Goal: Task Accomplishment & Management: Manage account settings

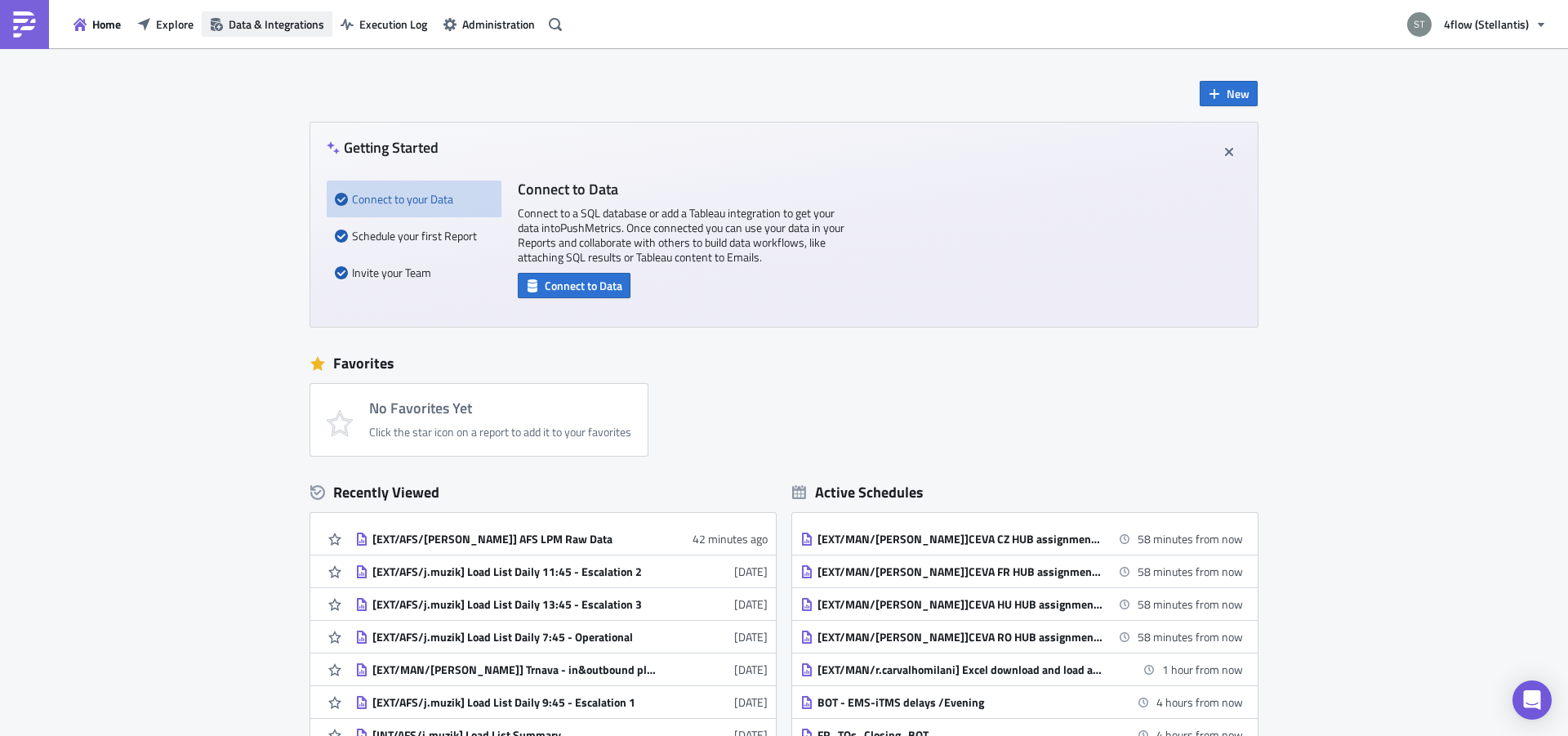
click at [309, 26] on span "Data & Integrations" at bounding box center [276, 24] width 96 height 17
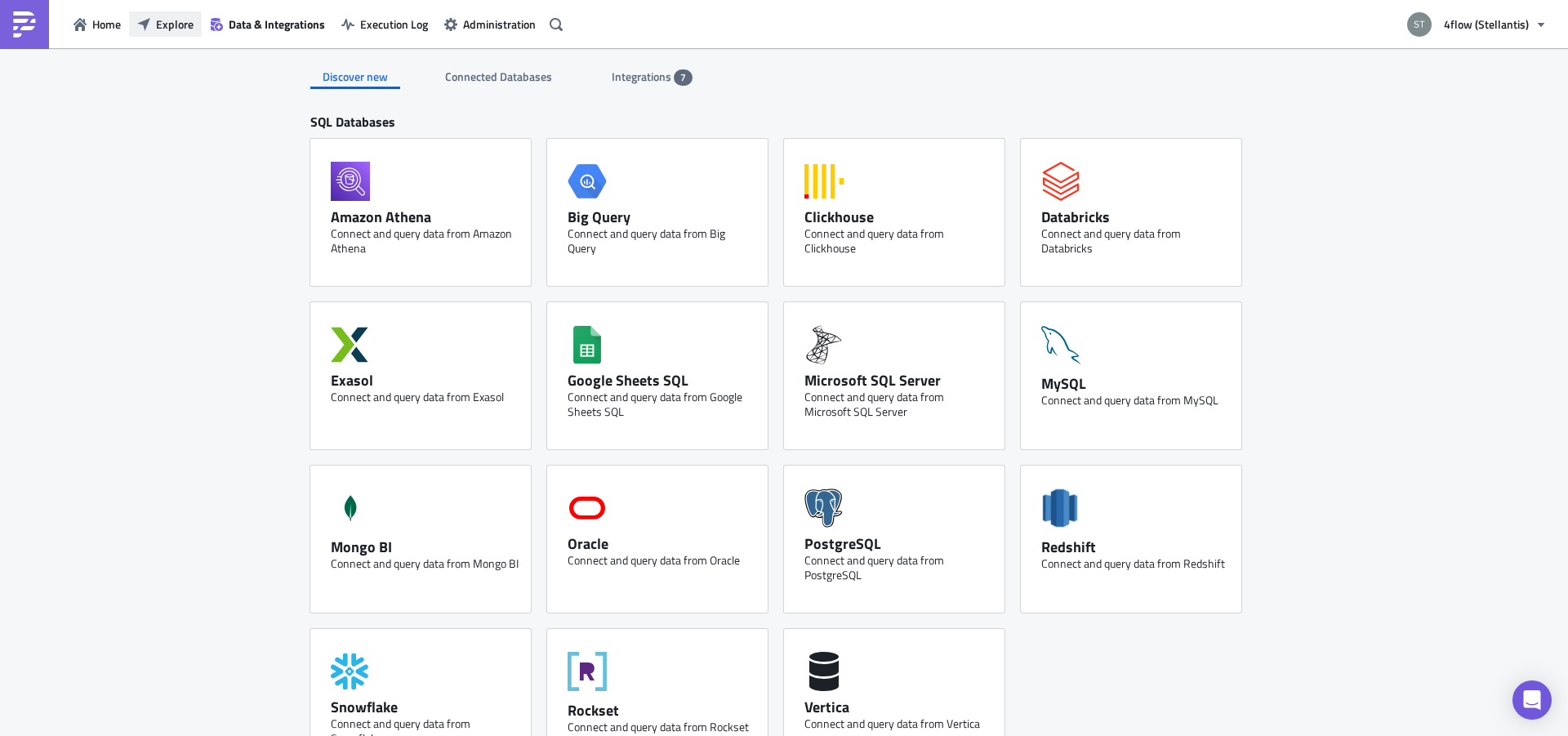
click at [178, 22] on span "Explore" at bounding box center [175, 24] width 38 height 17
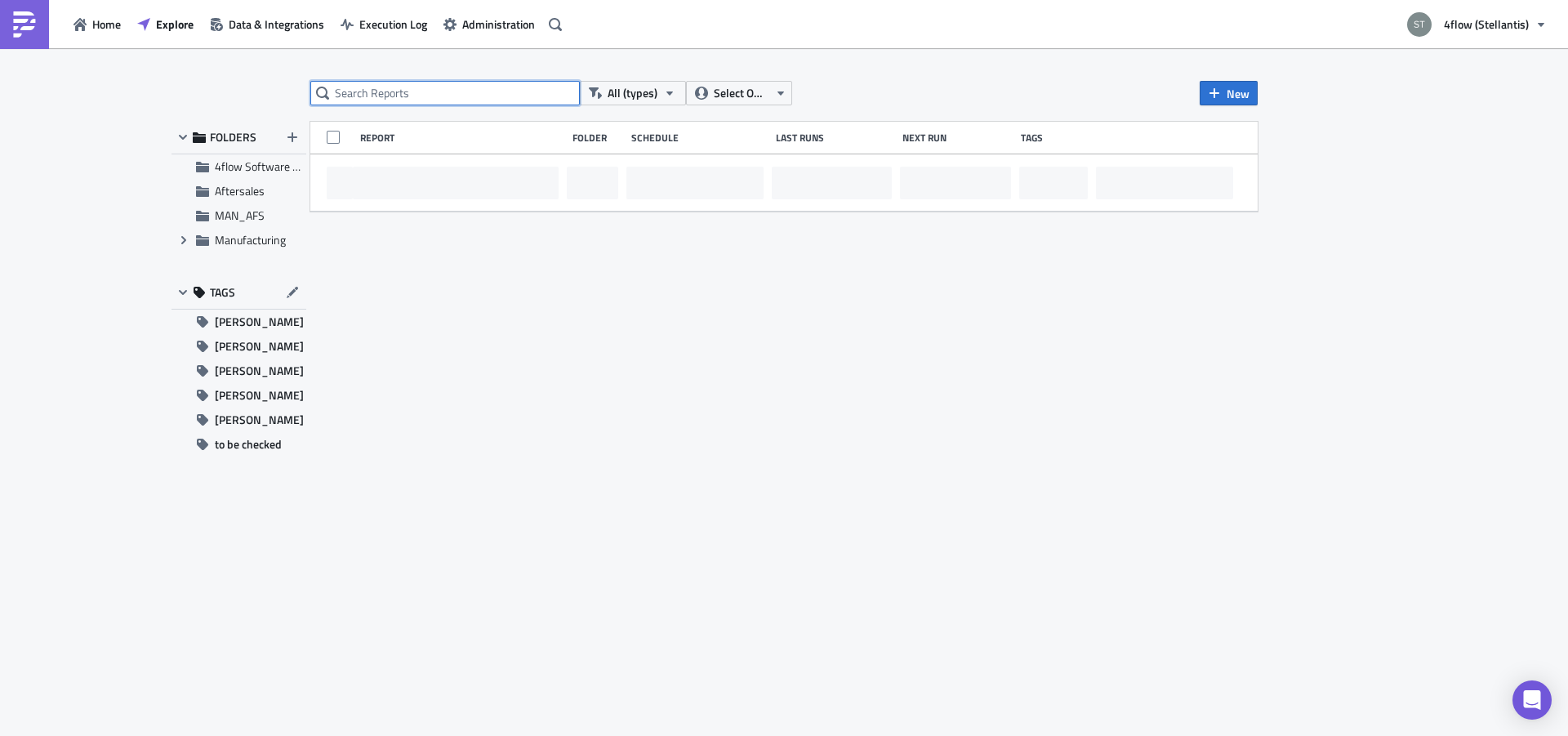
click at [388, 102] on input "text" at bounding box center [444, 93] width 269 height 24
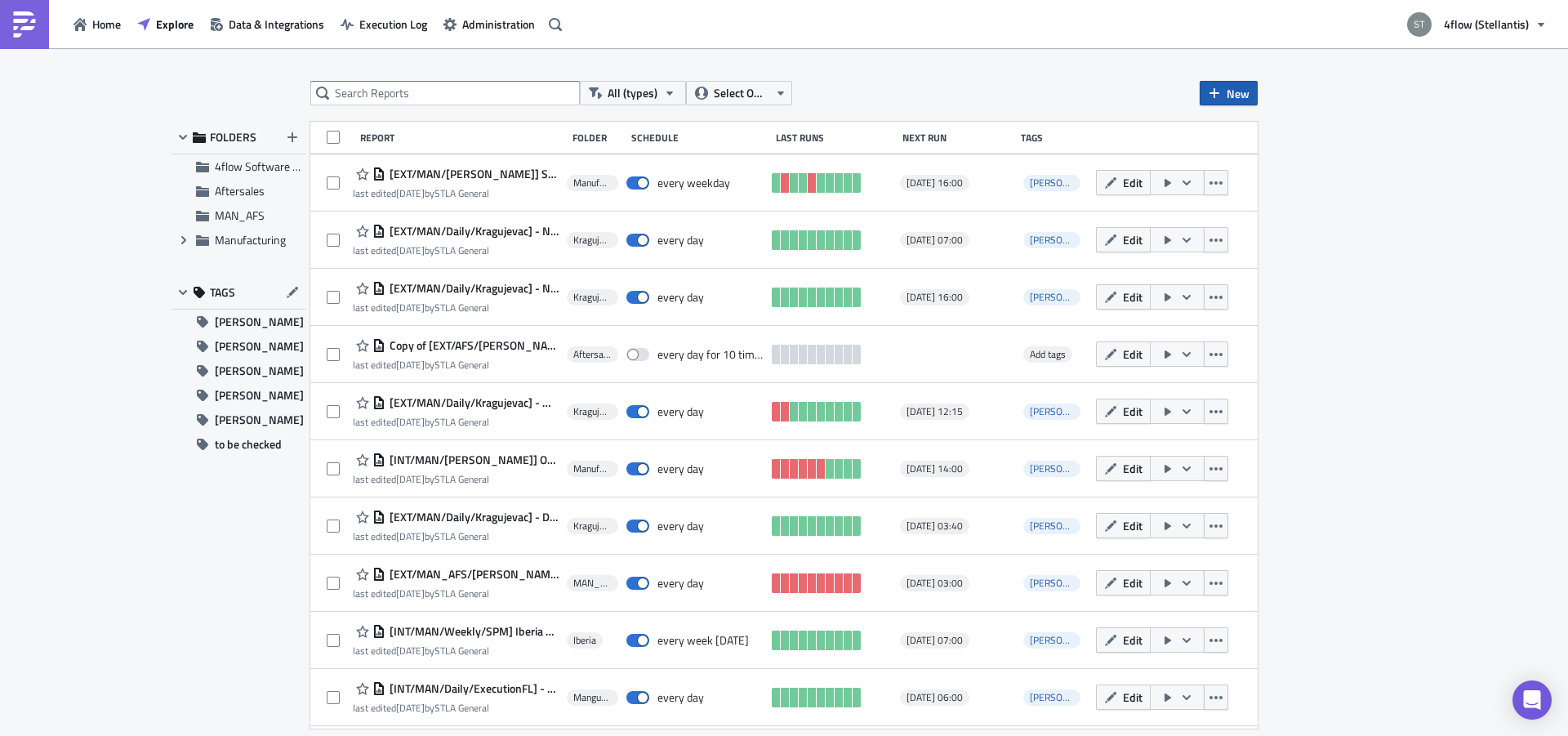
click at [1226, 91] on button "New" at bounding box center [1229, 93] width 58 height 24
click at [1268, 143] on link "Report" at bounding box center [1274, 133] width 139 height 24
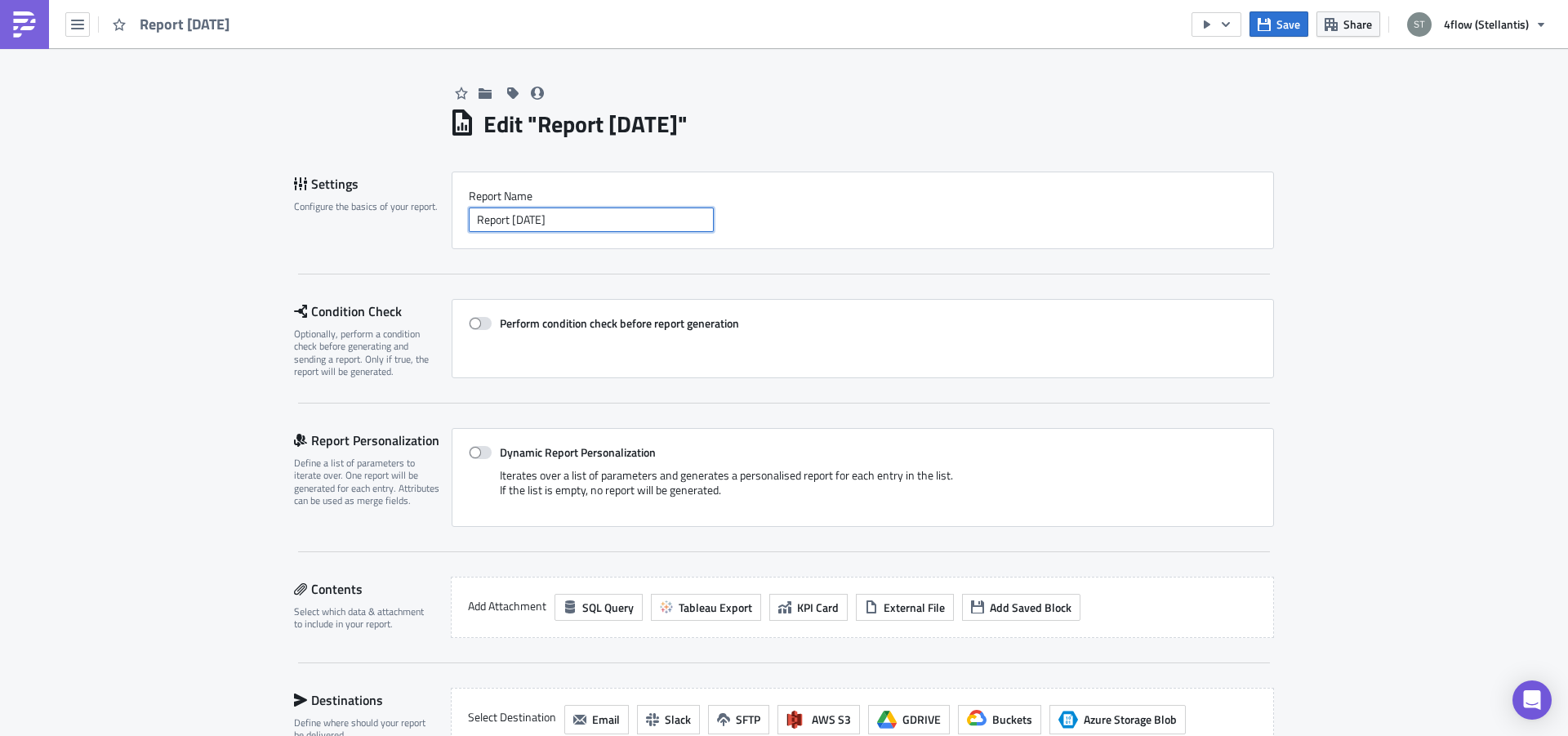
drag, startPoint x: 623, startPoint y: 220, endPoint x: 214, endPoint y: 216, distance: 409.0
click at [469, 216] on input "Report [DATE]" at bounding box center [592, 219] width 245 height 24
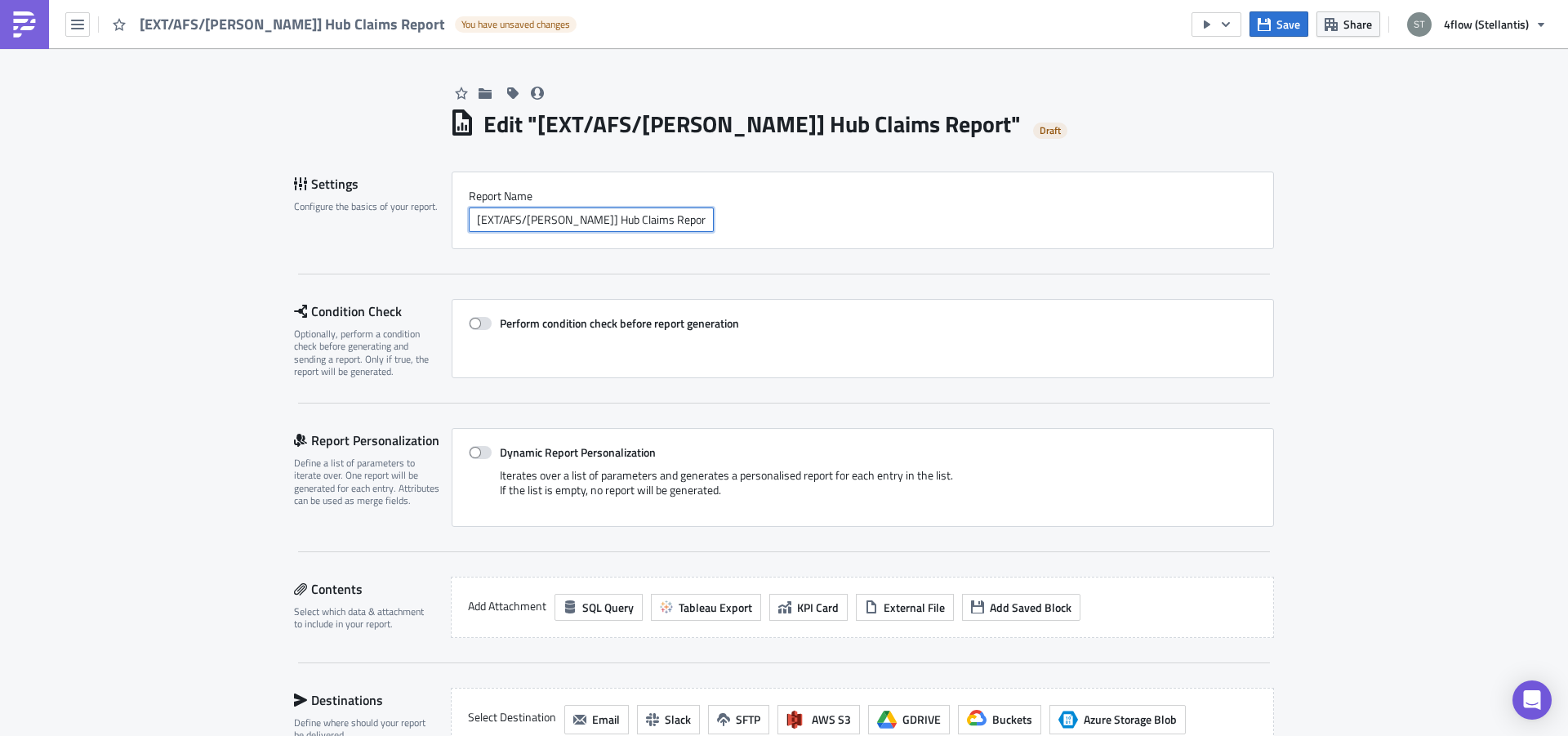
scroll to position [315, 0]
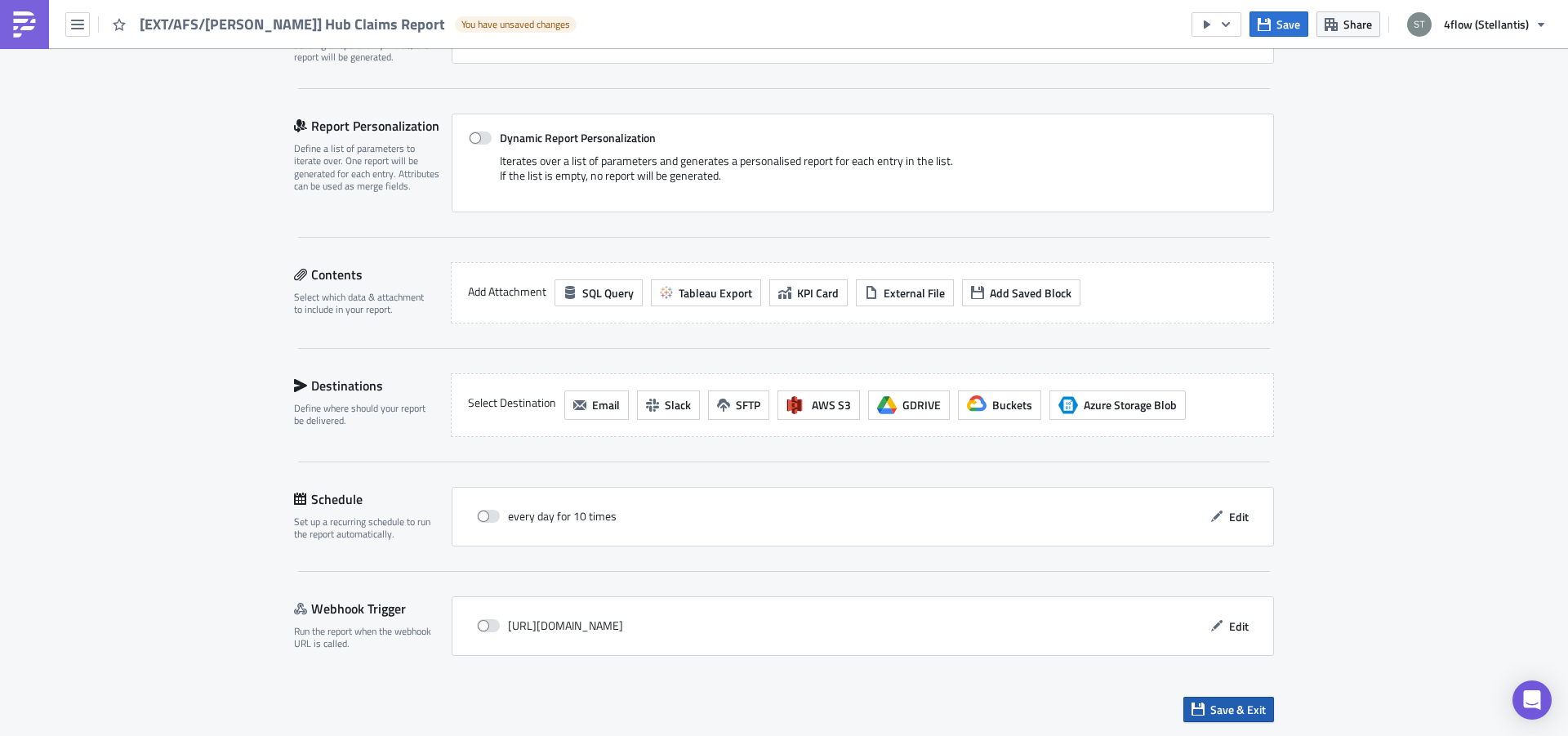
type input "[EXT/AFS/[PERSON_NAME]] Hub Claims Report"
click at [1217, 715] on span "Save & Exit" at bounding box center [1239, 710] width 56 height 17
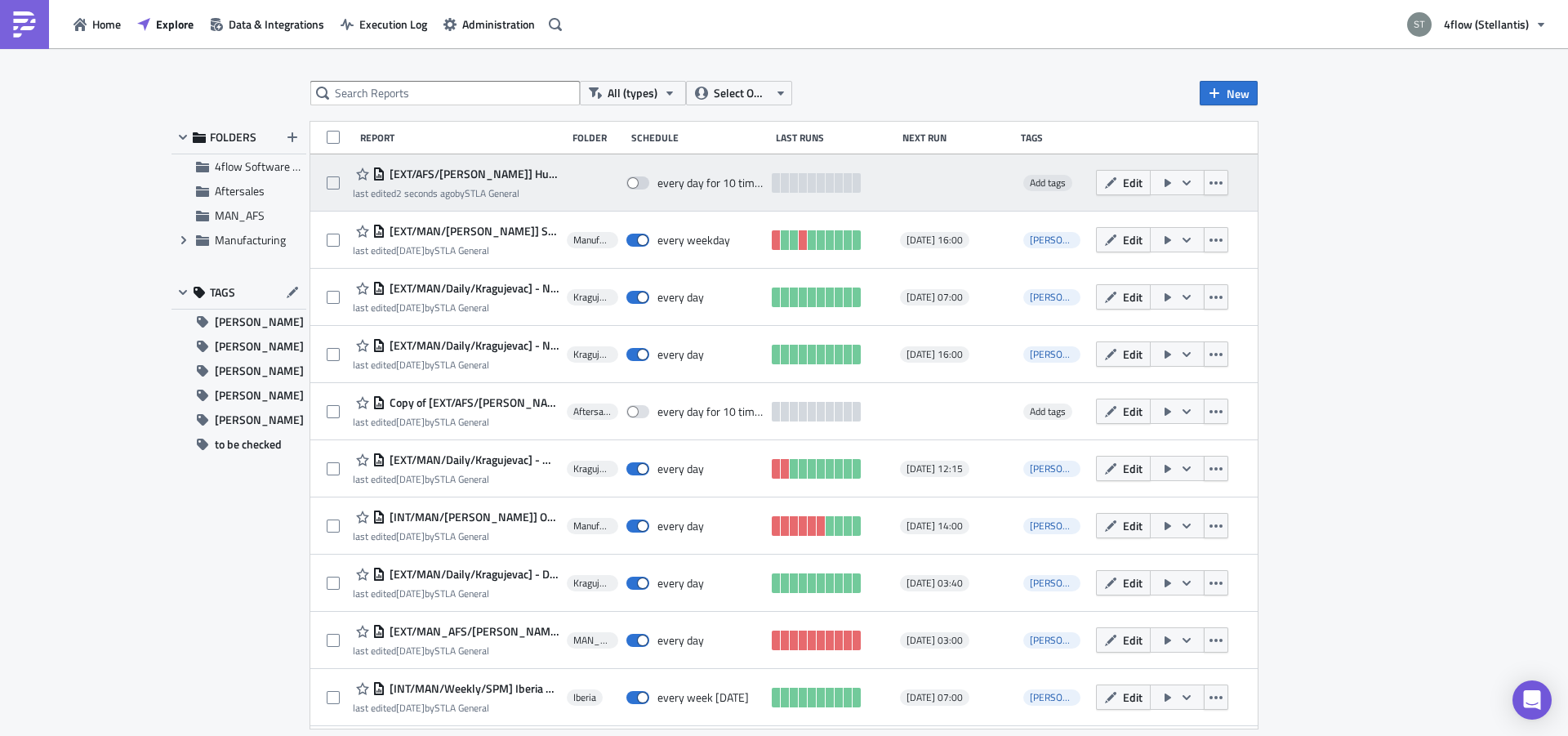
click at [482, 174] on span "[EXT/AFS/[PERSON_NAME]] Hub Claims Report" at bounding box center [471, 174] width 173 height 14
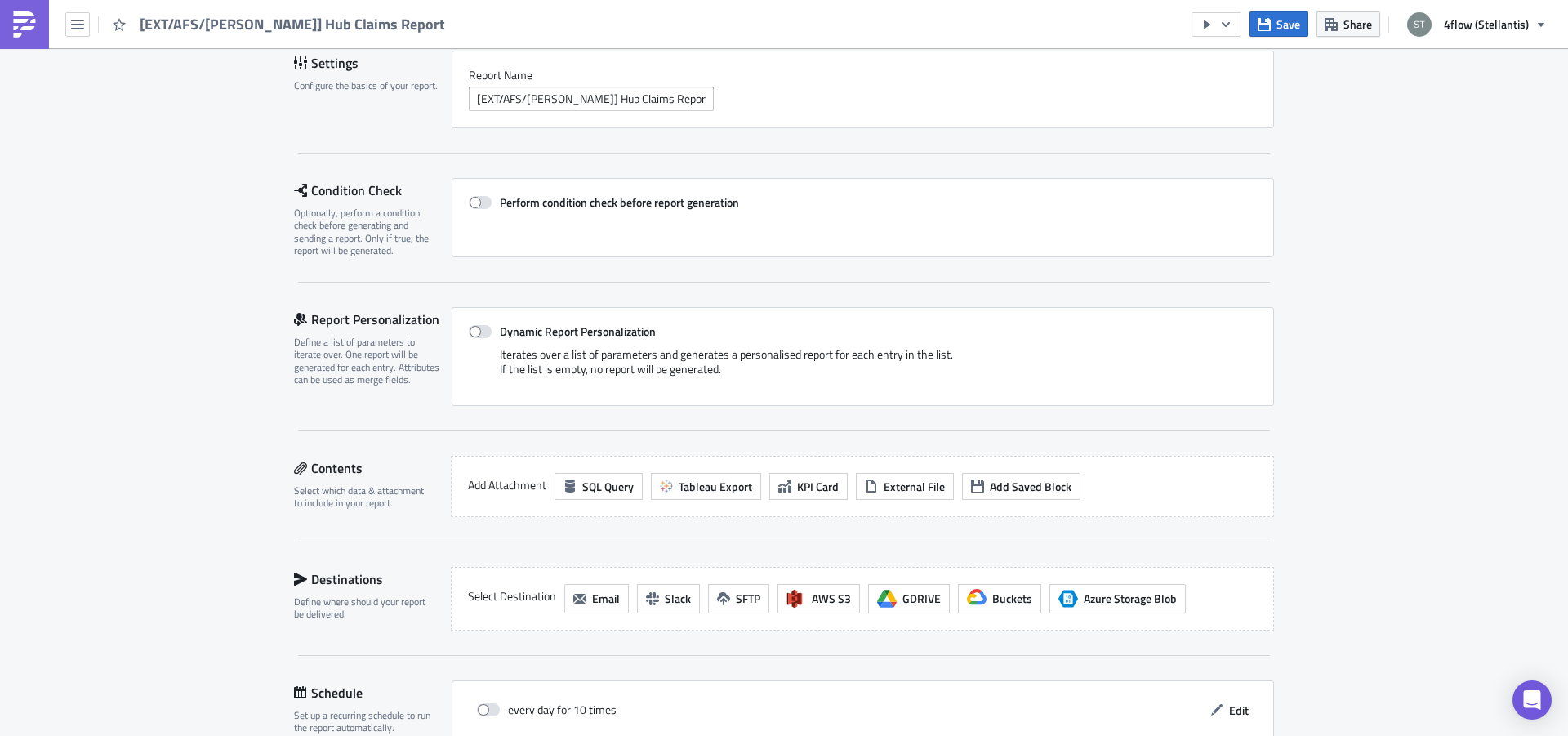
scroll to position [206, 0]
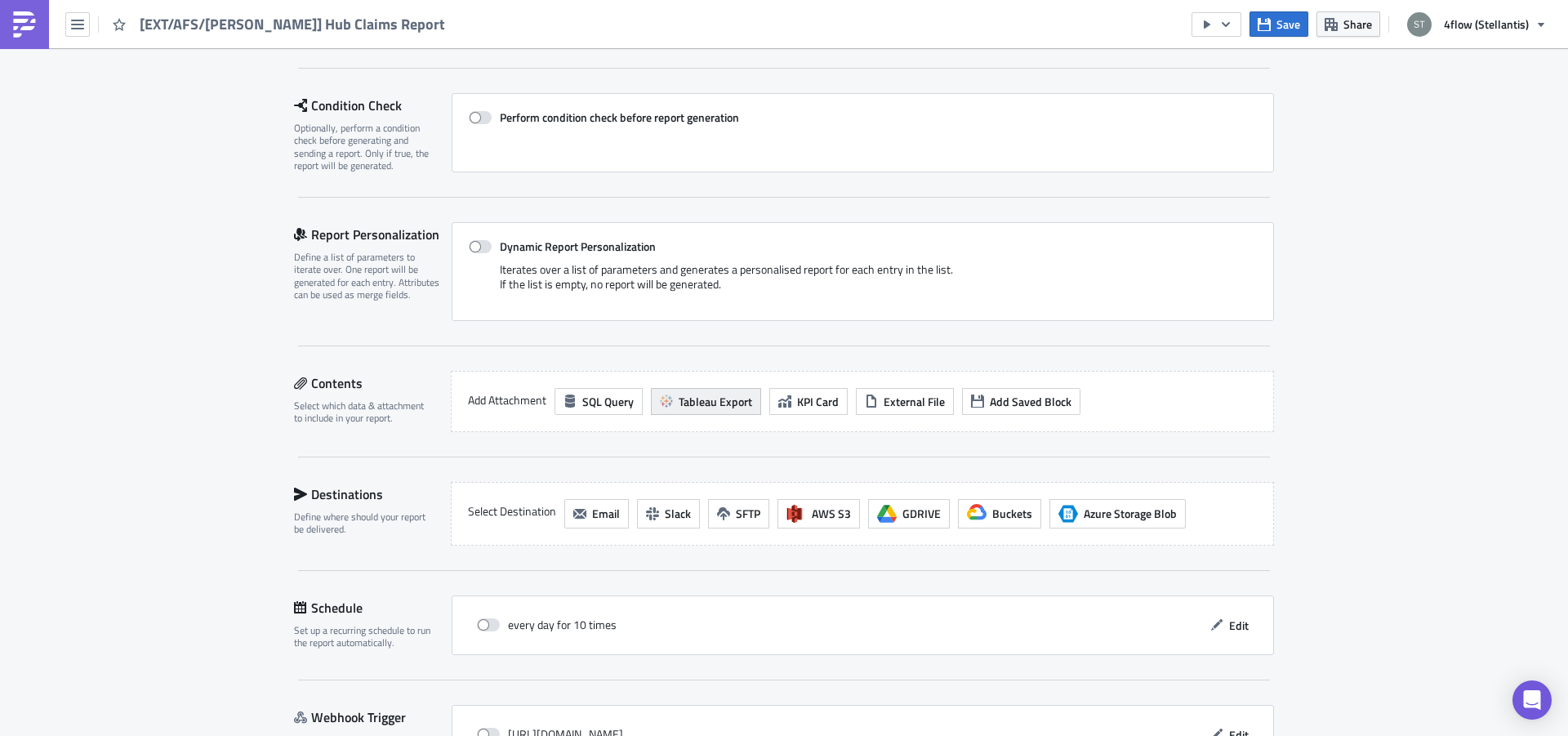
click at [691, 398] on span "Tableau Export" at bounding box center [715, 402] width 73 height 17
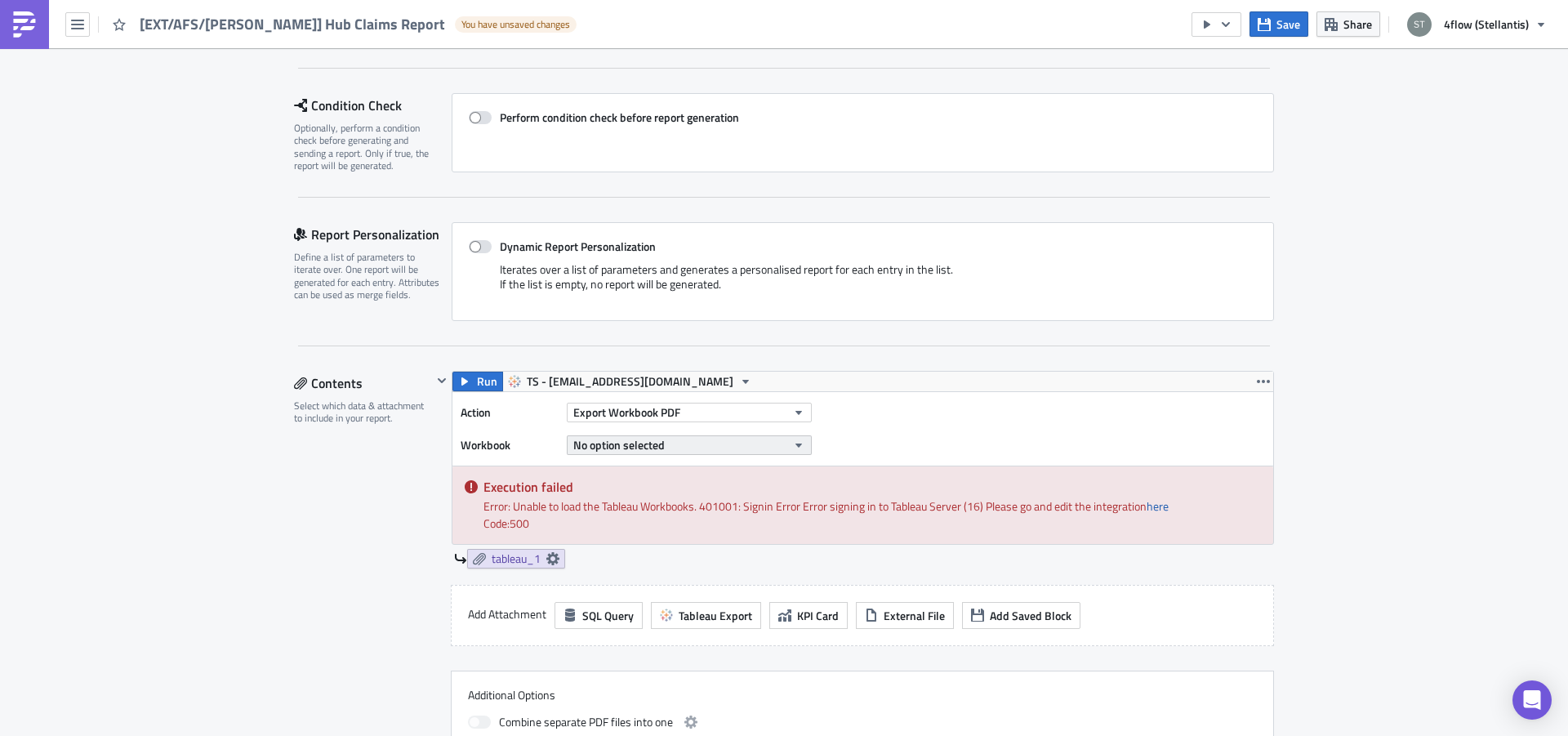
click at [603, 446] on span "No option selected" at bounding box center [619, 445] width 92 height 17
click at [611, 410] on span "Export Workbook PDF" at bounding box center [627, 412] width 107 height 17
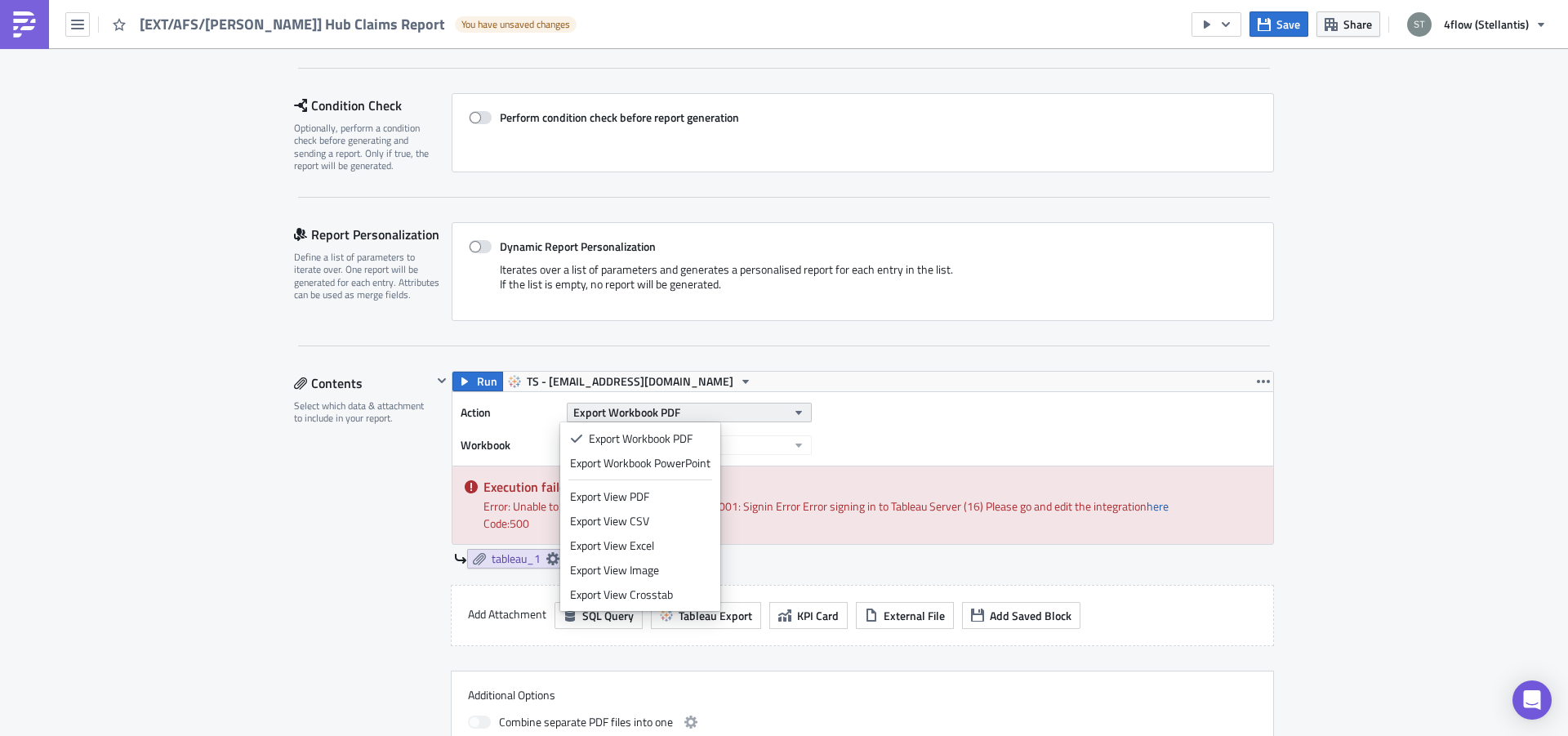
click at [610, 410] on span "Export Workbook PDF" at bounding box center [627, 412] width 107 height 17
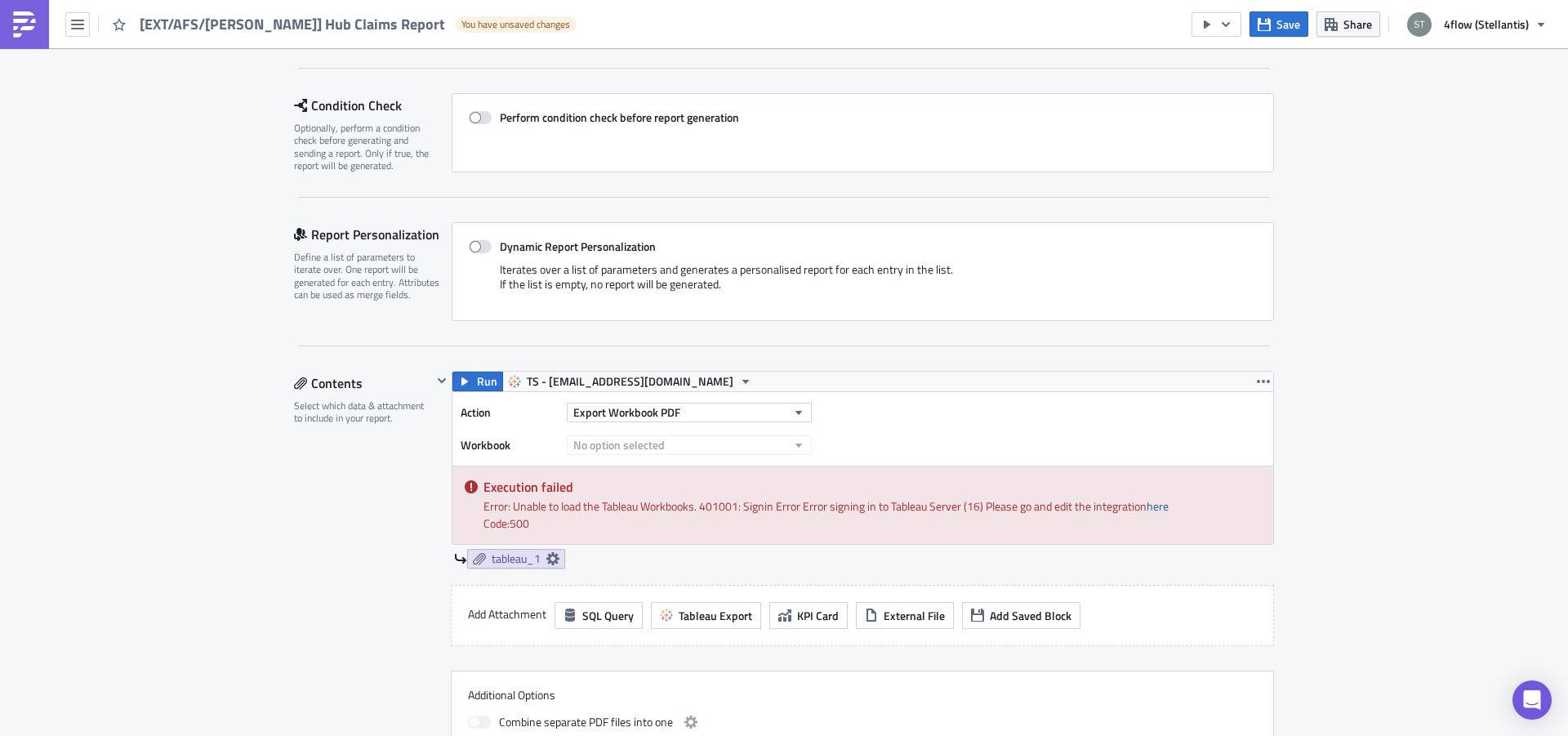
click at [528, 423] on label "Action" at bounding box center [510, 411] width 98 height 24
click at [551, 558] on icon at bounding box center [553, 559] width 14 height 14
click at [613, 437] on button "No option selected" at bounding box center [689, 445] width 245 height 19
click at [605, 467] on input "text" at bounding box center [642, 470] width 156 height 24
type input "a"
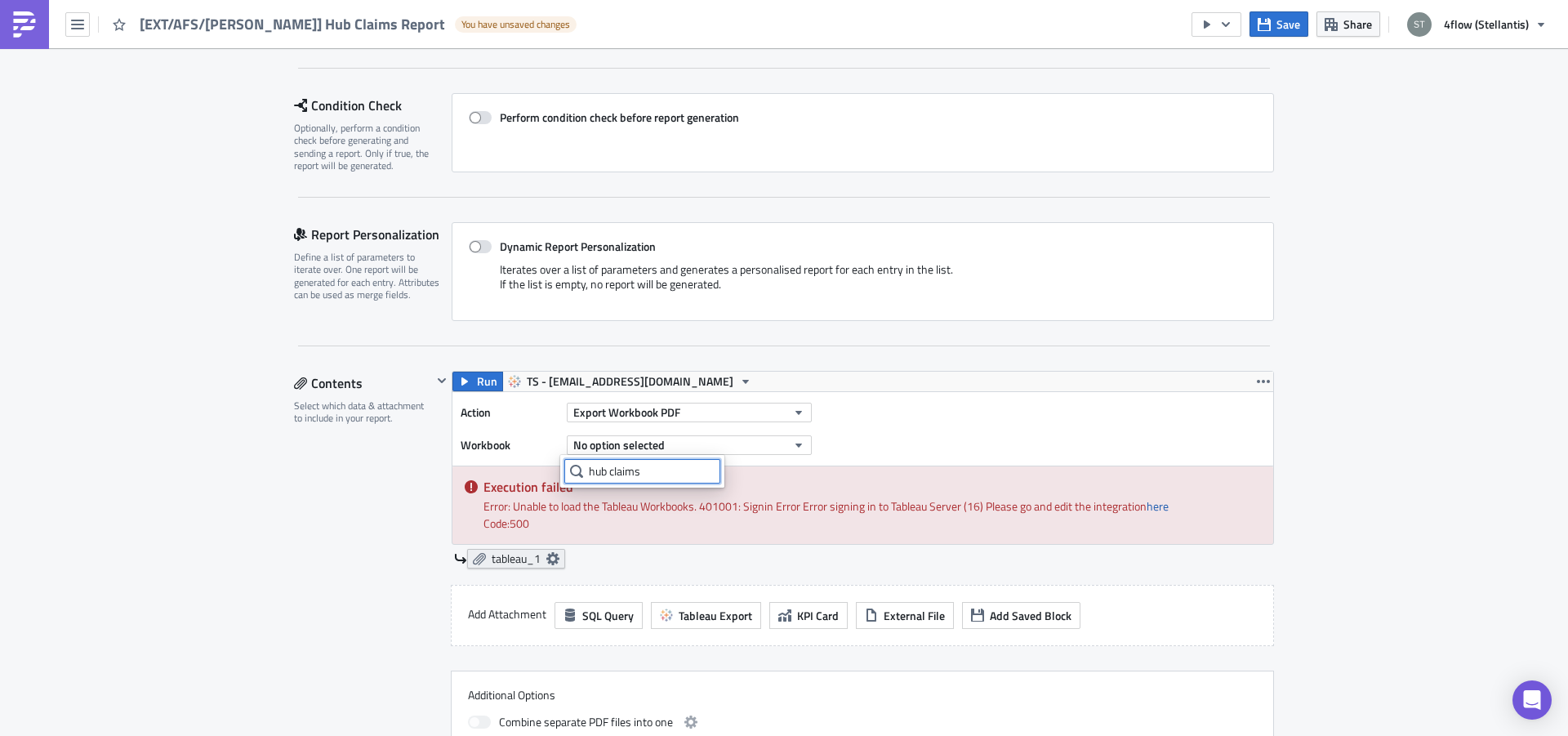
type input "hub claims"
click at [546, 561] on icon at bounding box center [553, 559] width 14 height 14
click at [342, 539] on div "Contents Select which data & attachment to include in your report." at bounding box center [363, 578] width 138 height 414
click at [607, 415] on span "Export Workbook PDF" at bounding box center [627, 412] width 107 height 17
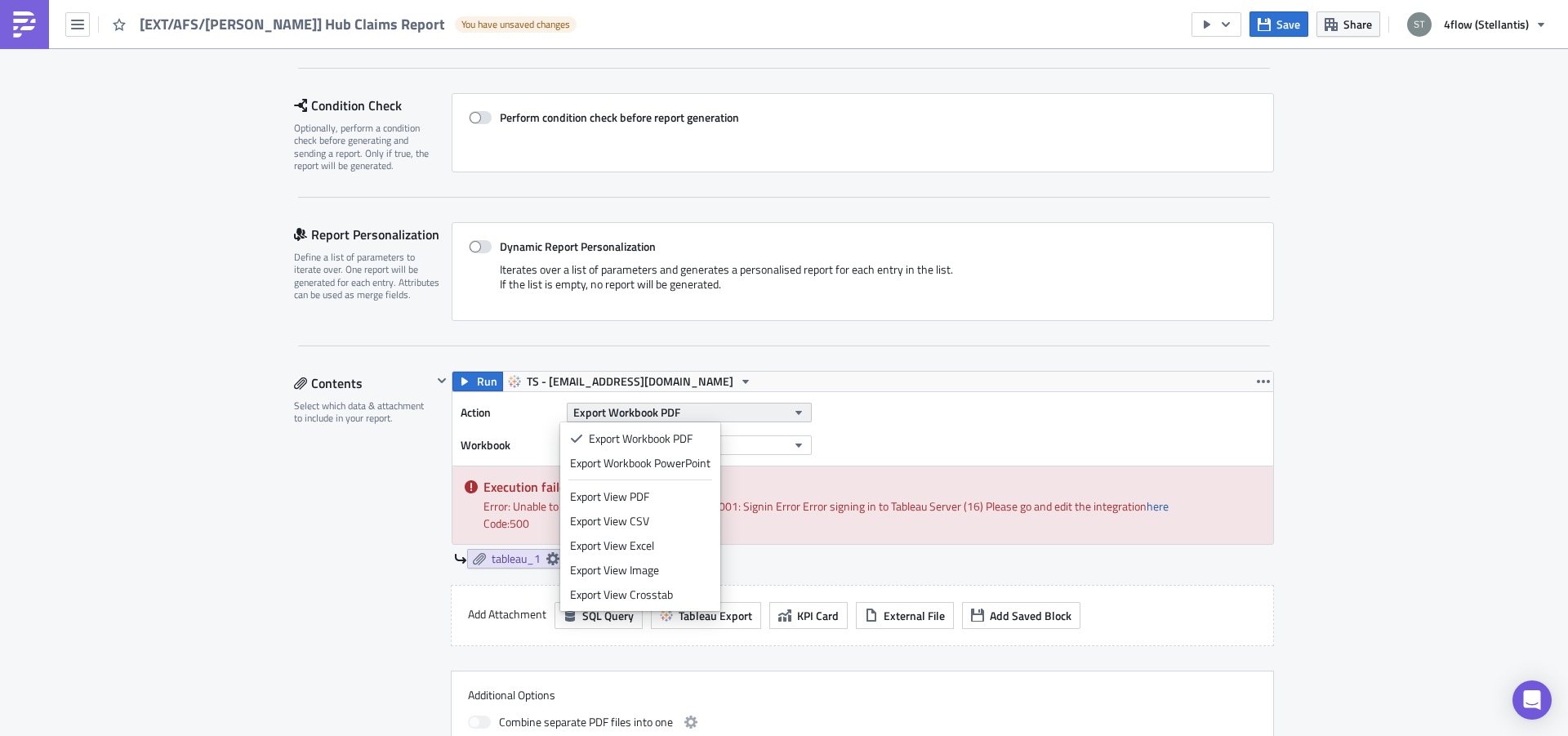
click at [585, 413] on span "Export Workbook PDF" at bounding box center [627, 412] width 107 height 17
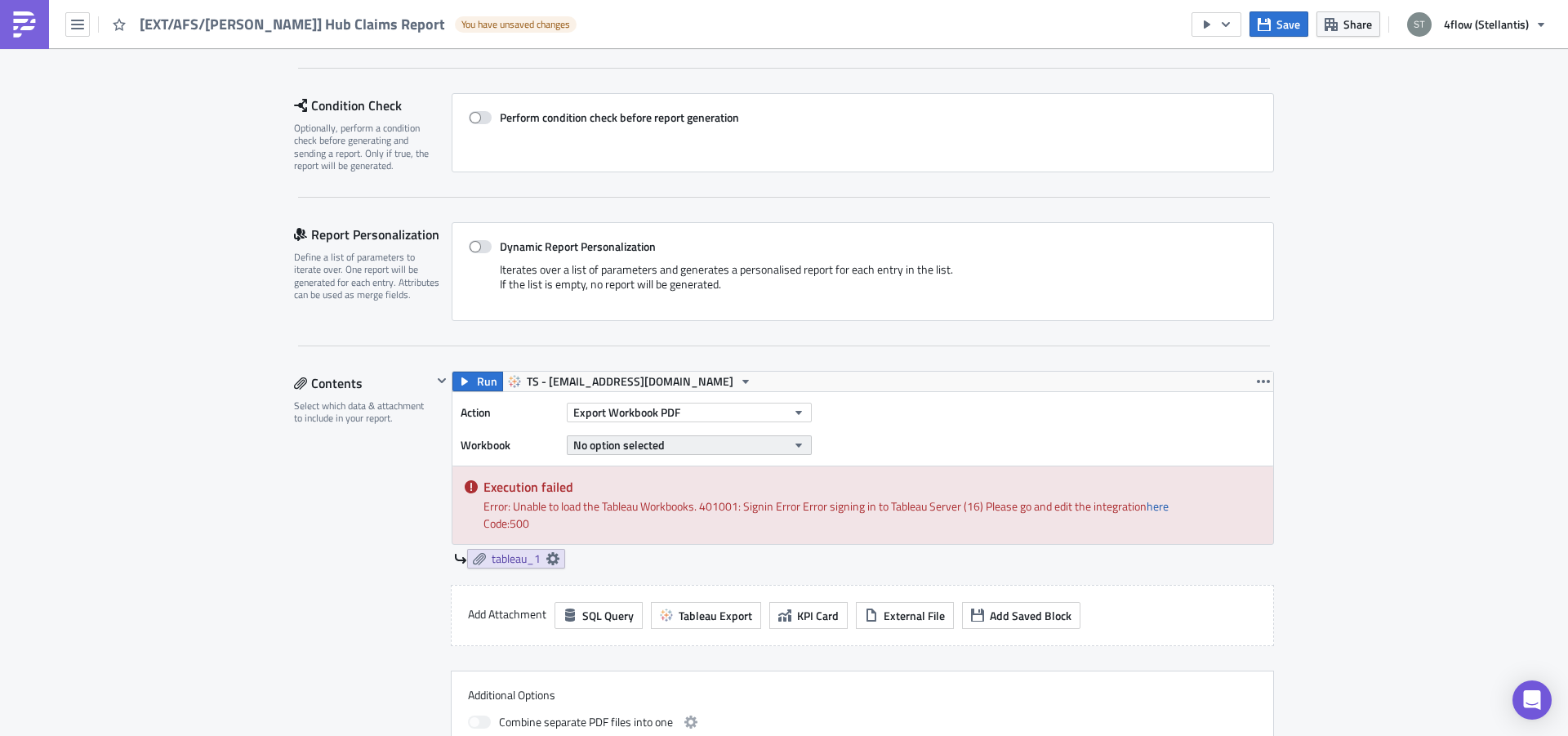
click at [574, 445] on span "No option selected" at bounding box center [619, 445] width 92 height 17
click at [590, 467] on input "hub claims" at bounding box center [642, 470] width 156 height 24
drag, startPoint x: 668, startPoint y: 480, endPoint x: 570, endPoint y: 474, distance: 98.2
click at [564, 483] on input "hub claims" at bounding box center [642, 470] width 156 height 24
click at [1015, 410] on div "Action Export Workbook PDF Workbook No option selected" at bounding box center [863, 429] width 821 height 73
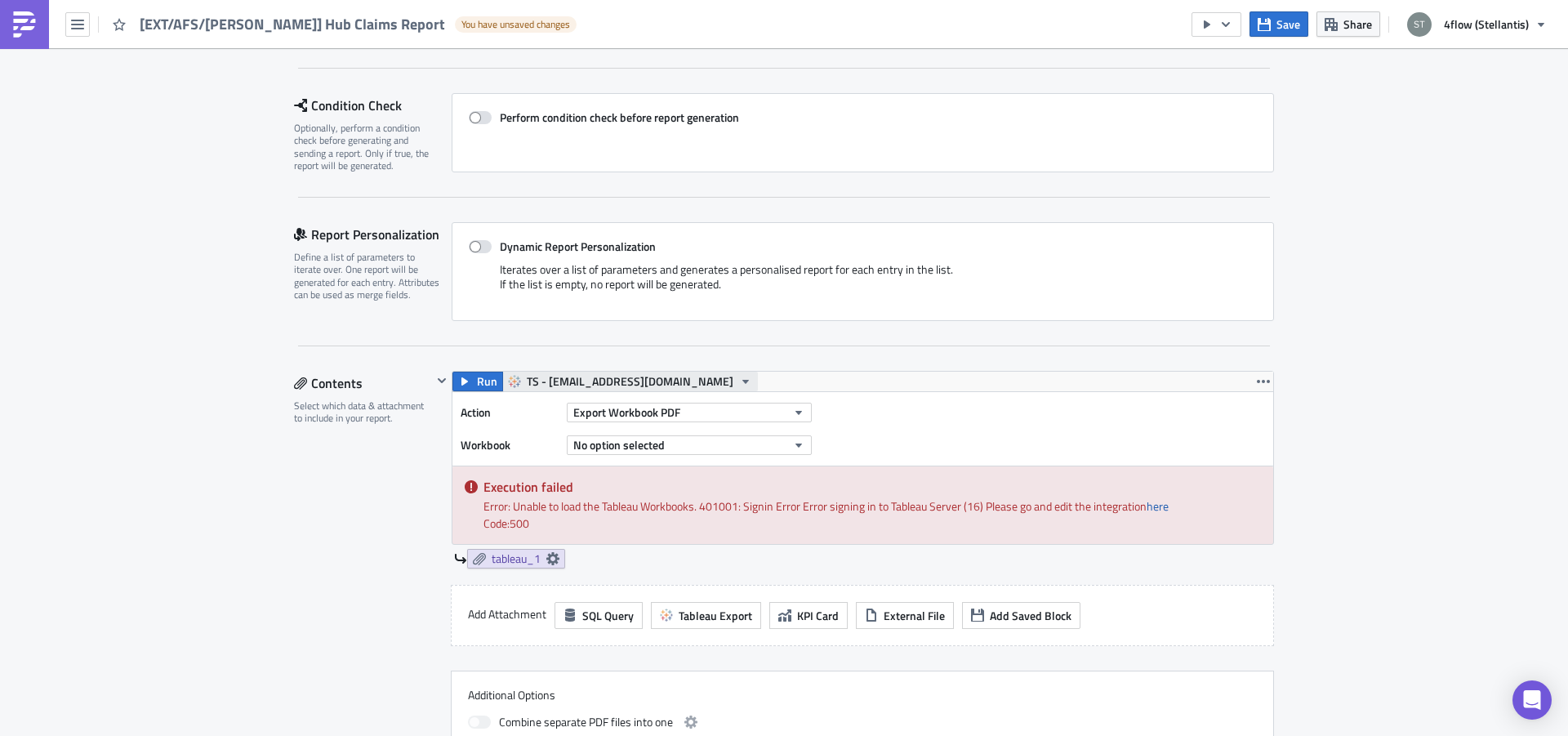
click at [572, 382] on span "TS - [EMAIL_ADDRESS][DOMAIN_NAME]" at bounding box center [630, 382] width 207 height 19
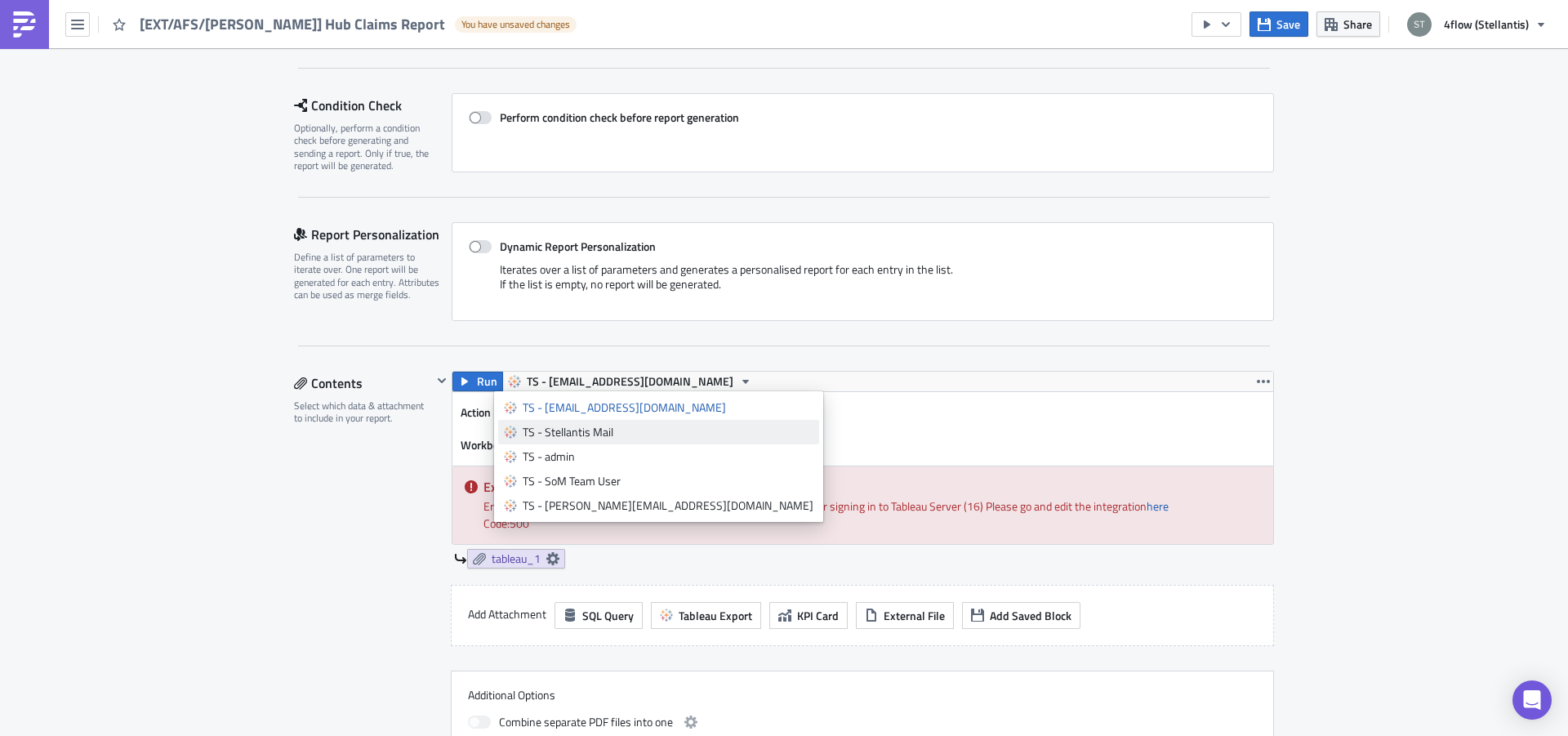
click at [578, 436] on div "TS - Stellantis Mail" at bounding box center [667, 432] width 291 height 16
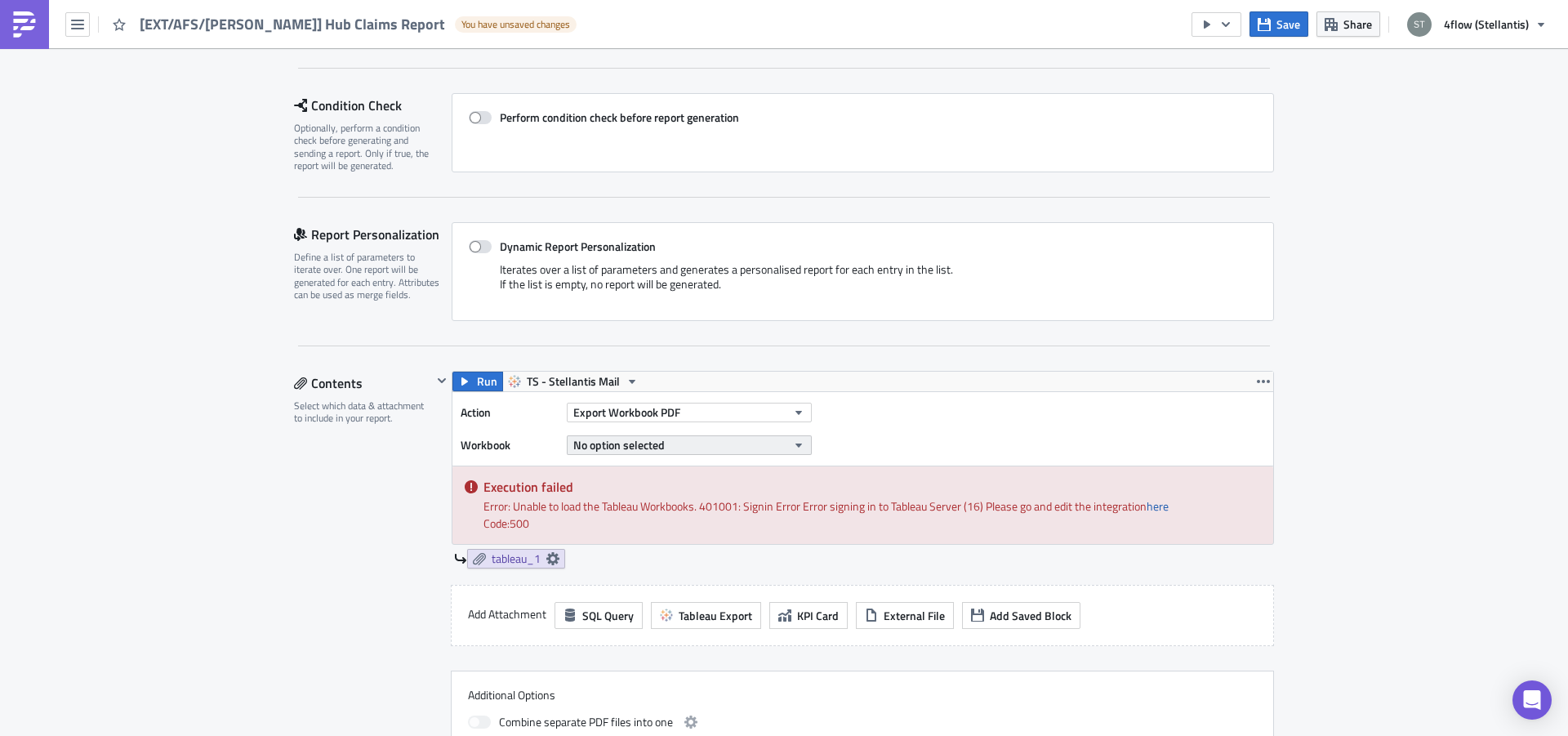
click at [614, 443] on span "No option selected" at bounding box center [619, 445] width 92 height 17
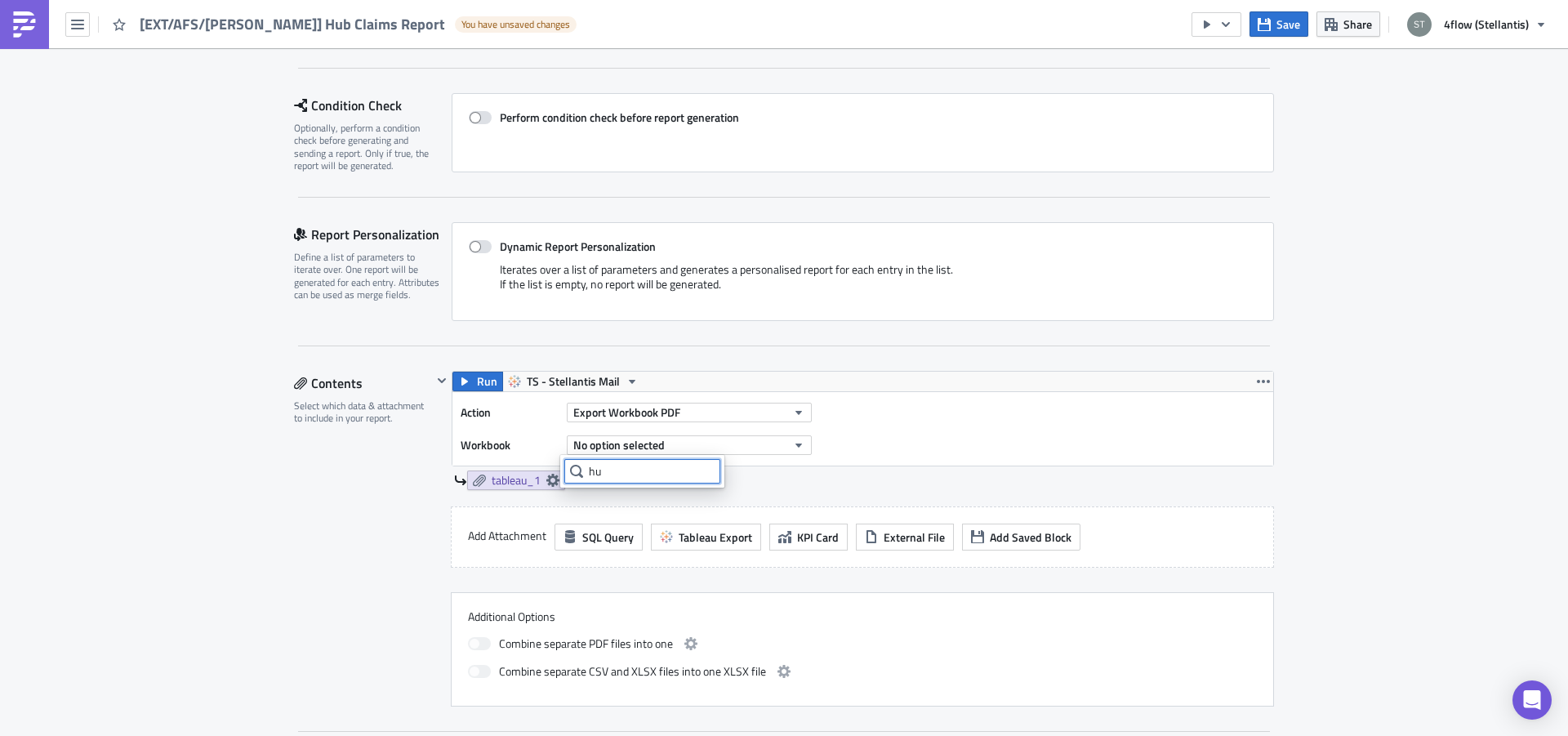
type input "h"
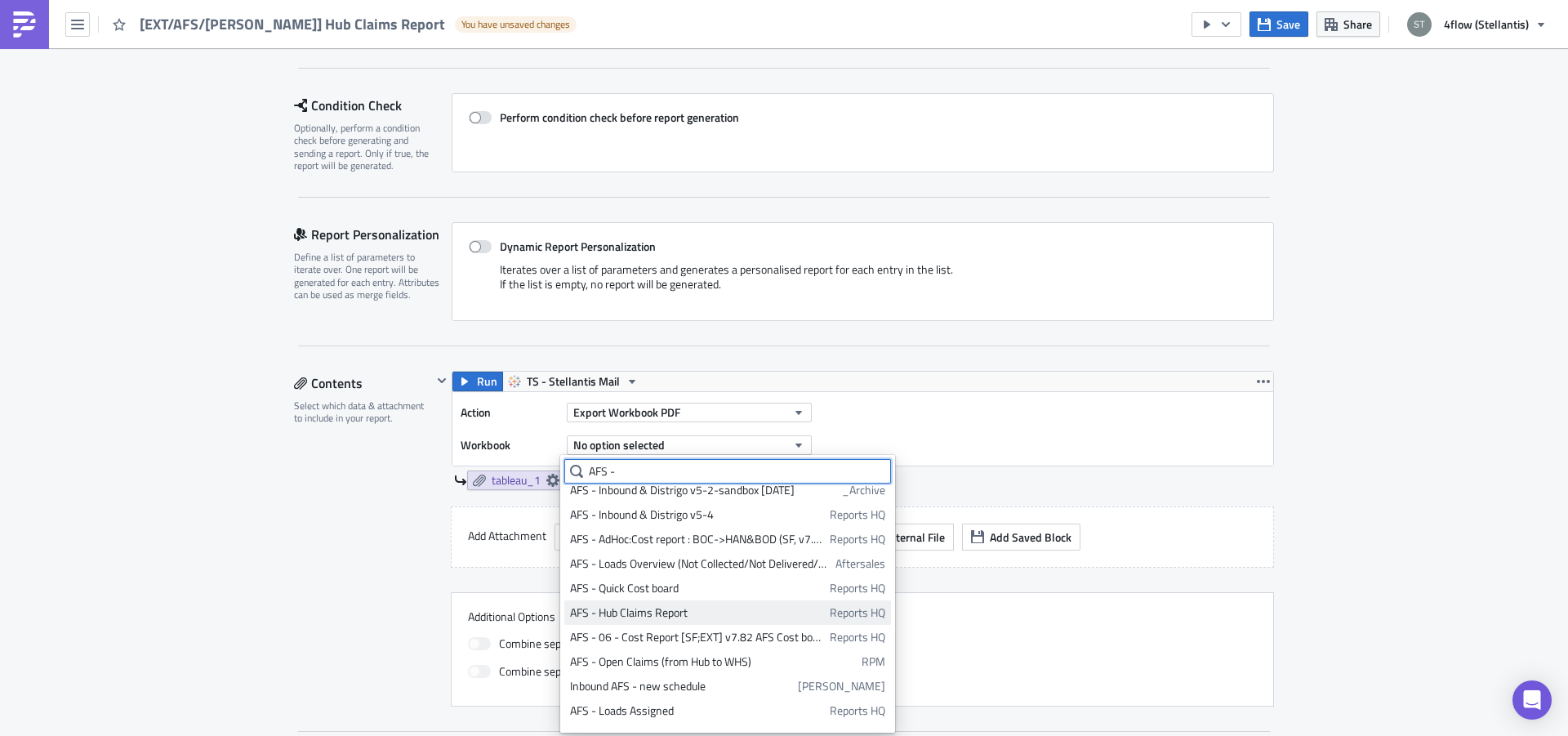
type input "AFS -"
click at [690, 608] on div "AFS - Hub Claims Report" at bounding box center [696, 612] width 254 height 16
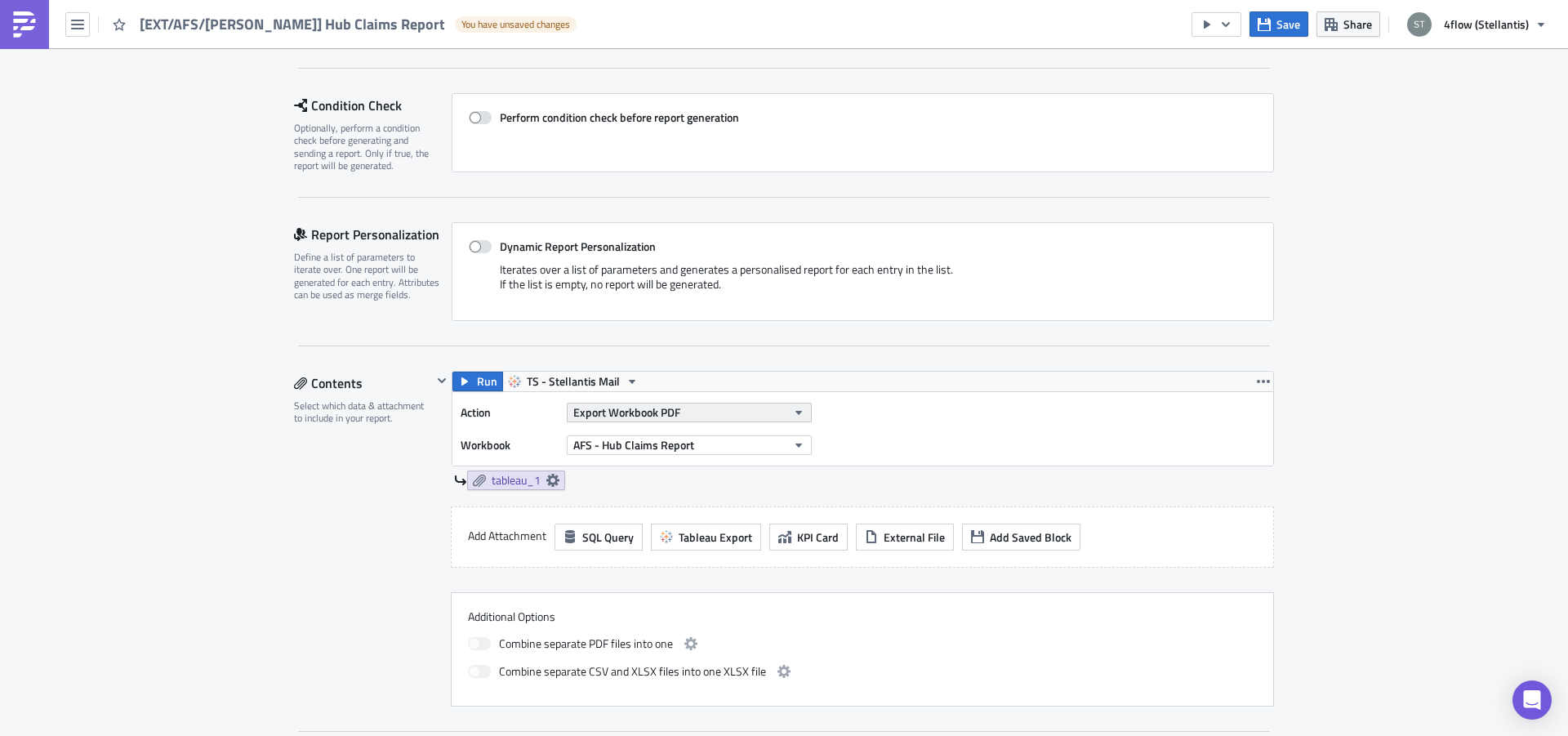
click at [638, 410] on span "Export Workbook PDF" at bounding box center [627, 412] width 107 height 17
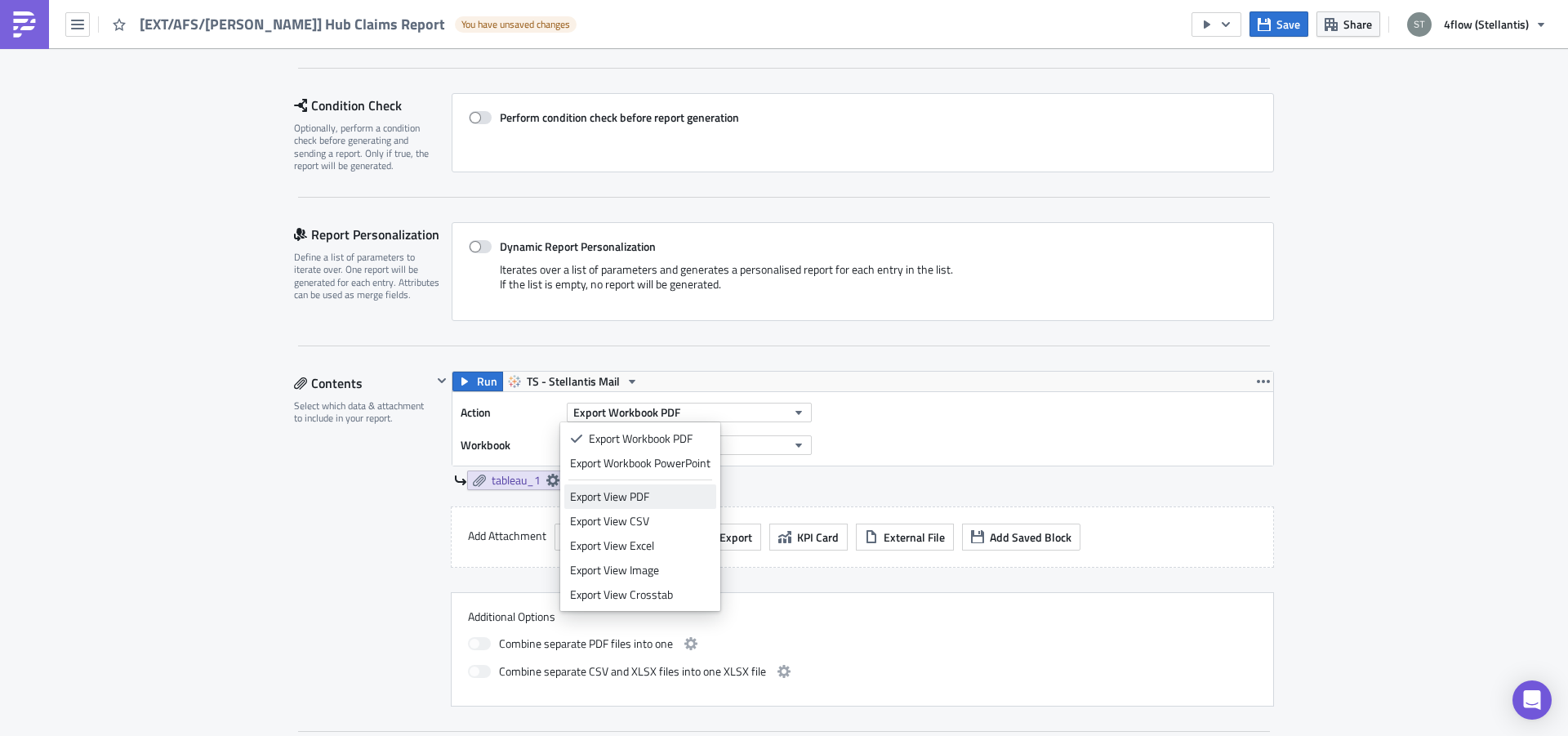
click at [644, 502] on div "Export View PDF" at bounding box center [639, 496] width 140 height 16
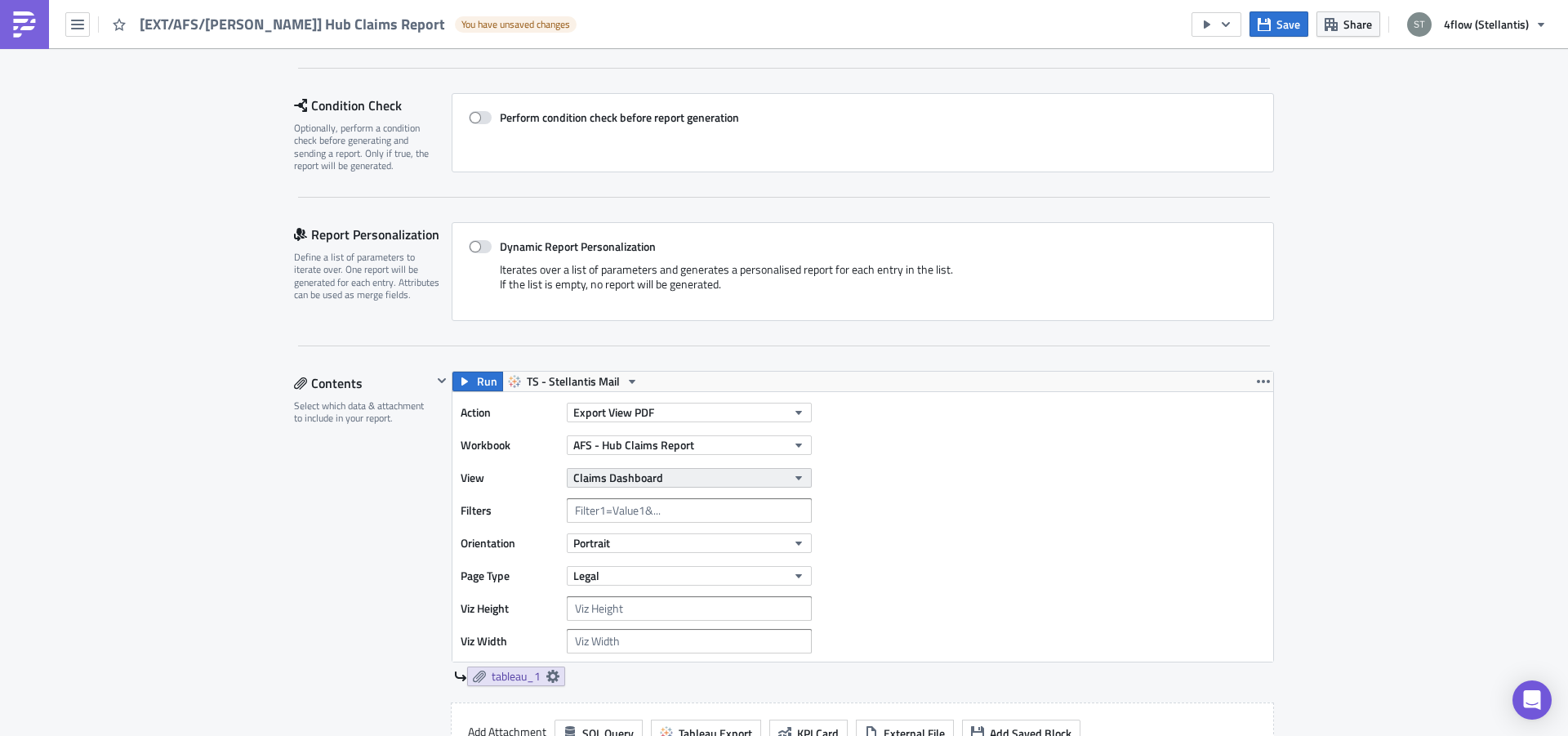
click at [632, 479] on span "Claims Dashboard" at bounding box center [618, 478] width 90 height 17
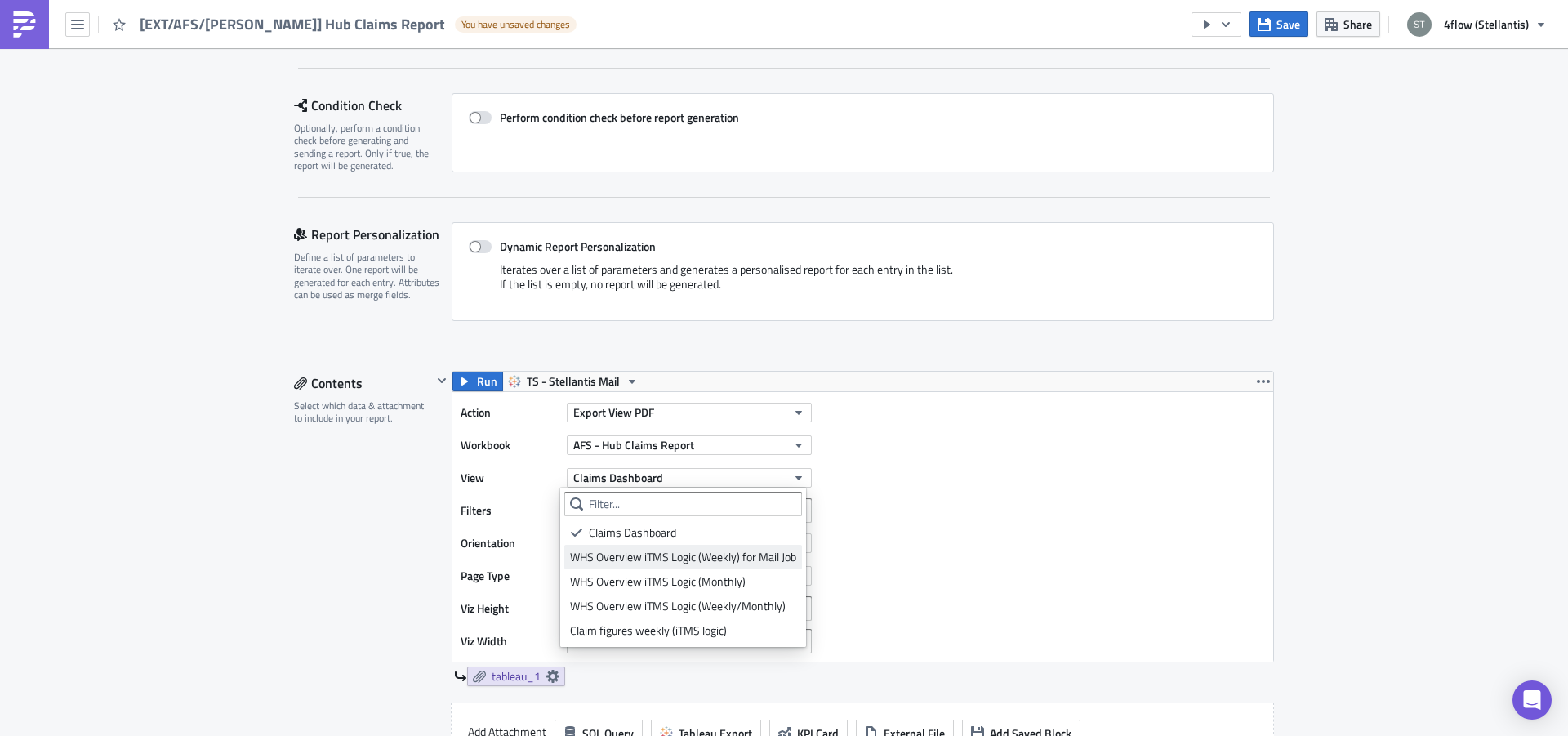
click at [682, 553] on div "WHS Overview iTMS Logic (Weekly) for Mail Job" at bounding box center [683, 556] width 226 height 16
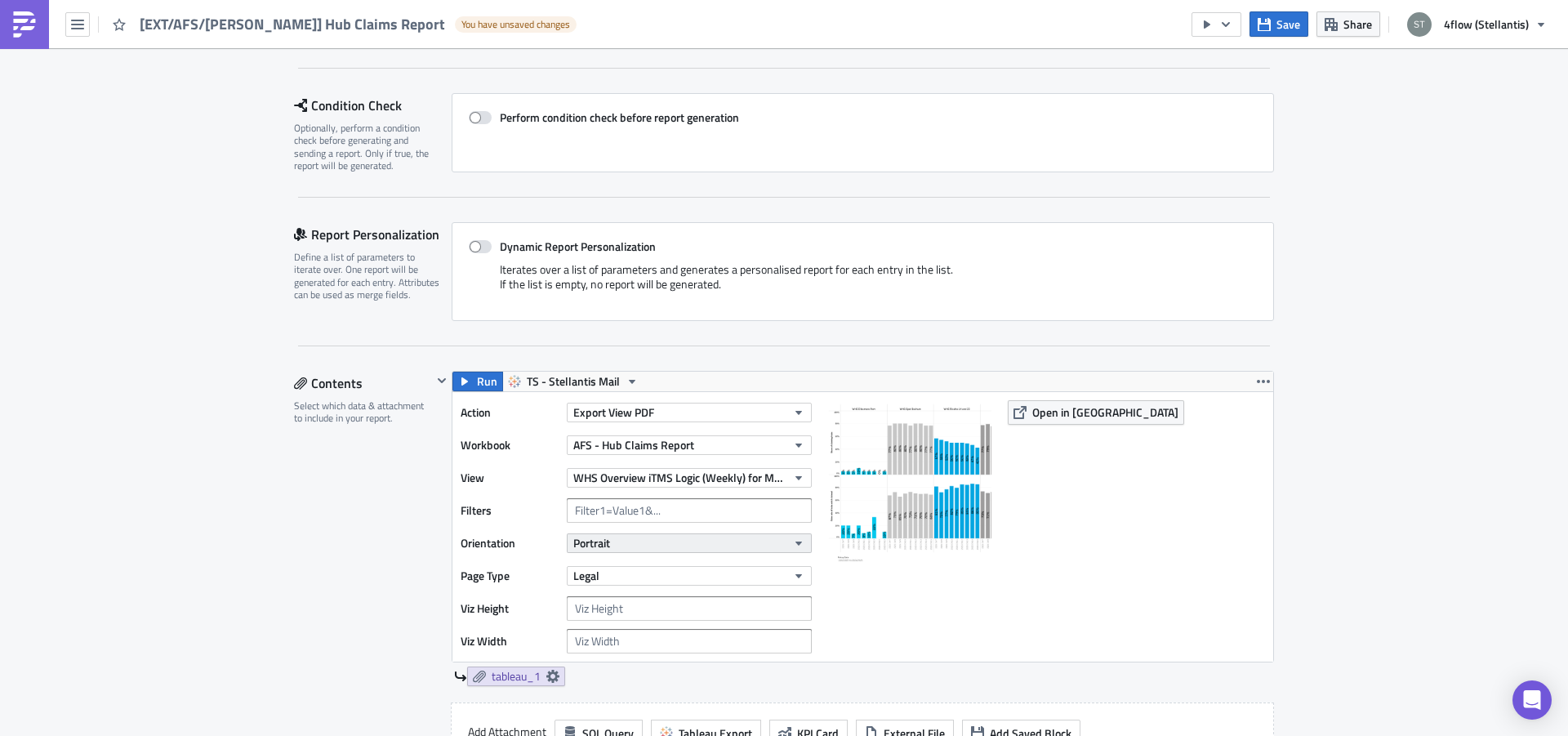
click at [609, 549] on button "Portrait" at bounding box center [689, 543] width 245 height 19
click at [616, 590] on div "Landscape" at bounding box center [637, 593] width 135 height 16
click at [622, 551] on button "Landscape" at bounding box center [689, 543] width 245 height 19
click at [625, 593] on div "Landscape" at bounding box center [647, 593] width 117 height 16
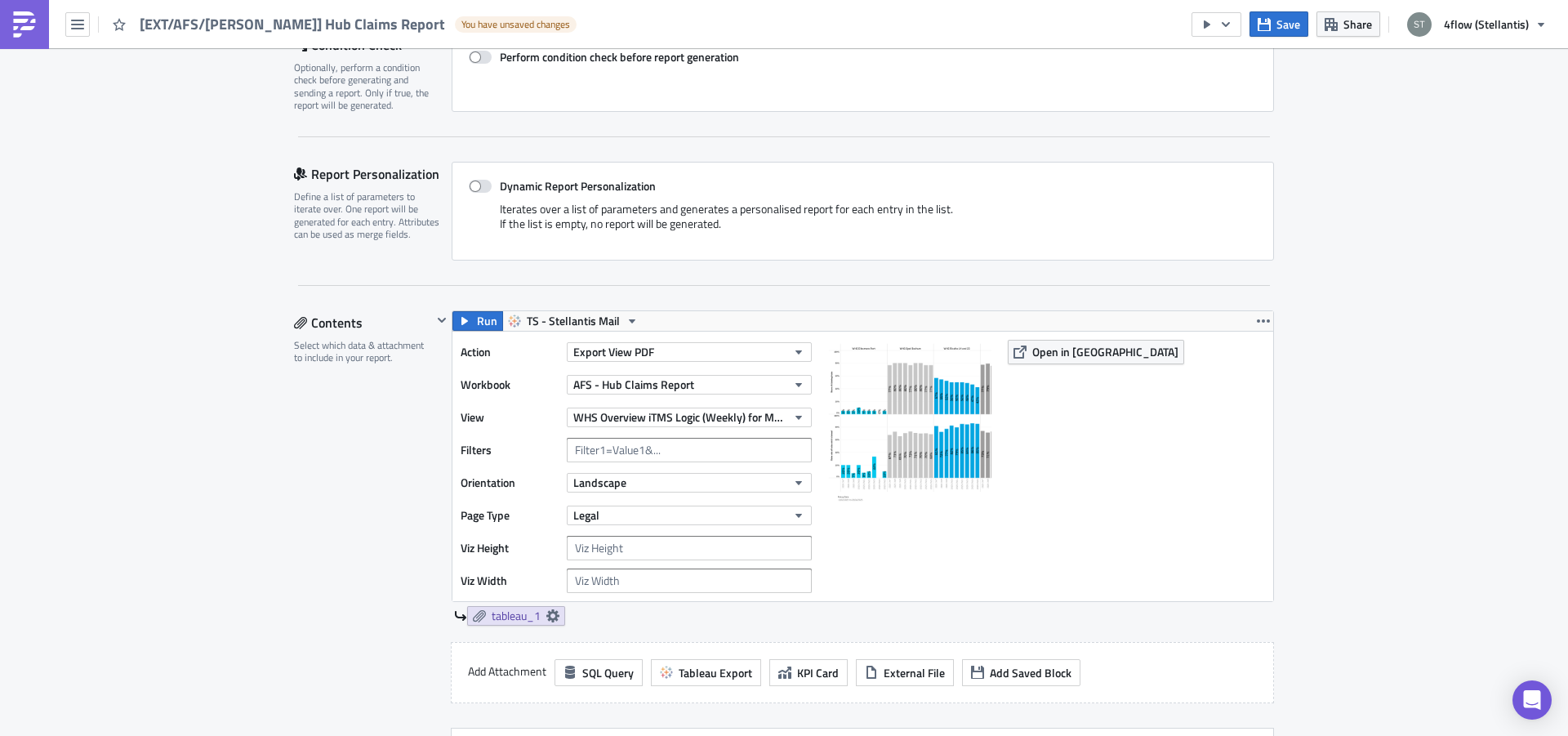
scroll to position [309, 0]
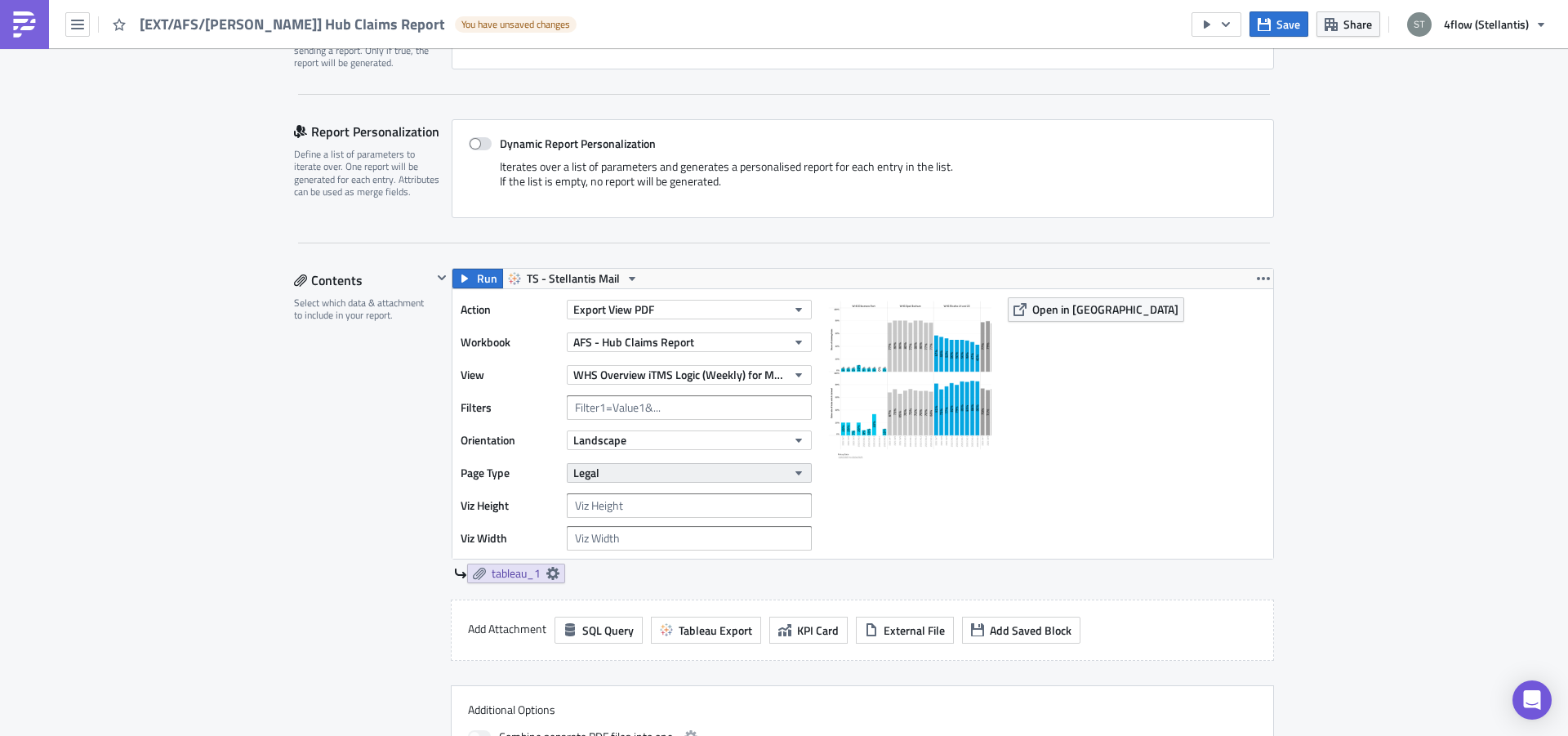
click at [628, 474] on button "Legal" at bounding box center [689, 473] width 245 height 19
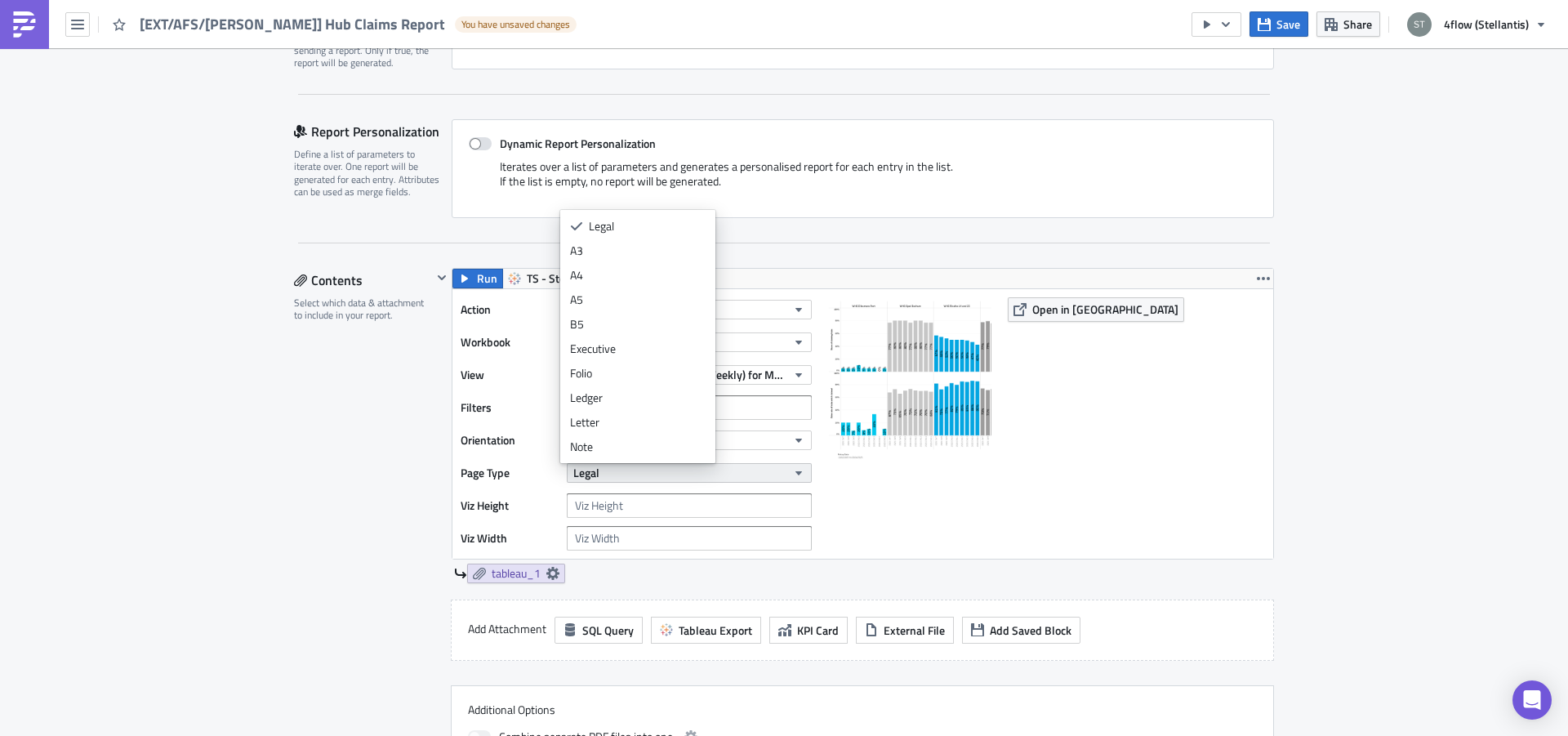
click at [628, 474] on button "Legal" at bounding box center [689, 473] width 245 height 19
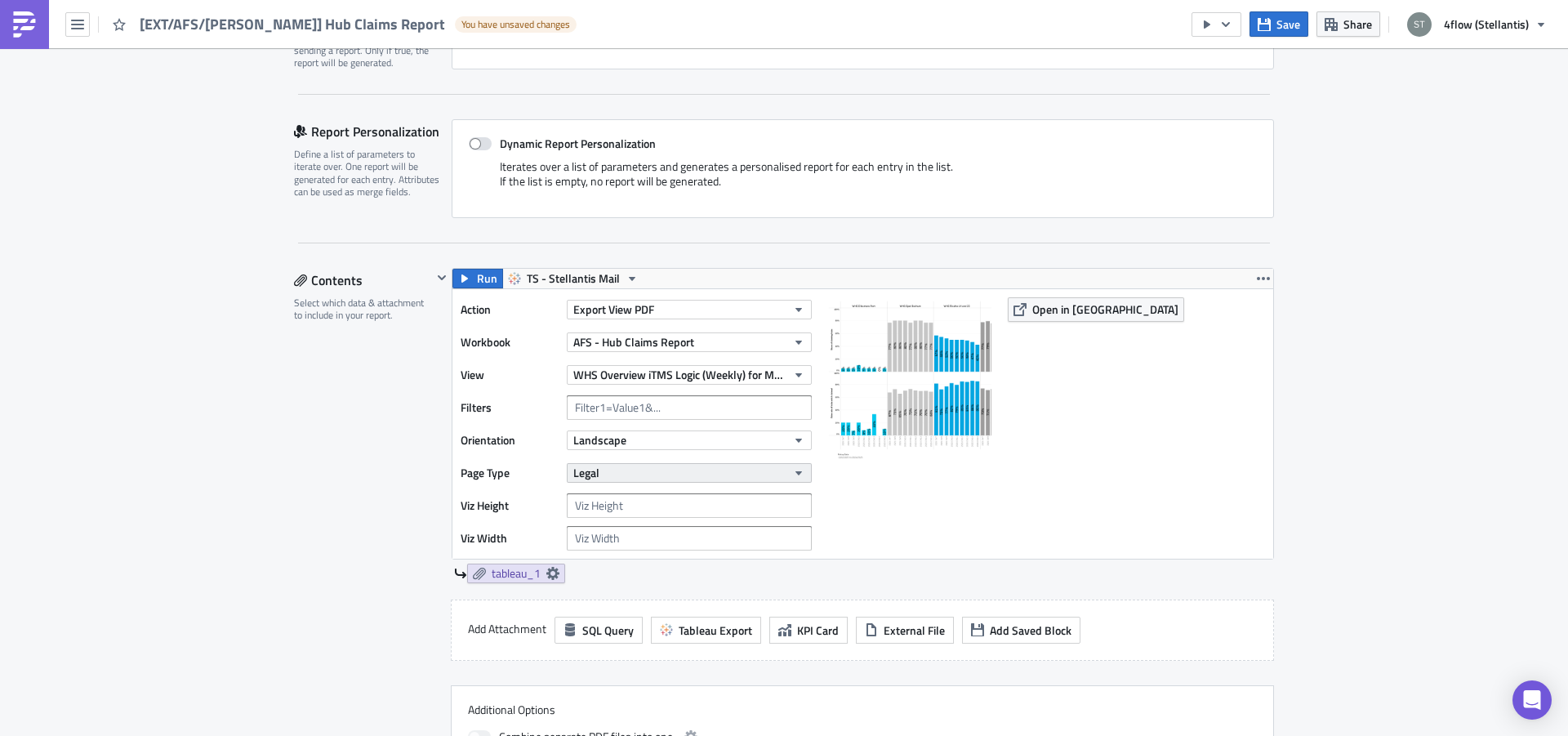
click at [624, 474] on button "Legal" at bounding box center [689, 473] width 245 height 19
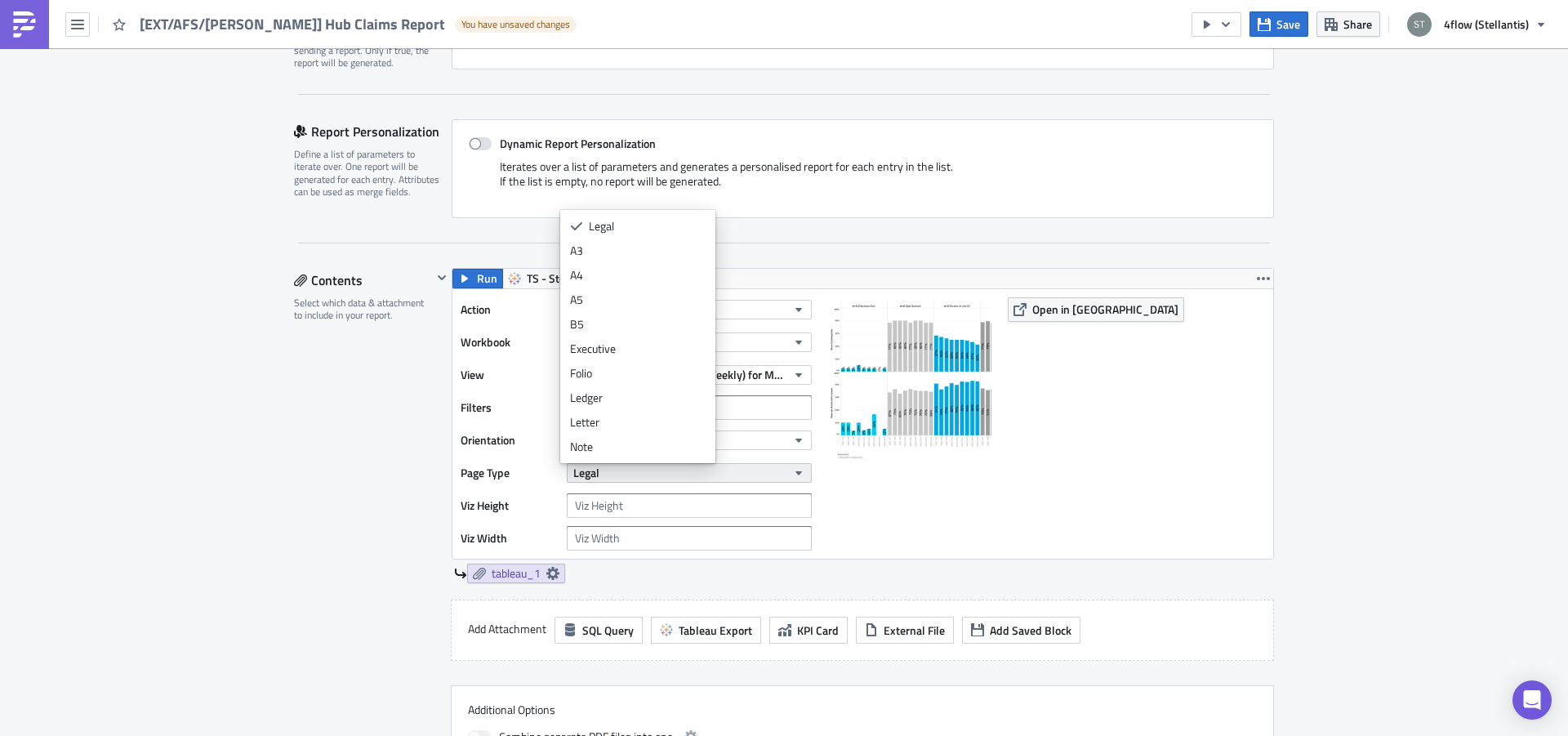
click at [624, 474] on button "Legal" at bounding box center [689, 473] width 245 height 19
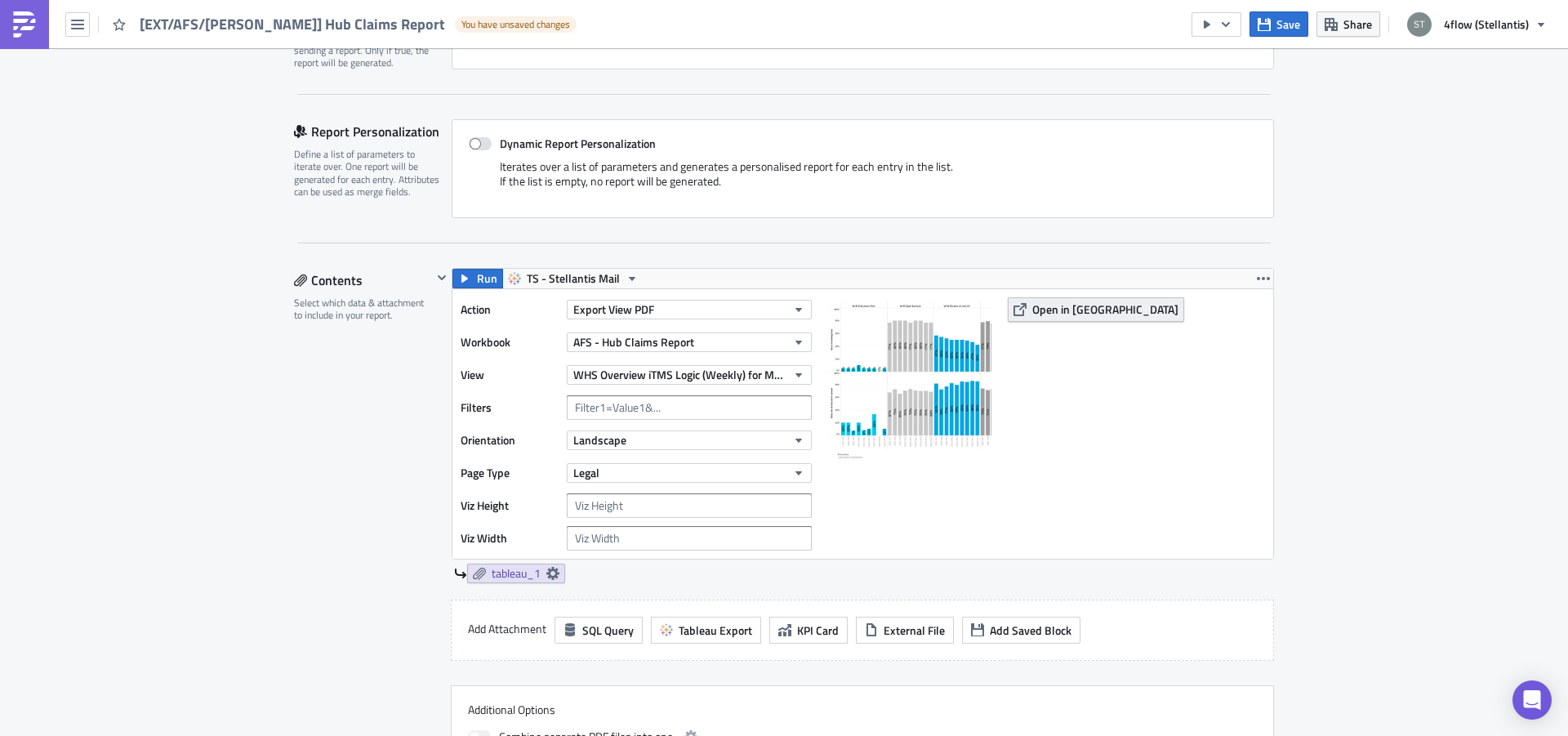
click at [1055, 306] on span "Open in [GEOGRAPHIC_DATA]" at bounding box center [1105, 309] width 146 height 17
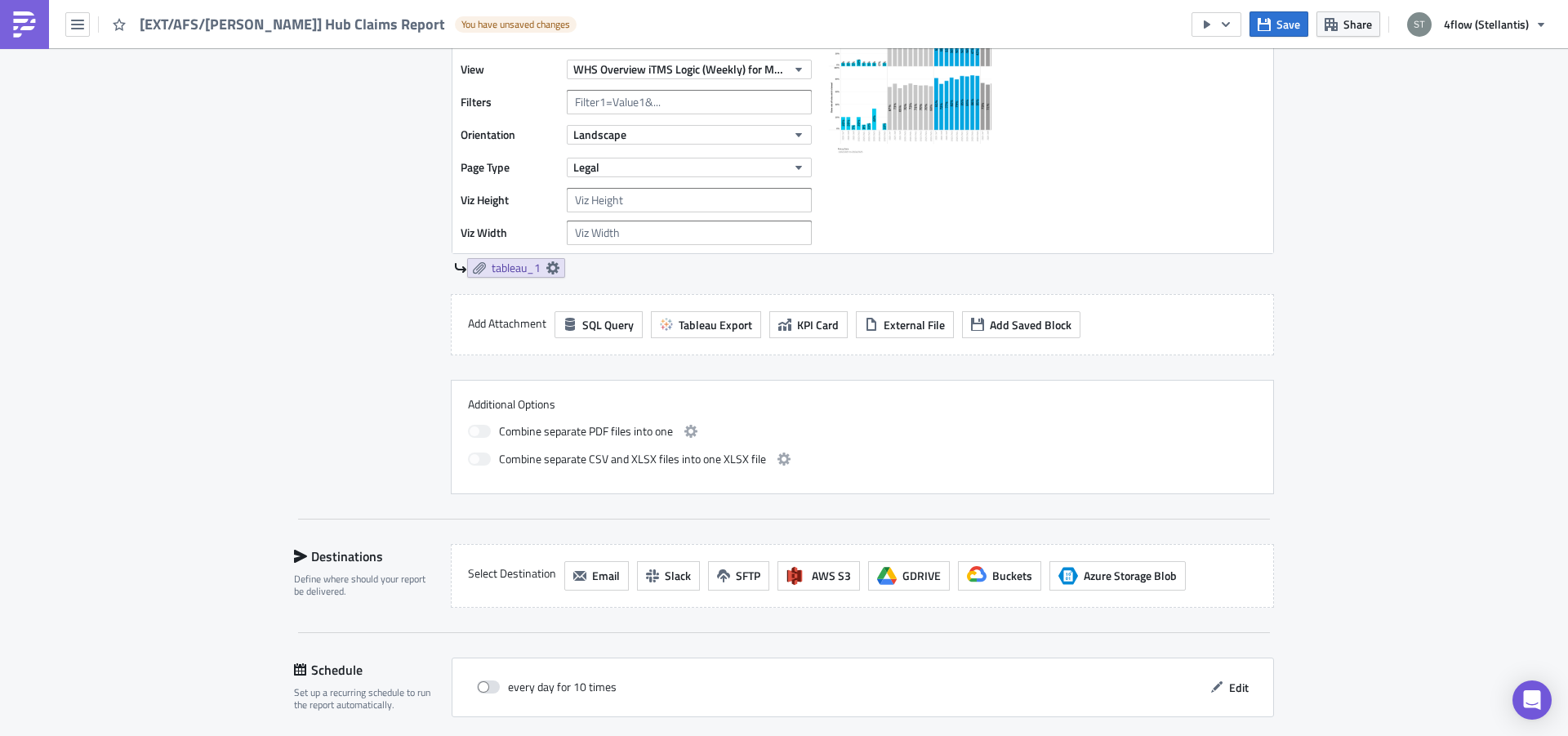
scroll to position [617, 0]
click at [592, 567] on span "Email" at bounding box center [605, 573] width 28 height 17
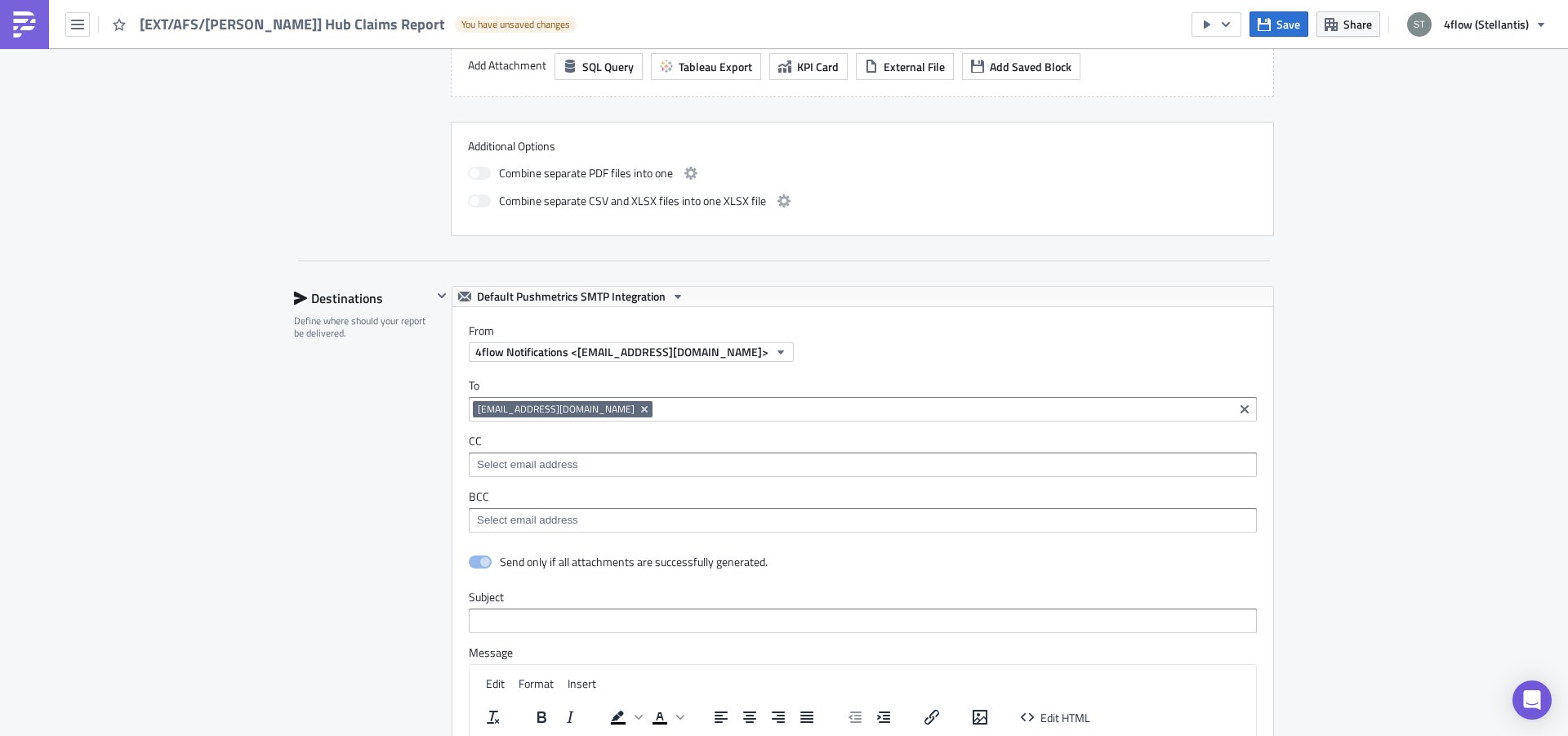
scroll to position [0, 0]
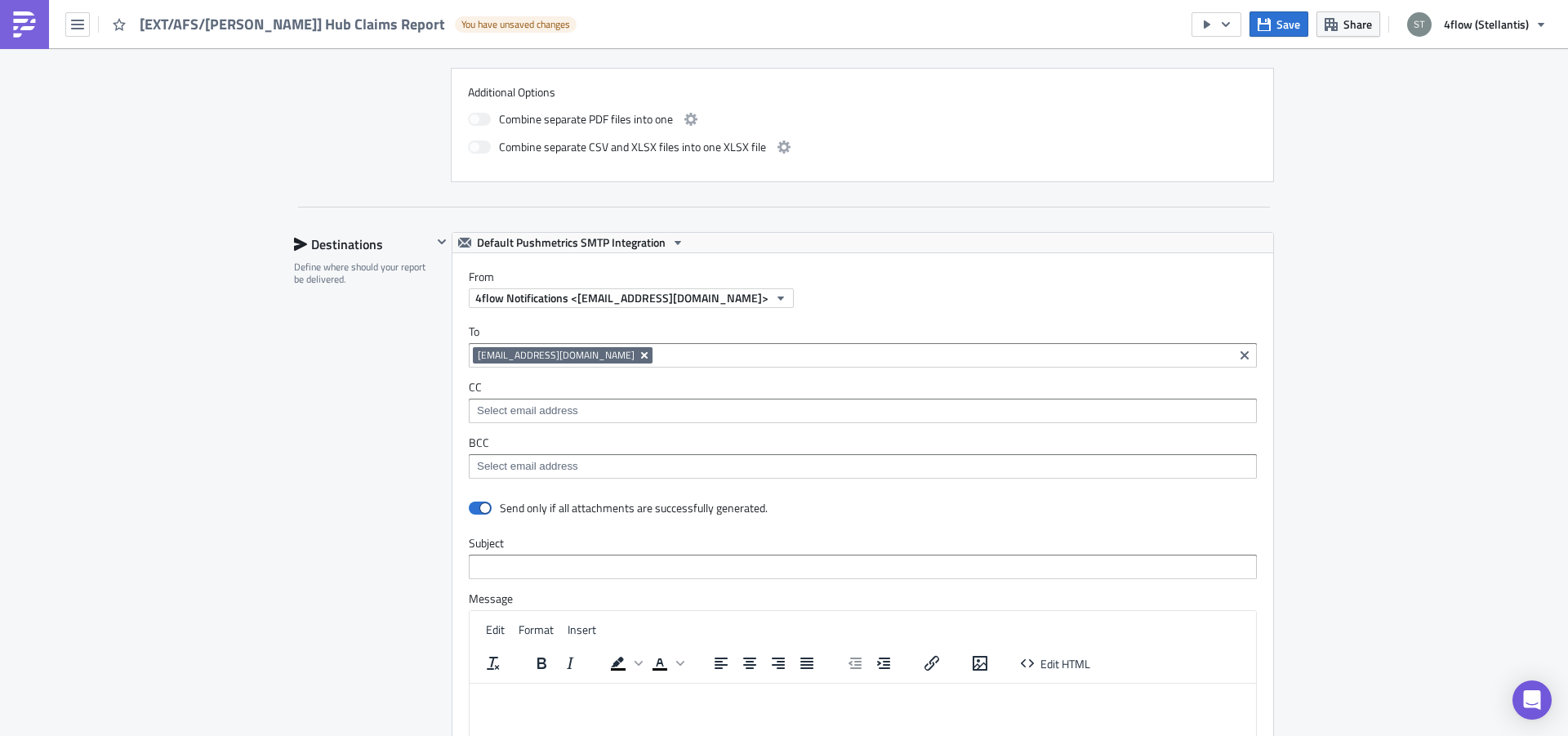
click at [638, 357] on icon "Remove Tag" at bounding box center [645, 355] width 14 height 14
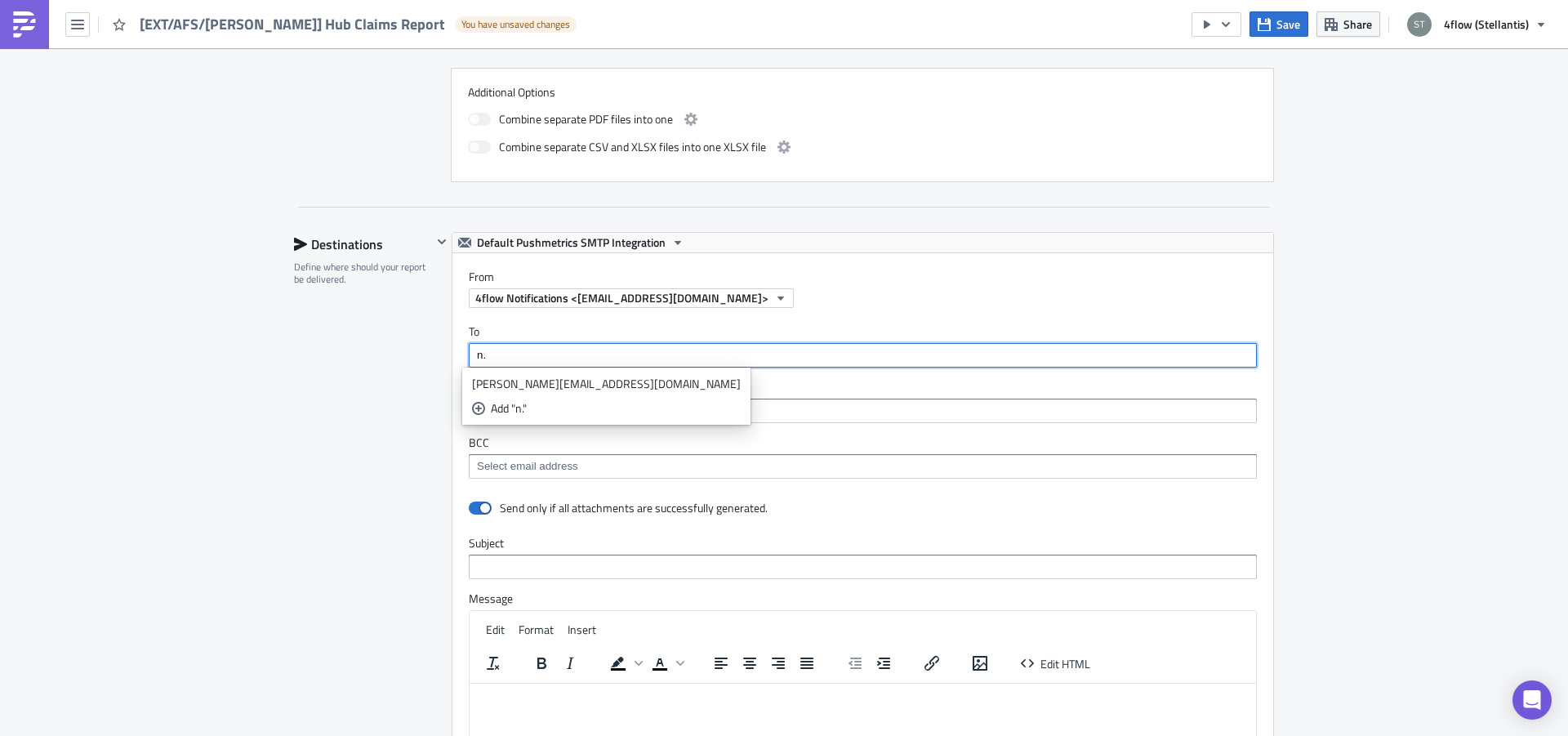
type input "n"
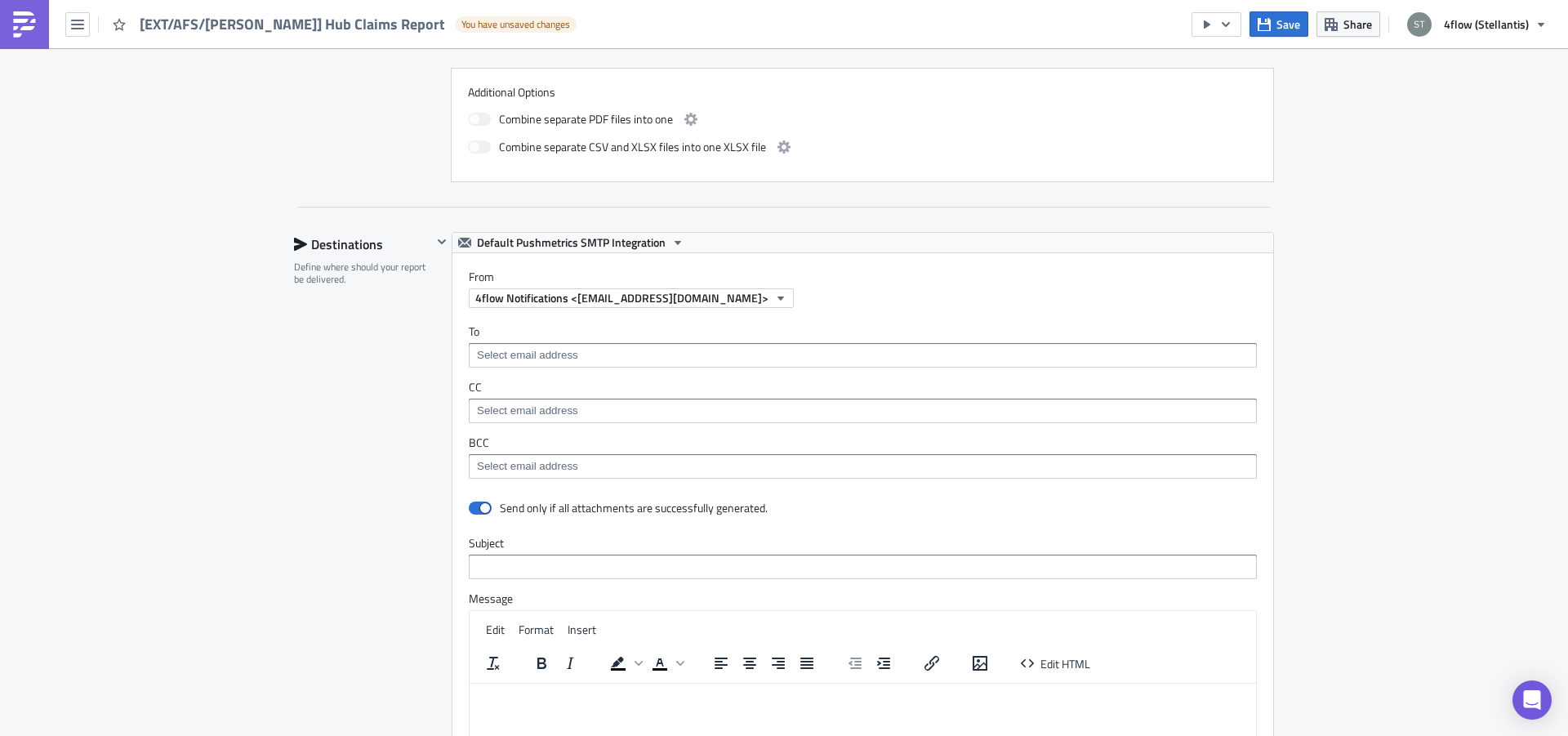
click at [105, 443] on div "Edit " [EXT/AFS/[PERSON_NAME]] Hub Claims Report " Draft Settings Configure the…" at bounding box center [784, 188] width 1568 height 2133
click at [569, 349] on input at bounding box center [862, 354] width 778 height 16
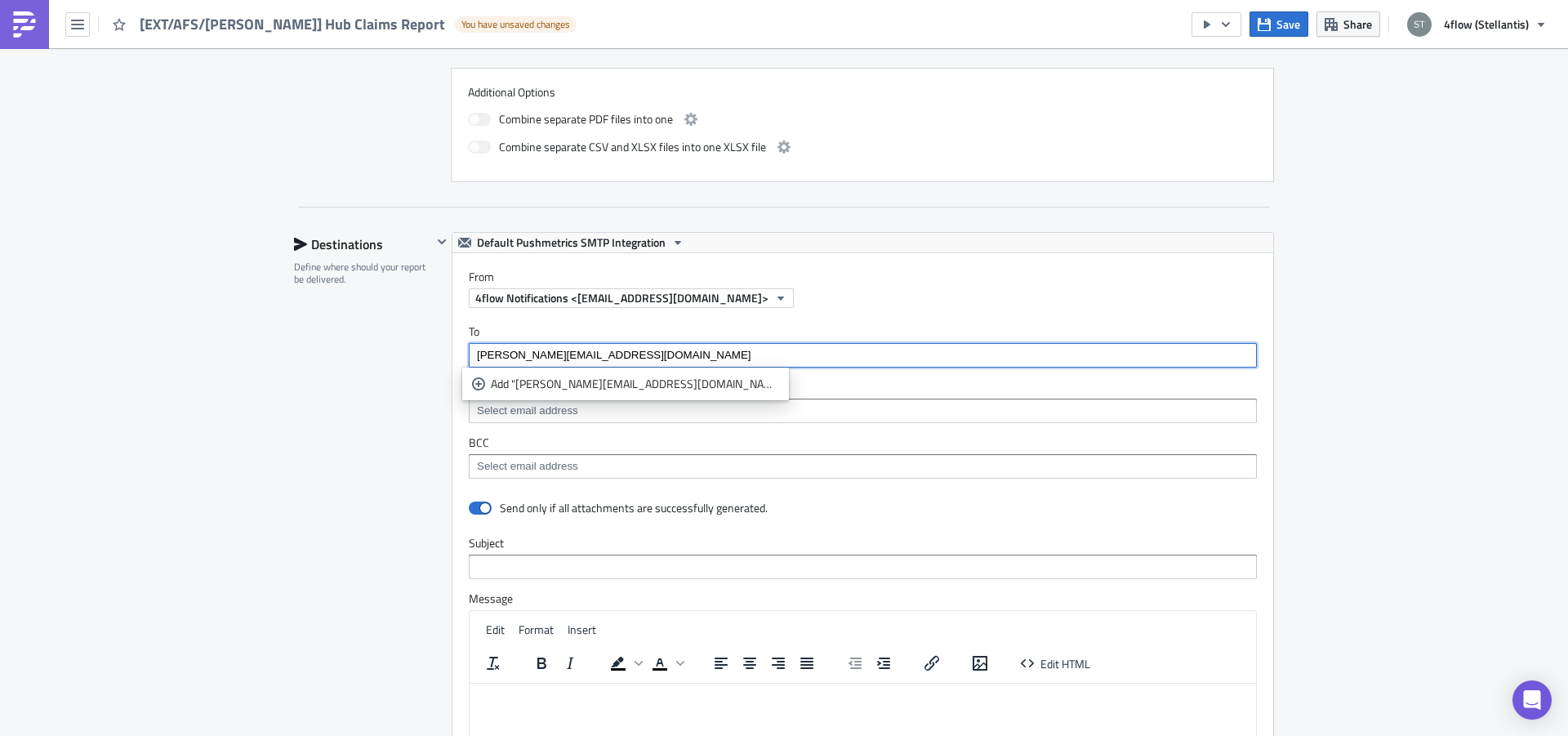
type input "[PERSON_NAME][EMAIL_ADDRESS][DOMAIN_NAME]"
click at [260, 387] on div "Edit " [EXT/AFS/[PERSON_NAME]] Hub Claims Report " Draft Settings Configure the…" at bounding box center [784, 188] width 1568 height 2133
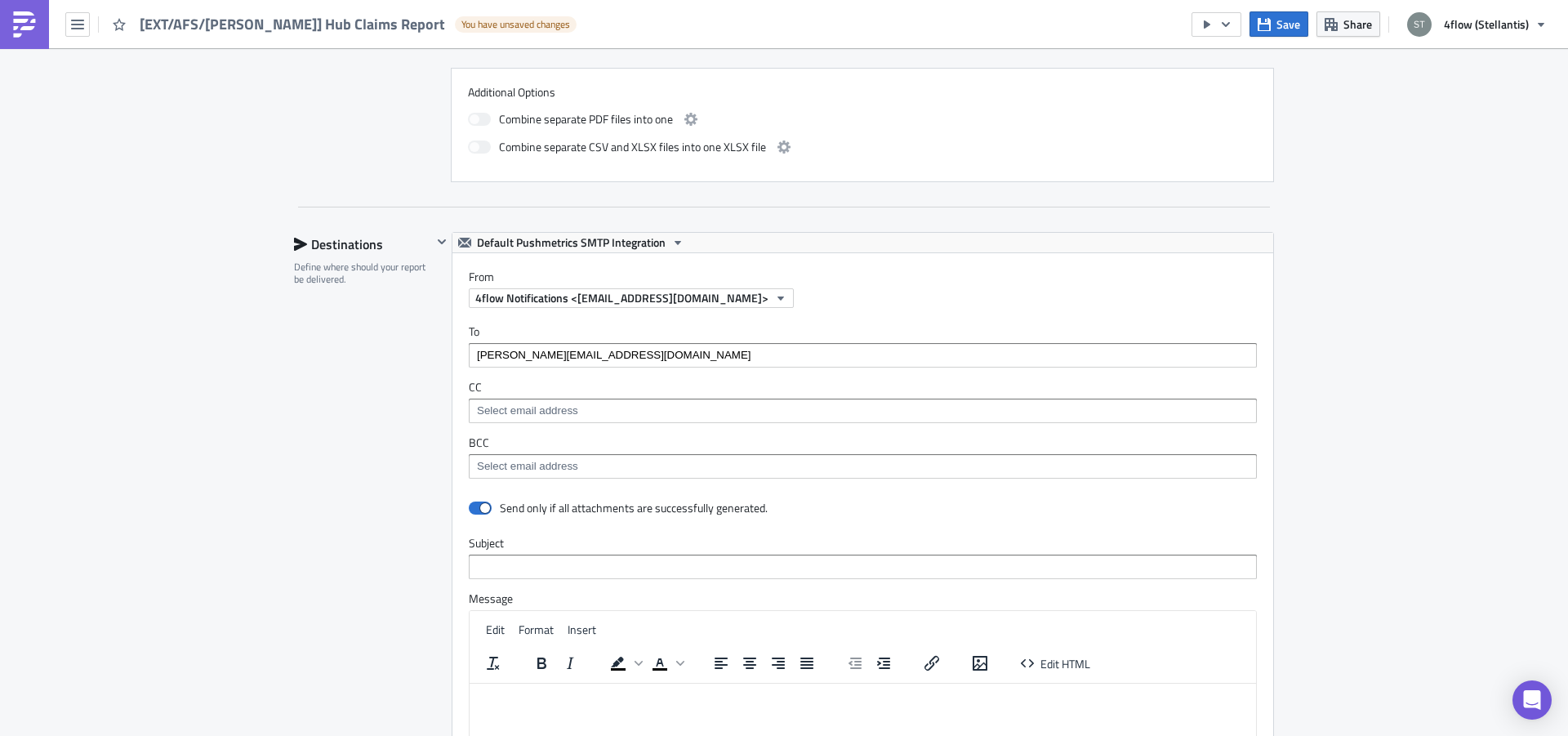
click at [558, 353] on input "[PERSON_NAME][EMAIL_ADDRESS][DOMAIN_NAME]" at bounding box center [862, 354] width 778 height 16
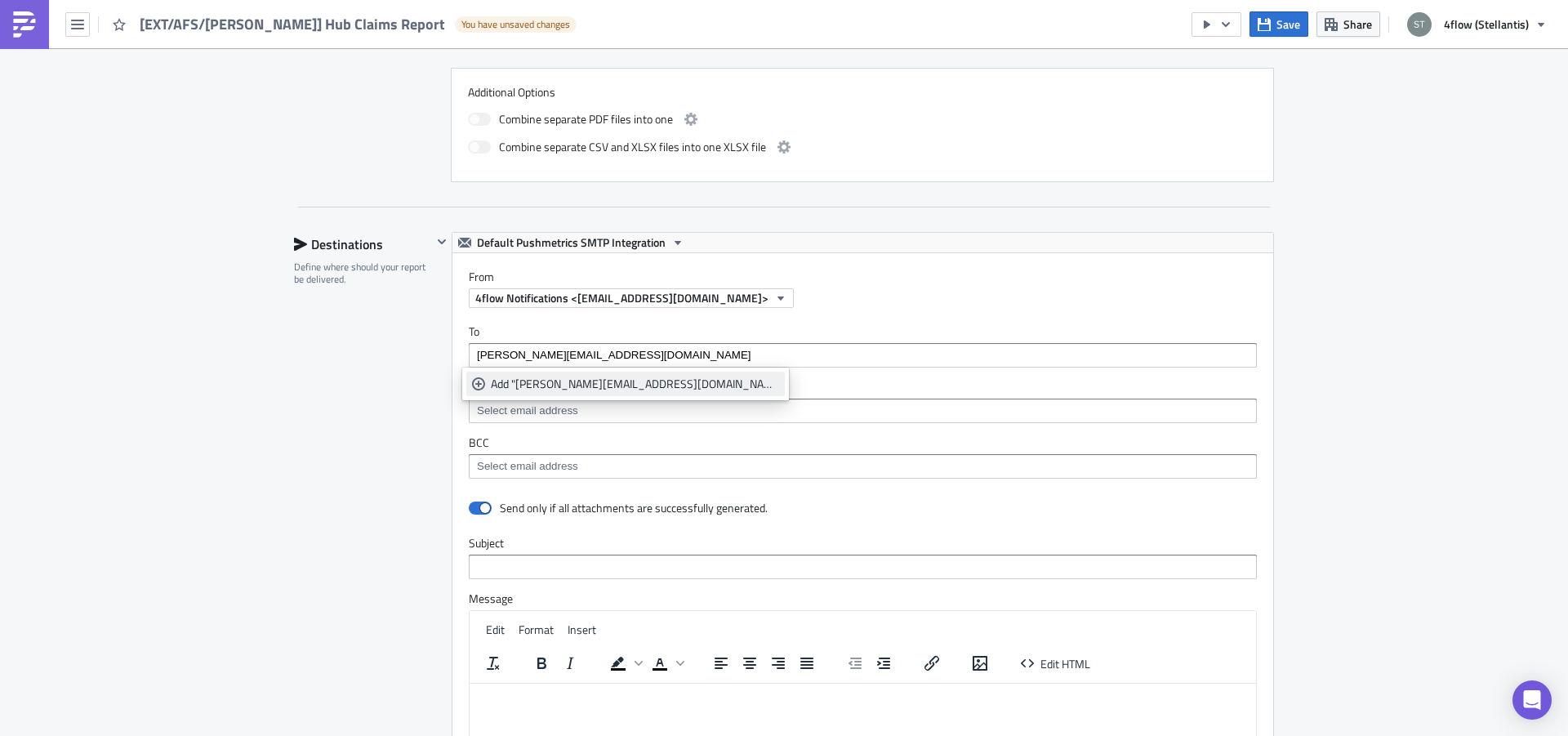
click at [572, 389] on div "Add "[PERSON_NAME][EMAIL_ADDRESS][DOMAIN_NAME]"" at bounding box center [634, 383] width 289 height 16
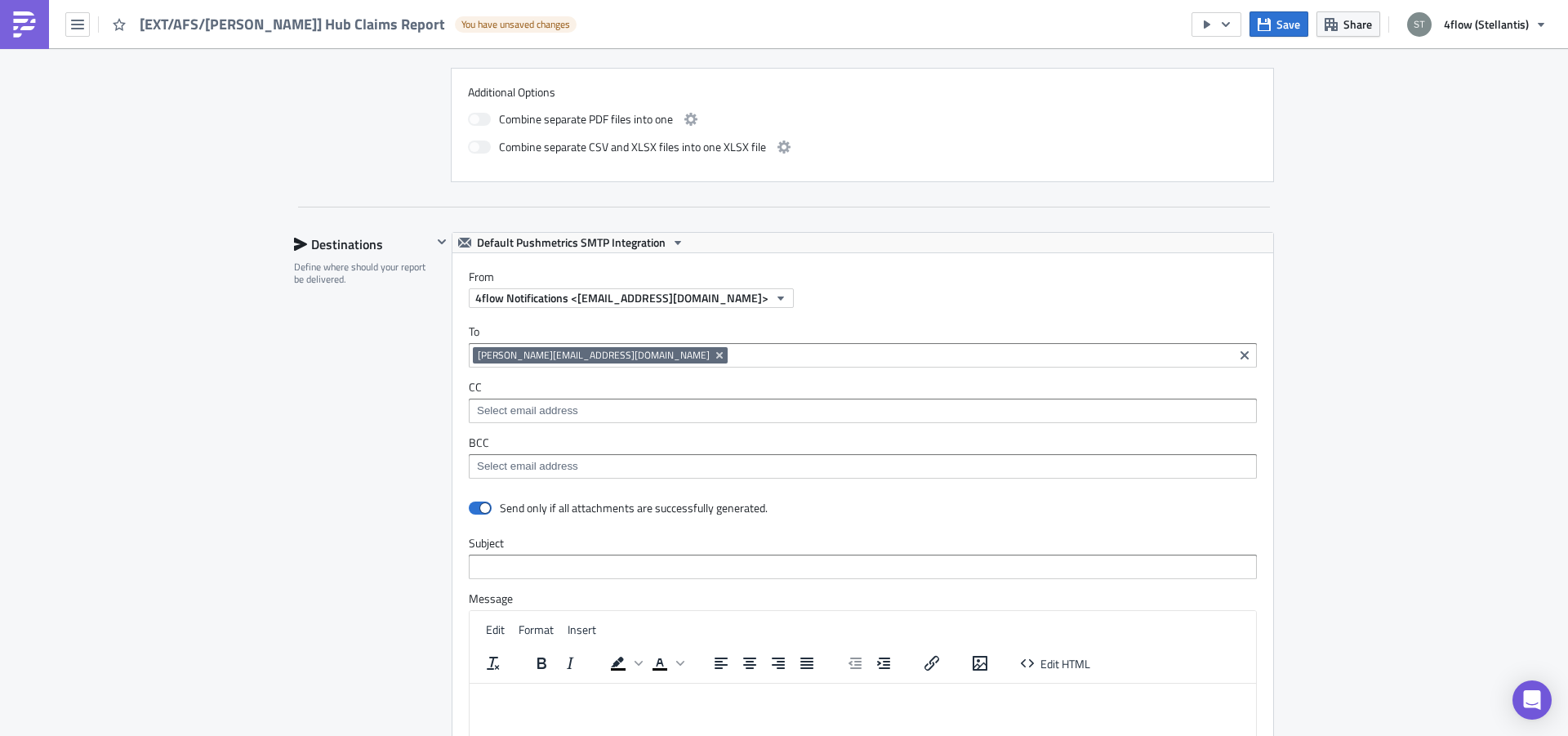
click at [373, 379] on div "Destinations Define where should your report be delivered." at bounding box center [363, 592] width 138 height 721
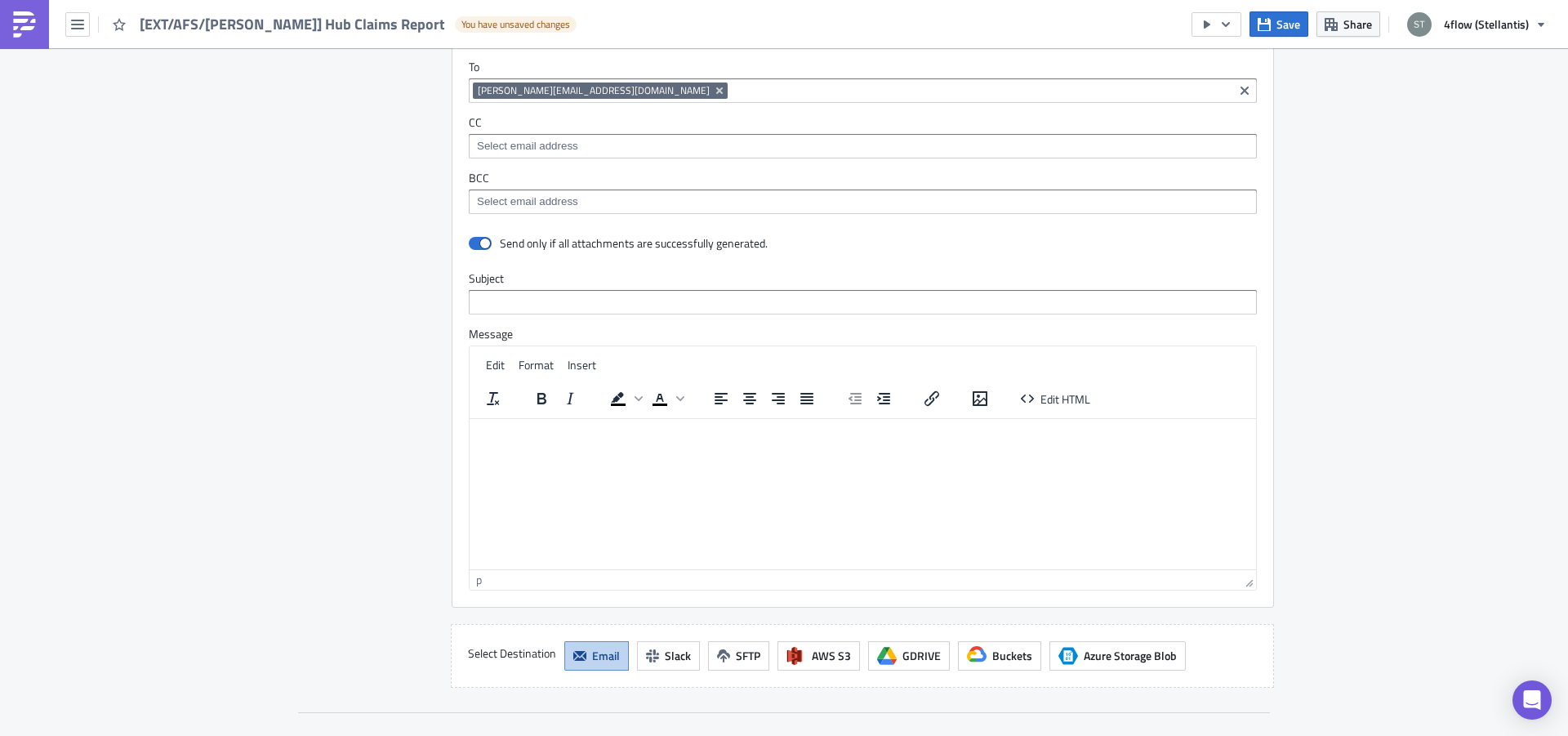
scroll to position [1235, 0]
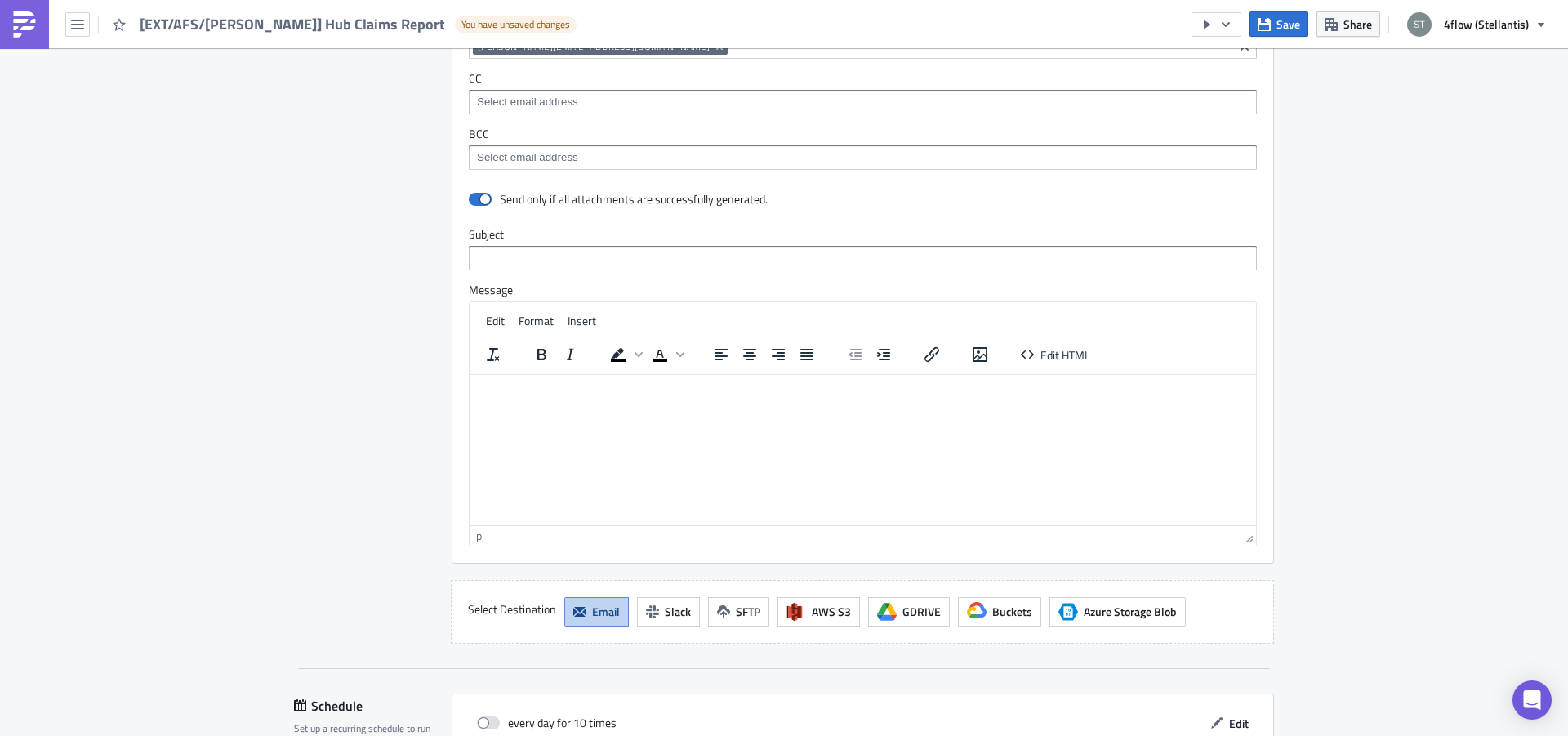
click at [581, 399] on html at bounding box center [862, 386] width 787 height 26
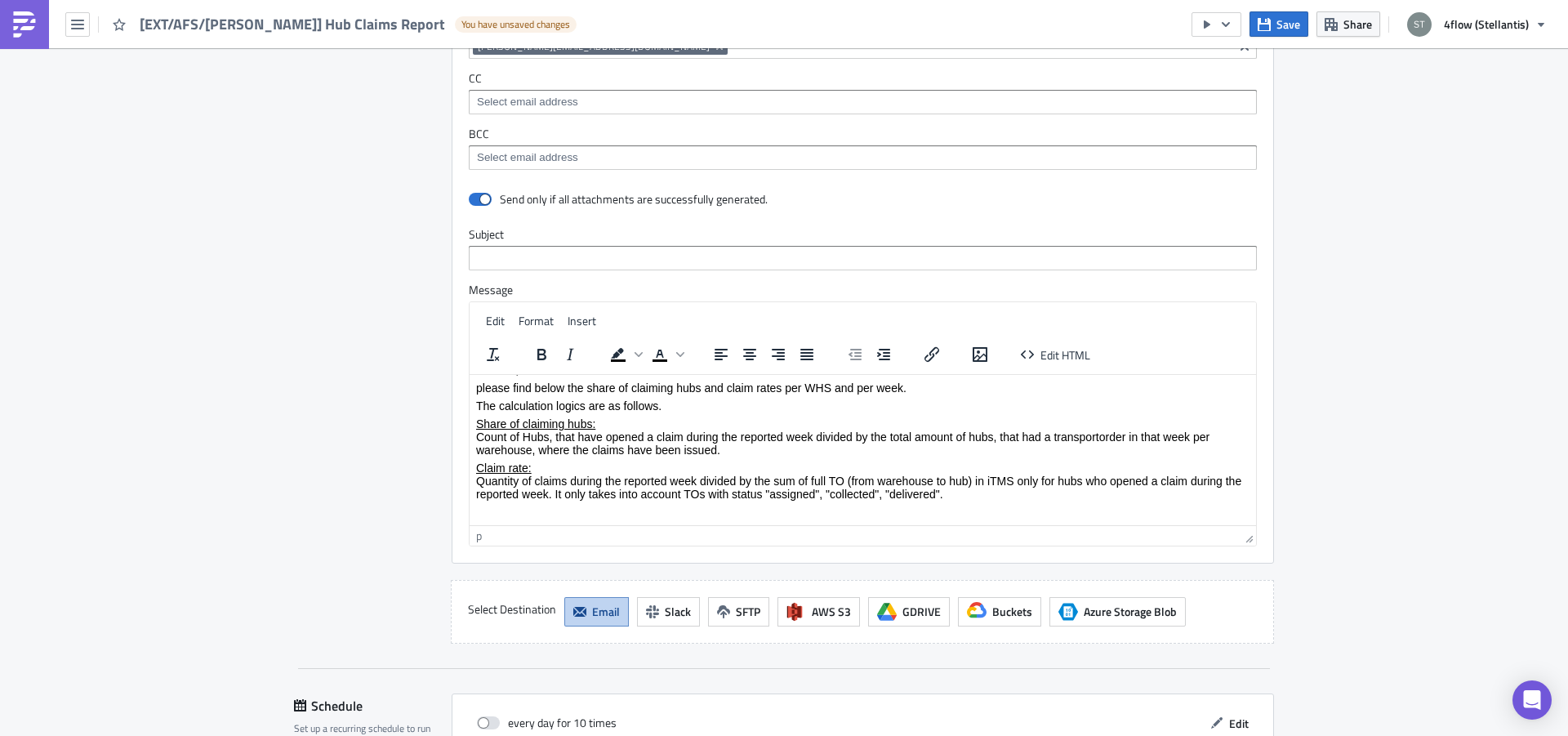
scroll to position [39, 0]
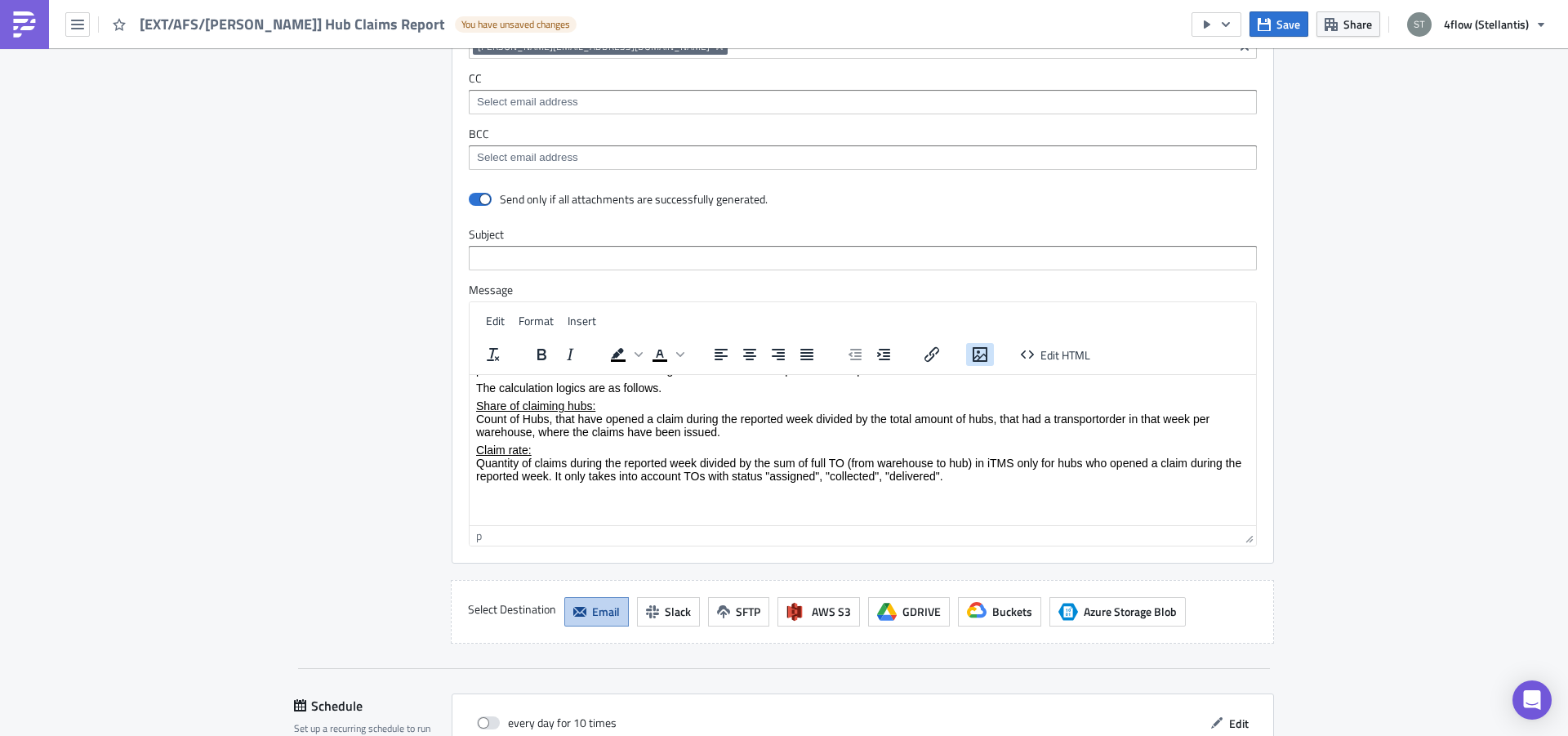
click at [980, 353] on icon "Insert/edit image" at bounding box center [979, 354] width 14 height 14
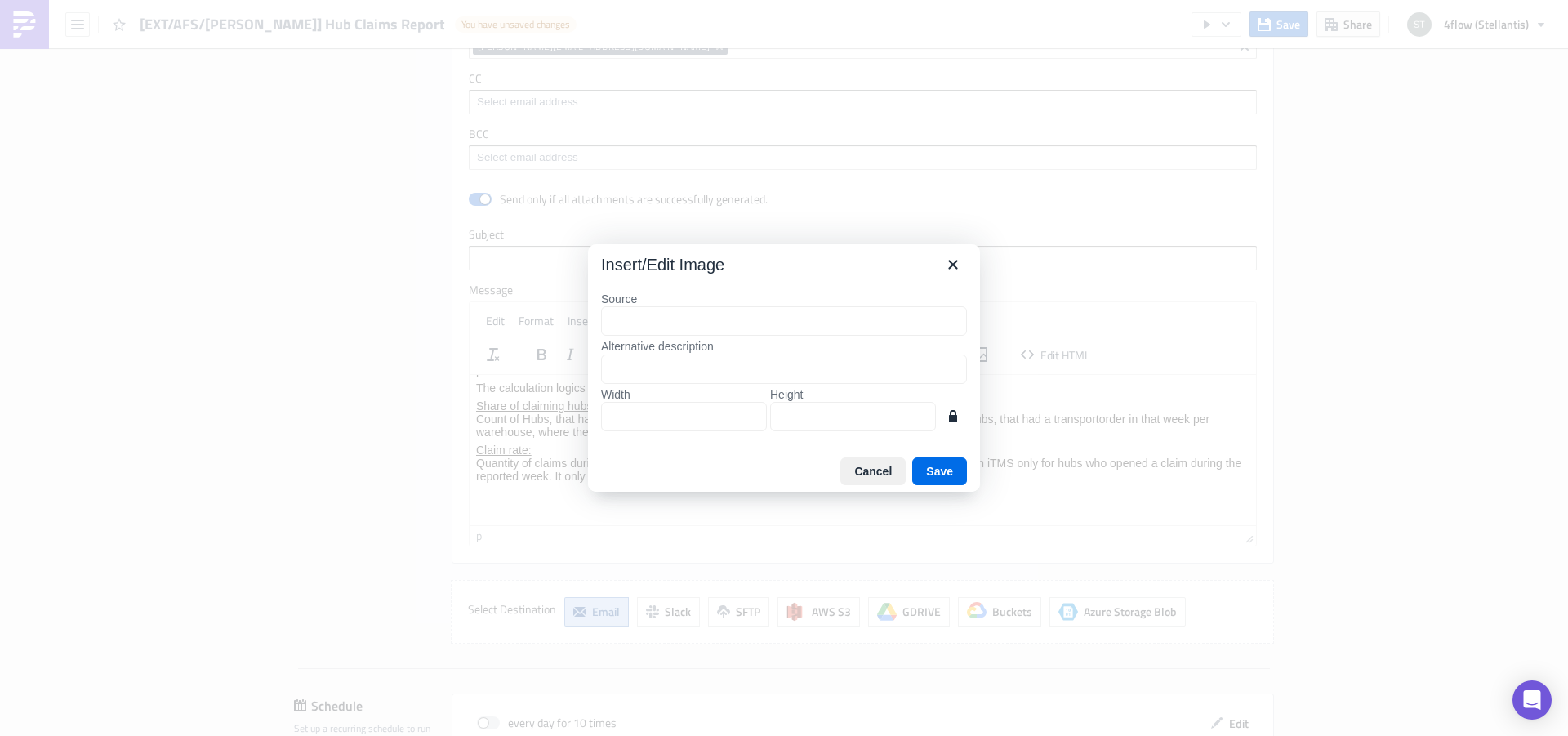
click at [691, 325] on input "Source" at bounding box center [784, 321] width 366 height 29
type input "W"
click at [948, 268] on icon "Close" at bounding box center [953, 265] width 19 height 19
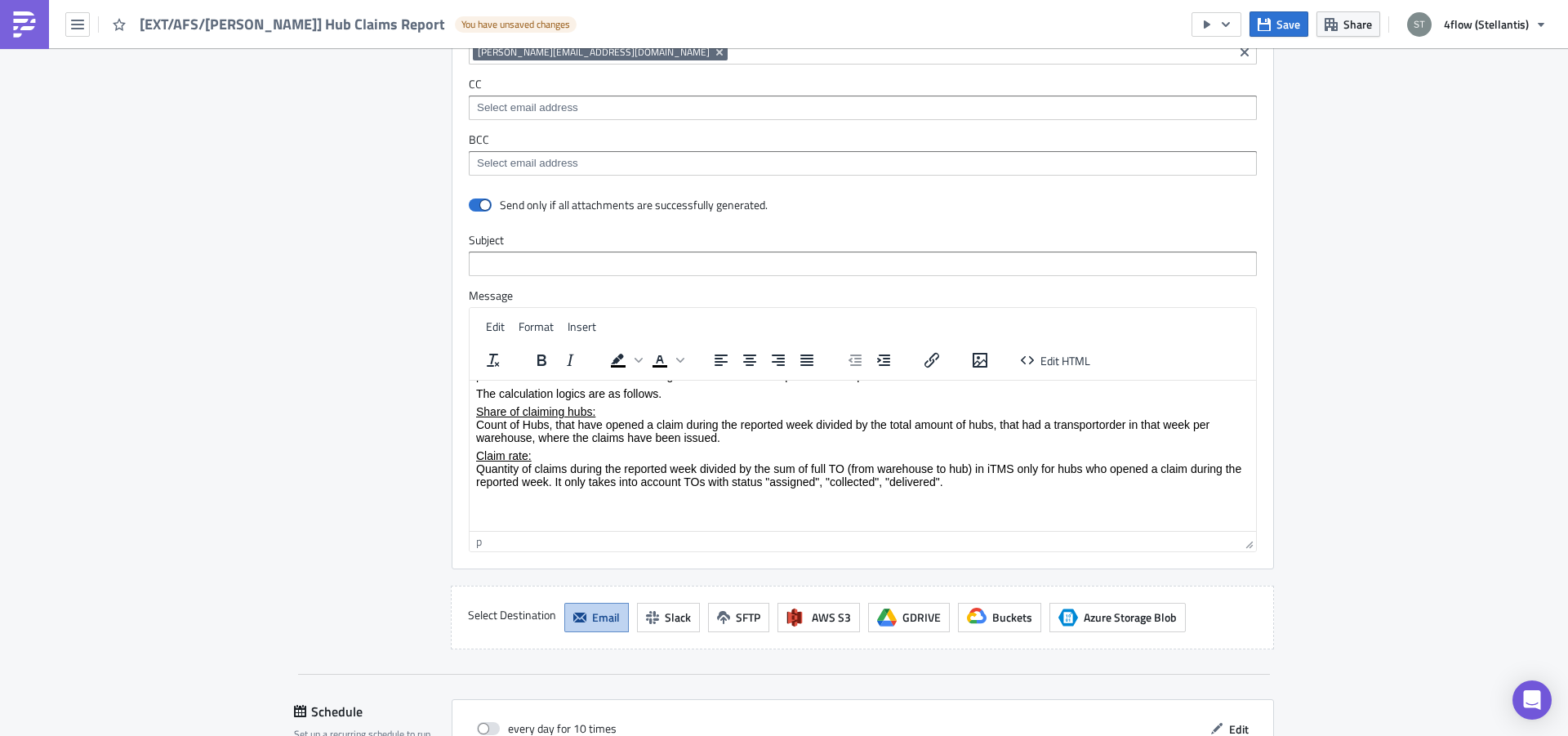
scroll to position [1339, 0]
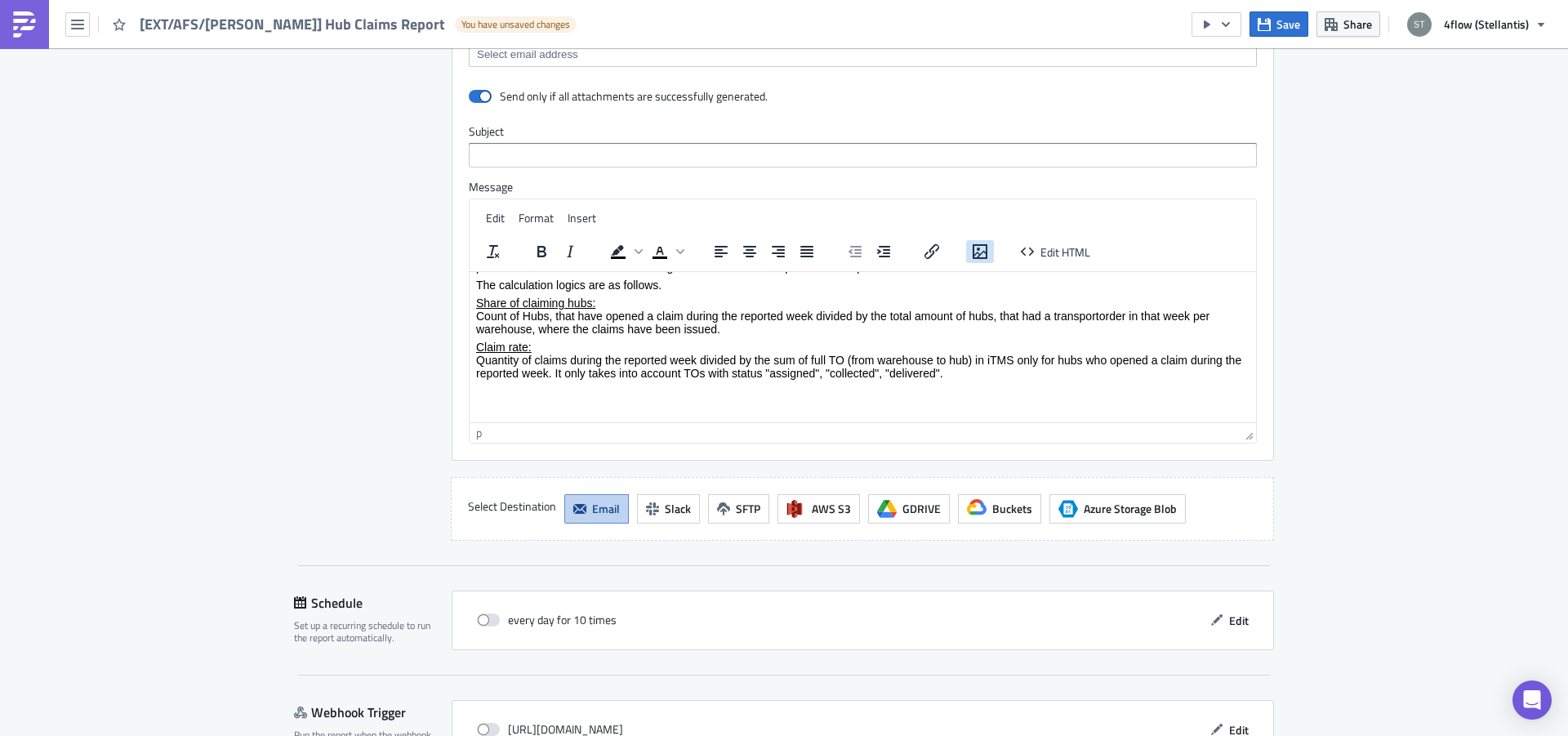
click at [970, 260] on icon "Insert/edit image" at bounding box center [980, 251] width 19 height 19
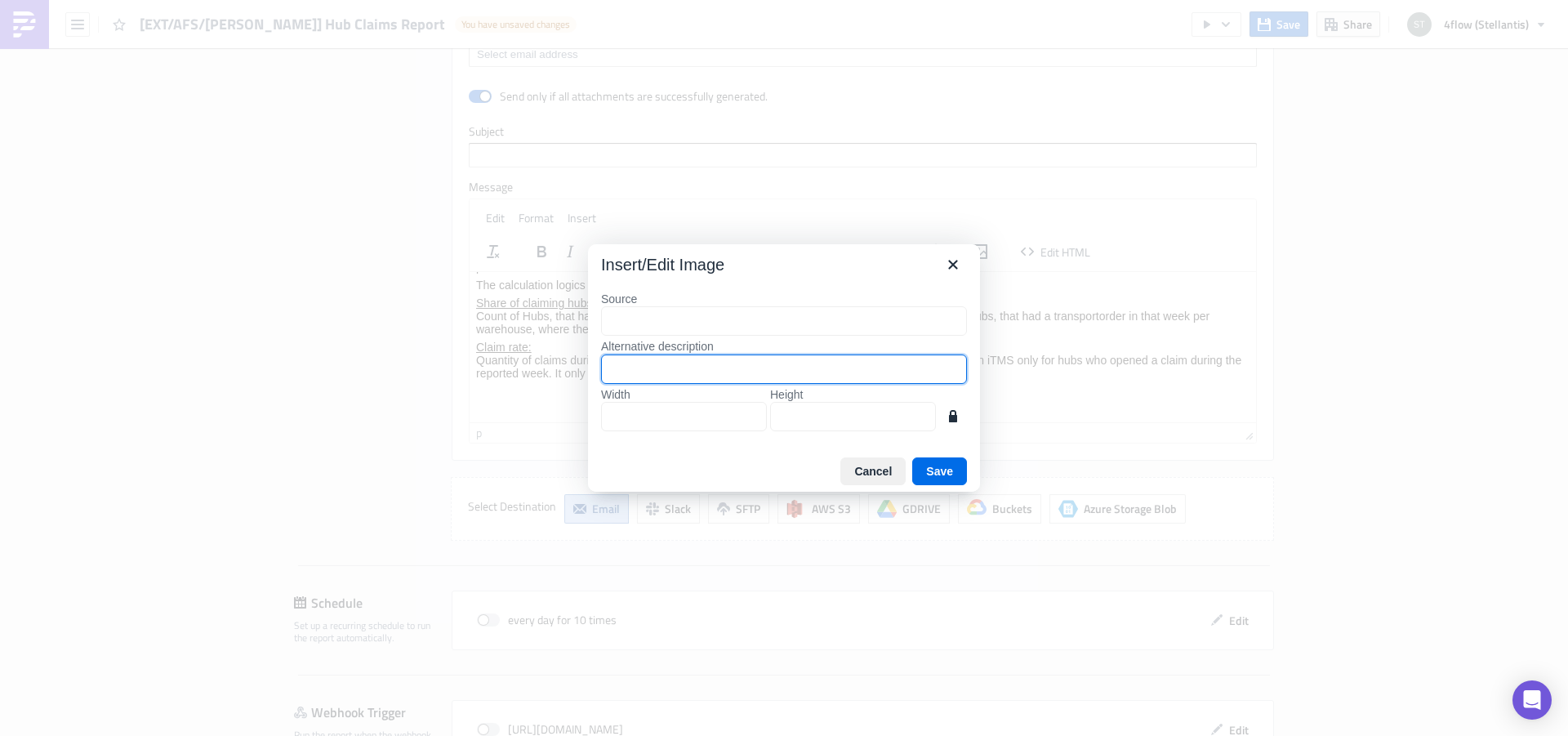
click at [670, 366] on input "Alternative description" at bounding box center [784, 369] width 366 height 29
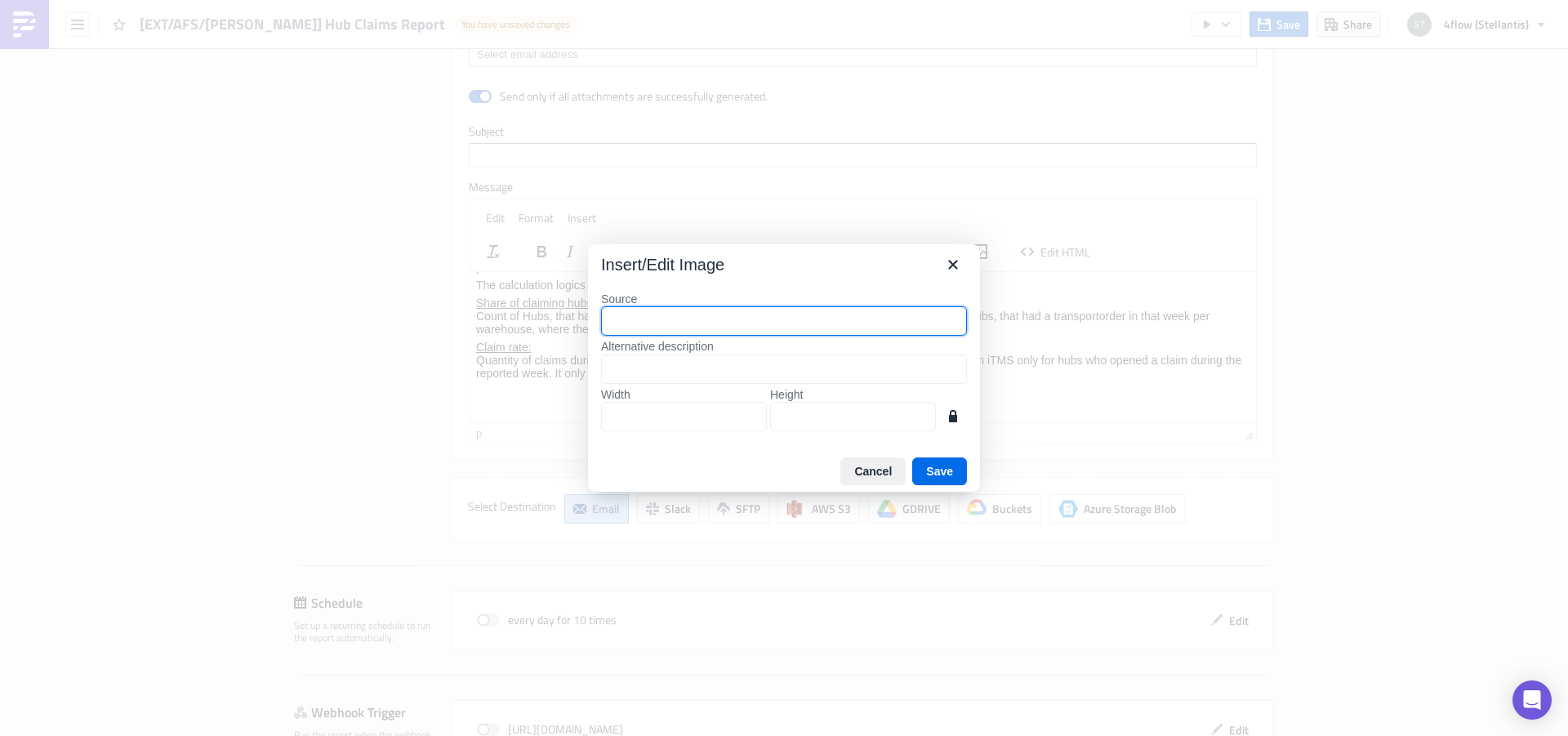
click at [655, 312] on input "Source" at bounding box center [784, 321] width 366 height 29
type input "s"
click at [944, 264] on icon "Close" at bounding box center [953, 265] width 19 height 19
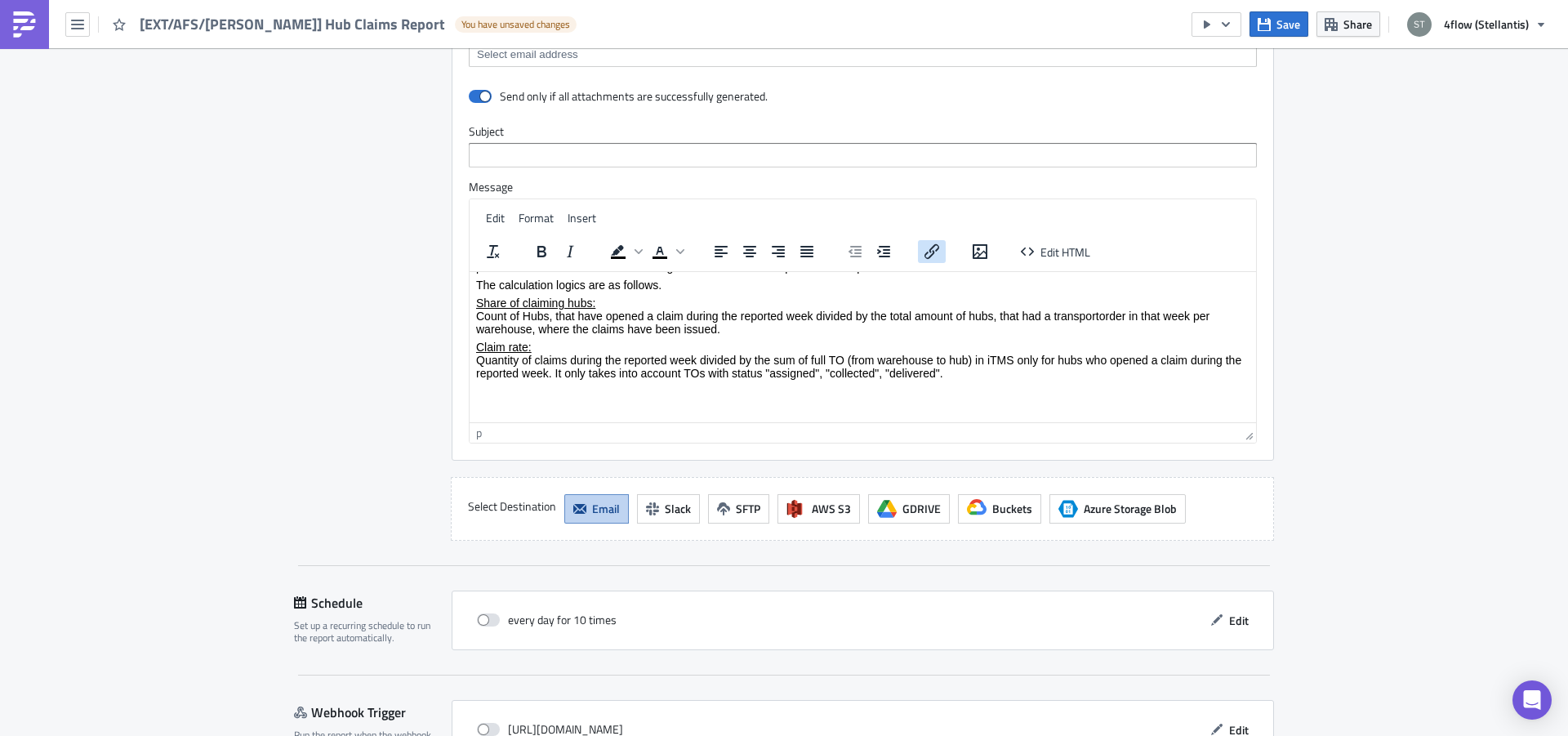
click at [922, 248] on icon "Insert/edit link" at bounding box center [932, 251] width 19 height 19
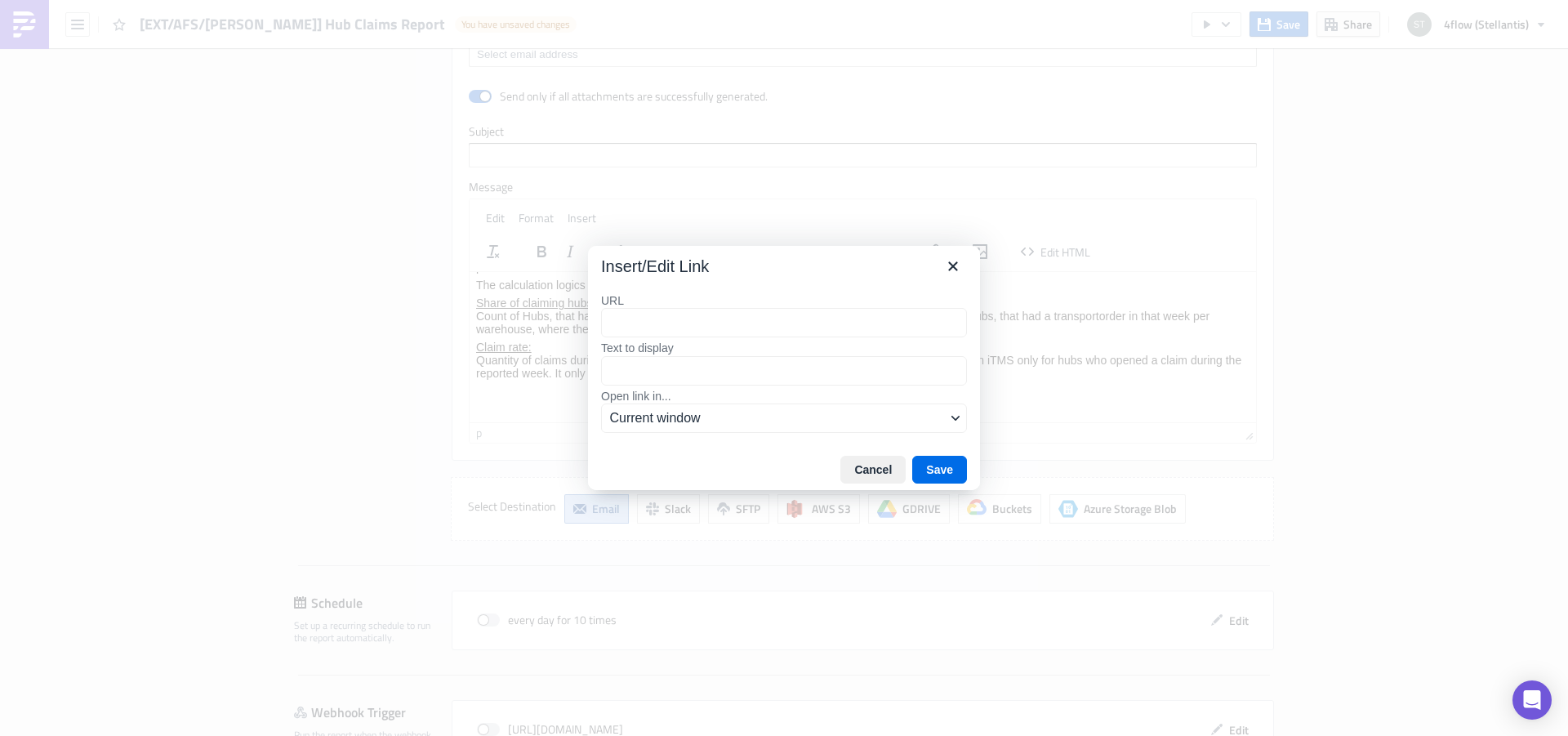
click at [691, 326] on input "URL" at bounding box center [784, 323] width 366 height 29
click at [947, 264] on icon "Close" at bounding box center [953, 267] width 19 height 19
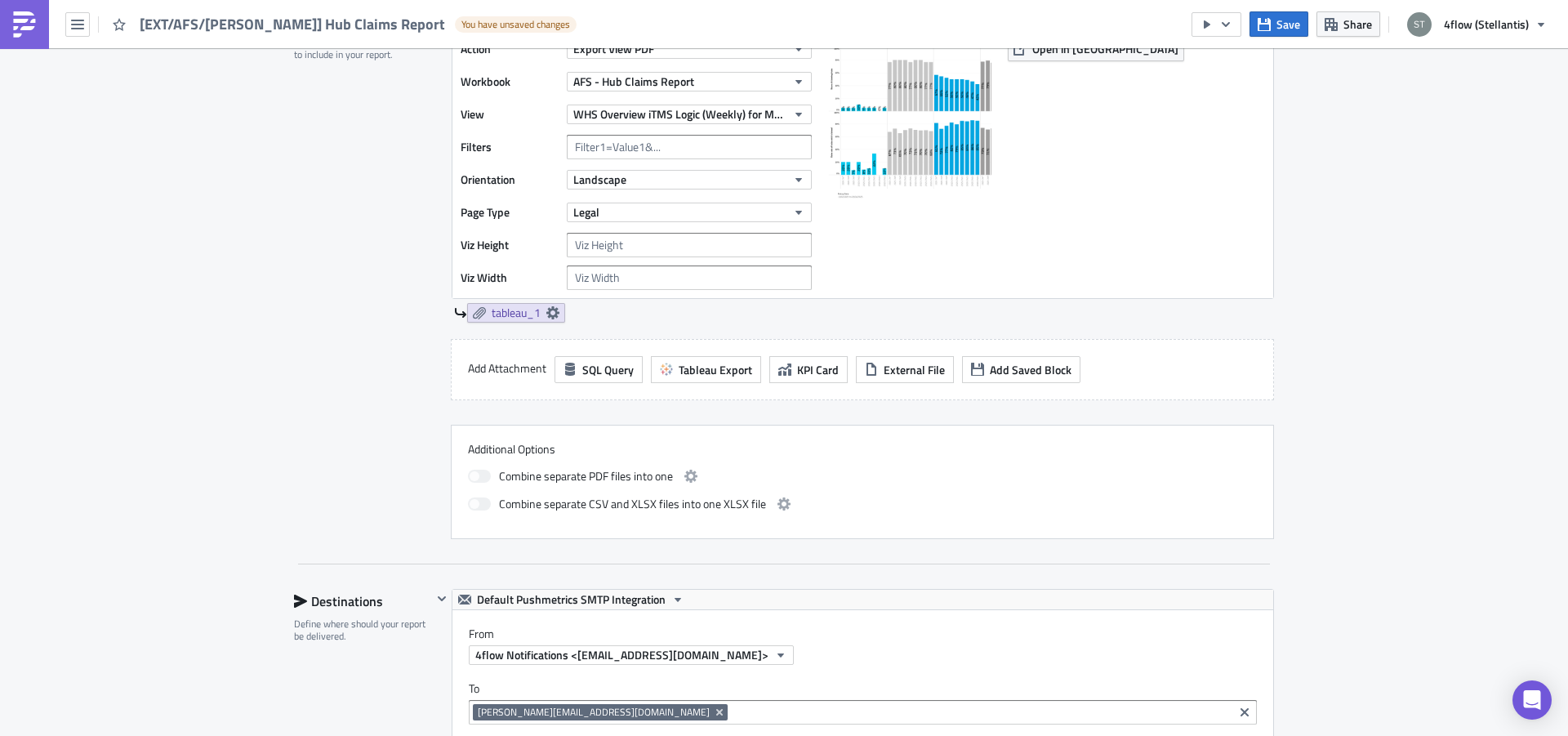
scroll to position [515, 0]
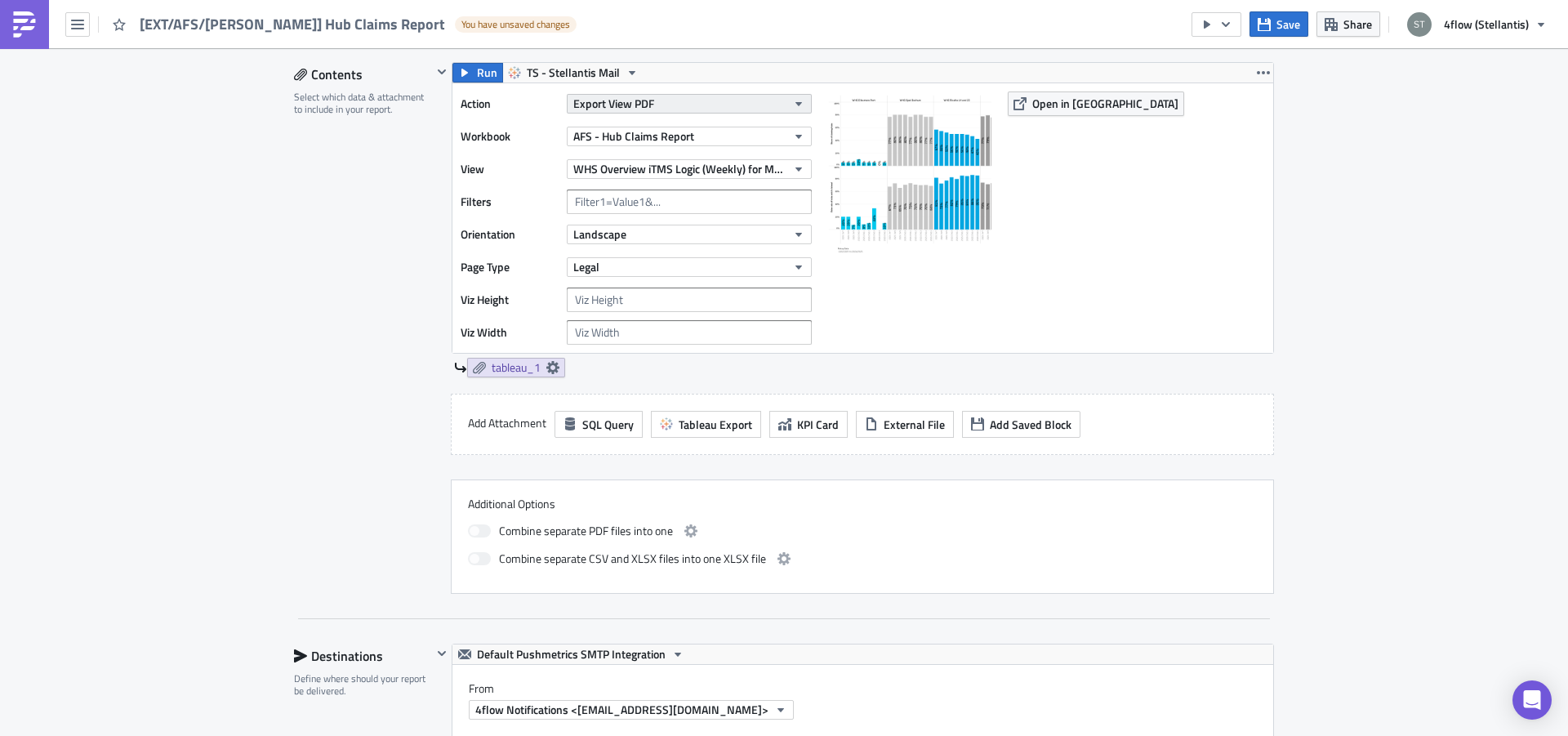
click at [687, 105] on button "Export View PDF" at bounding box center [689, 103] width 245 height 19
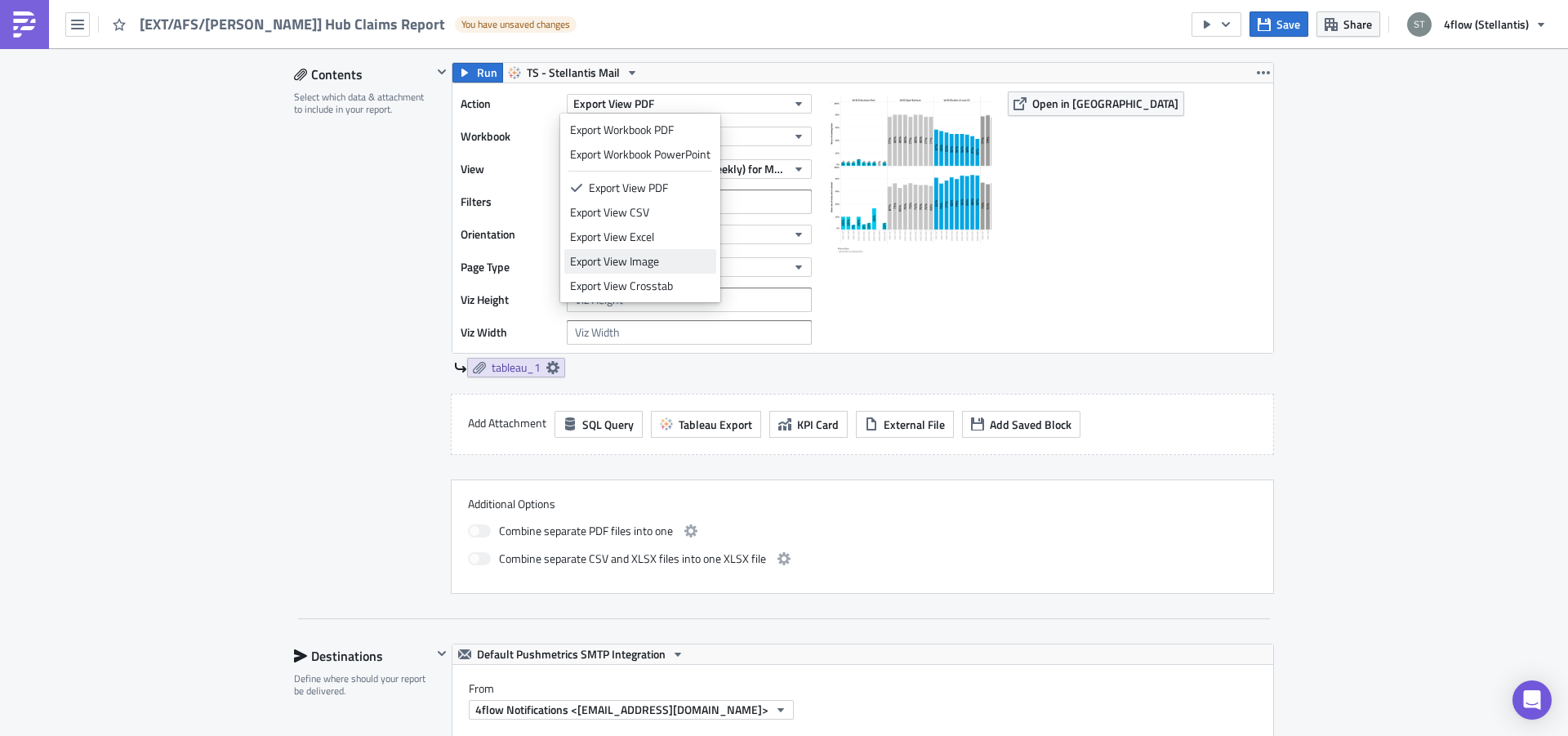
click at [657, 261] on div "Export View Image" at bounding box center [639, 261] width 140 height 16
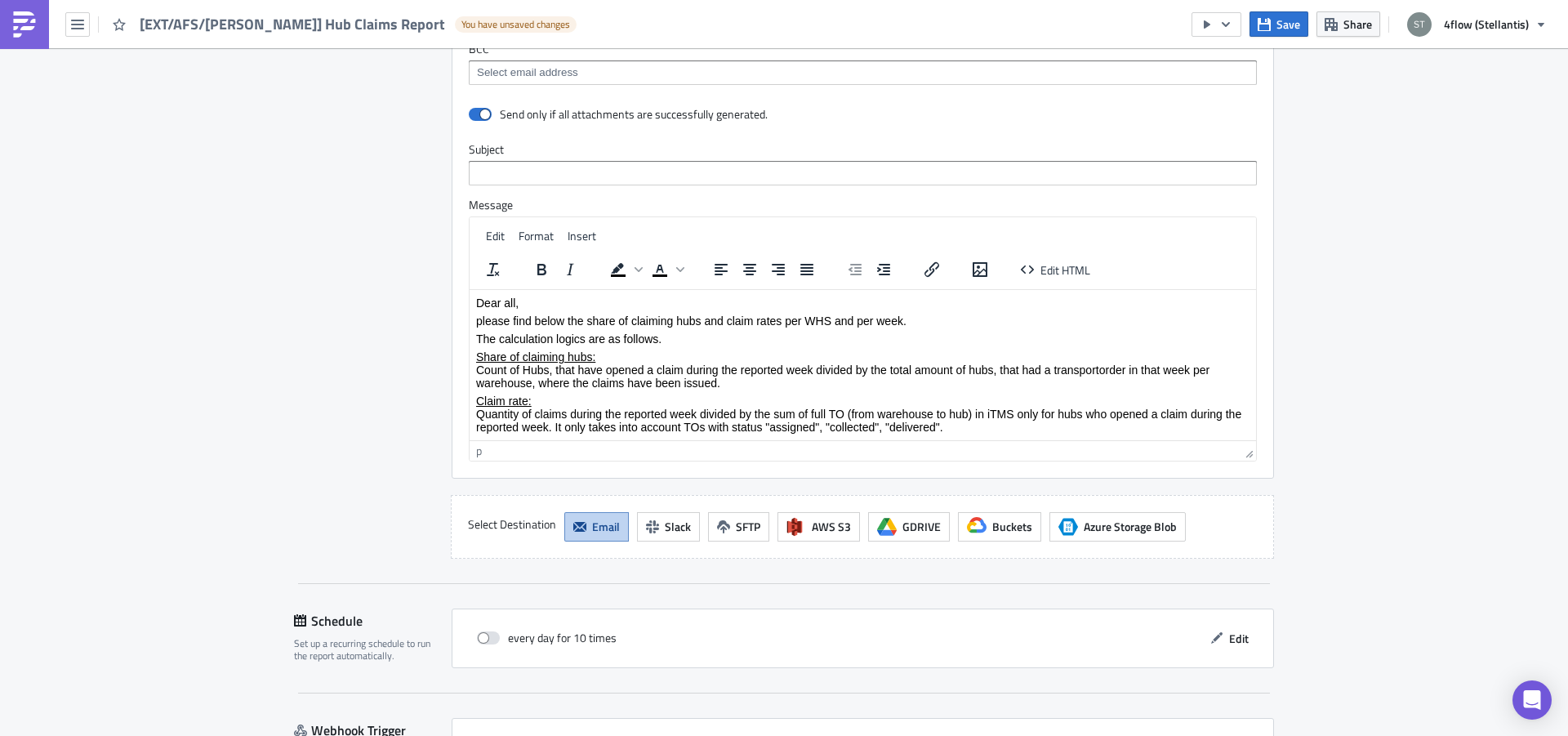
scroll to position [1235, 0]
drag, startPoint x: 1040, startPoint y: 402, endPoint x: 925, endPoint y: 403, distance: 115.0
click at [1039, 403] on p "Claim rate: Quantity of claims during the reported week divided by the sum of f…" at bounding box center [862, 411] width 773 height 40
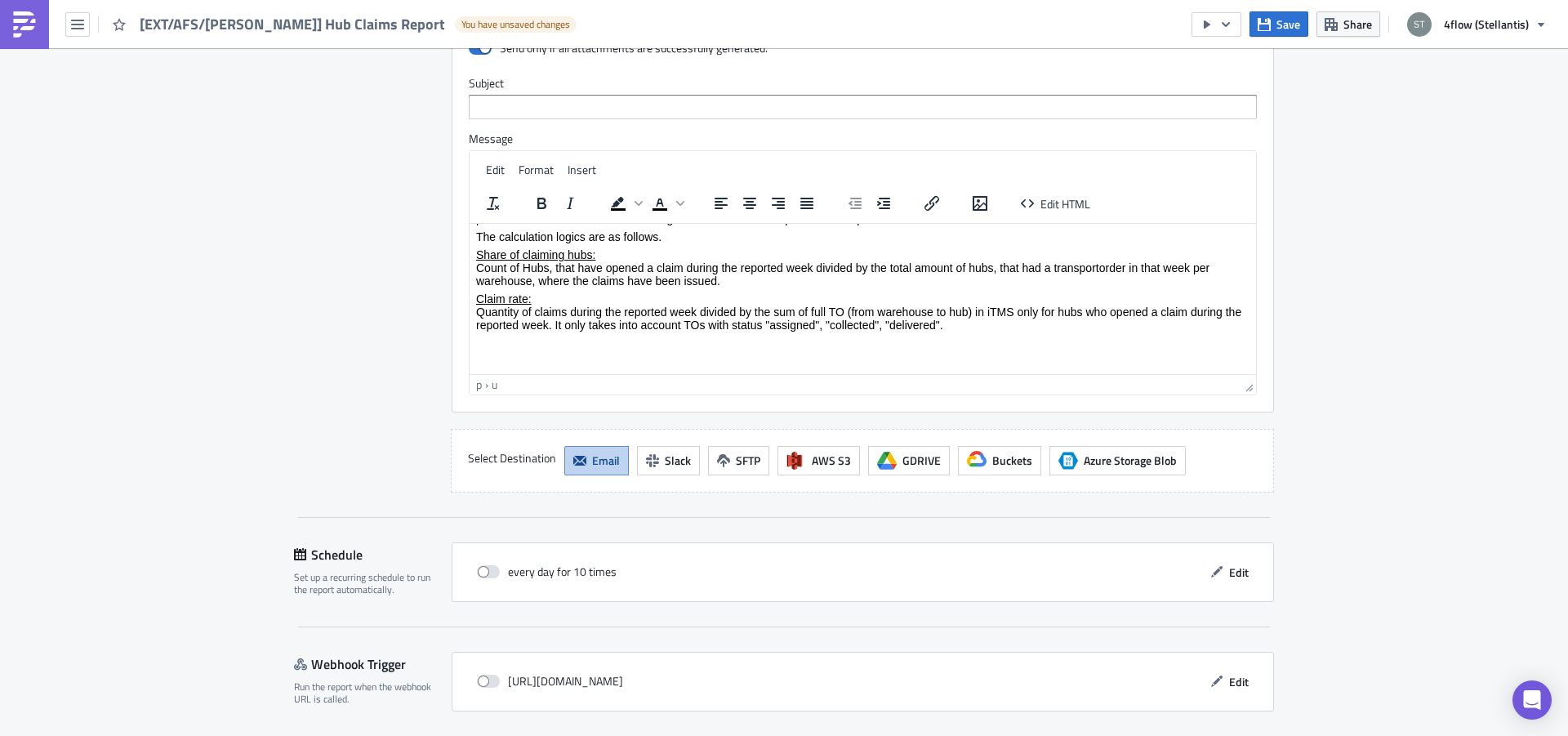
scroll to position [1339, 0]
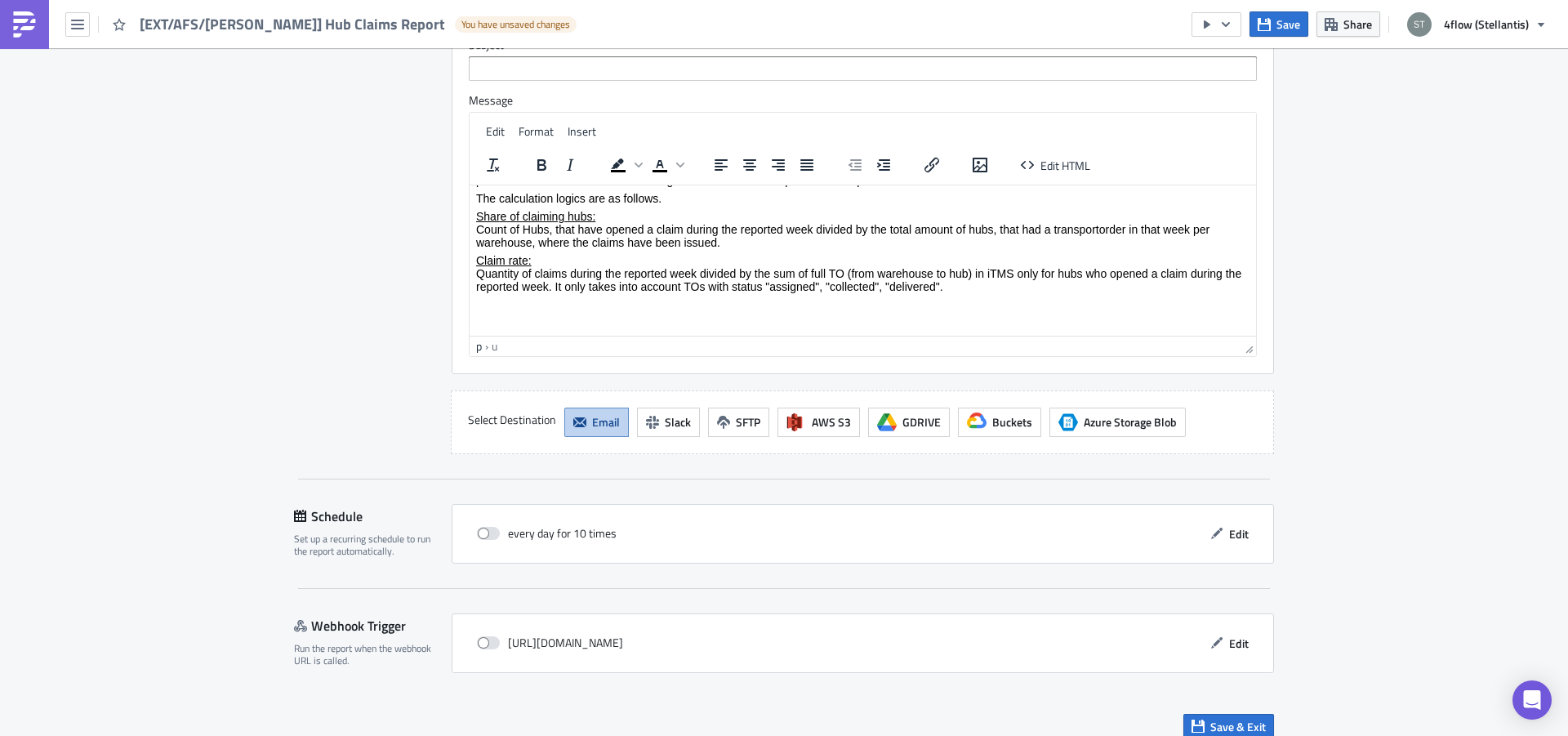
click at [476, 348] on div "p" at bounding box center [479, 346] width 6 height 17
click at [517, 317] on p "Rich Text Area. Press ALT-0 for help." at bounding box center [862, 323] width 773 height 14
click at [476, 347] on div "p" at bounding box center [479, 346] width 6 height 17
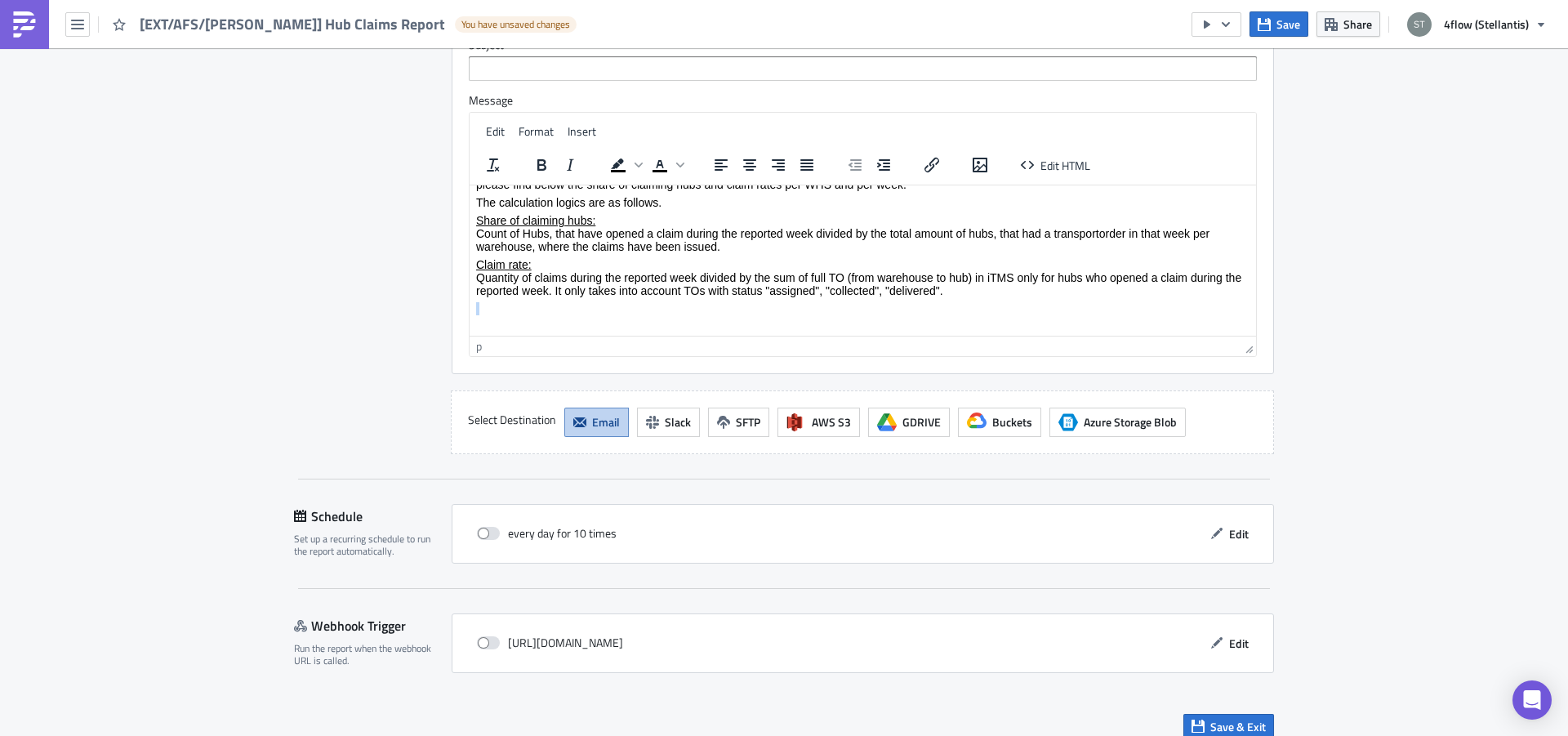
scroll to position [45, 0]
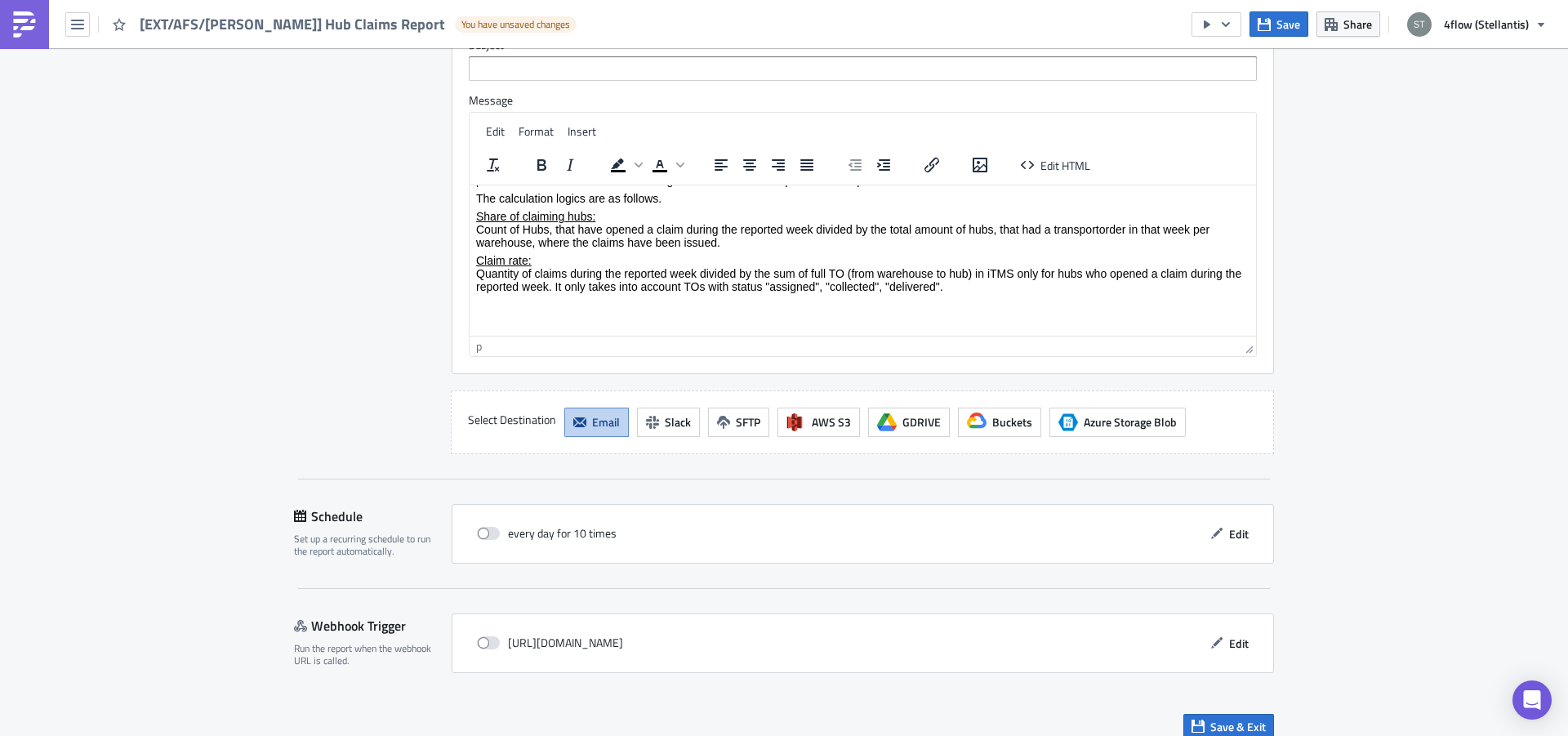
click at [540, 310] on p "Rich Text Area. Press ALT-0 for help." at bounding box center [862, 304] width 773 height 14
click at [970, 169] on icon "Insert/edit image" at bounding box center [980, 165] width 19 height 19
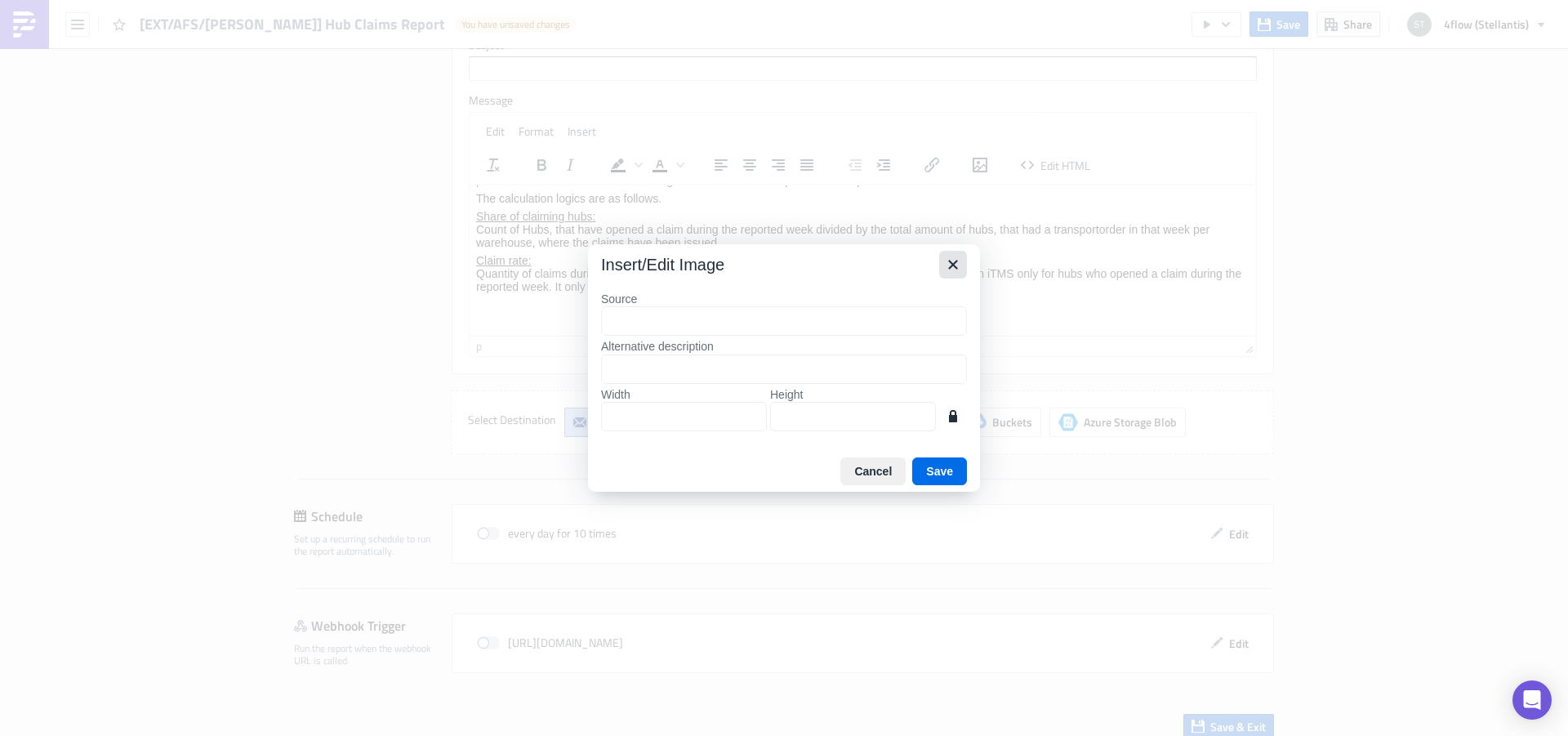
click at [949, 259] on icon "Close" at bounding box center [953, 265] width 19 height 19
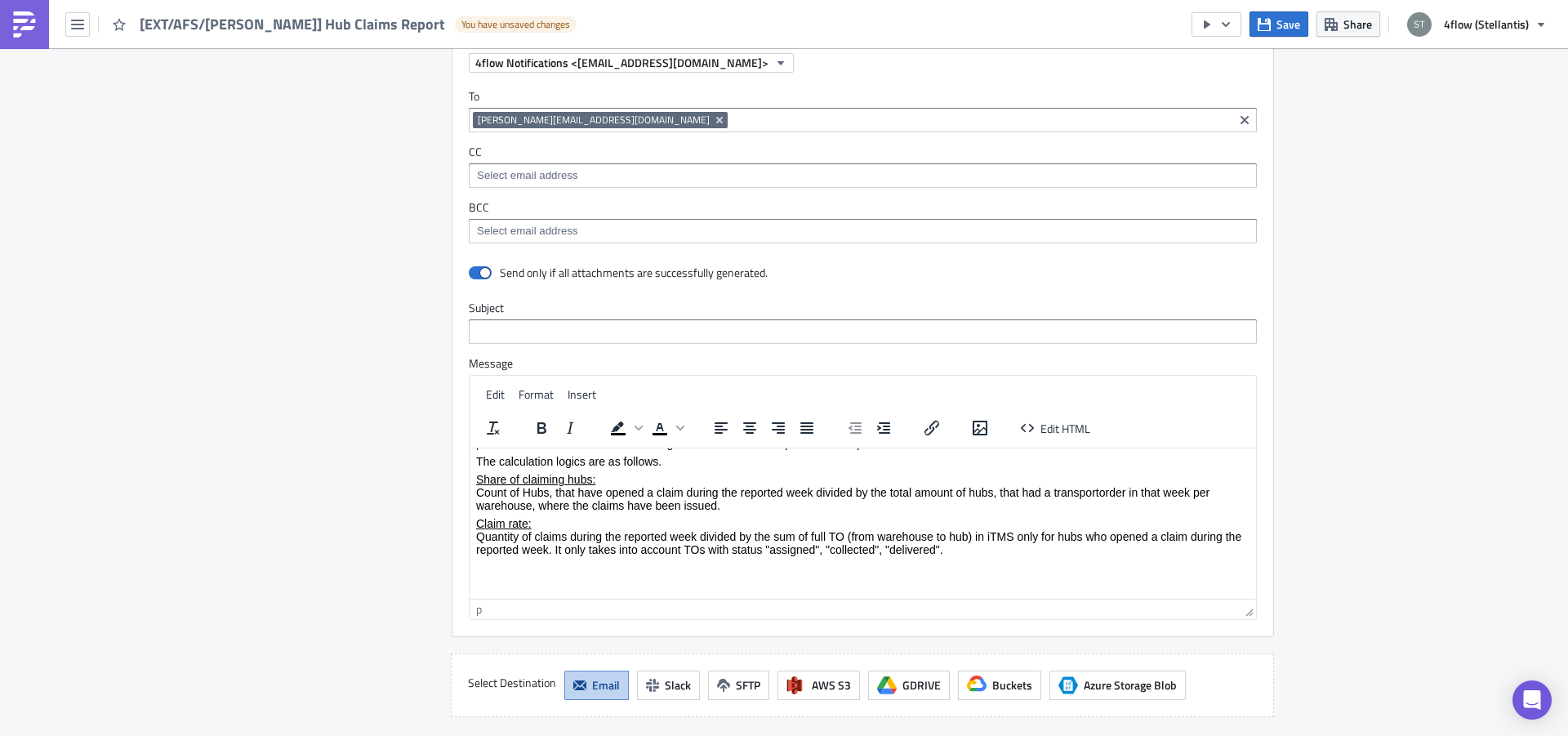
scroll to position [1132, 0]
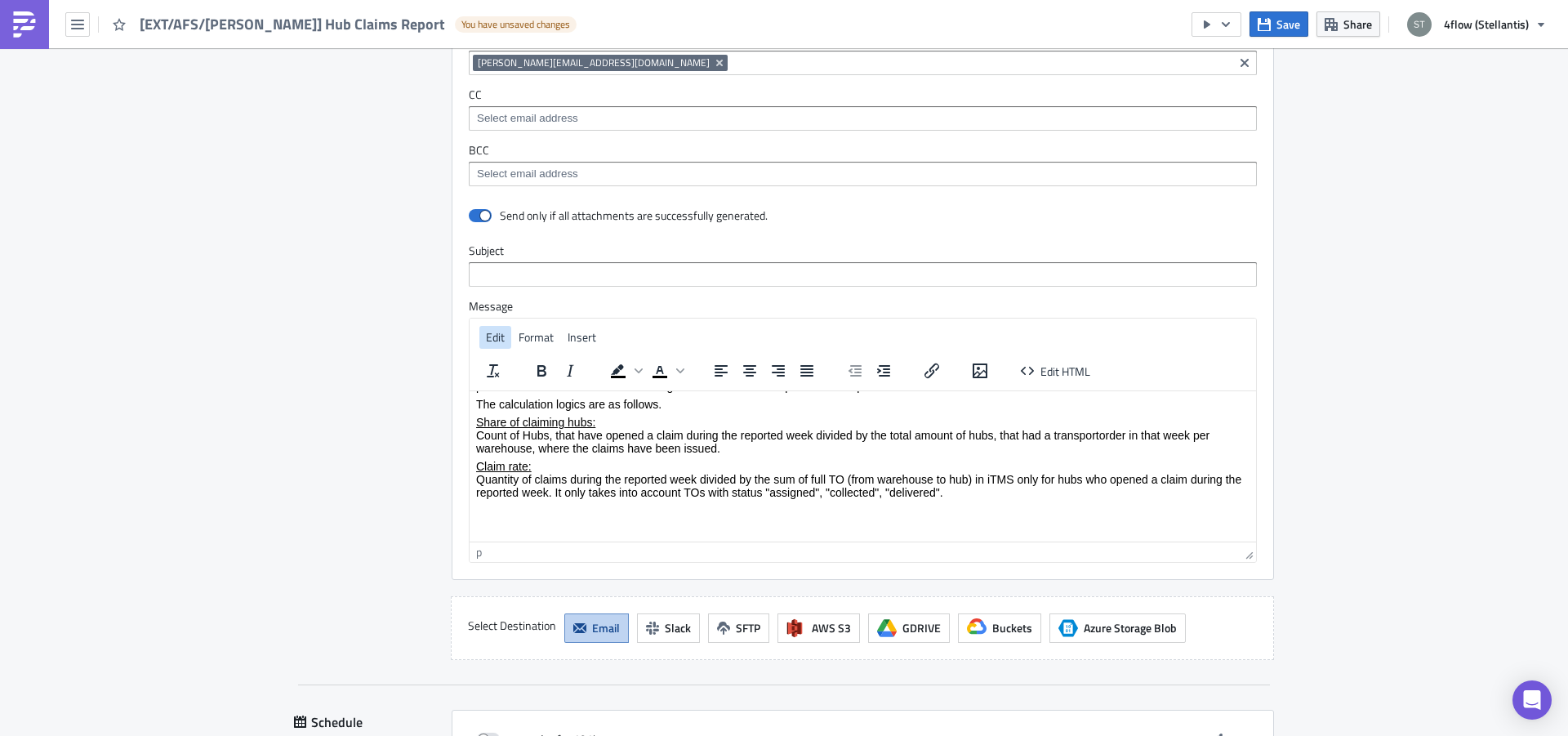
click at [490, 330] on span "Edit" at bounding box center [494, 337] width 18 height 17
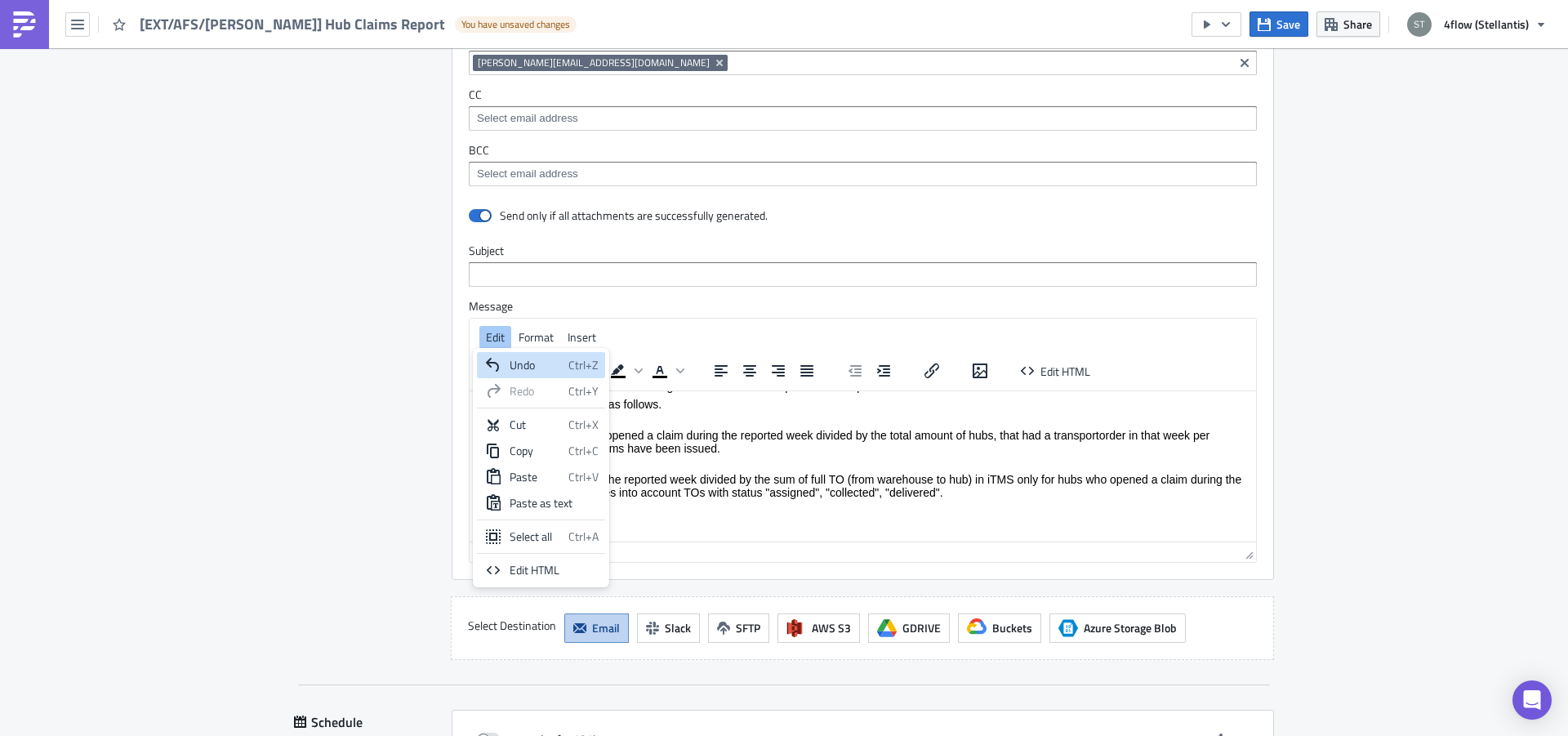
click at [432, 353] on div at bounding box center [441, 259] width 19 height 640
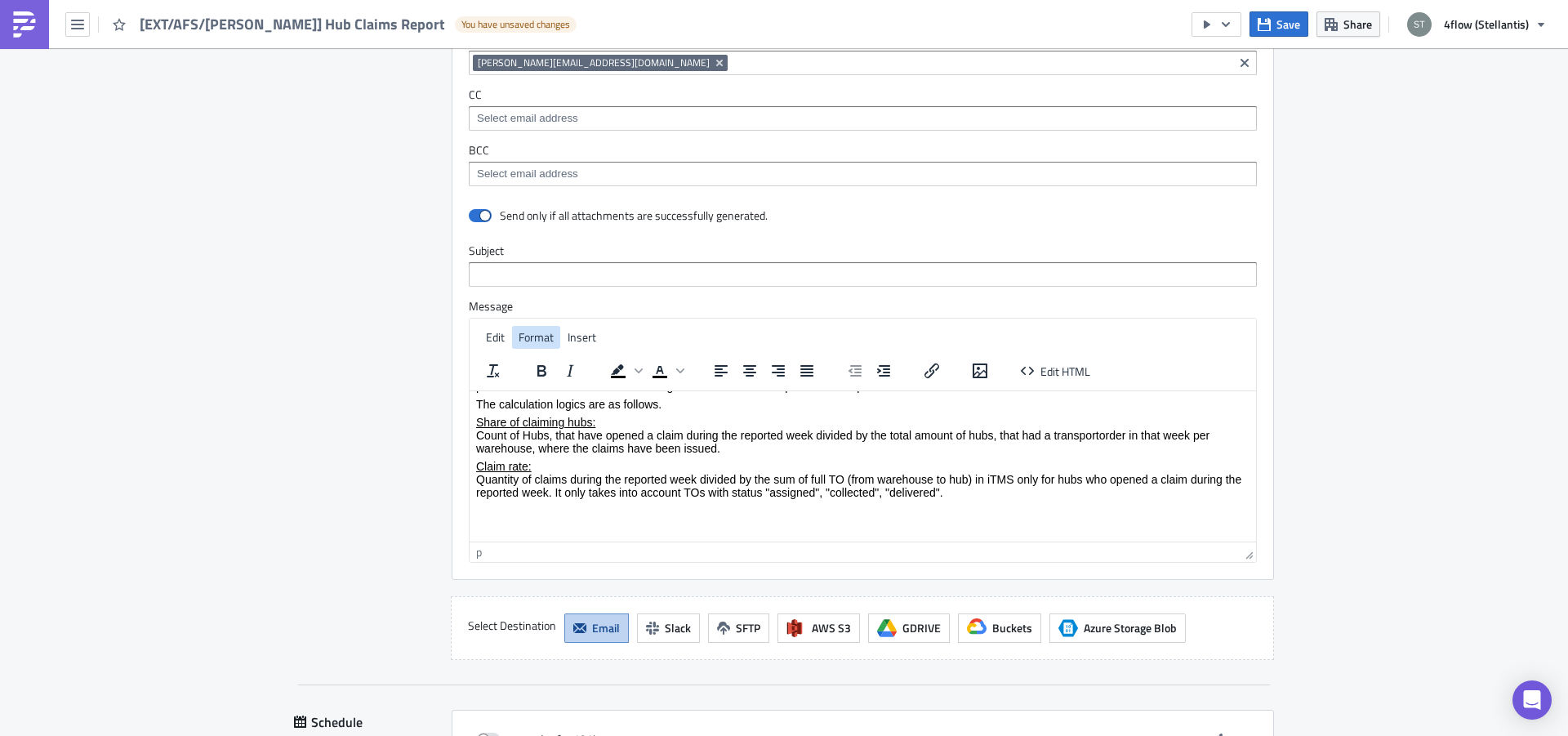
click at [541, 336] on span "Format" at bounding box center [536, 337] width 35 height 17
click at [571, 335] on span "Insert" at bounding box center [582, 337] width 29 height 17
click at [572, 334] on span "Insert" at bounding box center [582, 337] width 29 height 17
click at [602, 363] on div "Image..." at bounding box center [625, 365] width 69 height 19
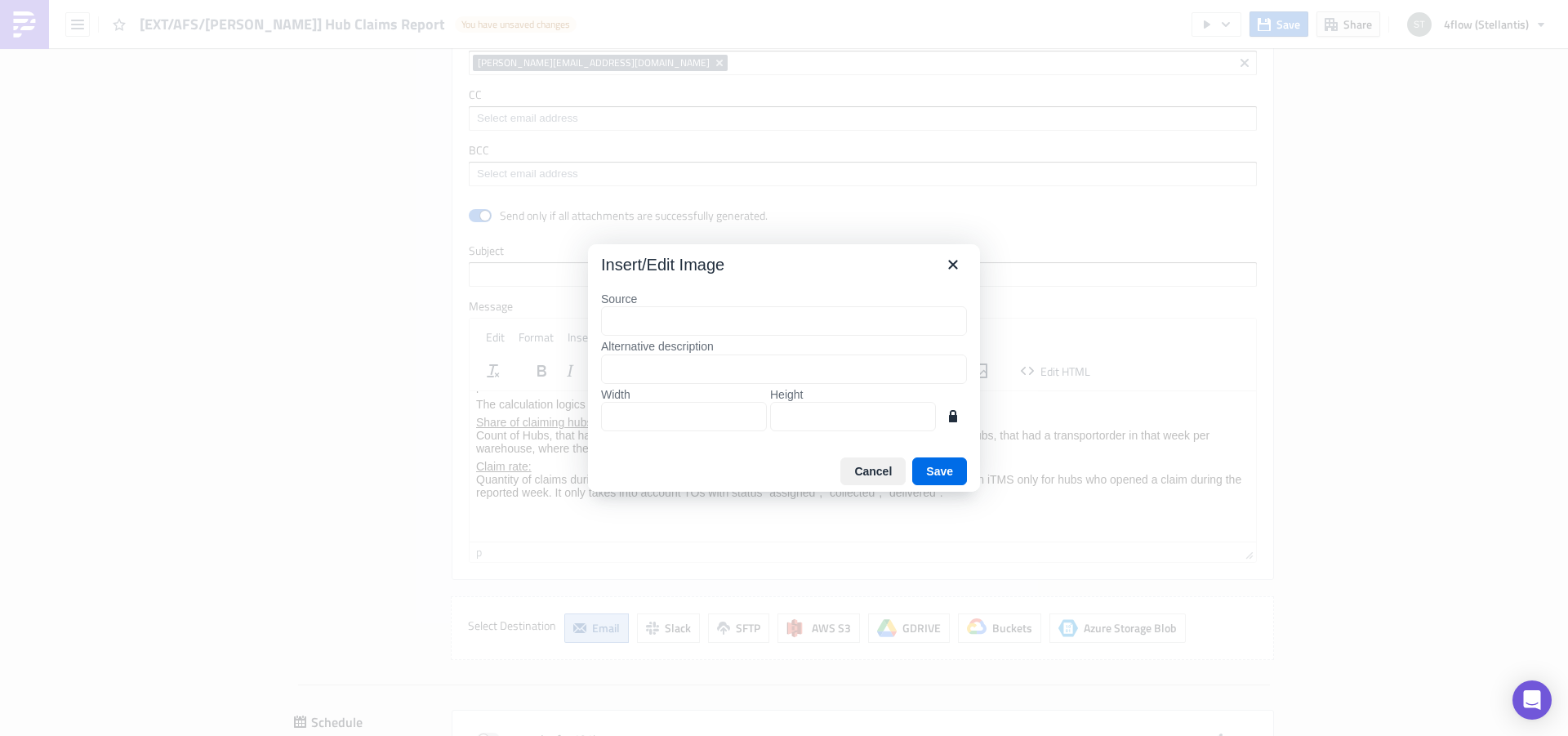
click at [663, 331] on input "Source" at bounding box center [784, 321] width 366 height 29
click at [966, 252] on div "Insert/Edit Image" at bounding box center [784, 262] width 392 height 35
click at [955, 267] on icon "Close" at bounding box center [952, 265] width 9 height 9
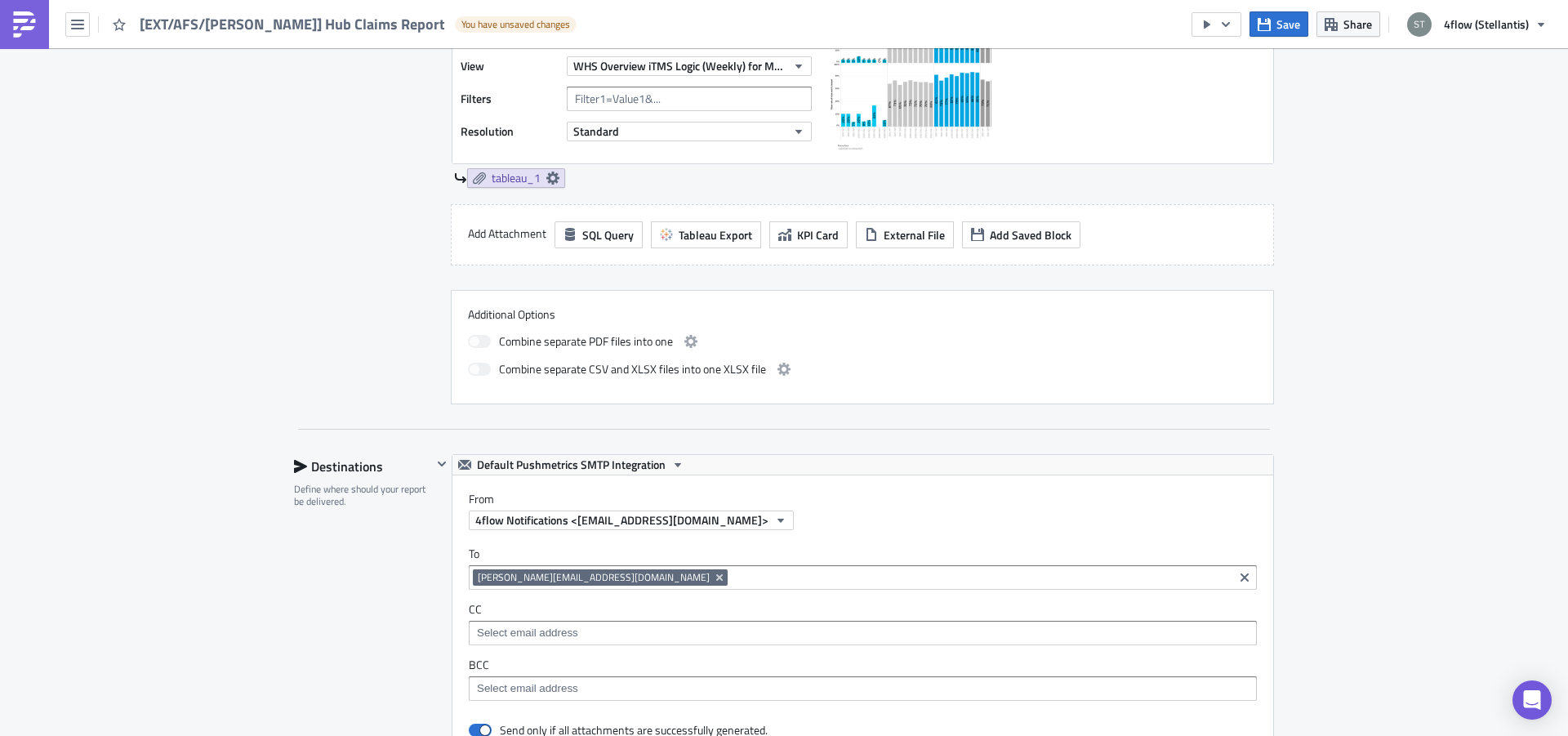
scroll to position [515, 0]
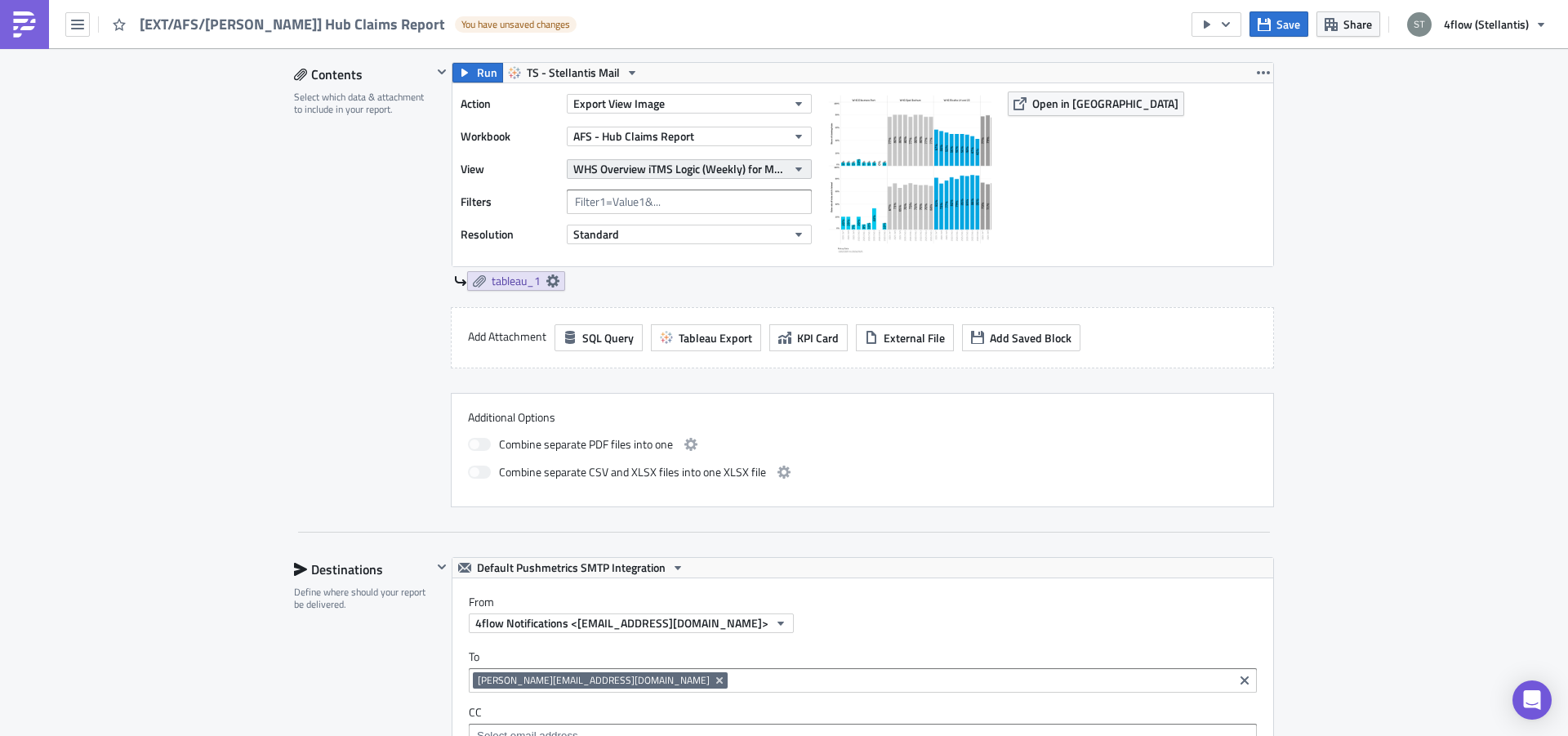
click at [607, 162] on span "WHS Overview iTMS Logic (Weekly) for Mail Job" at bounding box center [680, 169] width 213 height 17
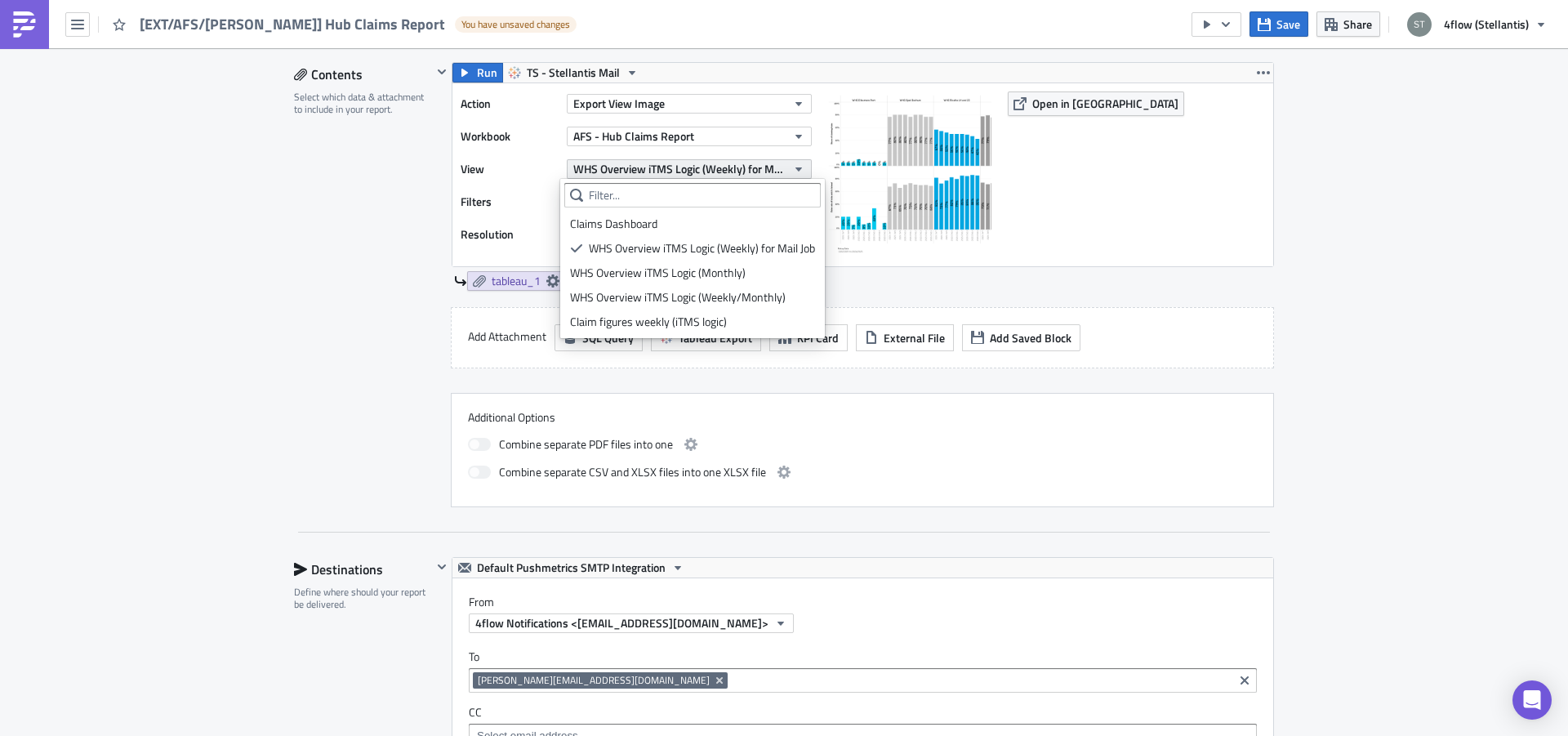
click at [607, 162] on span "WHS Overview iTMS Logic (Weekly) for Mail Job" at bounding box center [680, 169] width 213 height 17
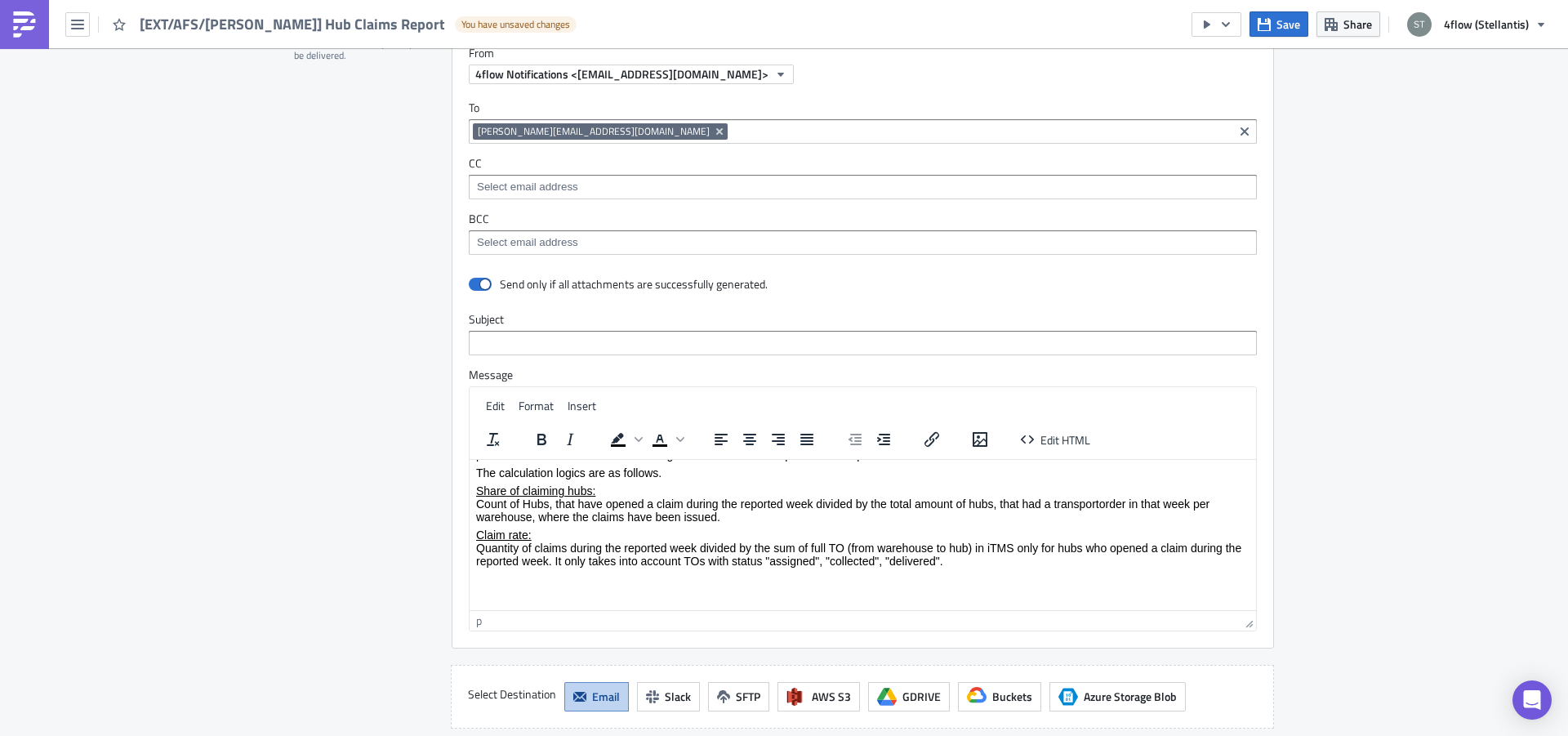
scroll to position [1132, 0]
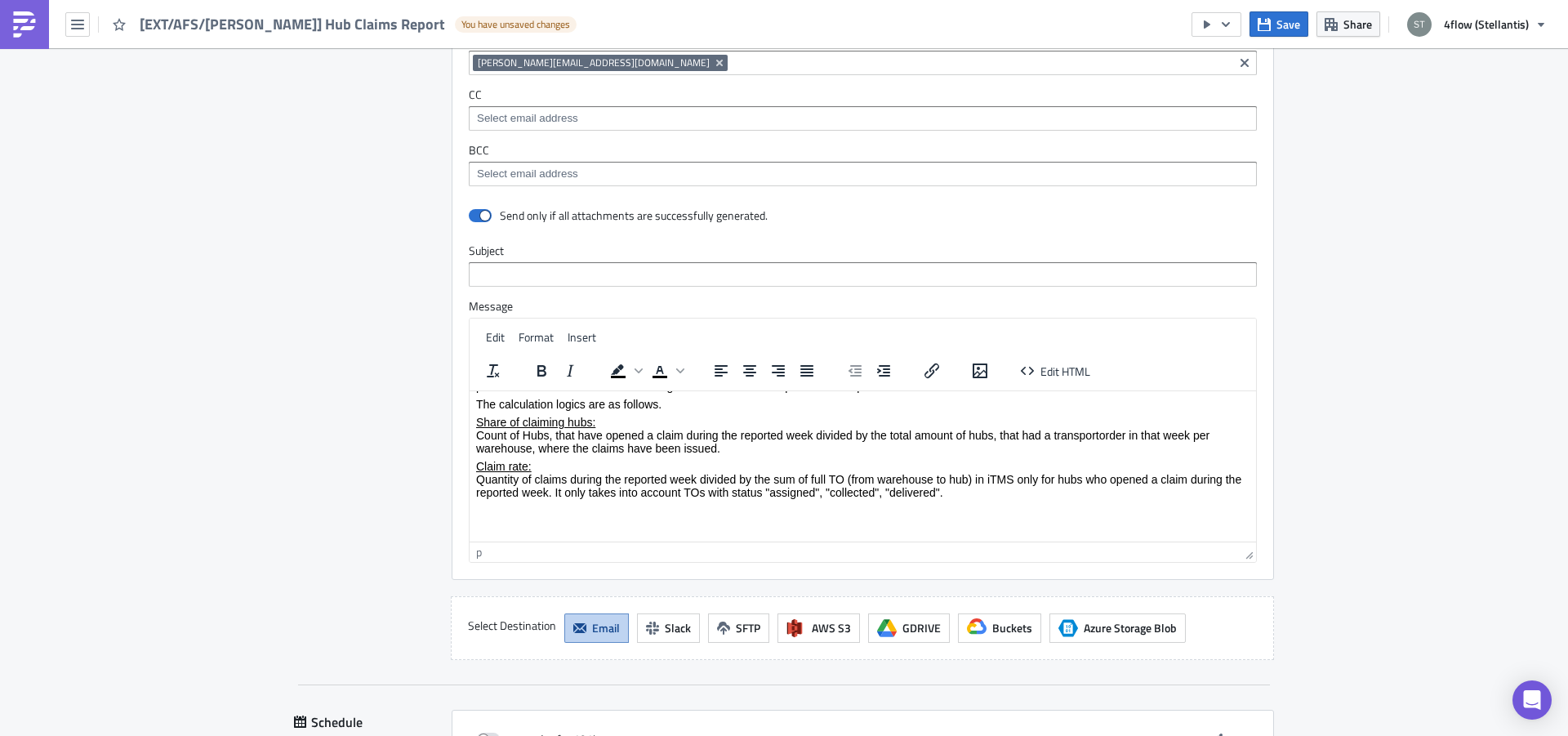
click at [533, 519] on body "Dear all, please find below the share of claiming hubs and claim rates per WHS …" at bounding box center [862, 447] width 773 height 173
click at [982, 364] on icon "Insert/edit image" at bounding box center [980, 371] width 19 height 19
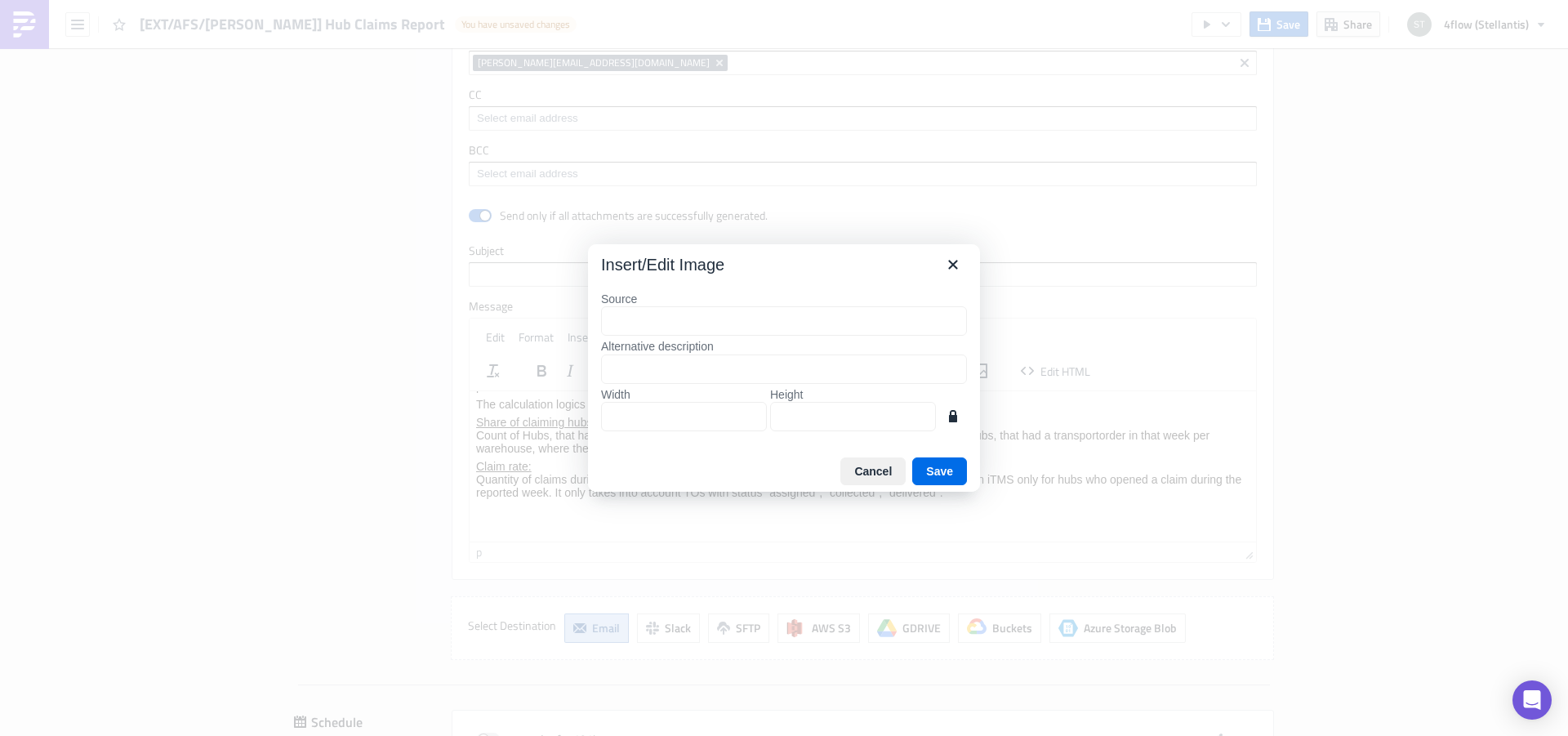
click at [633, 324] on input "Source" at bounding box center [784, 321] width 366 height 29
click at [826, 418] on input "Height" at bounding box center [854, 416] width 166 height 29
click at [705, 364] on input "Alternative description" at bounding box center [784, 369] width 366 height 29
click at [648, 320] on input "Source" at bounding box center [784, 321] width 366 height 29
type input "ssss"
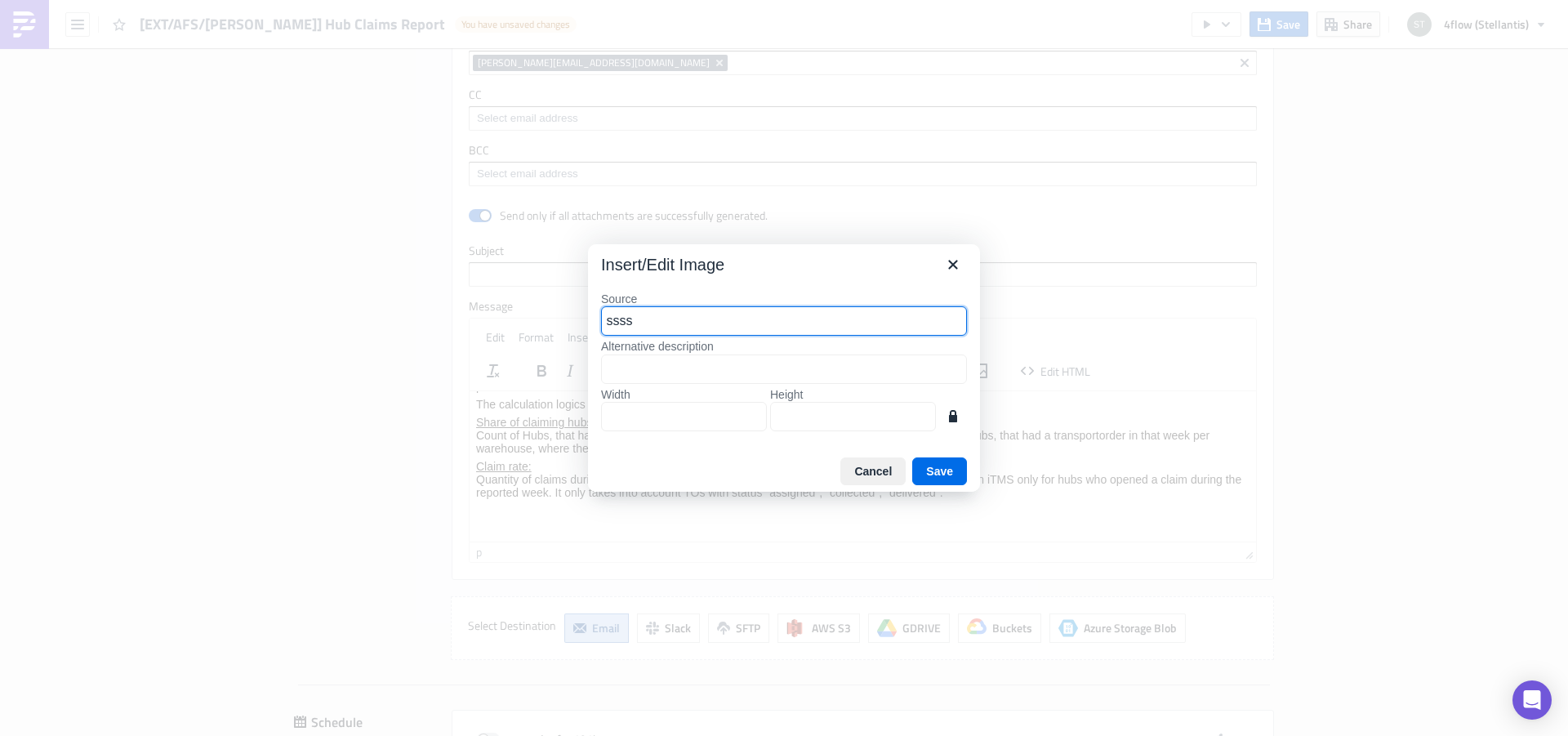
drag, startPoint x: 528, startPoint y: 320, endPoint x: 505, endPoint y: 320, distance: 23.0
click at [602, 320] on input "ssss" at bounding box center [784, 321] width 366 height 29
click at [863, 471] on button "Cancel" at bounding box center [873, 471] width 66 height 28
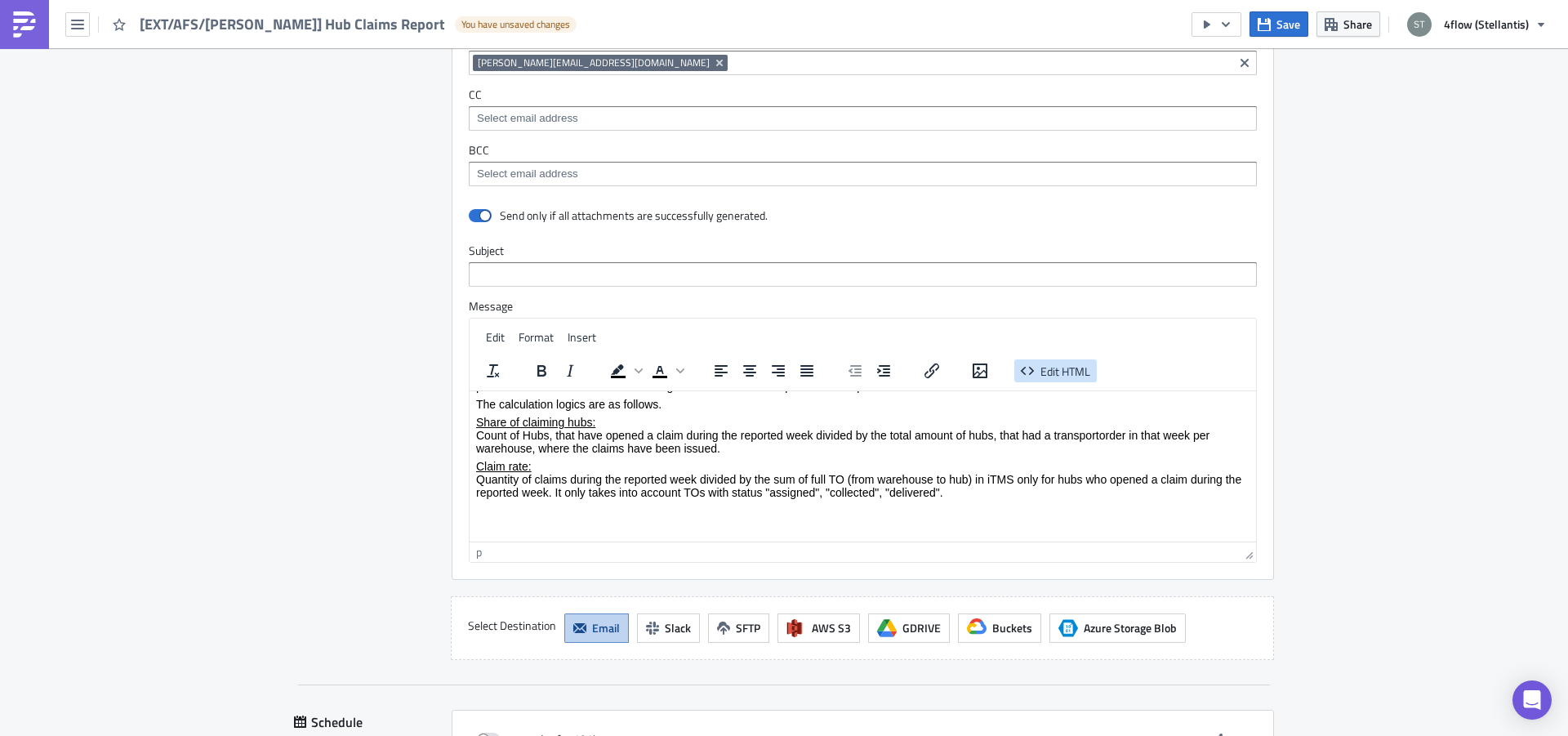
click at [1041, 379] on span "Edit HTML" at bounding box center [1066, 371] width 50 height 17
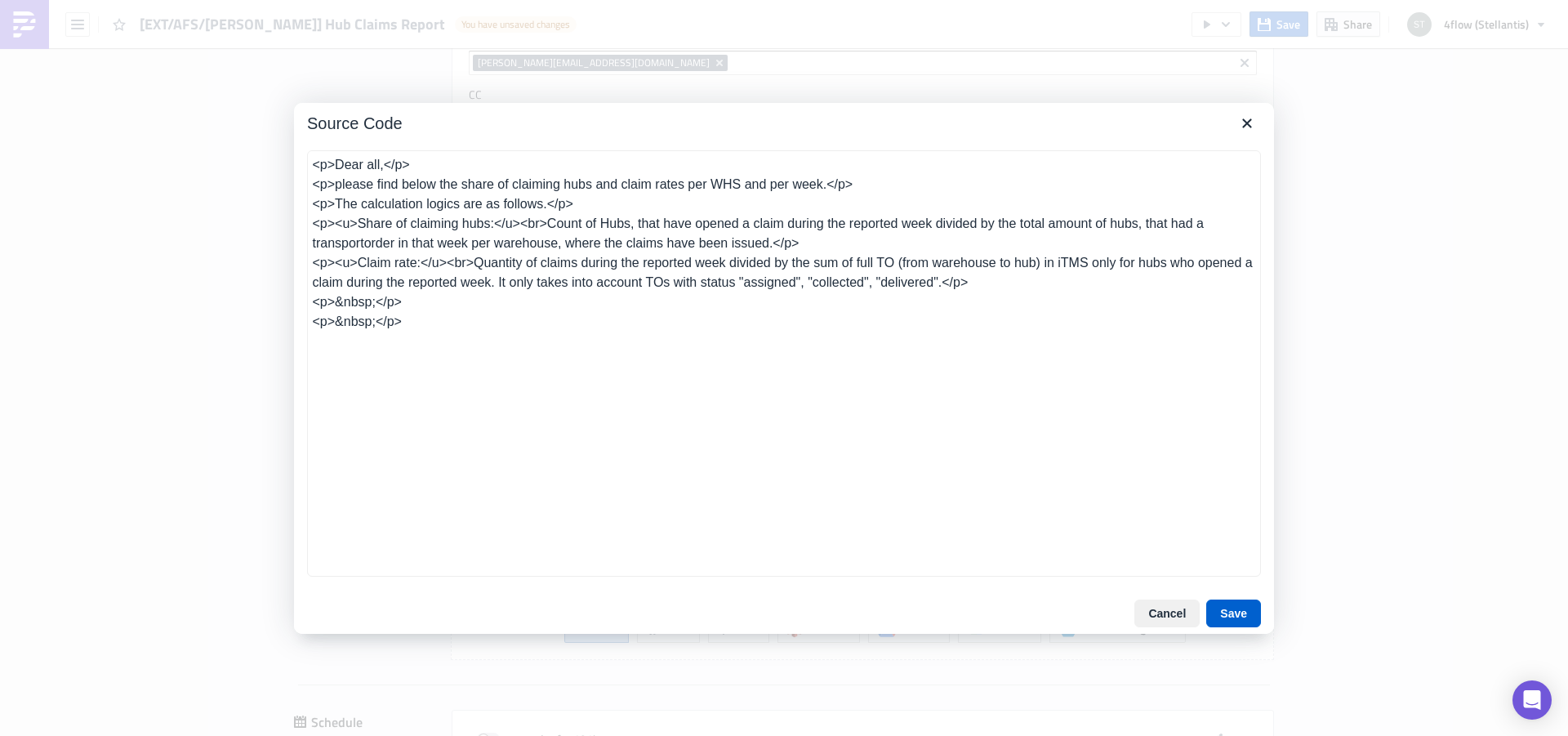
click at [1232, 617] on button "Save" at bounding box center [1233, 613] width 55 height 28
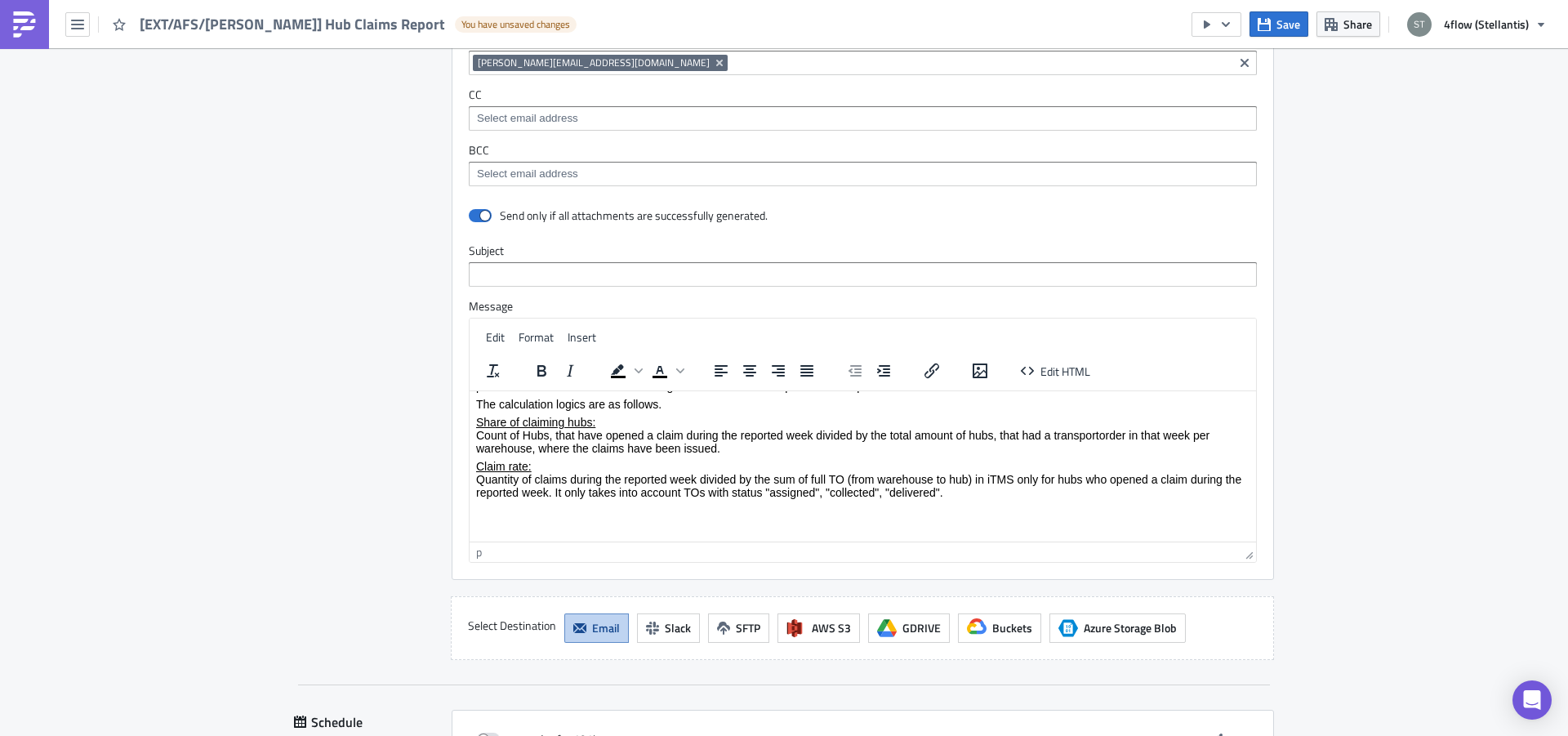
click at [637, 504] on p "Rich Text Area. Press ALT-0 for help." at bounding box center [862, 510] width 773 height 14
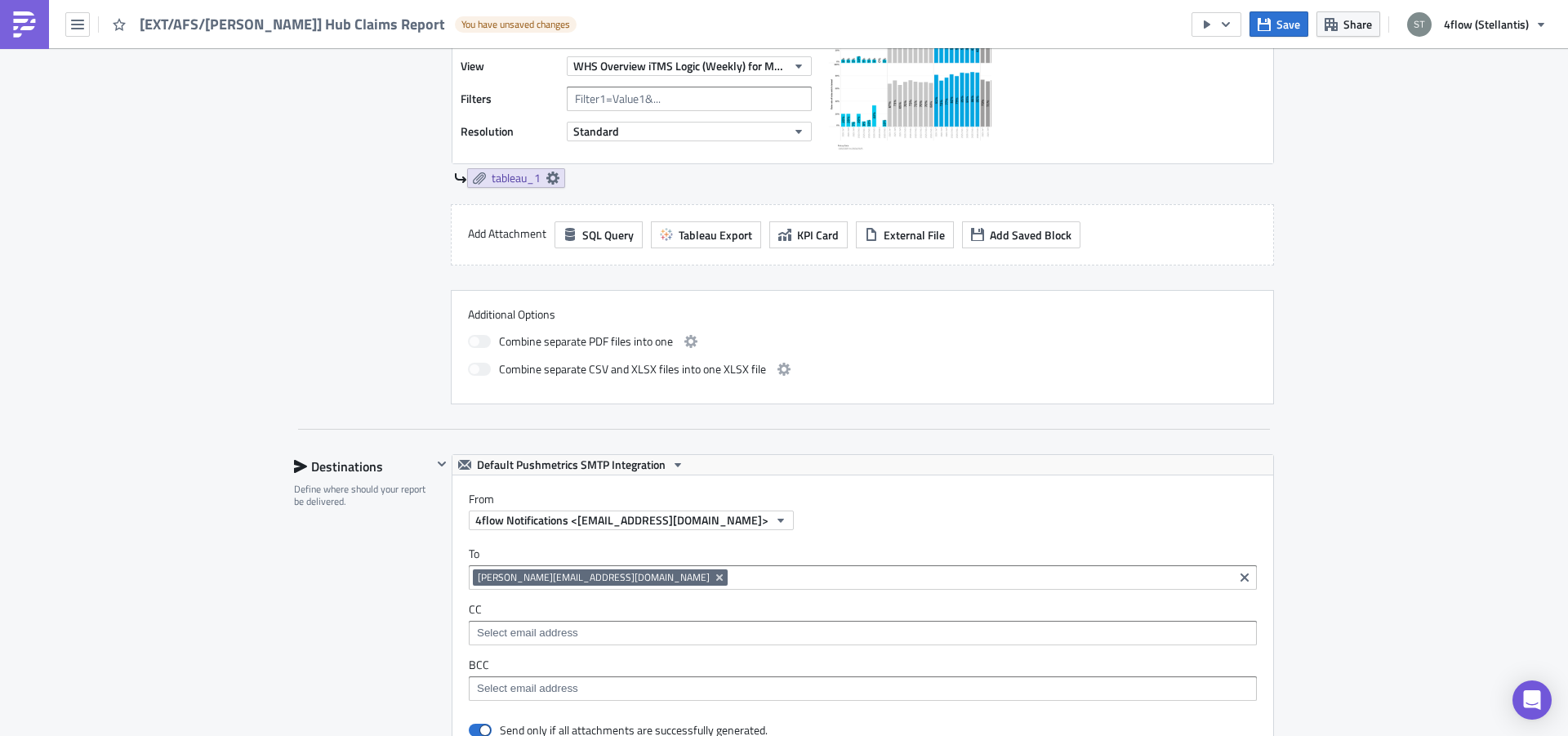
scroll to position [515, 0]
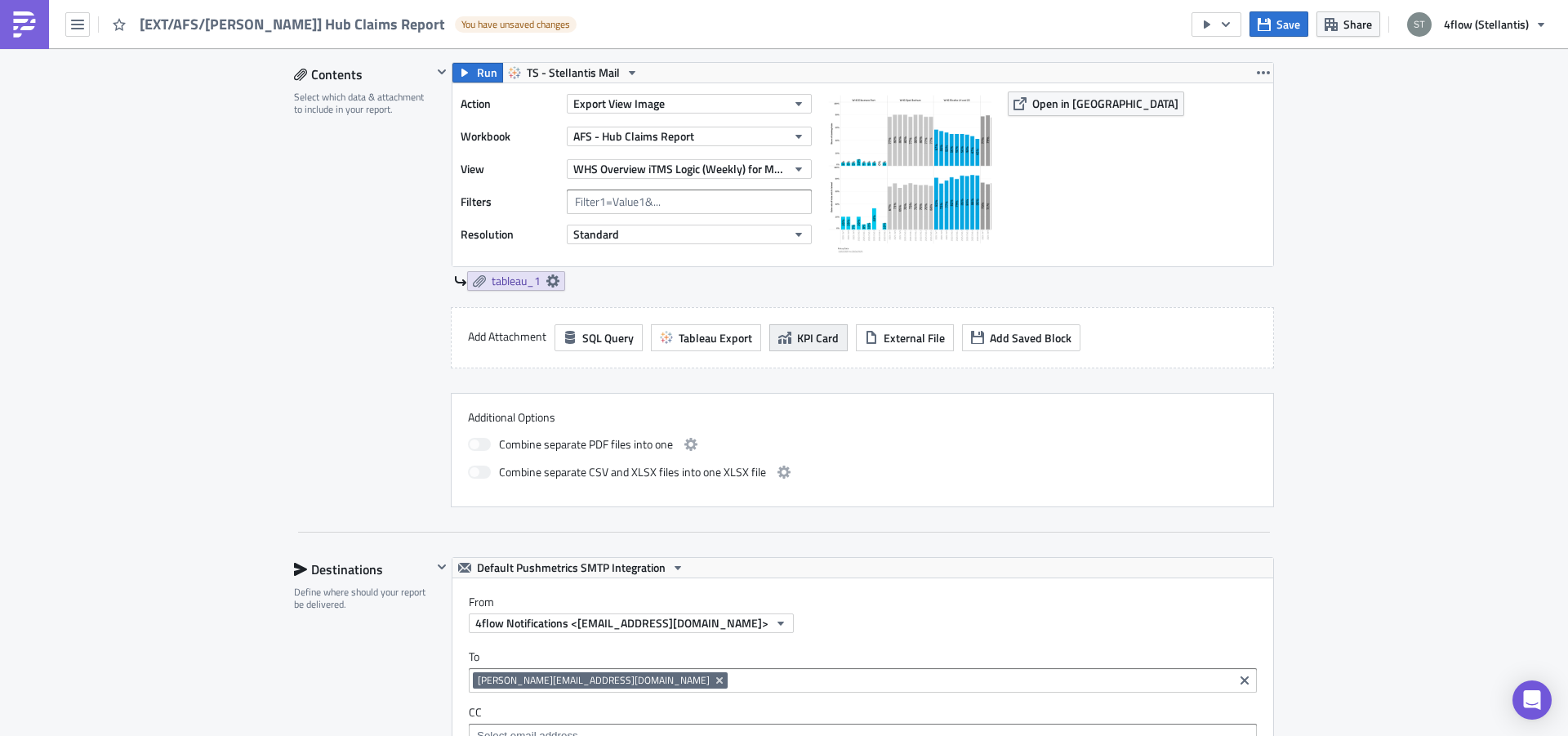
click at [798, 336] on span "KPI Card" at bounding box center [818, 338] width 42 height 17
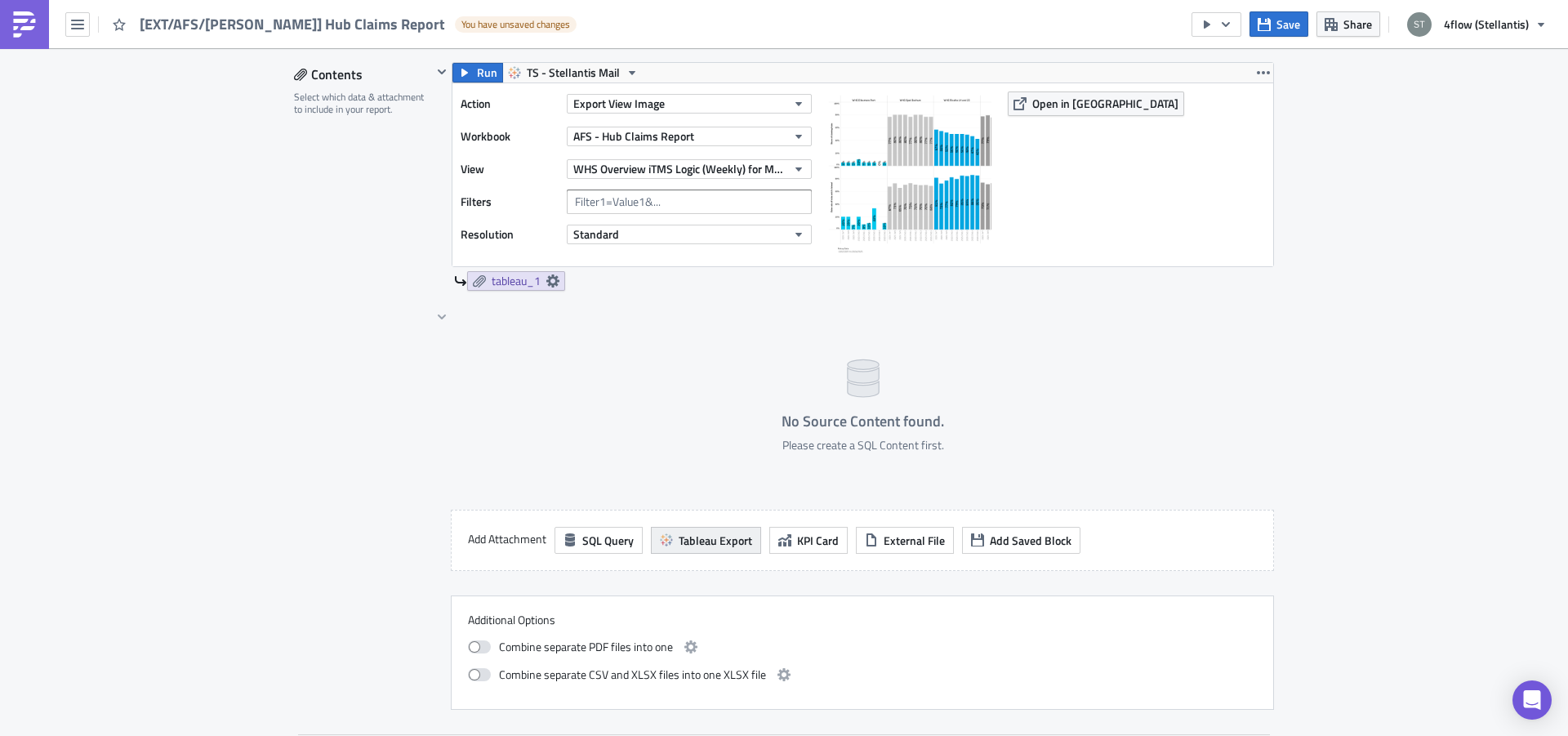
click at [682, 530] on button "Tableau Export" at bounding box center [706, 541] width 110 height 27
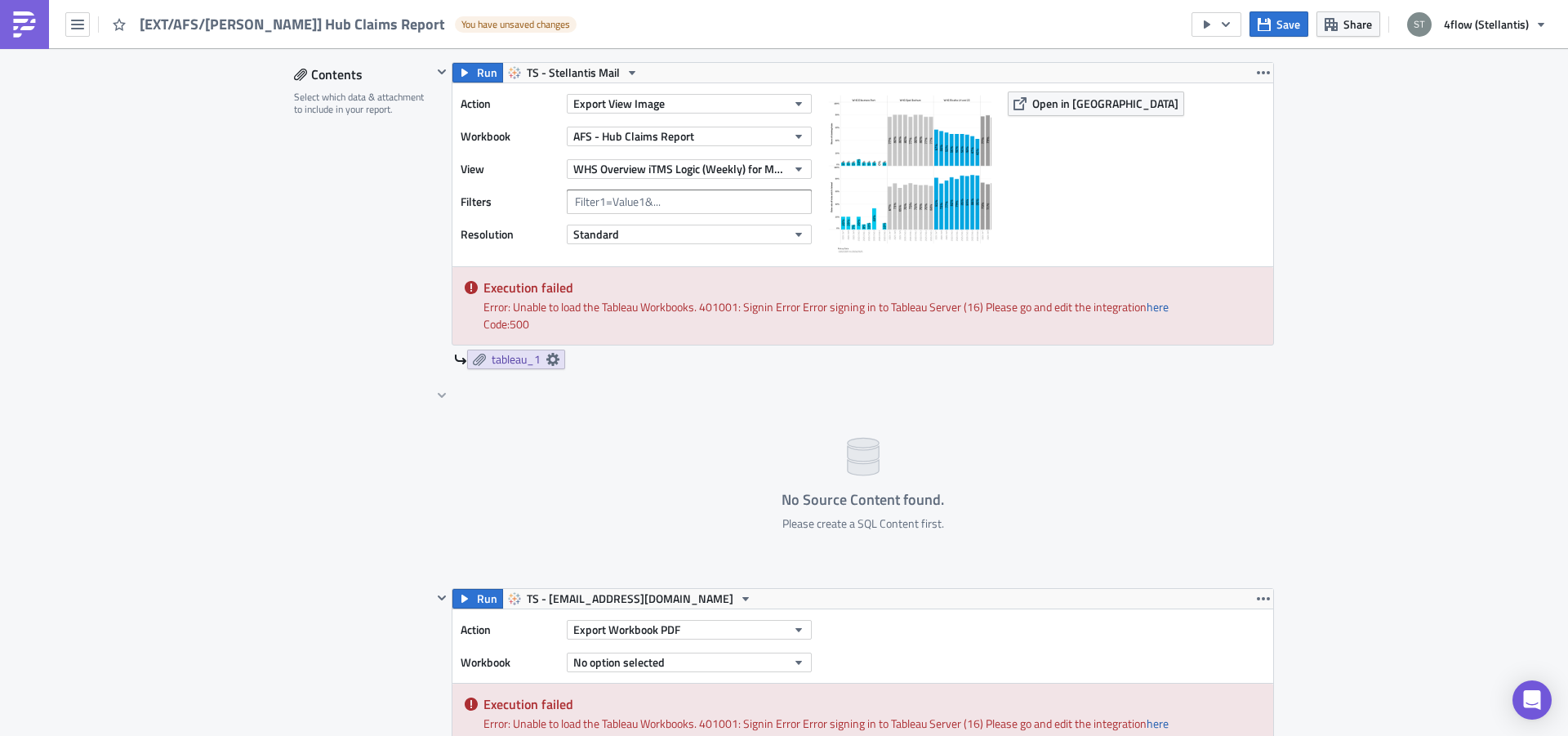
scroll to position [824, 0]
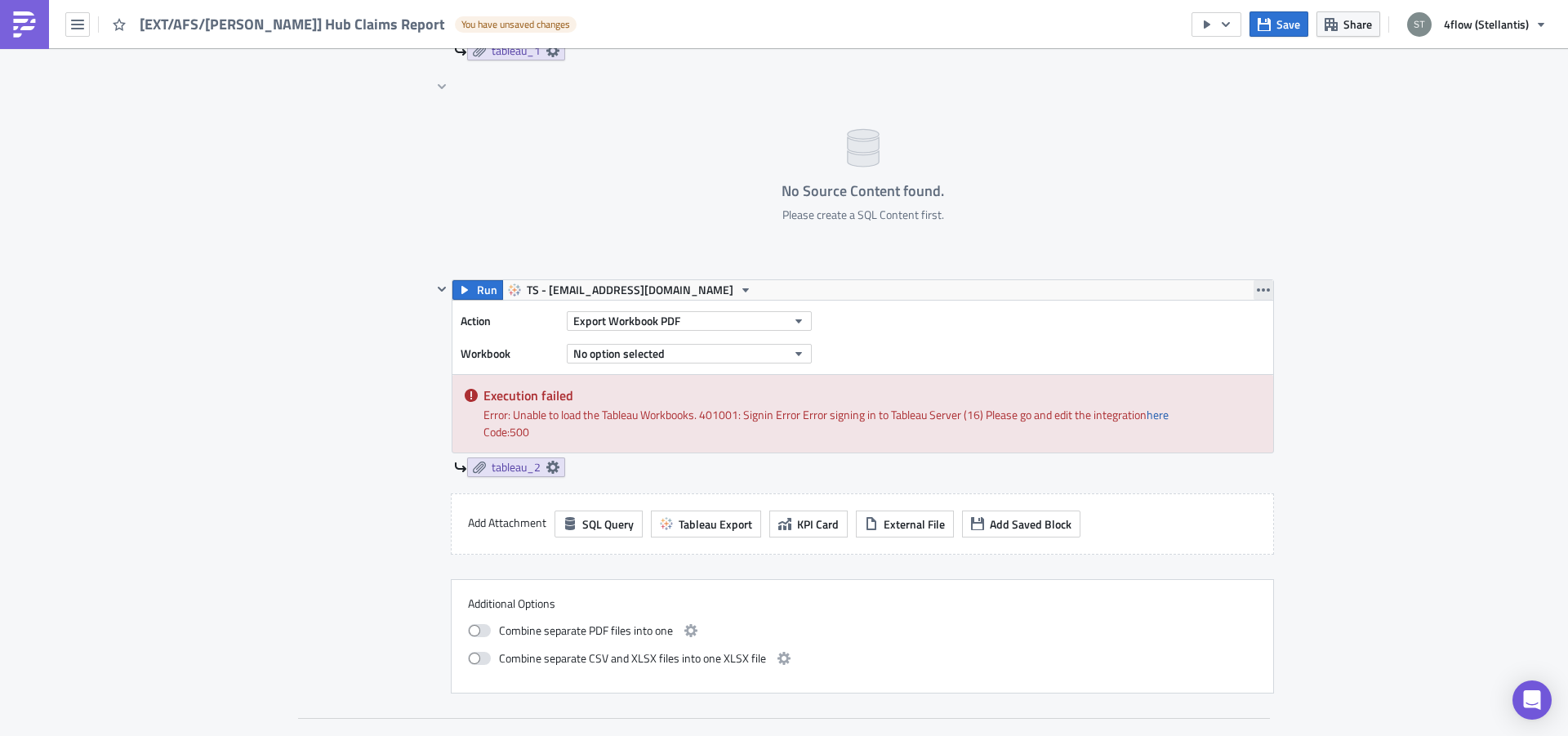
click at [1265, 286] on button "button" at bounding box center [1263, 290] width 19 height 19
click at [1247, 385] on div "Remove" at bounding box center [1266, 386] width 108 height 16
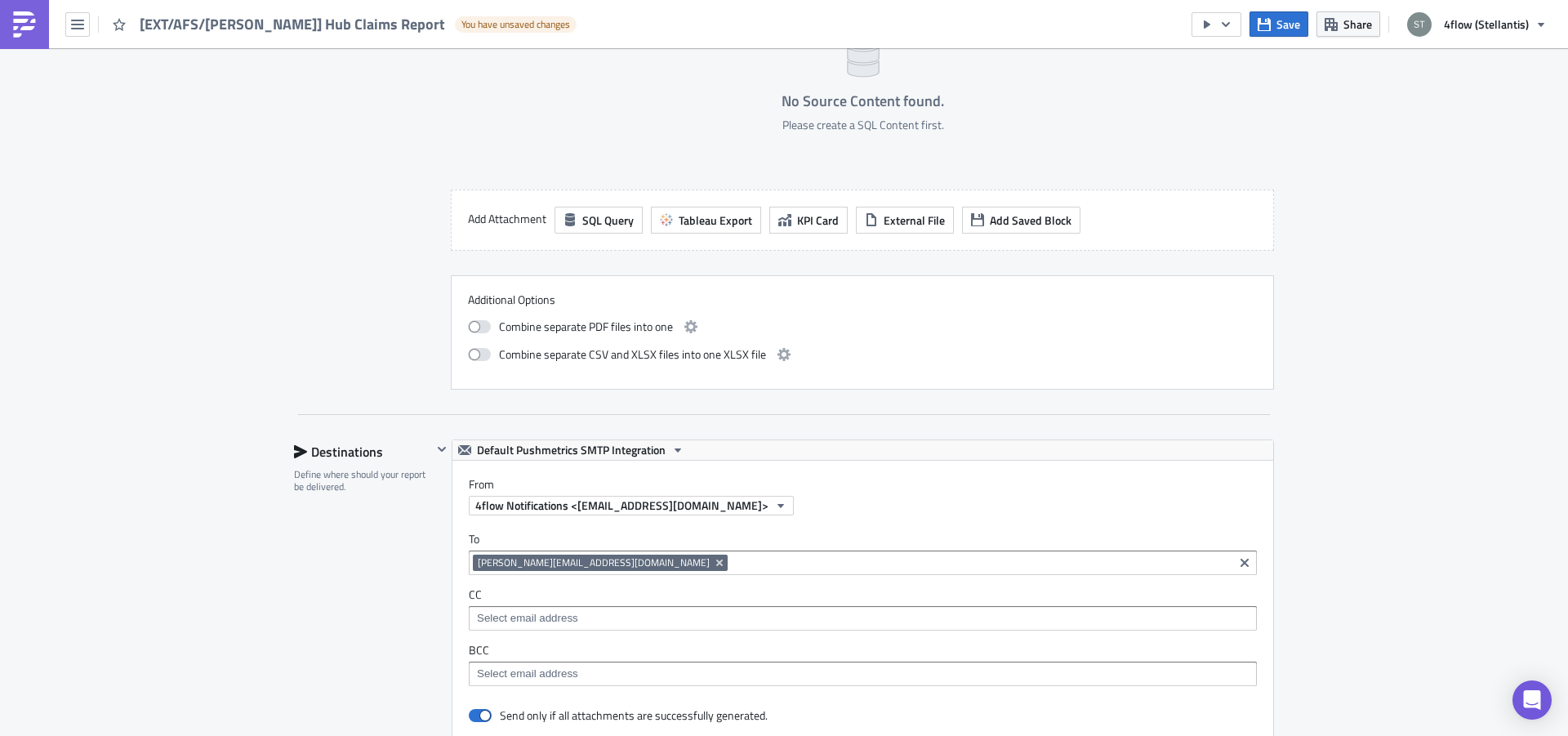
scroll to position [411, 0]
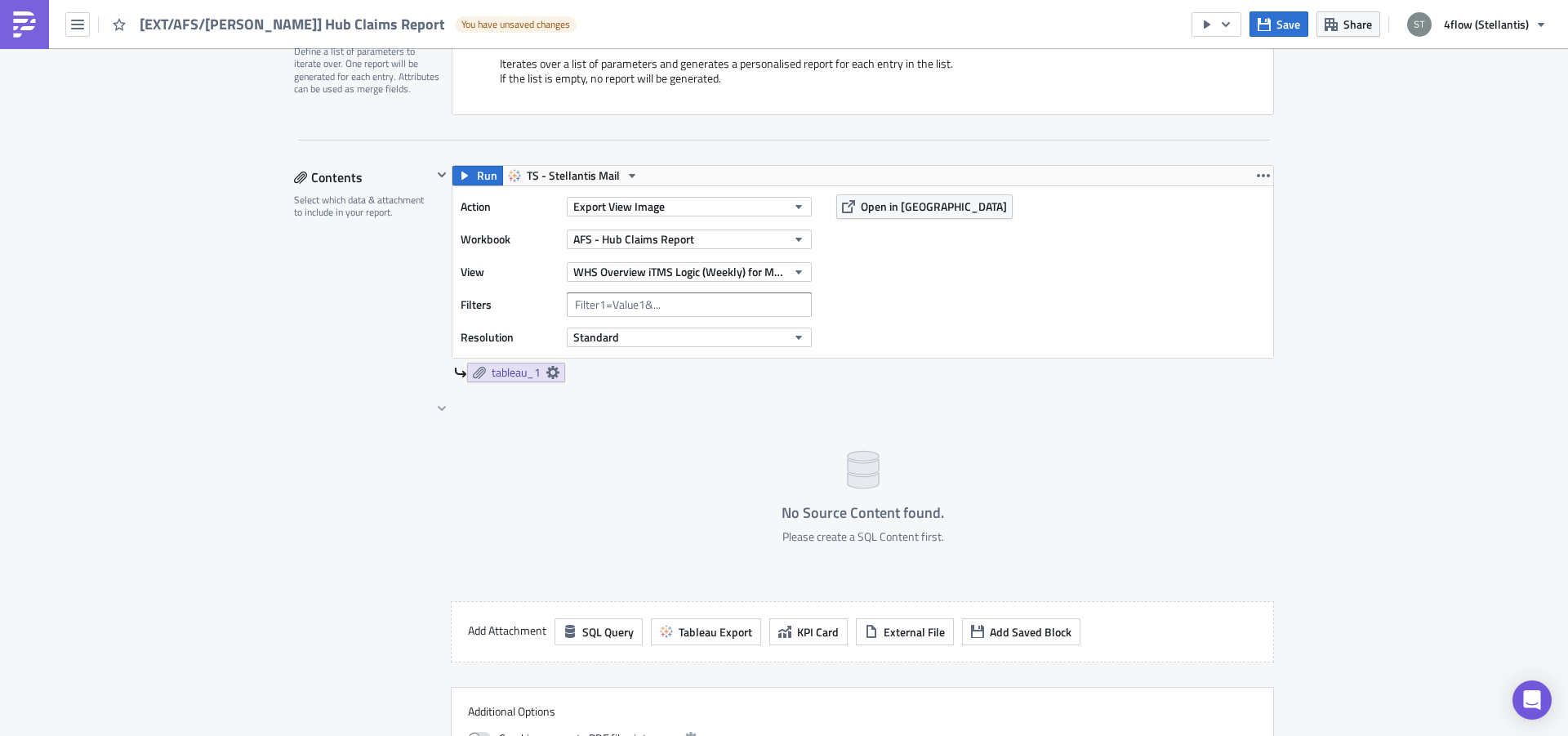
click at [500, 646] on div "Add Attachment SQL Query Tableau Export KPI Card External File Add Saved Block" at bounding box center [862, 632] width 824 height 61
click at [1257, 181] on icon "button" at bounding box center [1264, 176] width 14 height 14
click at [1019, 267] on div "Action Export View Image Workbook AFS - Hub Claims Report View WHS Overview iTM…" at bounding box center [863, 272] width 821 height 172
click at [661, 342] on button "Standard" at bounding box center [689, 337] width 245 height 19
click at [637, 397] on link "High" at bounding box center [637, 387] width 147 height 24
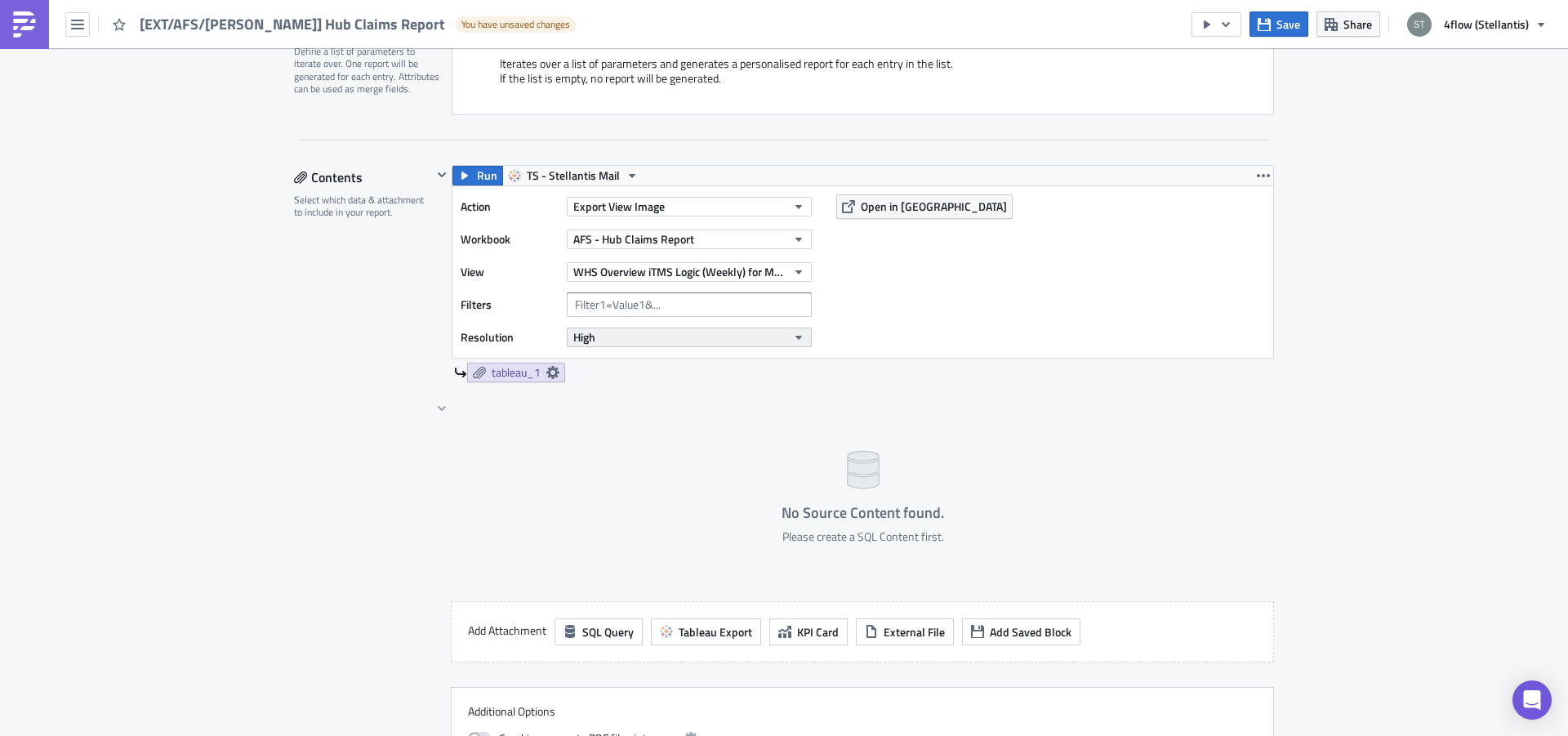
click at [642, 343] on button "High" at bounding box center [689, 337] width 245 height 19
click at [632, 362] on div "Standard" at bounding box center [637, 363] width 135 height 16
click at [666, 272] on span "WHS Overview iTMS Logic (Weekly) for Mail Job" at bounding box center [680, 271] width 213 height 17
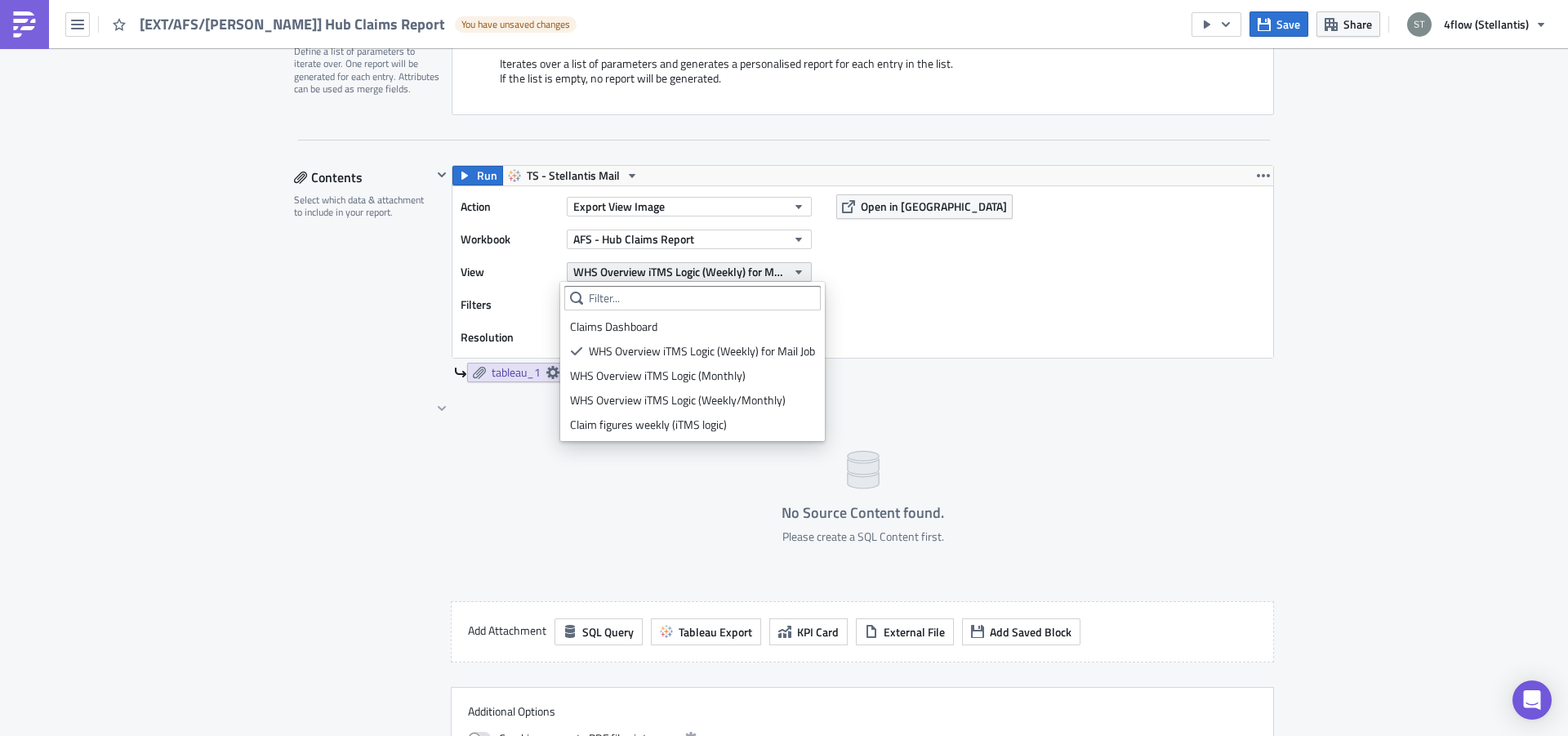
click at [656, 272] on span "WHS Overview iTMS Logic (Weekly) for Mail Job" at bounding box center [680, 271] width 213 height 17
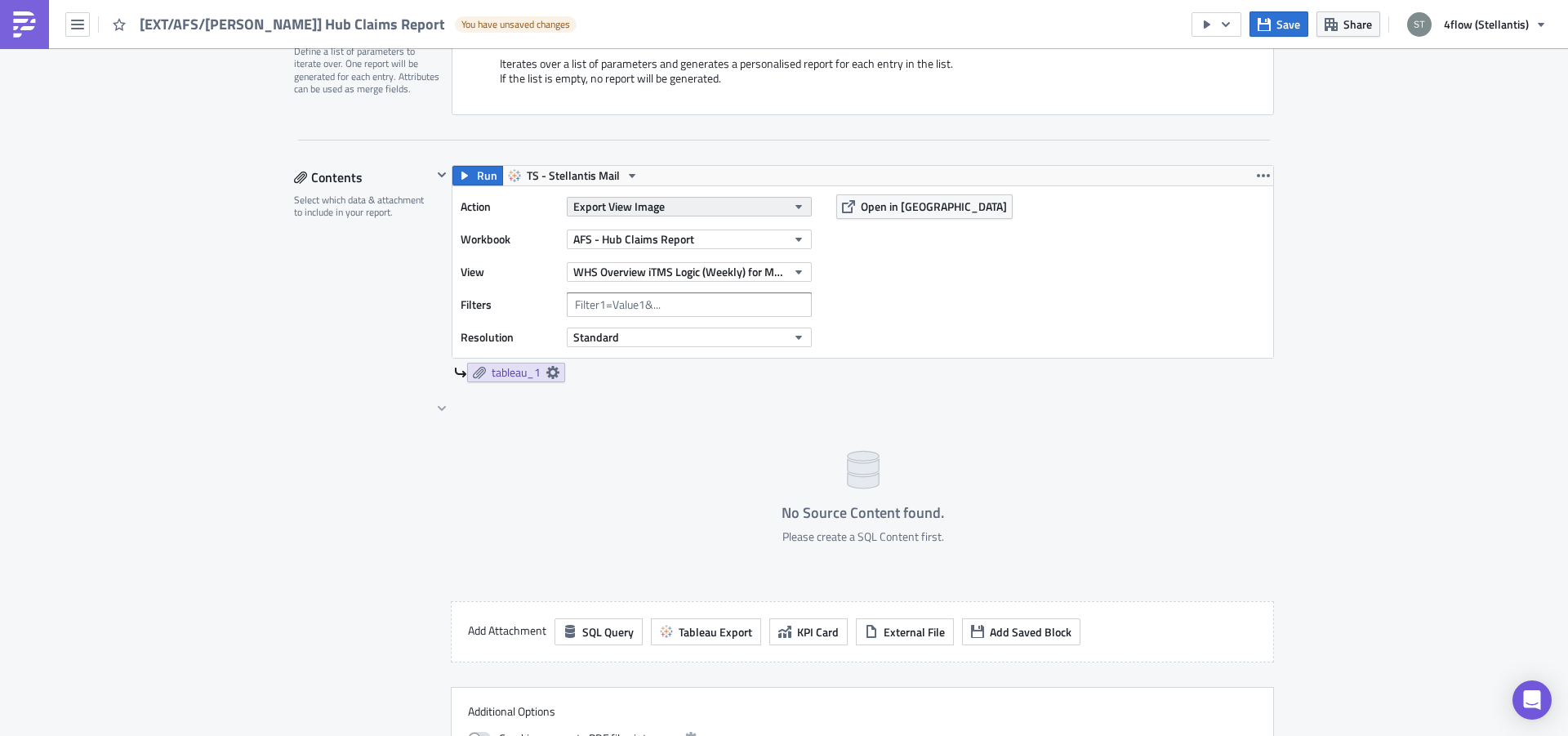
click at [659, 212] on button "Export View Image" at bounding box center [689, 207] width 245 height 19
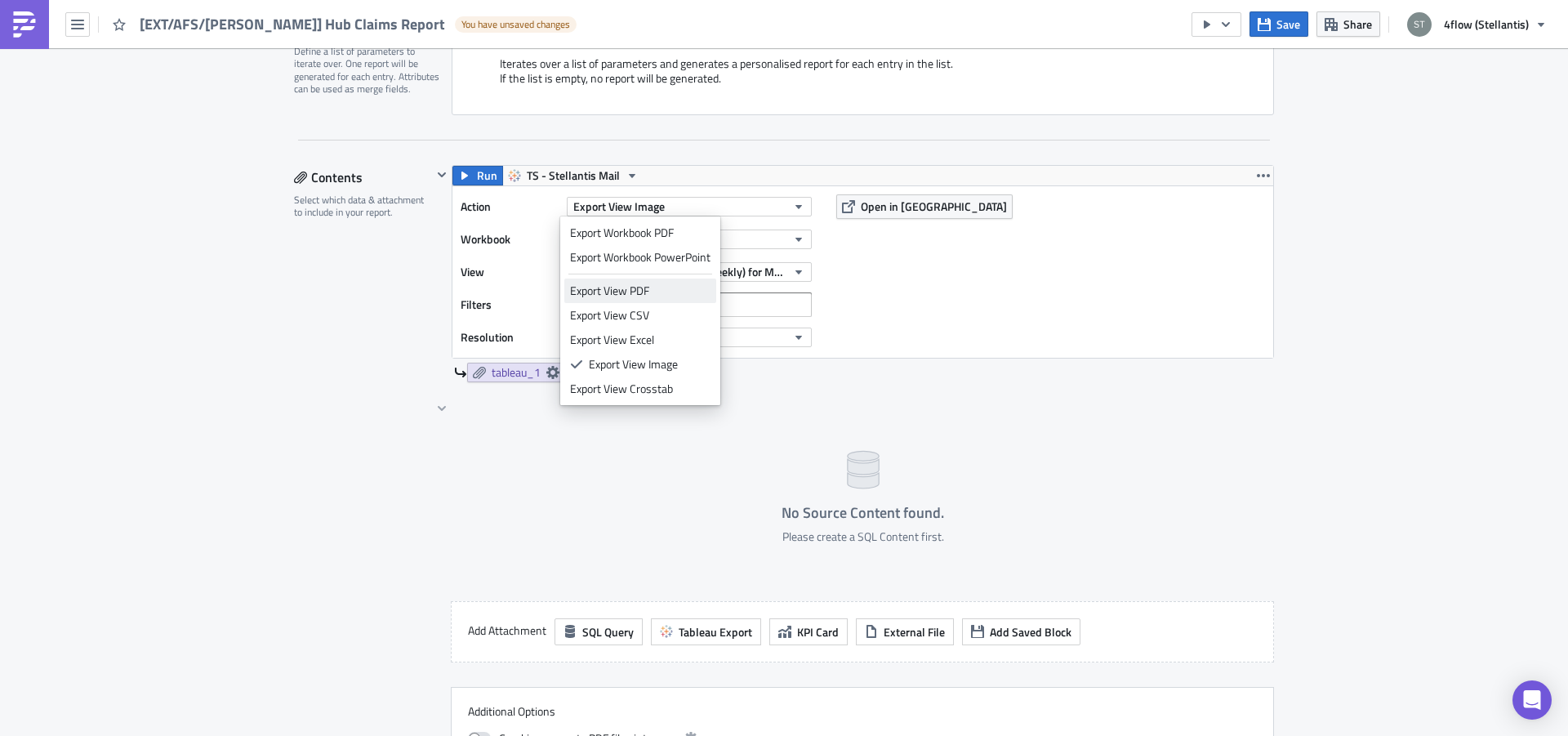
click at [643, 297] on div "Export View PDF" at bounding box center [639, 291] width 140 height 16
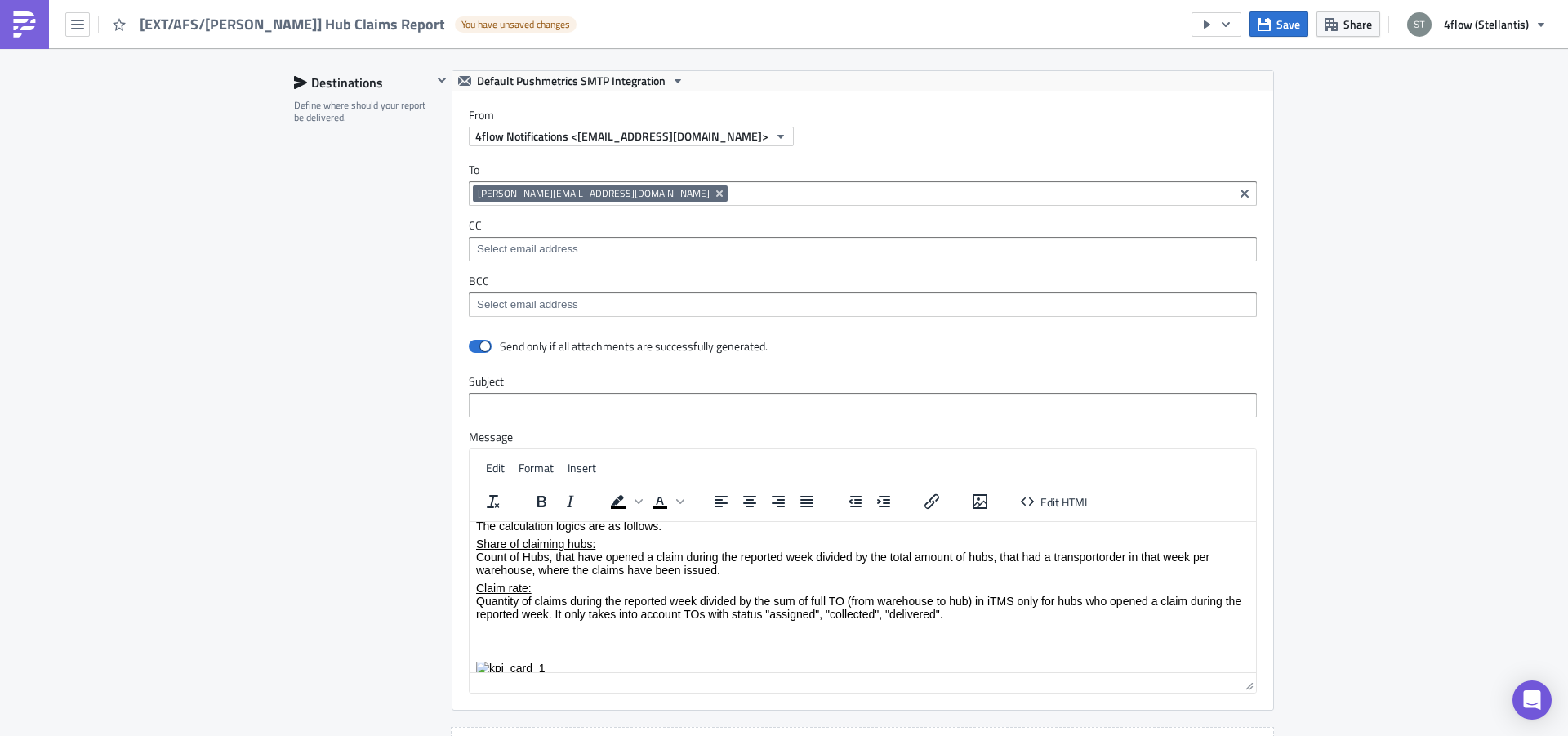
scroll to position [1339, 0]
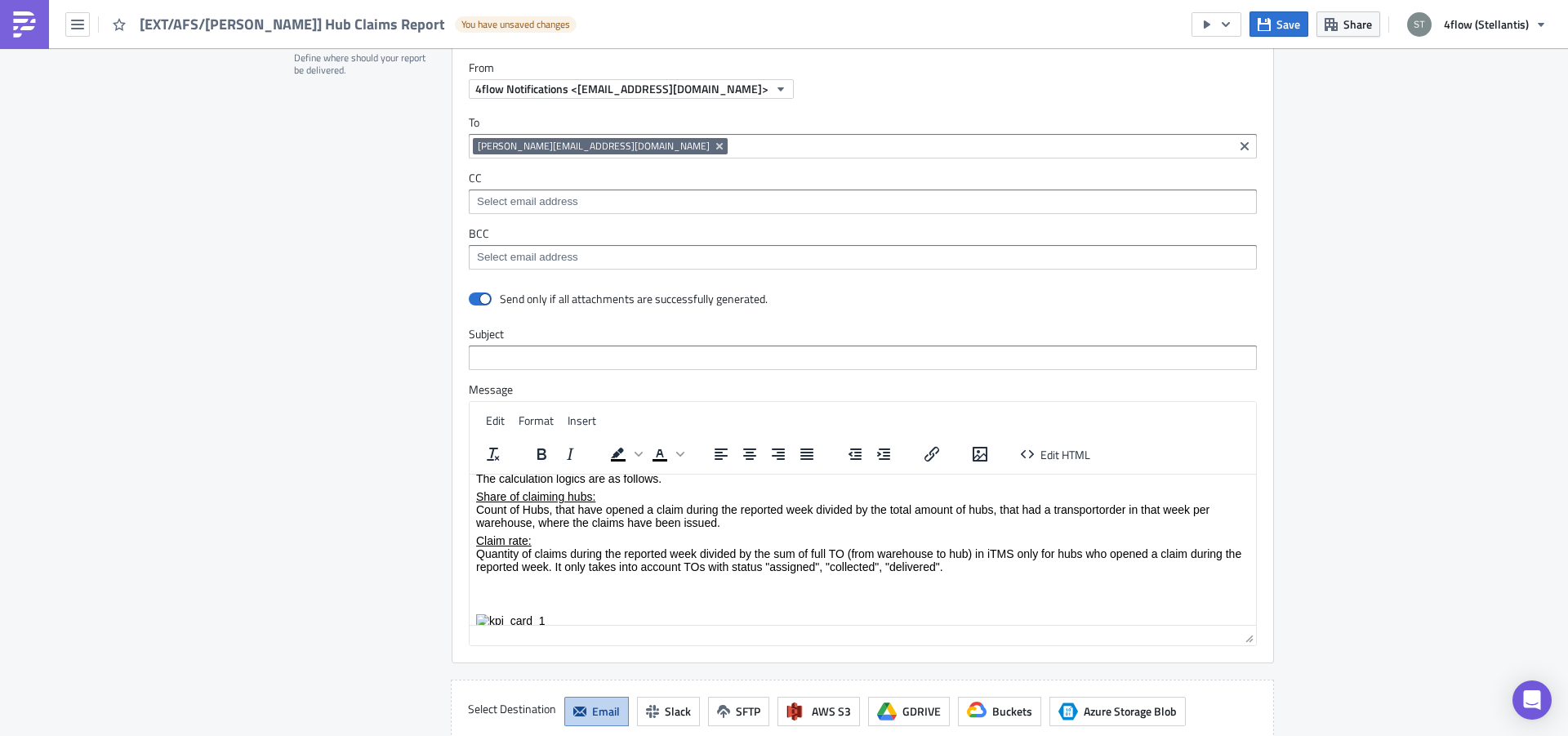
click at [613, 570] on p "Claim rate: Quantity of claims during the reported week divided by the sum of f…" at bounding box center [862, 552] width 773 height 40
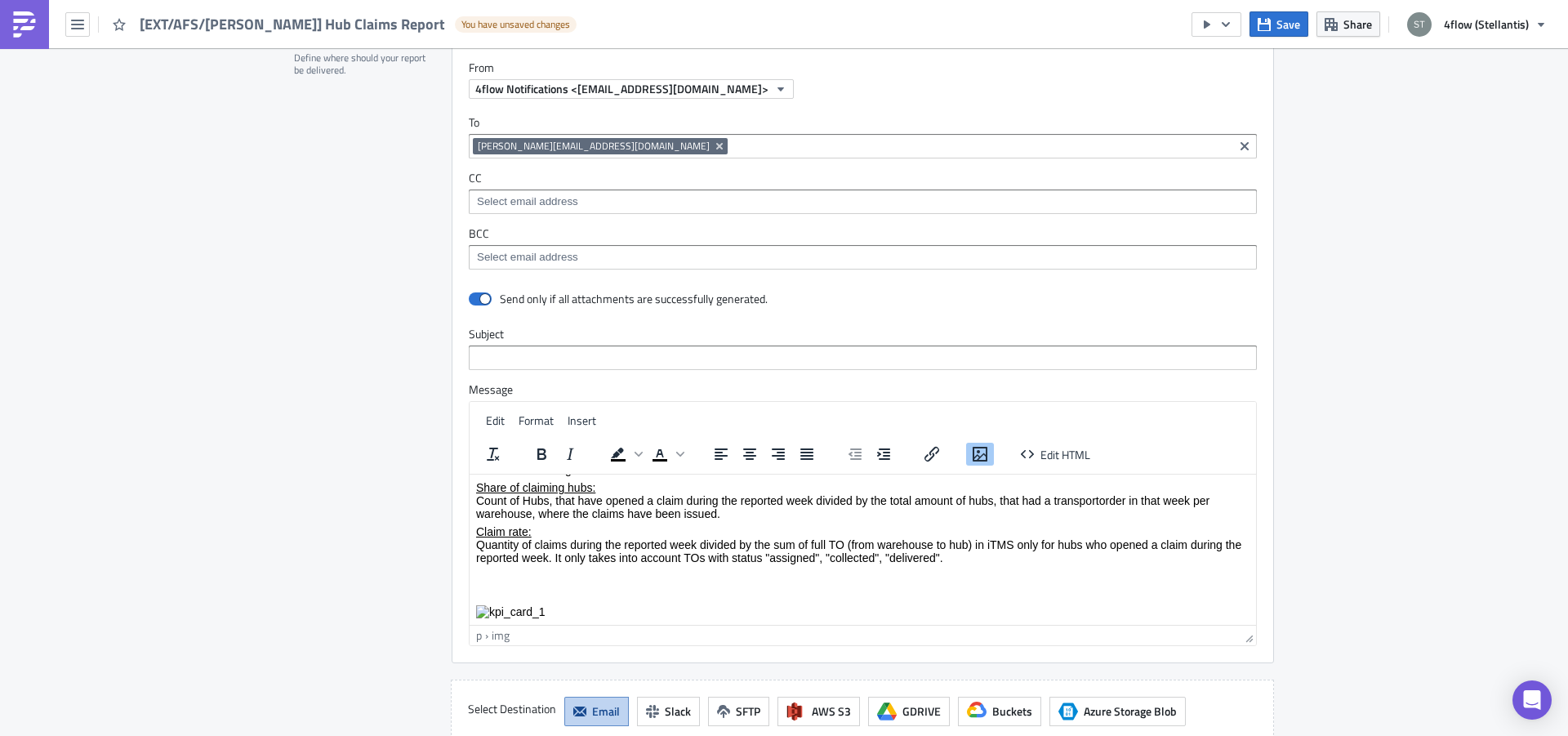
click at [558, 608] on p "Rich Text Area. Press ALT-0 for help." at bounding box center [862, 611] width 773 height 14
drag, startPoint x: 558, startPoint y: 611, endPoint x: 480, endPoint y: 612, distance: 78.0
click at [480, 612] on p "Rich Text Area. Press ALT-0 for help." at bounding box center [862, 611] width 773 height 14
click at [522, 611] on img "Rich Text Area. Press ALT-0 for help." at bounding box center [511, 611] width 70 height 14
click at [537, 610] on p "Rich Text Area. Press ALT-0 for help." at bounding box center [862, 611] width 773 height 14
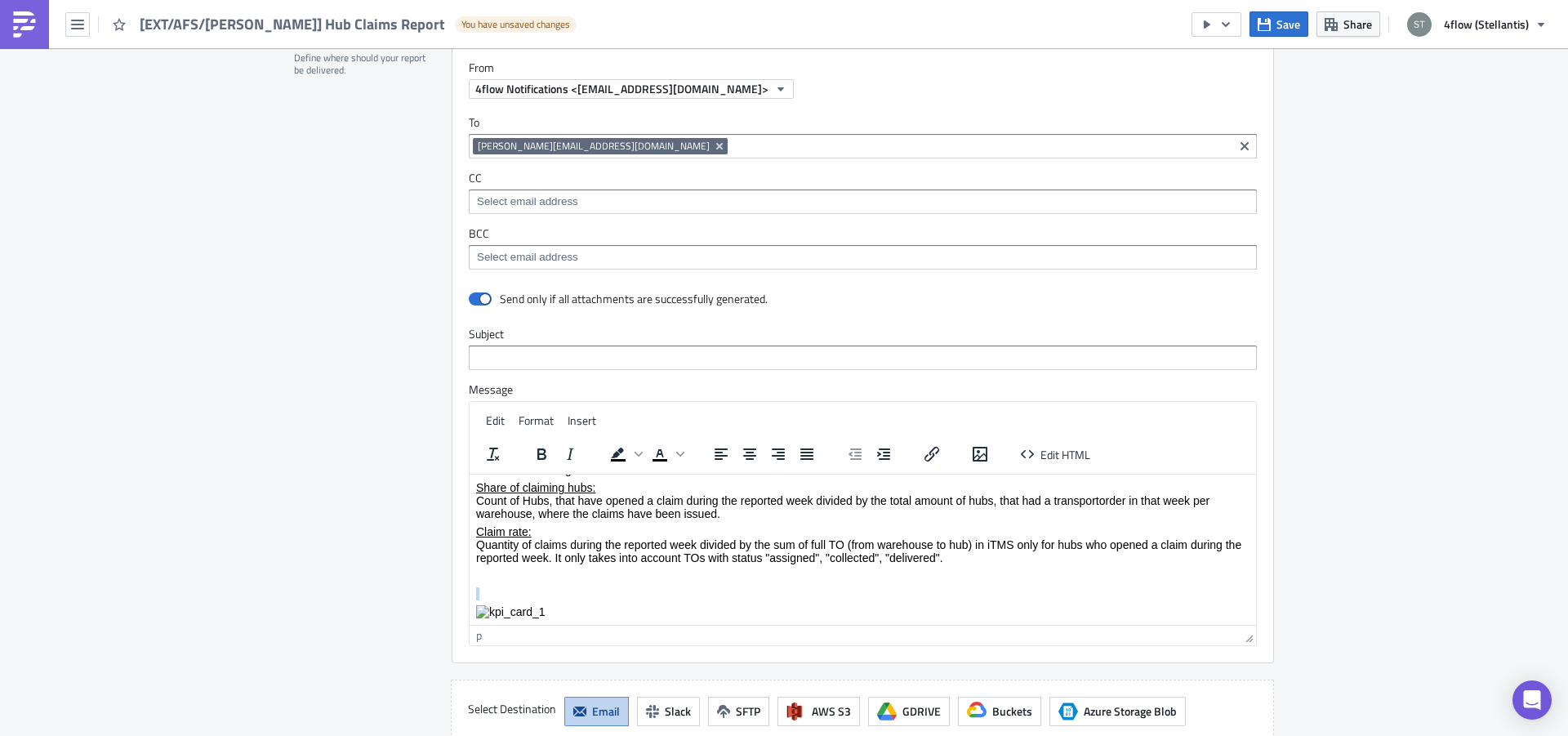
drag, startPoint x: 537, startPoint y: 610, endPoint x: 485, endPoint y: 610, distance: 52.0
click at [485, 610] on p "Rich Text Area. Press ALT-0 for help." at bounding box center [862, 611] width 773 height 14
click at [494, 607] on img "Rich Text Area. Press ALT-0 for help." at bounding box center [511, 611] width 70 height 14
click at [495, 607] on img "Rich Text Area. Press ALT-0 for help." at bounding box center [511, 611] width 70 height 14
click at [496, 608] on img "Rich Text Area. Press ALT-0 for help." at bounding box center [511, 611] width 70 height 14
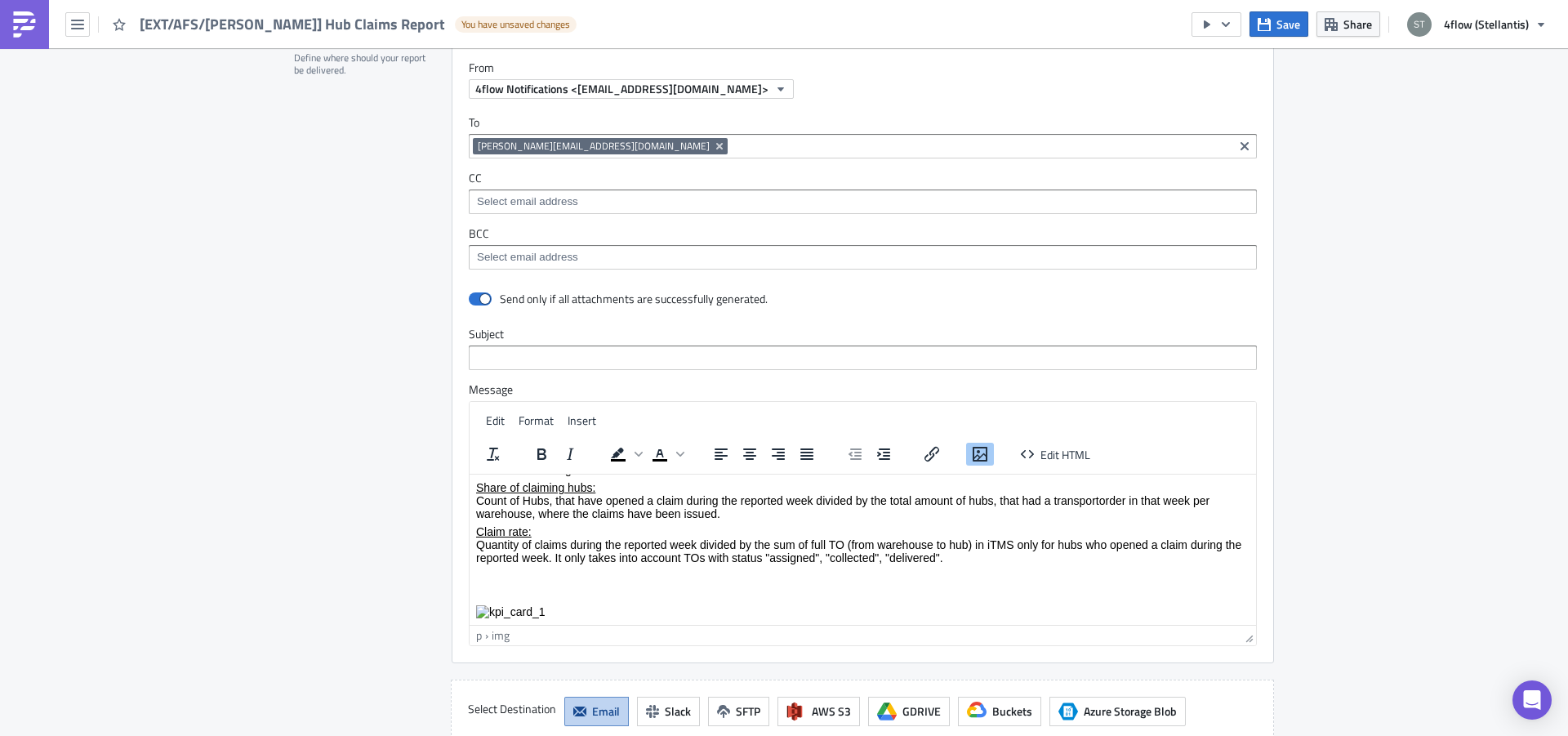
click at [496, 609] on img "Rich Text Area. Press ALT-0 for help." at bounding box center [511, 611] width 70 height 14
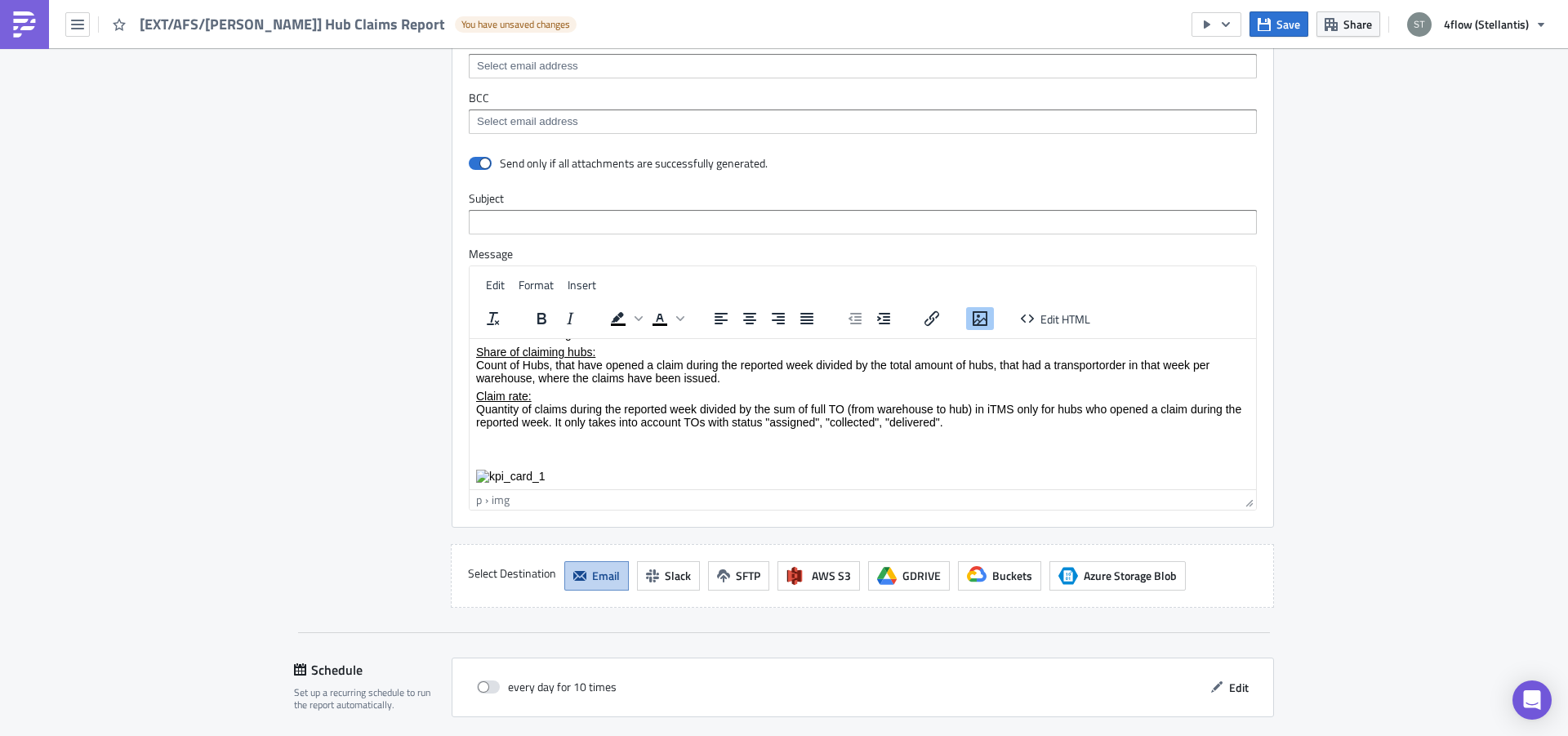
scroll to position [1544, 0]
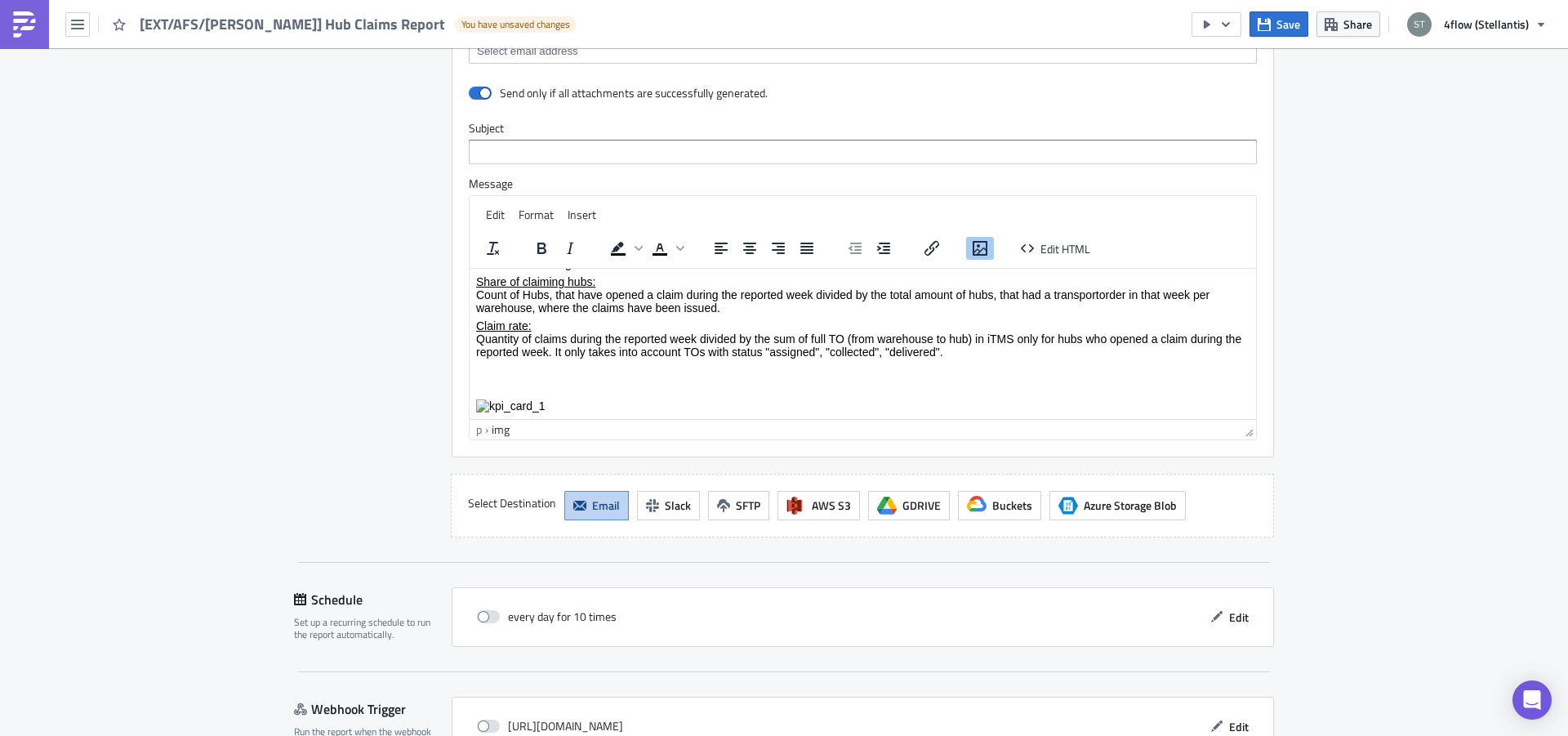
click at [493, 430] on div "img" at bounding box center [500, 430] width 18 height 17
click at [476, 436] on div "p › img" at bounding box center [857, 430] width 763 height 17
click at [476, 432] on div "p" at bounding box center [479, 430] width 6 height 17
click at [506, 409] on img "Rich Text Area. Press ALT-0 for help." at bounding box center [511, 406] width 70 height 14
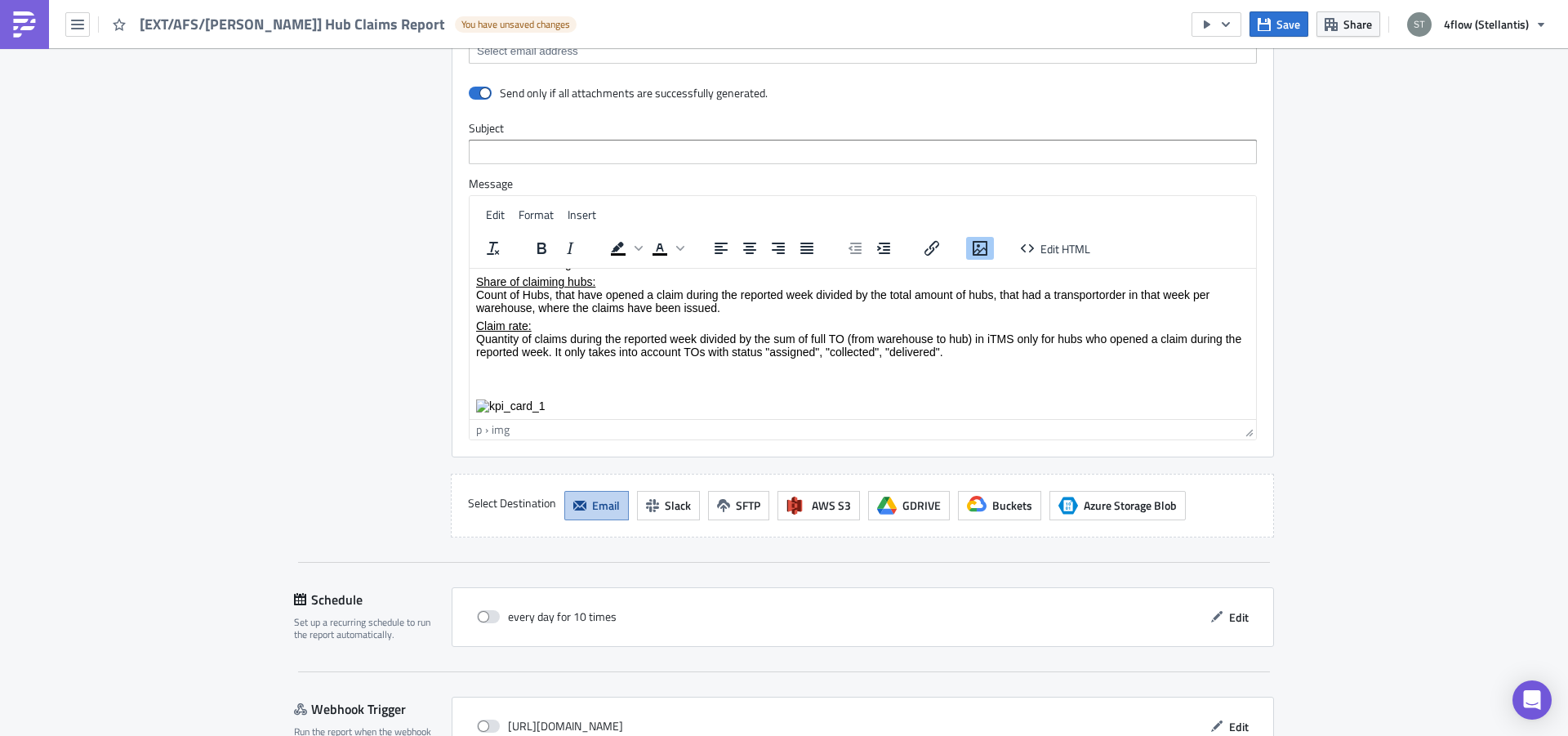
click at [510, 408] on img "Rich Text Area. Press ALT-0 for help." at bounding box center [511, 406] width 70 height 14
click at [517, 387] on p "Rich Text Area. Press ALT-0 for help." at bounding box center [862, 387] width 773 height 14
click at [506, 366] on p "Rich Text Area. Press ALT-0 for help." at bounding box center [862, 370] width 773 height 14
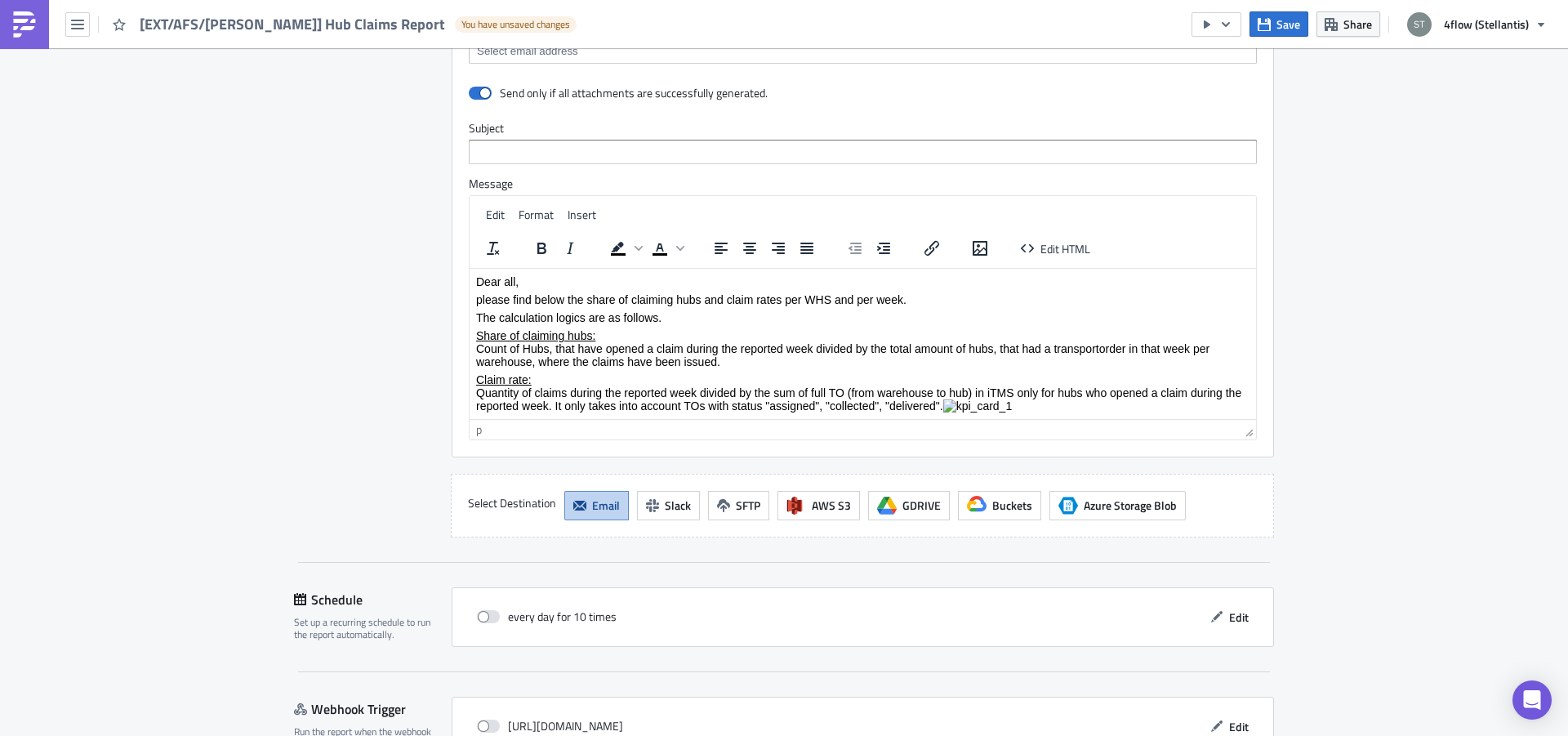
scroll to position [19, 0]
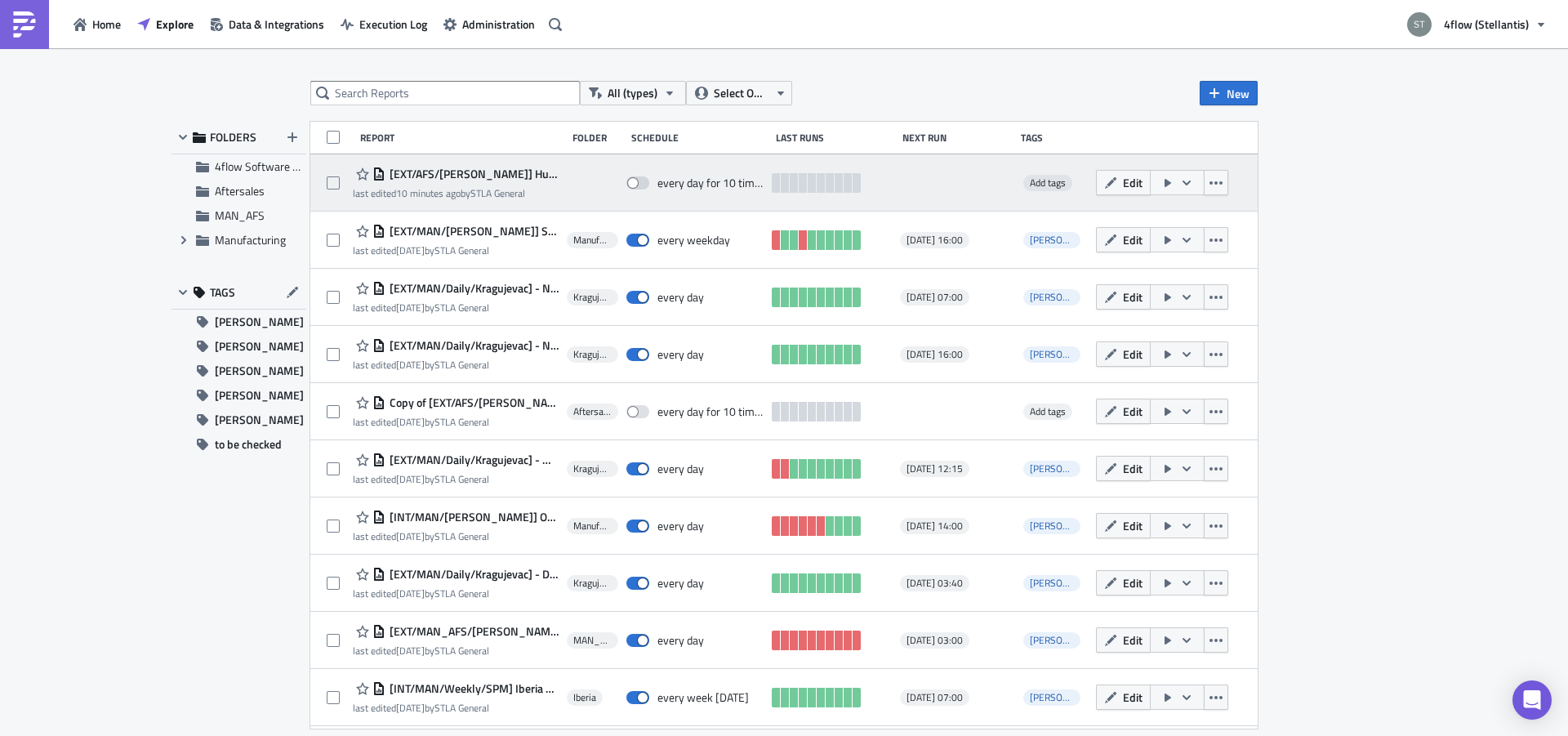
click at [455, 178] on span "[EXT/AFS/[PERSON_NAME]] Hub Claims Report" at bounding box center [471, 174] width 173 height 14
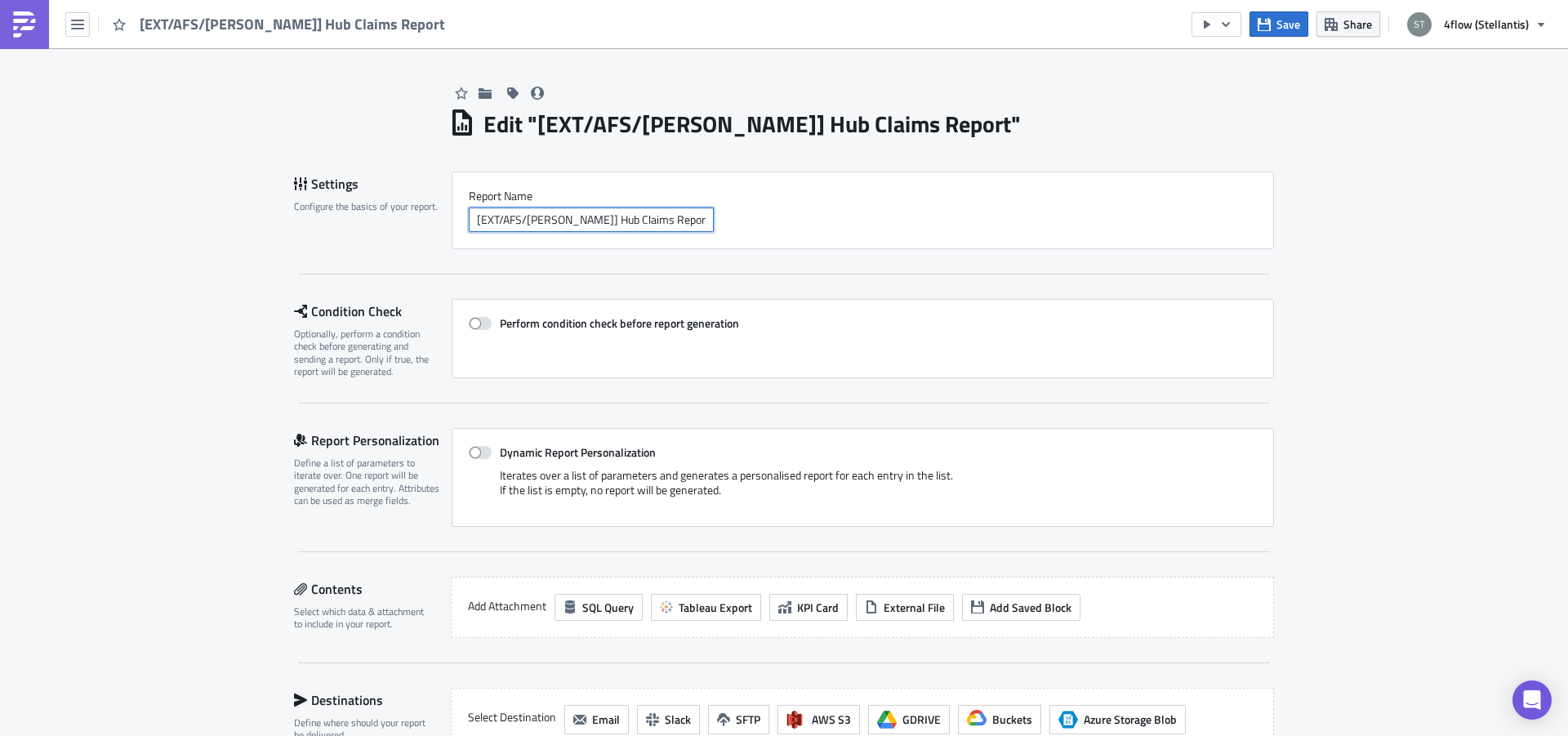
drag, startPoint x: 567, startPoint y: 215, endPoint x: 591, endPoint y: 221, distance: 24.7
click at [567, 214] on input "[EXT/AFS/[PERSON_NAME]] Hub Claims Report" at bounding box center [592, 219] width 245 height 24
type input "[EXT/AFS/[PERSON_NAME]] AFS Hub Claims Report"
click at [757, 234] on div "Report Nam﻿e [EXT/AFS/[PERSON_NAME]] AFS Hub Claims Report" at bounding box center [863, 211] width 823 height 77
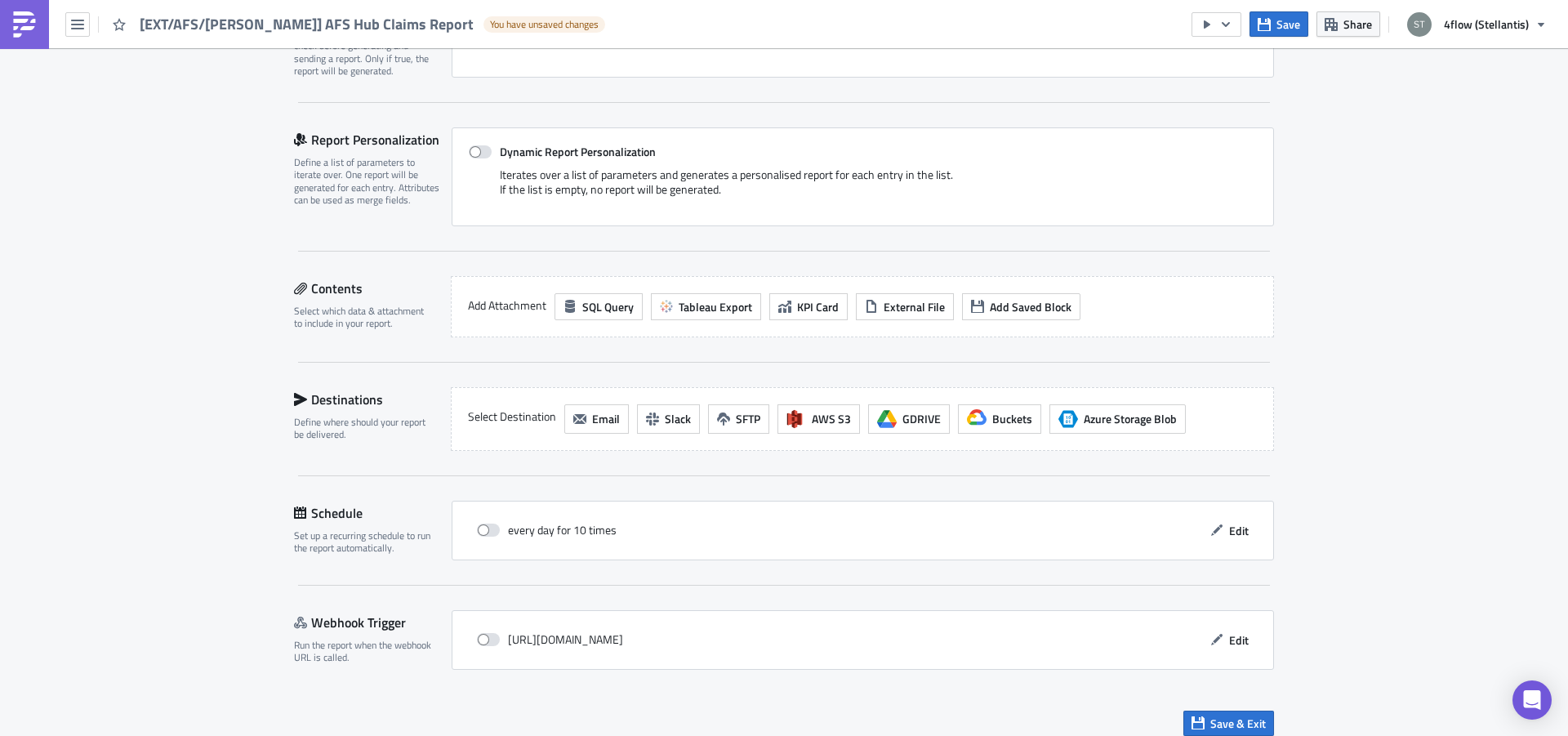
scroll to position [315, 0]
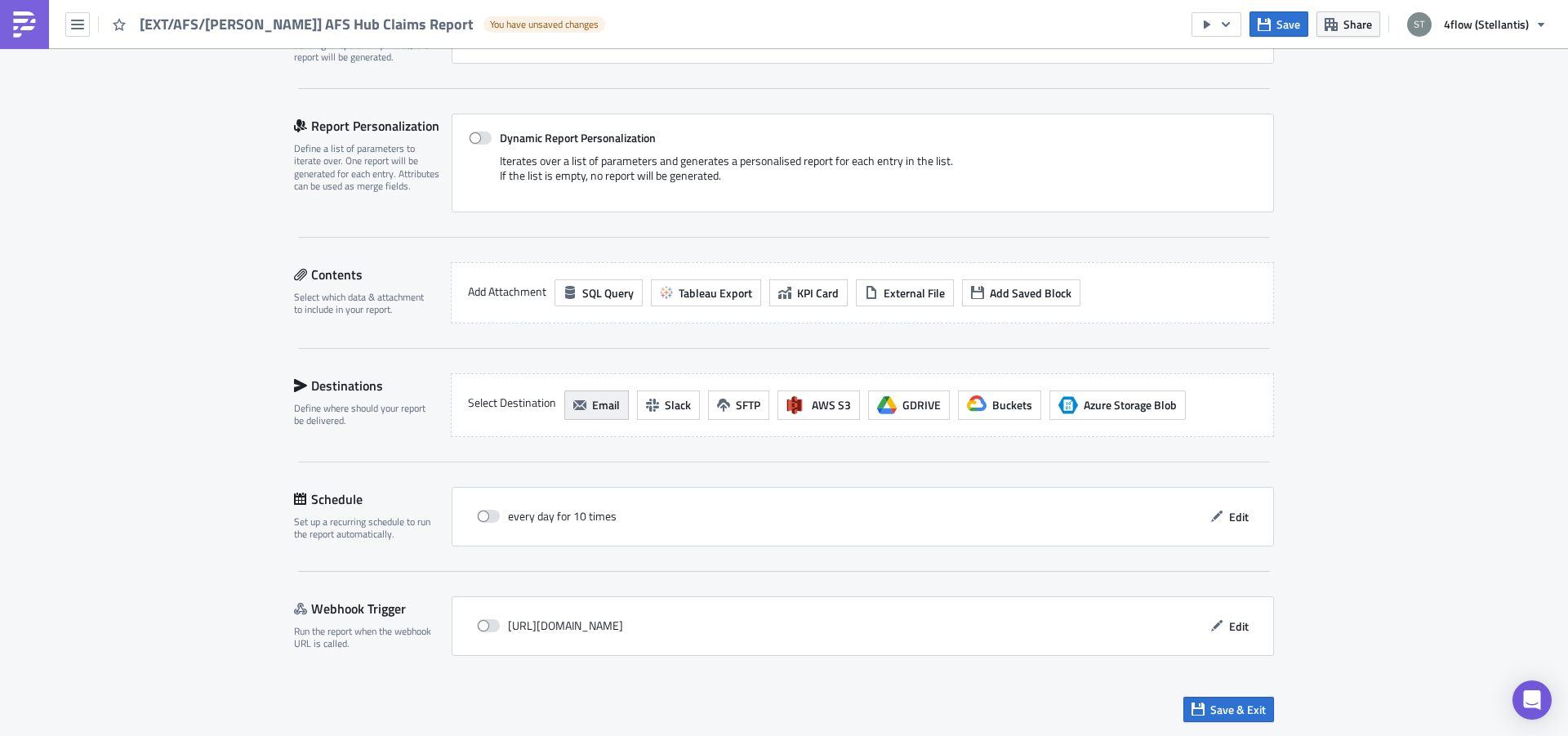
click at [574, 401] on icon "button" at bounding box center [580, 405] width 14 height 10
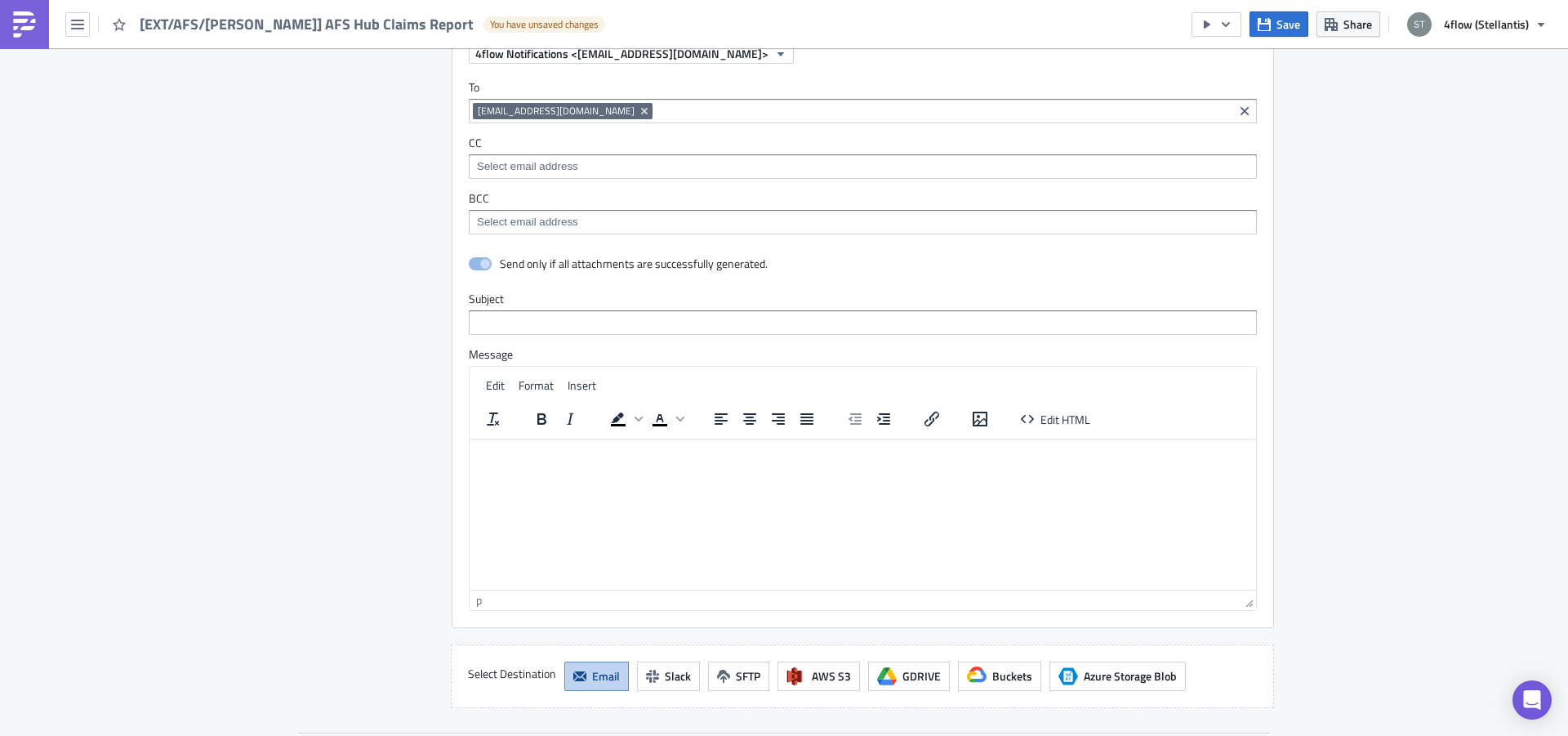
scroll to position [726, 0]
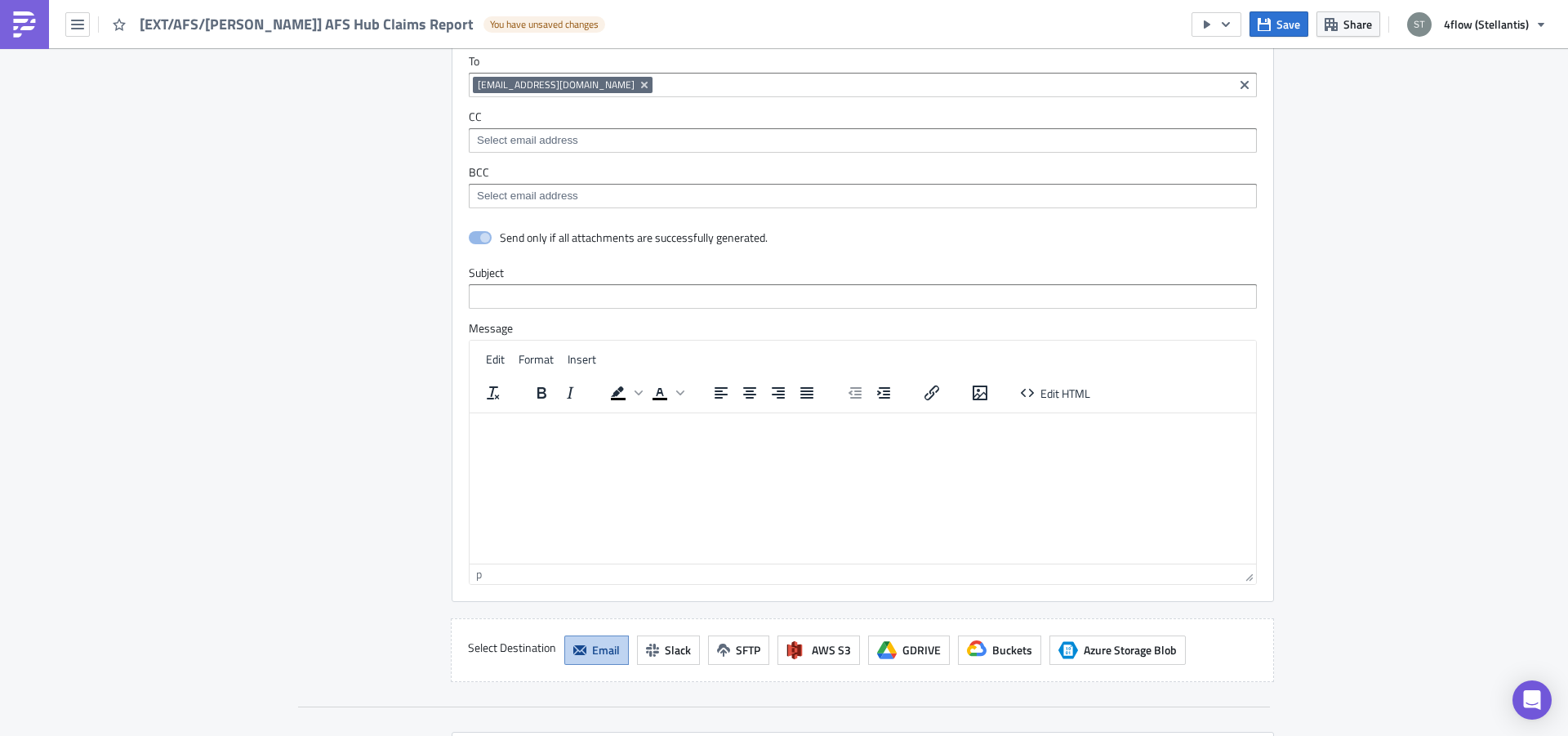
click at [551, 429] on p "Rich Text Area. Press ALT-0 for help." at bounding box center [862, 426] width 773 height 14
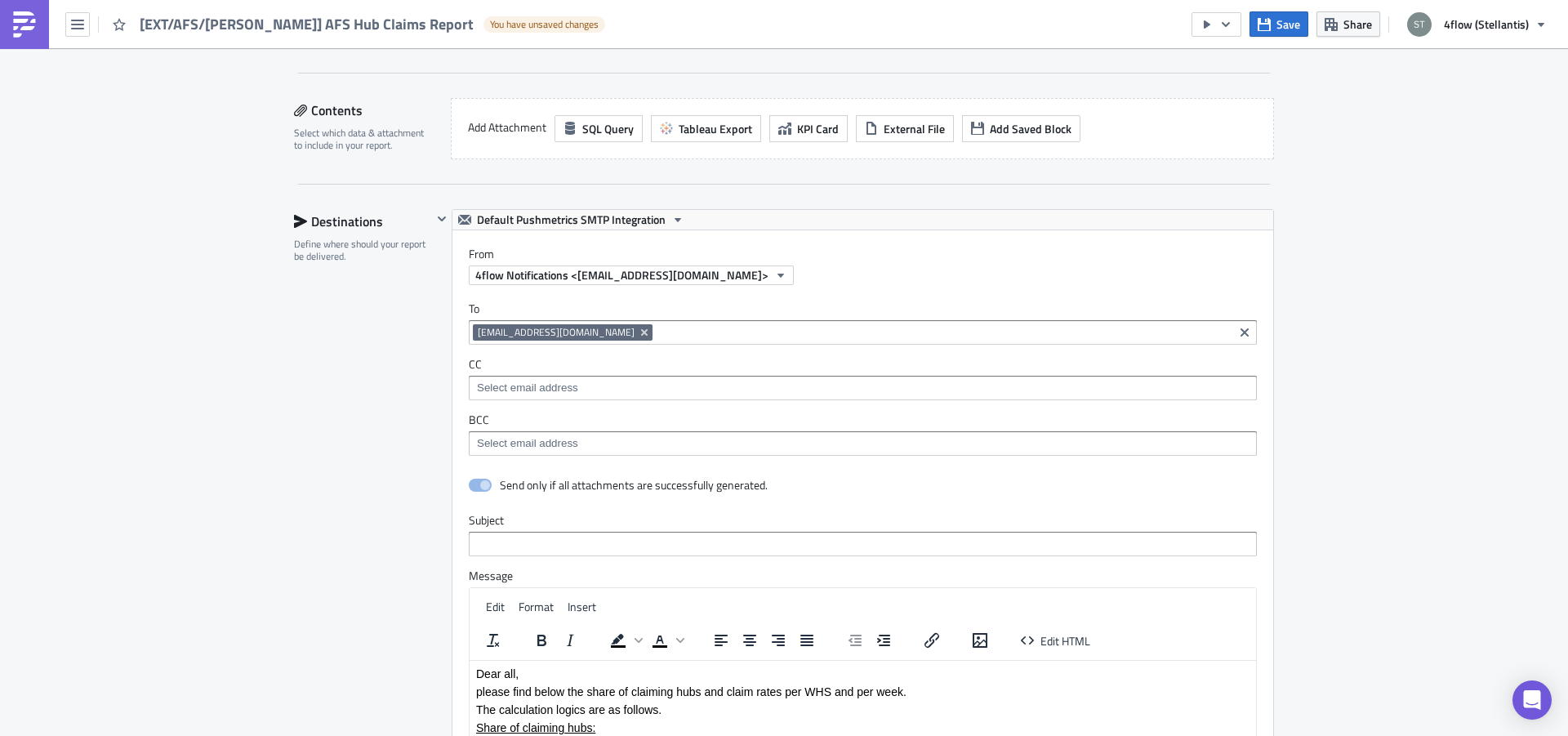
scroll to position [315, 0]
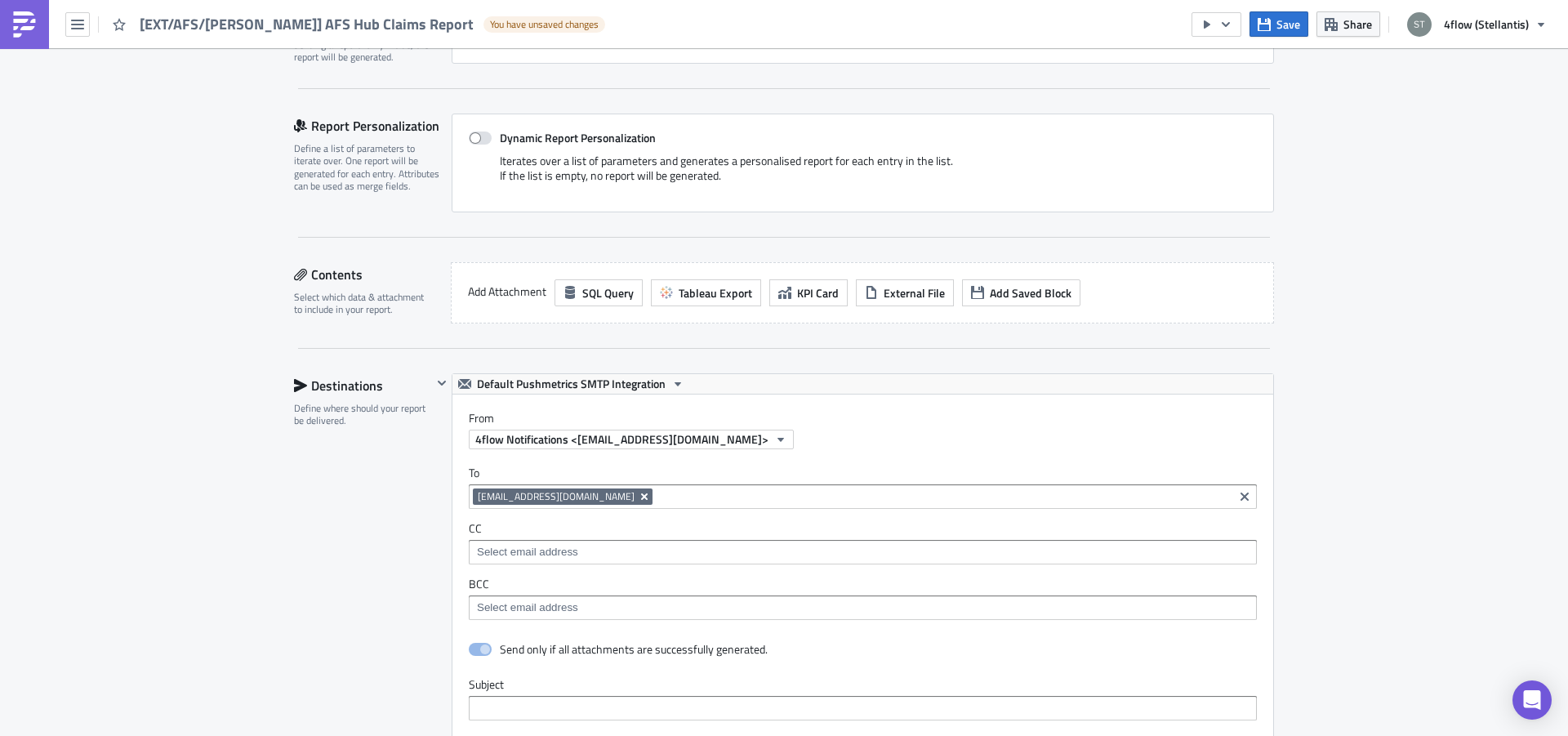
click at [641, 495] on icon "Remove Tag" at bounding box center [644, 496] width 7 height 7
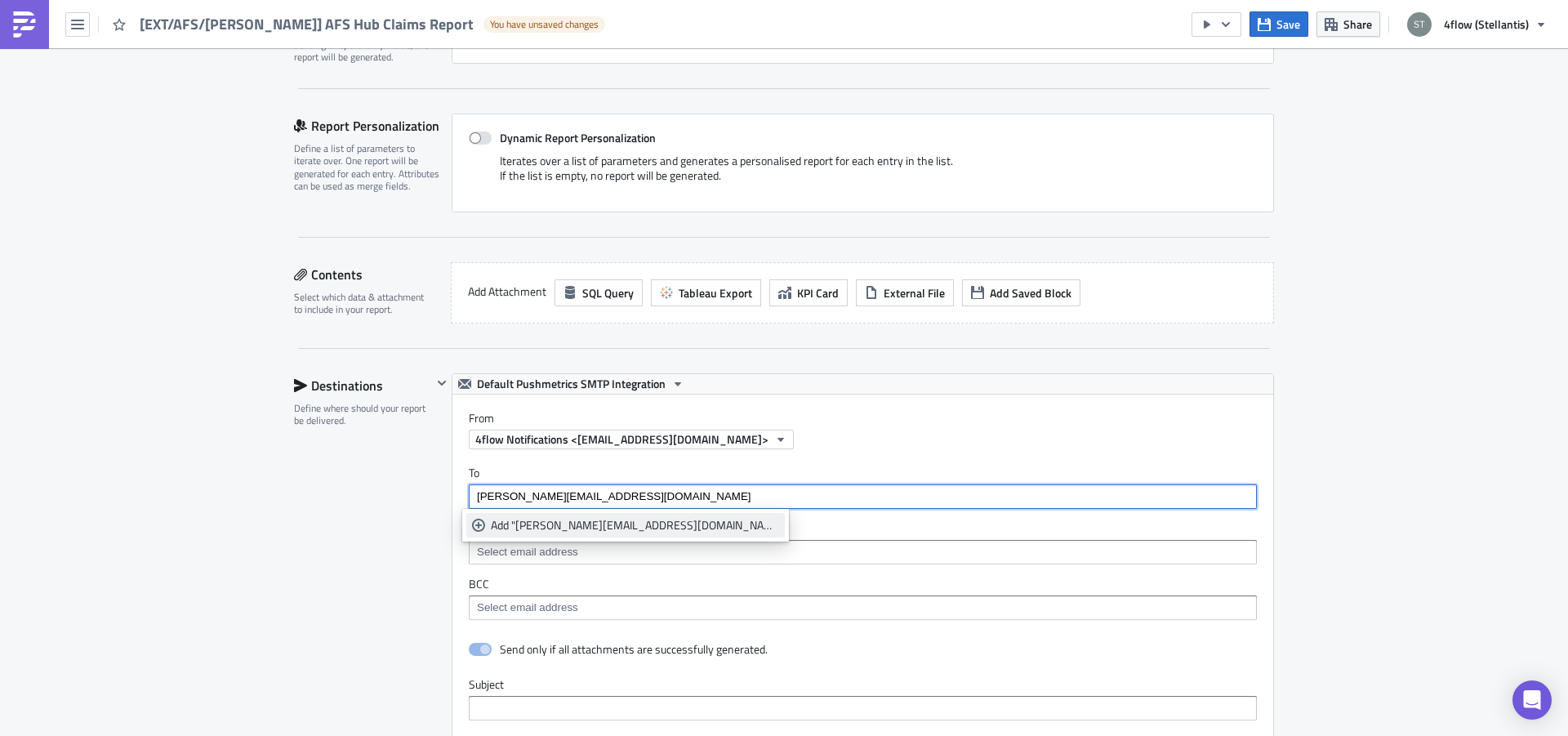
type input "[PERSON_NAME][EMAIL_ADDRESS][DOMAIN_NAME]"
click at [559, 532] on div "Add "[PERSON_NAME][EMAIL_ADDRESS][DOMAIN_NAME]"" at bounding box center [634, 524] width 289 height 16
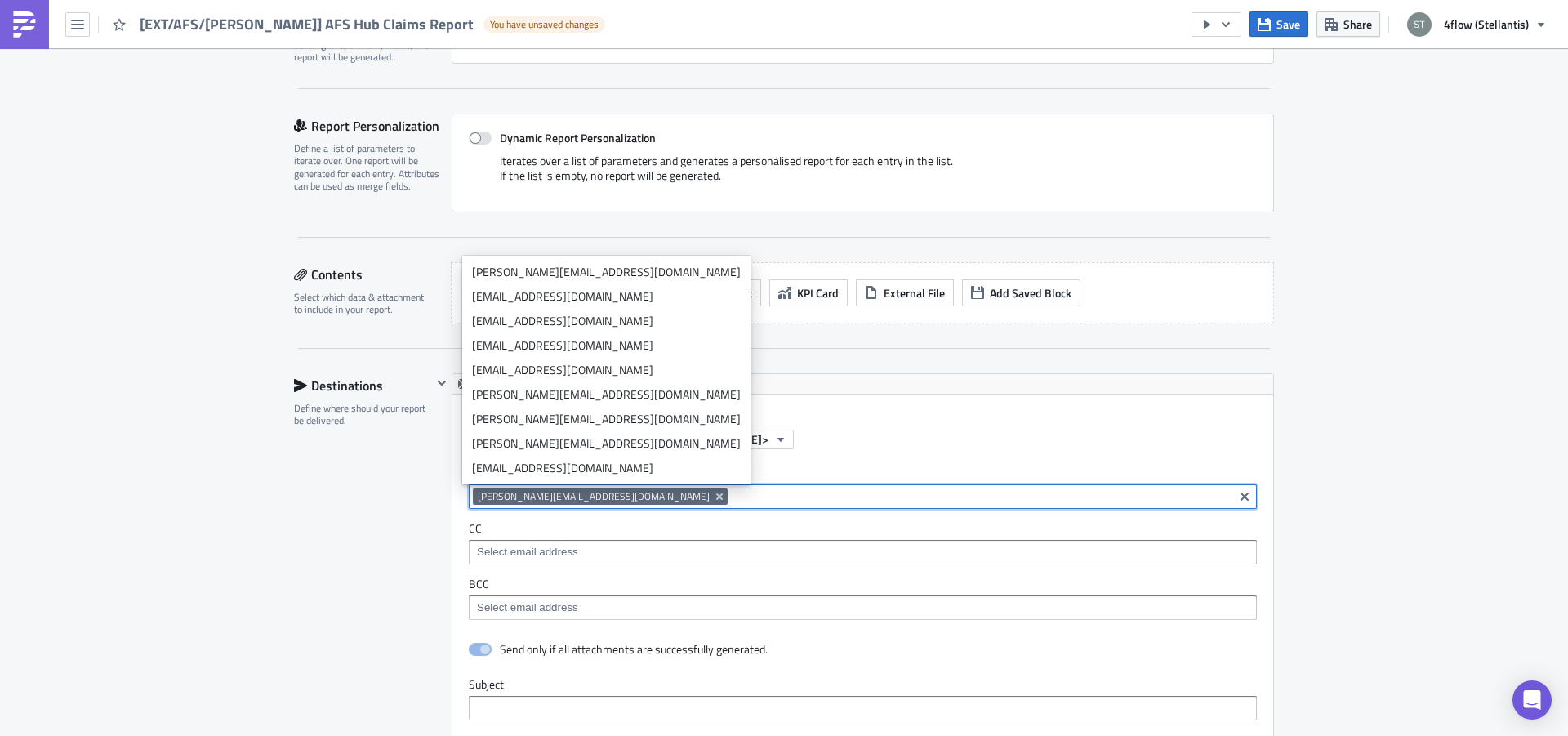
click at [732, 495] on input at bounding box center [980, 496] width 497 height 16
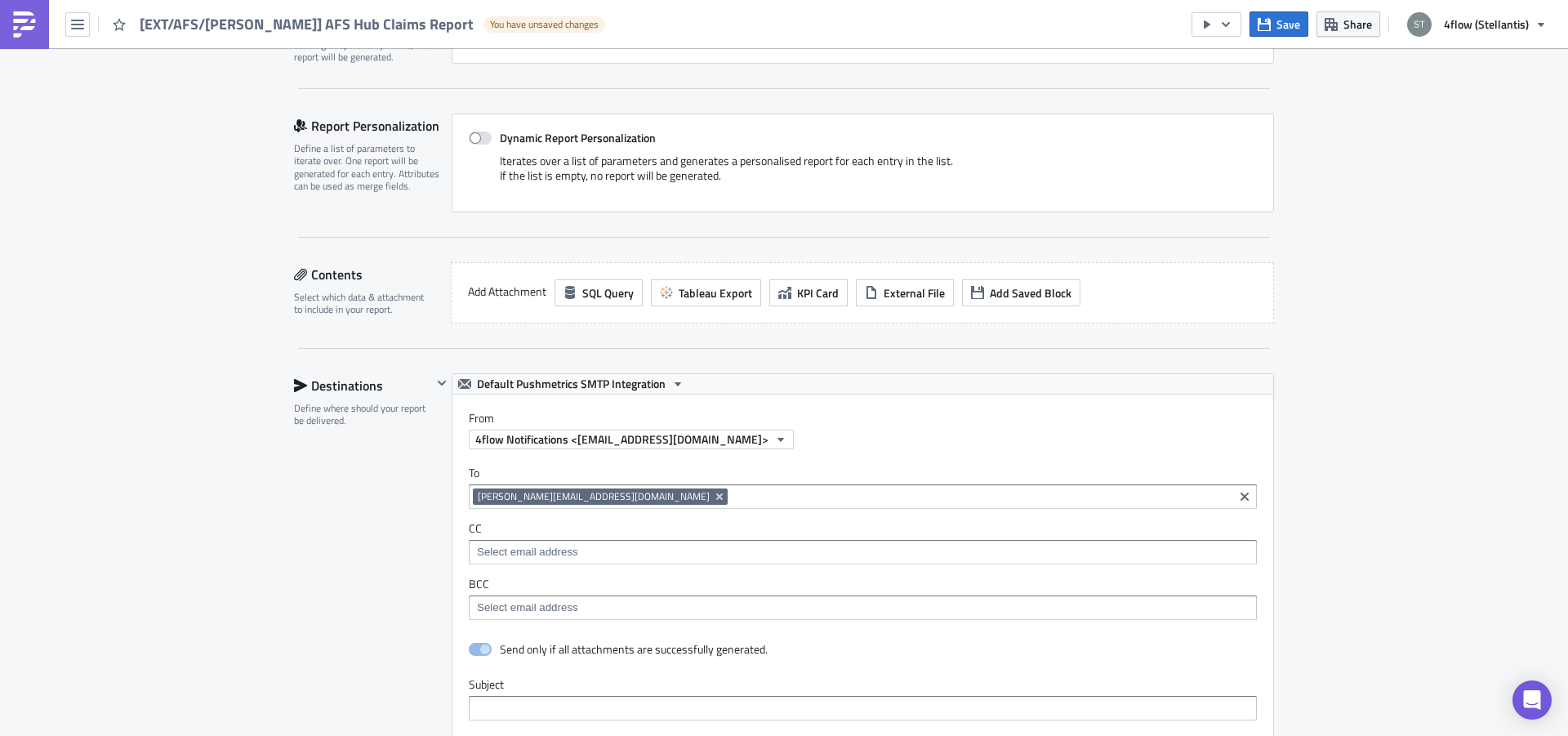
click at [312, 526] on div "Destinations Define where should your report be delivered." at bounding box center [363, 734] width 138 height 721
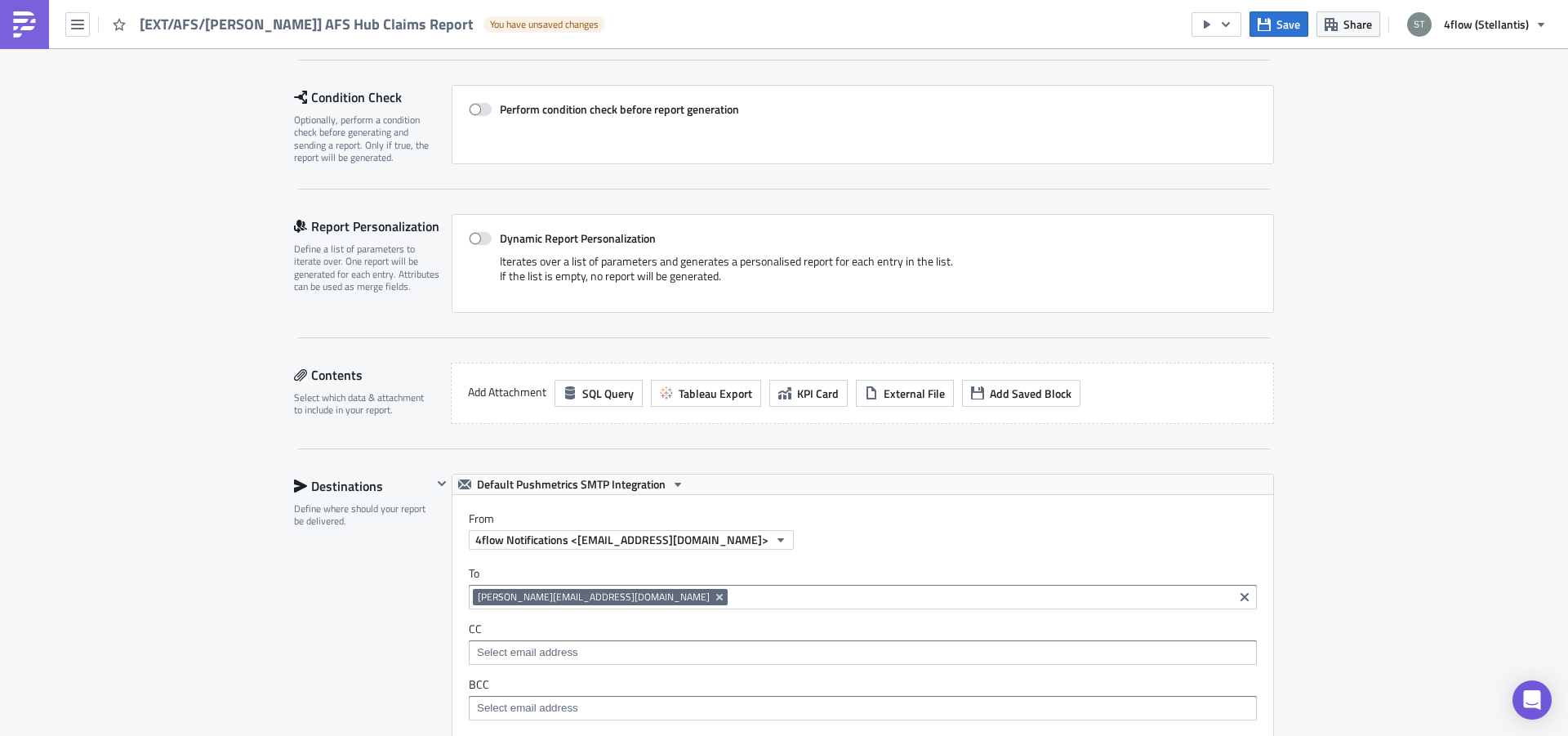
scroll to position [212, 0]
click at [1276, 29] on button "Save" at bounding box center [1278, 24] width 59 height 25
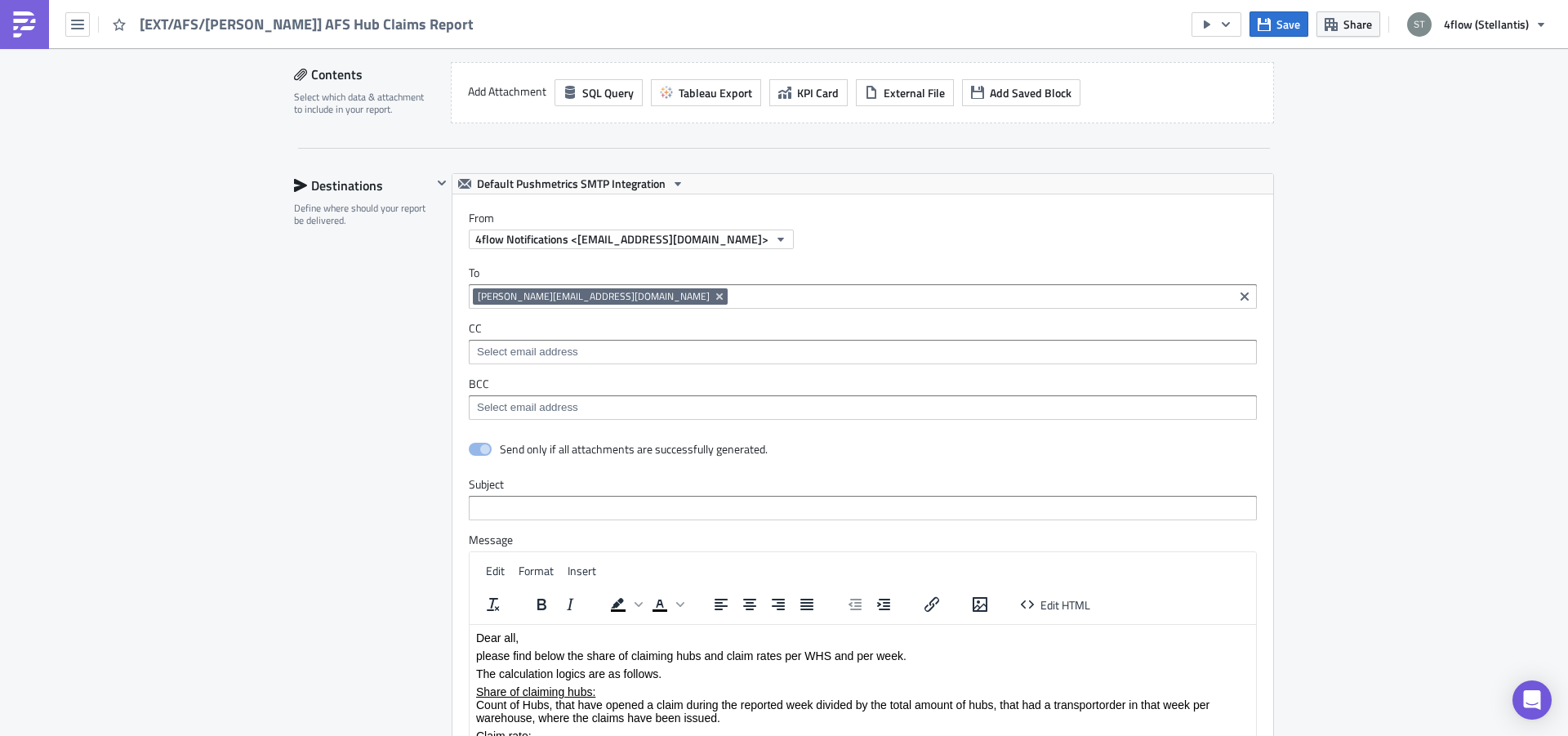
scroll to position [721, 0]
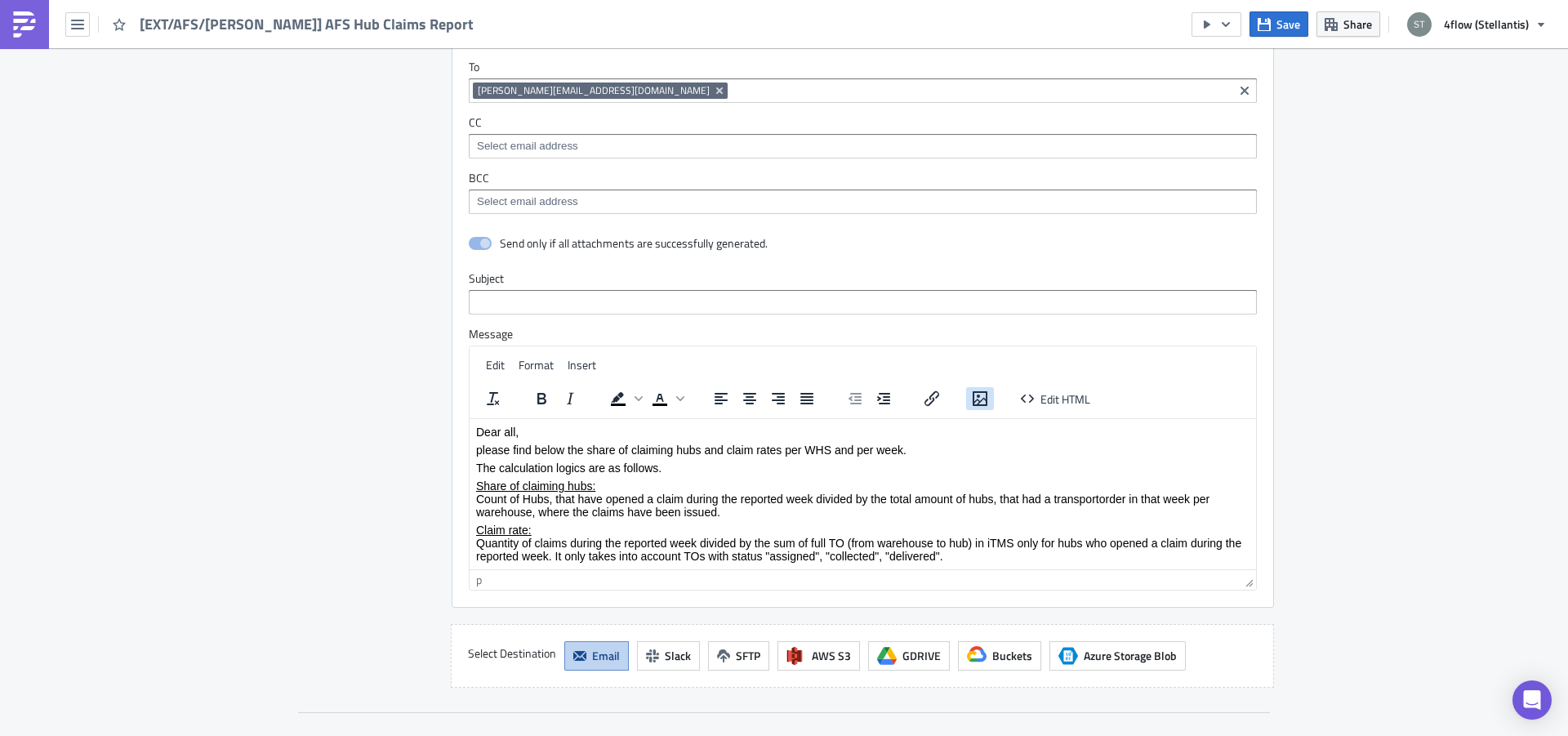
click at [972, 395] on icon "Insert/edit image" at bounding box center [979, 398] width 14 height 14
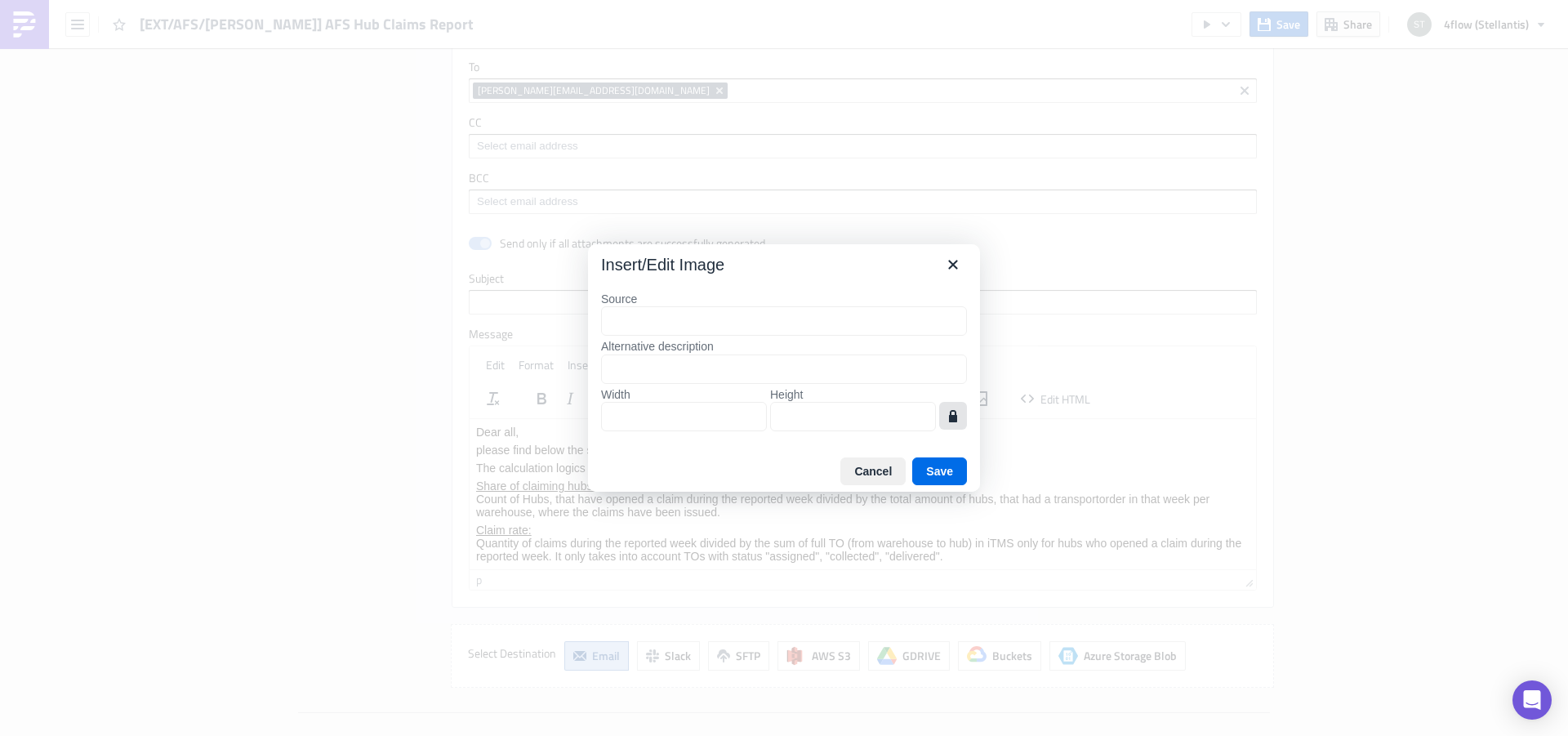
click at [945, 414] on icon "button" at bounding box center [953, 415] width 19 height 19
click at [944, 415] on icon "button" at bounding box center [953, 415] width 19 height 19
click at [681, 331] on input "Source" at bounding box center [784, 321] width 366 height 29
click at [755, 319] on input "Source" at bounding box center [784, 321] width 366 height 29
paste input "[URL][DOMAIN_NAME]"
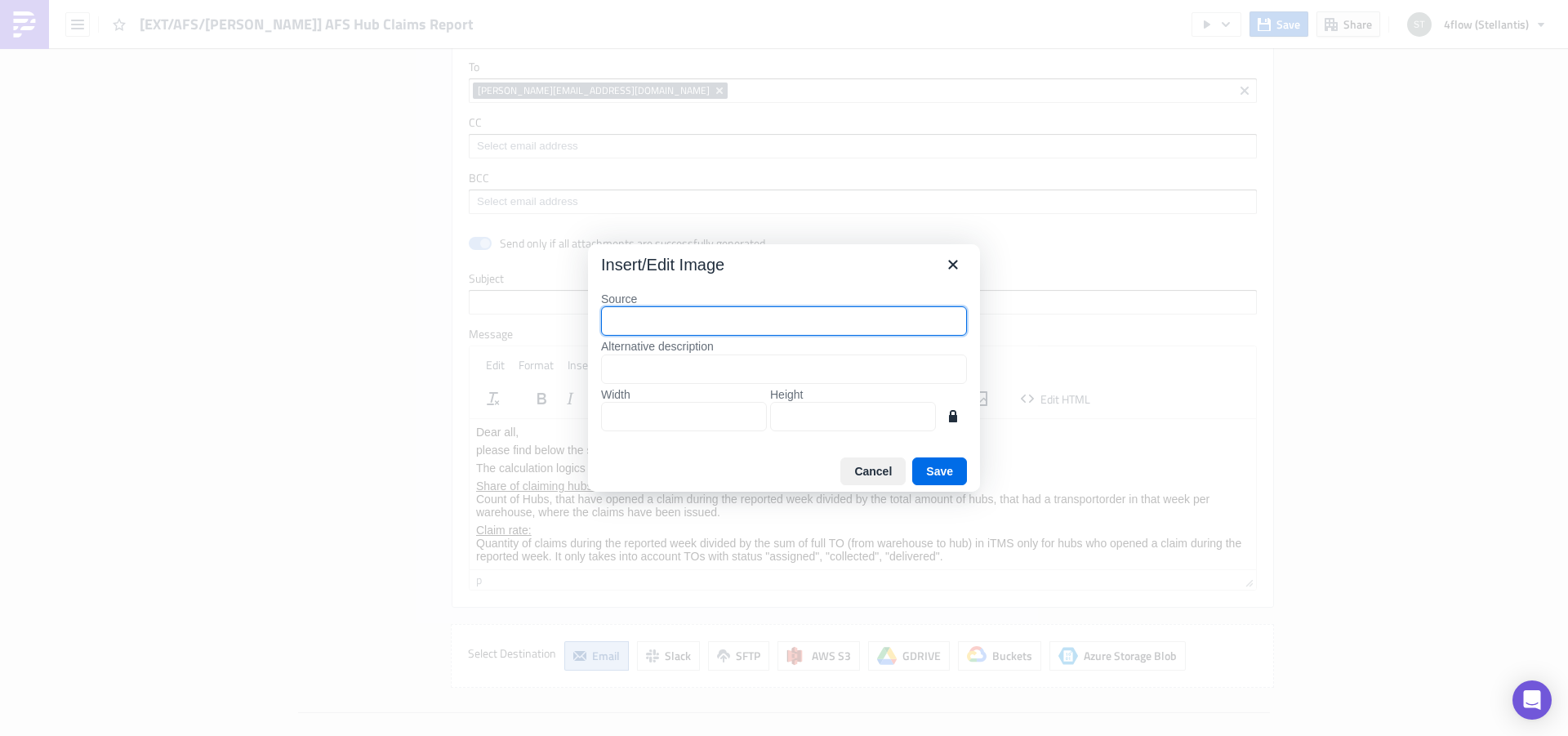
type input "[URL][DOMAIN_NAME]"
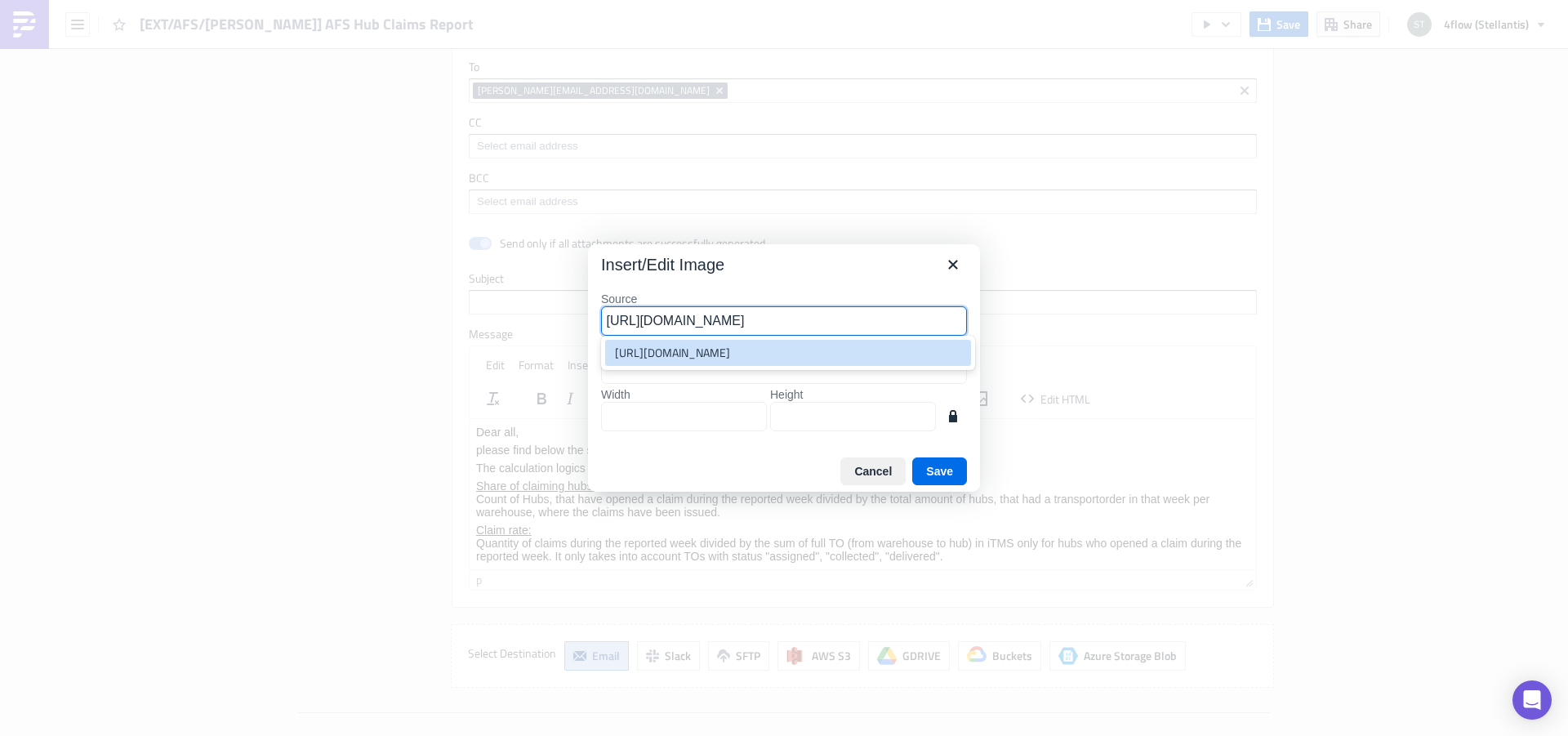
click at [731, 358] on div "[URL][DOMAIN_NAME]" at bounding box center [790, 353] width 350 height 19
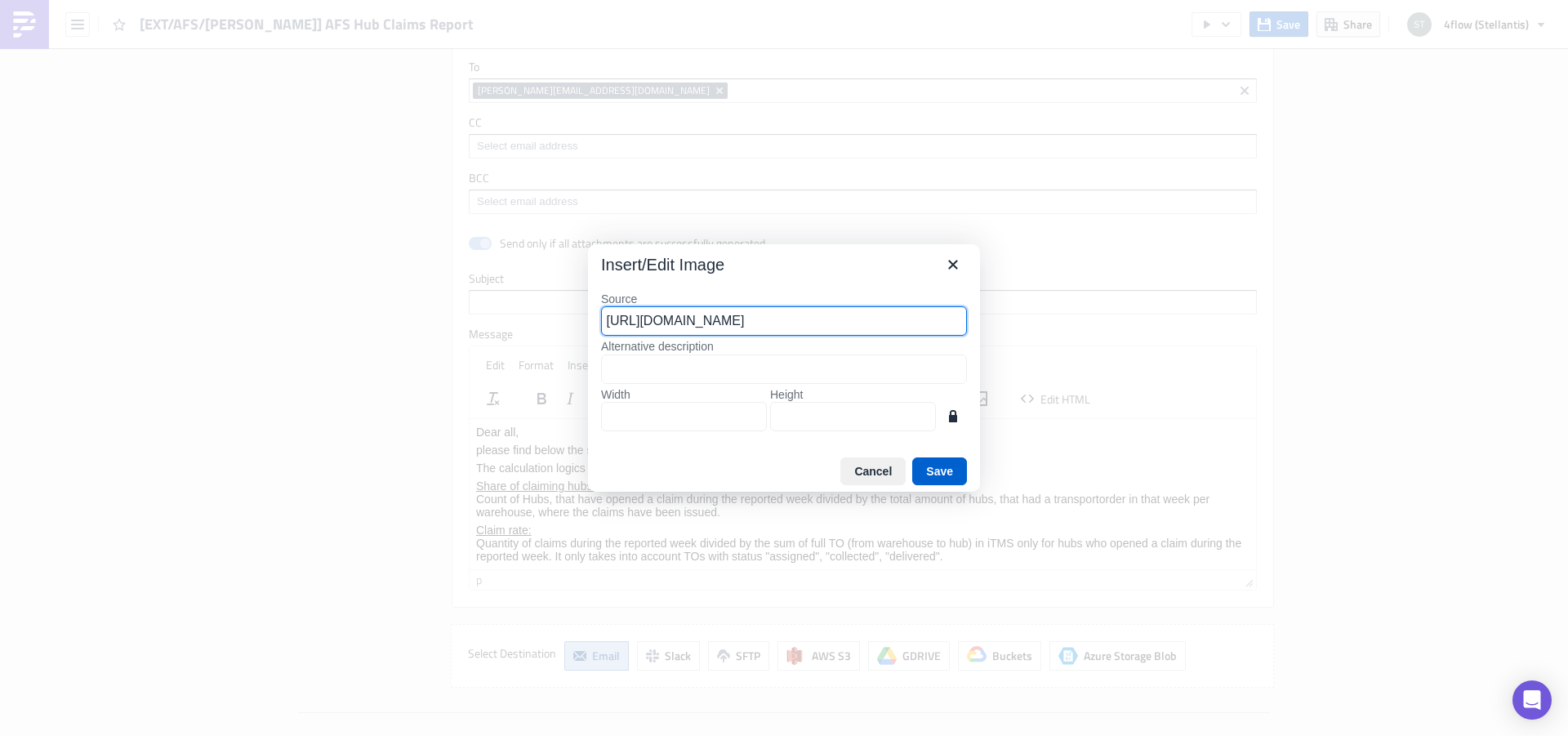
click at [930, 465] on button "Save" at bounding box center [939, 471] width 55 height 28
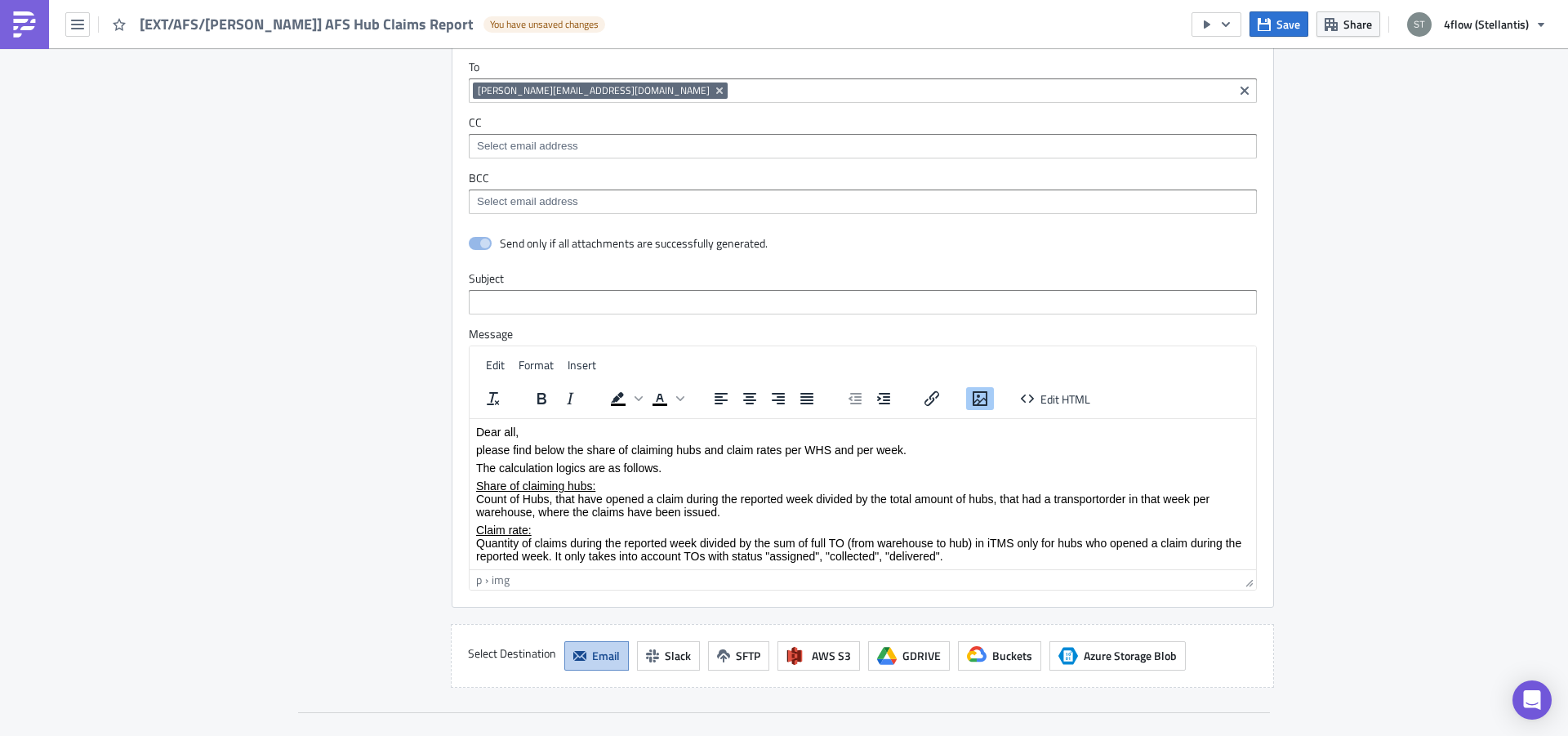
scroll to position [617, 0]
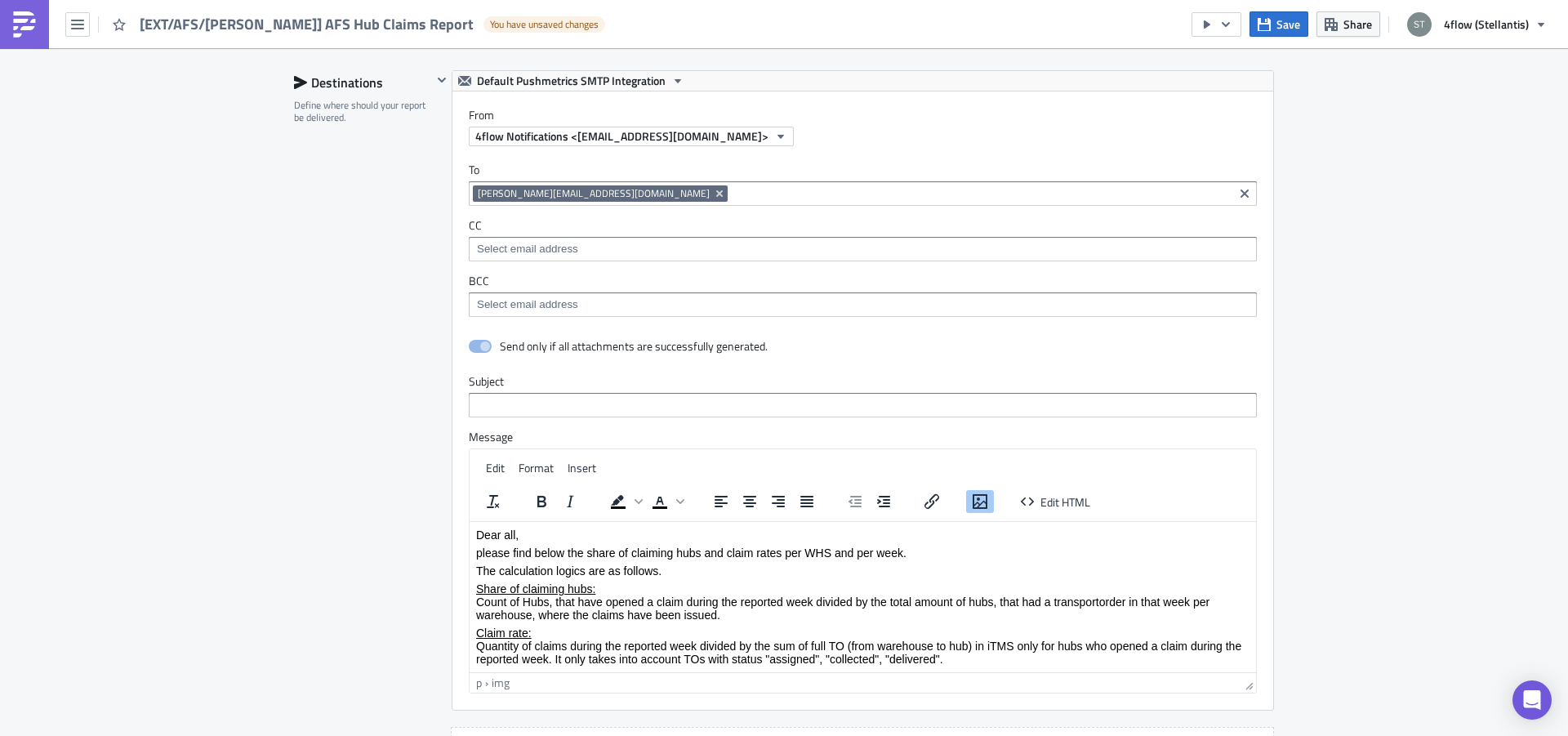
click at [979, 500] on icon "Insert/edit image" at bounding box center [980, 501] width 19 height 19
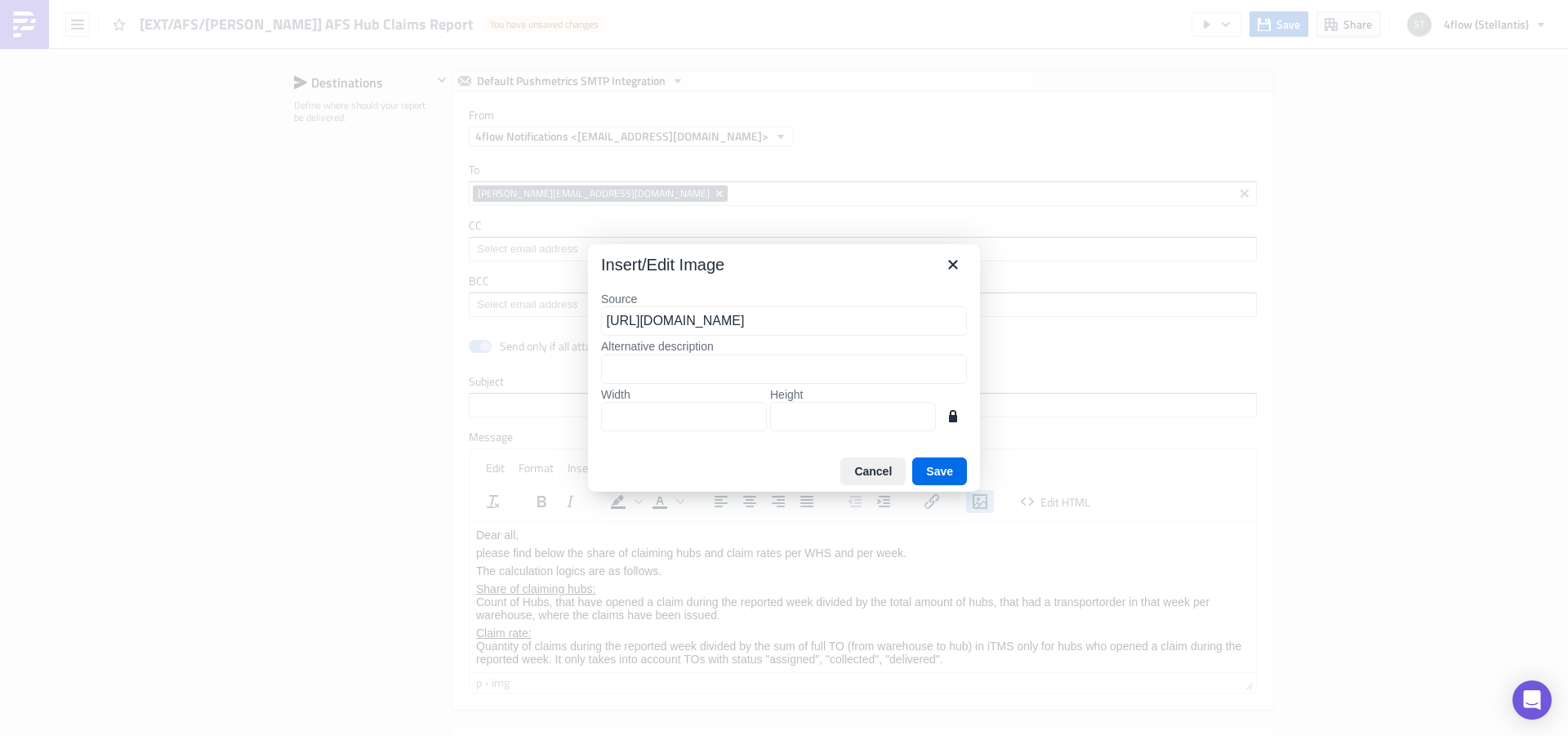
scroll to position [0, 231]
drag, startPoint x: 652, startPoint y: 323, endPoint x: 1027, endPoint y: 326, distance: 375.0
click at [967, 326] on input "[URL][DOMAIN_NAME]" at bounding box center [784, 321] width 366 height 29
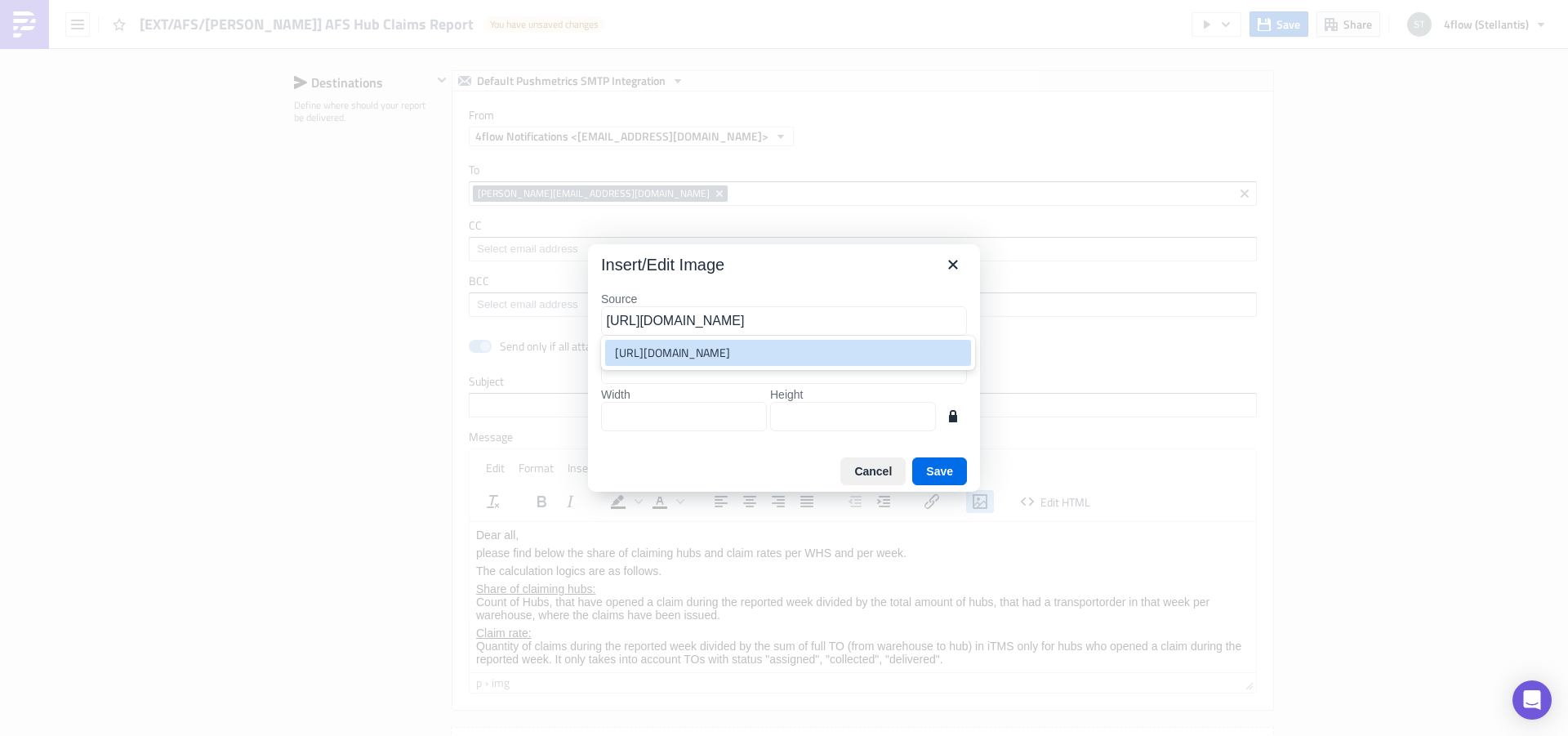
scroll to position [0, 0]
click at [888, 352] on div "[URL][DOMAIN_NAME]" at bounding box center [790, 353] width 350 height 19
type input "[URL][DOMAIN_NAME]"
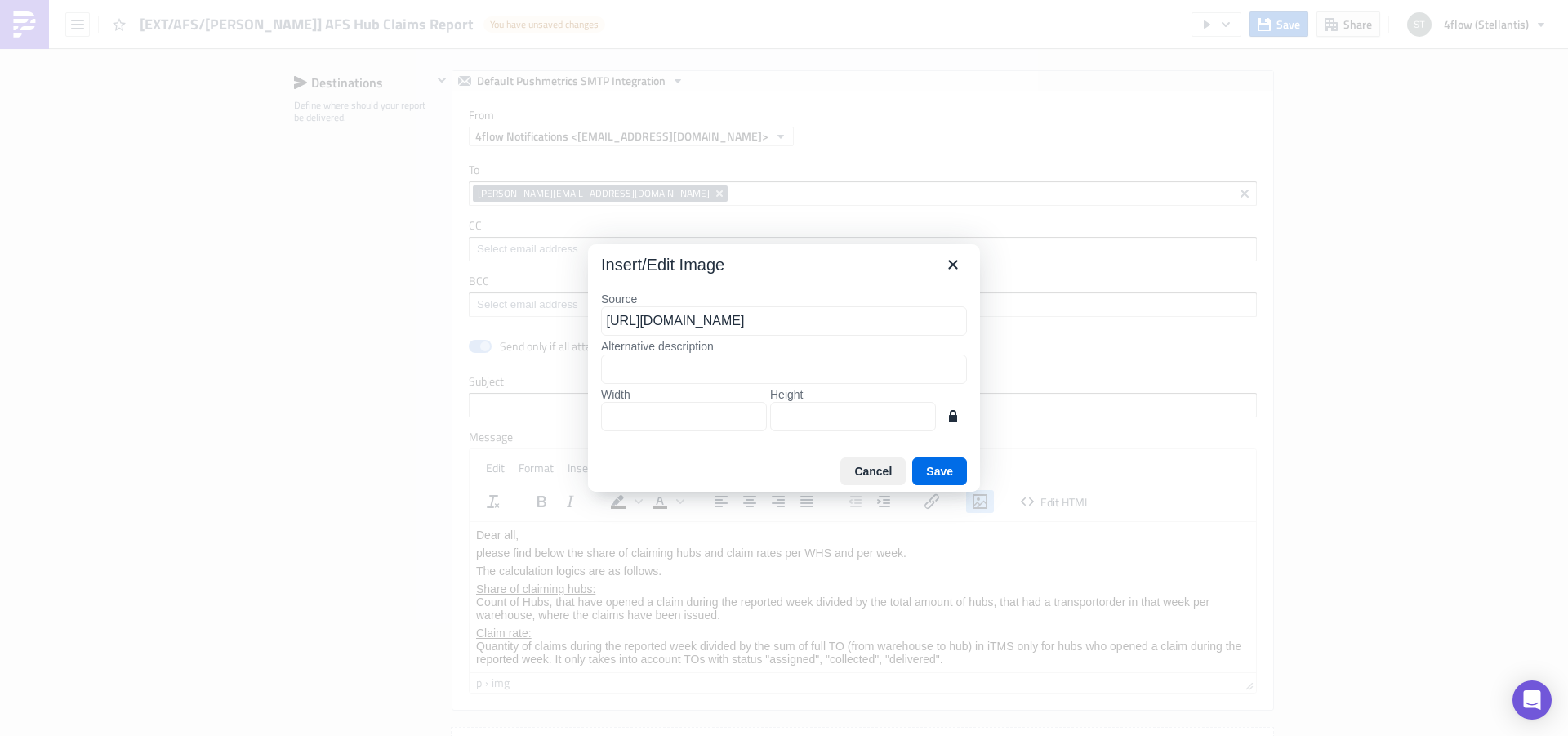
scroll to position [0, 231]
click at [926, 463] on button "Save" at bounding box center [939, 471] width 55 height 28
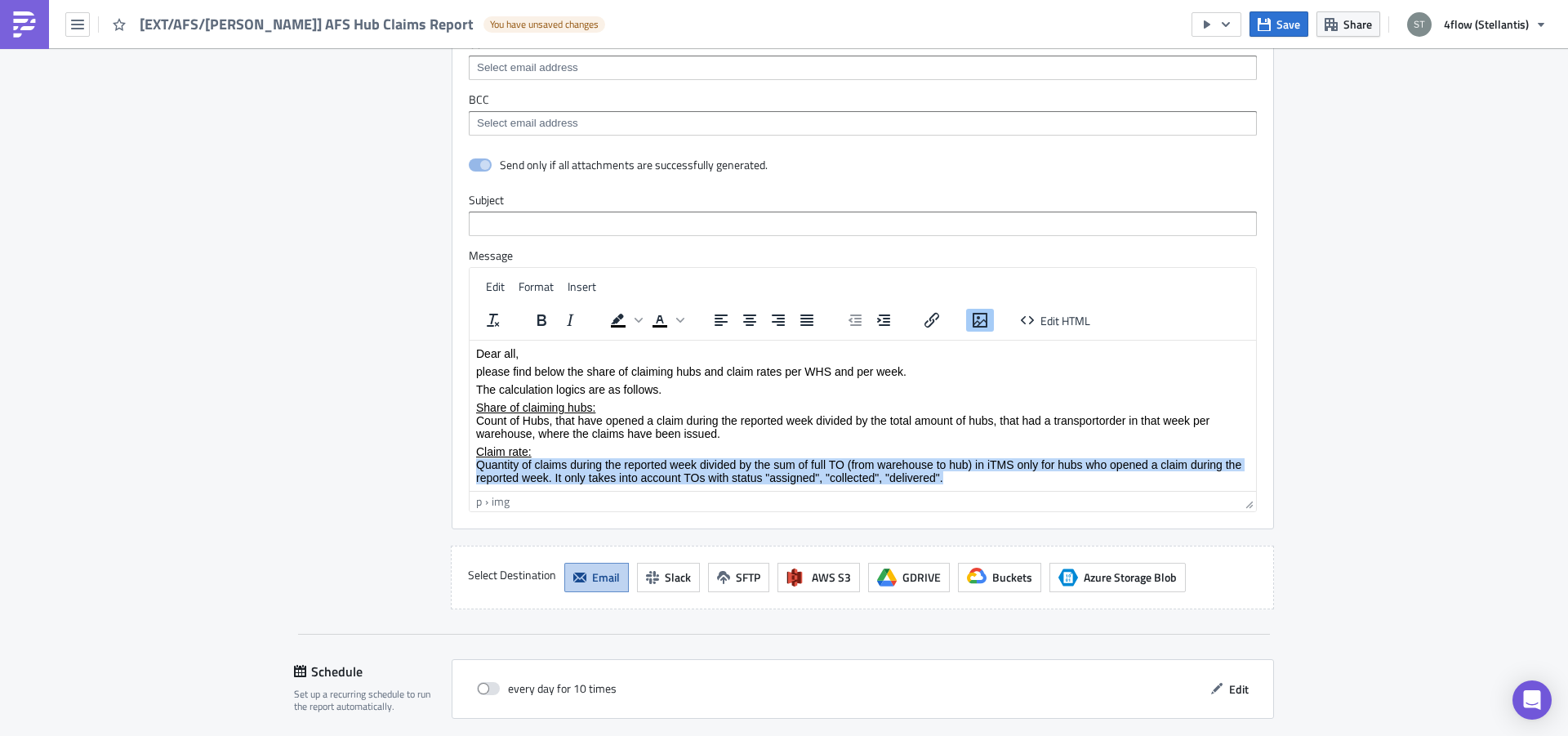
scroll to position [972, 0]
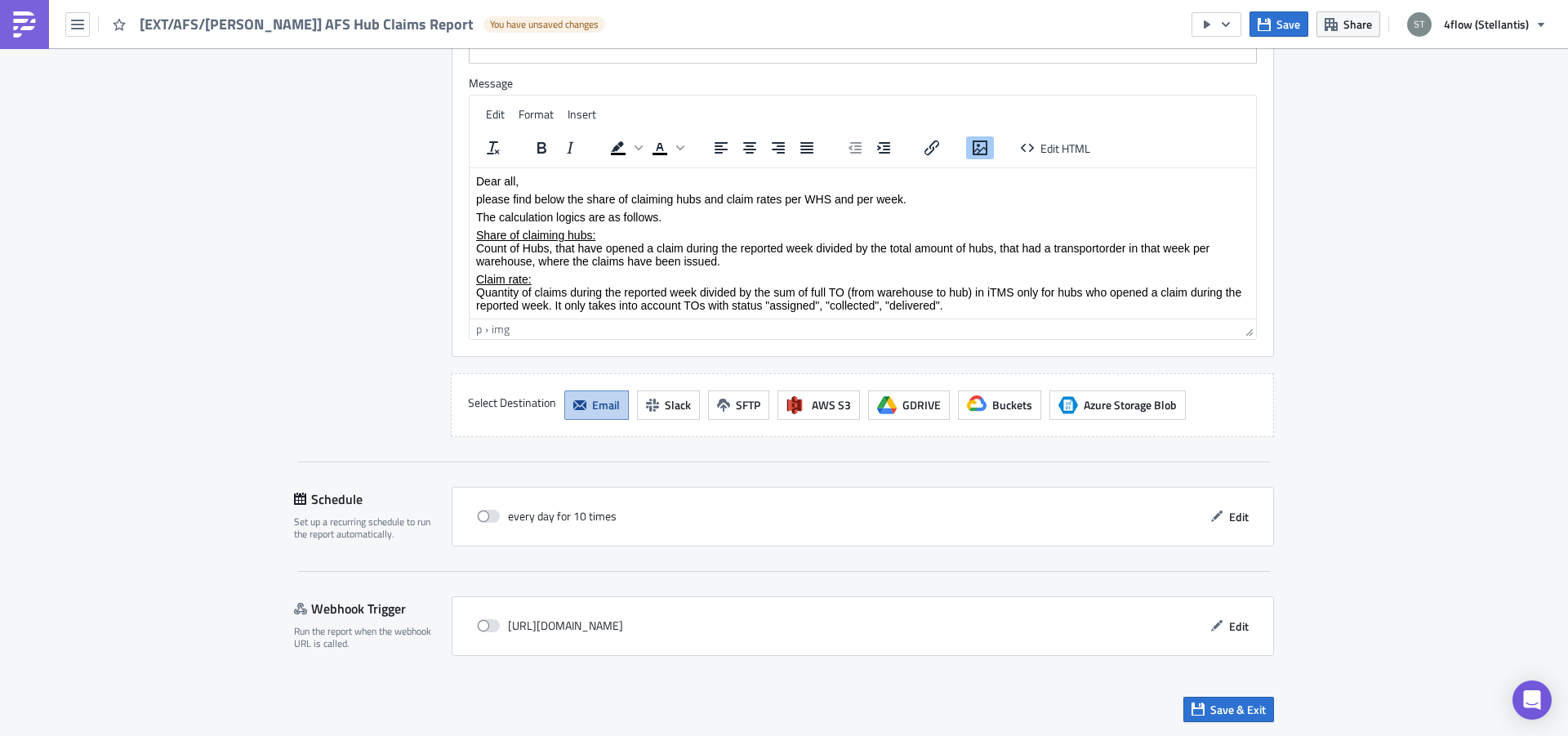
click at [861, 295] on p "Claim rate: Quantity of claims during the reported week divided by the sum of f…" at bounding box center [862, 292] width 773 height 40
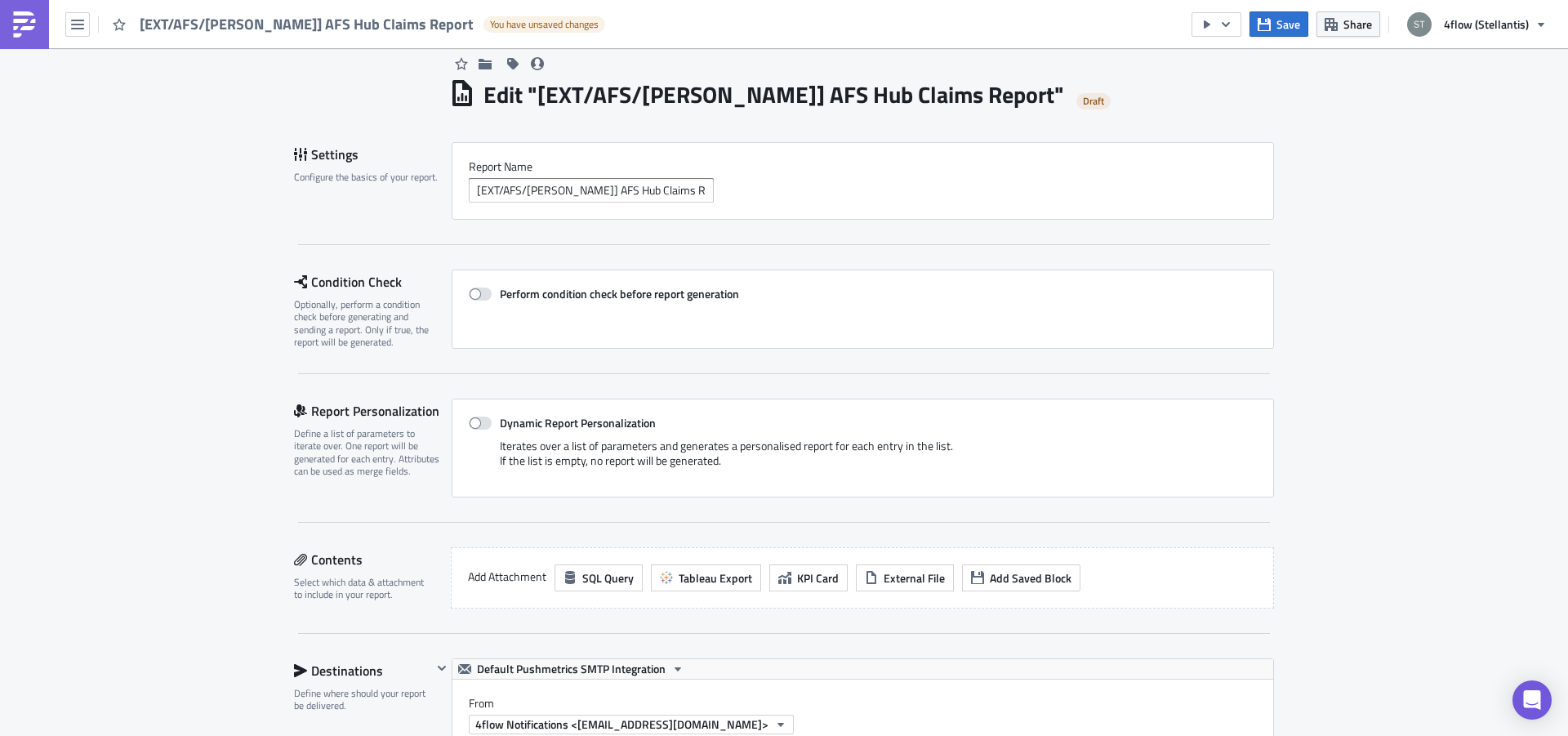
scroll to position [0, 0]
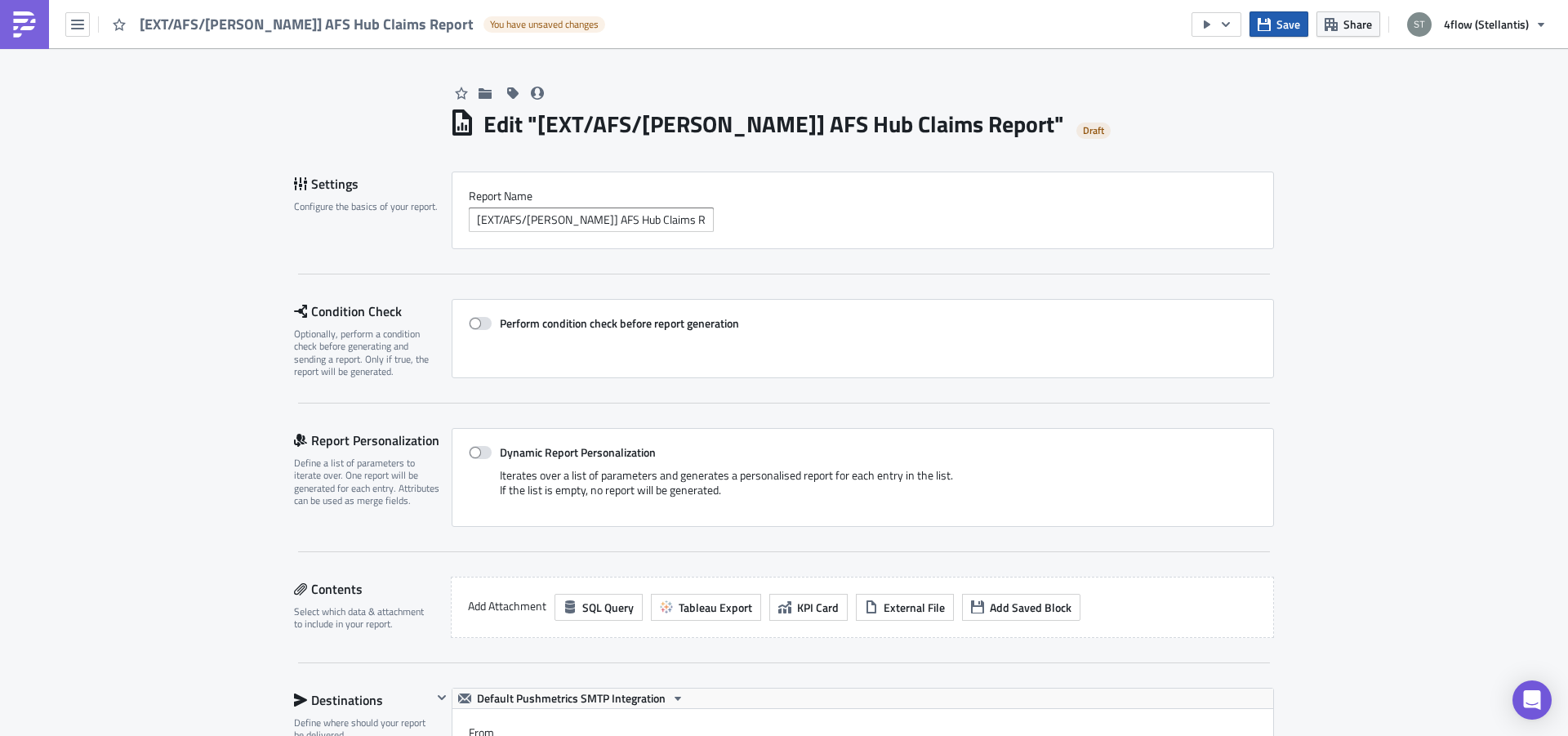
click at [1261, 31] on button "Save" at bounding box center [1278, 24] width 59 height 25
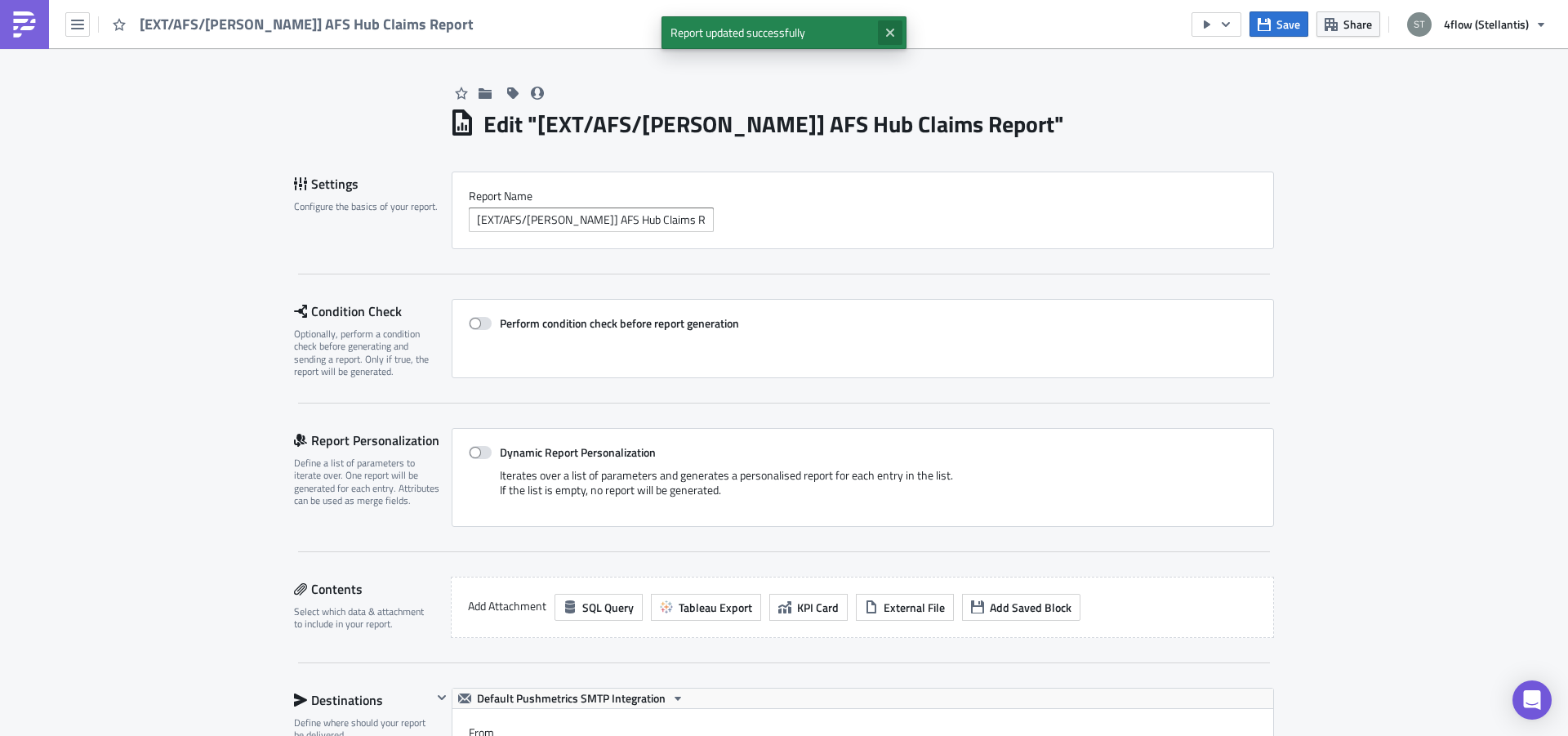
click at [891, 32] on icon "Close" at bounding box center [890, 33] width 8 height 8
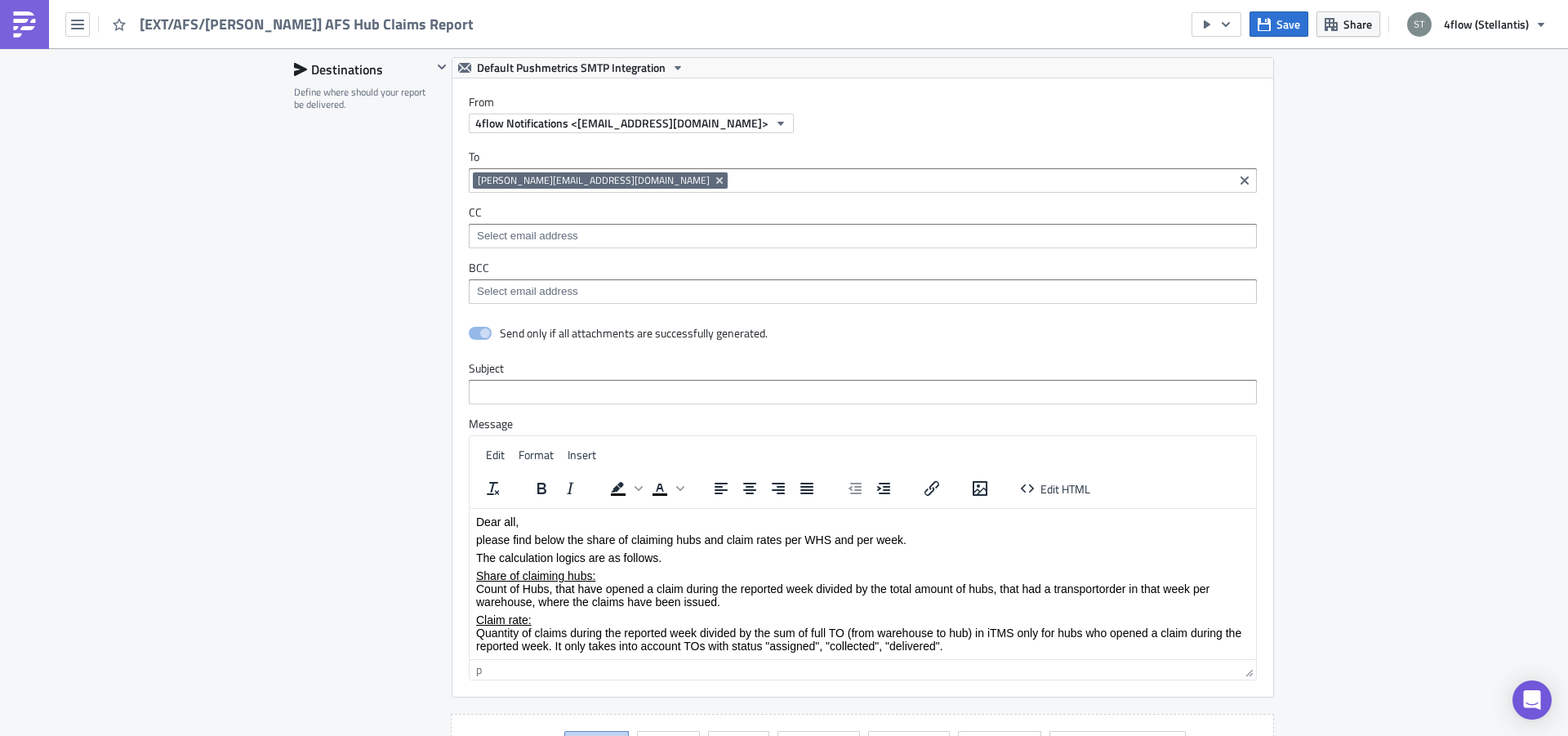
scroll to position [721, 0]
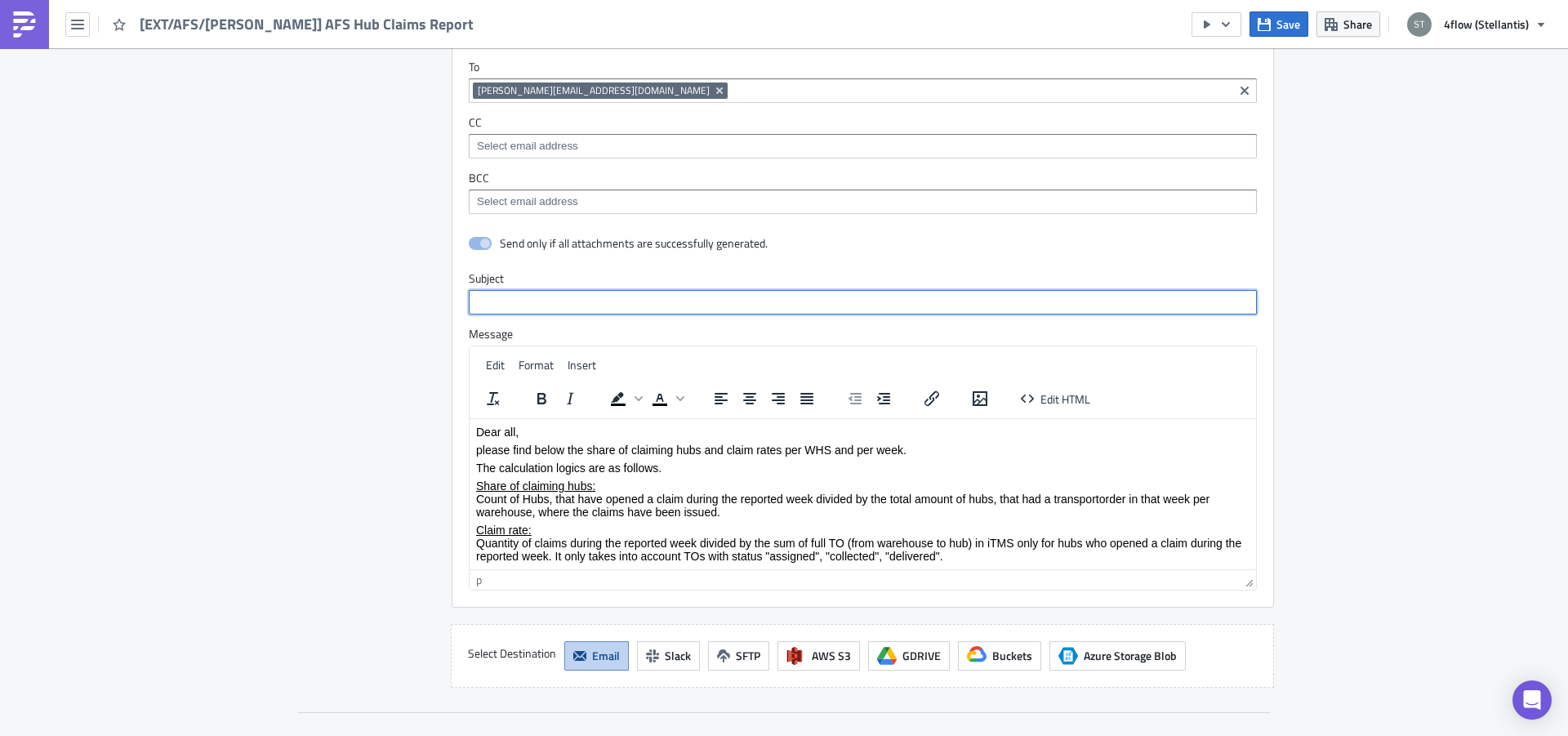
click at [575, 308] on input "text" at bounding box center [863, 301] width 788 height 24
click at [601, 295] on input "text" at bounding box center [863, 301] width 788 height 24
paste input "AFS - Hub Claim Report (WHS view)"
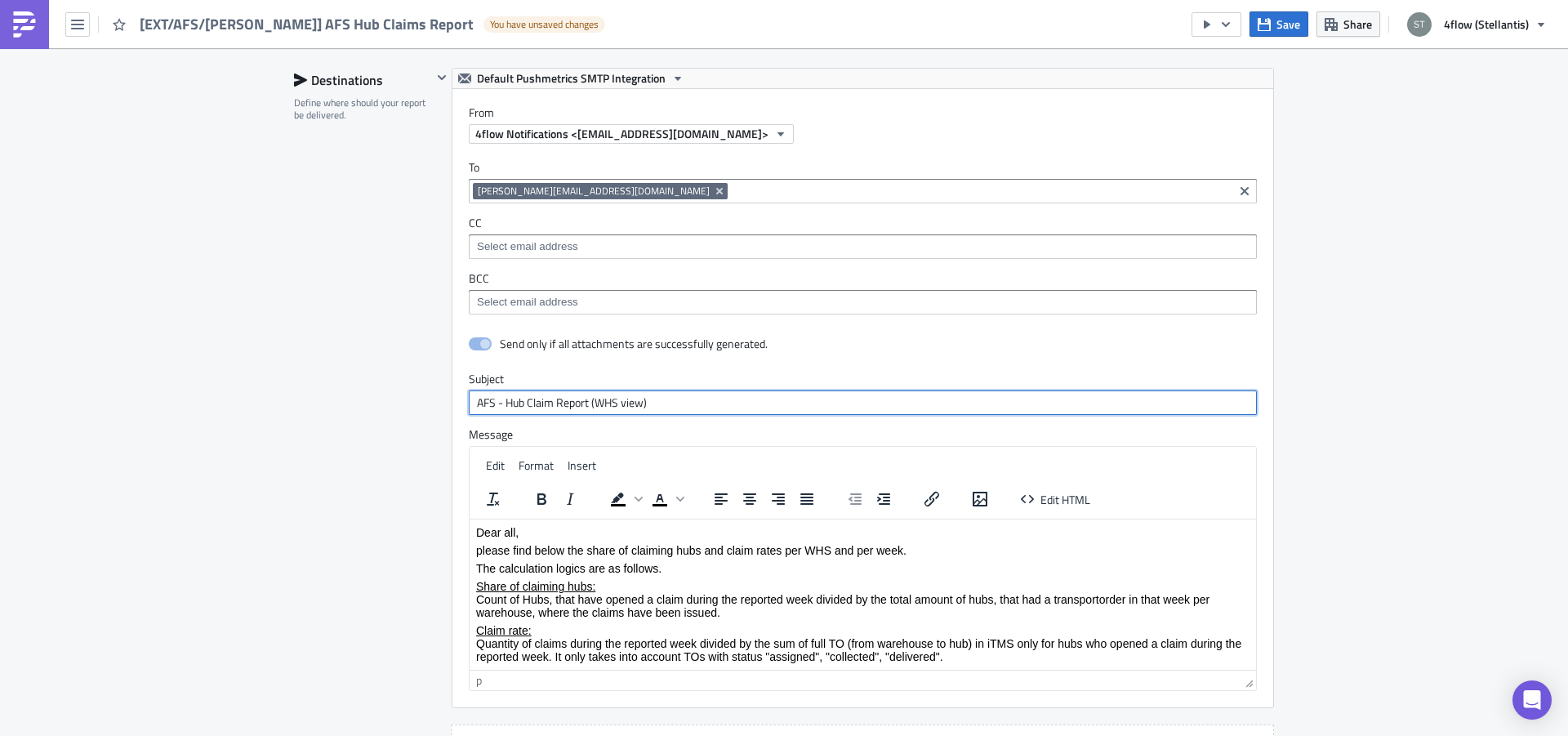
scroll to position [617, 0]
type input "AFS - Hub Claim Report (WHS view)"
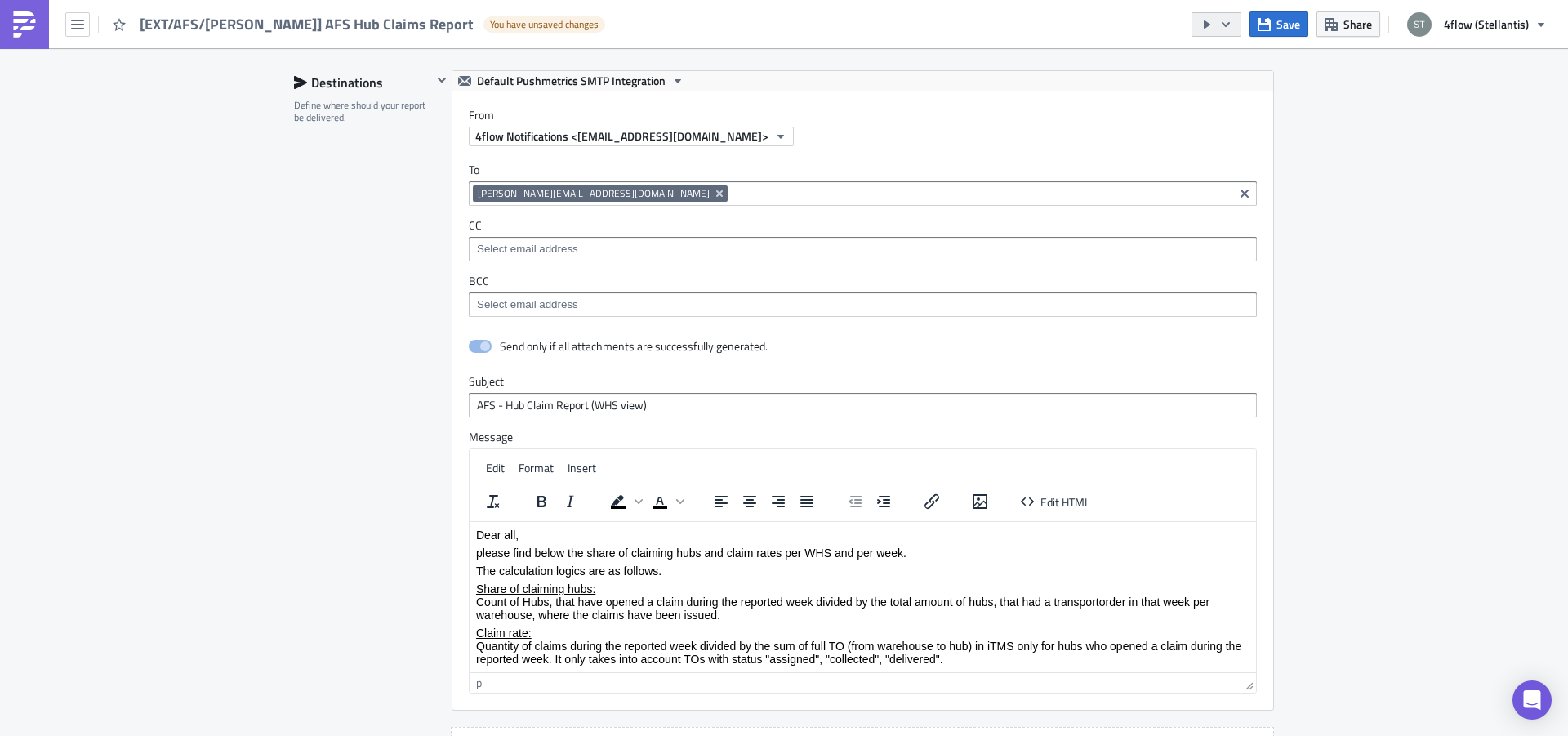
click at [1225, 24] on icon "button" at bounding box center [1225, 23] width 8 height 5
click at [1249, 94] on div "Run Report" at bounding box center [1268, 90] width 127 height 16
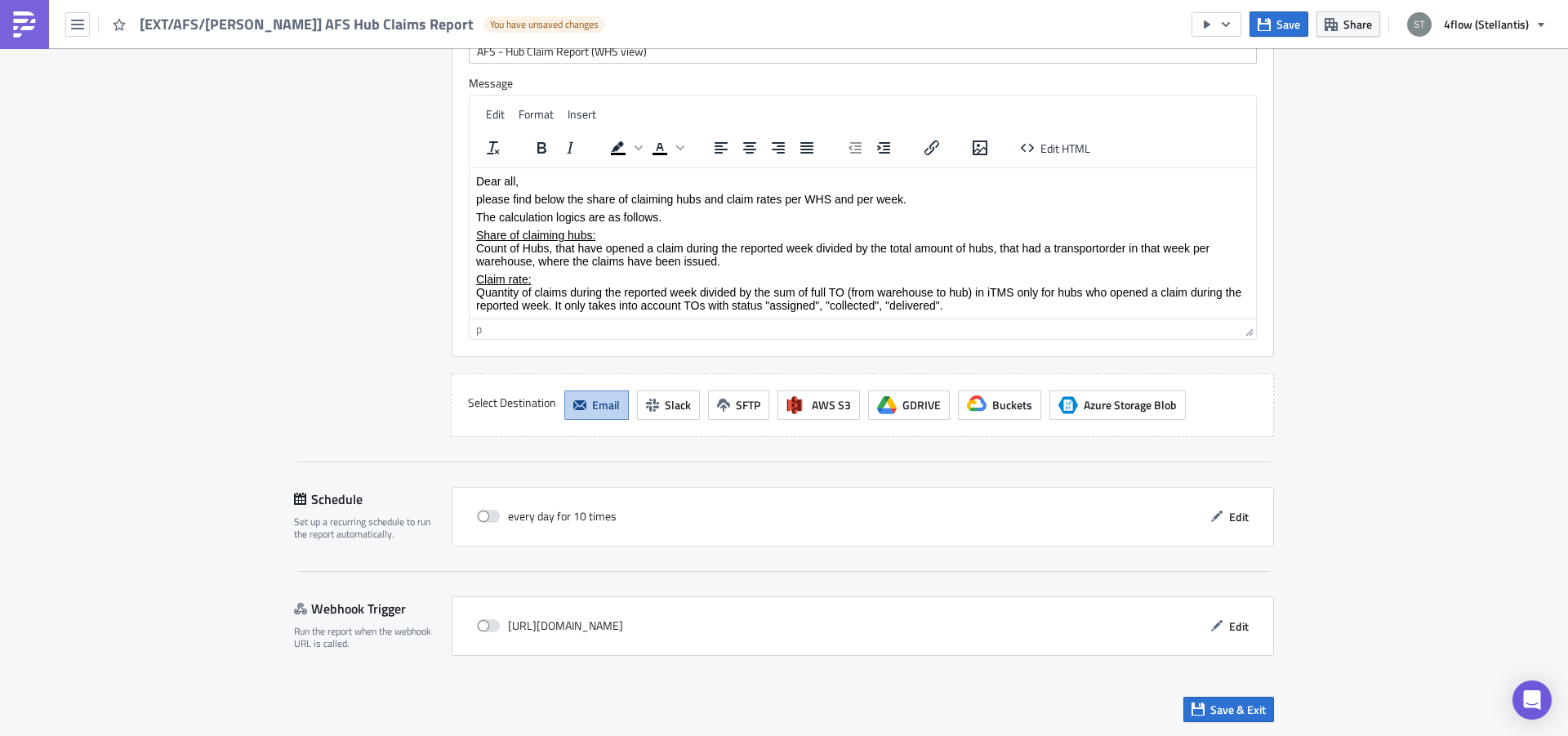
scroll to position [766, 0]
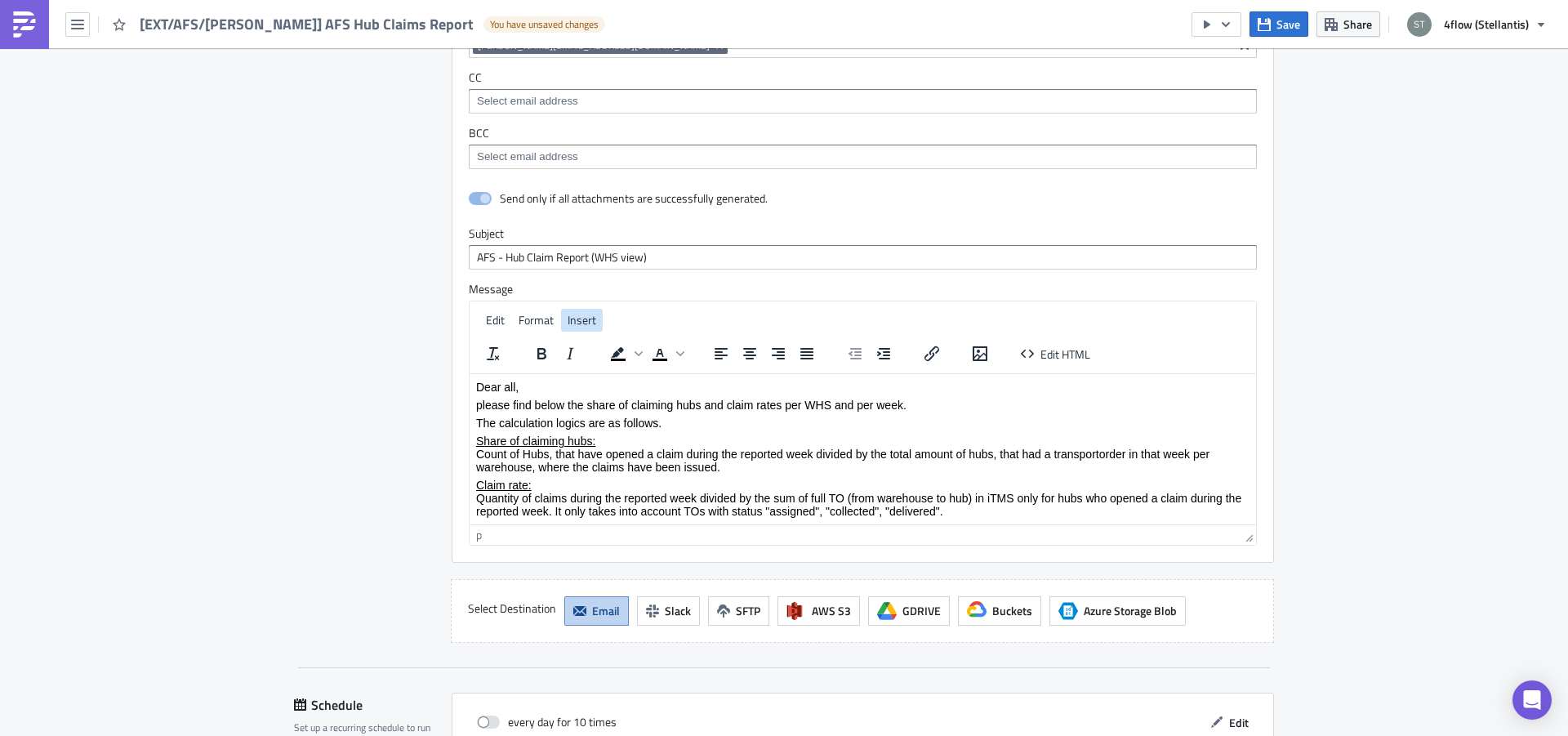
click at [570, 321] on span "Insert" at bounding box center [582, 320] width 29 height 17
click at [397, 445] on div "Destinations Define where should your report be delivered." at bounding box center [363, 283] width 138 height 721
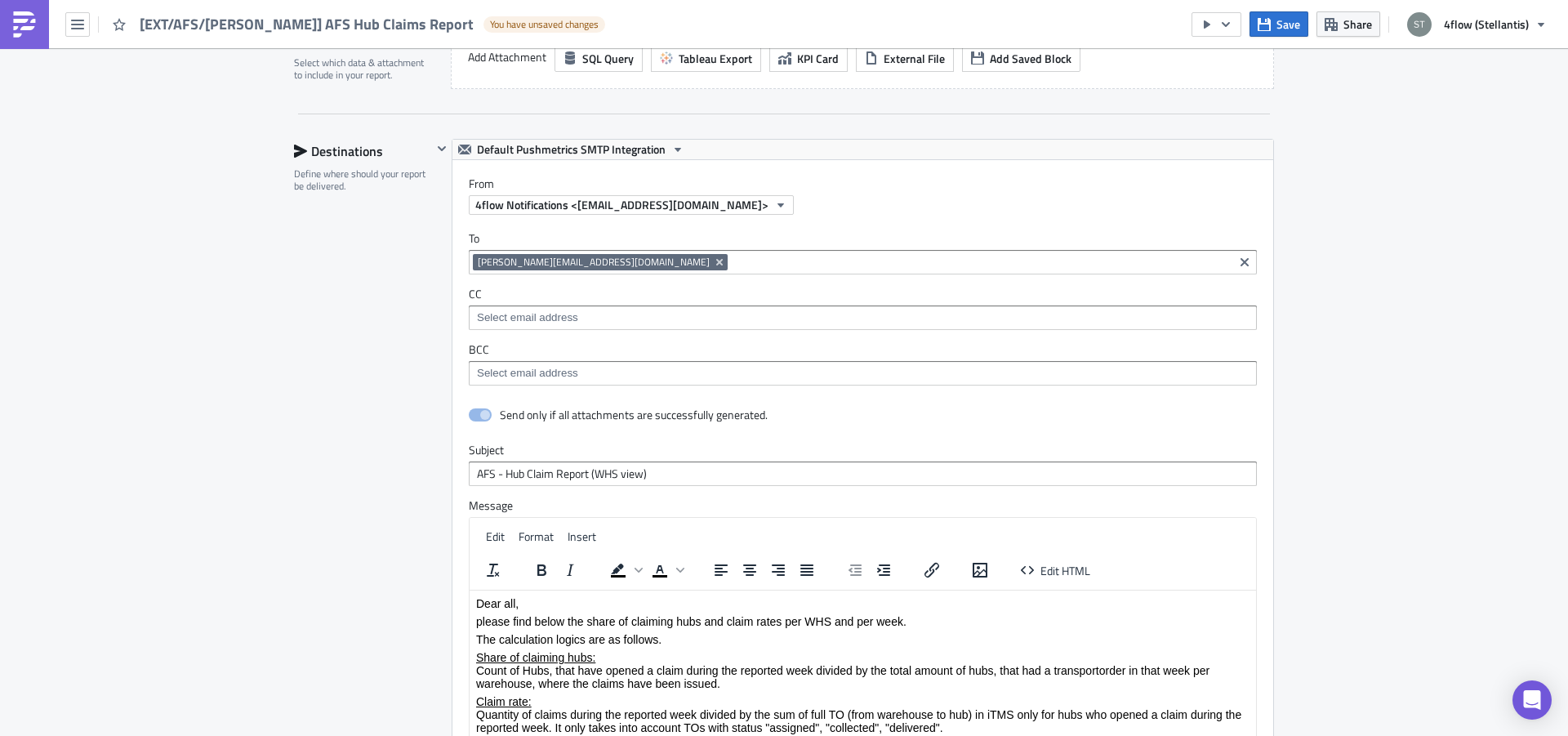
scroll to position [457, 0]
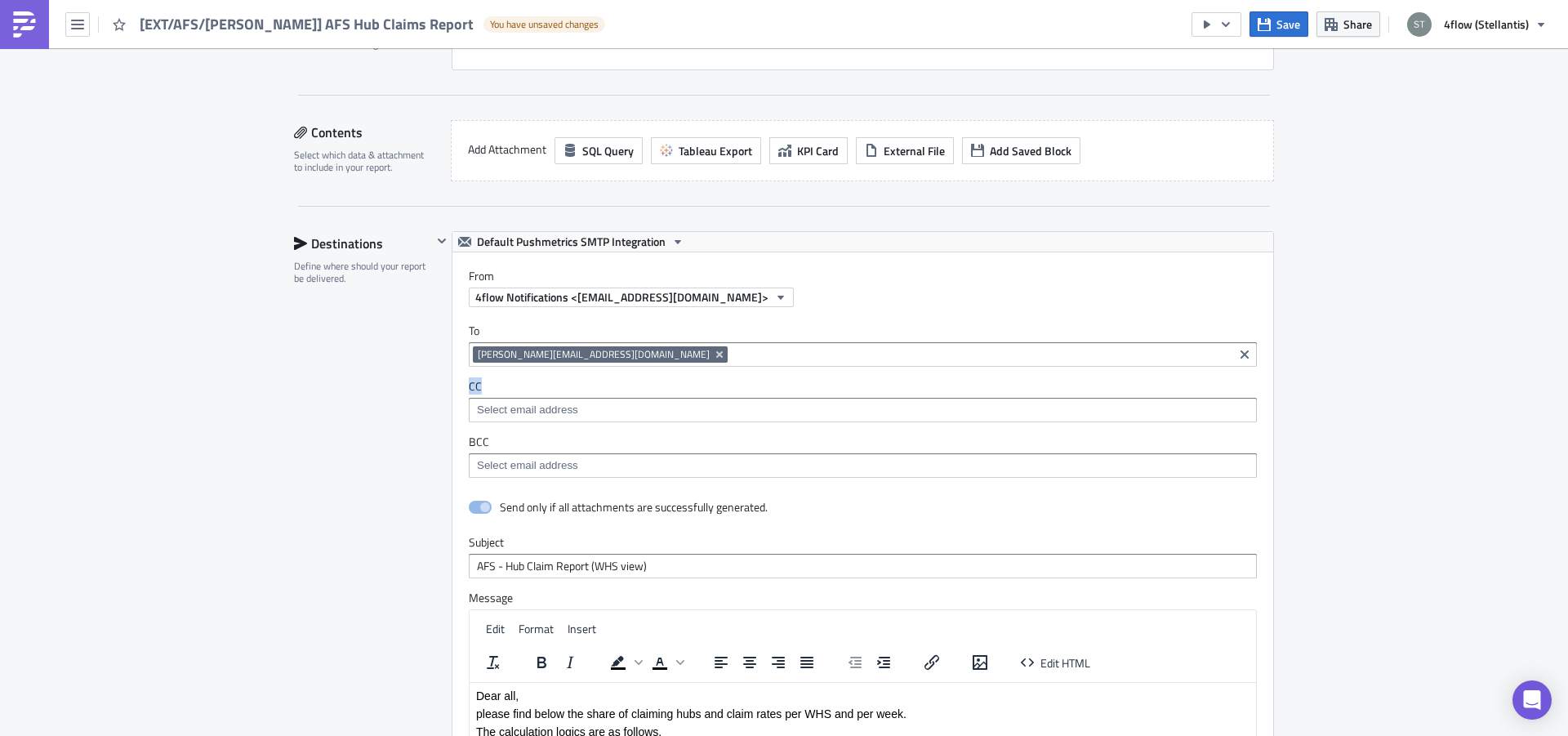
drag, startPoint x: 544, startPoint y: 352, endPoint x: 548, endPoint y: 408, distance: 56.1
click at [548, 361] on span "[PERSON_NAME][EMAIL_ADDRESS][DOMAIN_NAME]" at bounding box center [594, 354] width 232 height 14
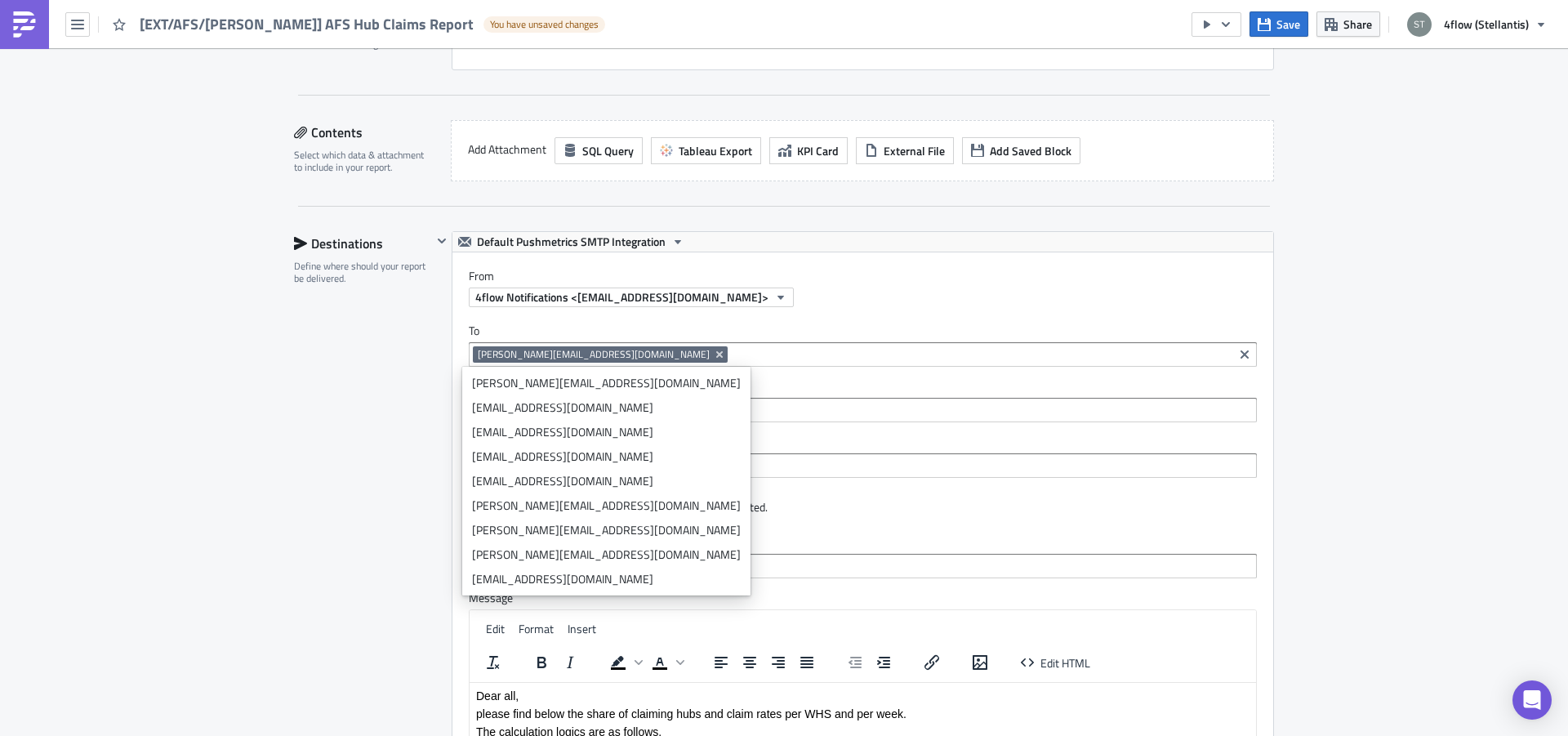
click at [542, 348] on span "[PERSON_NAME][EMAIL_ADDRESS][DOMAIN_NAME]" at bounding box center [594, 354] width 232 height 14
click at [381, 365] on div "Destinations Define where should your report be delivered." at bounding box center [363, 591] width 138 height 721
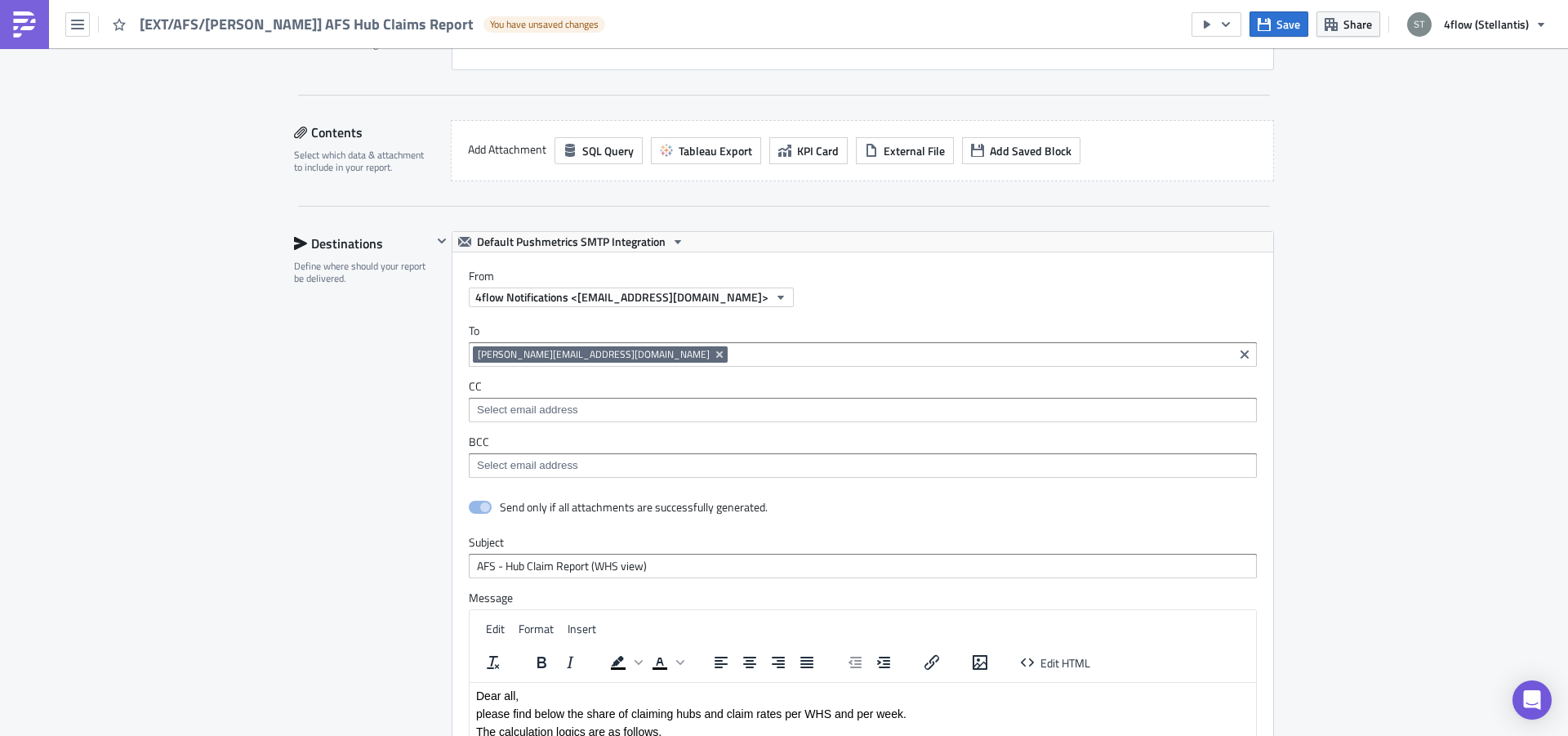
click at [515, 465] on input at bounding box center [862, 466] width 778 height 16
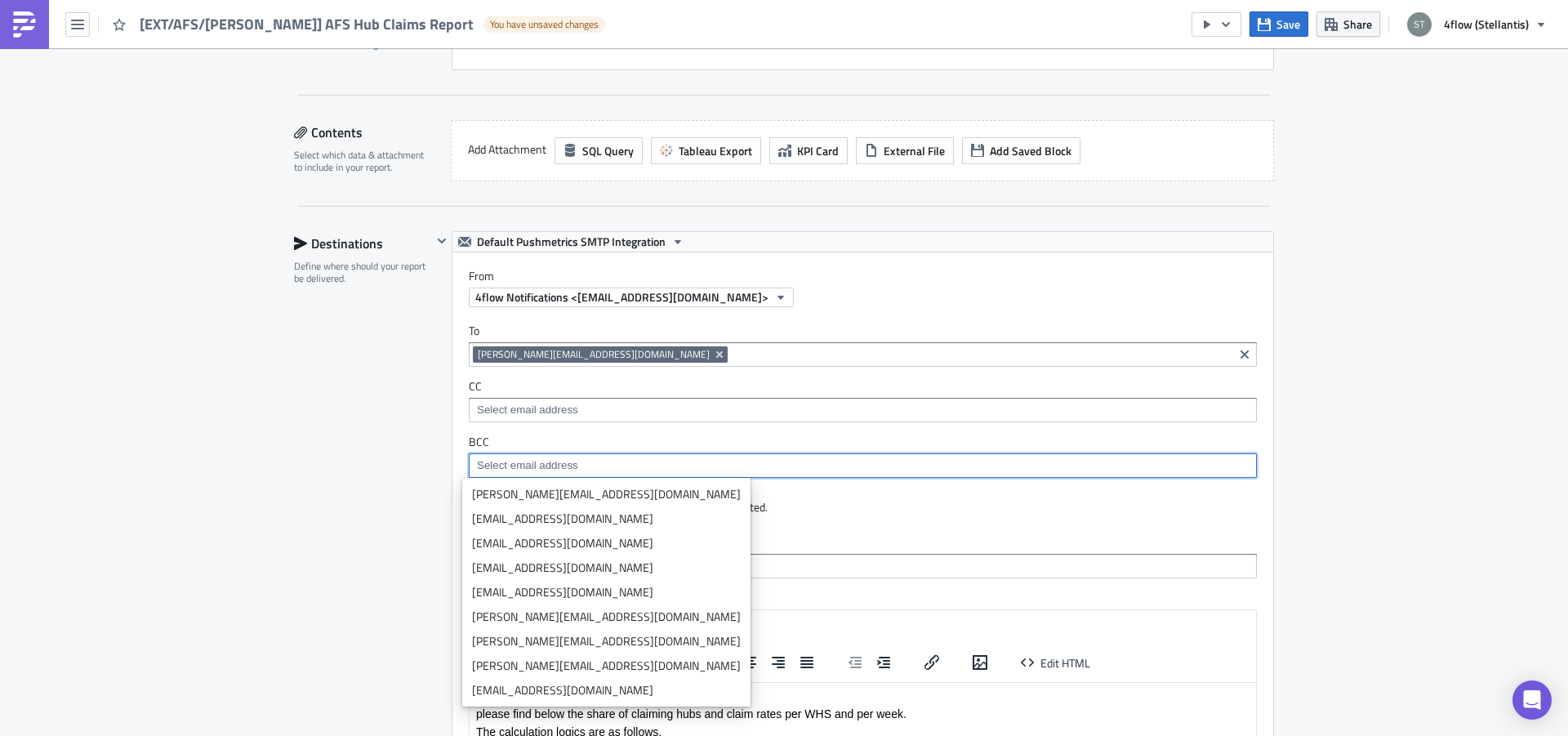
paste input "[EMAIL_ADDRESS][PERSON_NAME][DOMAIN_NAME];"
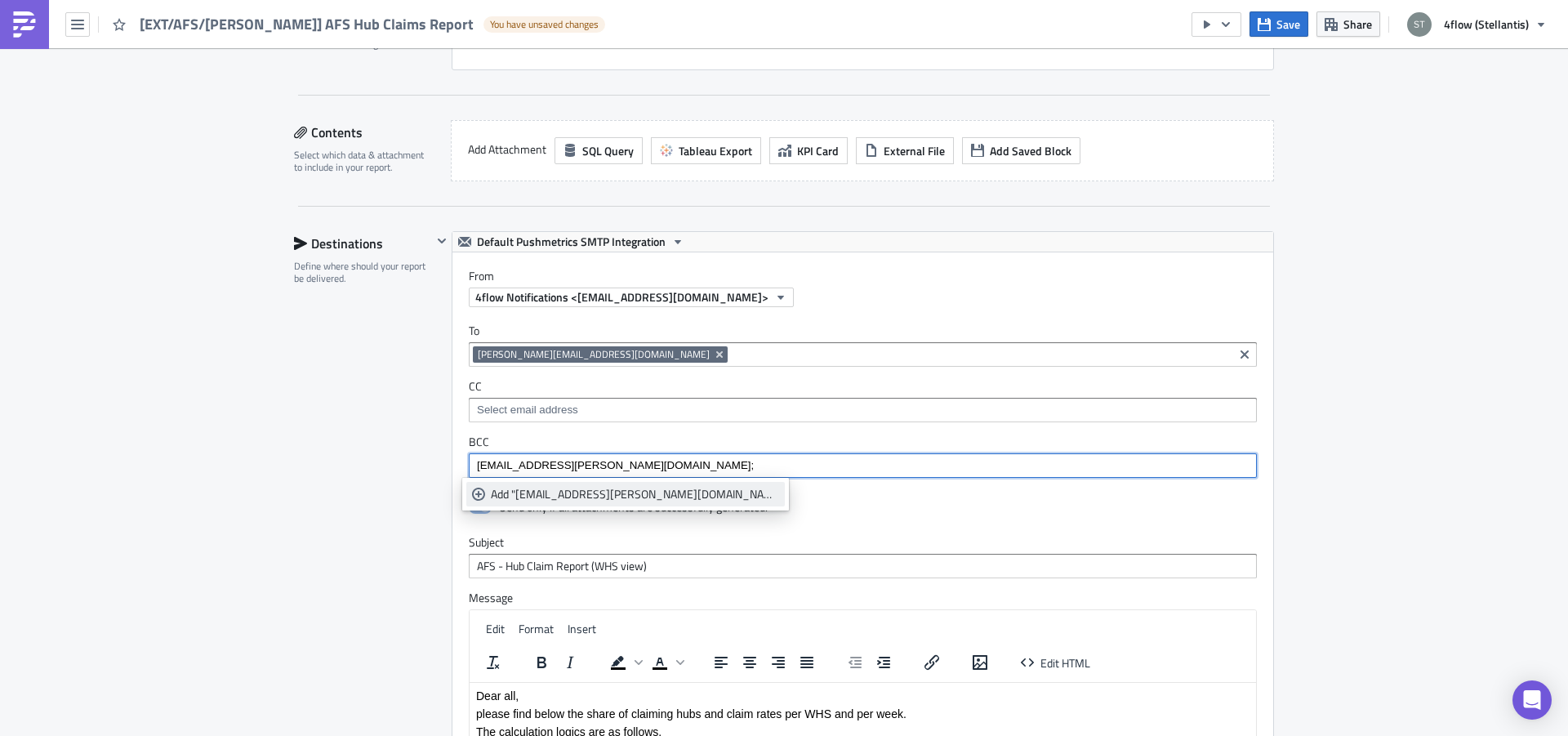
type input "[EMAIL_ADDRESS][PERSON_NAME][DOMAIN_NAME];"
click at [648, 493] on div "Add "[EMAIL_ADDRESS][PERSON_NAME][DOMAIN_NAME];"" at bounding box center [634, 494] width 289 height 16
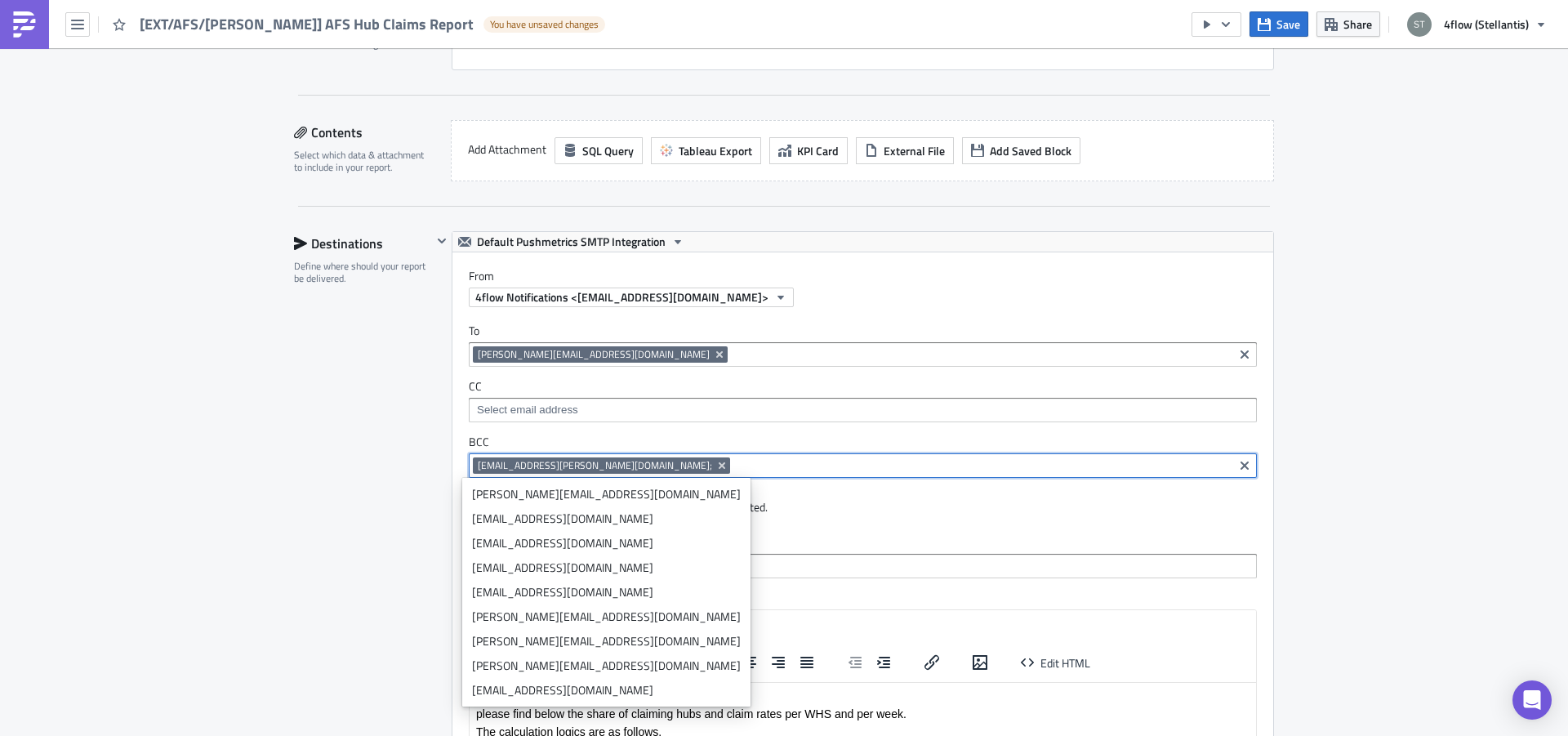
click at [795, 471] on input at bounding box center [981, 466] width 495 height 16
paste input "[PERSON_NAME][EMAIL_ADDRESS][PERSON_NAME][DOMAIN_NAME];"
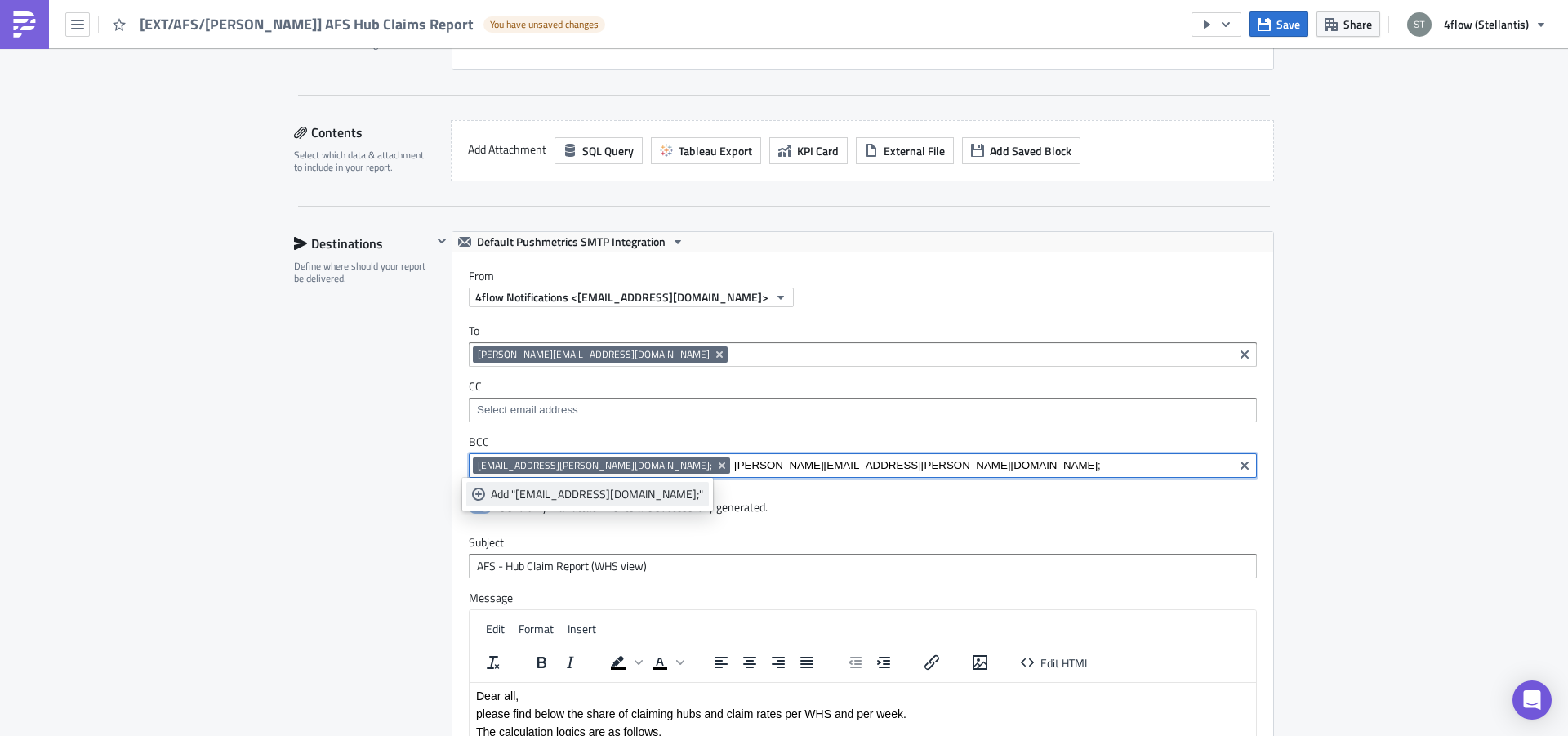
type input "[PERSON_NAME][EMAIL_ADDRESS][PERSON_NAME][DOMAIN_NAME];"
click at [588, 492] on div "Add "[EMAIL_ADDRESS][DOMAIN_NAME];"" at bounding box center [597, 494] width 212 height 16
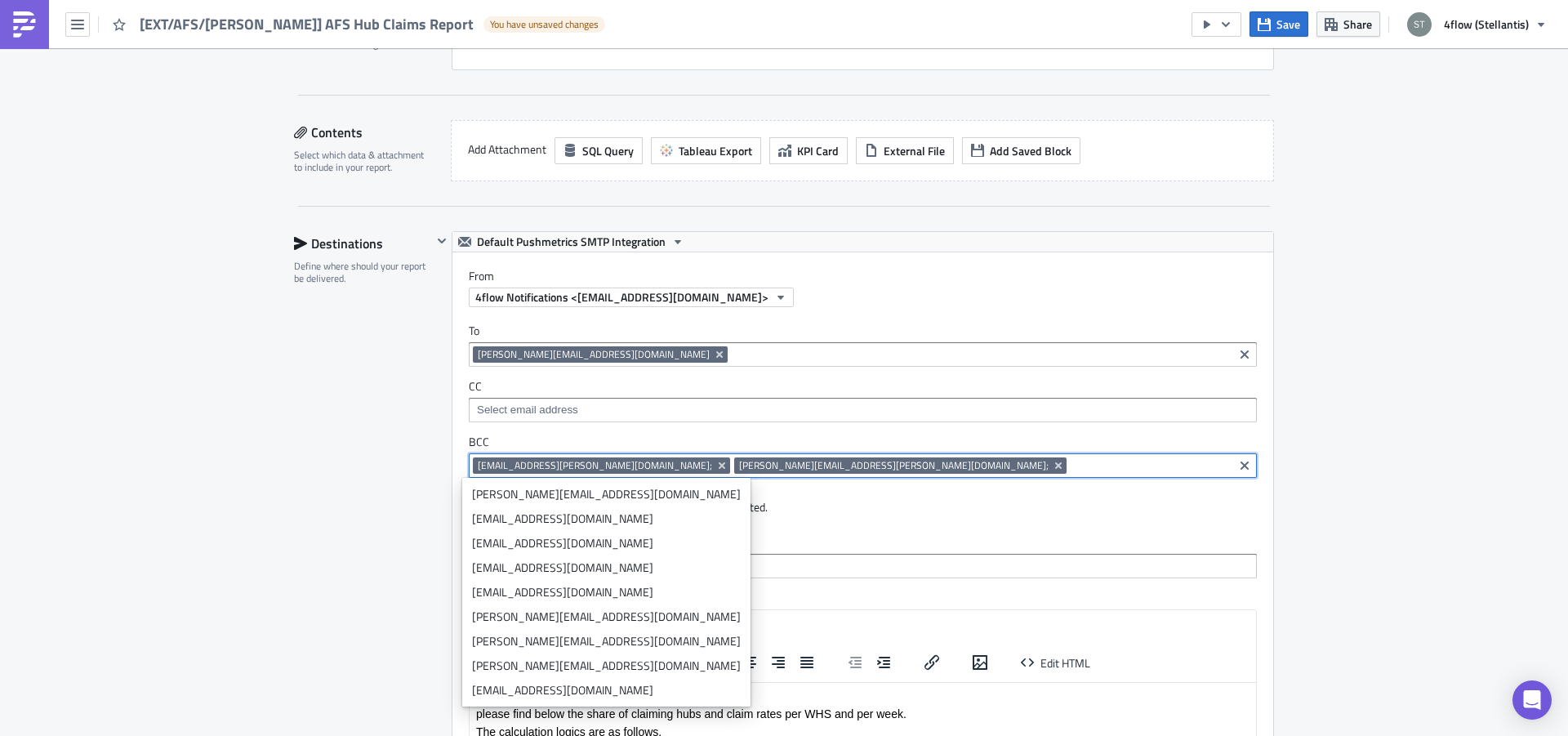
click at [1071, 462] on input at bounding box center [1150, 466] width 158 height 16
paste input "[PERSON_NAME][EMAIL_ADDRESS][DOMAIN_NAME];"
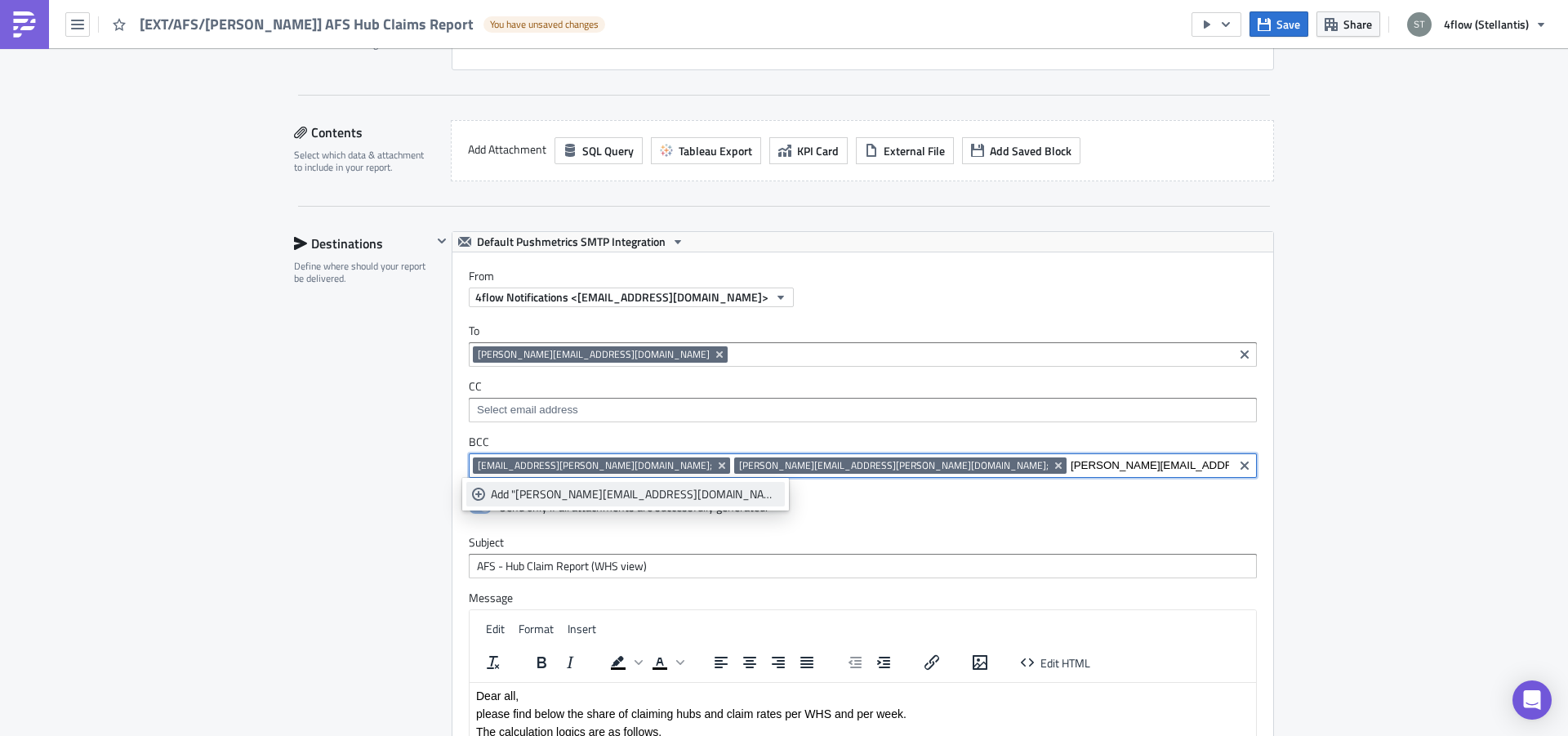
type input "[PERSON_NAME][EMAIL_ADDRESS][DOMAIN_NAME];"
click at [610, 488] on div "Add "[PERSON_NAME][EMAIL_ADDRESS][DOMAIN_NAME];"" at bounding box center [634, 494] width 289 height 16
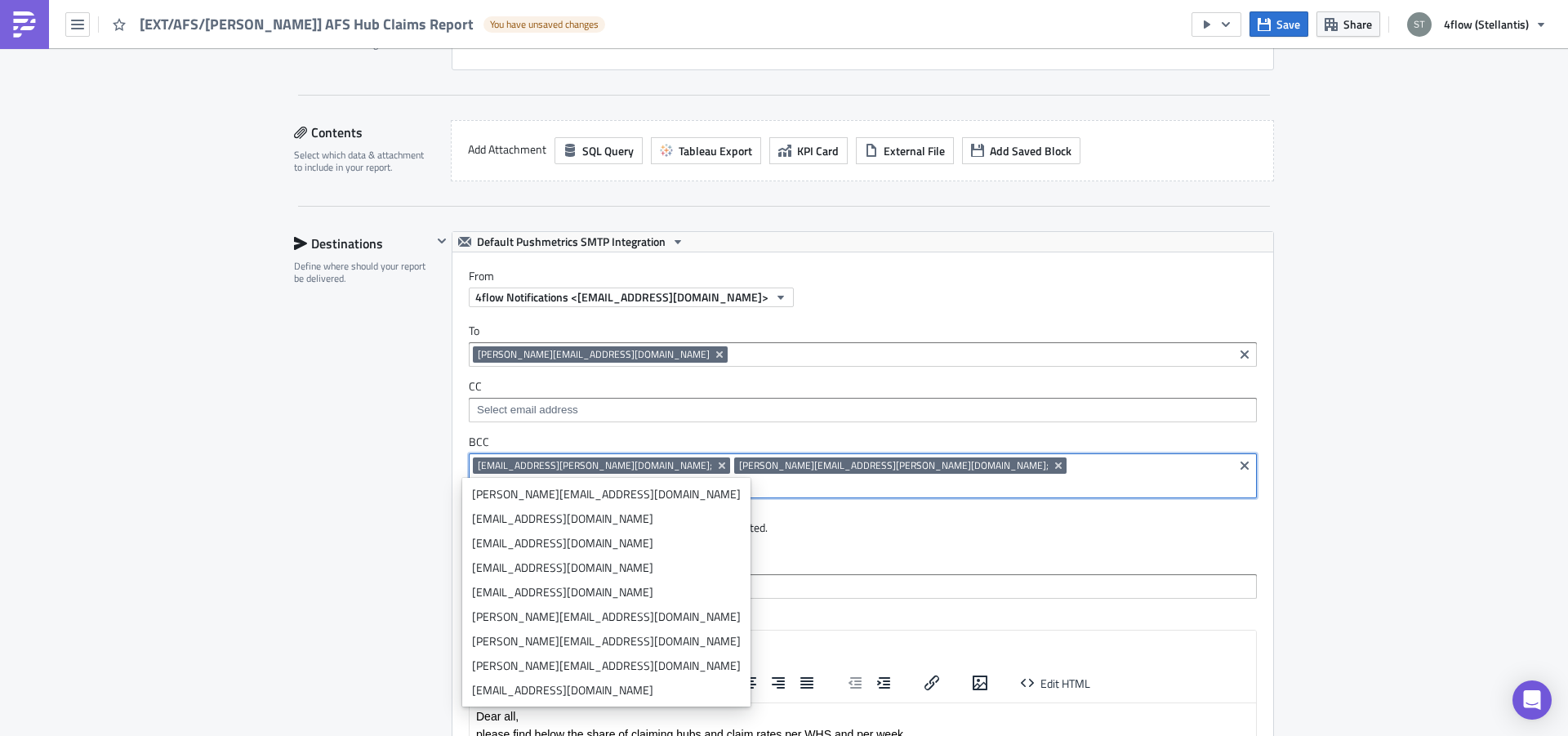
click at [1045, 478] on input at bounding box center [981, 486] width 495 height 16
paste input "[PERSON_NAME][EMAIL_ADDRESS][DOMAIN_NAME];"
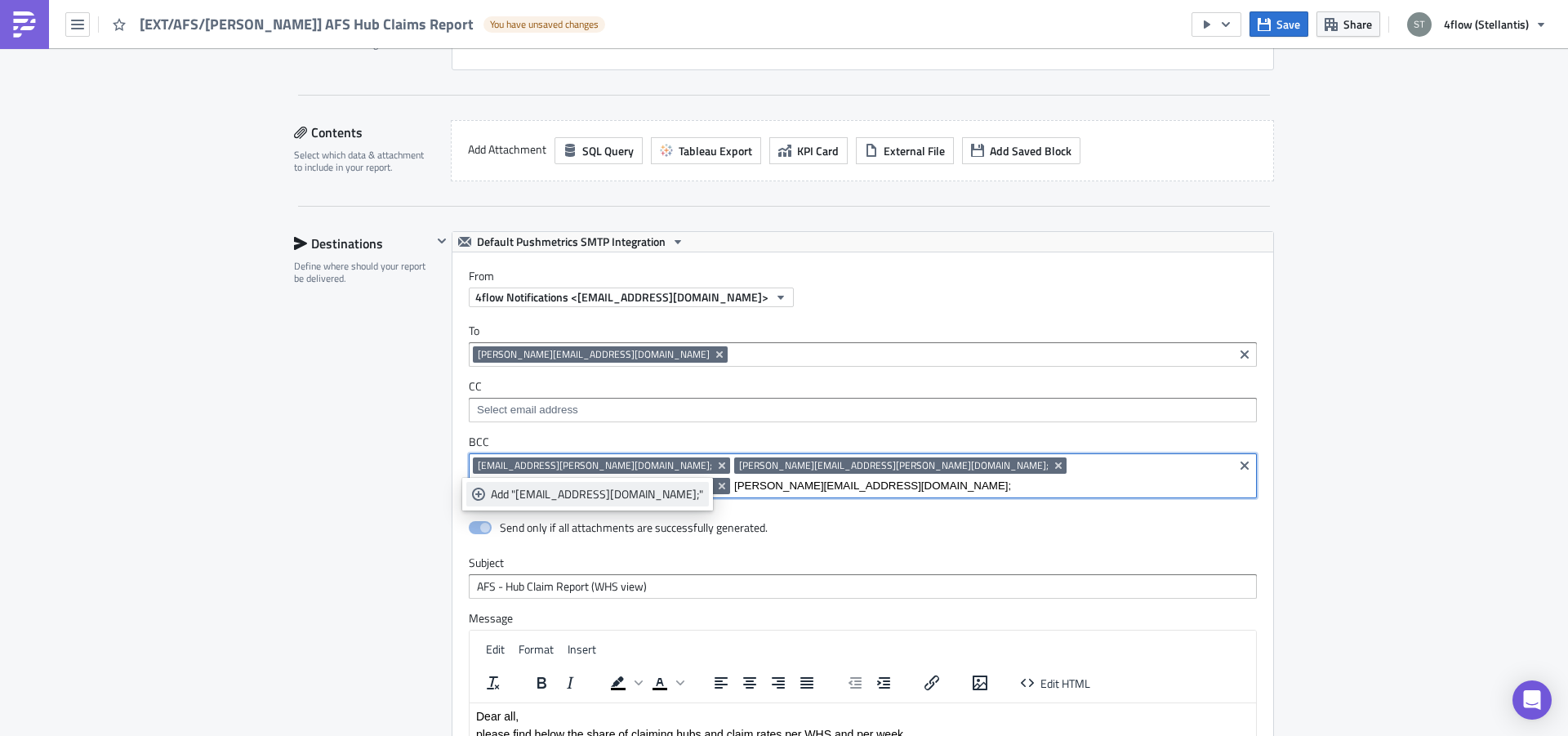
type input "[PERSON_NAME][EMAIL_ADDRESS][DOMAIN_NAME];"
click at [522, 496] on div "Add "[EMAIL_ADDRESS][DOMAIN_NAME];"" at bounding box center [597, 494] width 212 height 16
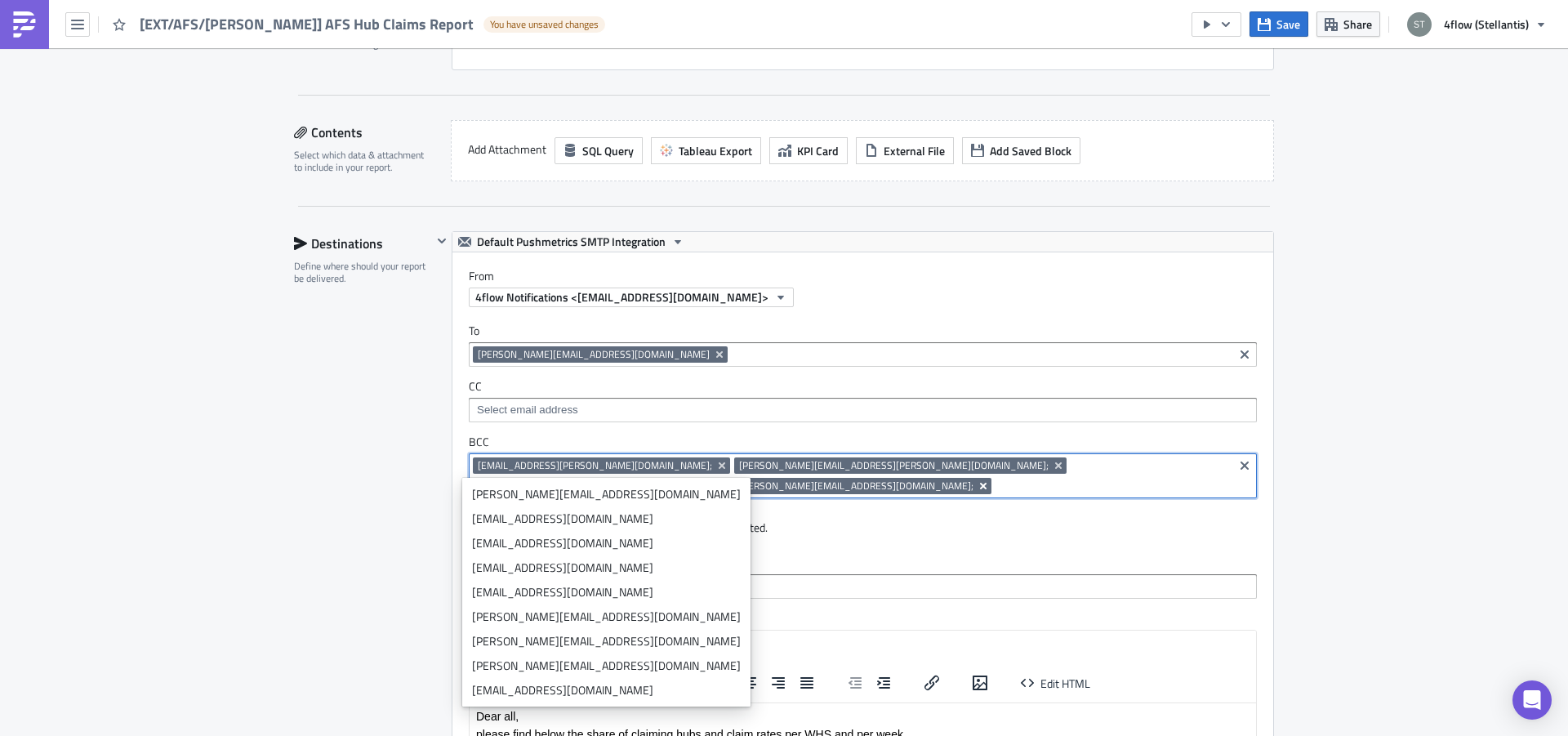
click at [990, 480] on icon "Remove Tag" at bounding box center [984, 487] width 14 height 14
drag, startPoint x: 923, startPoint y: 467, endPoint x: 855, endPoint y: 478, distance: 68.9
click at [725, 483] on icon "Remove Tag" at bounding box center [721, 486] width 7 height 7
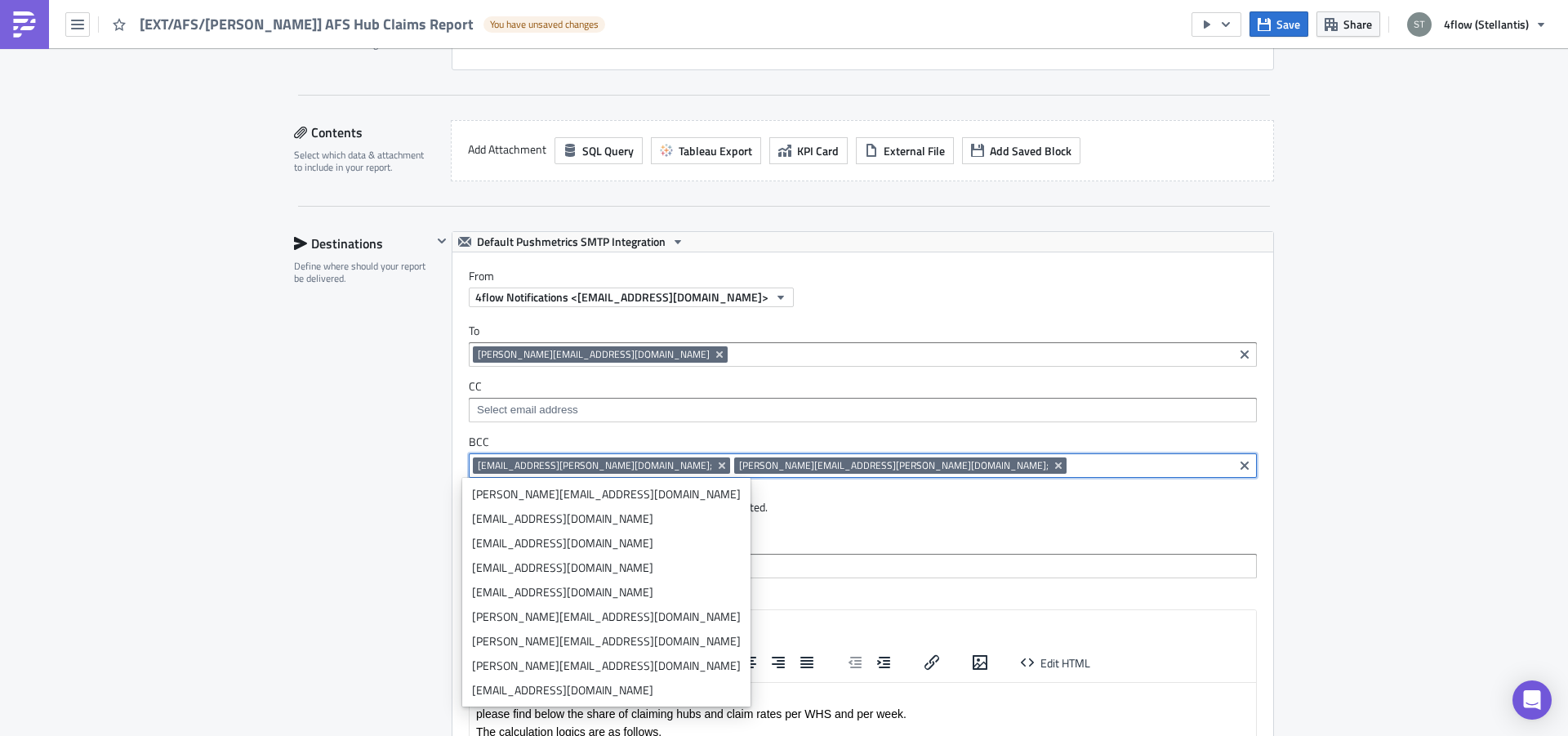
click at [1051, 465] on icon "Remove Tag" at bounding box center [1058, 466] width 14 height 14
click at [715, 467] on icon "Remove Tag" at bounding box center [722, 466] width 14 height 14
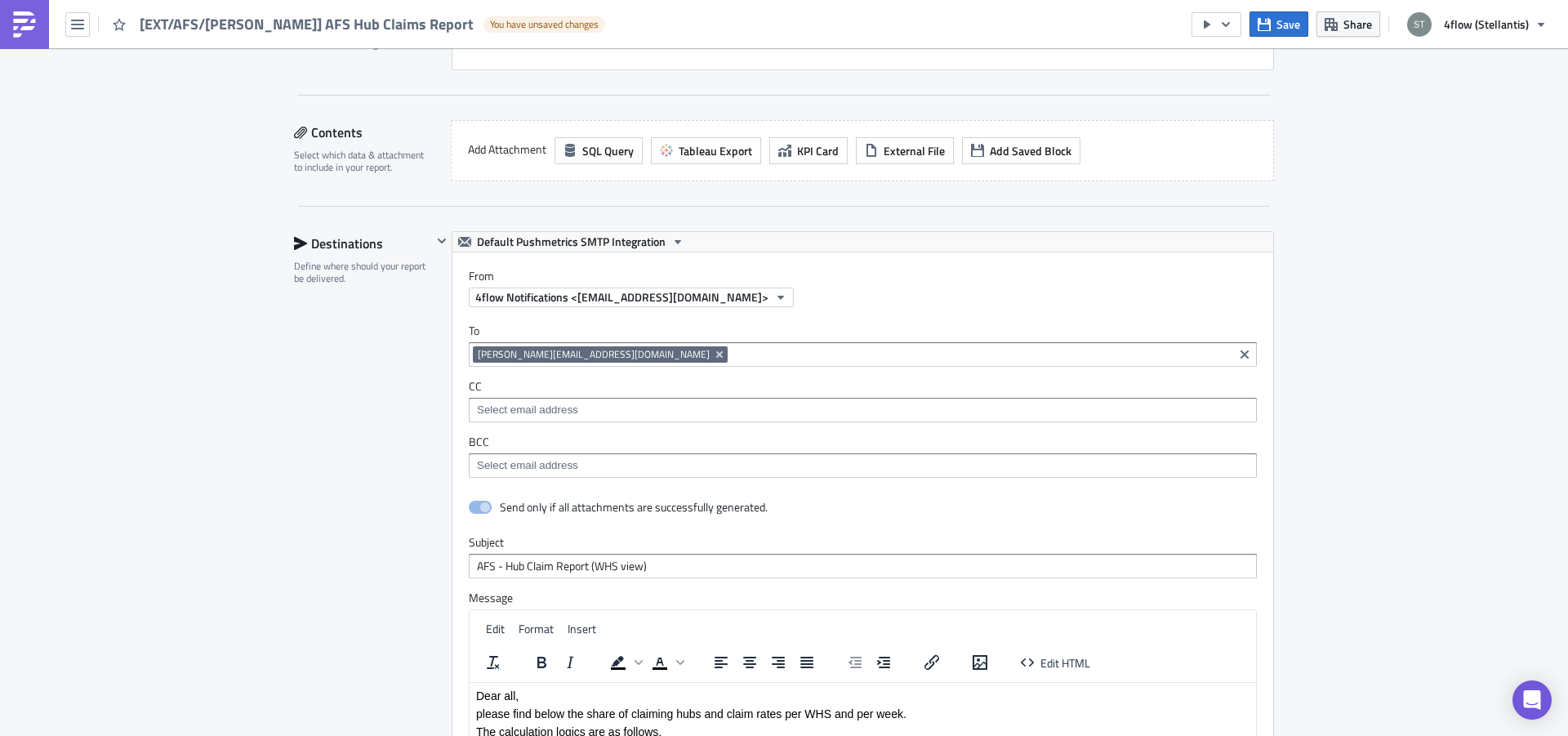
click at [384, 469] on div "Destinations Define where should your report be delivered." at bounding box center [363, 591] width 138 height 721
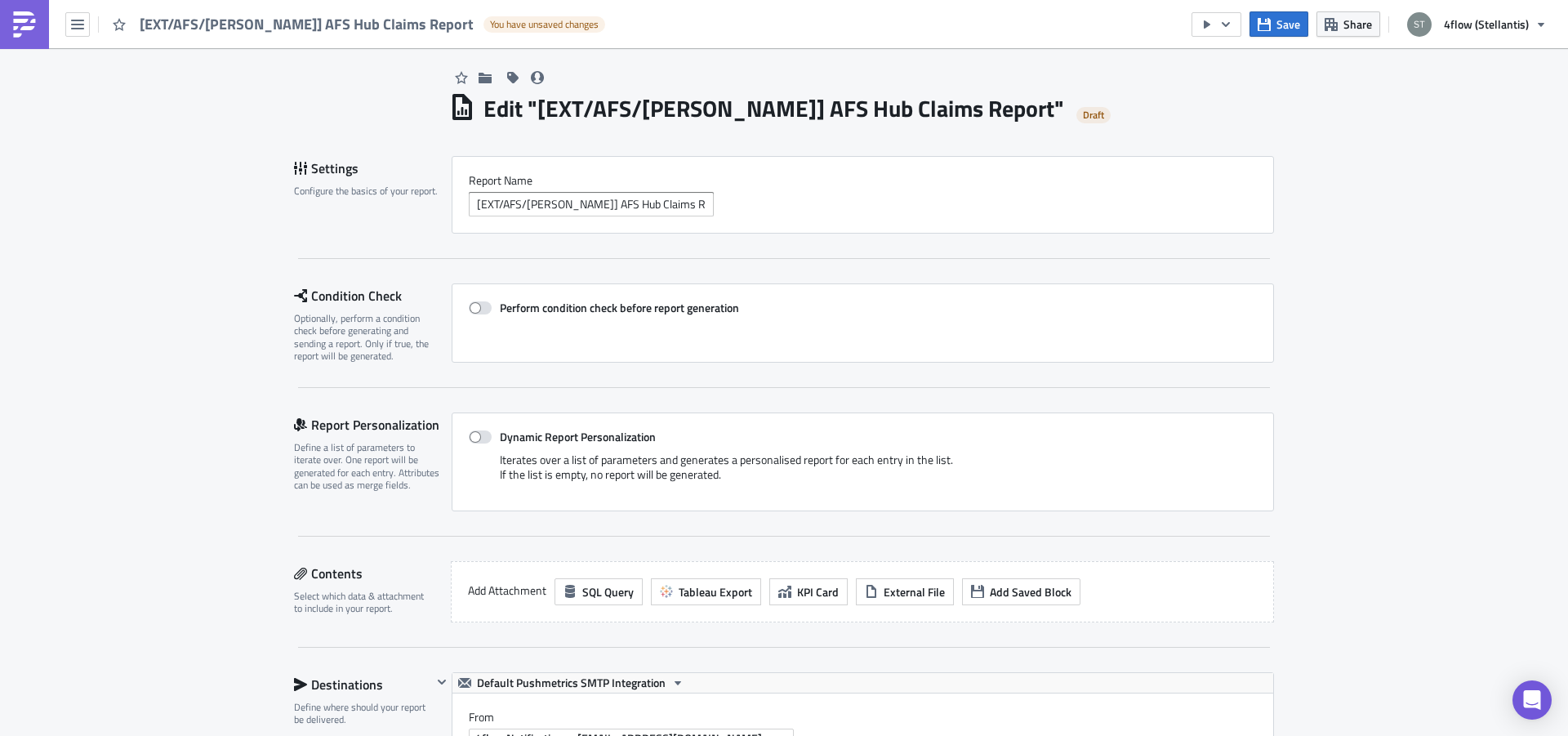
scroll to position [0, 0]
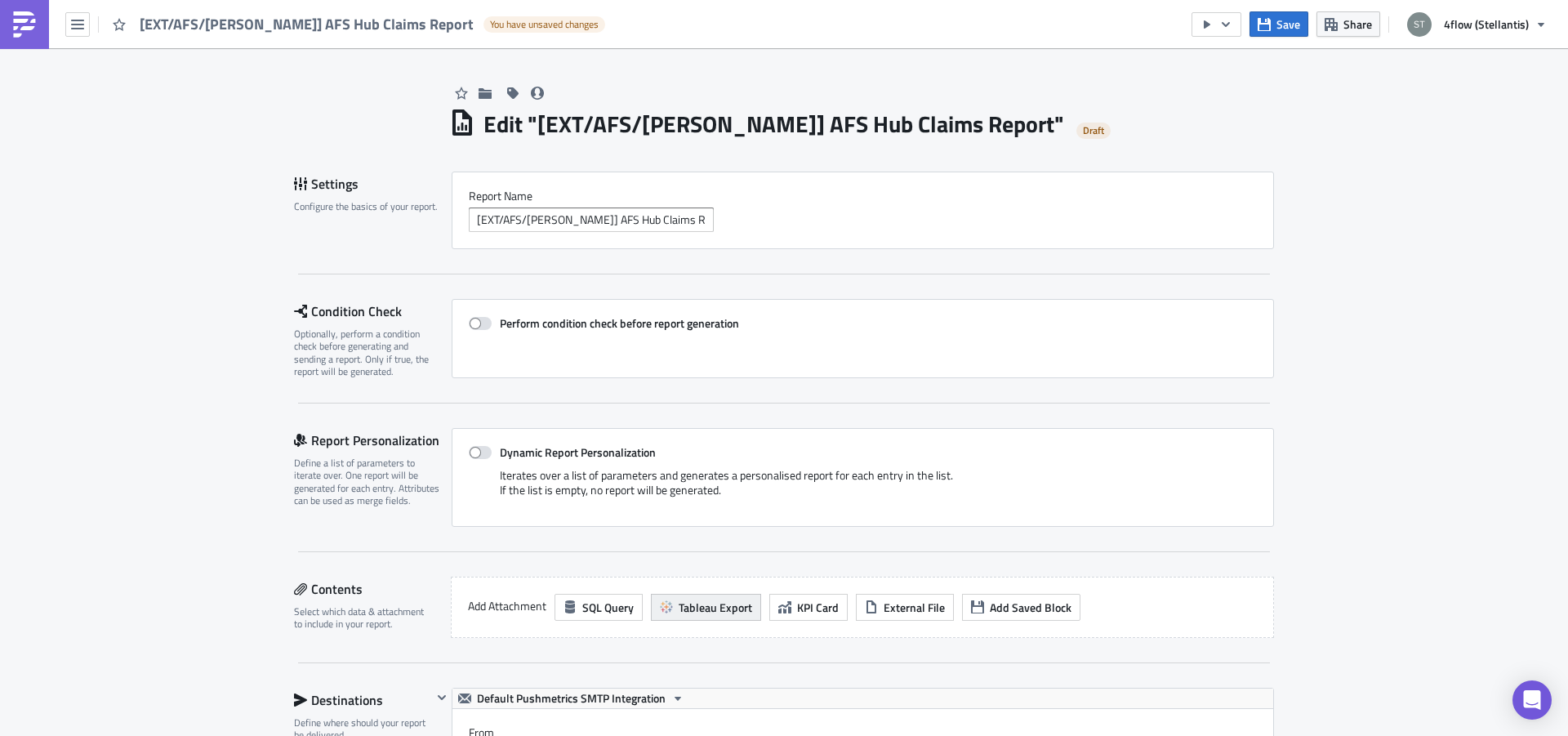
click at [690, 605] on span "Tableau Export" at bounding box center [715, 608] width 73 height 17
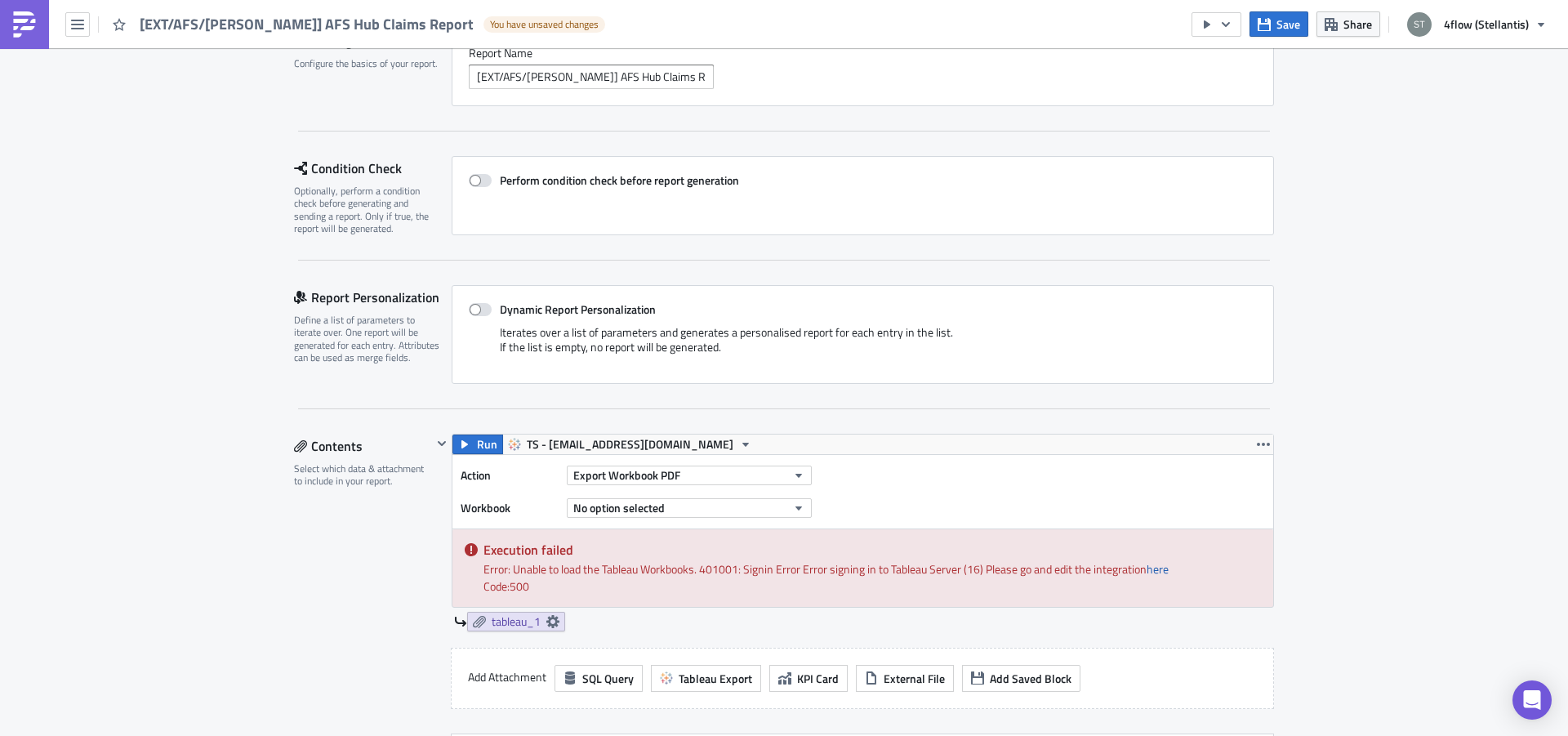
scroll to position [309, 0]
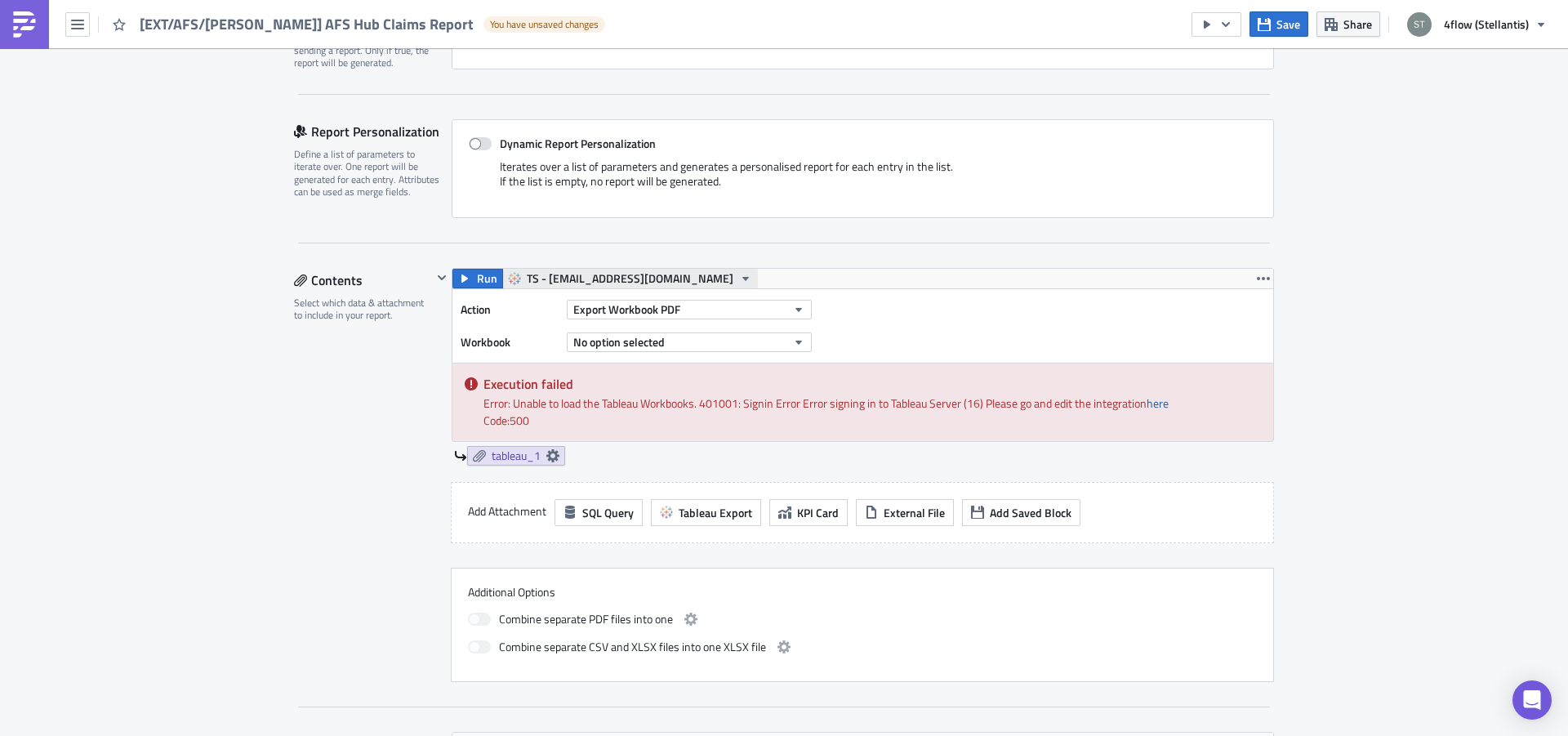
click at [612, 275] on span "TS - [EMAIL_ADDRESS][DOMAIN_NAME]" at bounding box center [630, 278] width 207 height 19
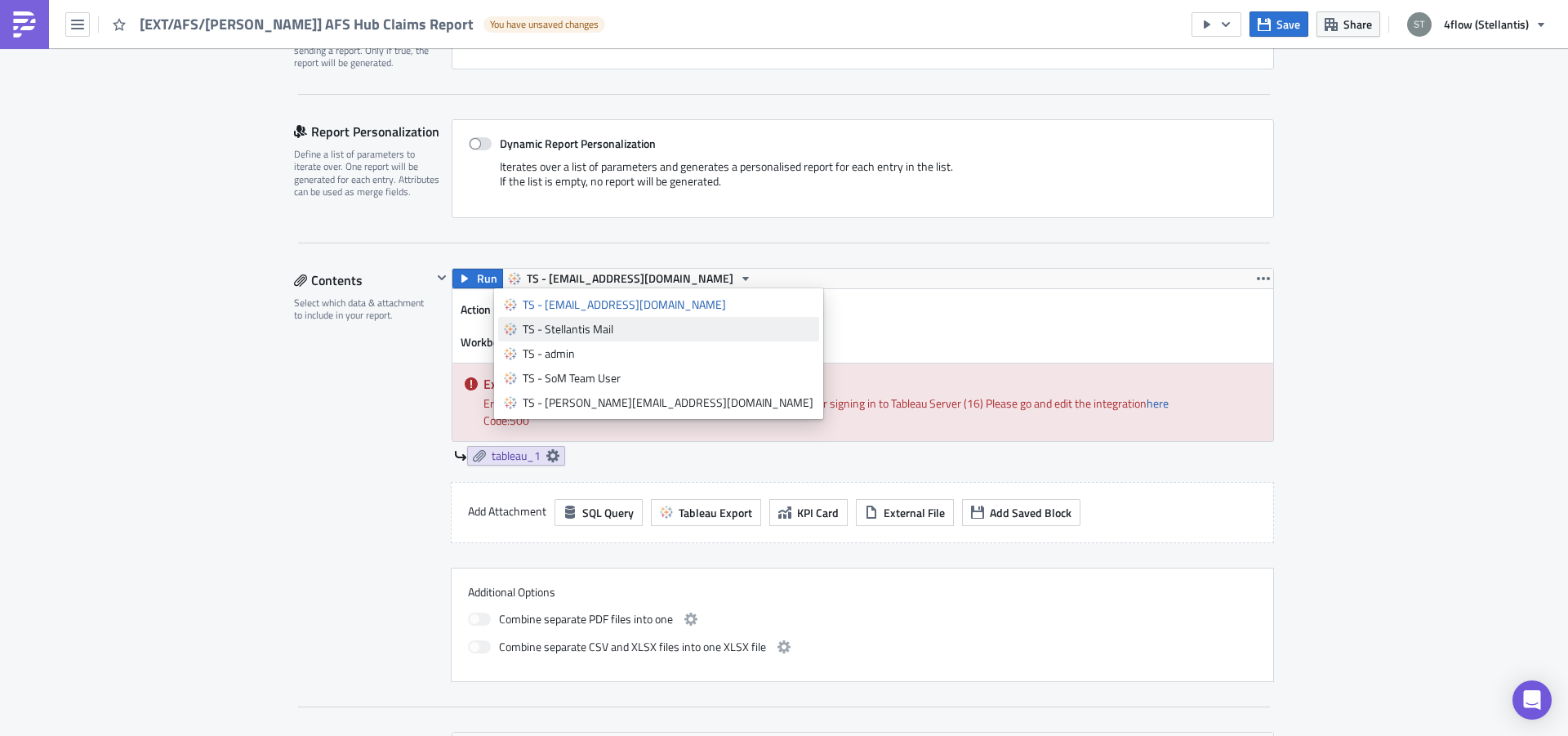
click at [568, 336] on div "TS - Stellantis Mail" at bounding box center [667, 328] width 291 height 16
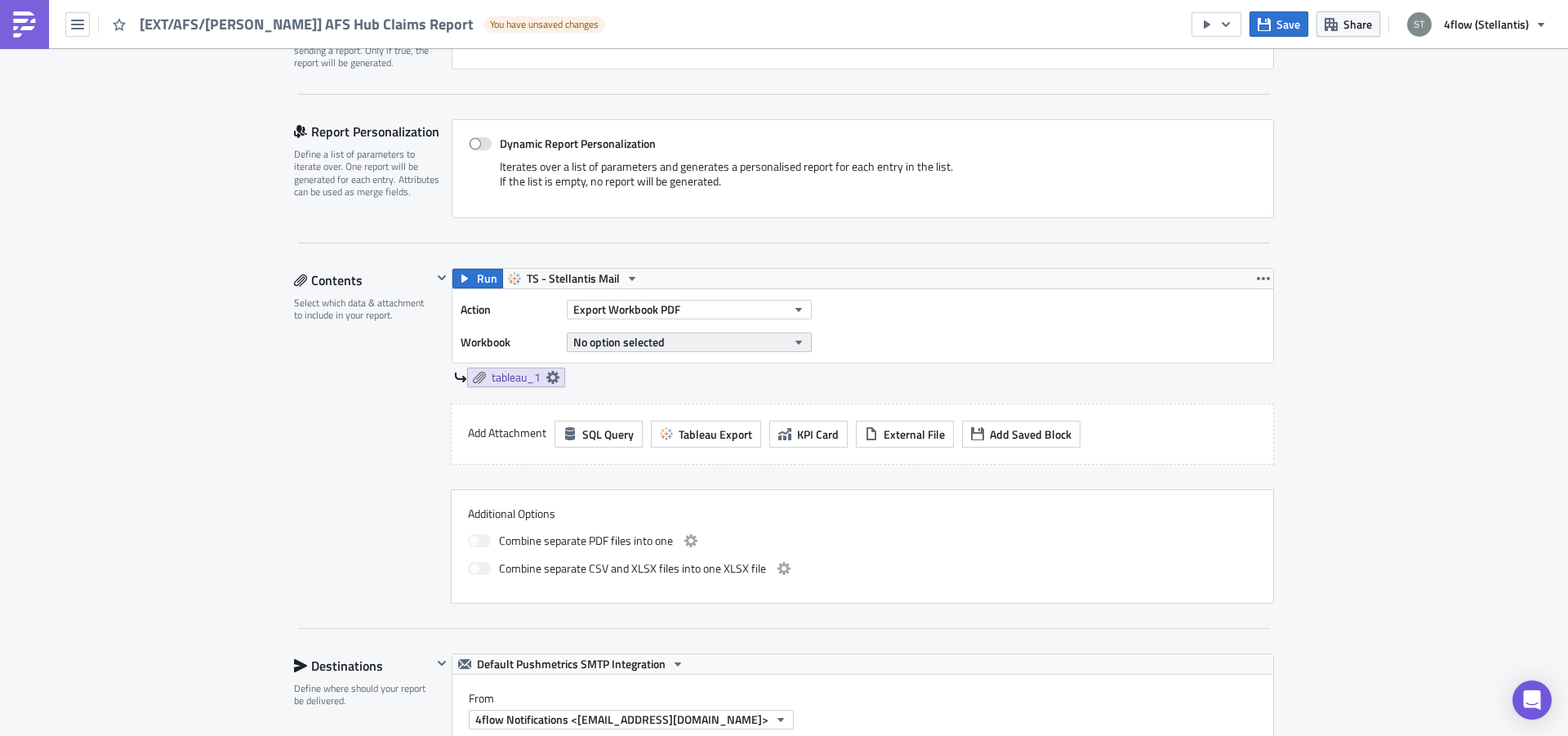
click at [626, 336] on span "No option selected" at bounding box center [619, 342] width 92 height 17
type input "hub cl"
click at [649, 399] on div "AFS - Hub Claims Report" at bounding box center [629, 397] width 118 height 16
click at [592, 311] on span "Export Workbook PDF" at bounding box center [627, 309] width 107 height 17
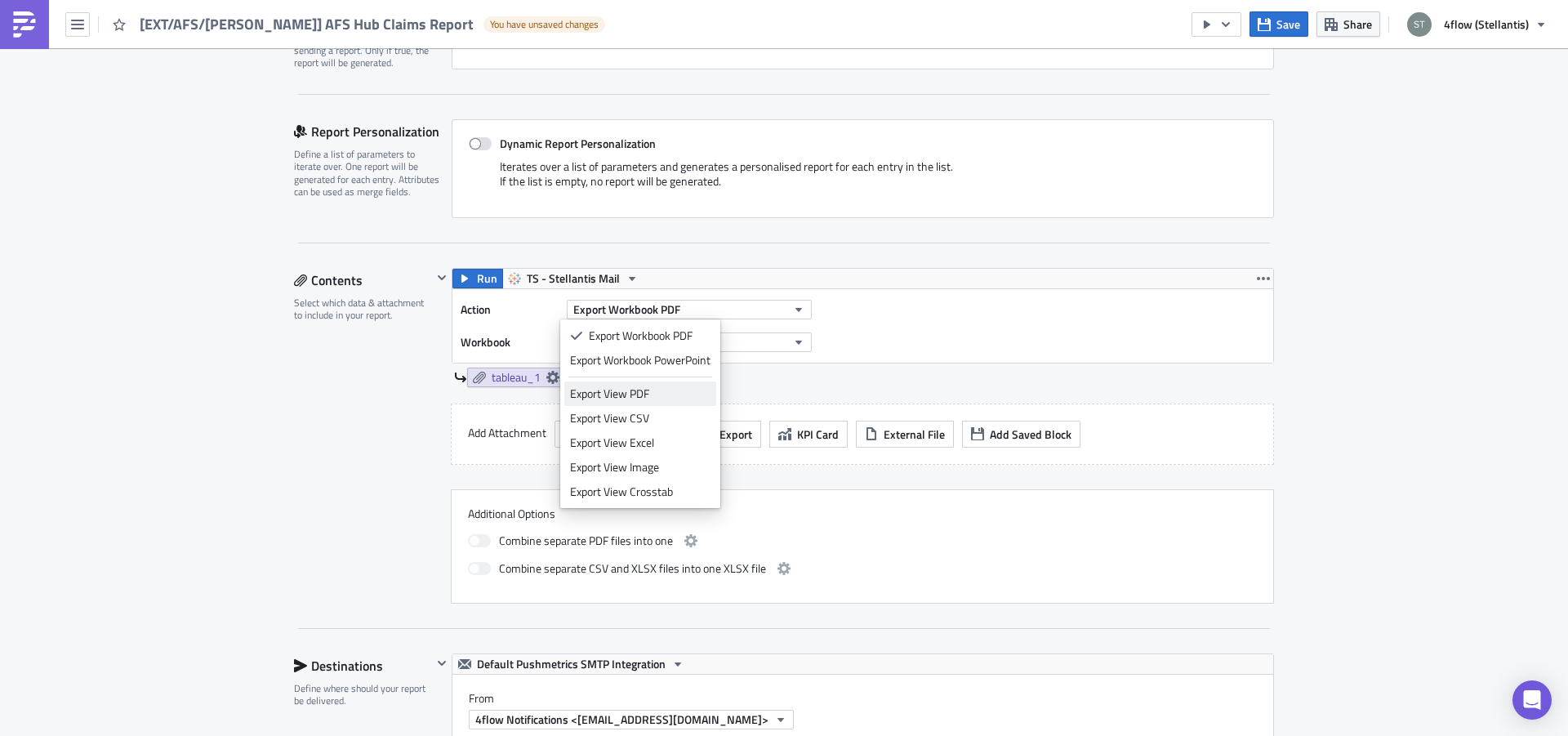
click at [636, 392] on div "Export View PDF" at bounding box center [639, 393] width 140 height 16
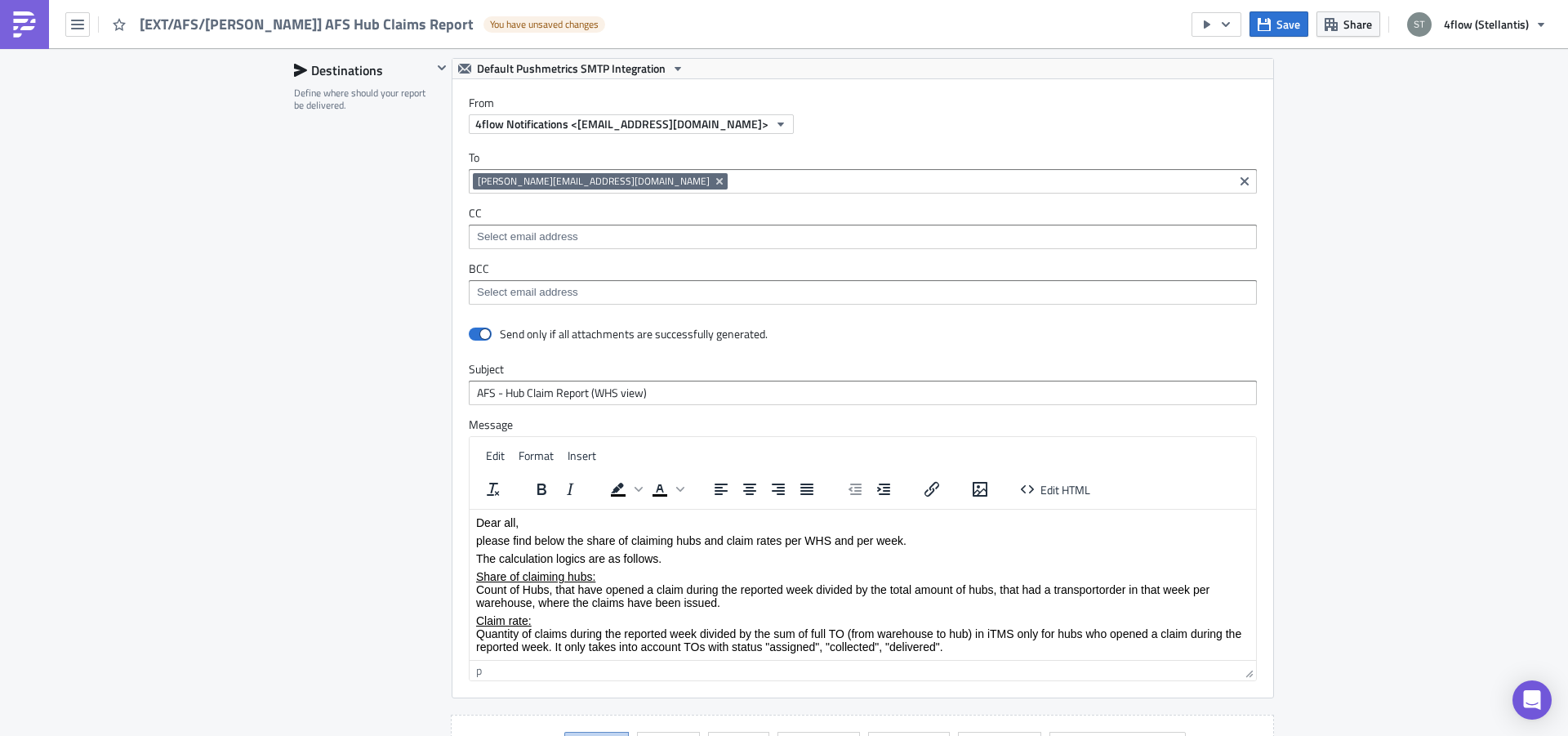
scroll to position [1235, 0]
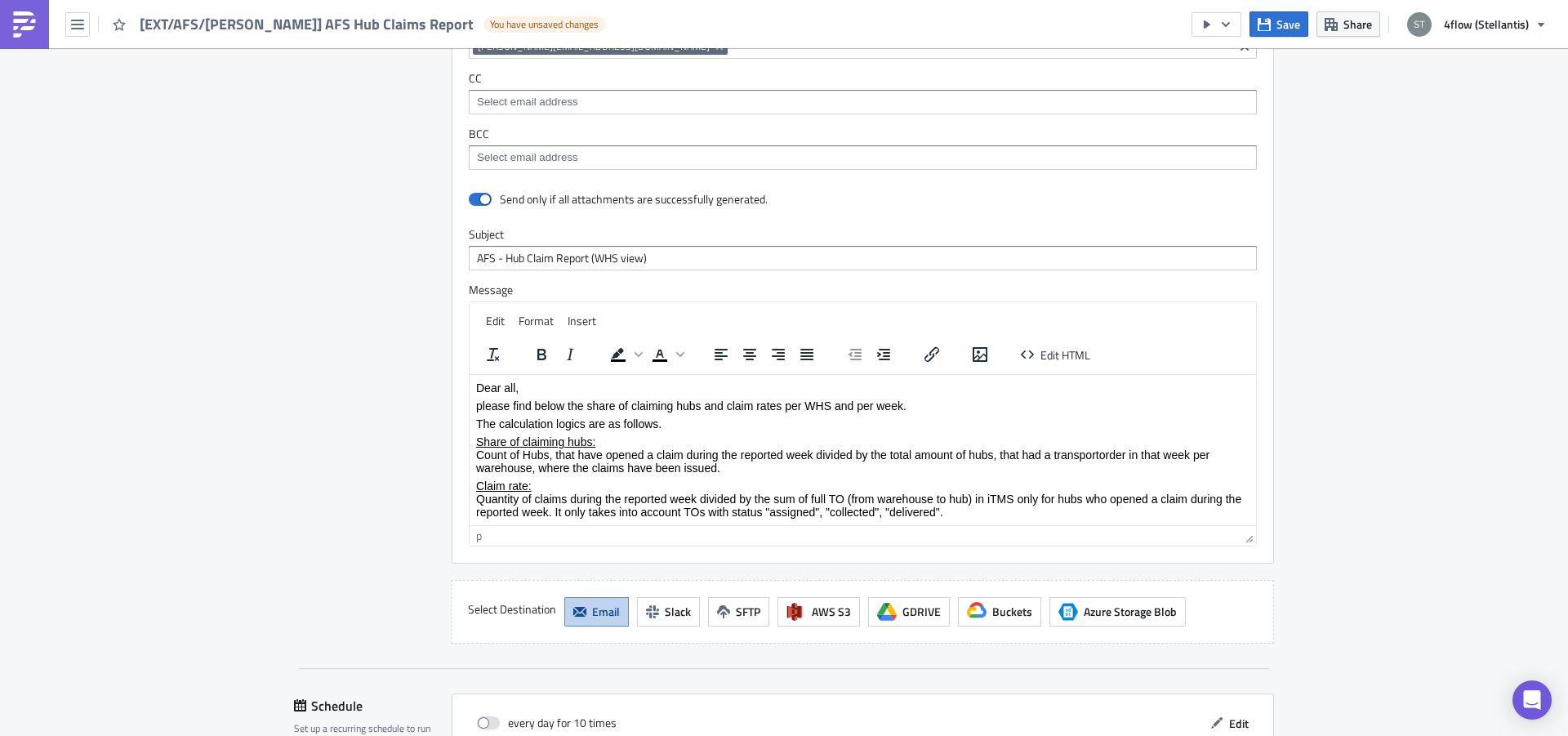
click at [545, 403] on p "please find below the share of claiming hubs and claim rates per WHS and per we…" at bounding box center [862, 406] width 773 height 14
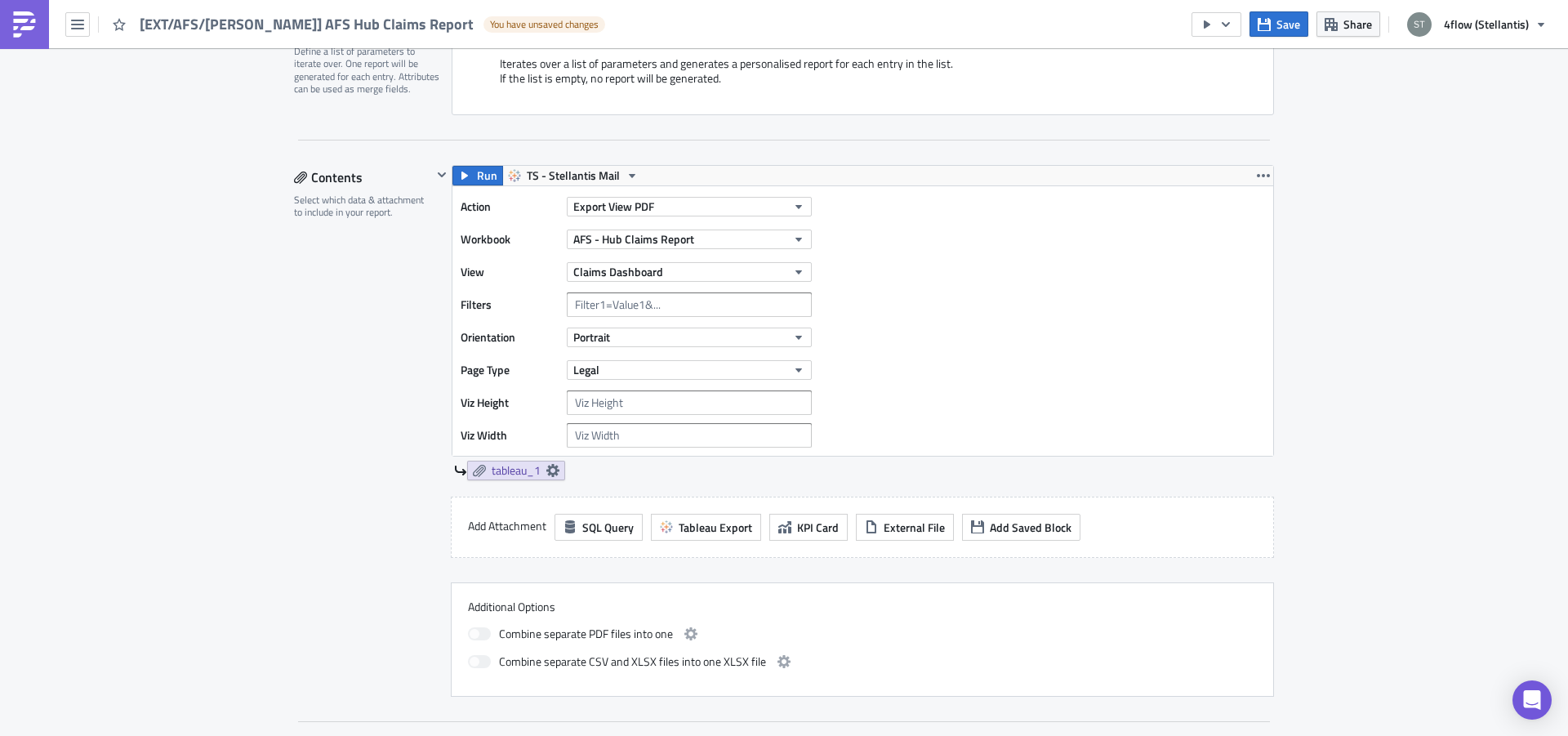
scroll to position [206, 0]
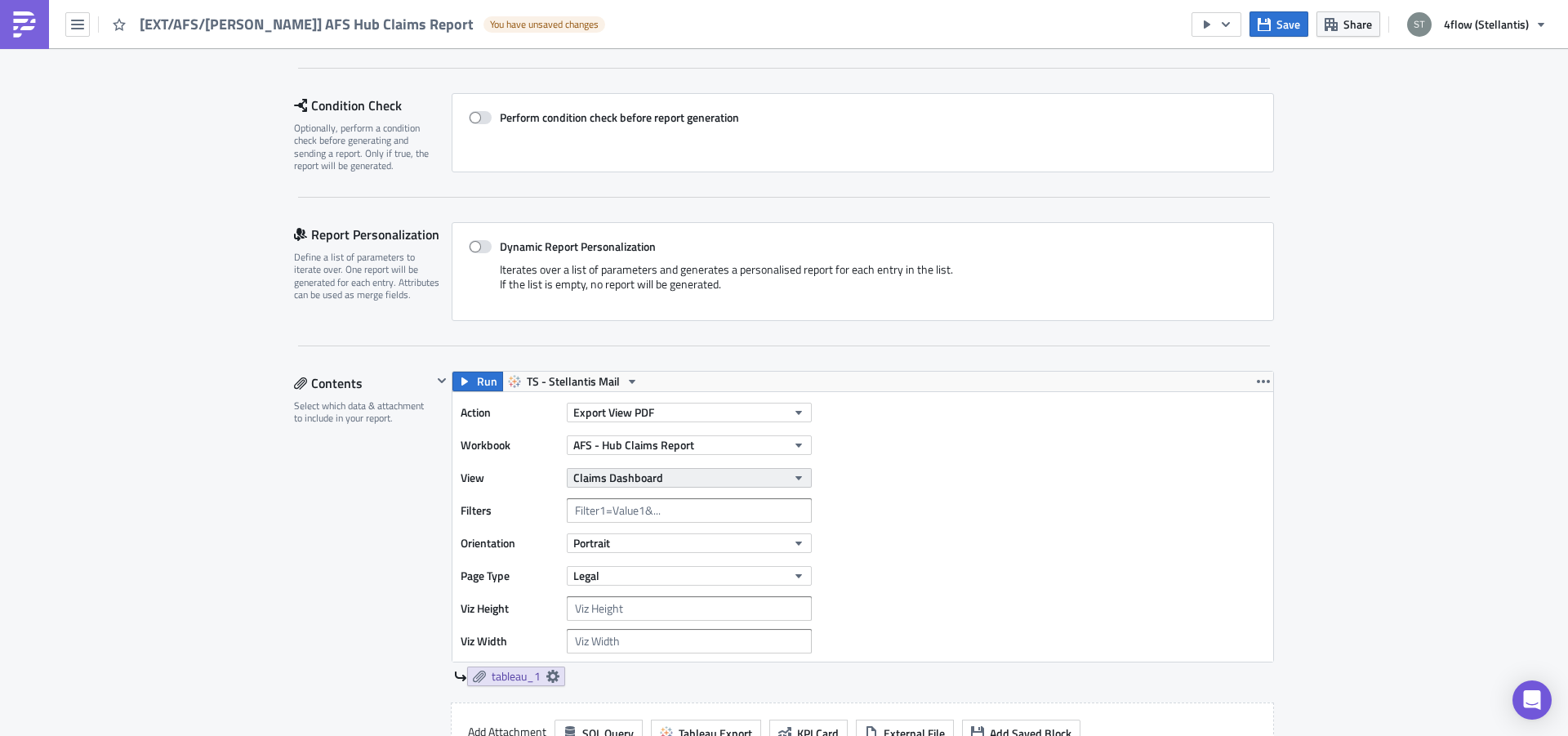
click at [626, 482] on span "Claims Dashboard" at bounding box center [618, 478] width 90 height 17
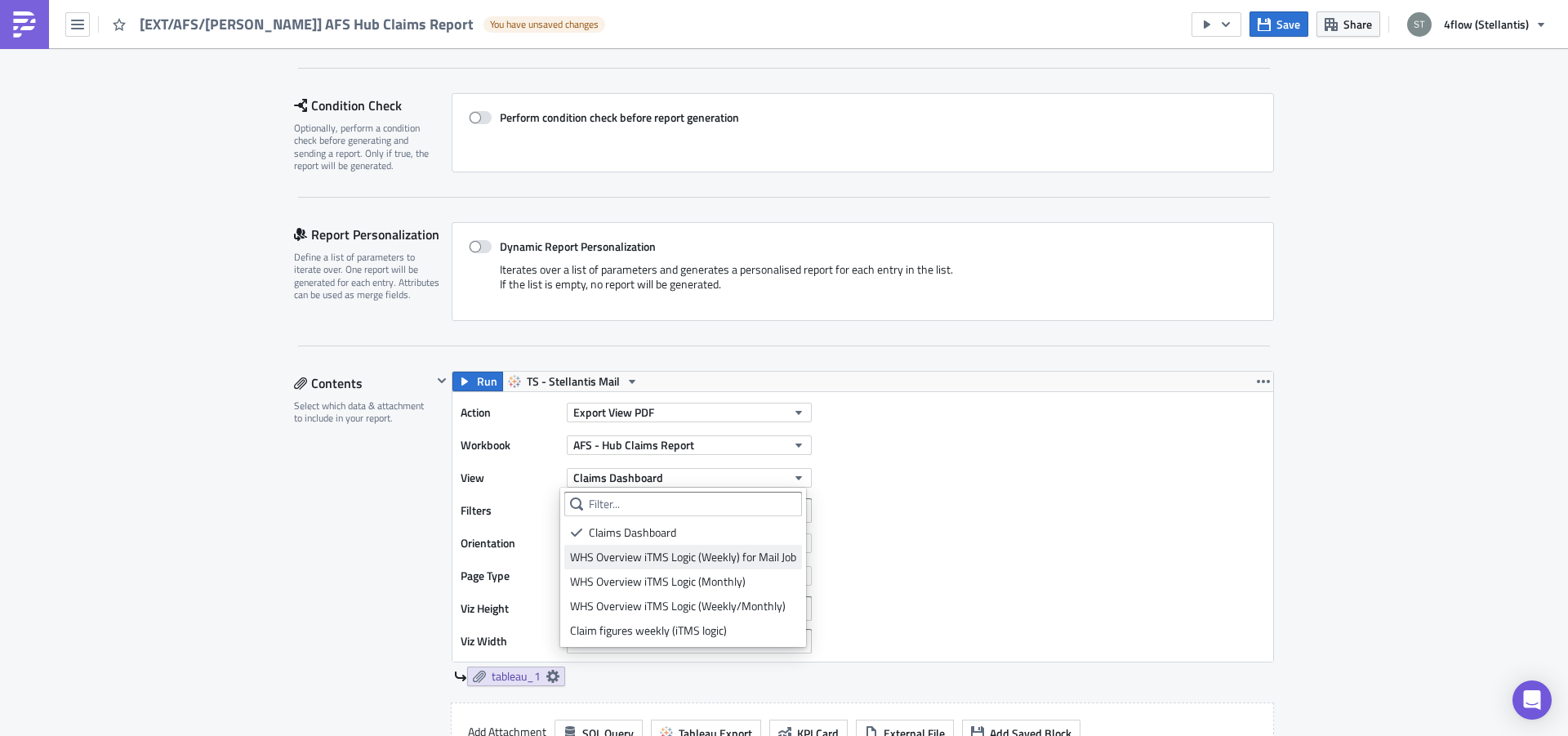
click at [683, 559] on div "WHS Overview iTMS Logic (Weekly) for Mail Job" at bounding box center [683, 556] width 226 height 16
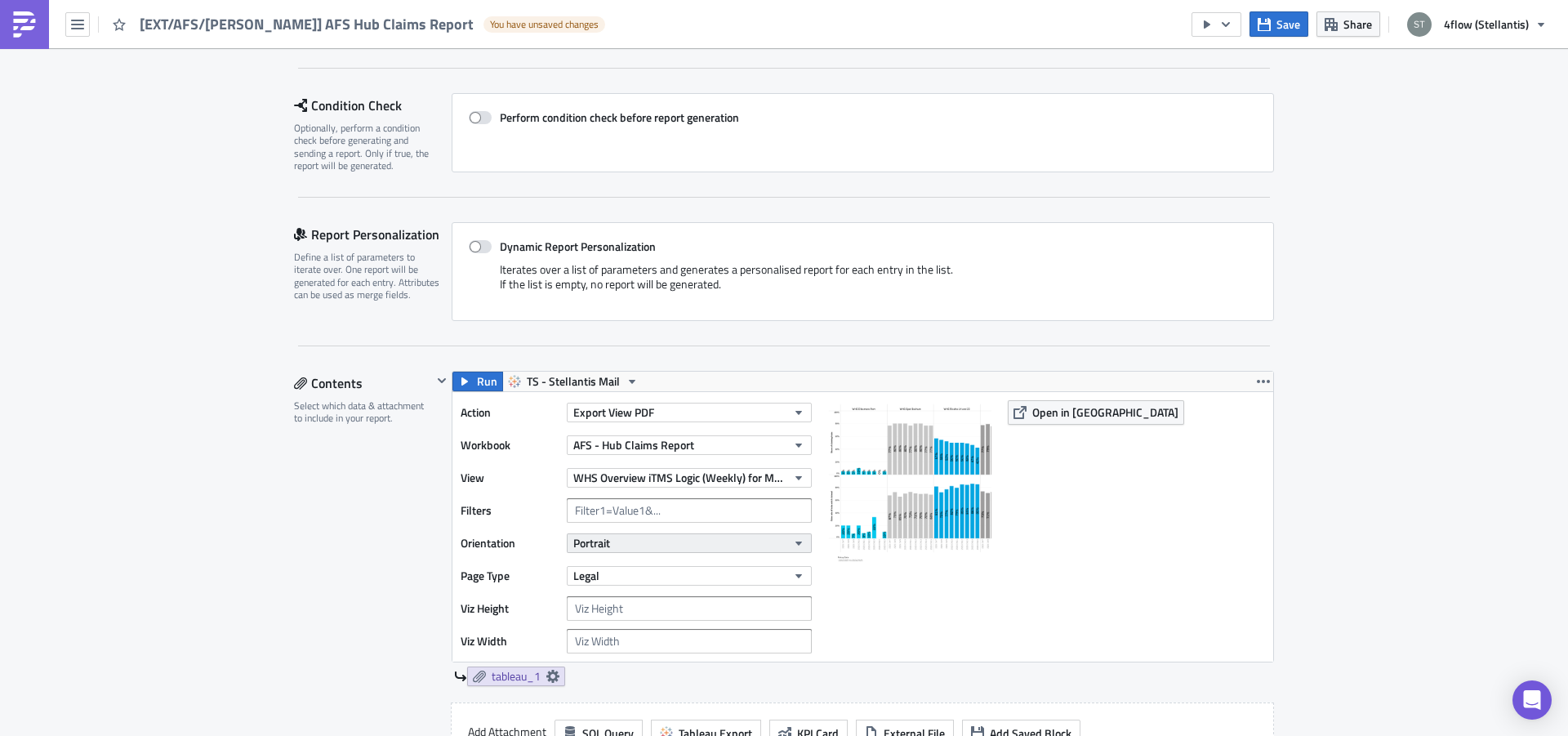
click at [599, 534] on button "Portrait" at bounding box center [689, 543] width 245 height 19
click at [616, 589] on div "Landscape" at bounding box center [637, 593] width 135 height 16
click at [339, 535] on div "Contents Select which data & attachment to include in your report." at bounding box center [363, 637] width 138 height 532
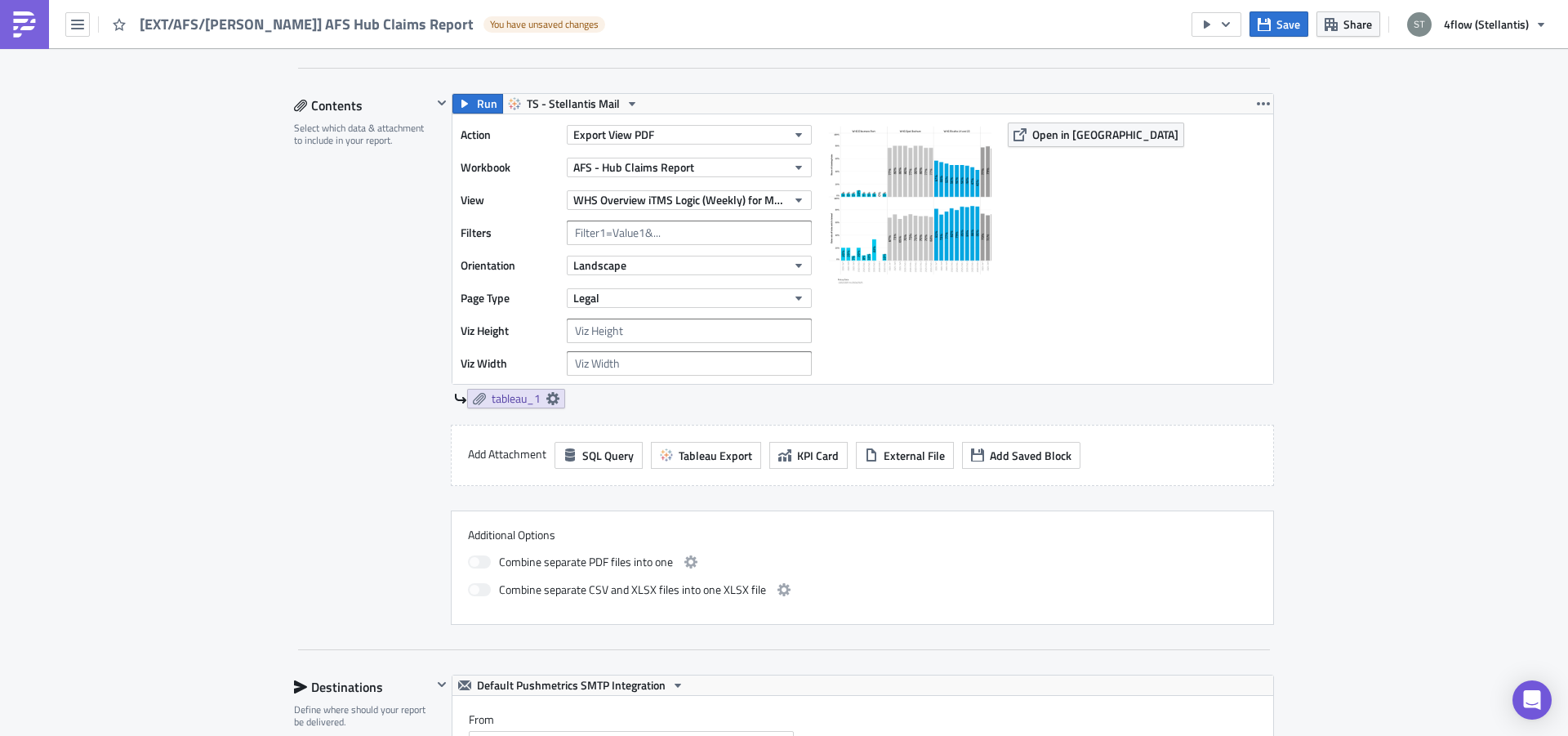
scroll to position [515, 0]
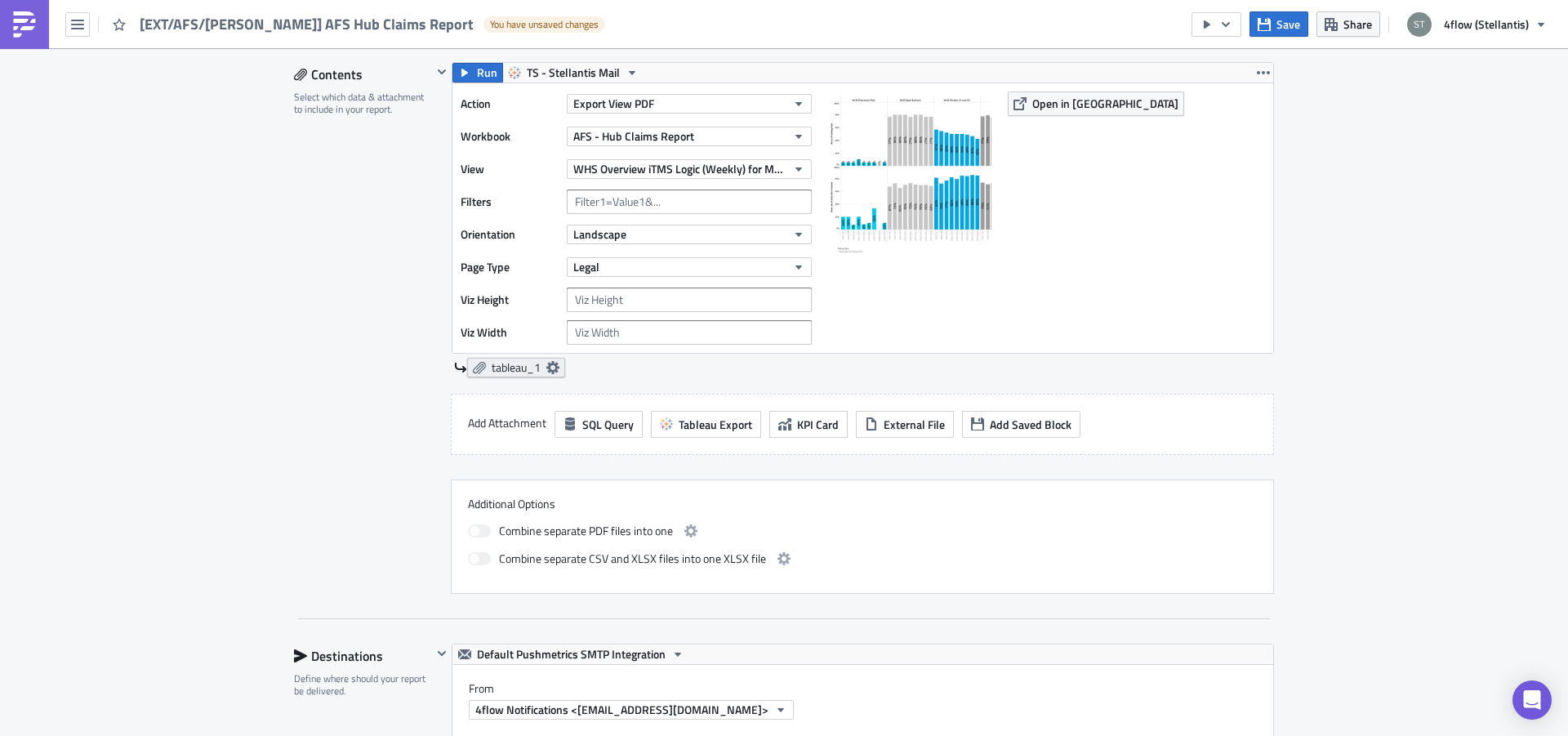
click at [546, 374] on icon at bounding box center [553, 368] width 14 height 14
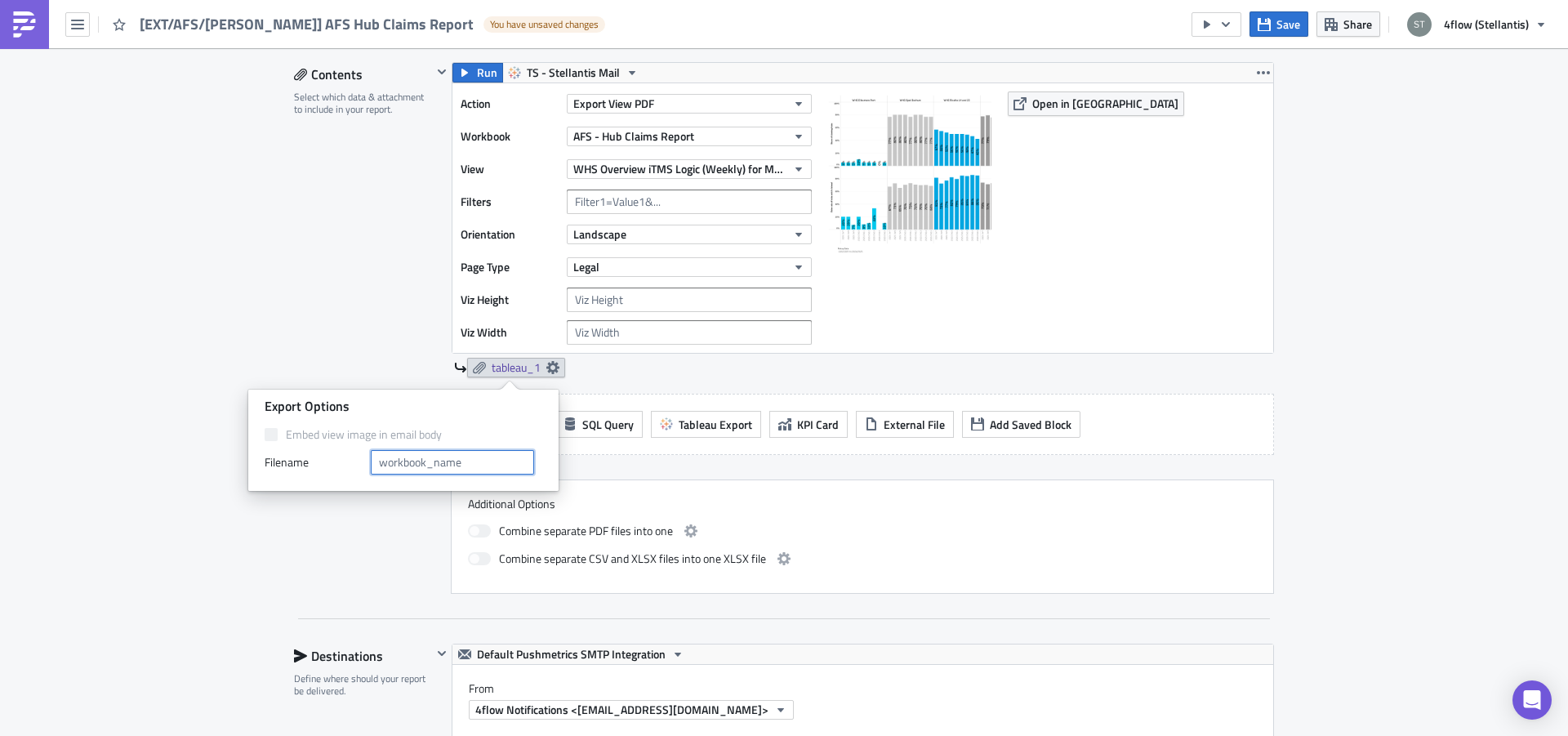
click at [453, 466] on input "text" at bounding box center [452, 462] width 163 height 24
type input "A"
click at [376, 466] on input "Hub Claims (WHS view)" at bounding box center [452, 462] width 163 height 24
type input "AFS Hub Claims (WHS view)"
click at [351, 327] on div "Contents Select which data & attachment to include in your report." at bounding box center [363, 327] width 138 height 532
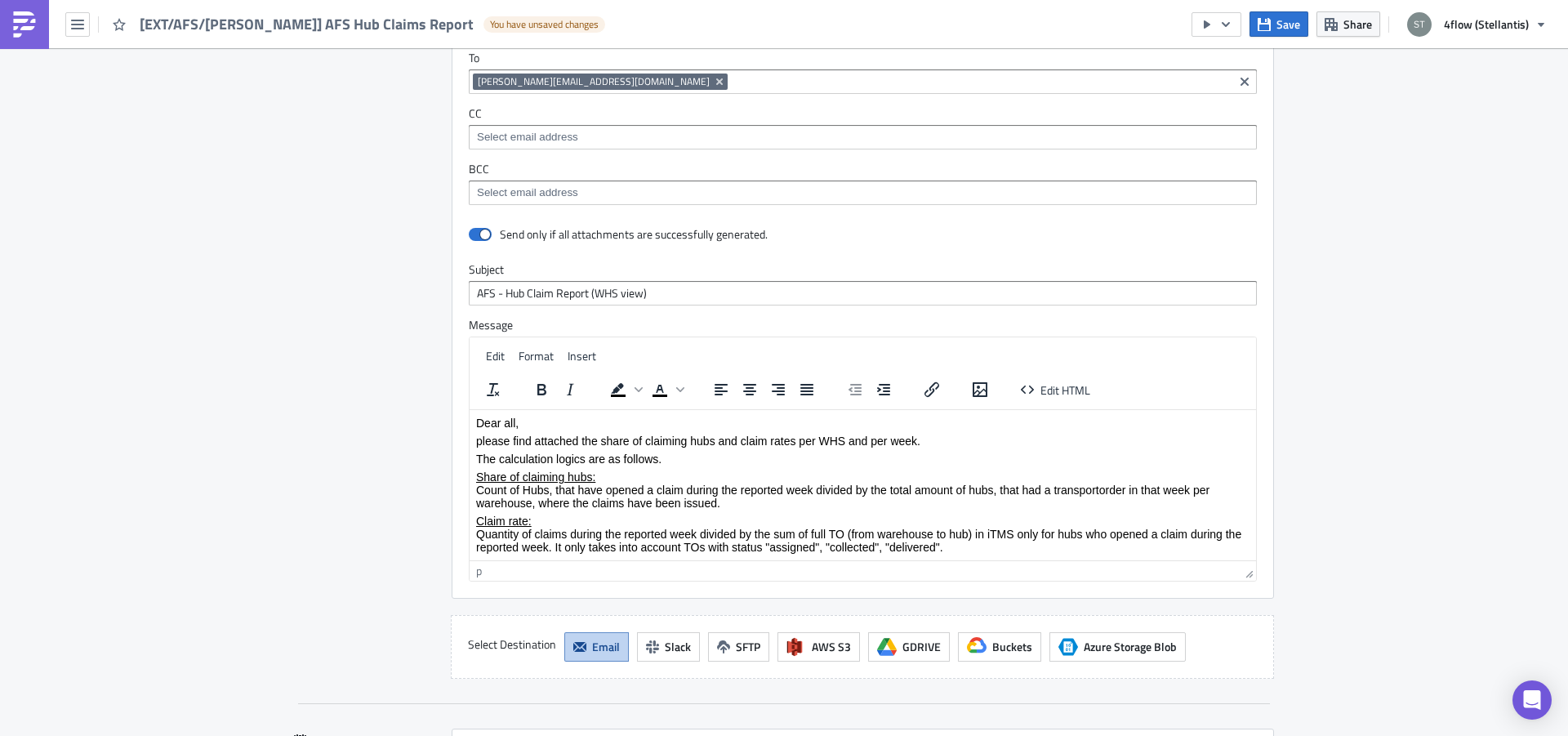
scroll to position [1235, 0]
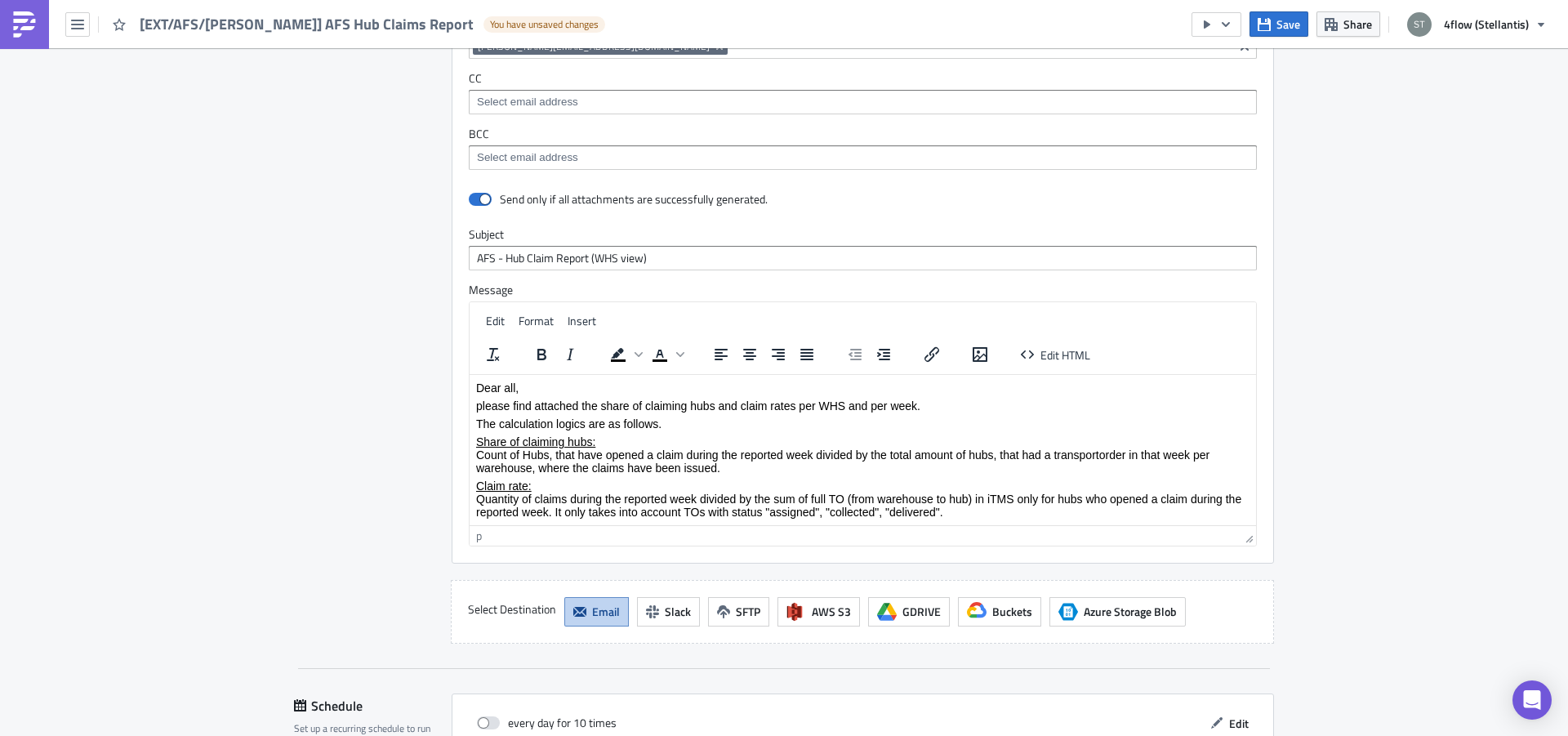
click at [1022, 518] on html "Dear all, please find attached the share of claiming hubs and claim rates per W…" at bounding box center [862, 449] width 787 height 151
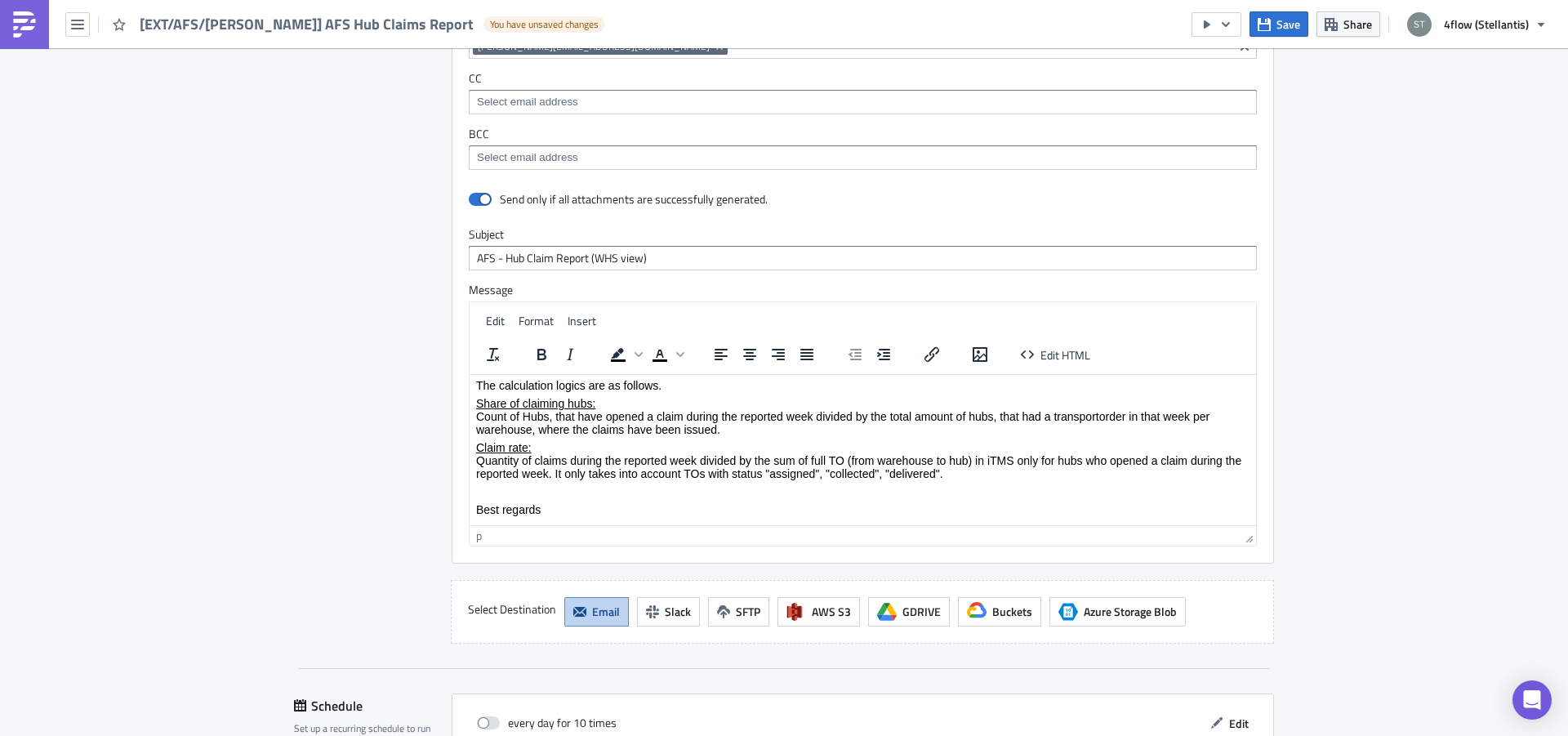
scroll to position [52, 0]
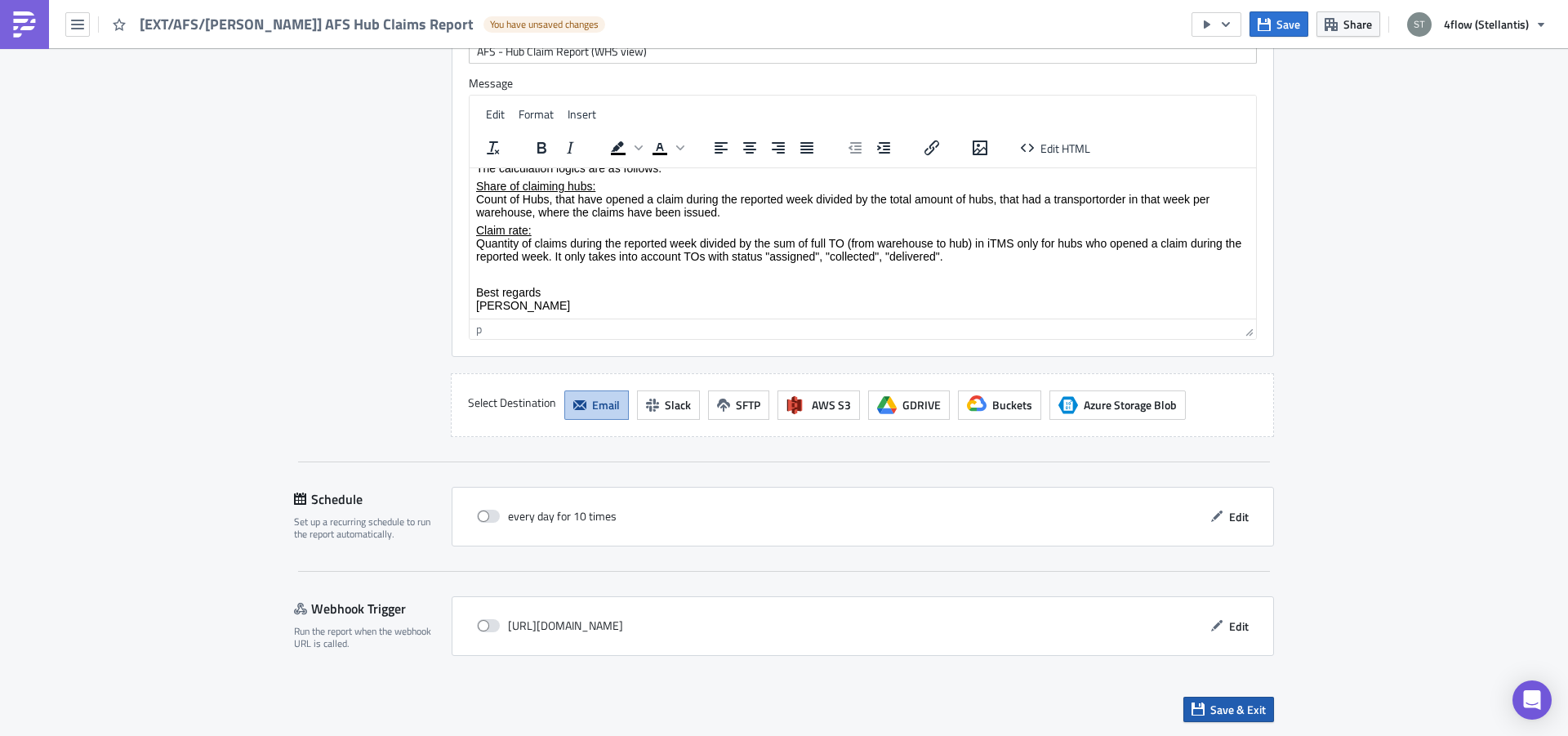
click at [1256, 704] on span "Save & Exit" at bounding box center [1239, 710] width 56 height 17
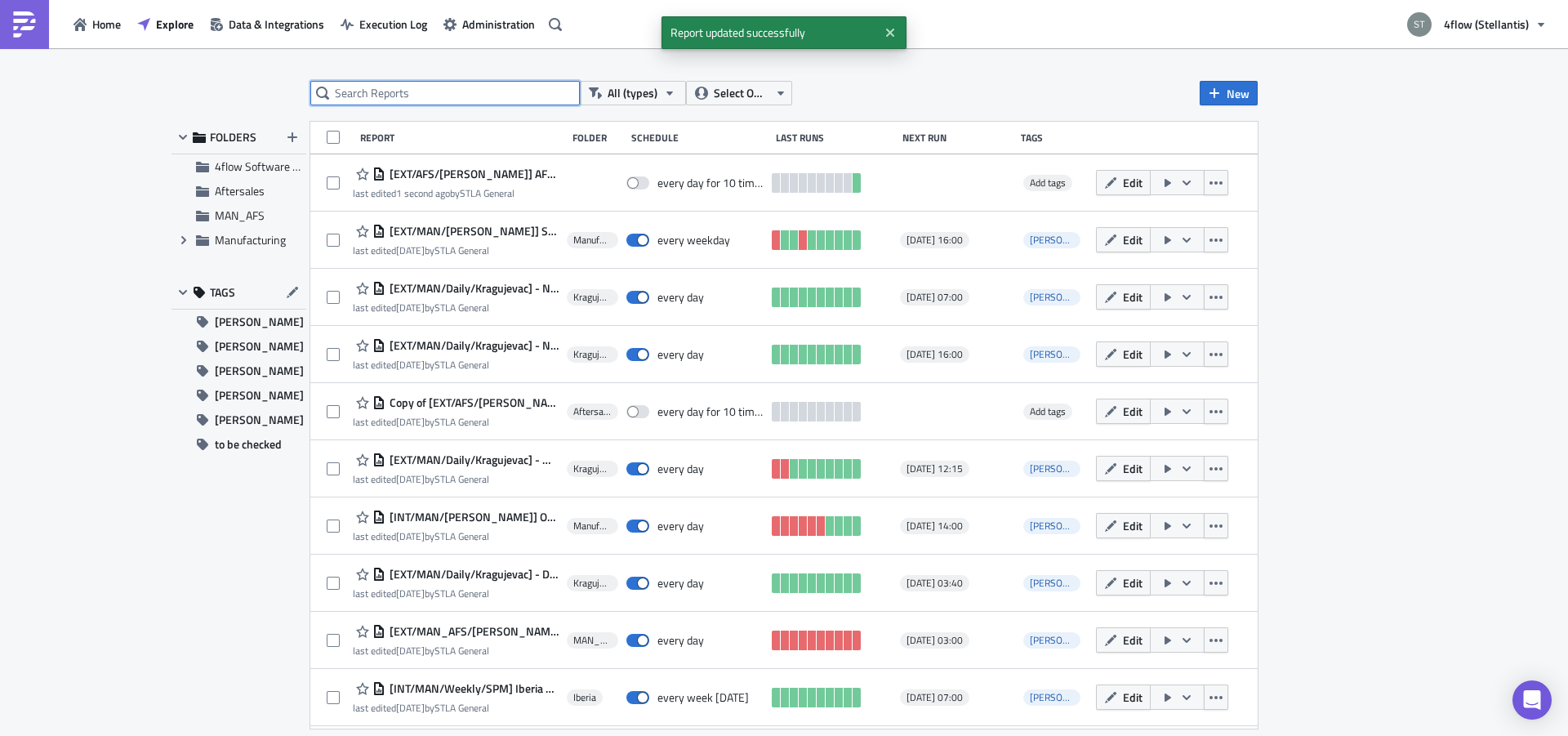
click at [360, 90] on input "text" at bounding box center [444, 93] width 269 height 24
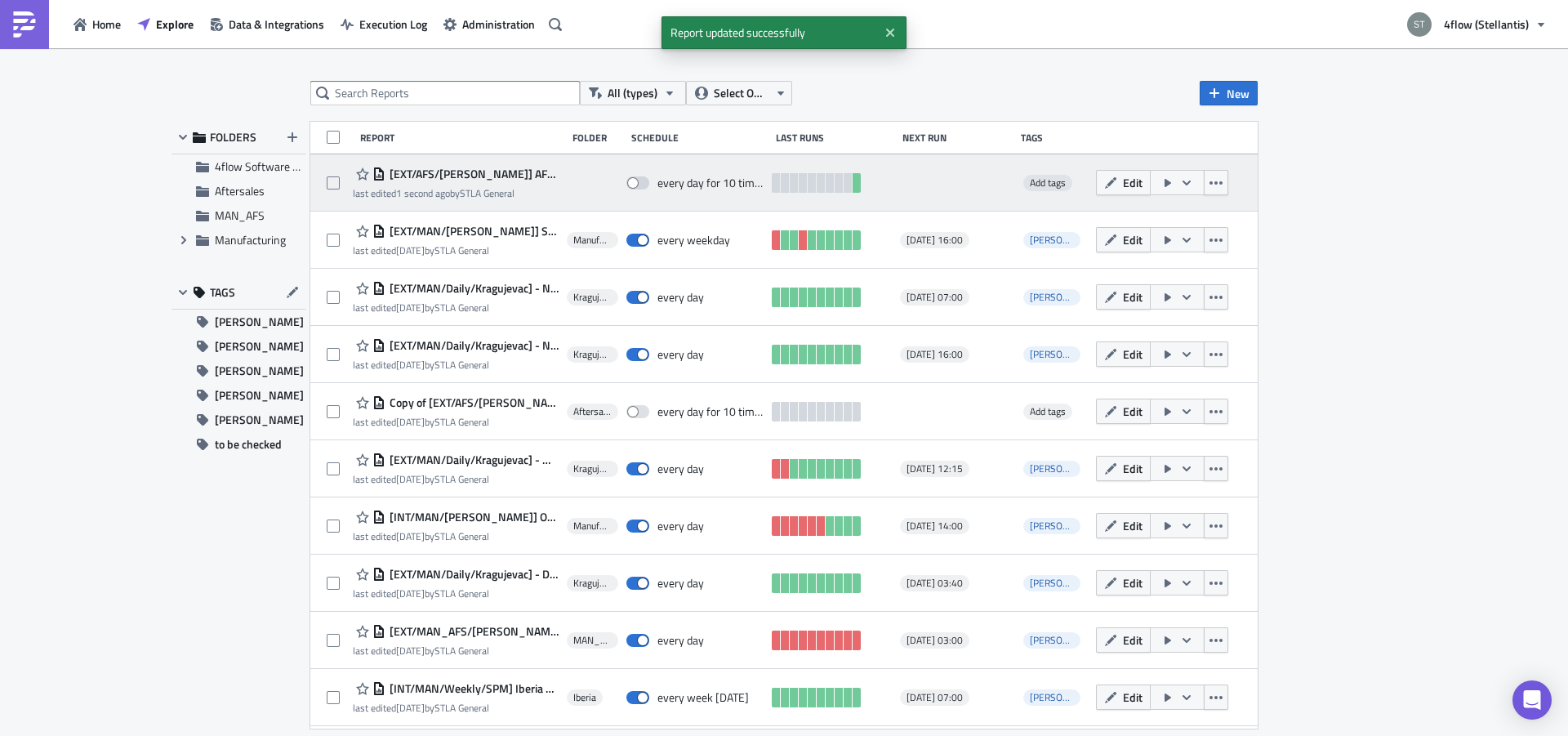
click at [508, 178] on span "[EXT/AFS/[PERSON_NAME]] AFS Hub Claims Report" at bounding box center [471, 174] width 173 height 14
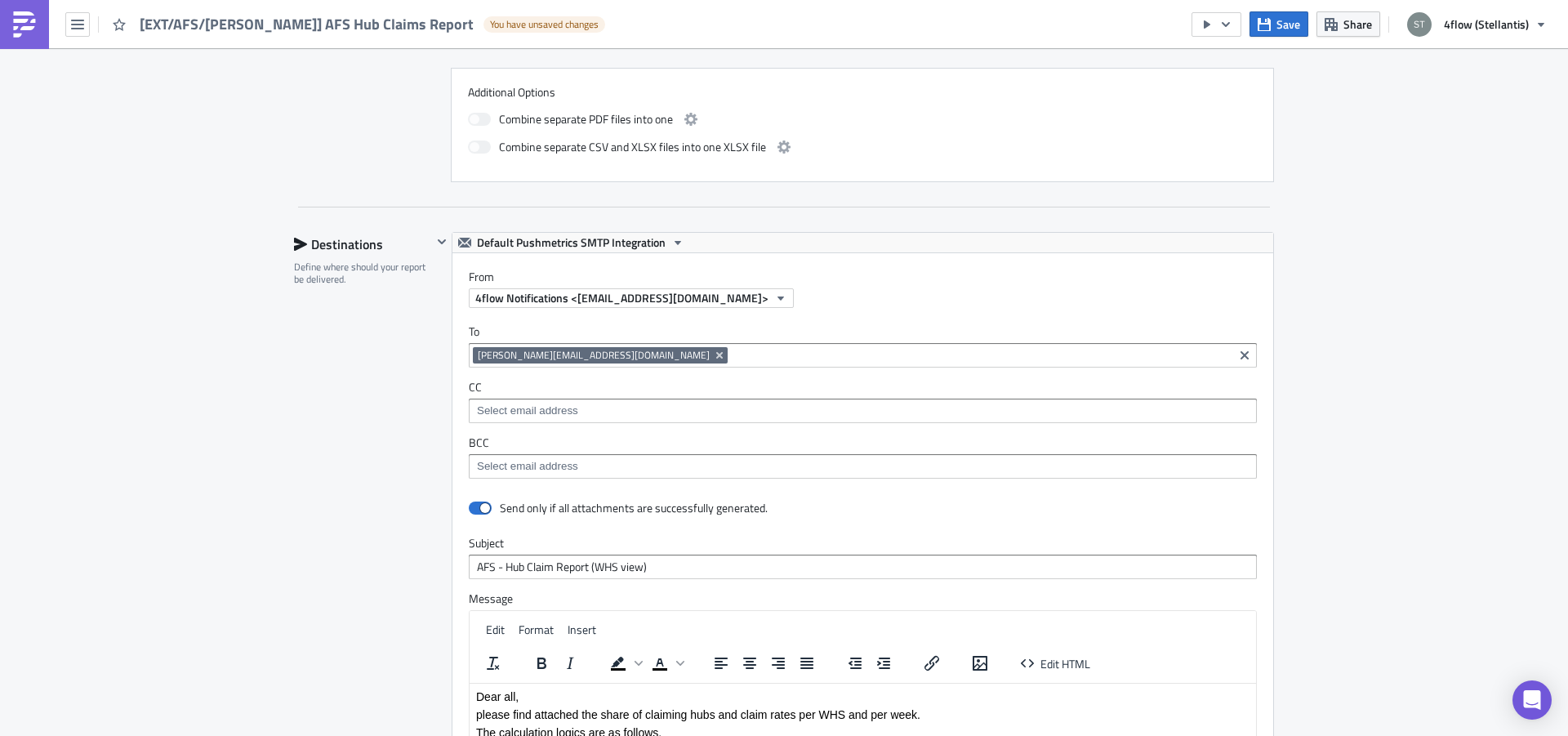
scroll to position [824, 0]
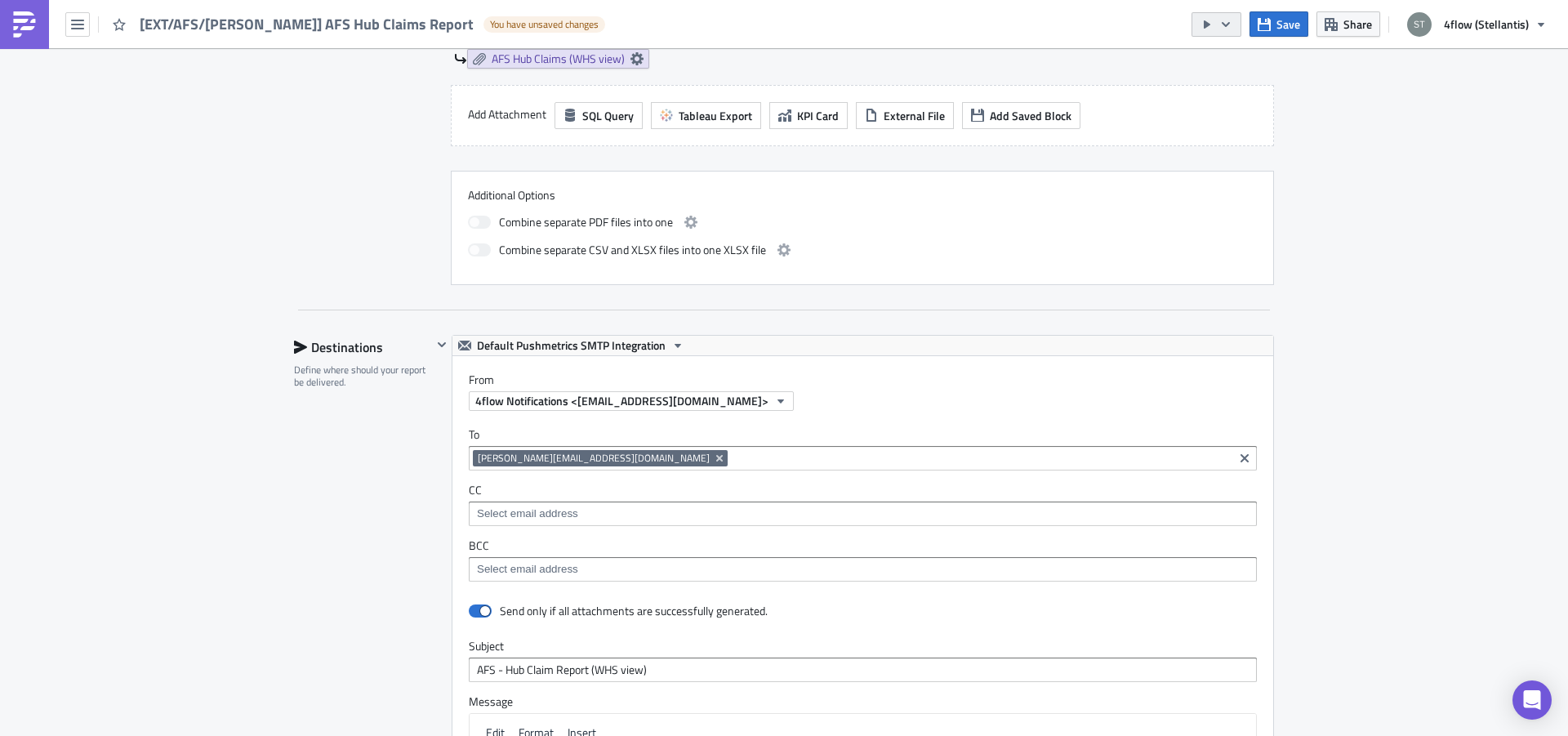
click at [1224, 26] on icon "button" at bounding box center [1226, 25] width 14 height 14
click at [1236, 88] on div "Run Report" at bounding box center [1268, 90] width 127 height 16
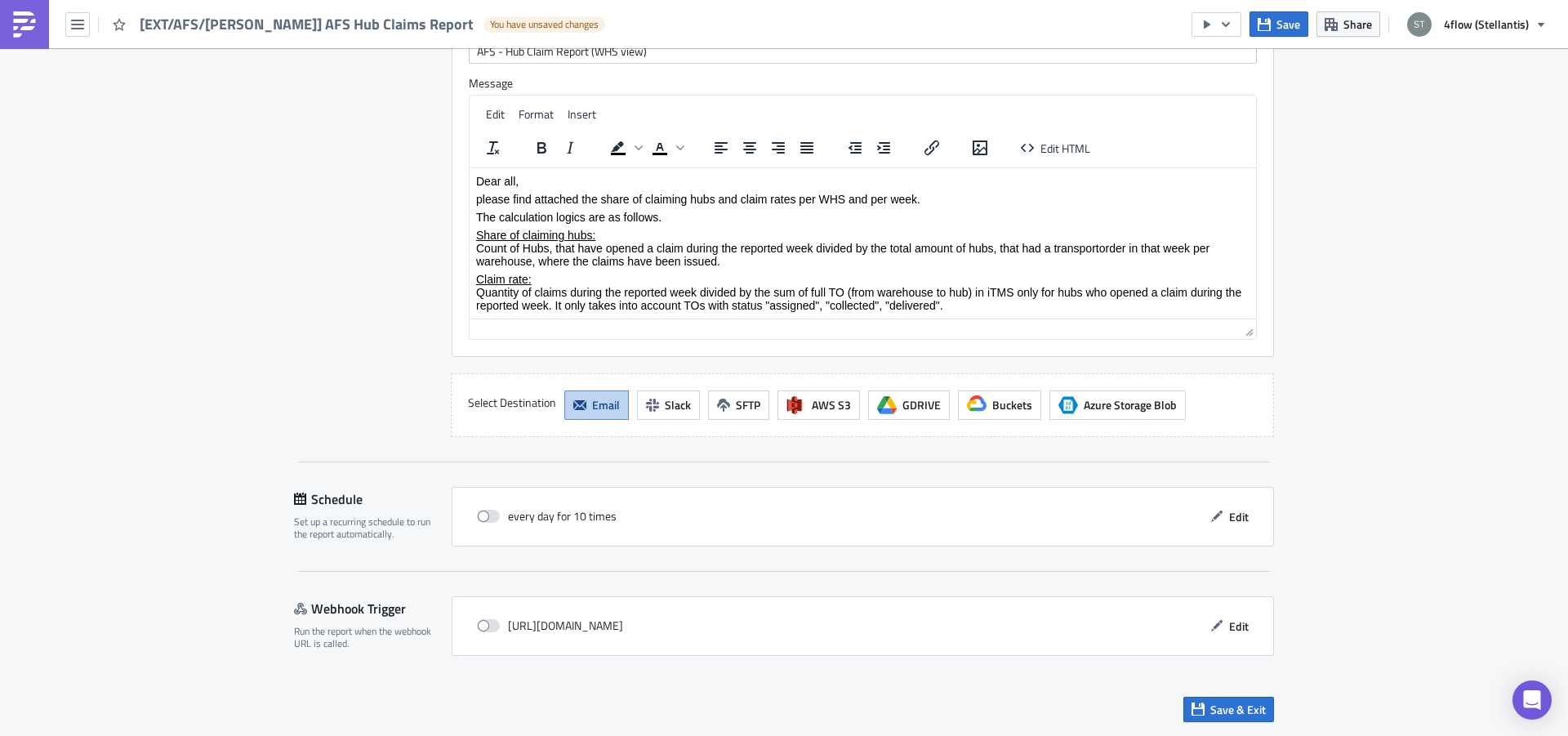
scroll to position [59, 0]
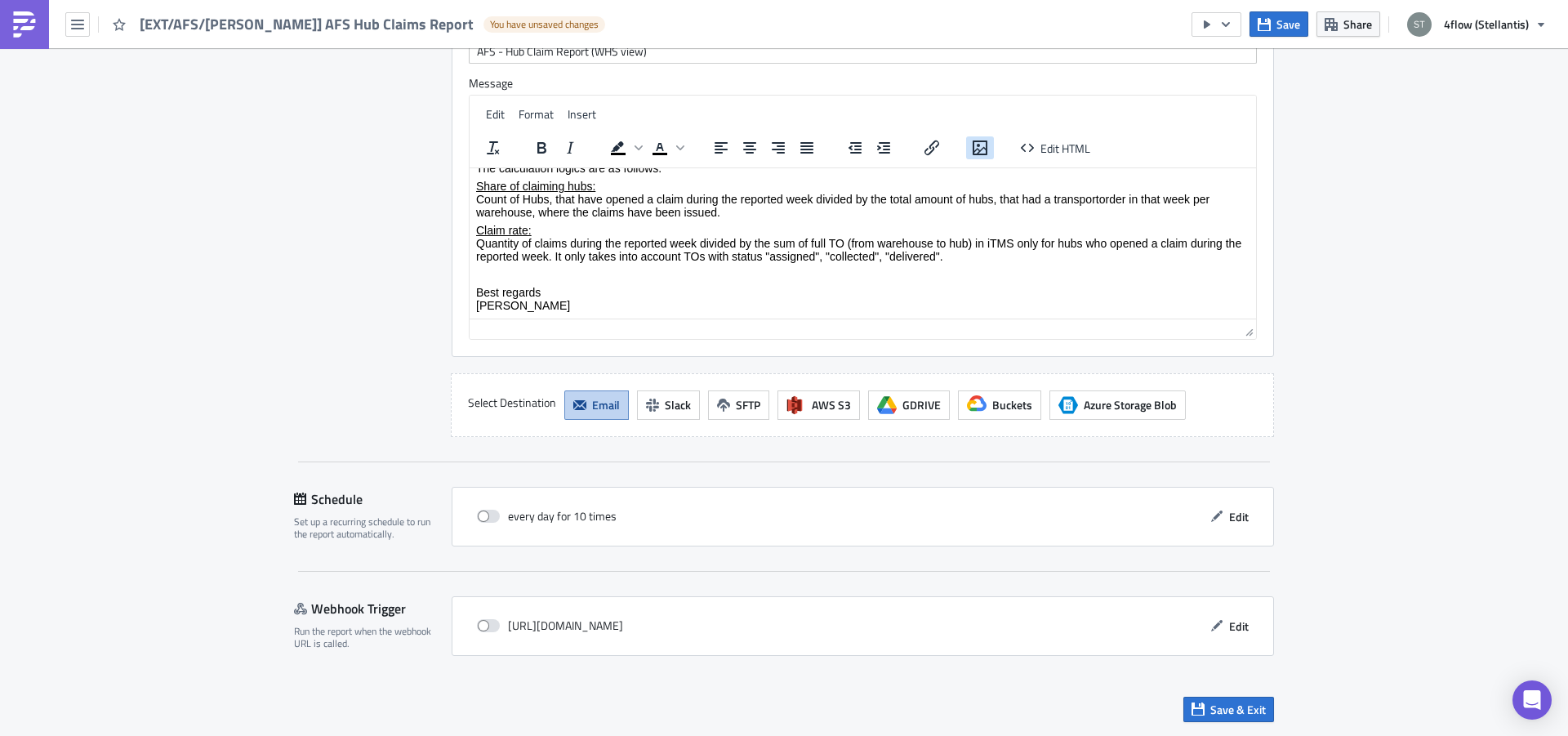
click at [976, 149] on icon "Insert/edit image" at bounding box center [979, 147] width 14 height 14
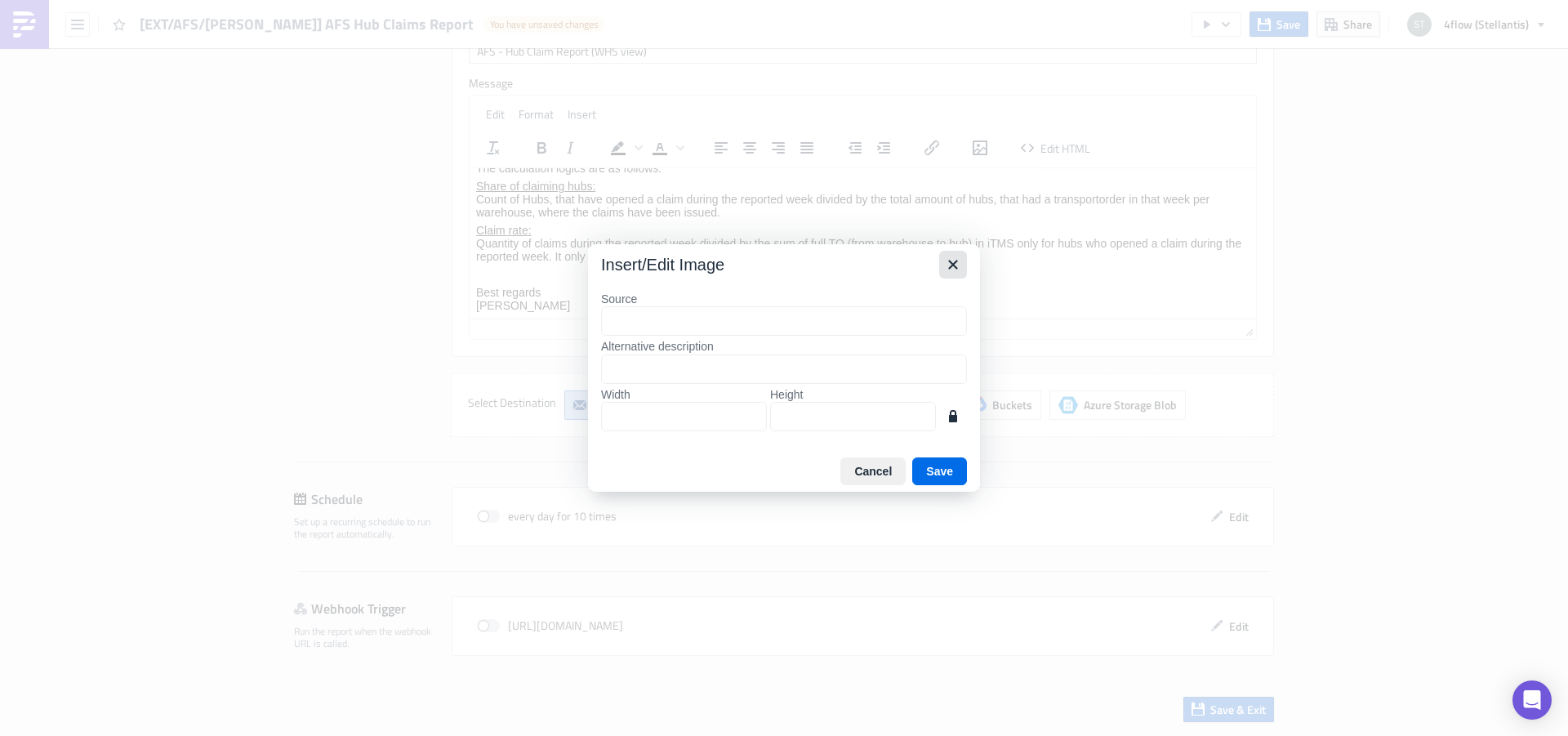
drag, startPoint x: 963, startPoint y: 268, endPoint x: 468, endPoint y: 109, distance: 519.9
click at [963, 268] on button "Close" at bounding box center [953, 265] width 28 height 28
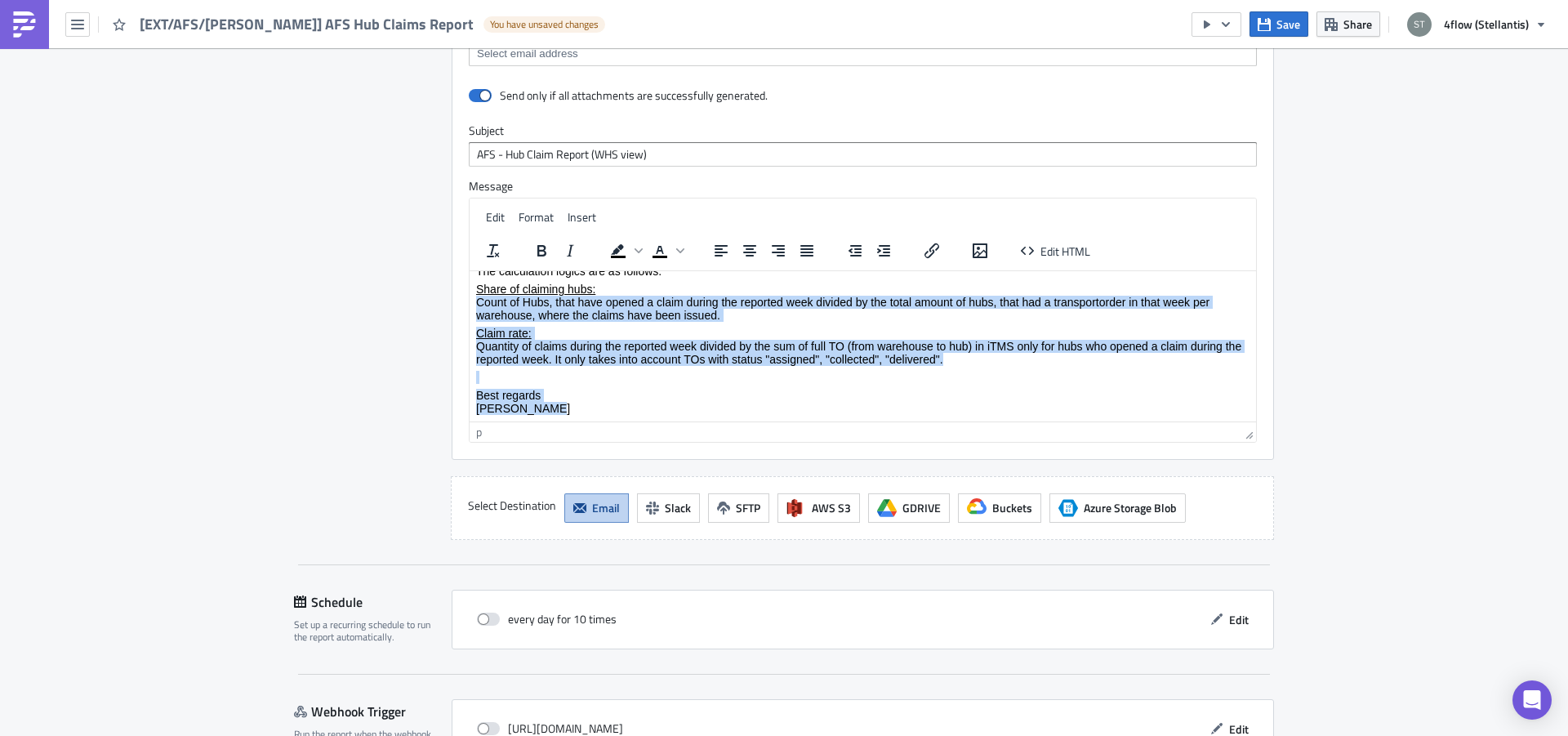
scroll to position [0, 0]
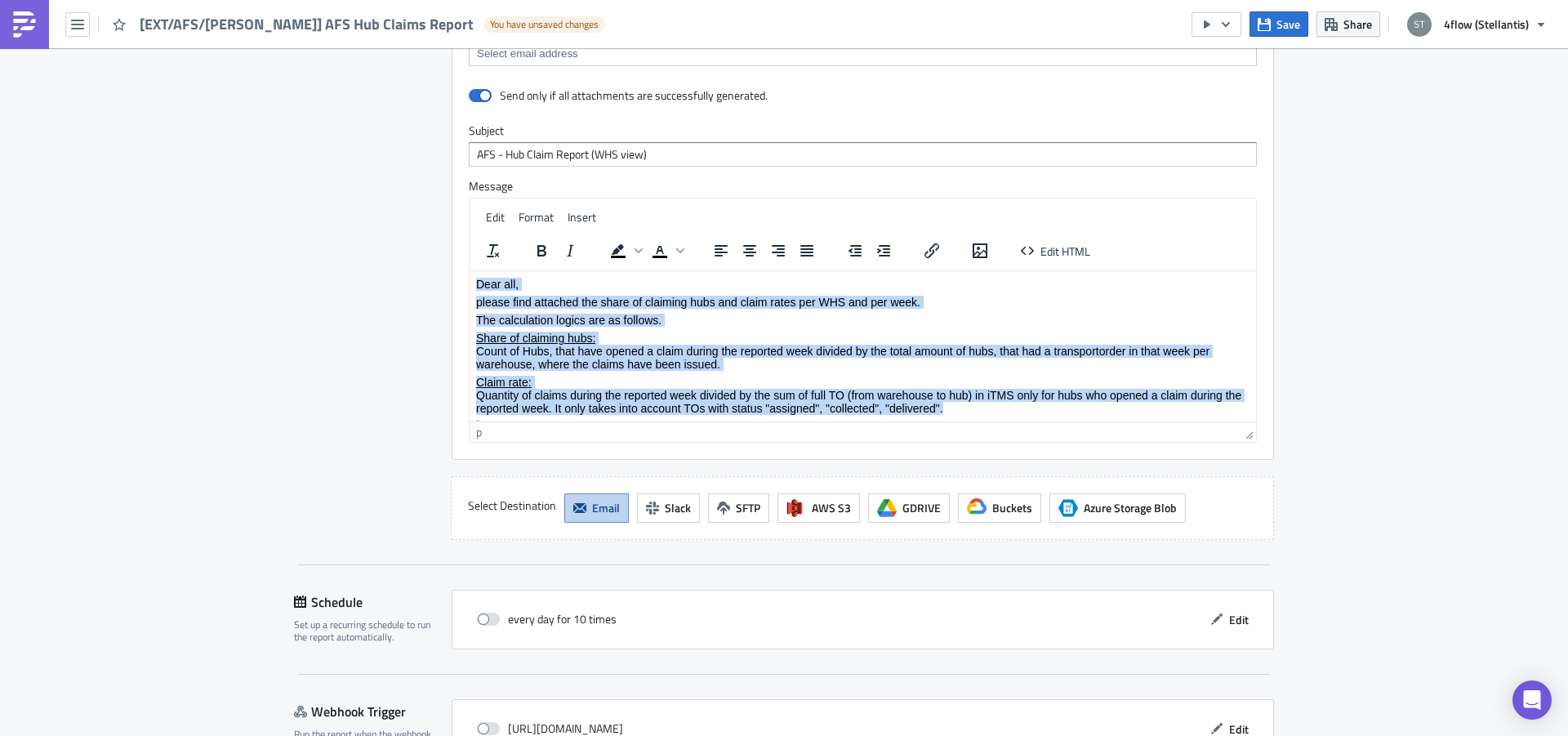
drag, startPoint x: 552, startPoint y: 408, endPoint x: 445, endPoint y: 215, distance: 220.7
click at [469, 270] on html "Dear all, please find attached the share of claiming hubs and claim rates per W…" at bounding box center [862, 370] width 787 height 199
click at [585, 362] on p "Share of claiming hubs: Count of Hubs, that have opened a claim during the repo…" at bounding box center [862, 351] width 773 height 40
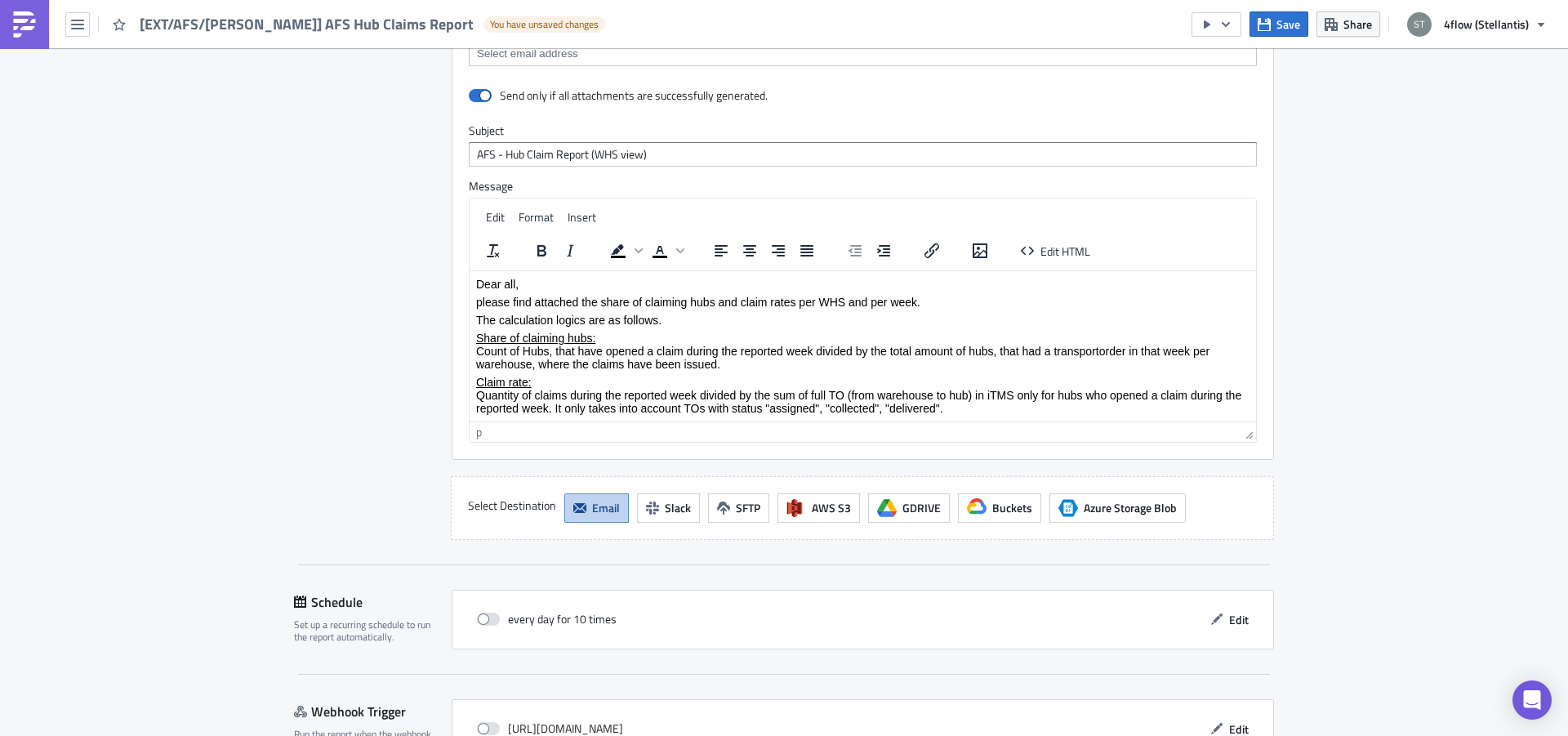
scroll to position [59, 0]
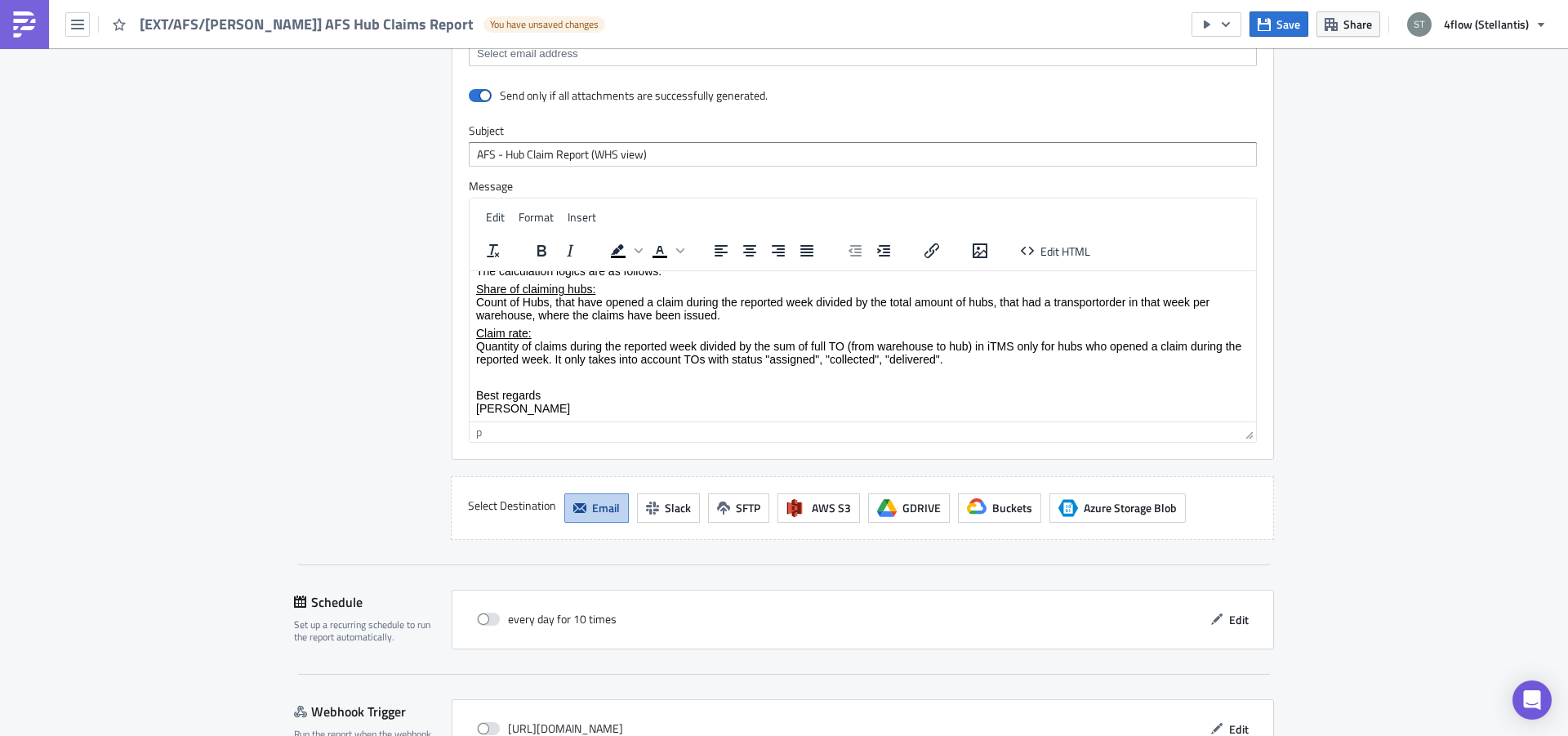
click at [613, 392] on p "Best regards [PERSON_NAME]" at bounding box center [862, 401] width 773 height 26
click at [476, 435] on div "p" at bounding box center [479, 432] width 6 height 17
click at [476, 434] on div "p" at bounding box center [479, 432] width 6 height 17
click at [512, 404] on p "Best regards [PERSON_NAME]" at bounding box center [862, 401] width 773 height 26
click at [1057, 251] on span "Edit HTML" at bounding box center [1066, 250] width 50 height 17
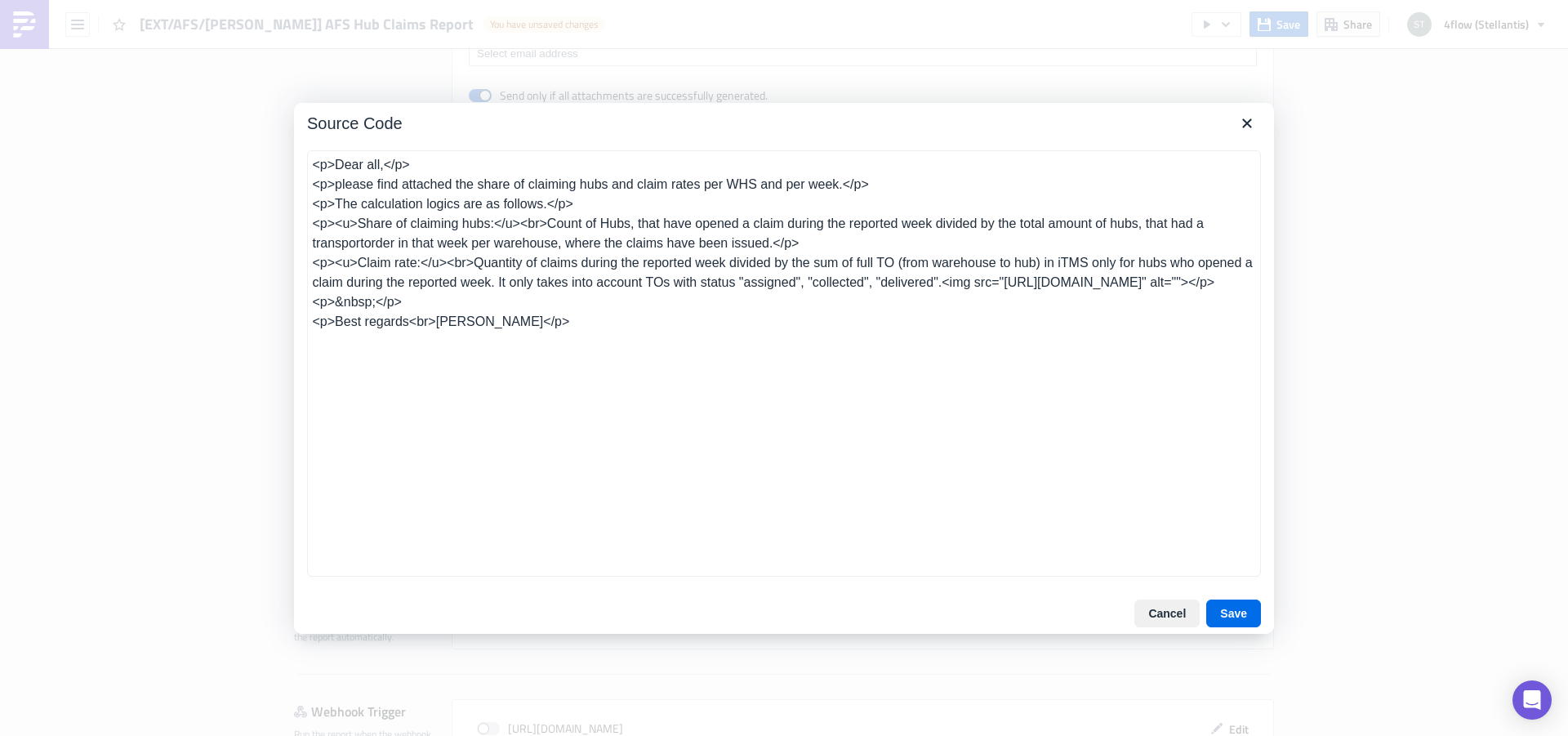
drag, startPoint x: 435, startPoint y: 321, endPoint x: 289, endPoint y: 326, distance: 146.1
click at [307, 326] on textarea "<p>Dear all,</p> <p>please find attached the share of claiming hubs and claim r…" at bounding box center [784, 364] width 954 height 427
type textarea "<p>Dear all,</p> <p>please find attached the share of claiming hubs and claim r…"
click at [1253, 612] on button "Save" at bounding box center [1233, 613] width 55 height 28
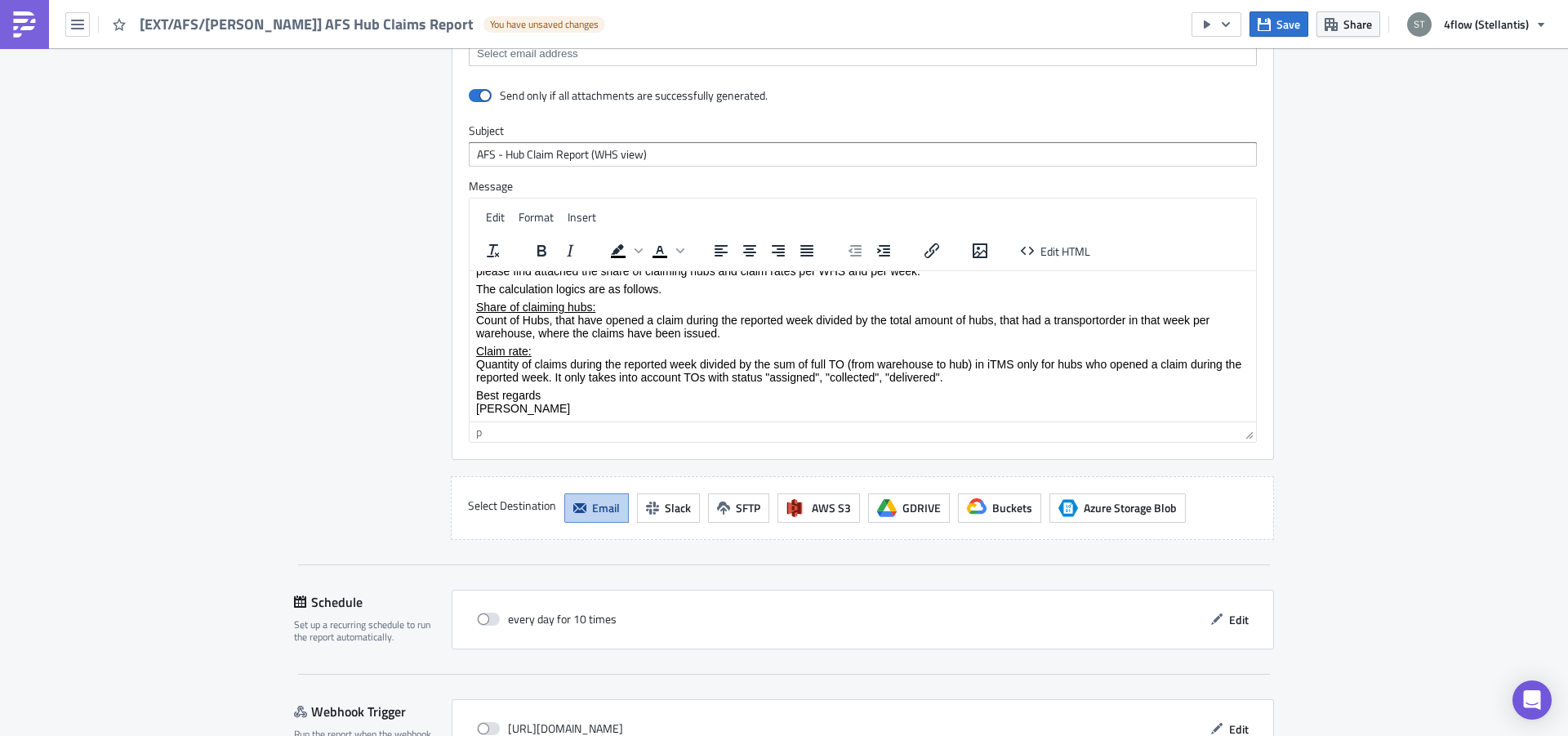
scroll to position [40, 0]
click at [548, 383] on body "Dear all, please find attached the share of claiming hubs and claim rates per W…" at bounding box center [862, 330] width 773 height 168
click at [551, 385] on body "Dear all, please find attached the share of claiming hubs and claim rates per W…" at bounding box center [862, 330] width 773 height 168
click at [977, 379] on p "Claim rate: Quantity of claims during the reported week divided by the sum of f…" at bounding box center [862, 363] width 773 height 40
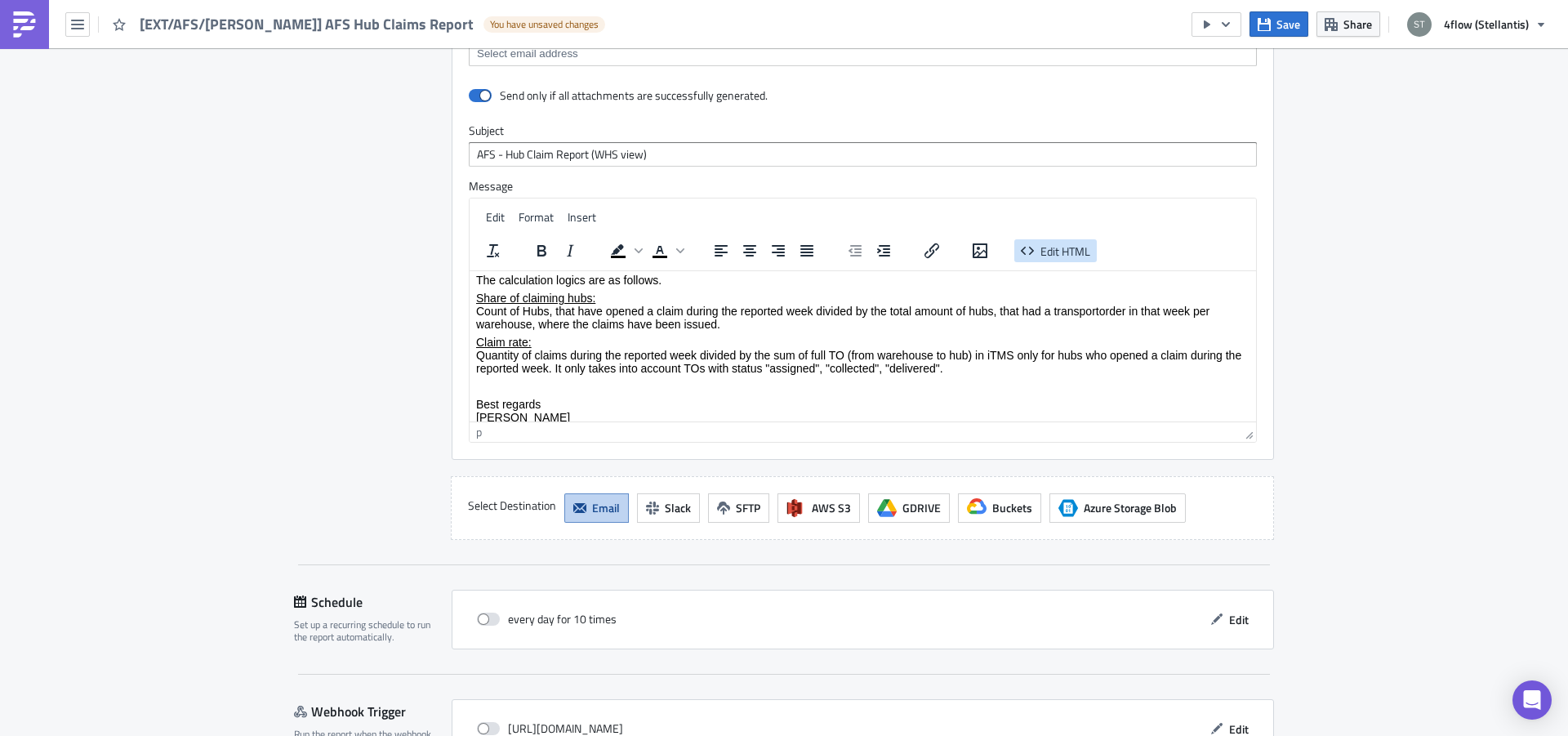
click at [1073, 247] on span "Edit HTML" at bounding box center [1066, 250] width 50 height 17
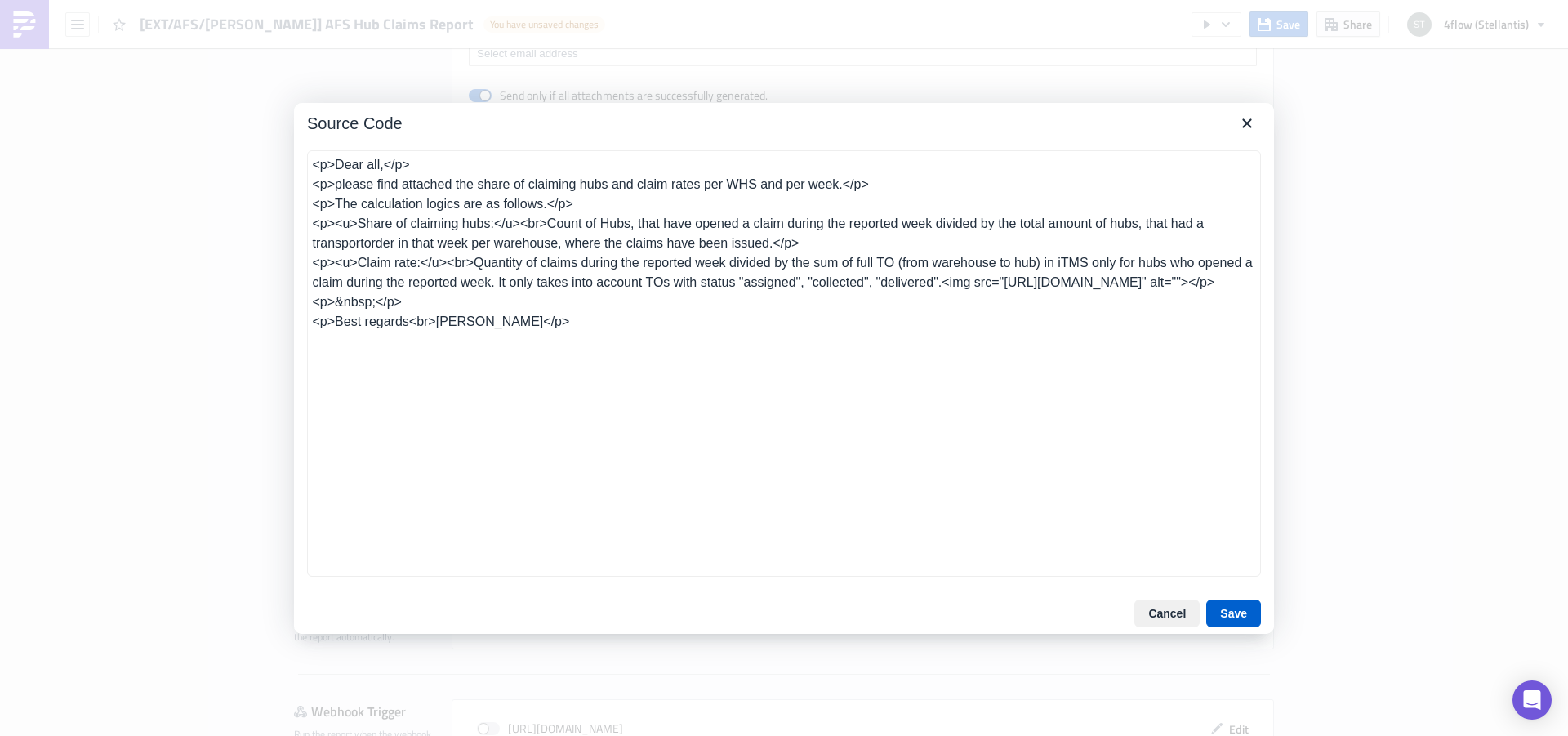
click at [1241, 611] on button "Save" at bounding box center [1233, 613] width 55 height 28
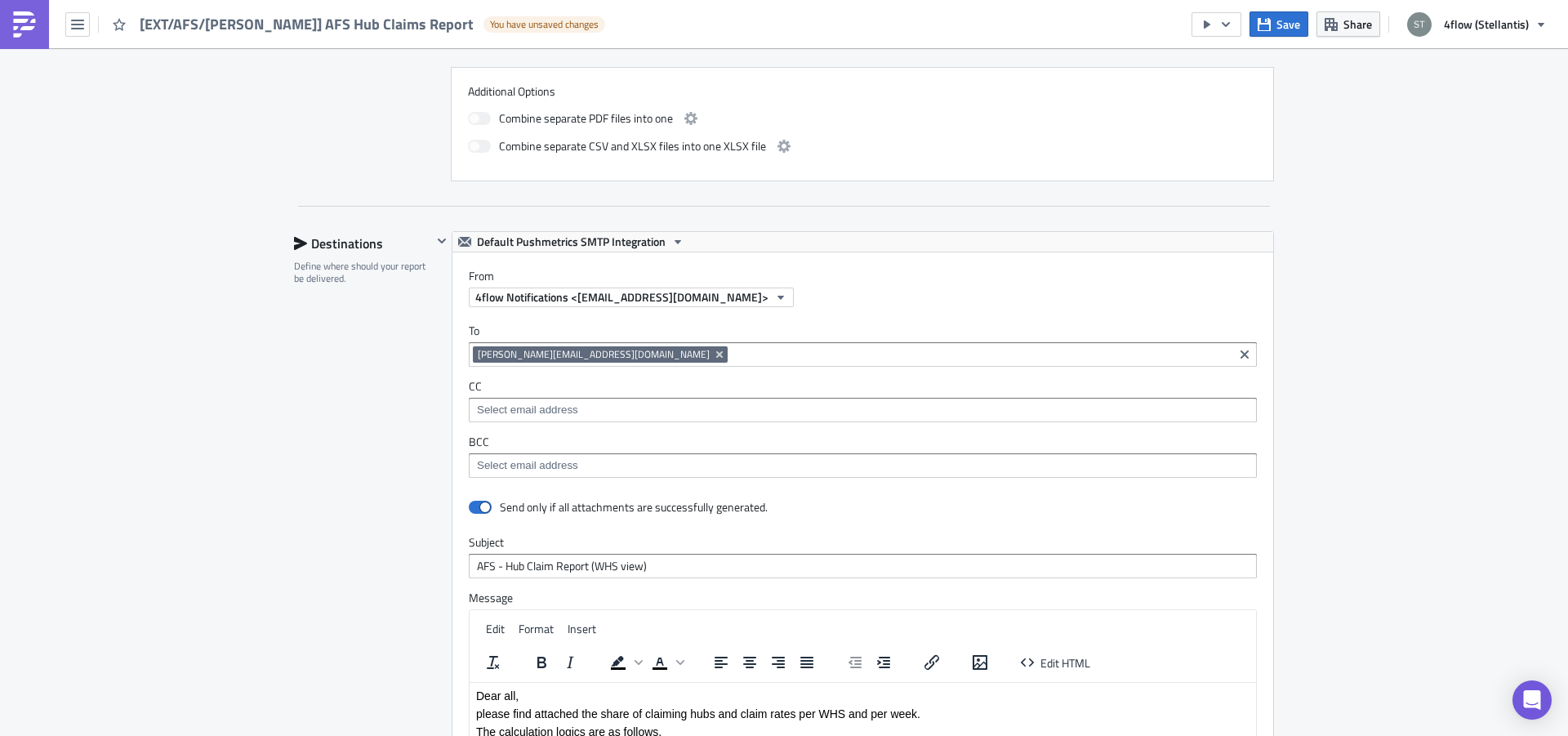
scroll to position [516, 0]
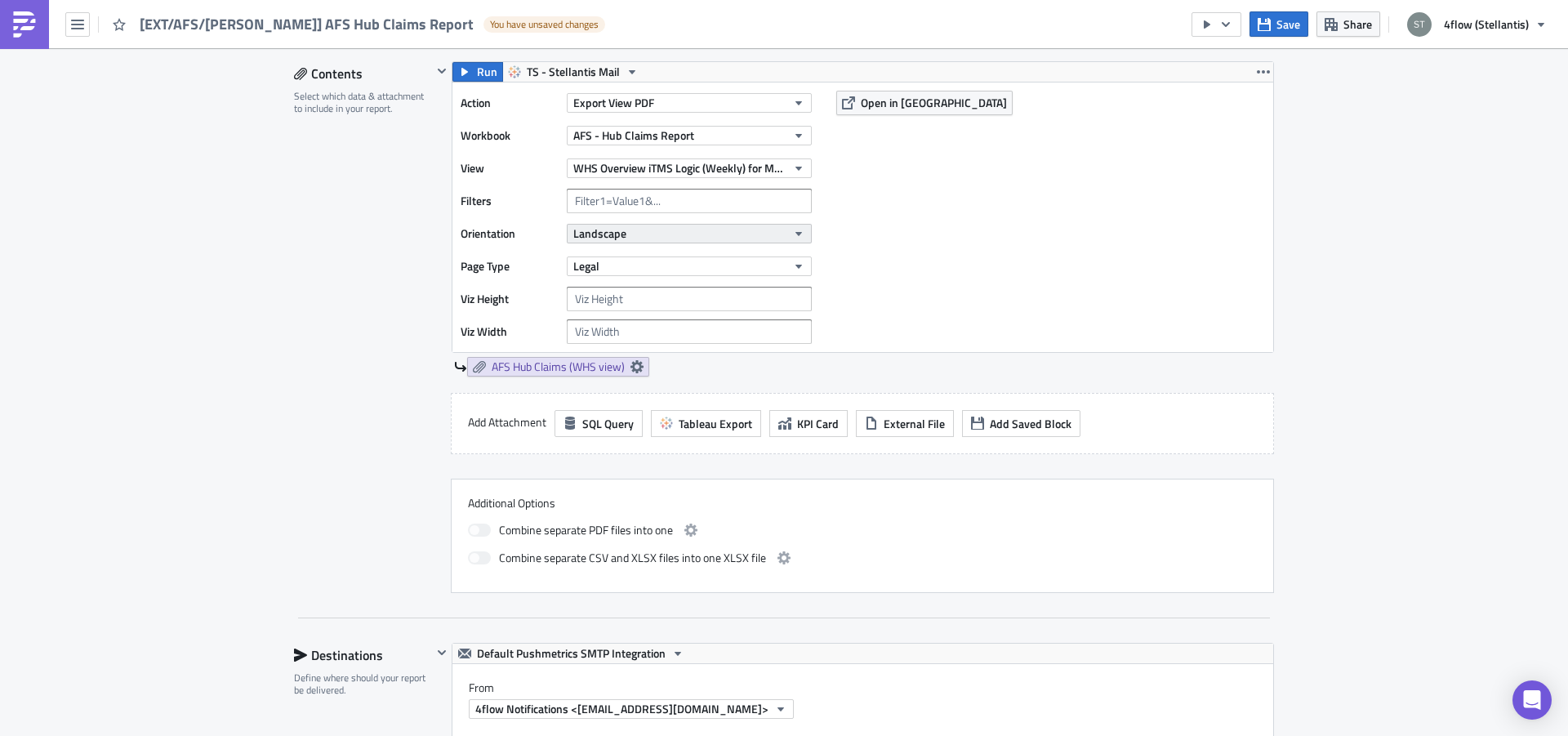
click at [602, 237] on span "Landscape" at bounding box center [600, 234] width 53 height 17
click at [621, 263] on button "Legal" at bounding box center [689, 267] width 245 height 19
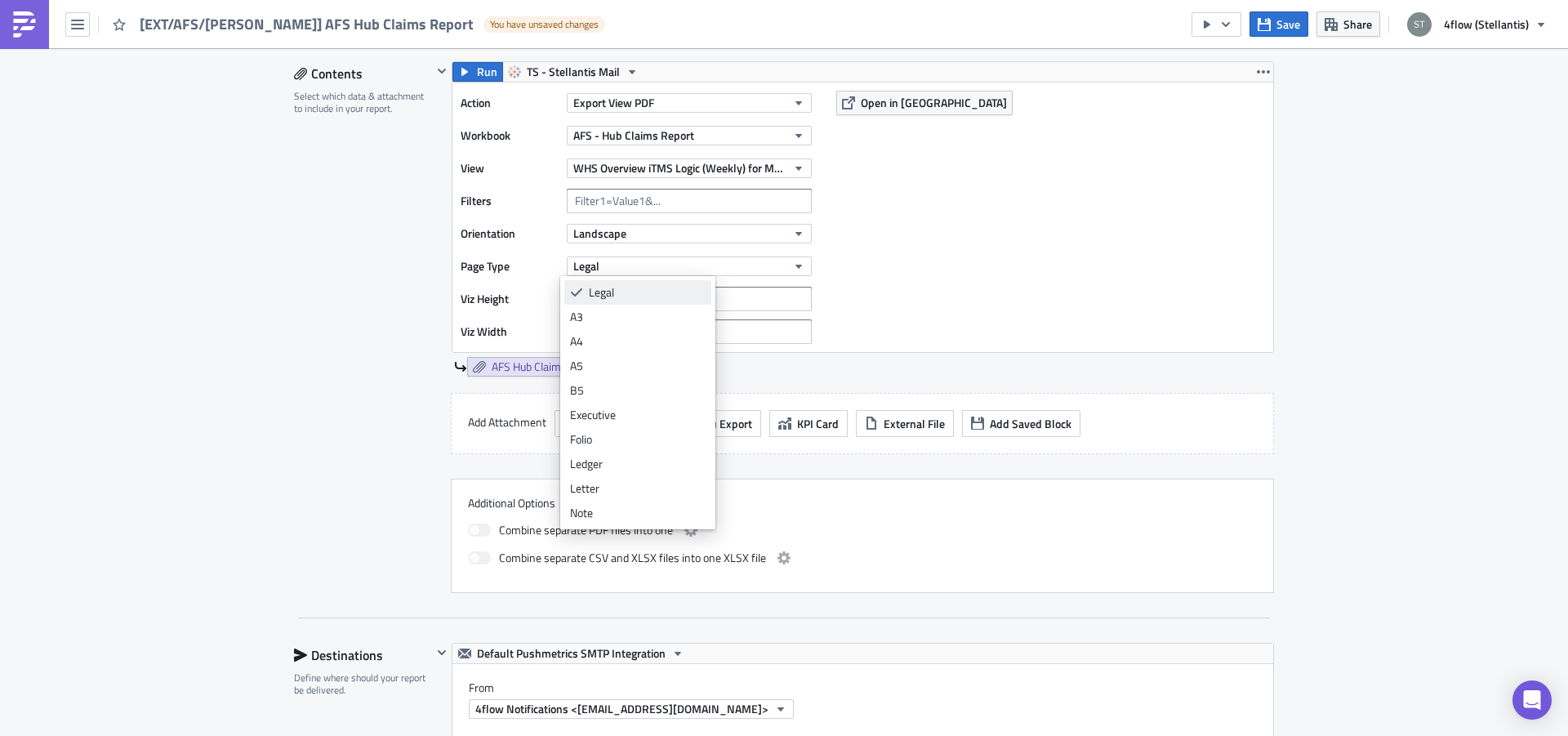
scroll to position [49, 0]
click at [608, 263] on button "Legal" at bounding box center [689, 267] width 245 height 19
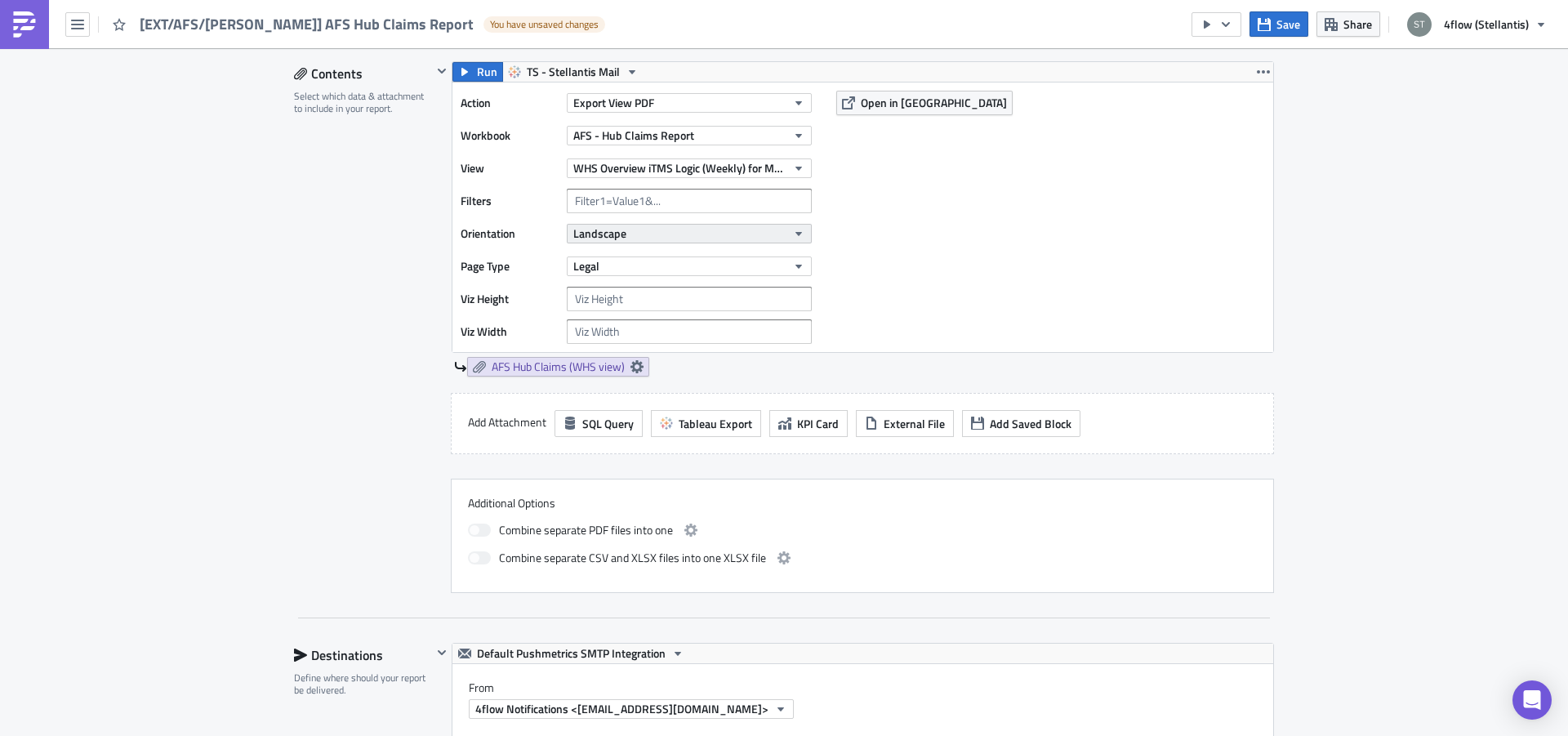
click at [602, 238] on span "Landscape" at bounding box center [600, 234] width 53 height 17
click at [614, 258] on button "Legal" at bounding box center [689, 267] width 245 height 19
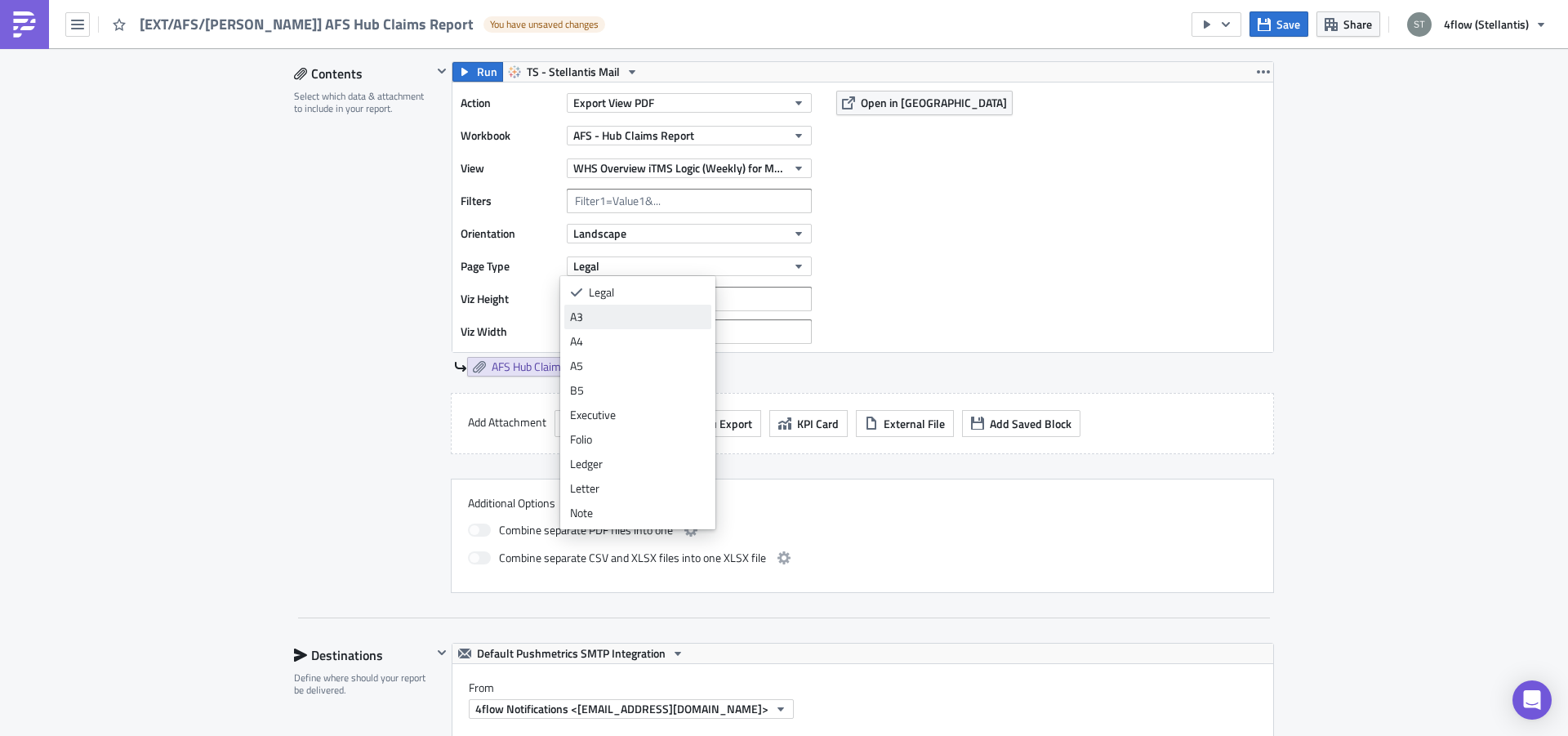
click at [626, 321] on div "A3" at bounding box center [637, 317] width 135 height 16
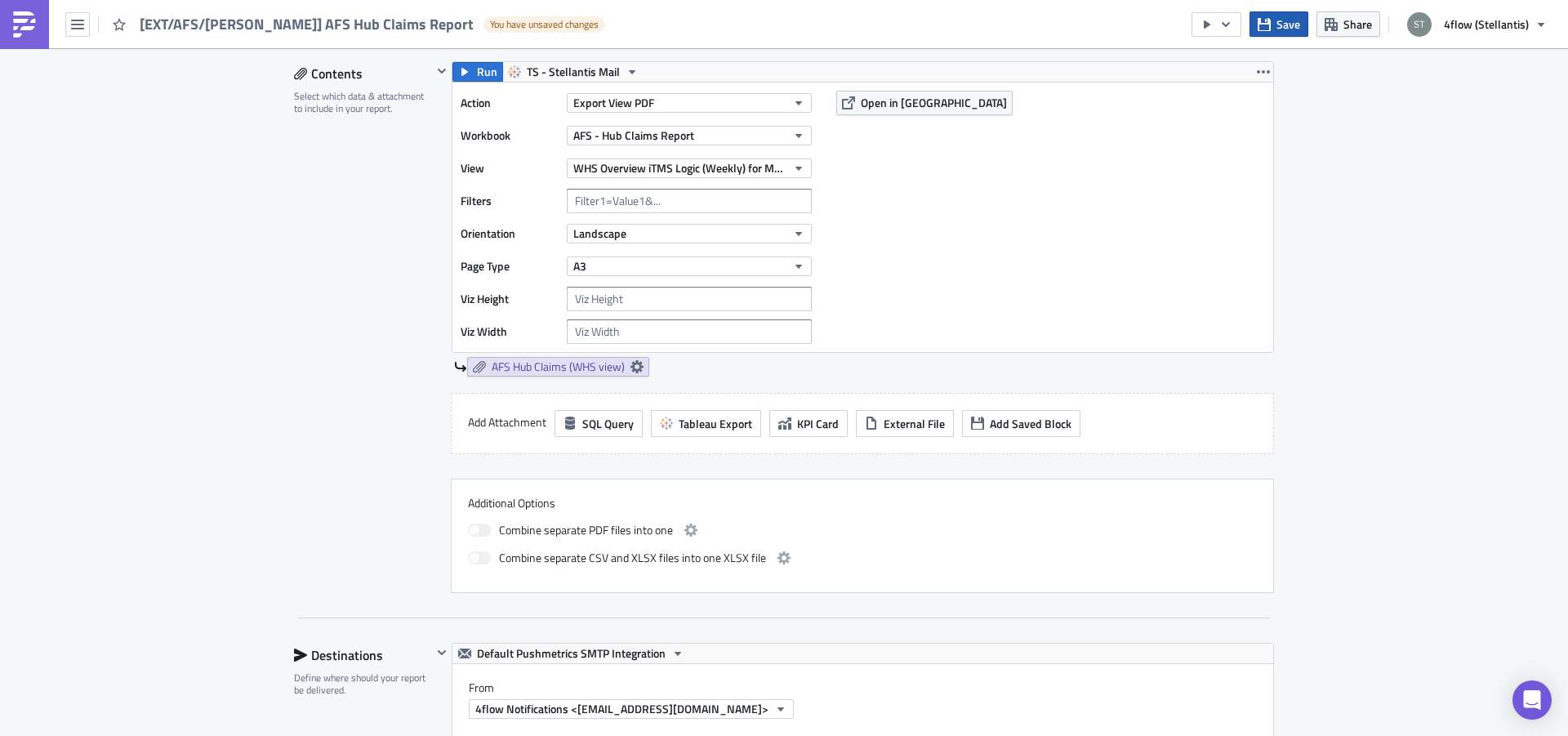
click at [1297, 22] on span "Save" at bounding box center [1288, 24] width 24 height 17
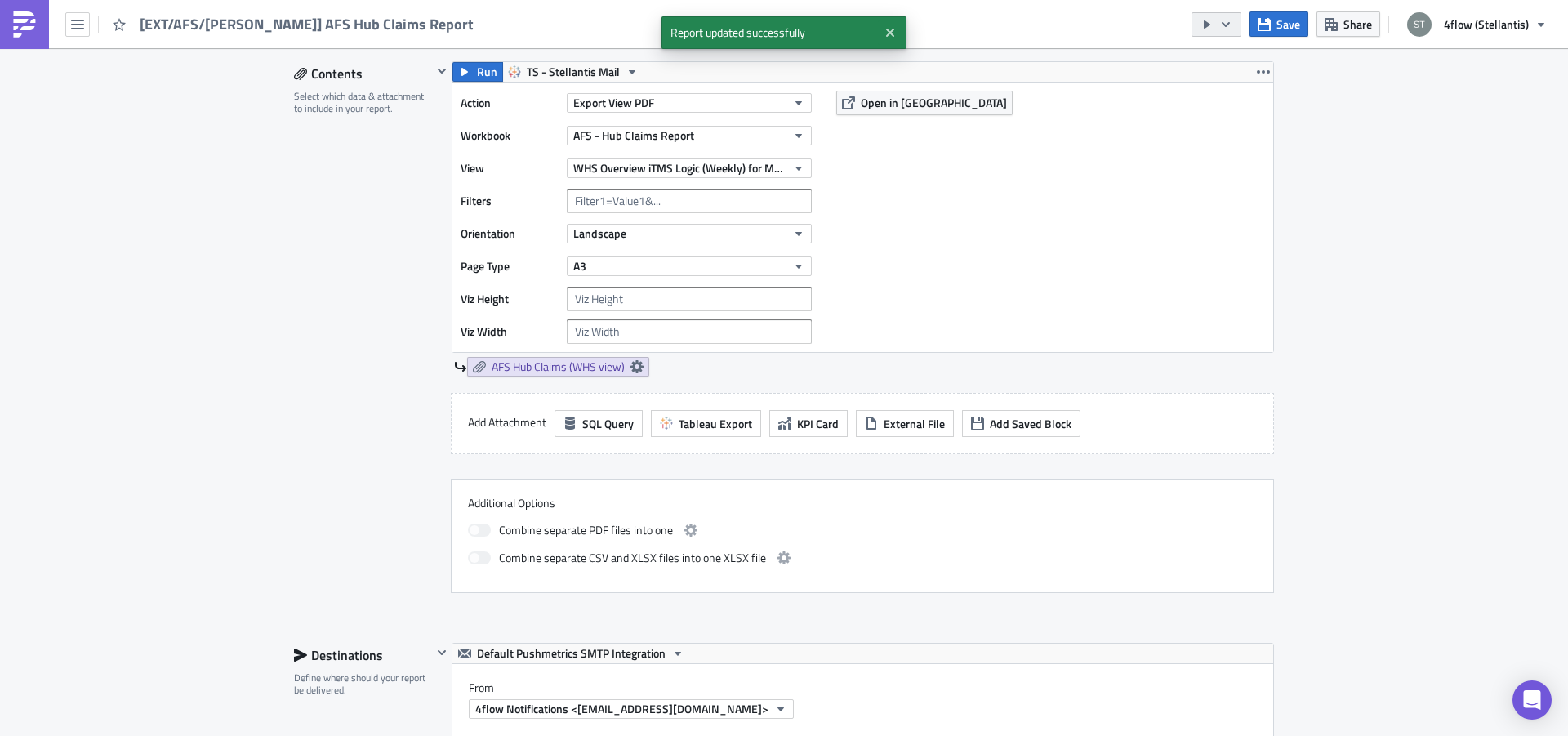
click at [1214, 23] on icon "button" at bounding box center [1207, 25] width 14 height 14
click at [1236, 89] on div "Run Report" at bounding box center [1268, 90] width 127 height 16
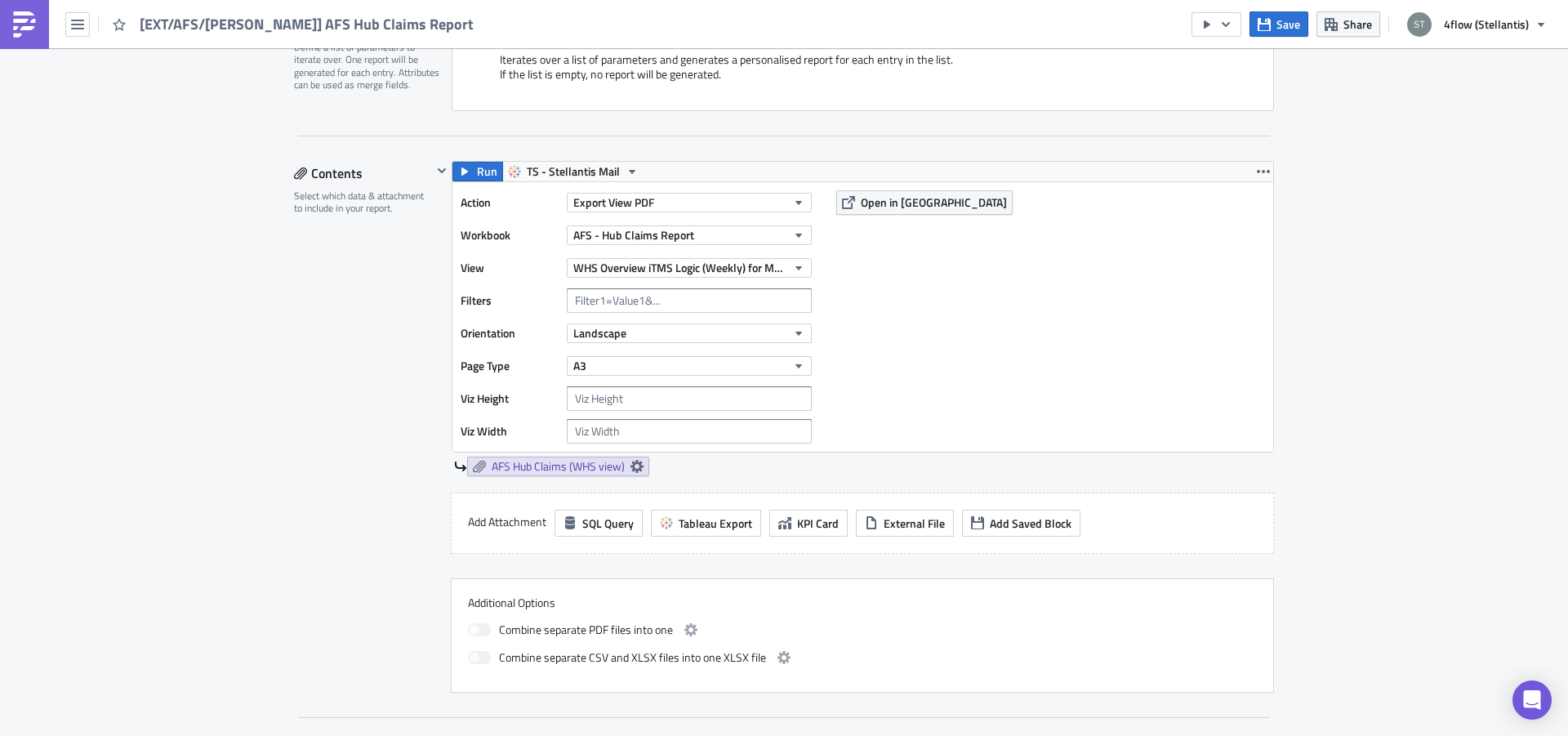
scroll to position [310, 0]
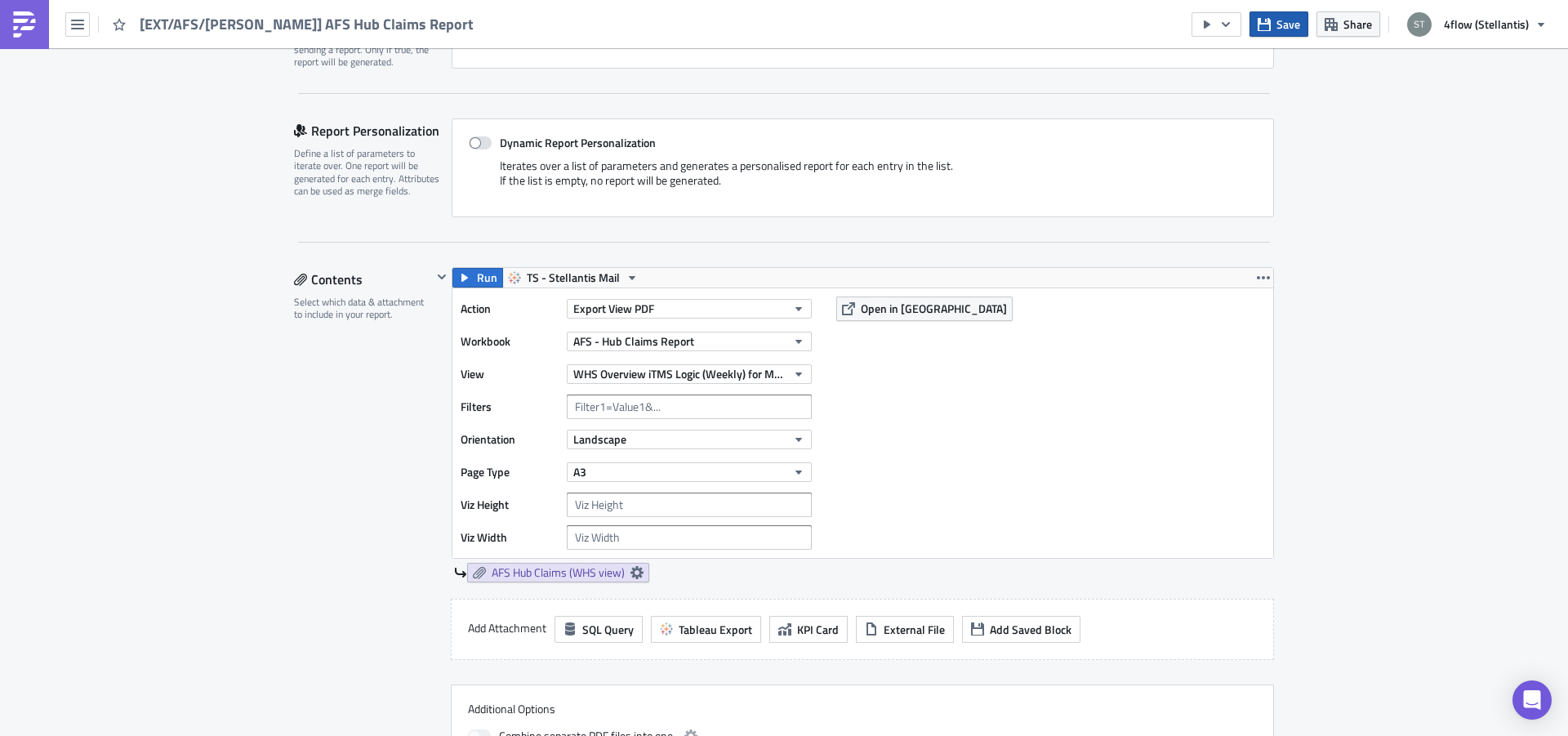
click at [1292, 18] on span "Save" at bounding box center [1288, 24] width 24 height 17
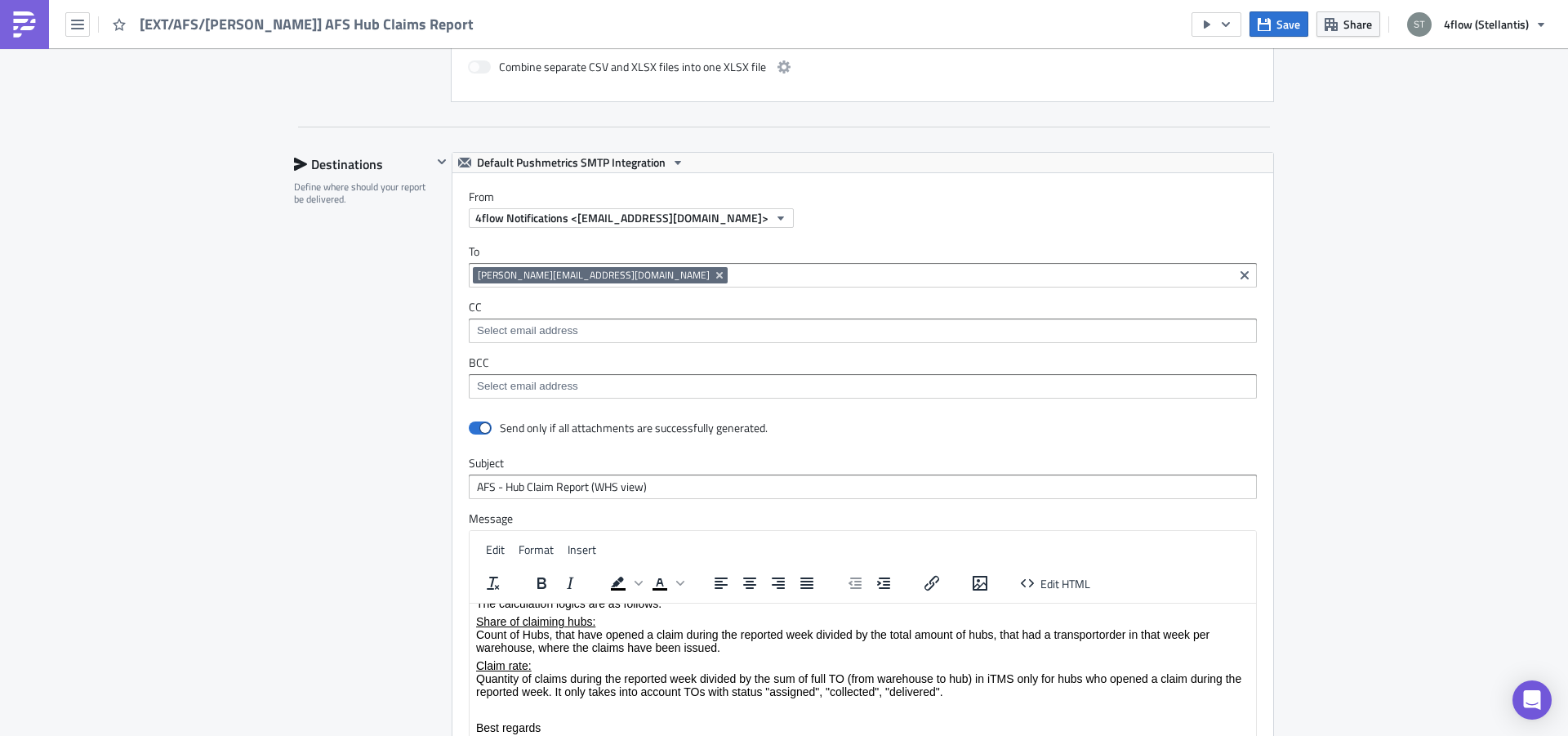
scroll to position [824, 0]
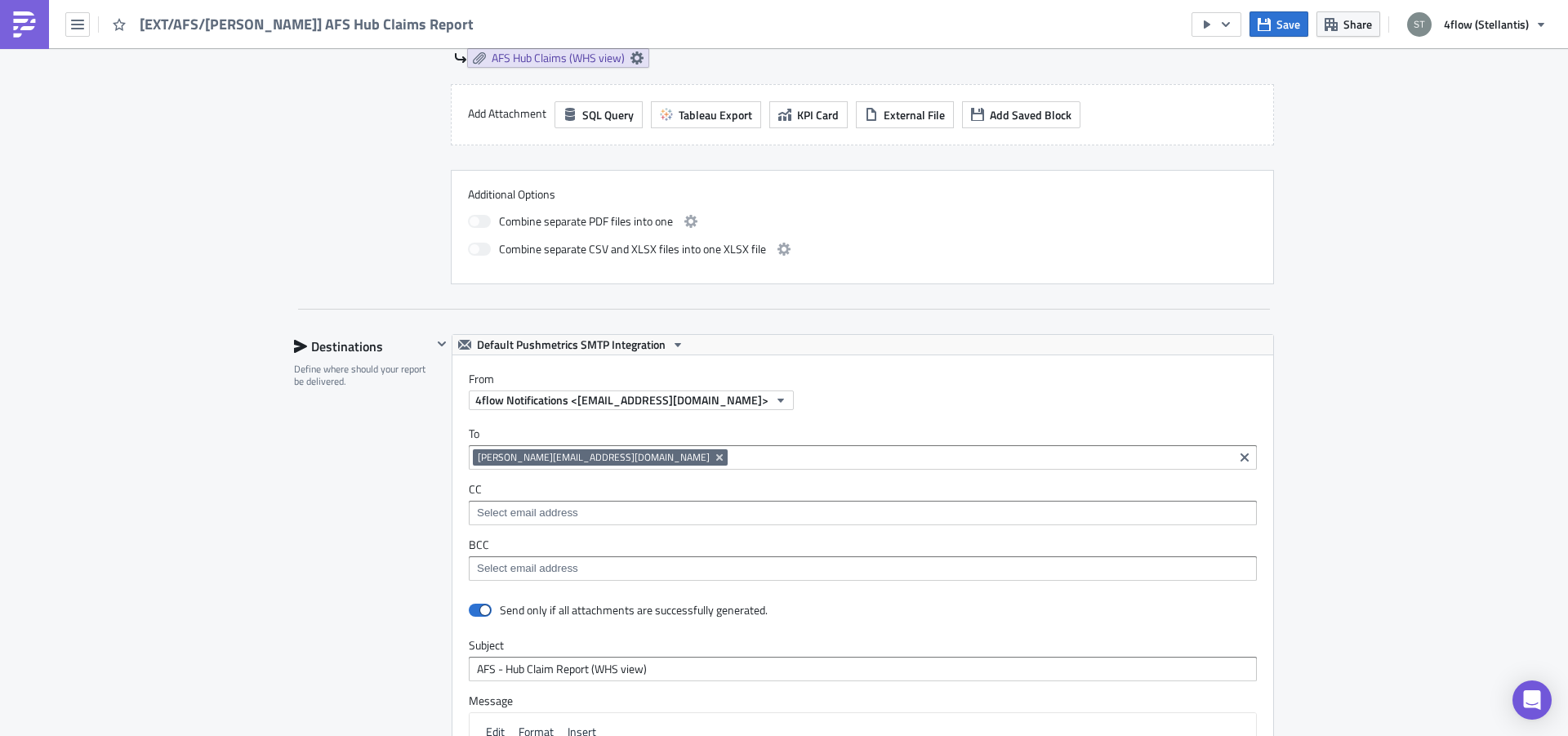
click at [512, 453] on span "[PERSON_NAME][EMAIL_ADDRESS][DOMAIN_NAME]" at bounding box center [594, 458] width 232 height 14
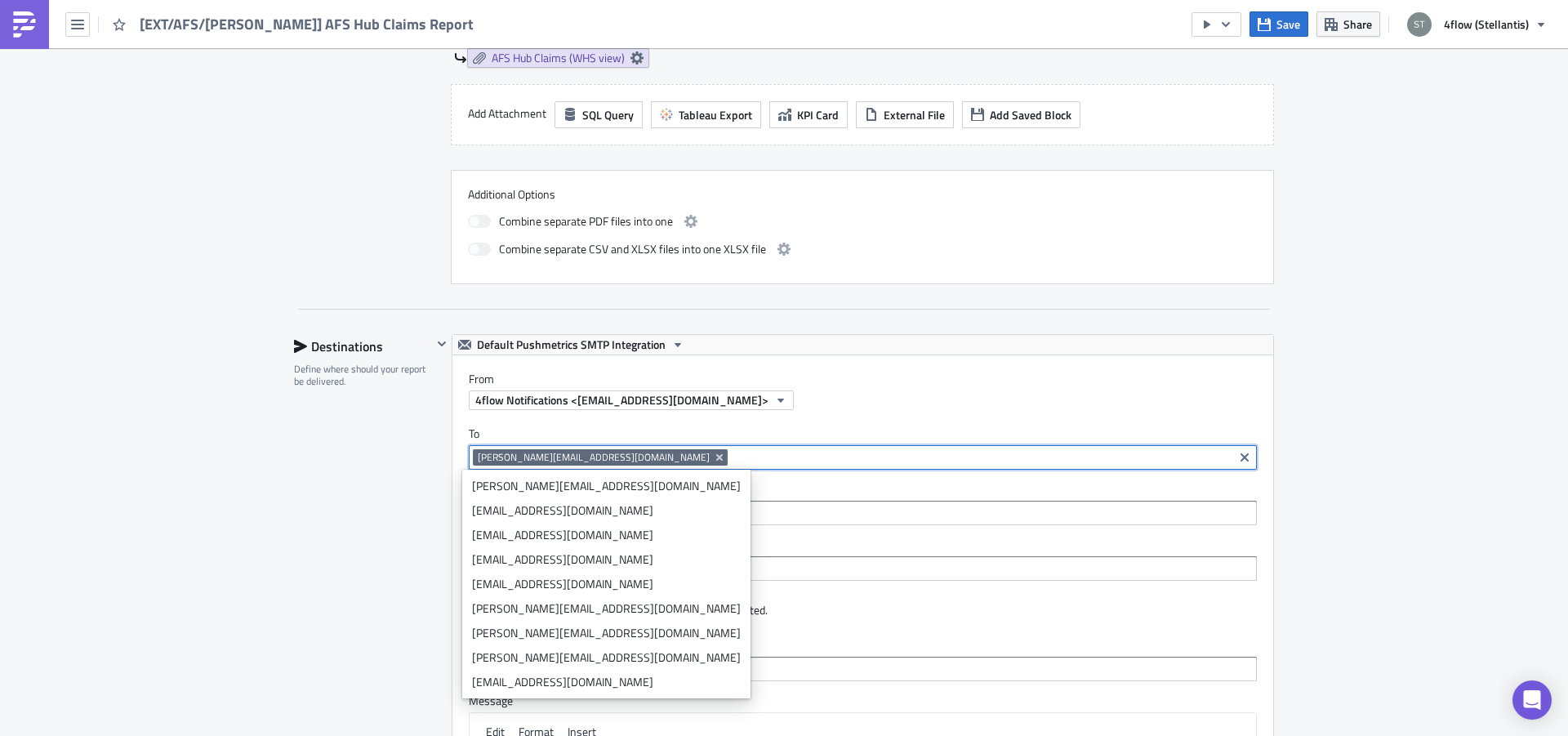
click at [392, 455] on div "Destinations Define where should your report be delivered." at bounding box center [363, 694] width 138 height 721
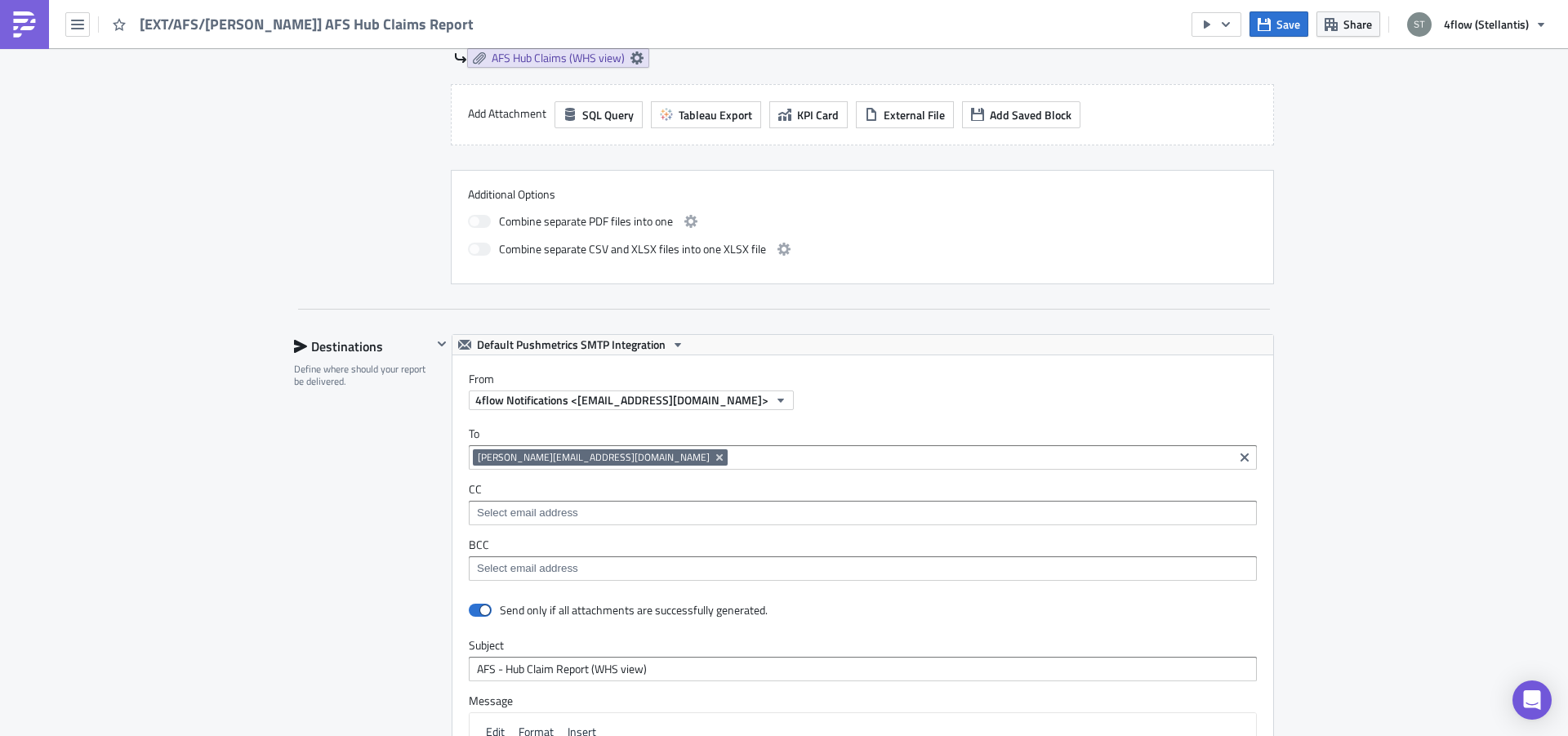
scroll to position [1031, 0]
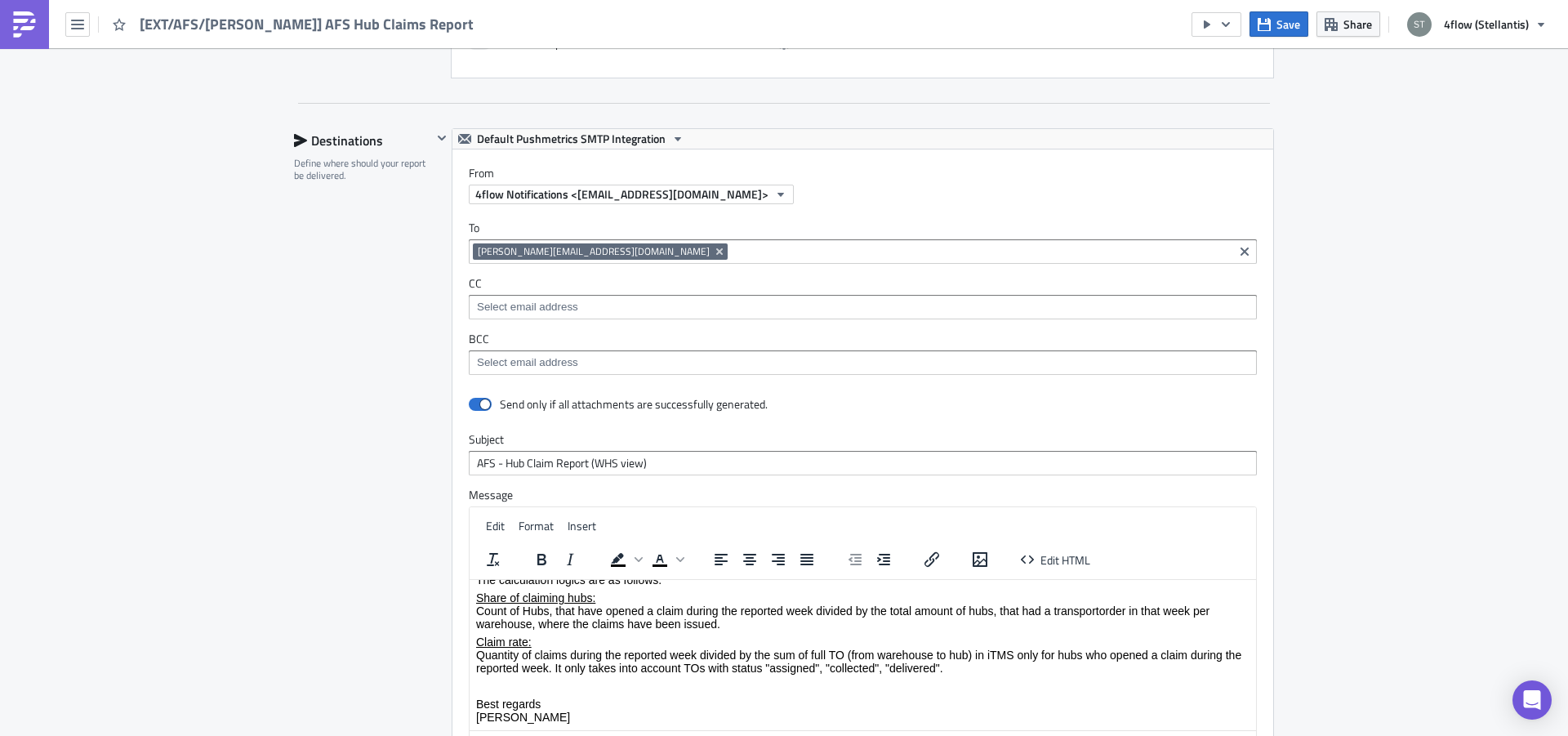
click at [533, 366] on input at bounding box center [862, 362] width 778 height 16
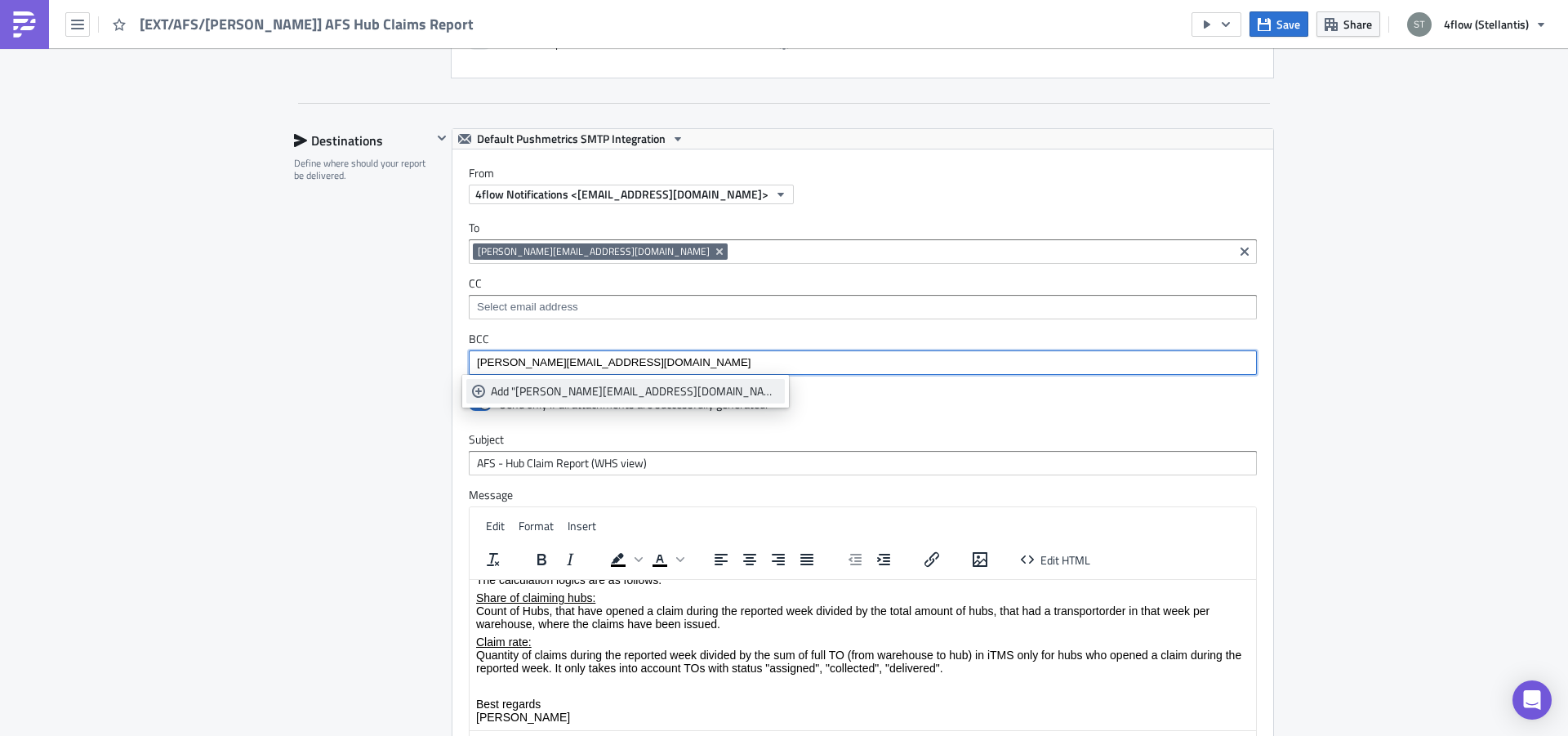
type input "[PERSON_NAME][EMAIL_ADDRESS][DOMAIN_NAME]"
click at [588, 382] on link "Add "[PERSON_NAME][EMAIL_ADDRESS][DOMAIN_NAME]"" at bounding box center [626, 390] width 319 height 24
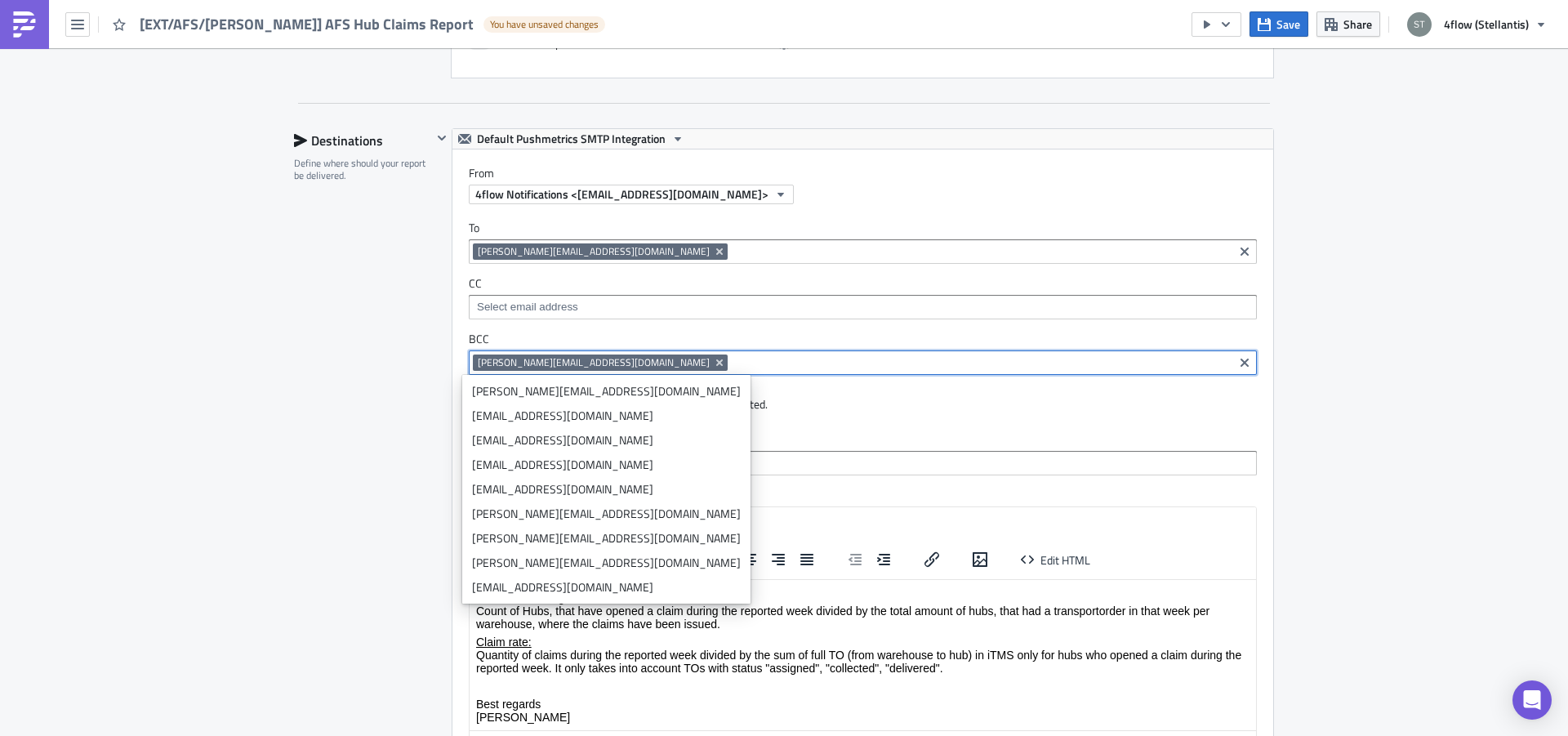
click at [327, 400] on div "Destinations Define where should your report be delivered." at bounding box center [363, 489] width 138 height 721
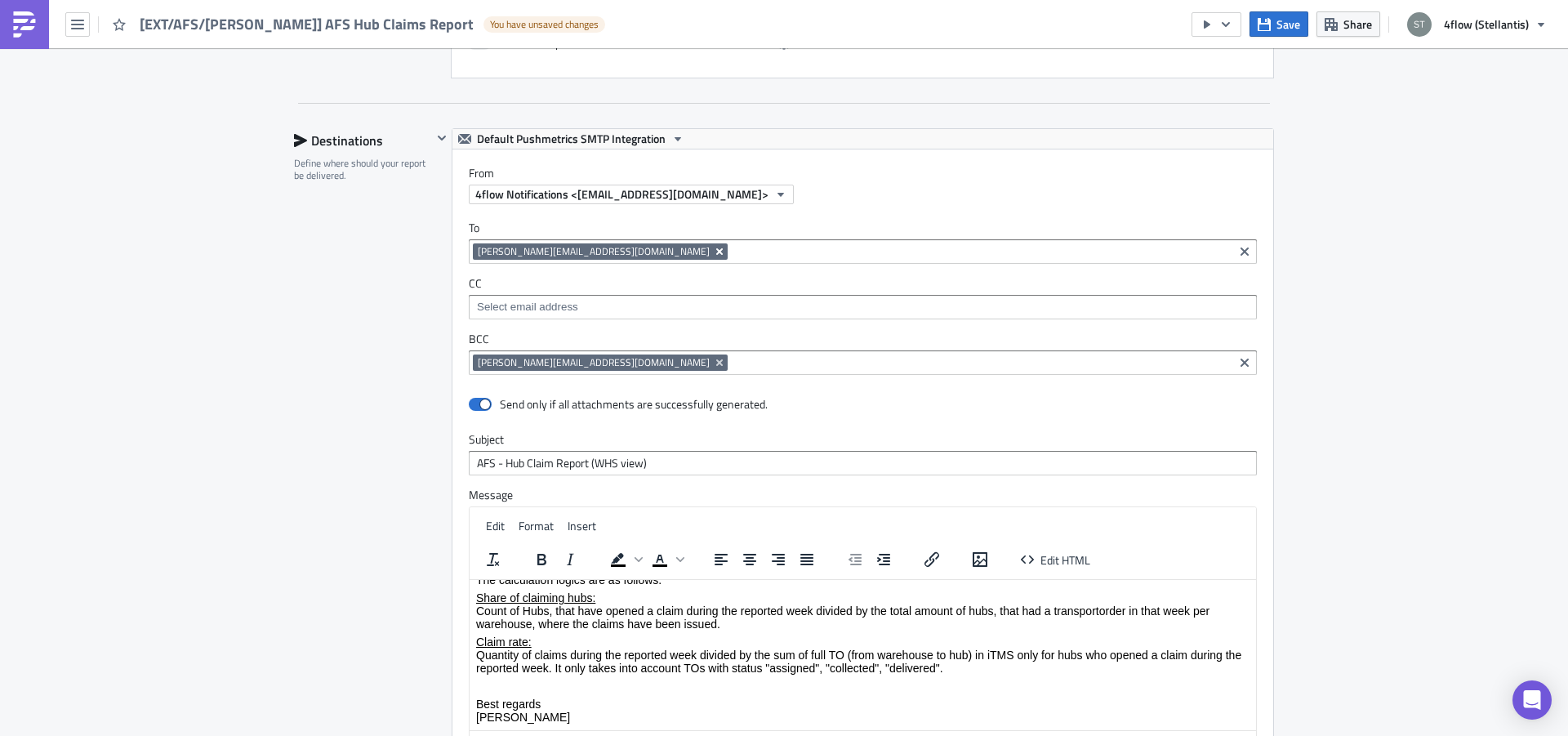
click at [713, 249] on icon "Remove Tag" at bounding box center [719, 252] width 14 height 14
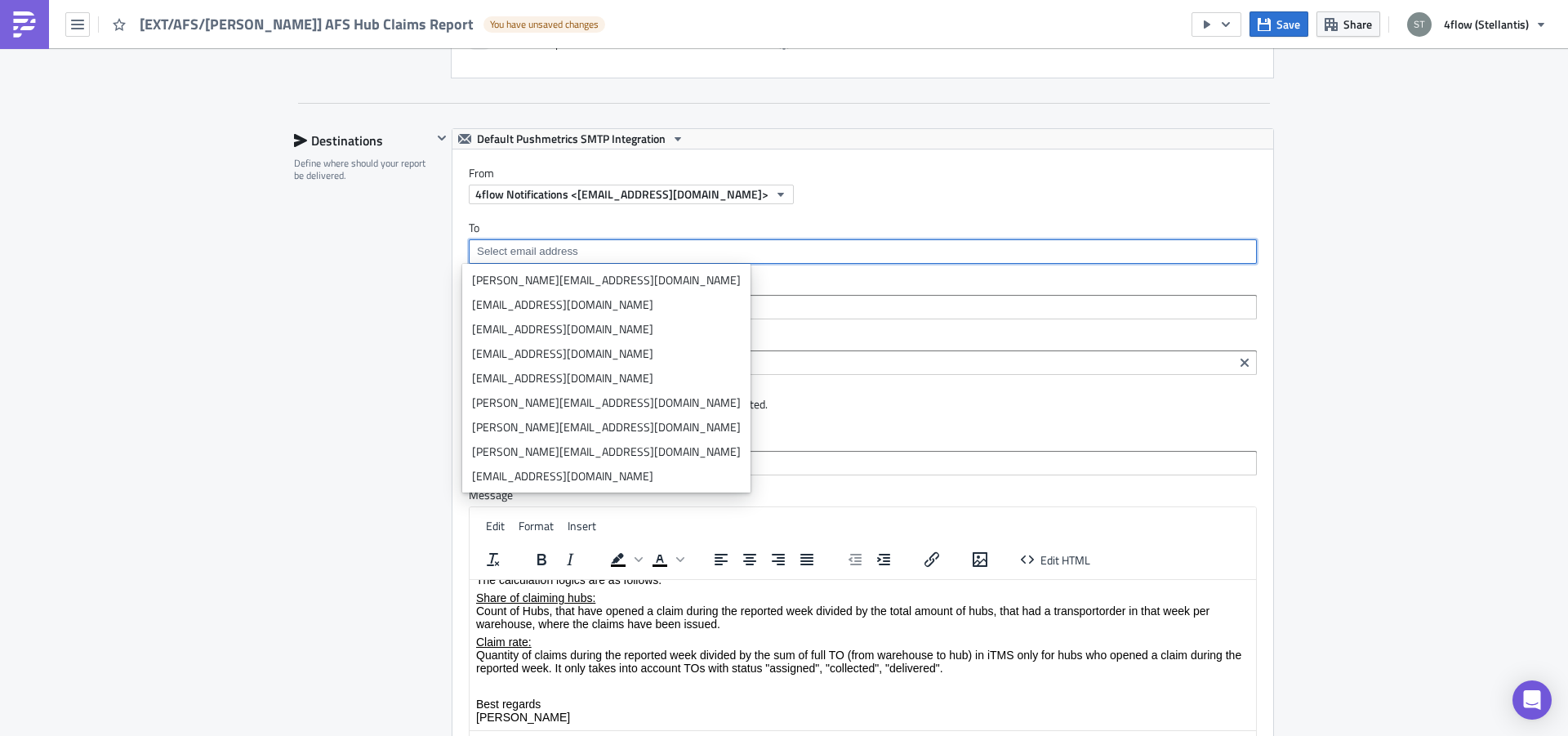
click at [278, 314] on div "Edit " [EXT/AFS/[PERSON_NAME]] AFS Hub Claims Report " Draft Settings Configure…" at bounding box center [784, 84] width 1013 height 2133
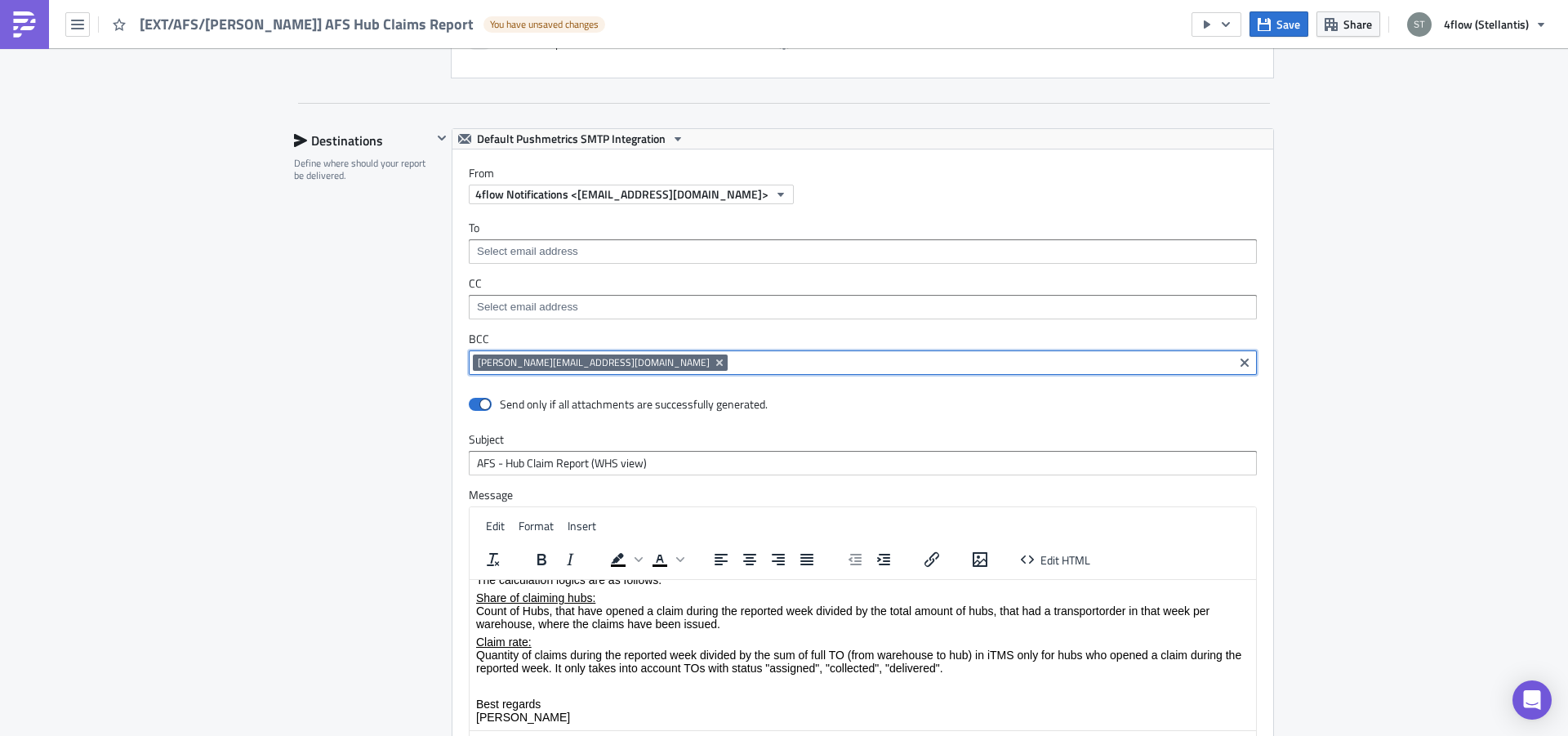
click at [732, 367] on input at bounding box center [980, 362] width 497 height 16
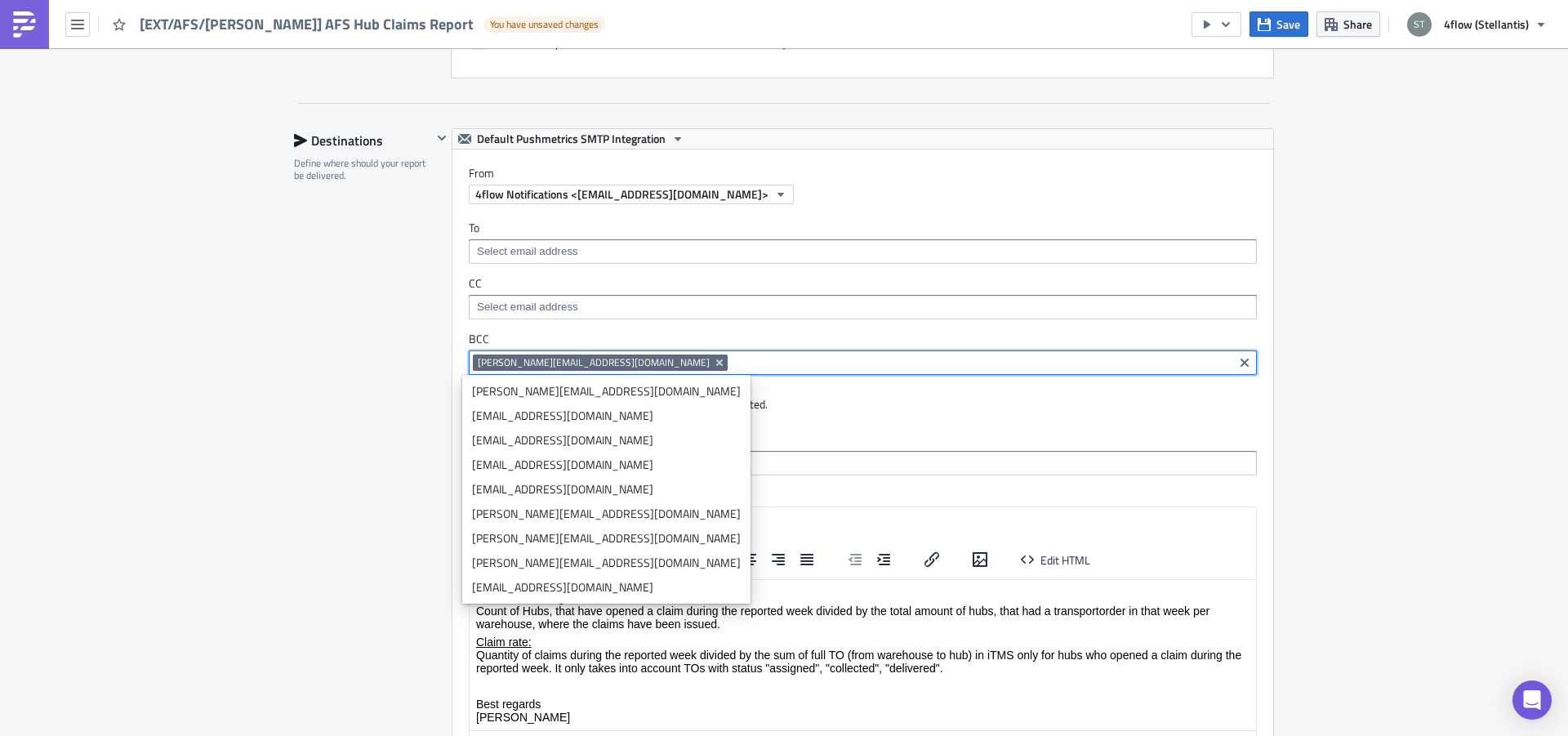
click at [732, 360] on input at bounding box center [980, 362] width 497 height 16
click at [732, 358] on input at bounding box center [980, 362] width 497 height 16
click at [257, 427] on div "Edit " [EXT/AFS/[PERSON_NAME]] AFS Hub Claims Report " Draft Settings Configure…" at bounding box center [784, 84] width 1568 height 2133
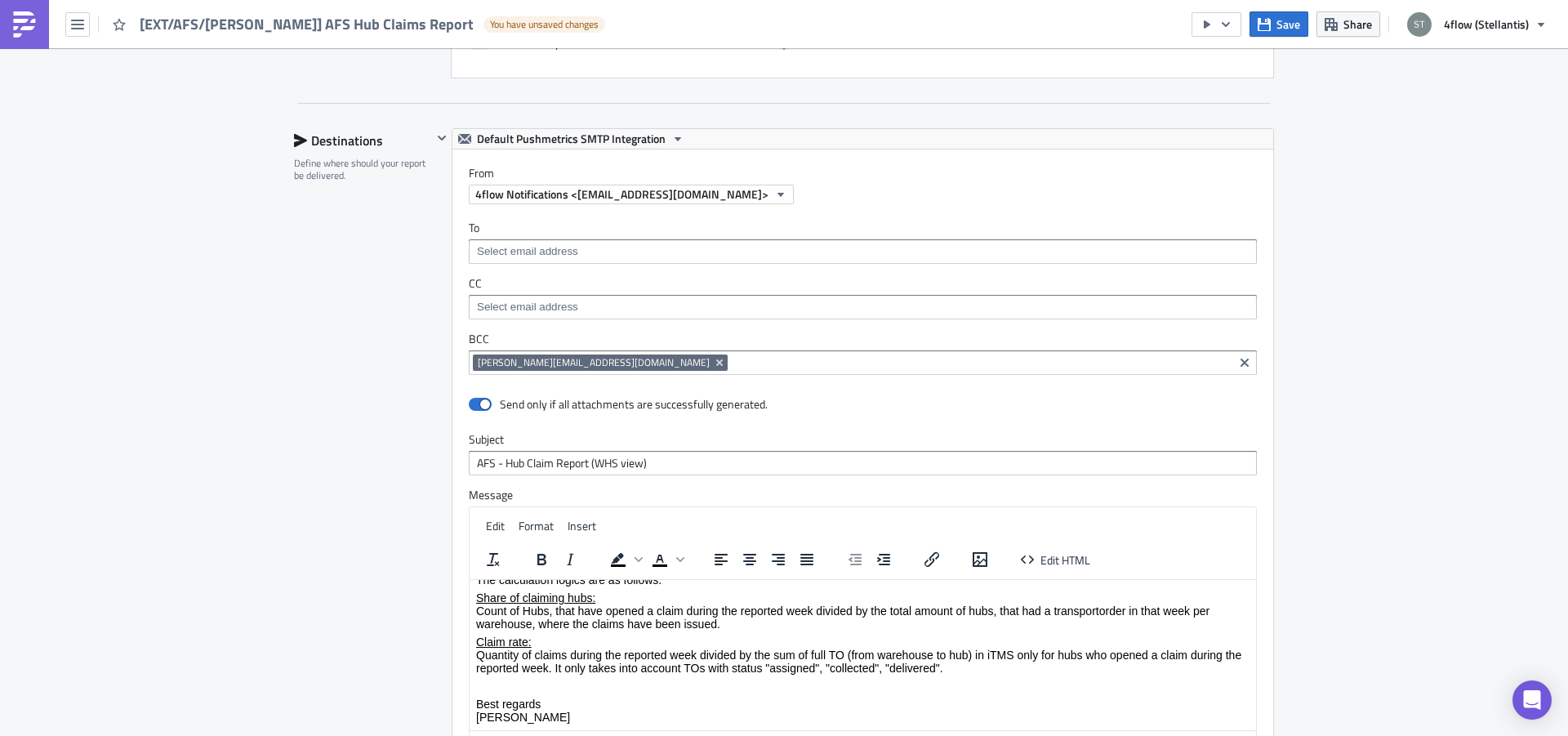
scroll to position [1236, 0]
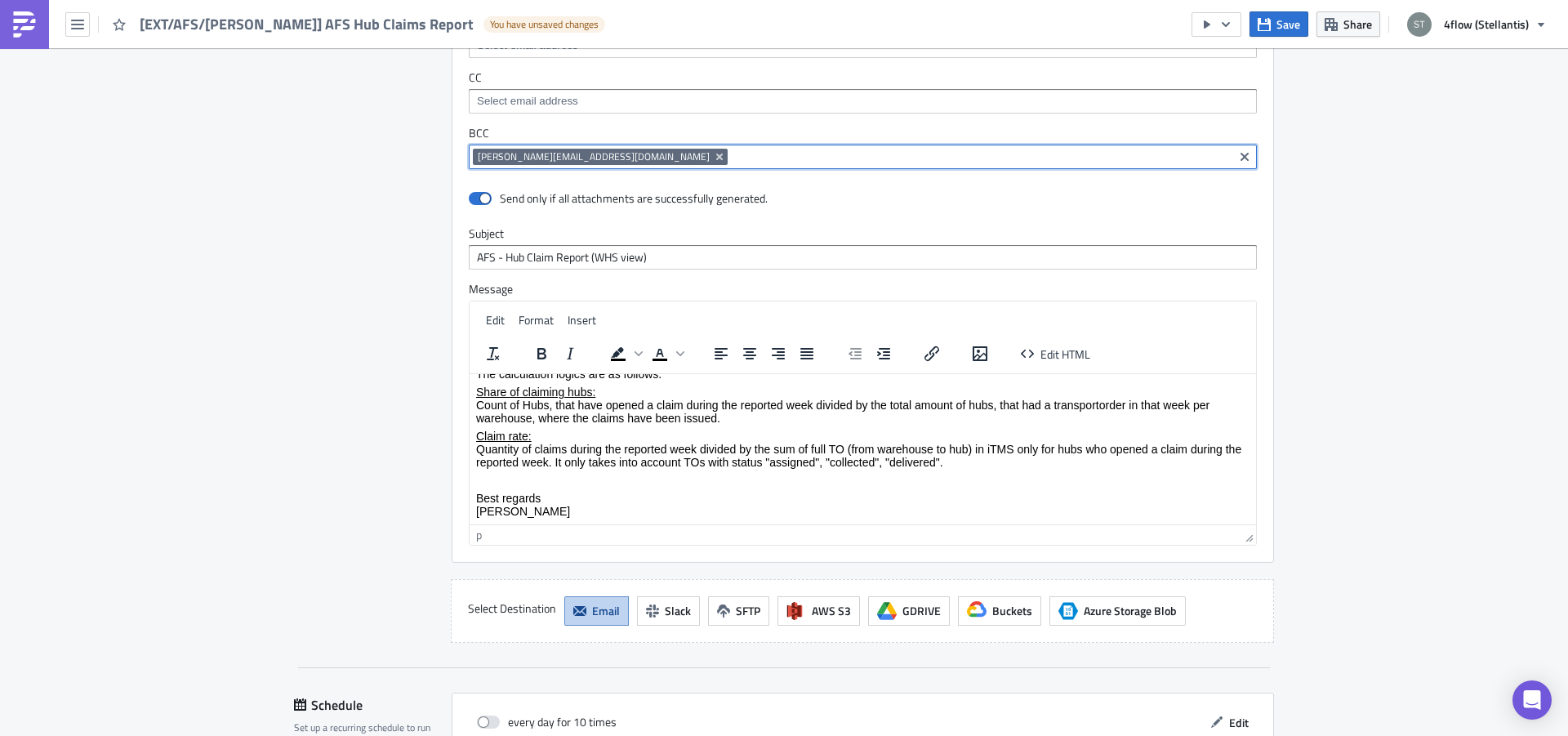
click at [732, 159] on input at bounding box center [980, 156] width 497 height 16
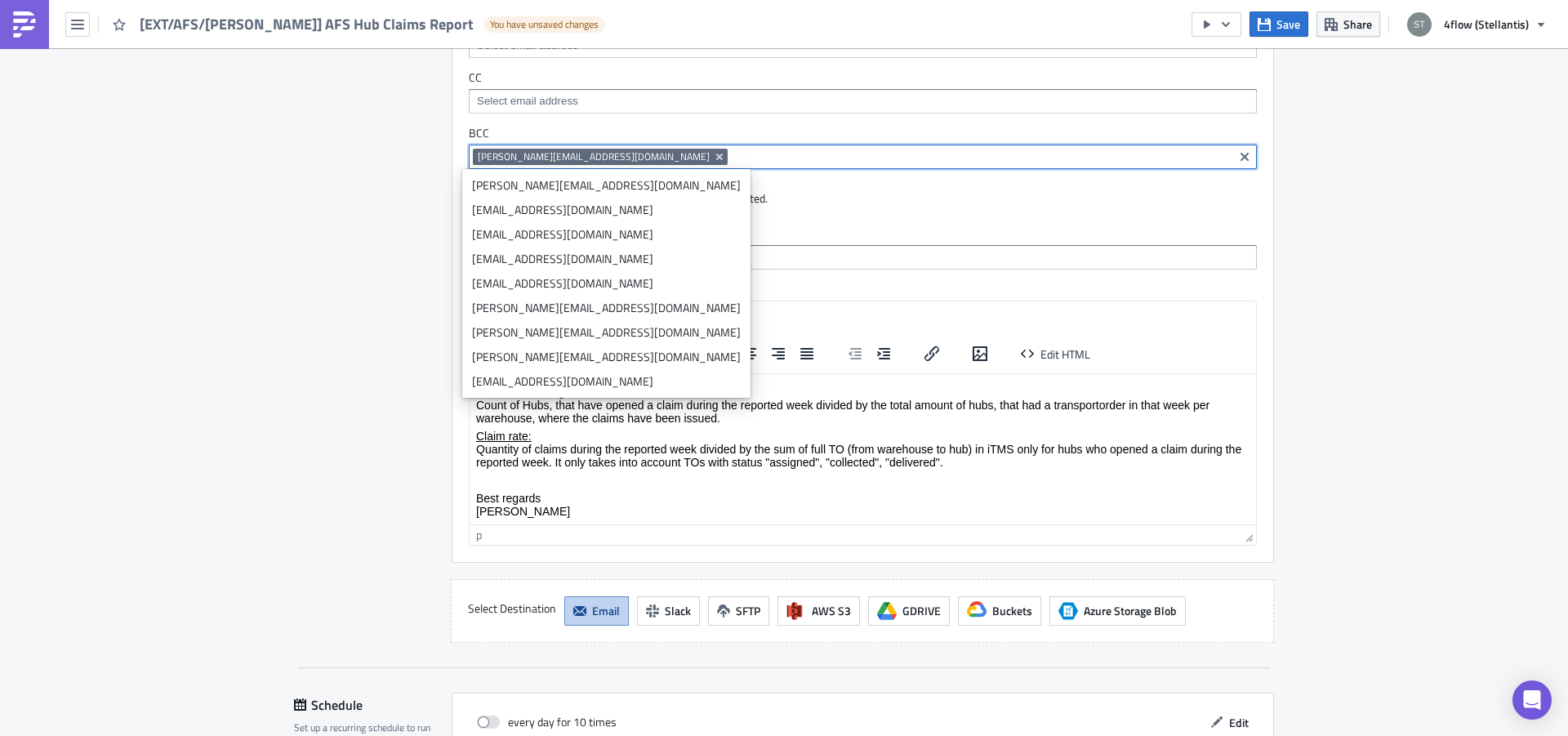
paste input "[EMAIL_ADDRESS][PERSON_NAME][DOMAIN_NAME];"
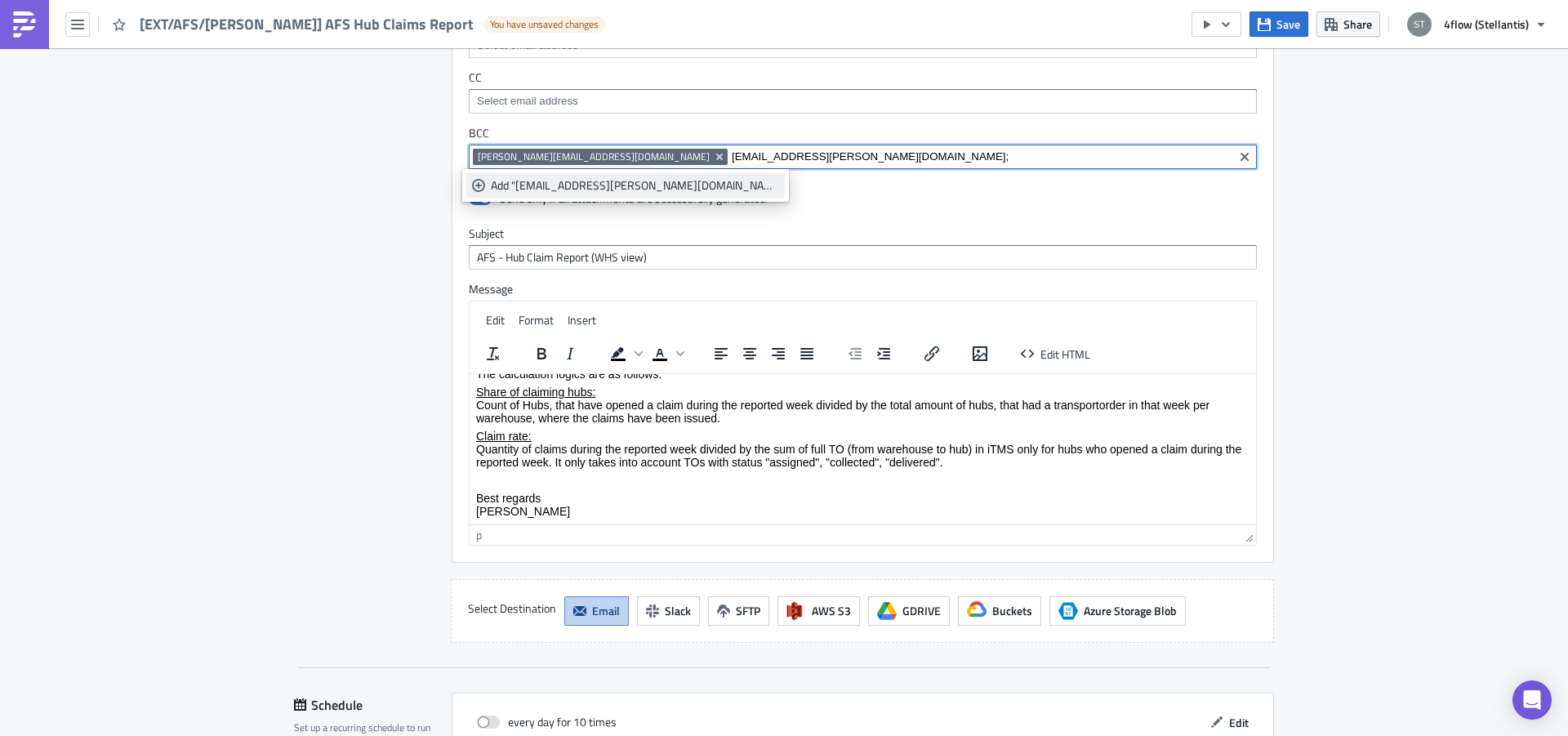
type input "[EMAIL_ADDRESS][PERSON_NAME][DOMAIN_NAME];"
click at [615, 182] on div "Add "[EMAIL_ADDRESS][PERSON_NAME][DOMAIN_NAME];"" at bounding box center [634, 185] width 289 height 16
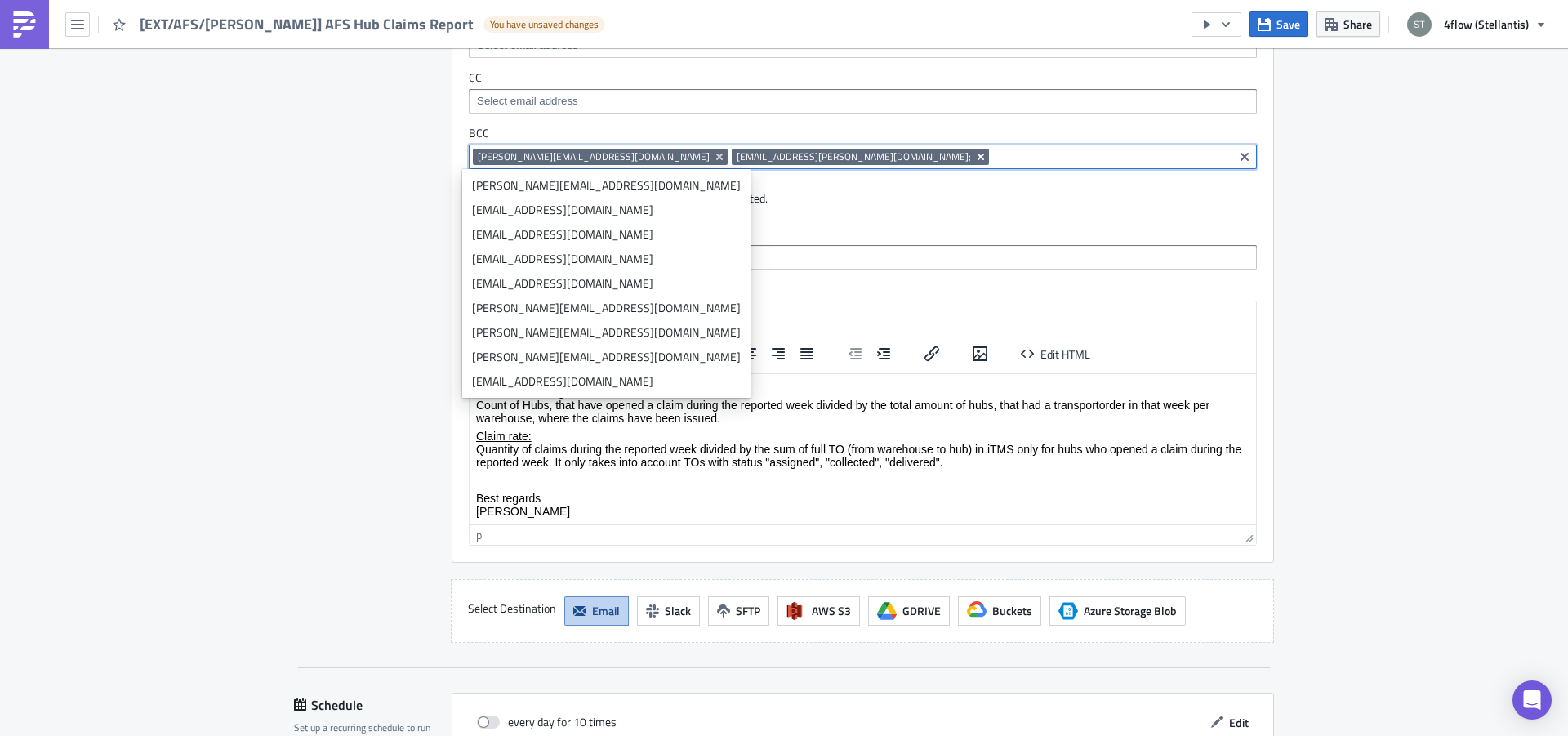
click at [977, 158] on icon "Remove Tag" at bounding box center [980, 156] width 7 height 7
paste input "[EMAIL_ADDRESS][PERSON_NAME][DOMAIN_NAME];"
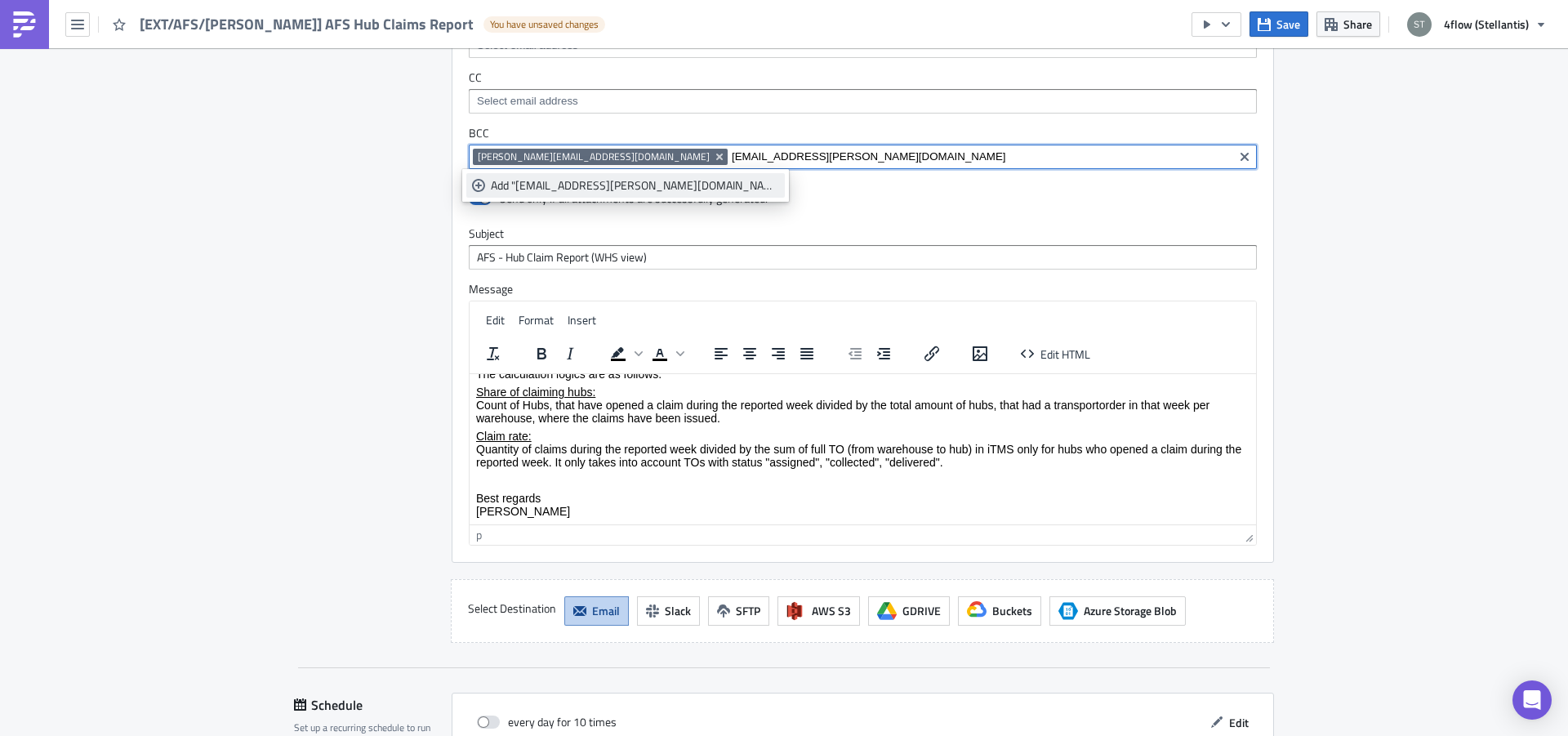
type input "[EMAIL_ADDRESS][PERSON_NAME][DOMAIN_NAME]"
click at [630, 183] on div "Add "[EMAIL_ADDRESS][PERSON_NAME][DOMAIN_NAME]"" at bounding box center [634, 185] width 289 height 16
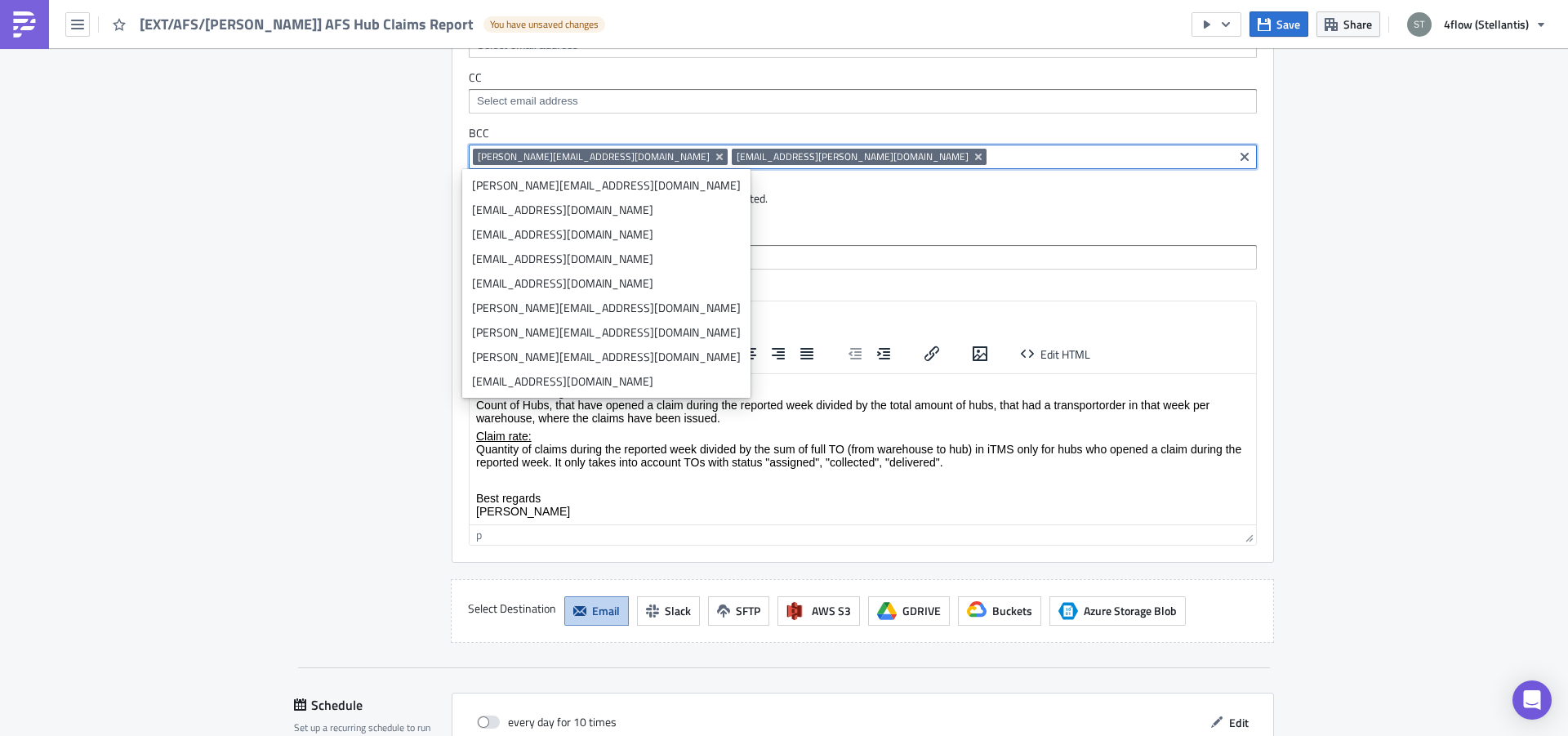
click at [991, 156] on input at bounding box center [1109, 156] width 238 height 16
paste input "[PERSON_NAME][EMAIL_ADDRESS][PERSON_NAME][DOMAIN_NAME];"
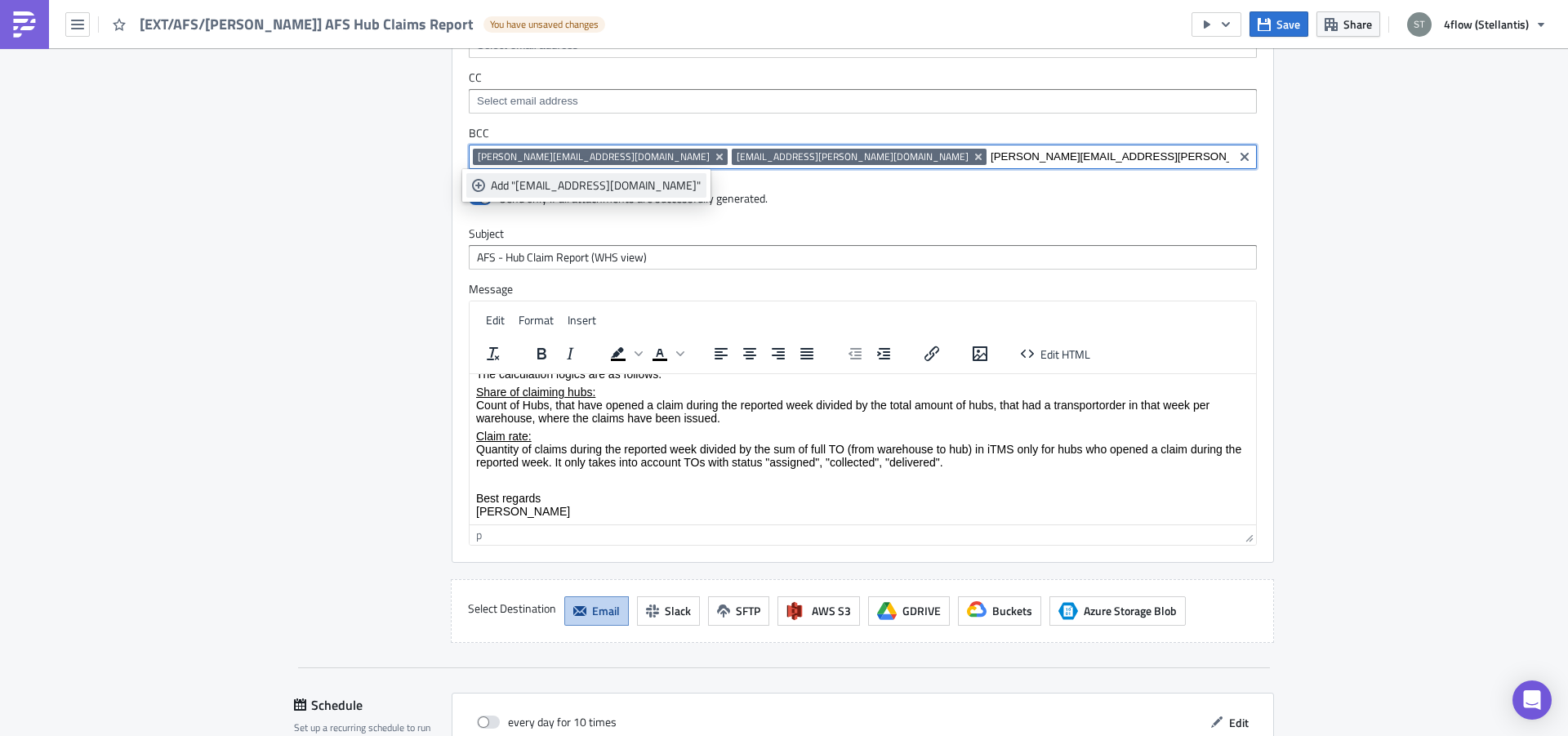
type input "[PERSON_NAME][EMAIL_ADDRESS][PERSON_NAME][DOMAIN_NAME]"
click at [602, 192] on div "Add "[EMAIL_ADDRESS][DOMAIN_NAME]"" at bounding box center [595, 185] width 210 height 16
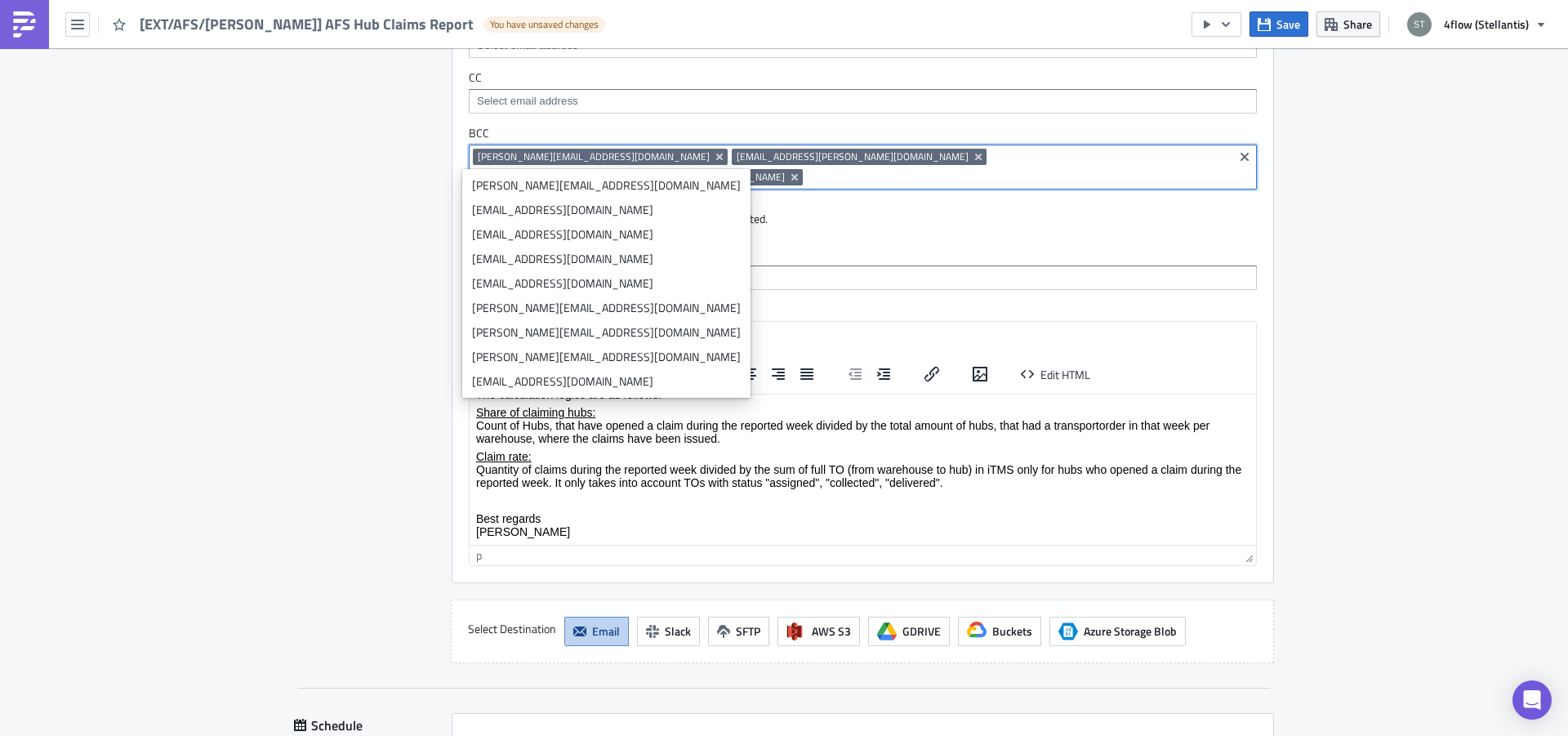
click at [951, 169] on input at bounding box center [1018, 177] width 422 height 16
paste input "[PERSON_NAME][EMAIL_ADDRESS][DOMAIN_NAME]"
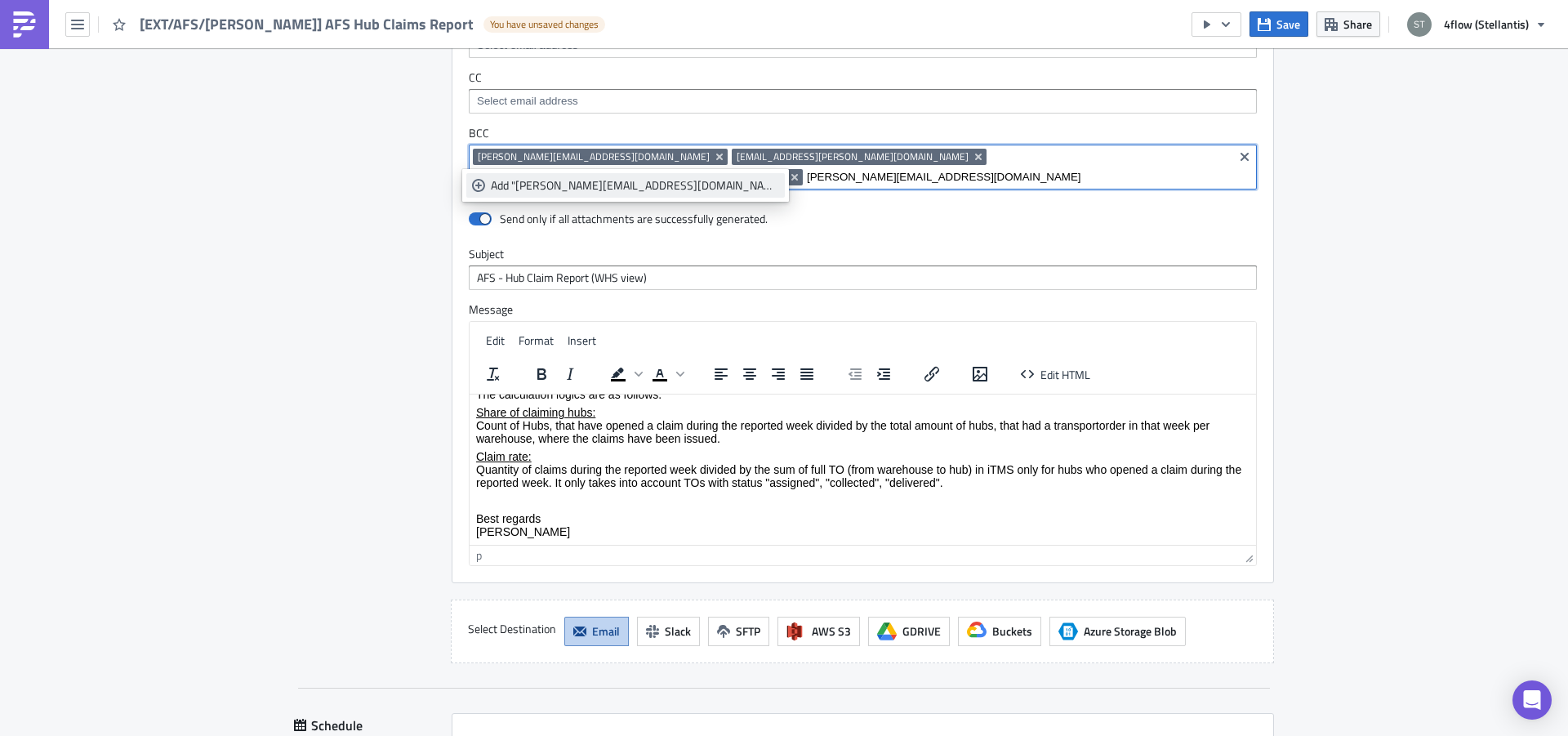
type input "[PERSON_NAME][EMAIL_ADDRESS][DOMAIN_NAME]"
click at [641, 186] on div "Add "[PERSON_NAME][EMAIL_ADDRESS][DOMAIN_NAME]"" at bounding box center [634, 185] width 289 height 16
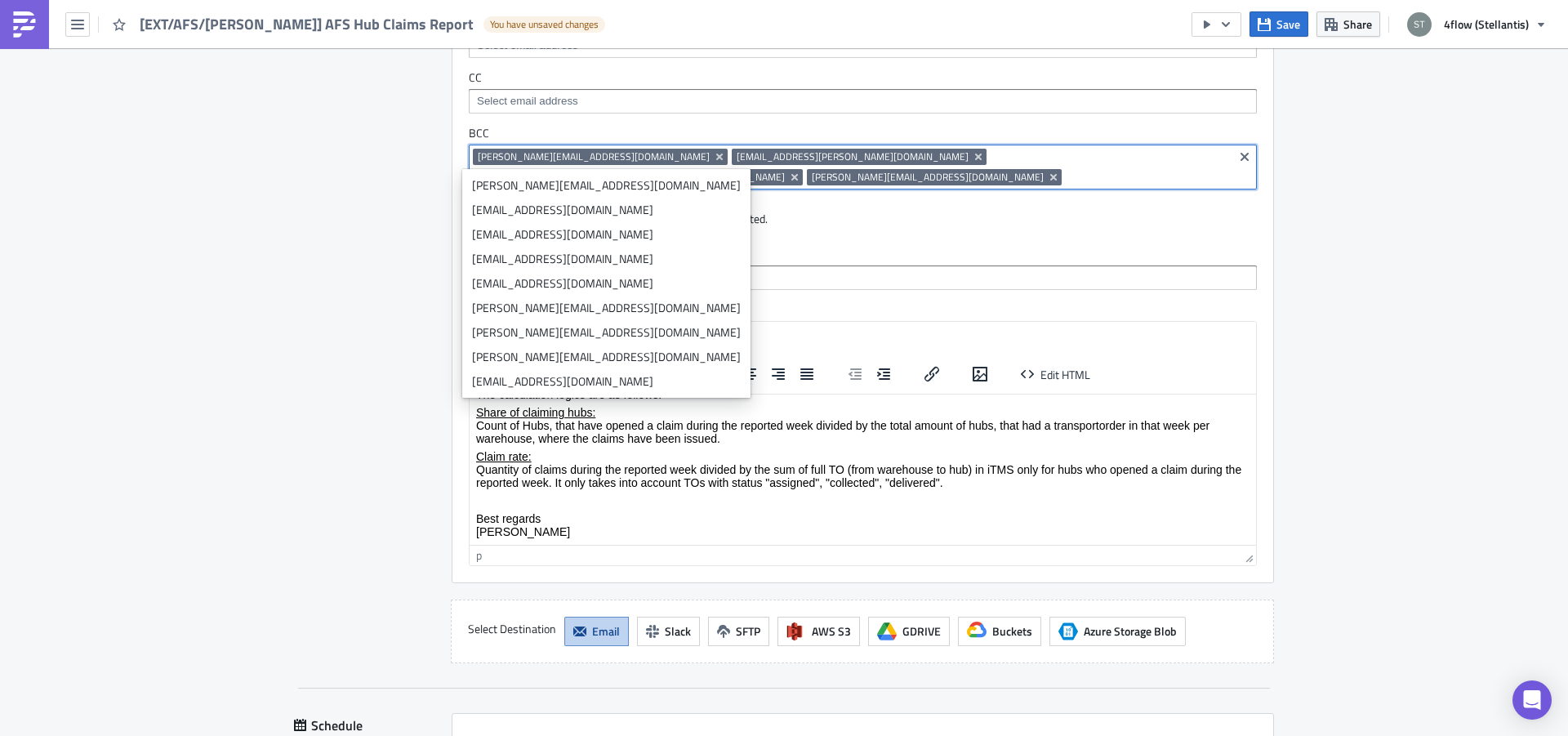
click at [1085, 169] on input at bounding box center [1147, 177] width 163 height 16
paste input "[PERSON_NAME][EMAIL_ADDRESS][DOMAIN_NAME];"
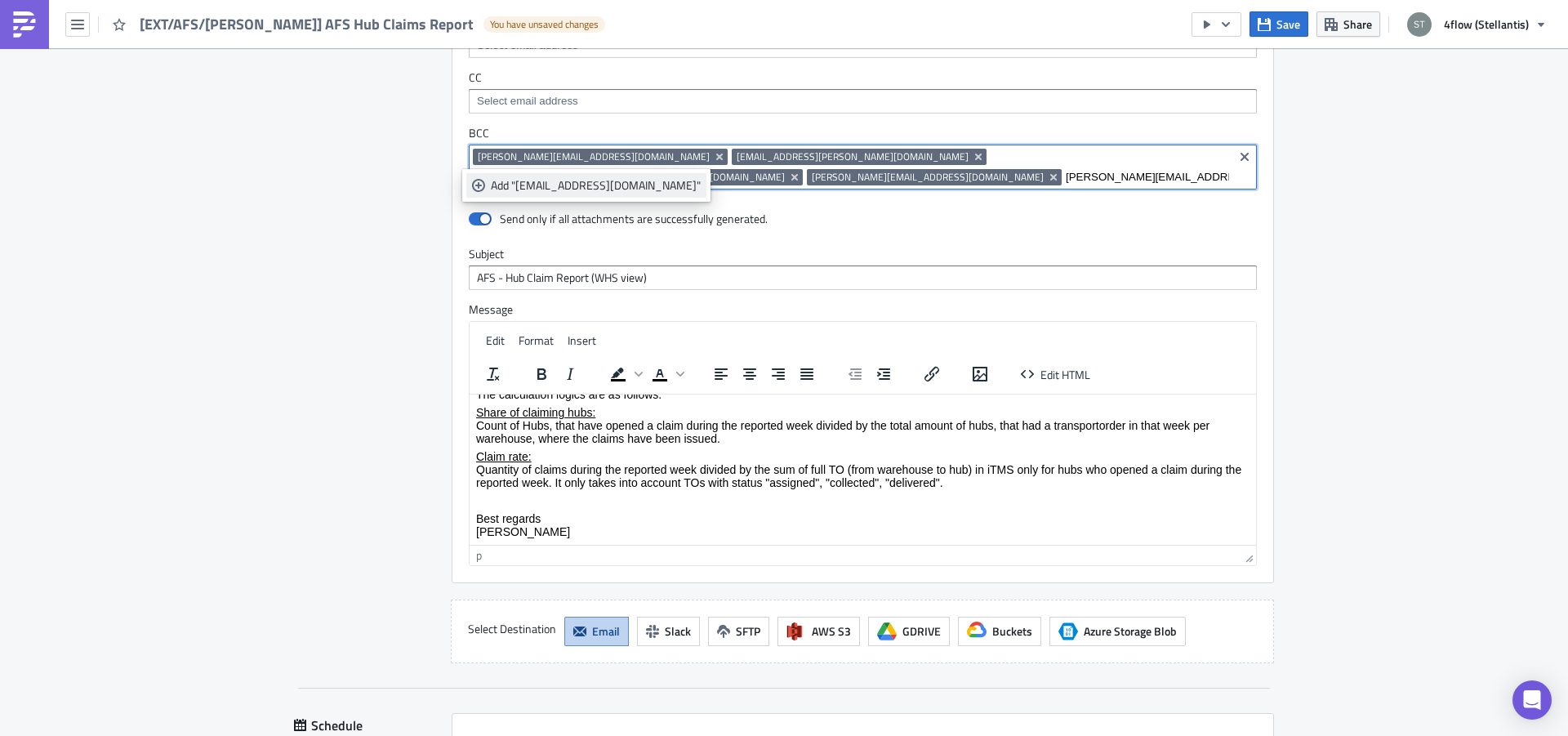
type input "[PERSON_NAME][EMAIL_ADDRESS][DOMAIN_NAME]"
click at [597, 188] on div "Add "[EMAIL_ADDRESS][DOMAIN_NAME]"" at bounding box center [595, 185] width 210 height 16
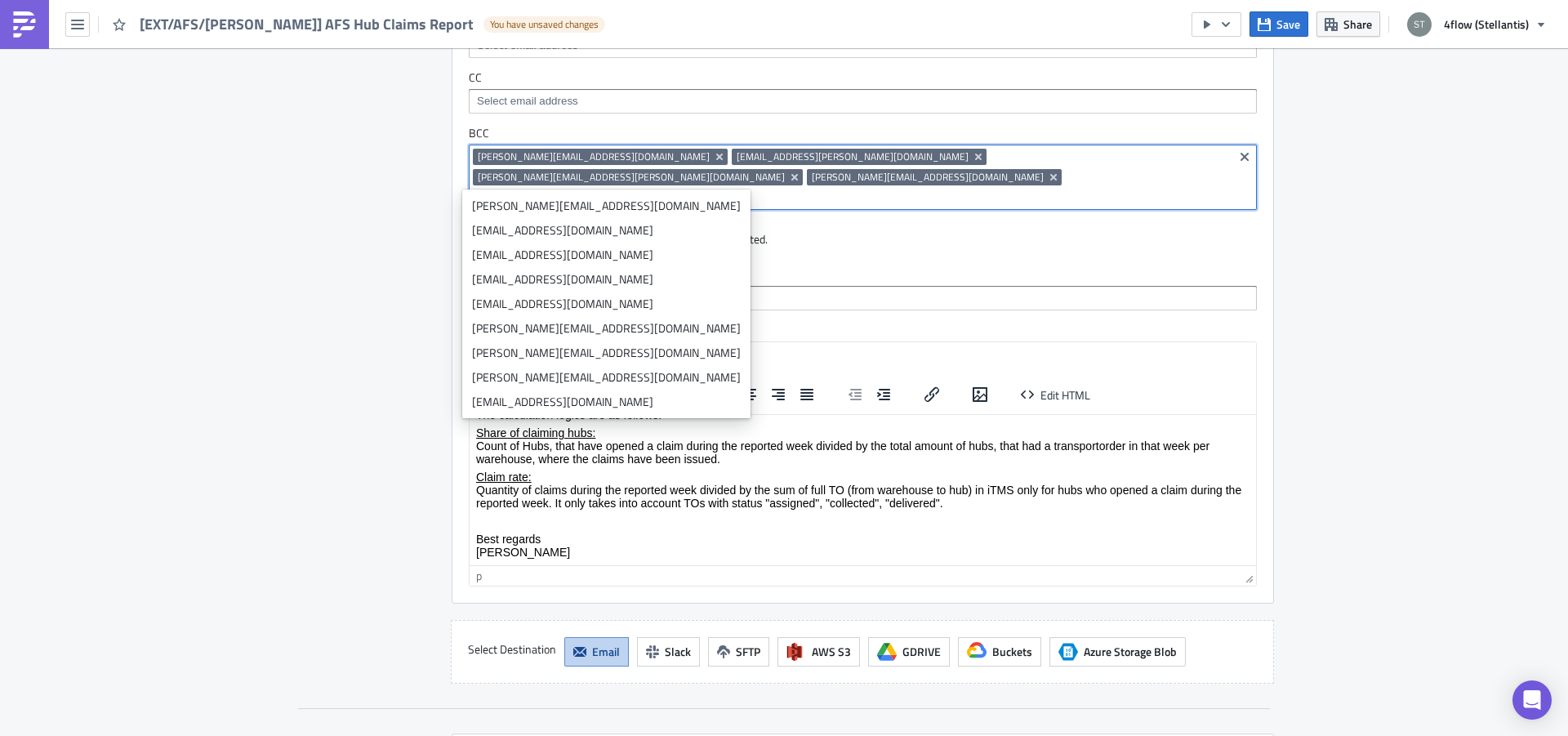
click at [1196, 189] on input at bounding box center [980, 197] width 497 height 16
paste input "mailto:[PERSON_NAME][EMAIL_ADDRESS][PERSON_NAME][DOMAIN_NAME]"
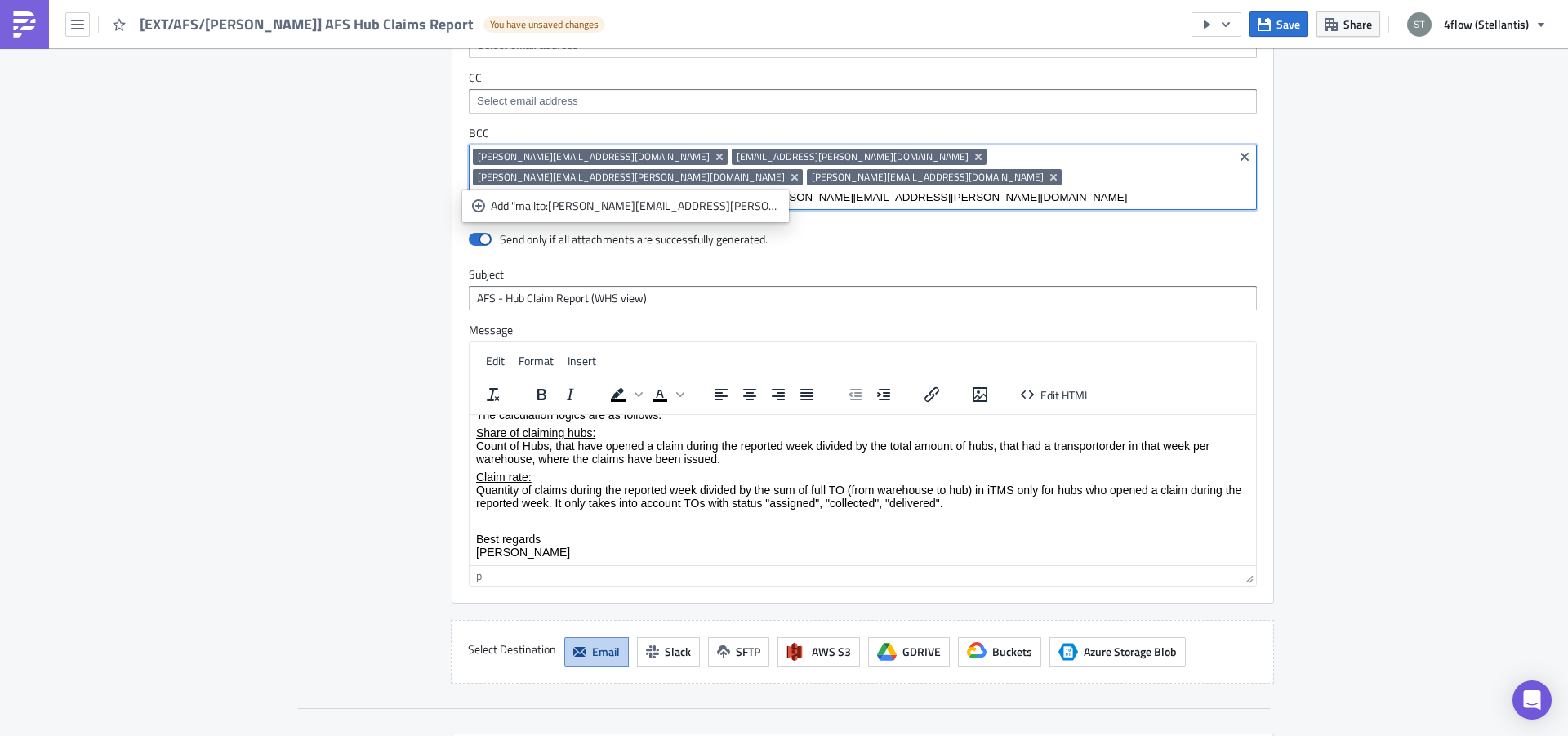
click at [732, 189] on input "mailto:[PERSON_NAME][EMAIL_ADDRESS][PERSON_NAME][DOMAIN_NAME]" at bounding box center [980, 197] width 497 height 16
type input "[PERSON_NAME][EMAIL_ADDRESS][PERSON_NAME][DOMAIN_NAME]"
click at [637, 211] on div "Add "[PERSON_NAME][EMAIL_ADDRESS][PERSON_NAME][DOMAIN_NAME]"" at bounding box center [634, 206] width 289 height 16
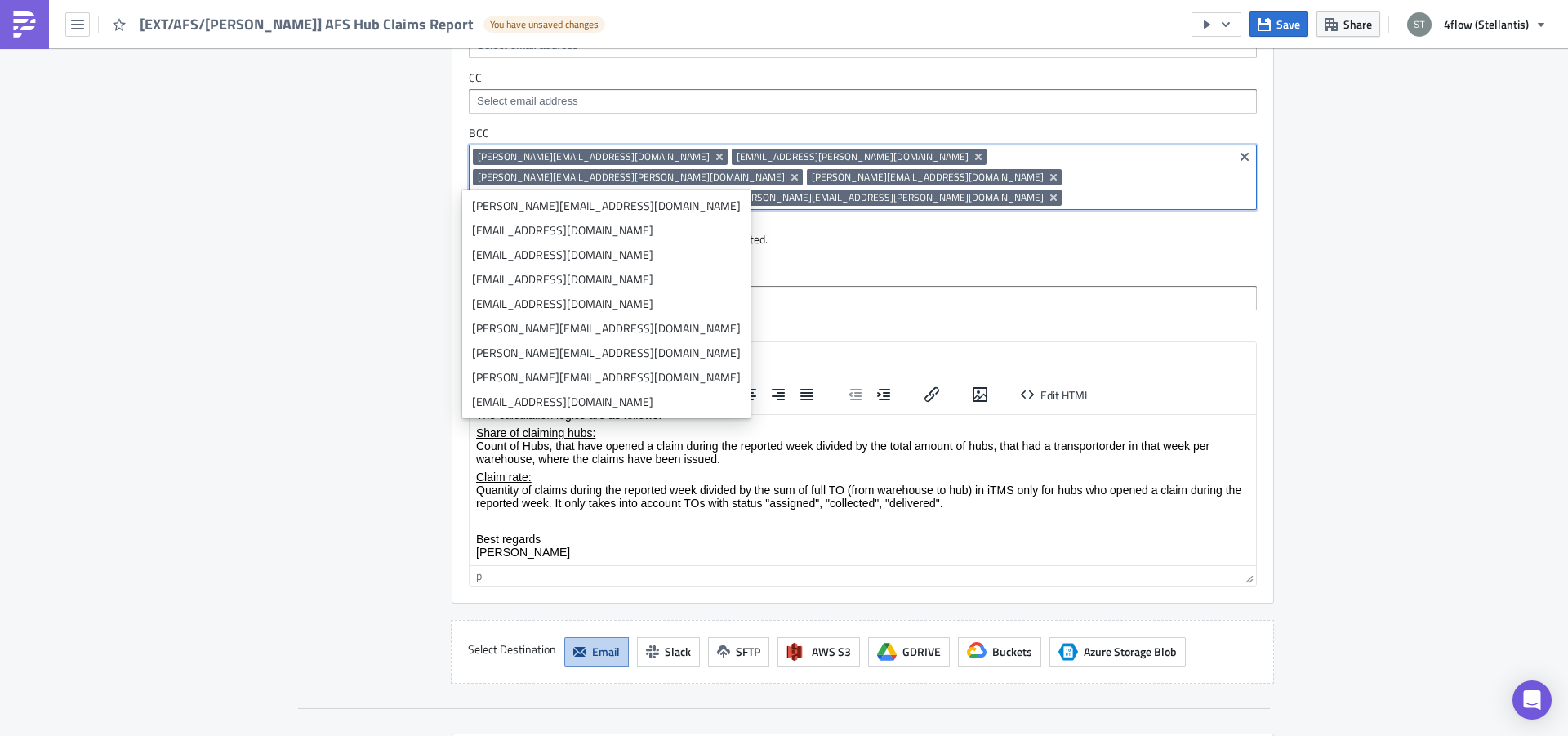
click at [1066, 189] on input at bounding box center [1147, 197] width 163 height 16
paste input "[EMAIL_ADDRESS][PERSON_NAME][DOMAIN_NAME];"
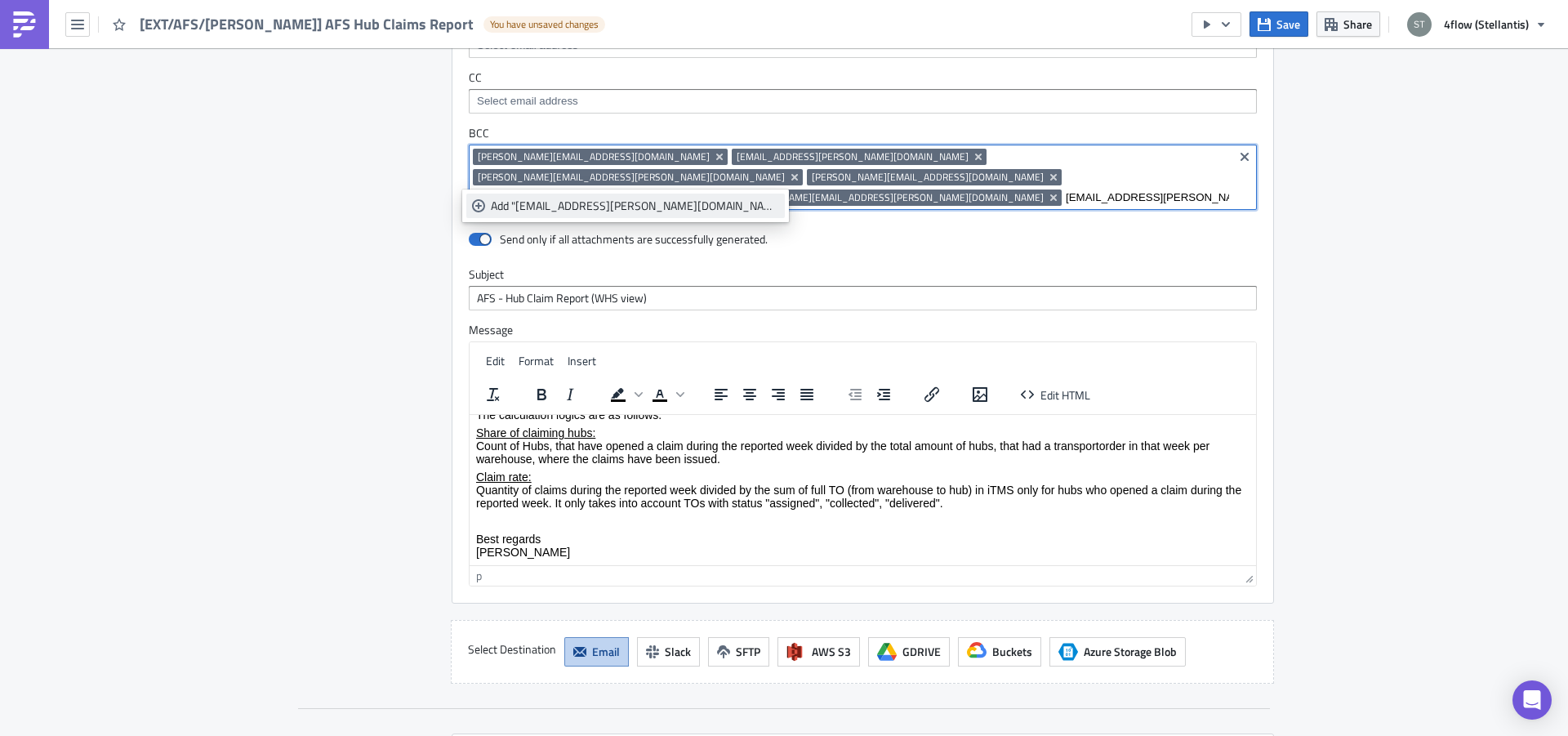
type input "[EMAIL_ADDRESS][PERSON_NAME][DOMAIN_NAME]"
click at [605, 202] on div "Add "[EMAIL_ADDRESS][PERSON_NAME][DOMAIN_NAME]"" at bounding box center [634, 206] width 289 height 16
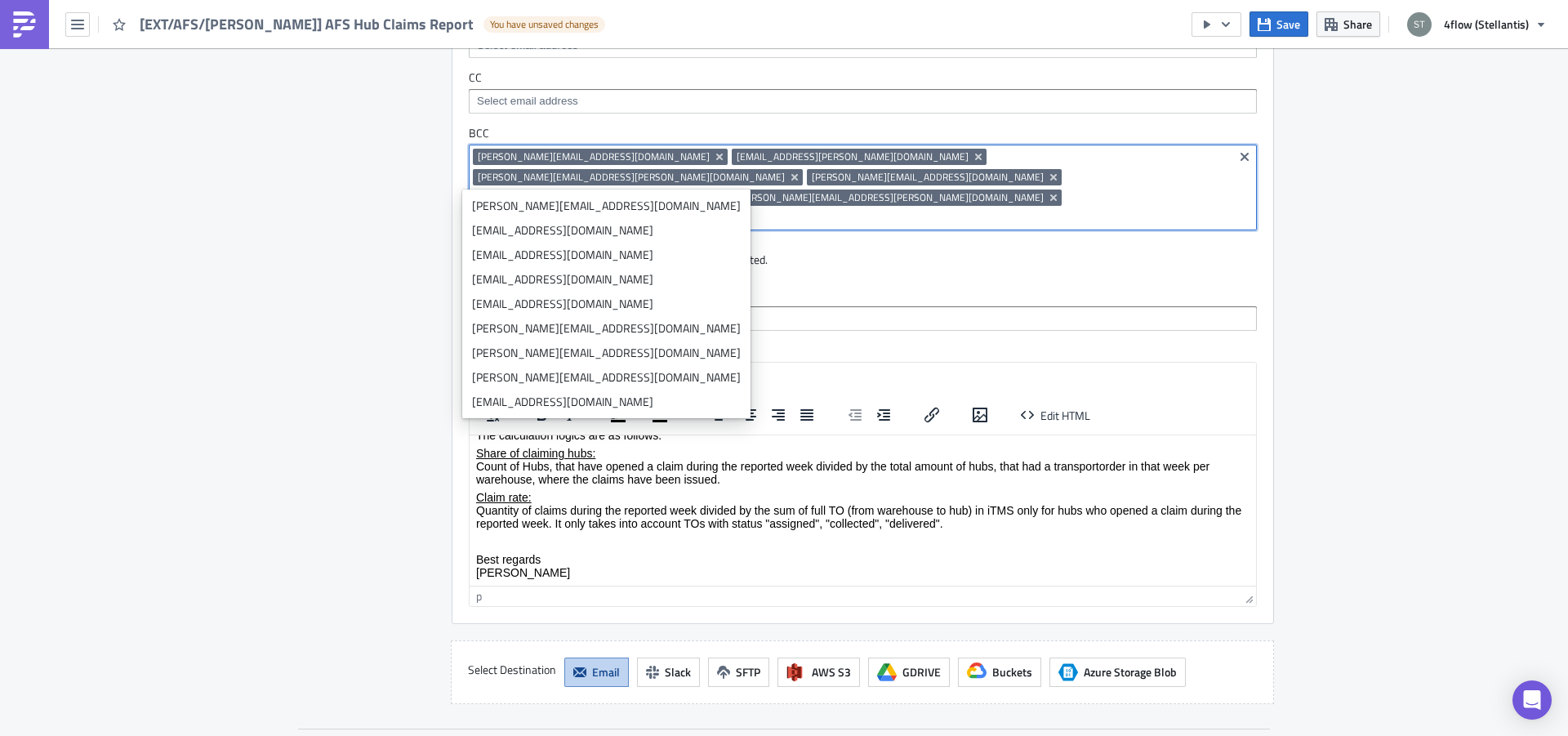
click at [829, 210] on input at bounding box center [980, 217] width 497 height 16
paste input "[PERSON_NAME][EMAIL_ADDRESS][DOMAIN_NAME]"
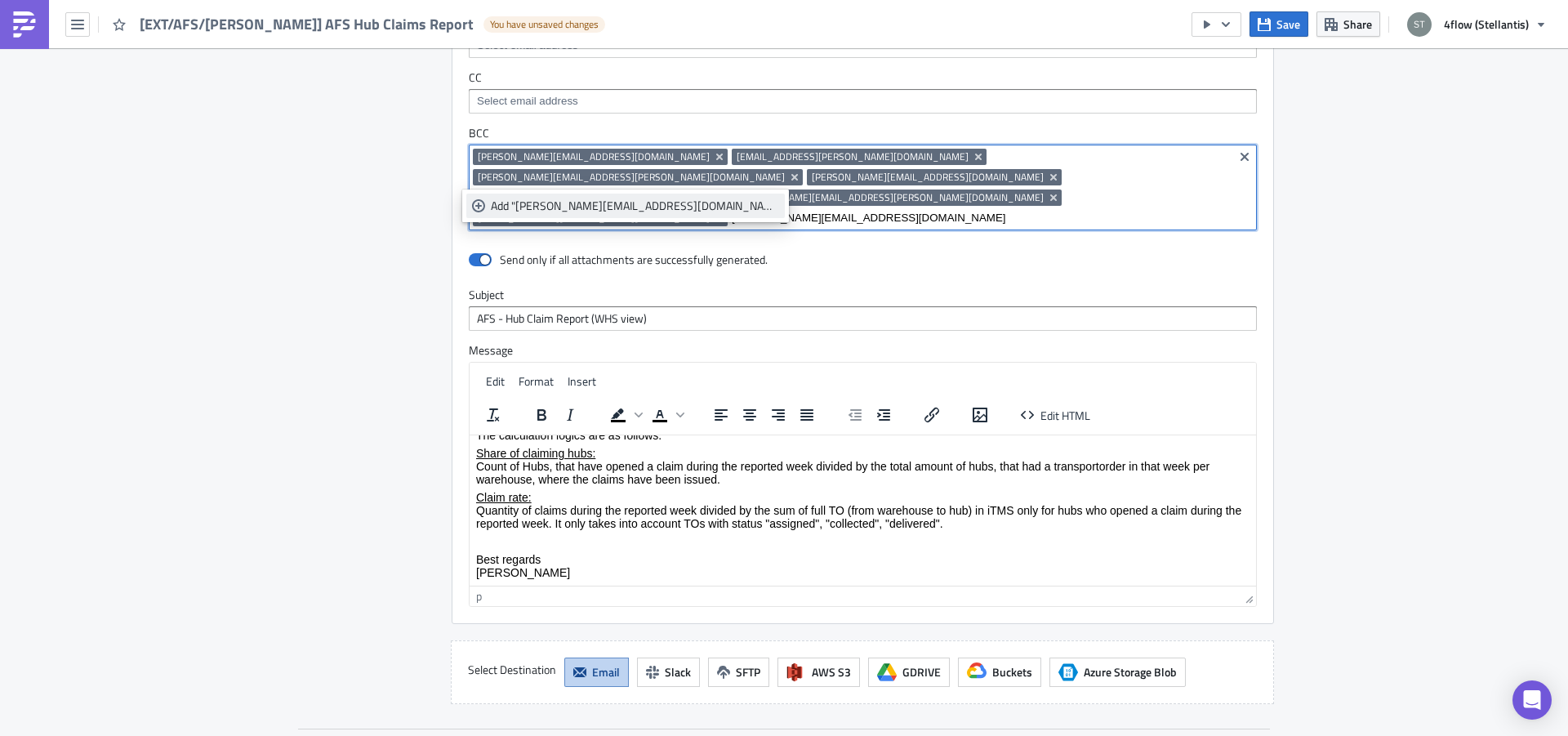
type input "[PERSON_NAME][EMAIL_ADDRESS][DOMAIN_NAME]"
click at [565, 202] on div "Add "[PERSON_NAME][EMAIL_ADDRESS][DOMAIN_NAME]"" at bounding box center [634, 206] width 289 height 16
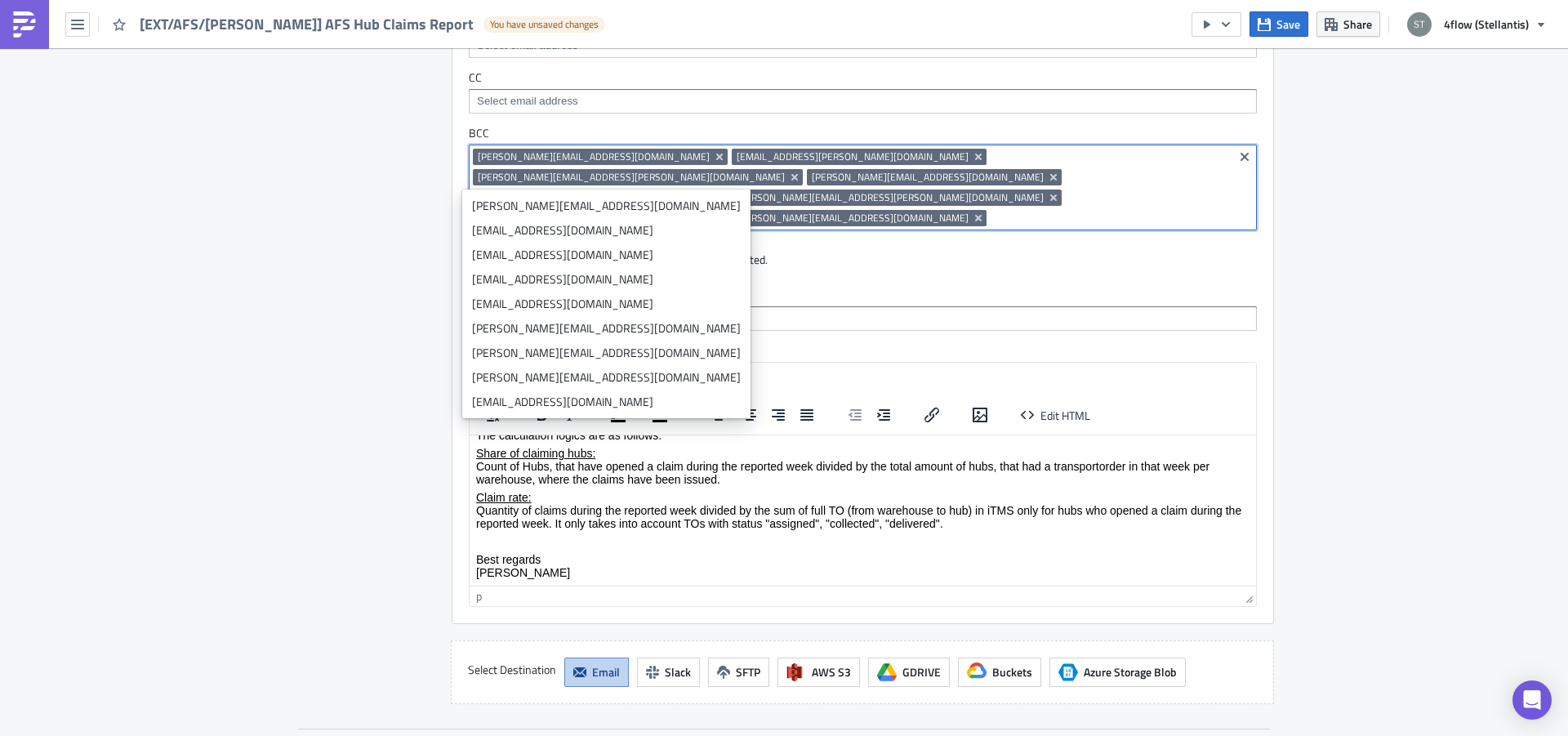
click at [322, 212] on div "Destinations Define where should your report be delivered." at bounding box center [363, 313] width 138 height 781
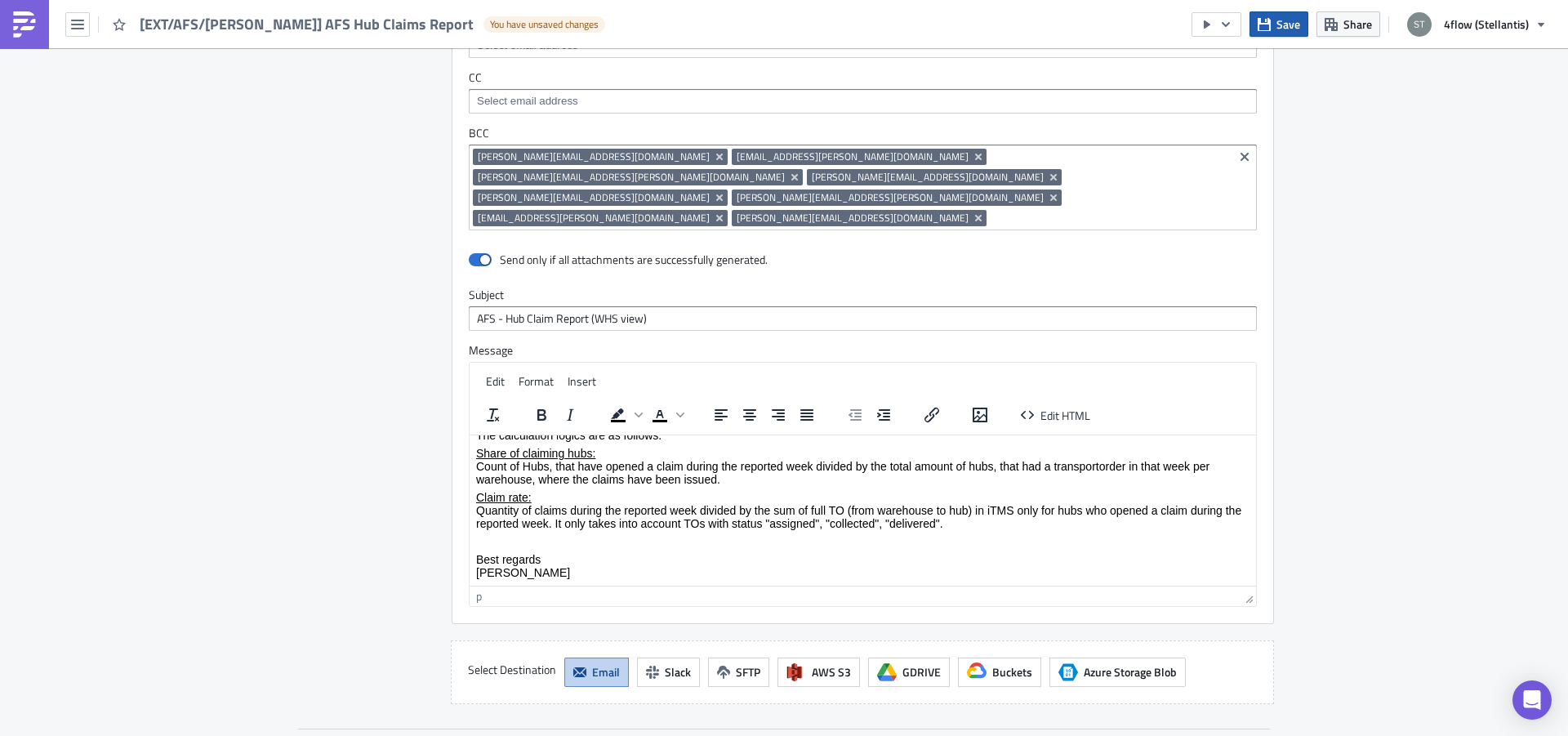
click at [1285, 27] on span "Save" at bounding box center [1288, 24] width 24 height 17
click at [501, 544] on p "Rich Text Area. Press ALT-0 for help." at bounding box center [862, 541] width 773 height 14
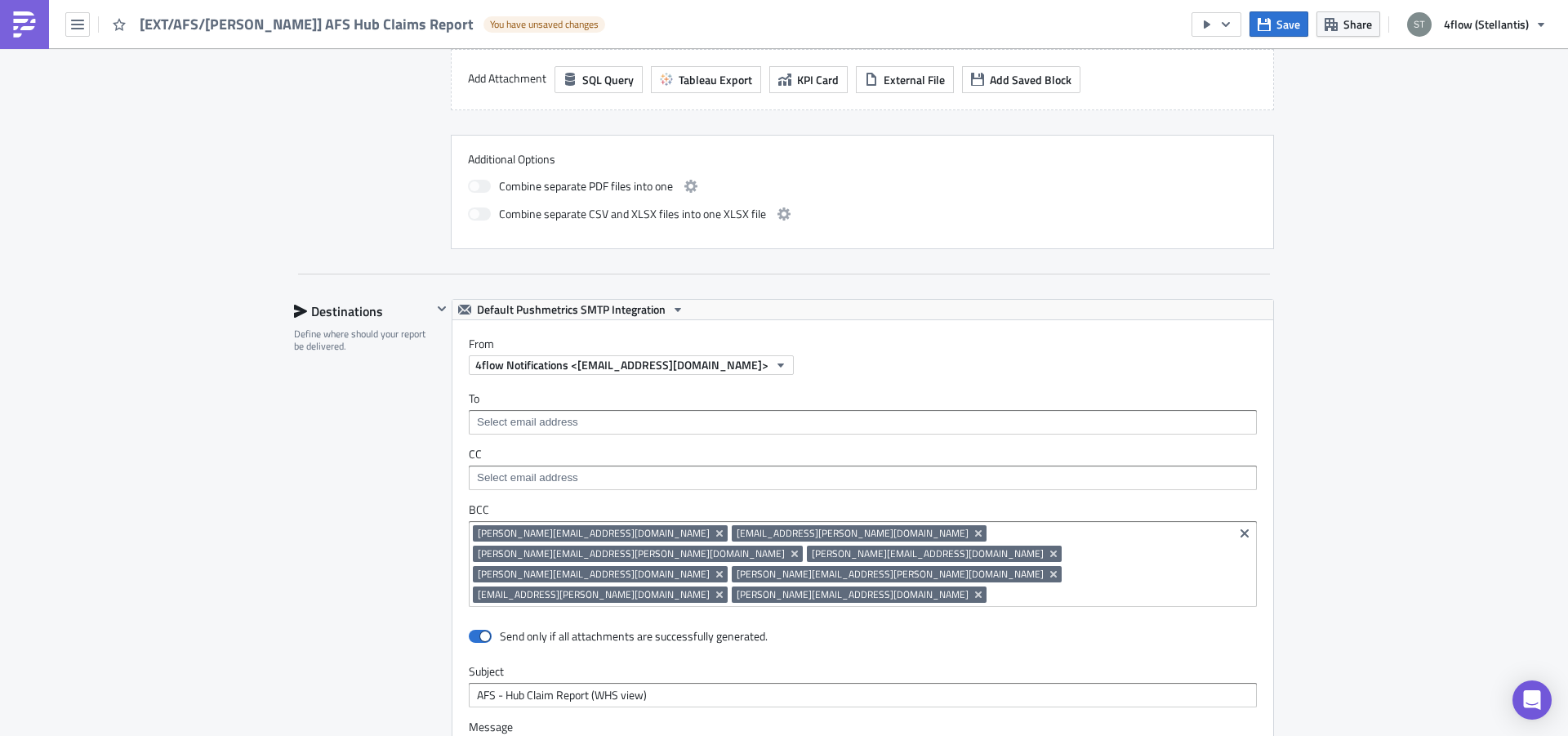
scroll to position [824, 0]
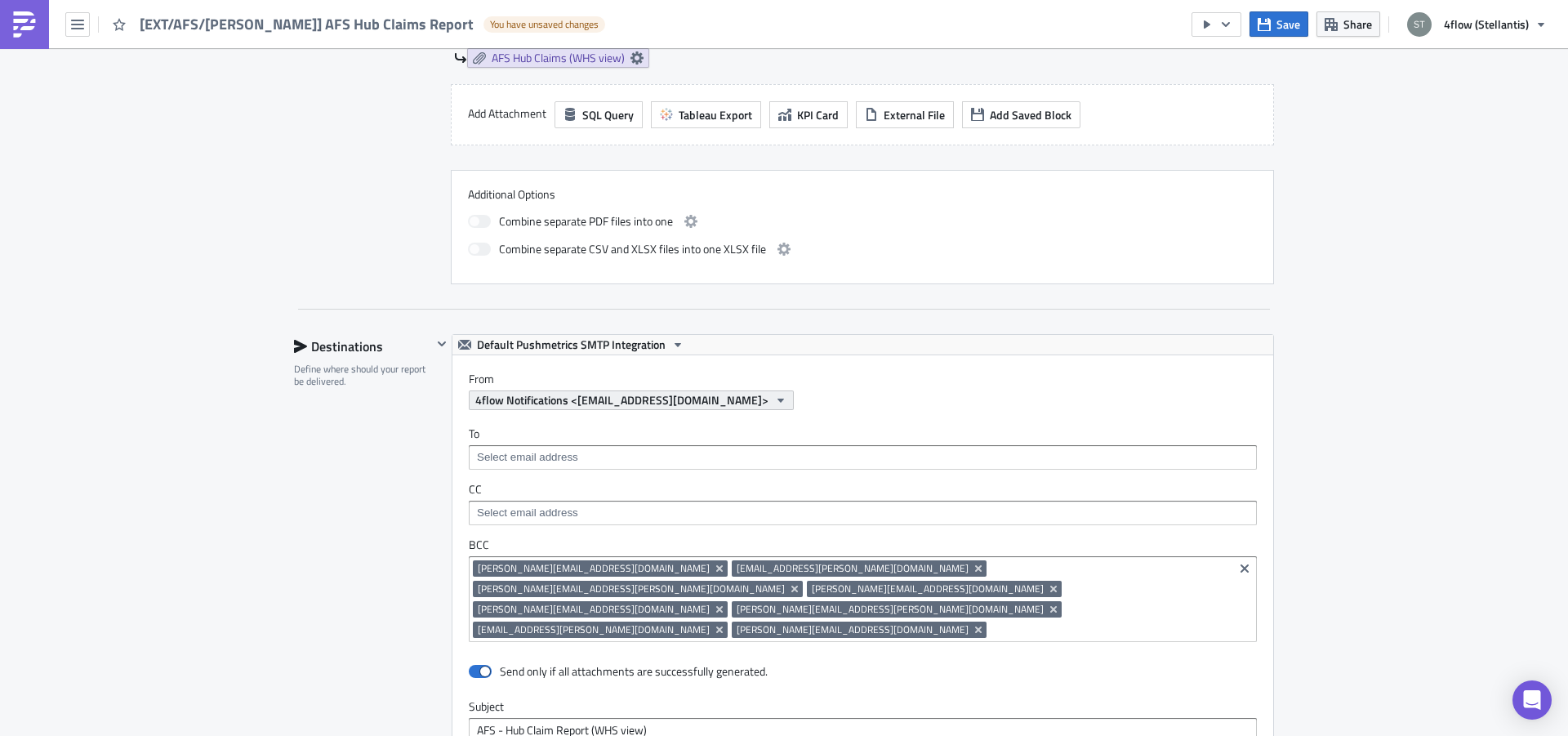
click at [601, 392] on span "4flow Notifications <[EMAIL_ADDRESS][DOMAIN_NAME]>" at bounding box center [622, 400] width 294 height 17
click at [256, 446] on div "Edit " [EXT/AFS/[PERSON_NAME]] AFS Hub Claims Report " Draft Settings Configure…" at bounding box center [784, 320] width 1568 height 2194
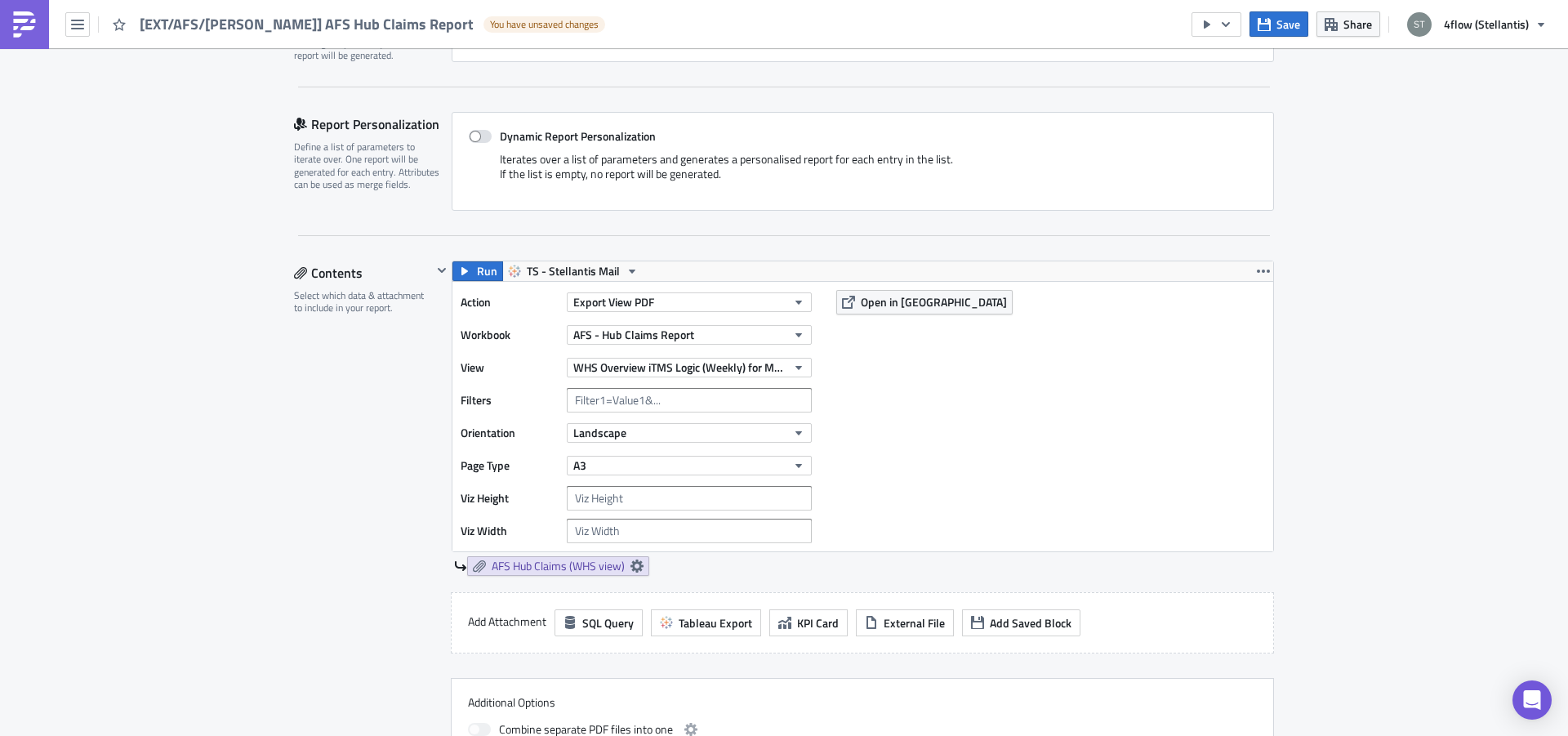
scroll to position [207, 0]
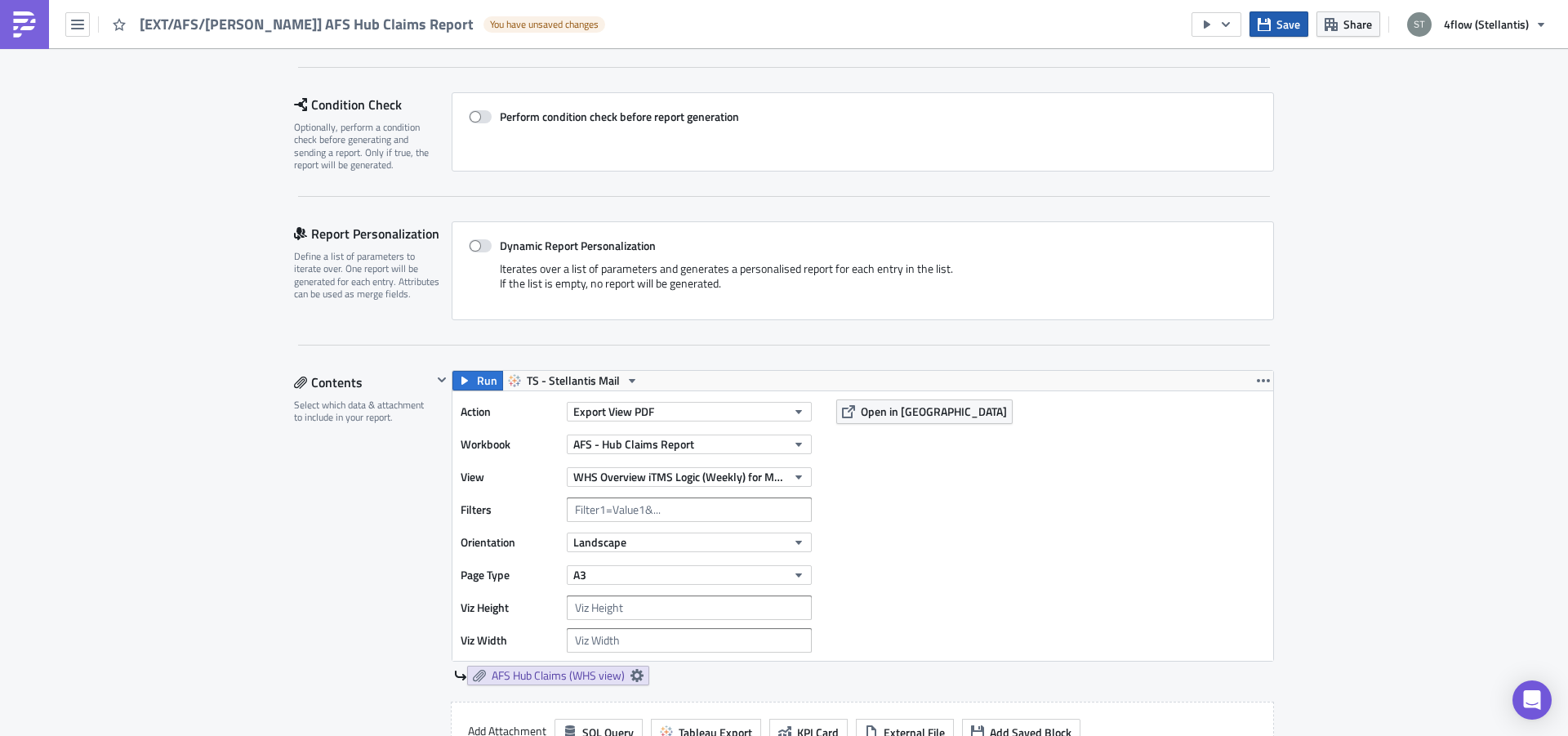
click at [1291, 29] on span "Save" at bounding box center [1288, 24] width 24 height 17
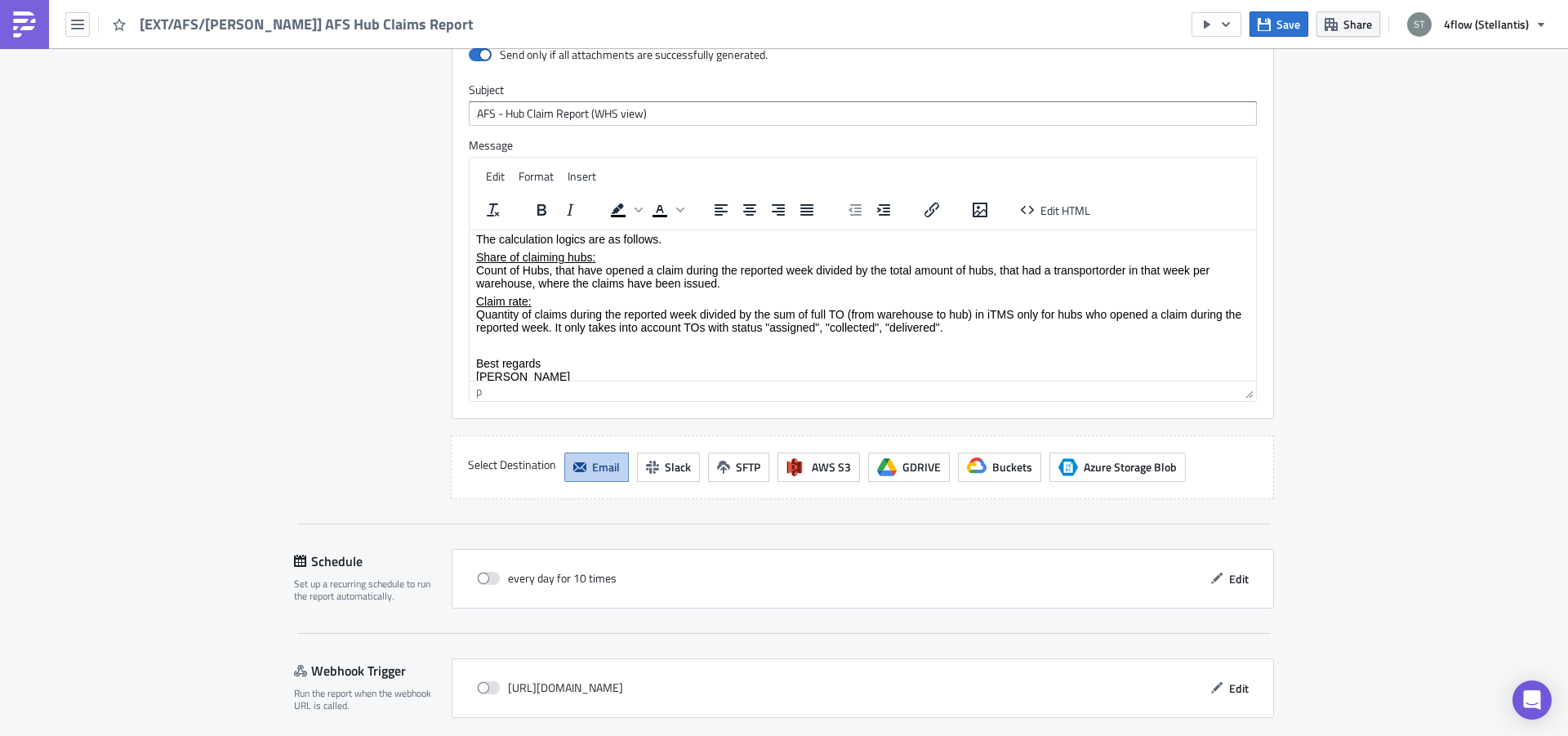
scroll to position [1462, 0]
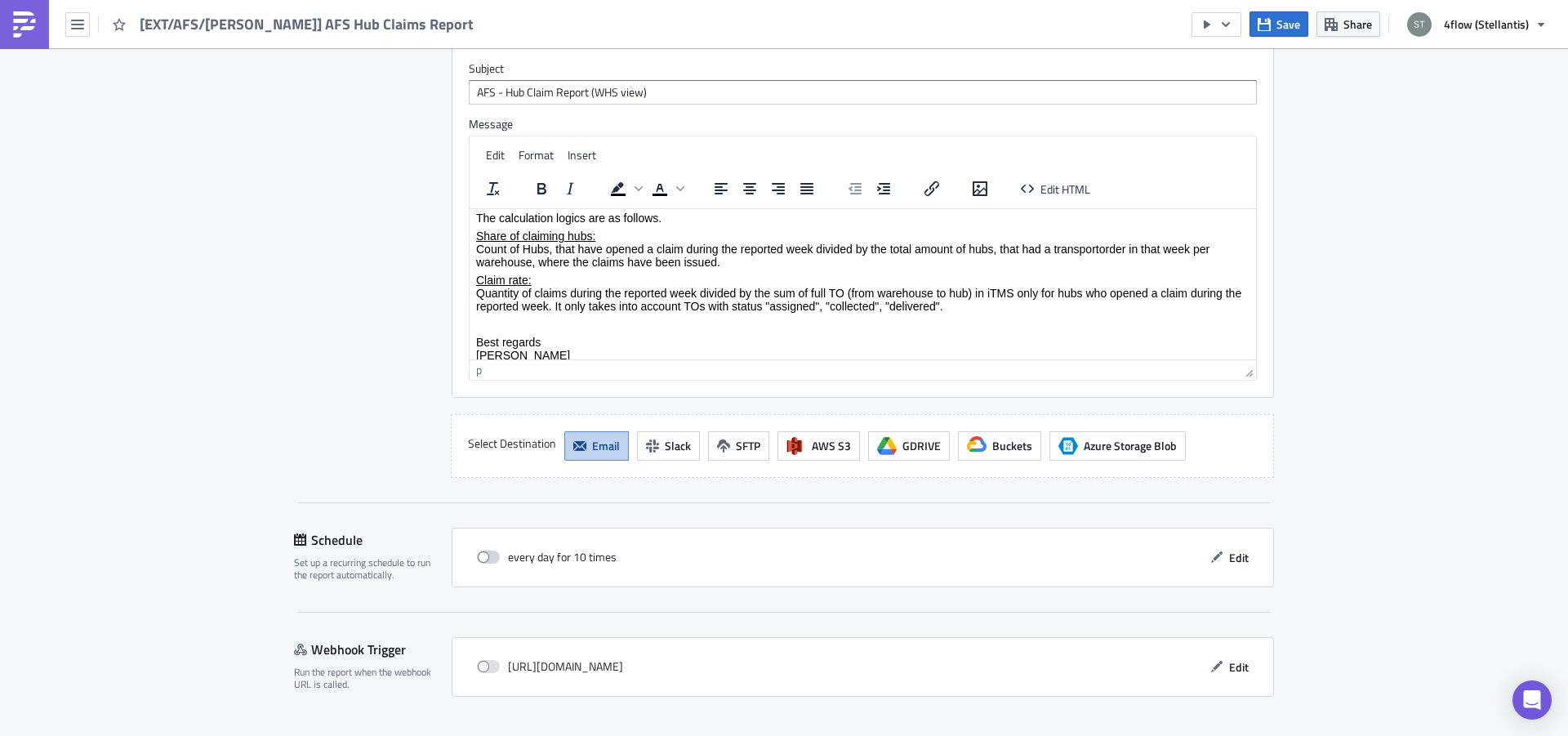
click at [480, 551] on span at bounding box center [489, 557] width 23 height 14
click at [480, 552] on input "checkbox" at bounding box center [485, 557] width 11 height 11
checkbox input "true"
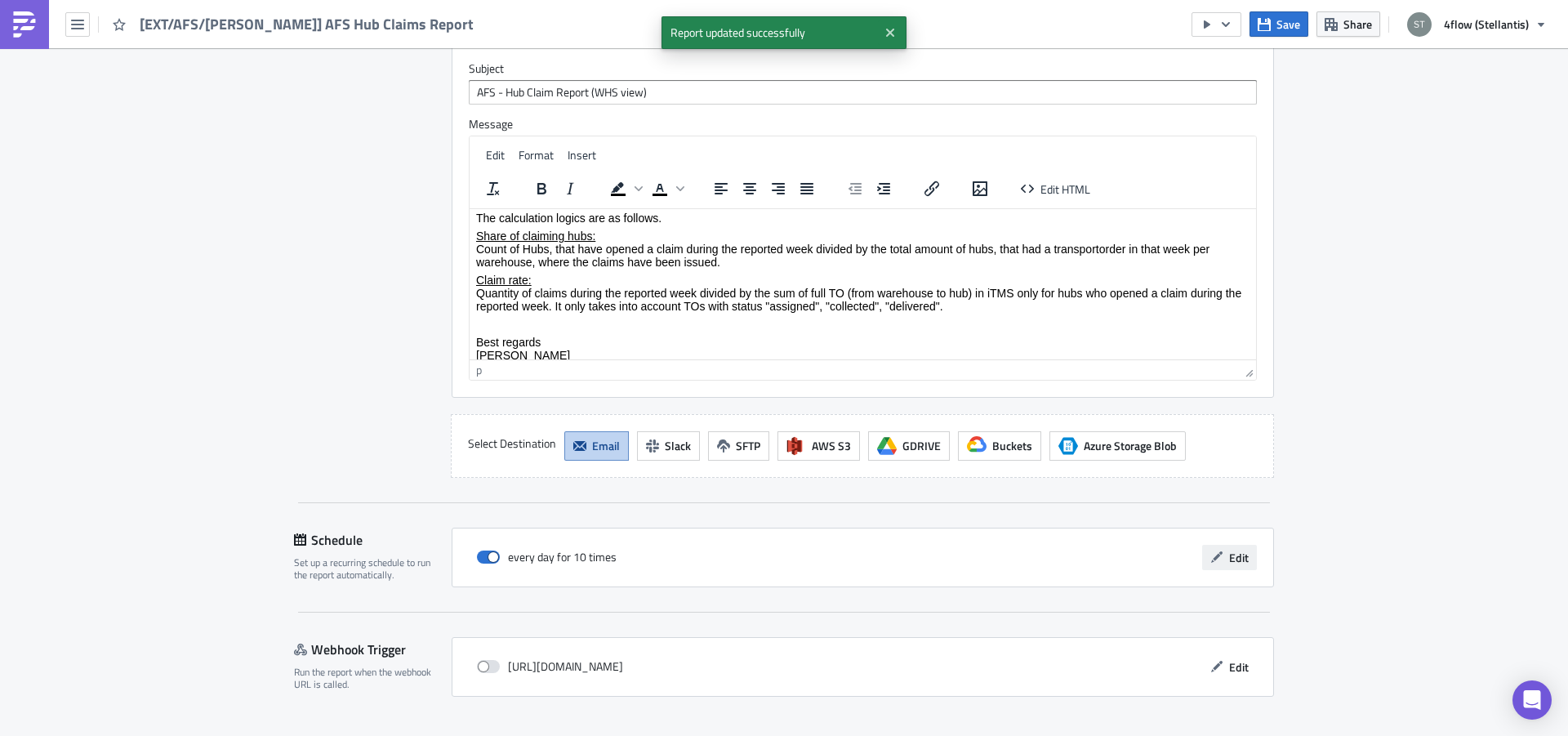
click at [1229, 549] on span "Edit" at bounding box center [1239, 557] width 19 height 17
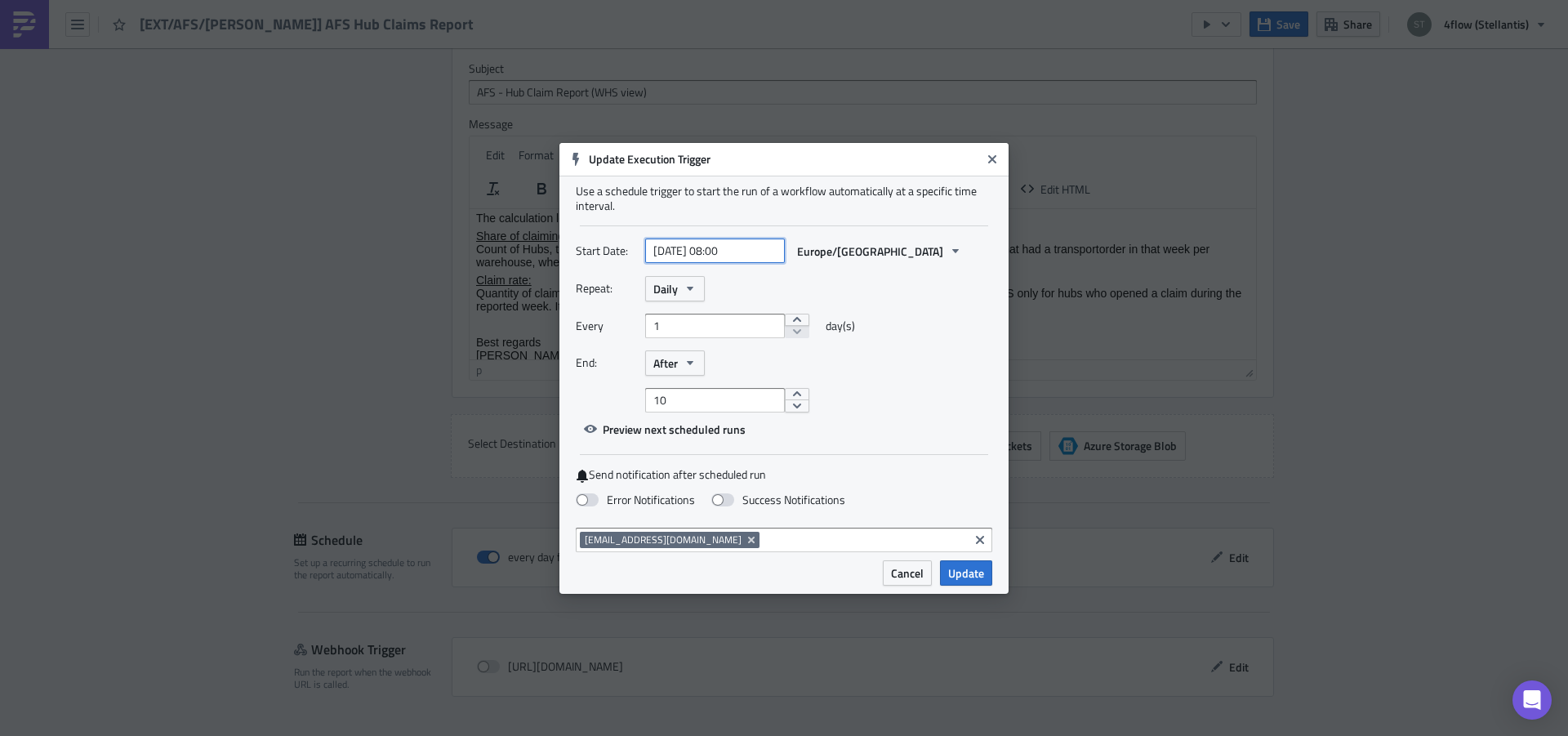
click at [678, 248] on input "[DATE] 08:00" at bounding box center [714, 250] width 140 height 24
select select "7"
select select "2025"
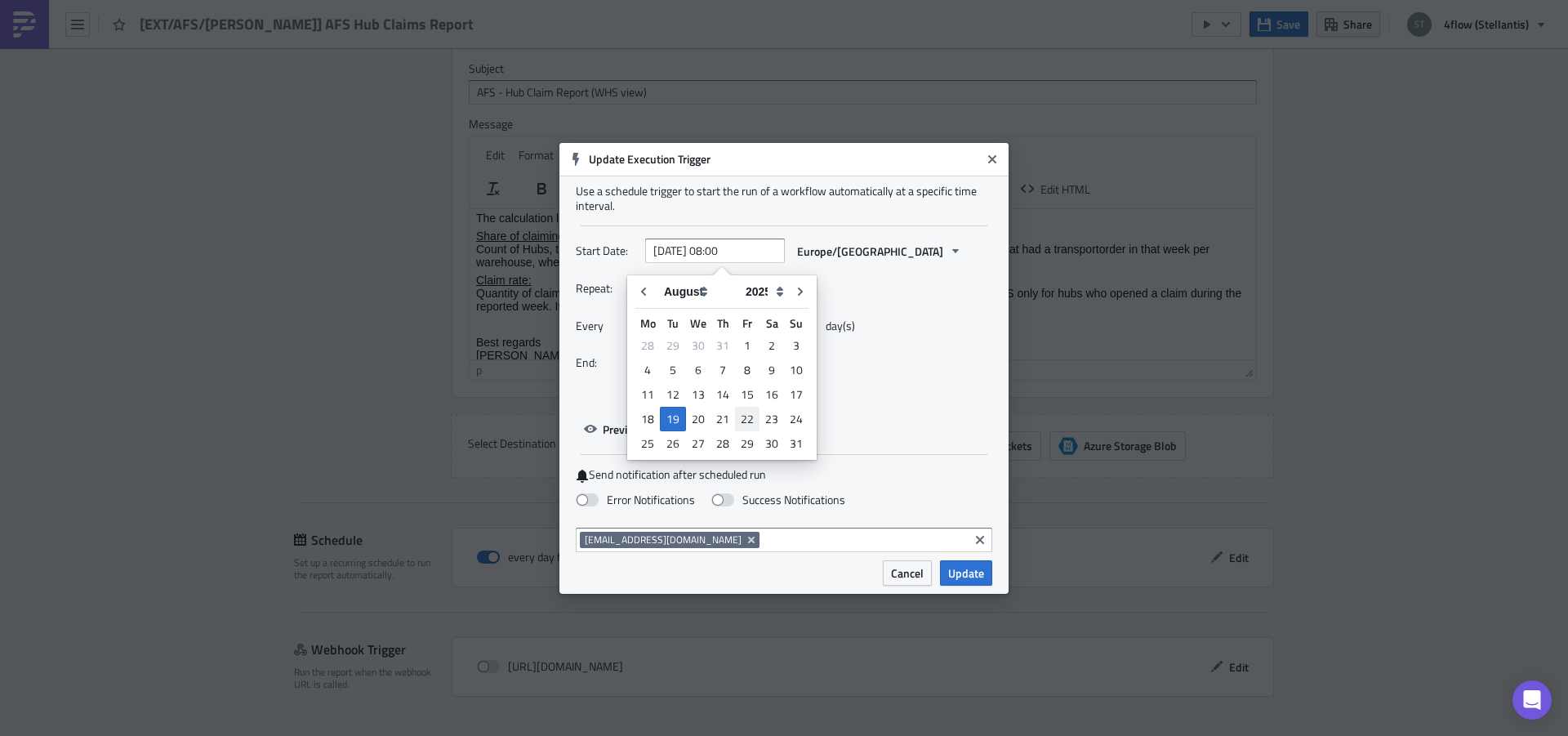
click at [738, 422] on div "22" at bounding box center [746, 419] width 24 height 23
type input "[DATE] 08:00"
click at [670, 295] on button "Daily" at bounding box center [675, 289] width 60 height 25
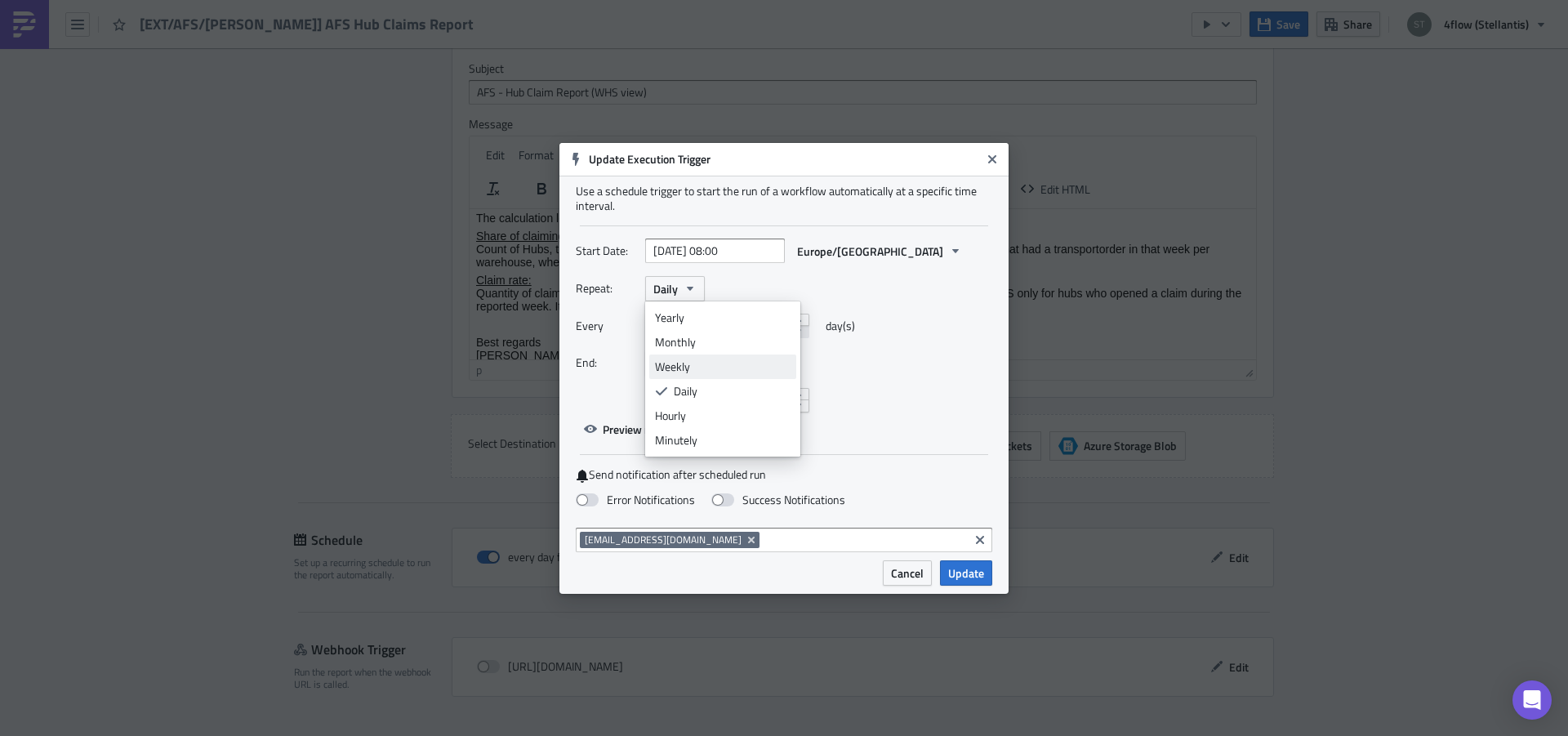
click at [692, 368] on div "Weekly" at bounding box center [722, 366] width 135 height 16
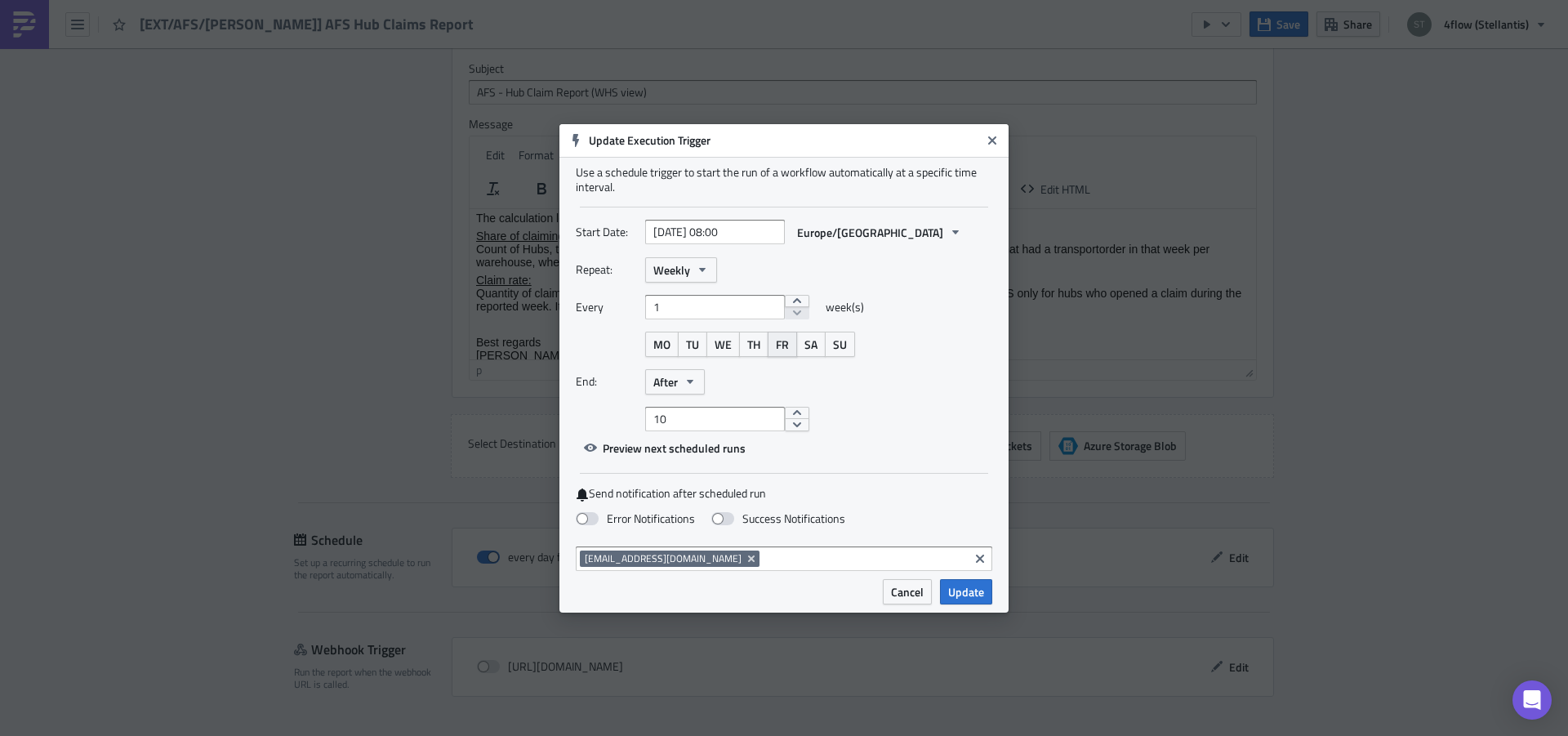
click at [776, 347] on span "FR" at bounding box center [783, 345] width 14 height 17
click at [699, 378] on button "After" at bounding box center [675, 382] width 60 height 25
click at [697, 402] on link "Never" at bounding box center [722, 410] width 147 height 24
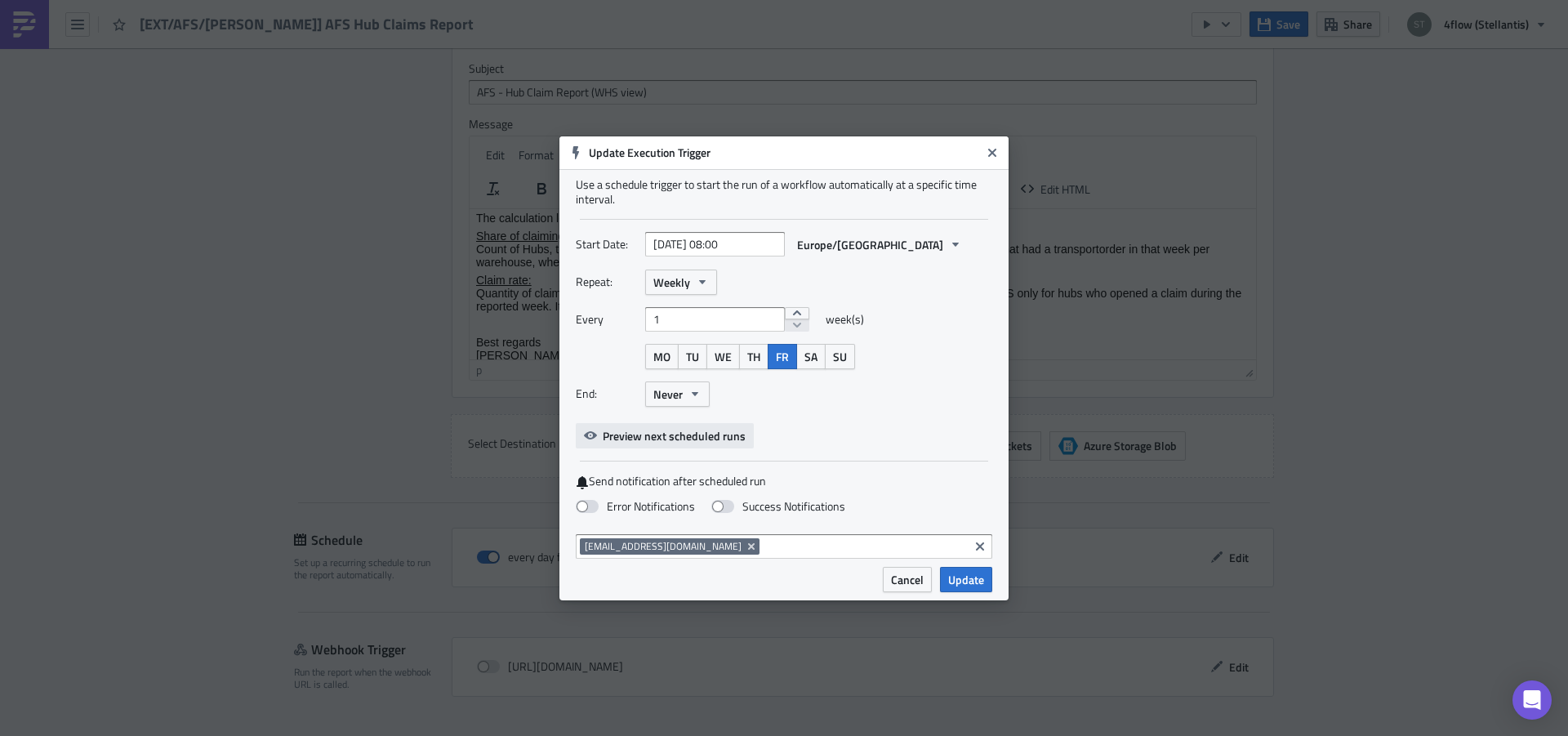
click at [684, 432] on span "Preview next scheduled runs" at bounding box center [674, 436] width 143 height 17
click at [826, 427] on div "Start Date: [DATE] 08:00 Europe/[GEOGRAPHIC_DATA] Repeat: Weekly Every 1 week(s…" at bounding box center [783, 340] width 416 height 216
click at [983, 543] on icon "Clear selected items" at bounding box center [980, 546] width 8 height 8
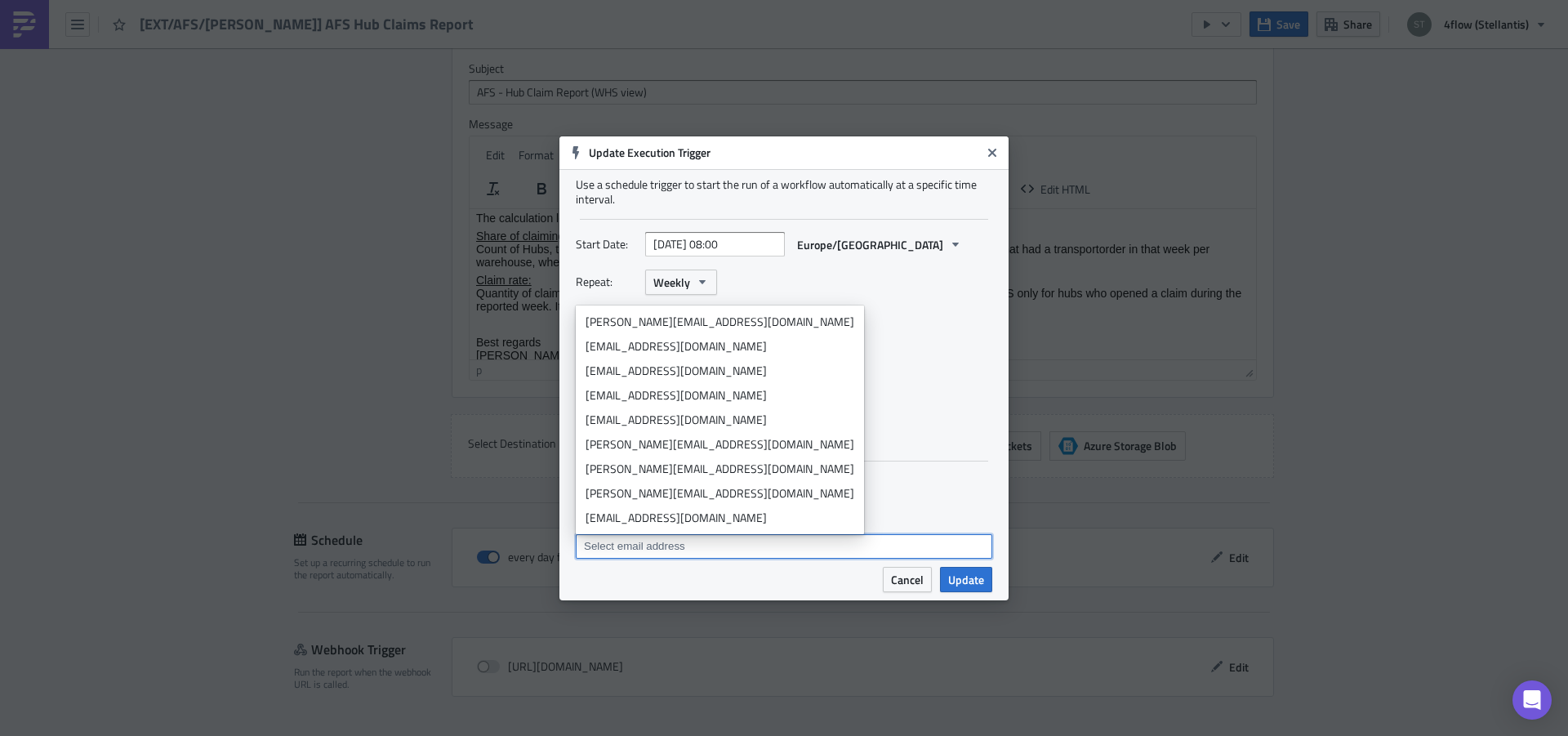
click at [892, 446] on div "Start Date: [DATE] 08:00 Europe/[GEOGRAPHIC_DATA] Repeat: Weekly Every 1 week(s…" at bounding box center [783, 340] width 416 height 216
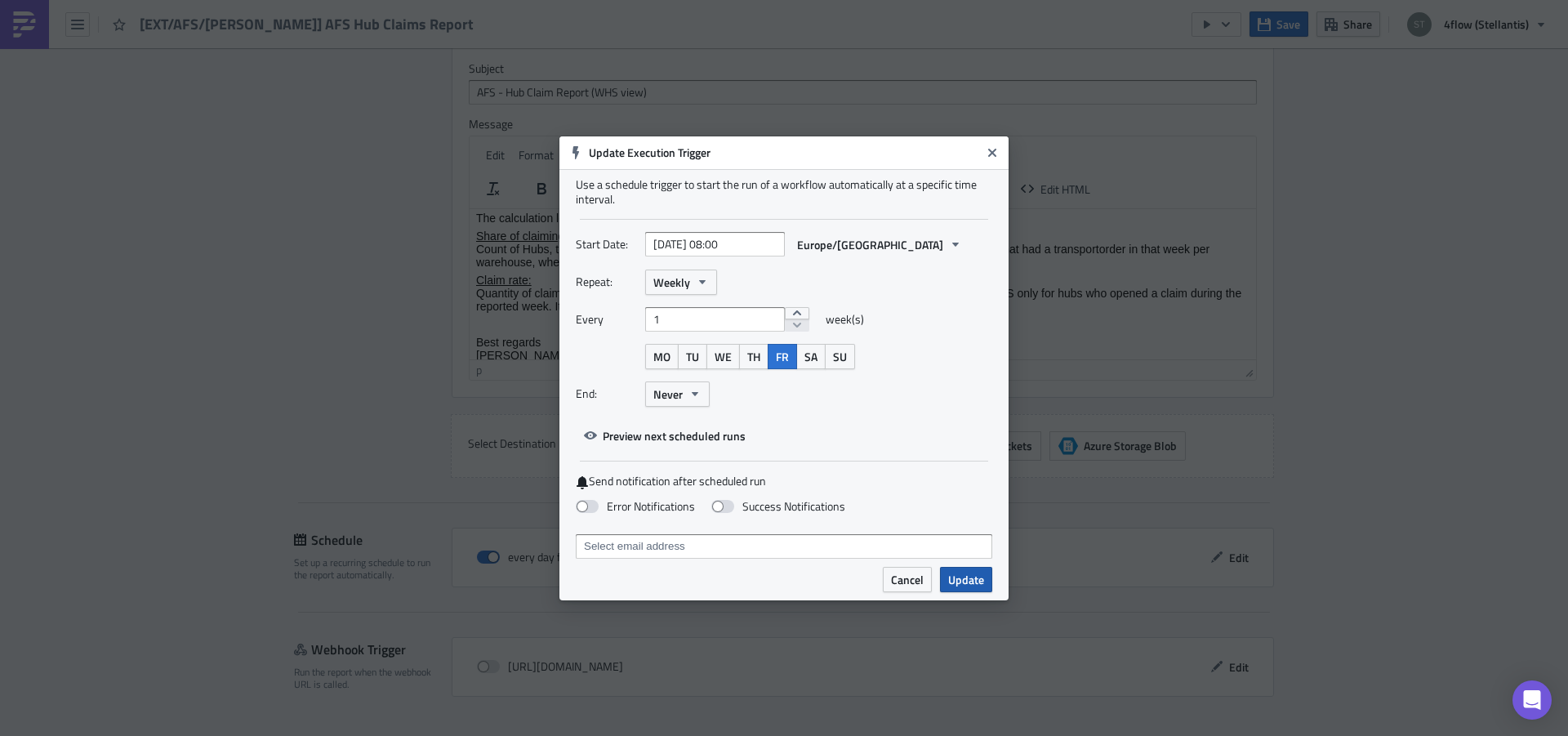
click at [973, 576] on span "Update" at bounding box center [966, 580] width 36 height 17
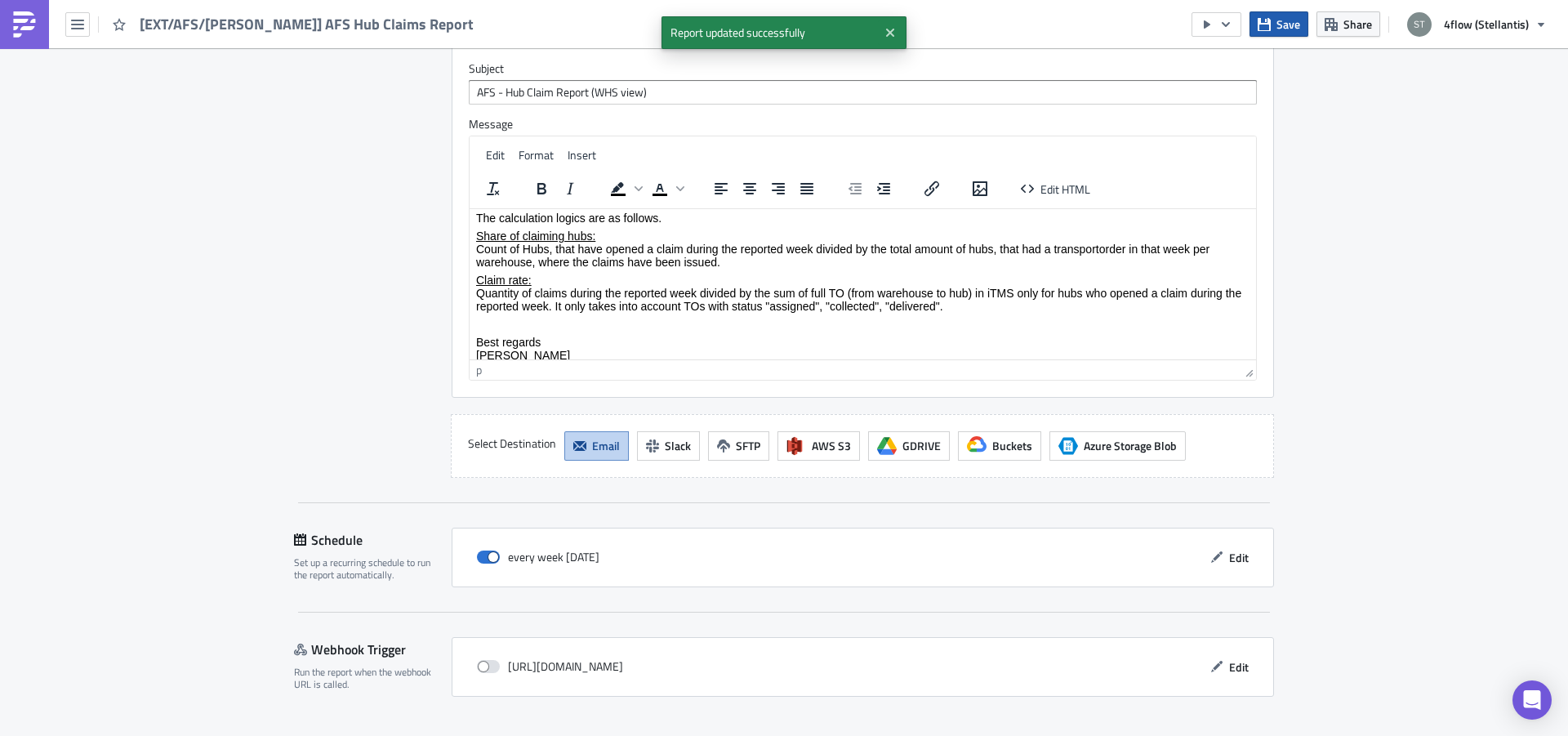
click at [1291, 24] on span "Save" at bounding box center [1288, 24] width 24 height 17
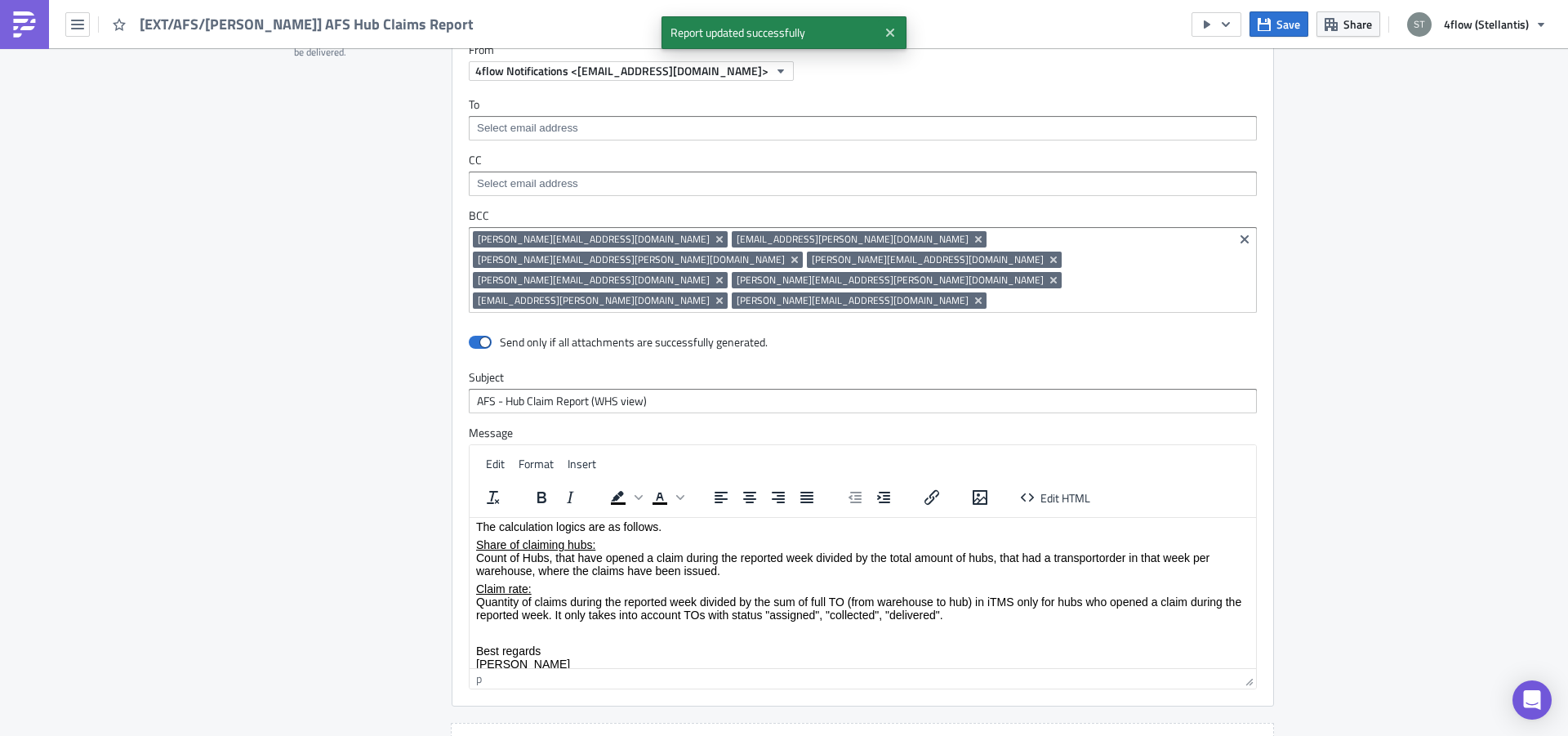
scroll to position [948, 0]
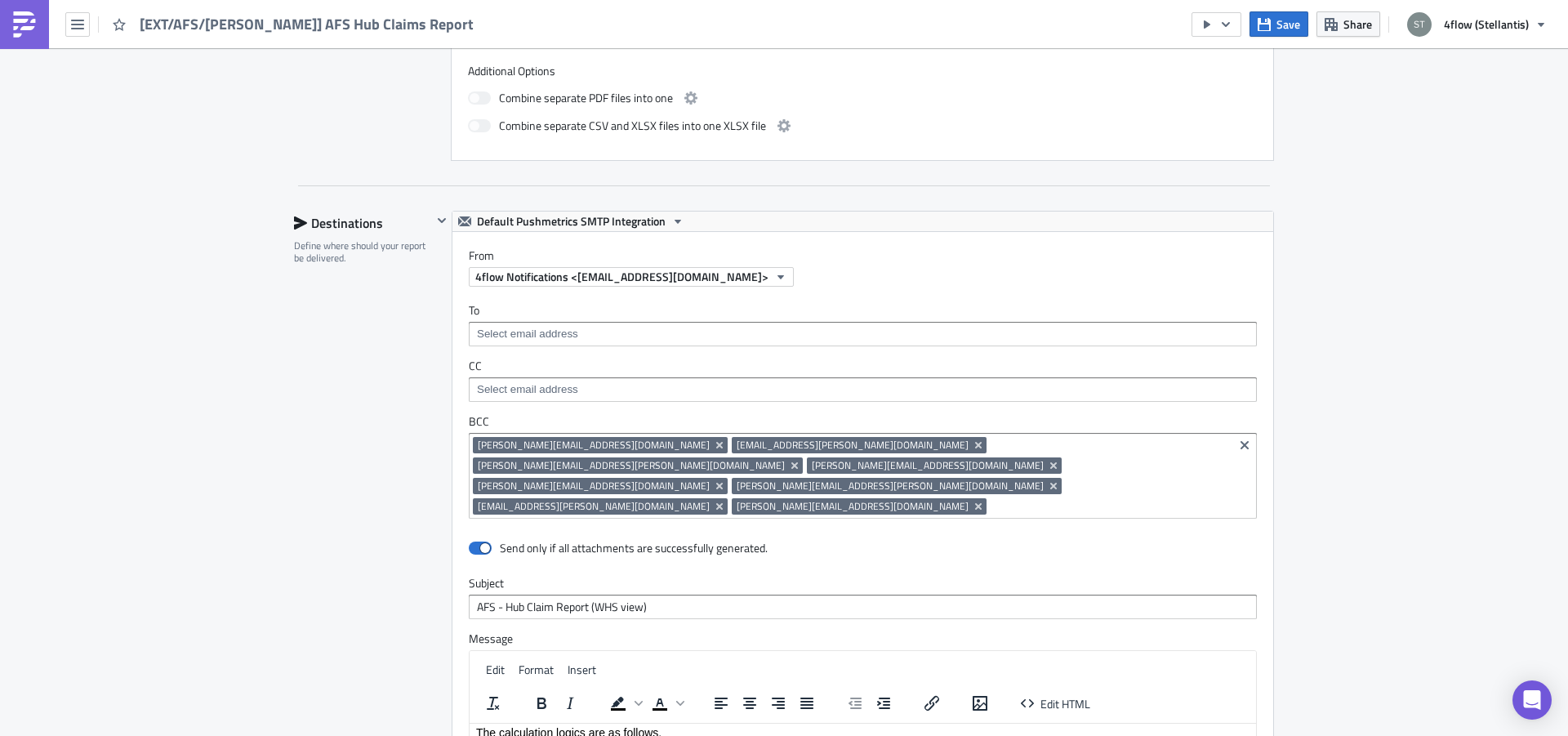
click at [991, 498] on input at bounding box center [1109, 506] width 238 height 16
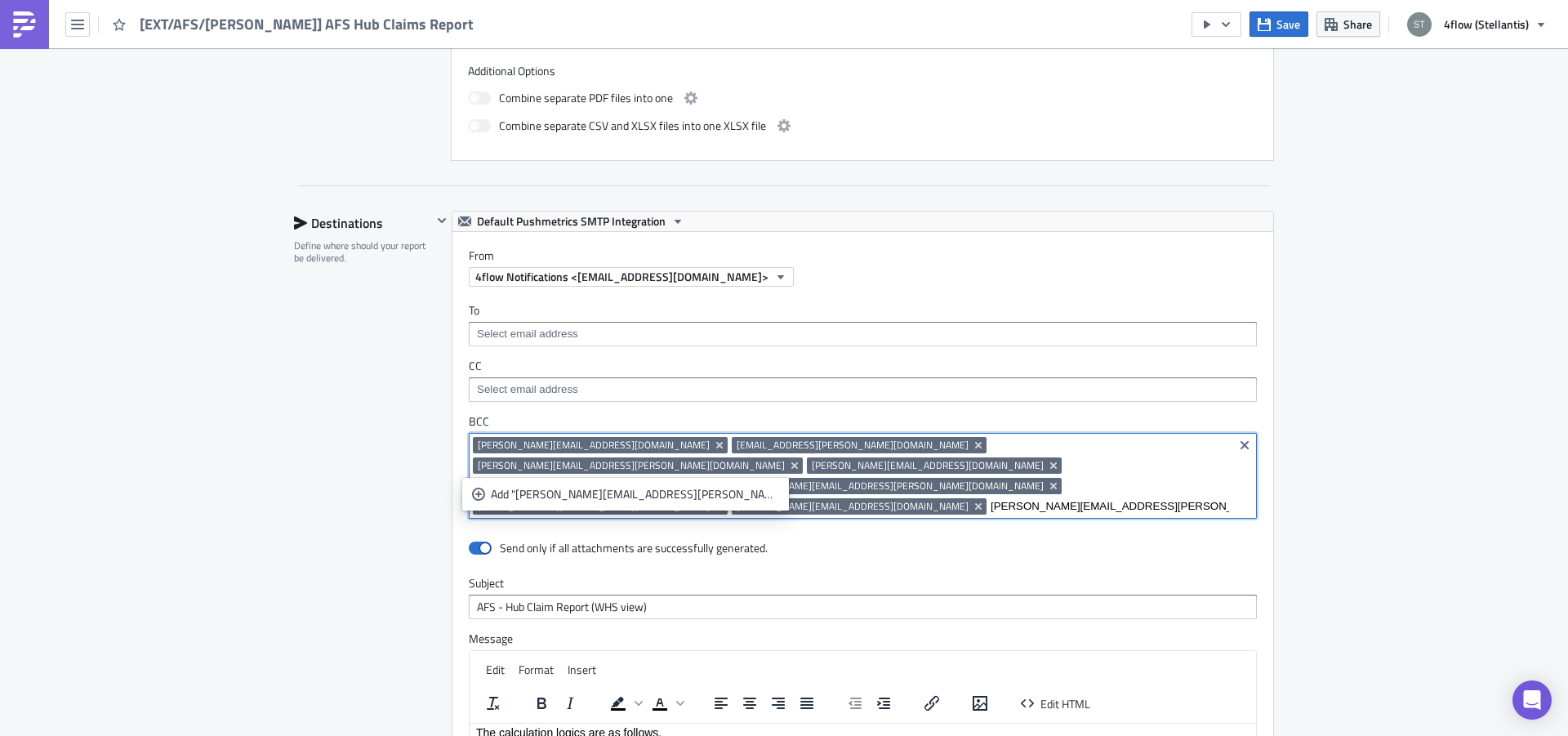
type input "[PERSON_NAME][EMAIL_ADDRESS][PERSON_NAME][DOMAIN_NAME]"
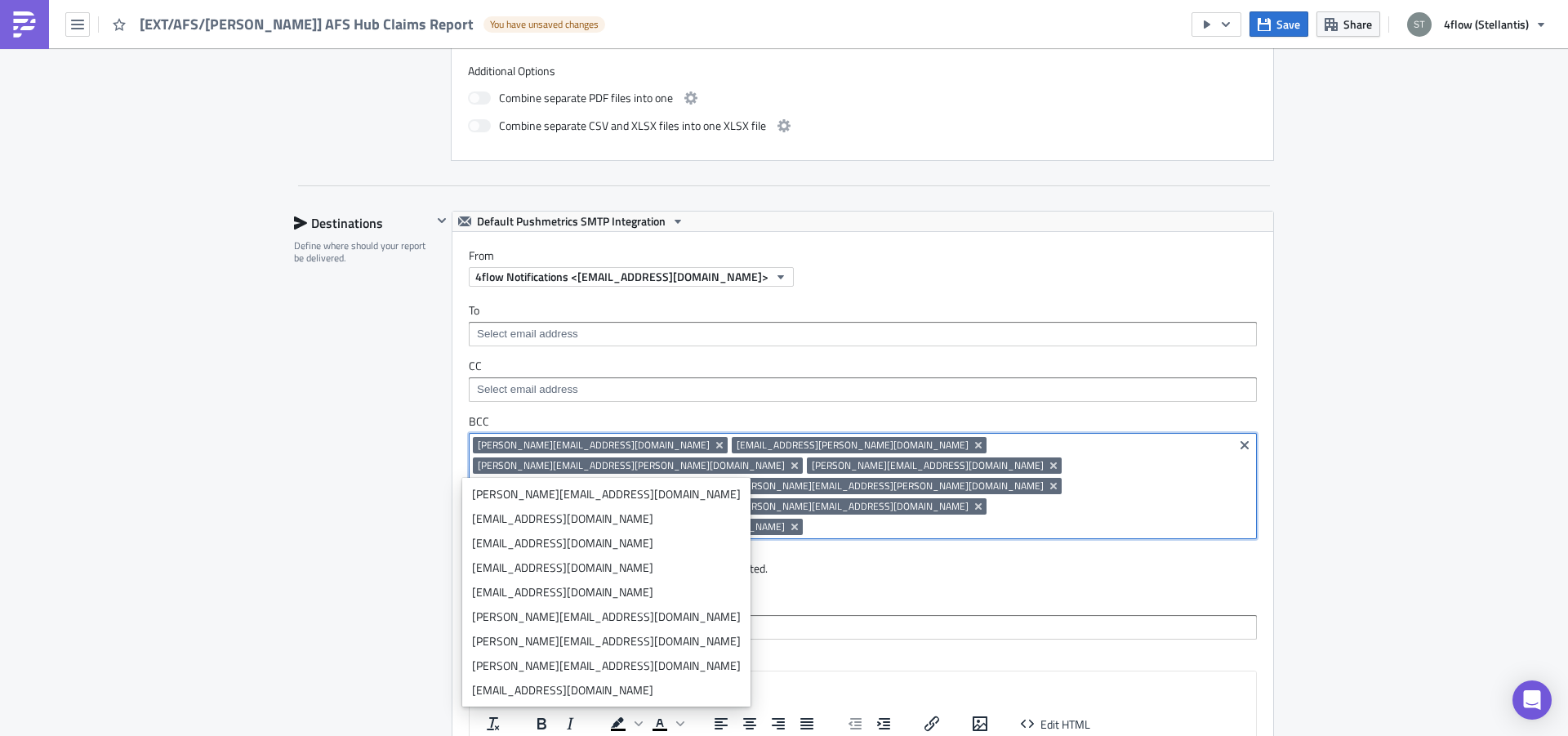
click at [1420, 376] on div "Edit " [EXT/AFS/[PERSON_NAME]] AFS Hub Claims Report " Draft Settings Configure…" at bounding box center [784, 208] width 1568 height 2214
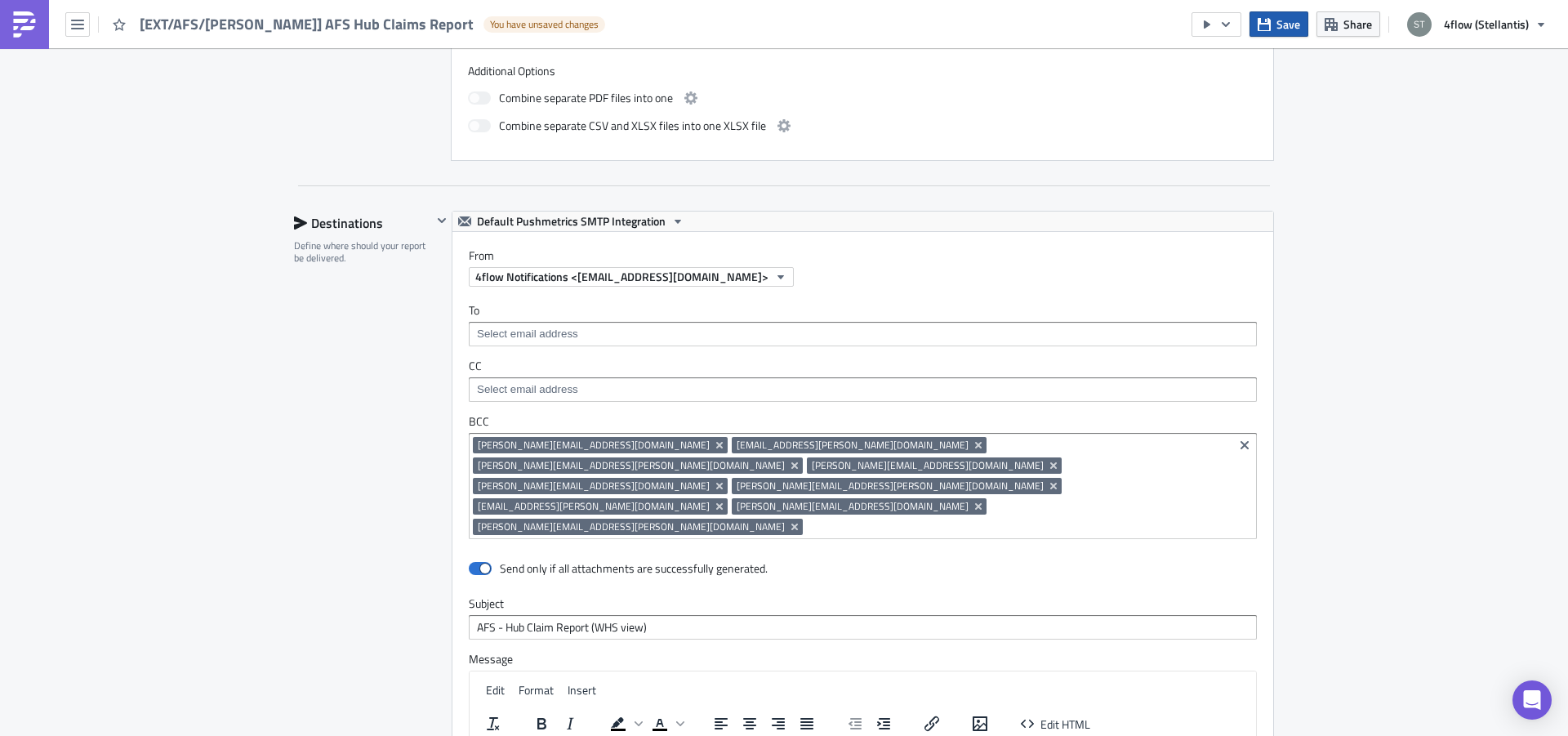
click at [1271, 27] on icon "button" at bounding box center [1265, 25] width 14 height 14
click at [1134, 519] on input at bounding box center [1018, 526] width 422 height 16
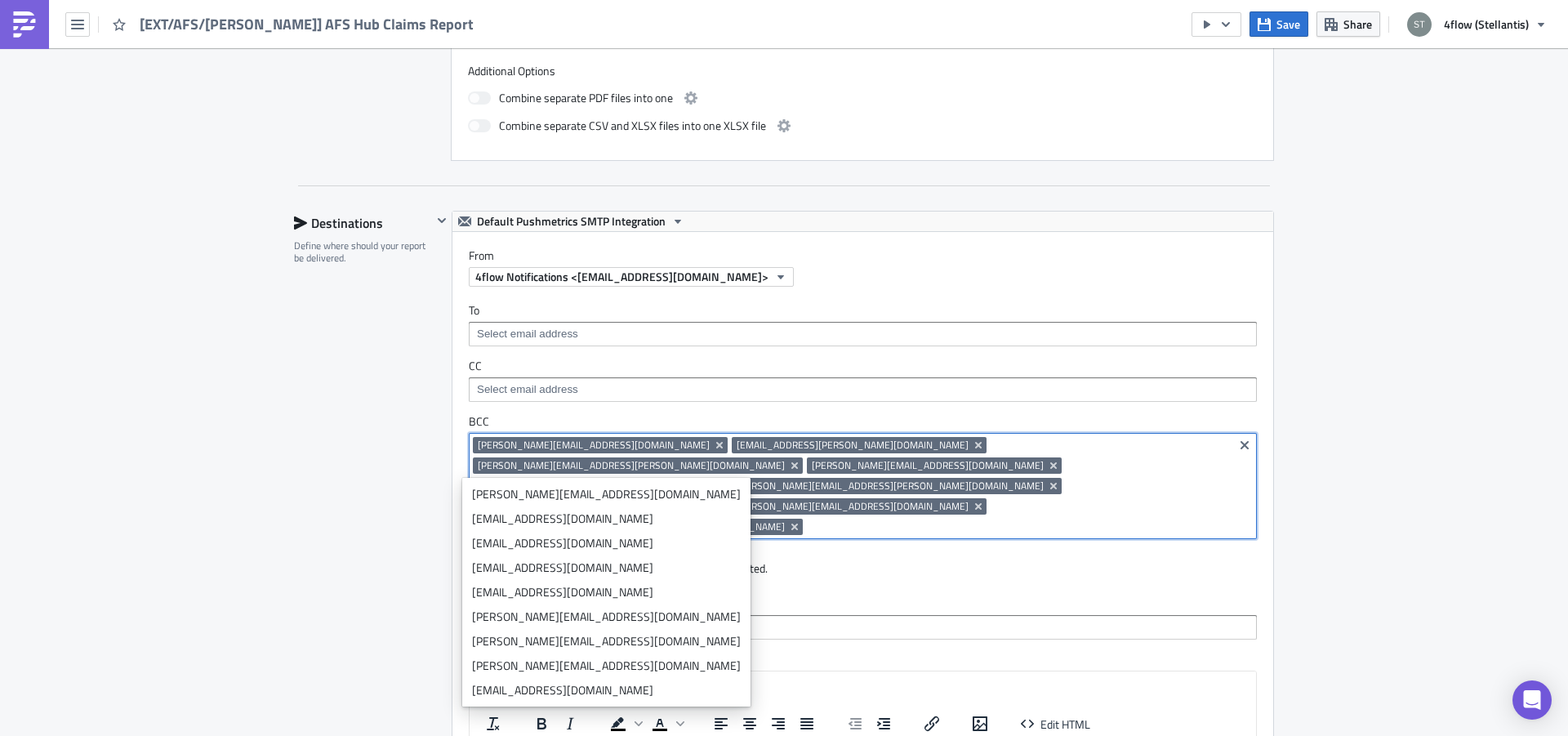
paste input "[PERSON_NAME][EMAIL_ADDRESS][PERSON_NAME][DOMAIN_NAME]"
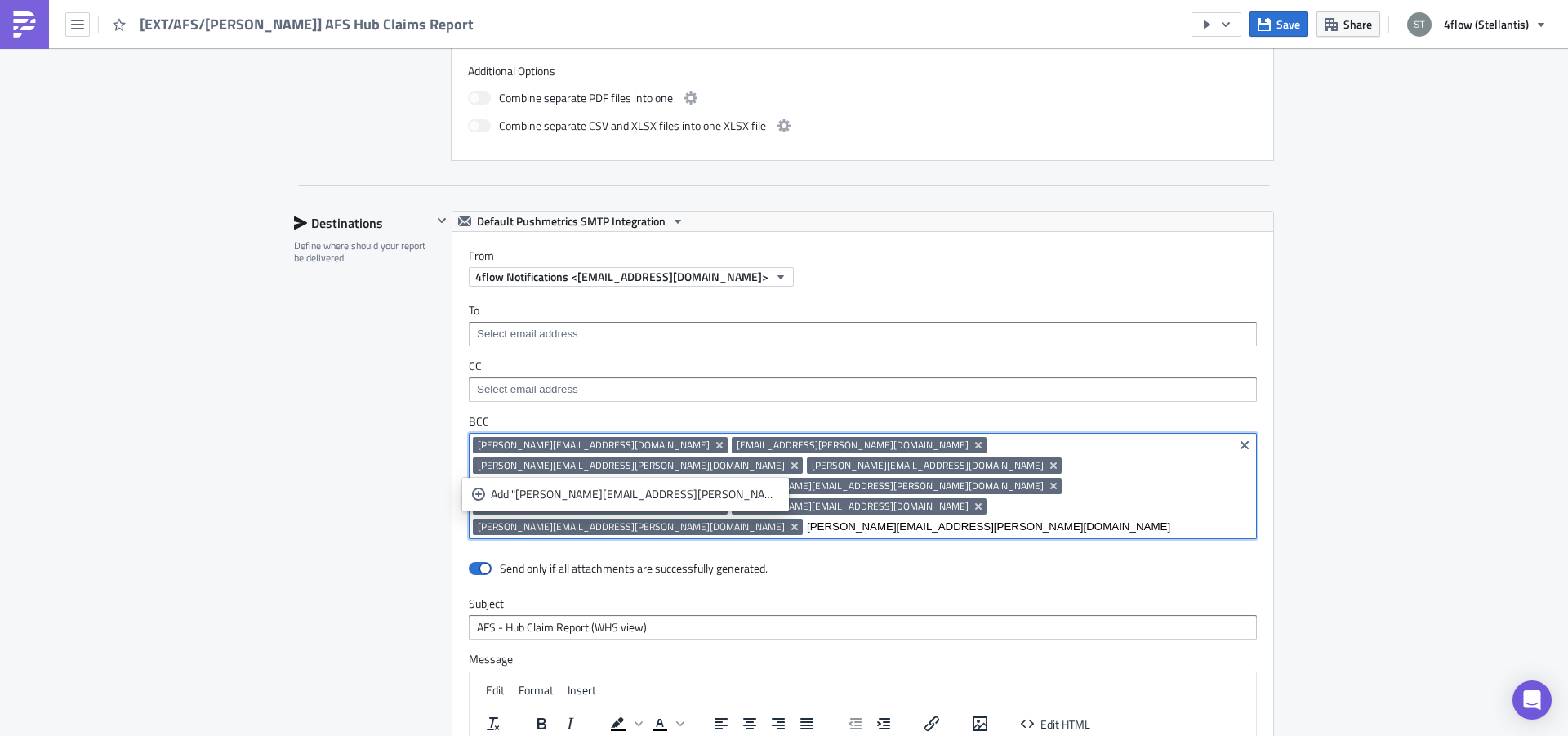
scroll to position [0, 50]
type input "[PERSON_NAME][EMAIL_ADDRESS][PERSON_NAME][DOMAIN_NAME]"
click at [561, 492] on div "Add "[PERSON_NAME][EMAIL_ADDRESS][PERSON_NAME][DOMAIN_NAME]"" at bounding box center [634, 494] width 289 height 16
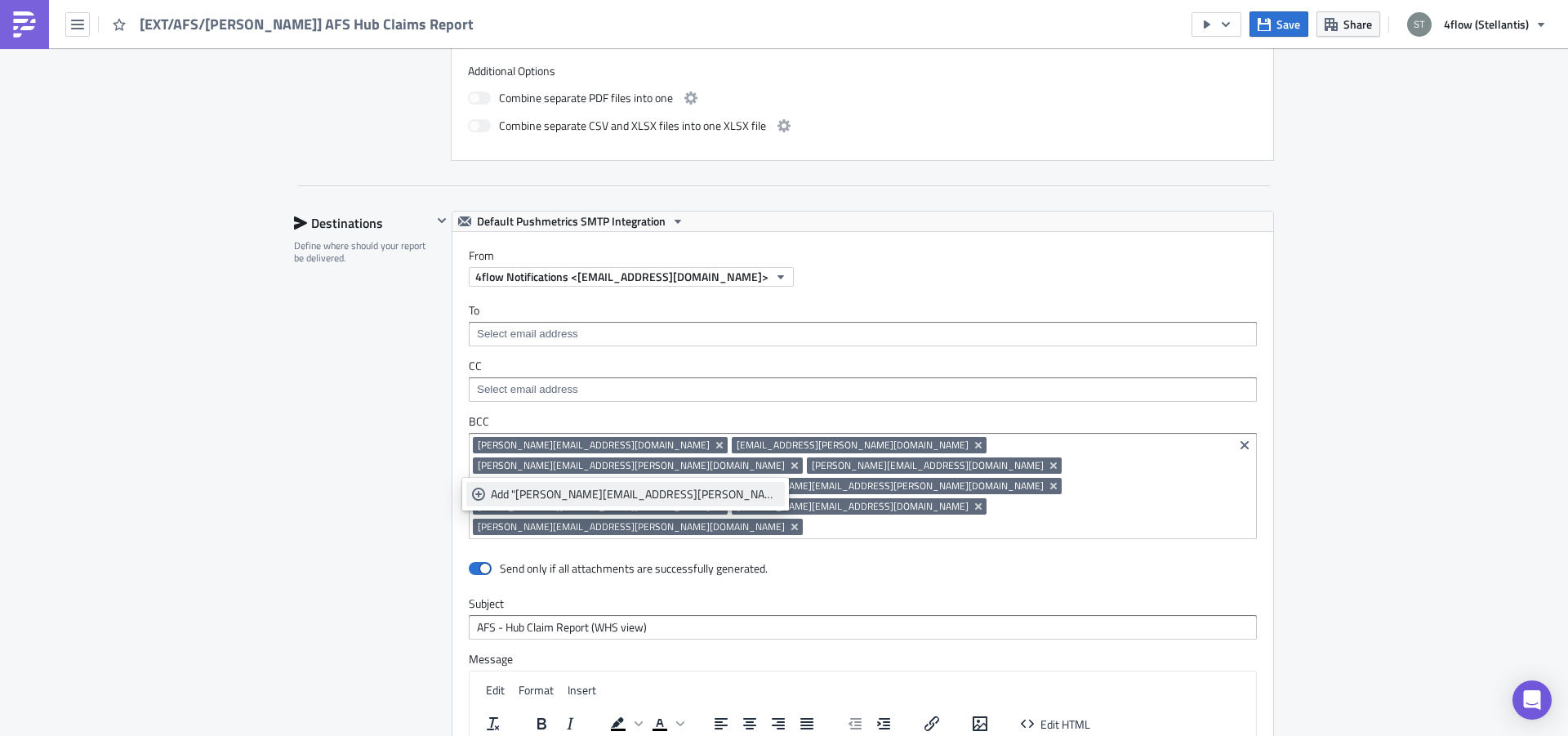
scroll to position [0, 0]
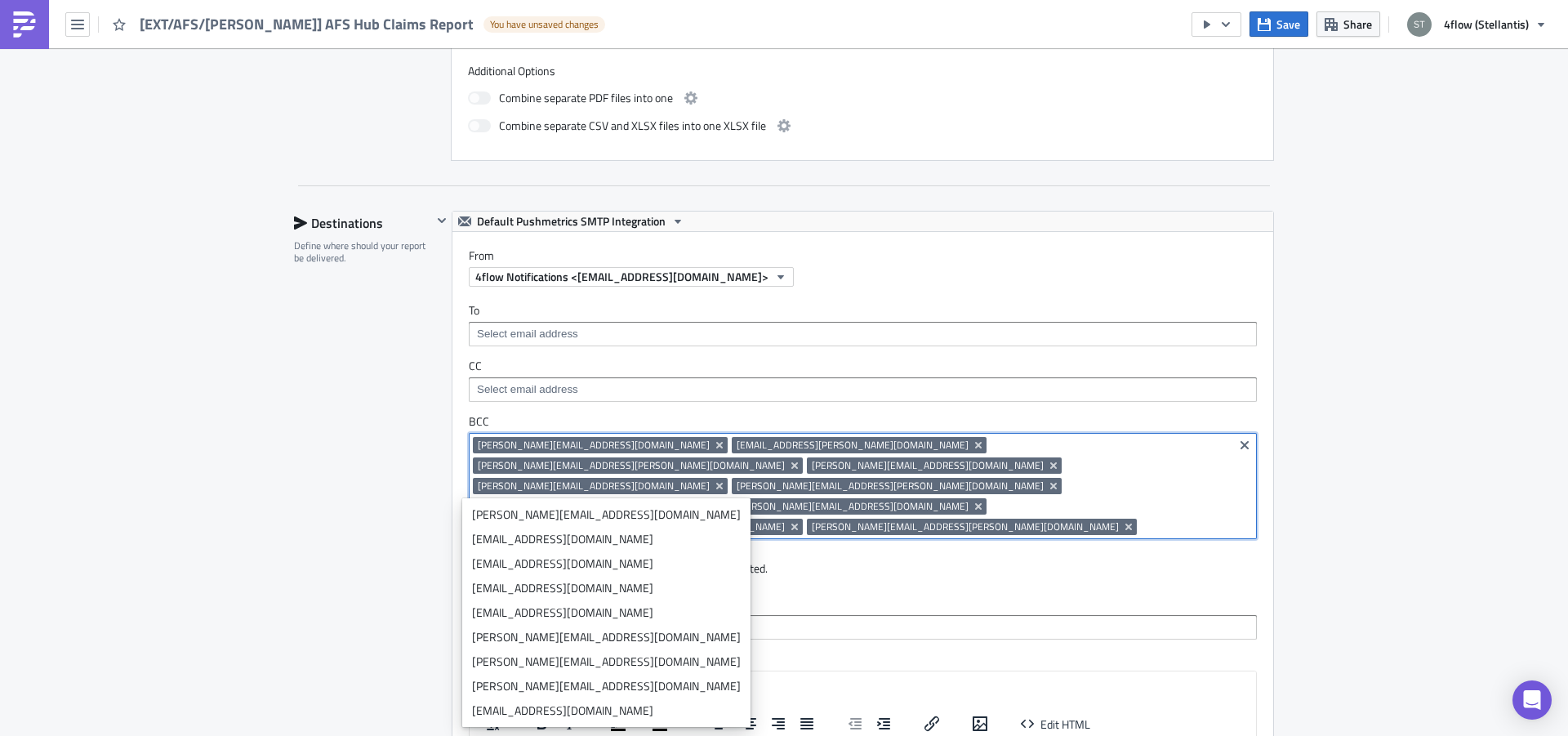
click at [1141, 519] on input at bounding box center [1185, 526] width 88 height 16
paste input "[EMAIL_ADDRESS][DOMAIN_NAME];"
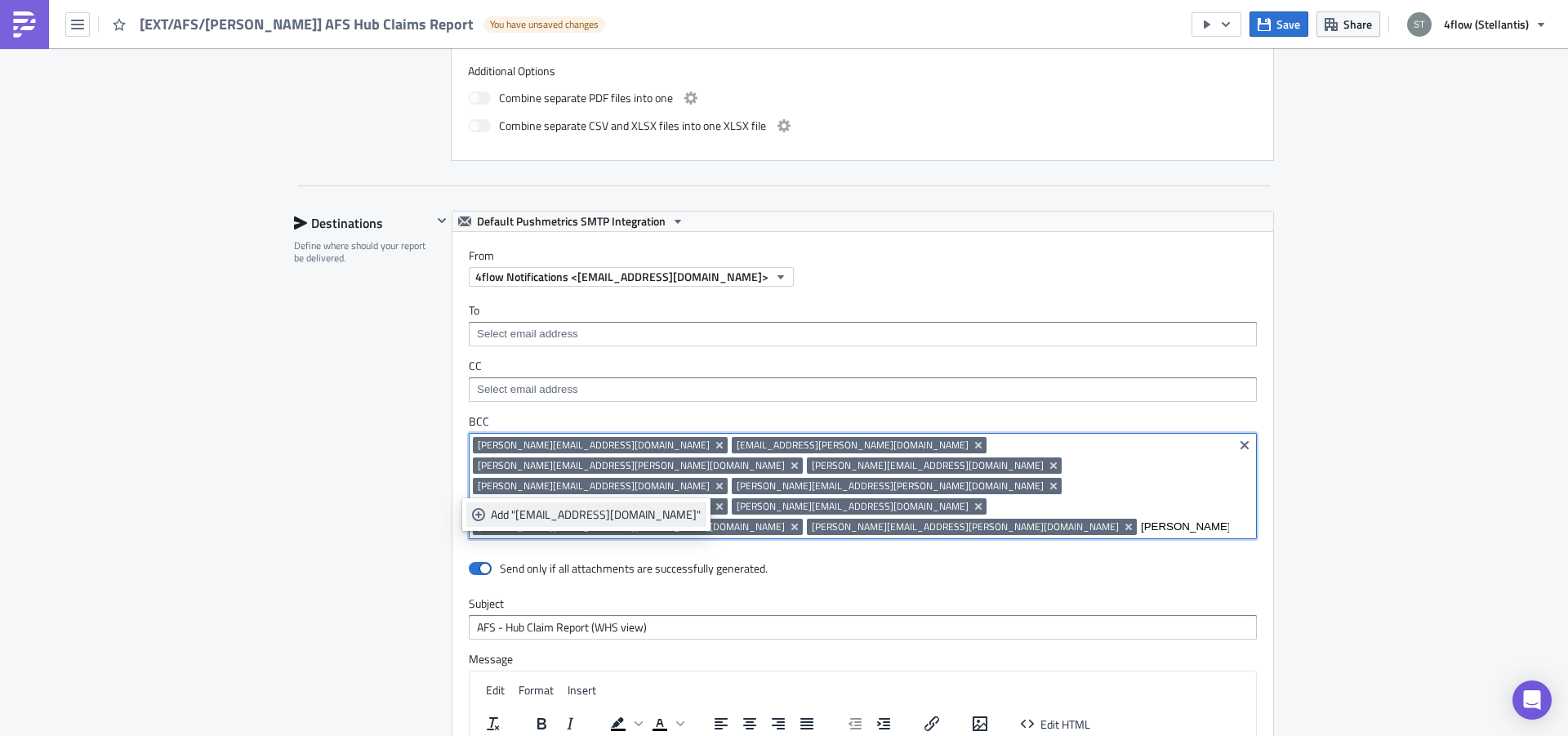
type input "[PERSON_NAME][EMAIL_ADDRESS][DOMAIN_NAME]"
click at [580, 519] on div "Add "[EMAIL_ADDRESS][DOMAIN_NAME]"" at bounding box center [595, 514] width 210 height 16
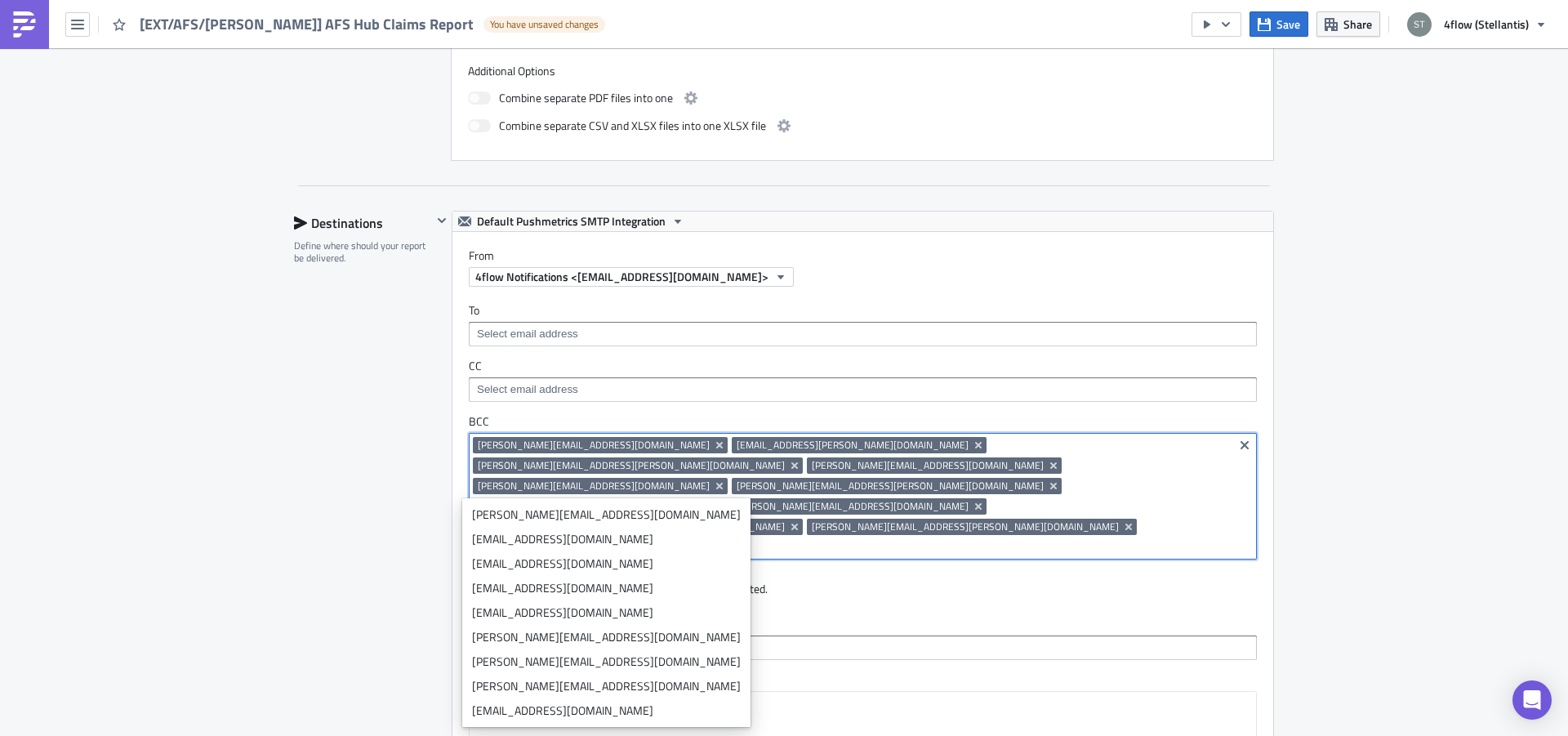
click at [320, 470] on div "Destinations Define where should your report be delivered." at bounding box center [363, 622] width 138 height 823
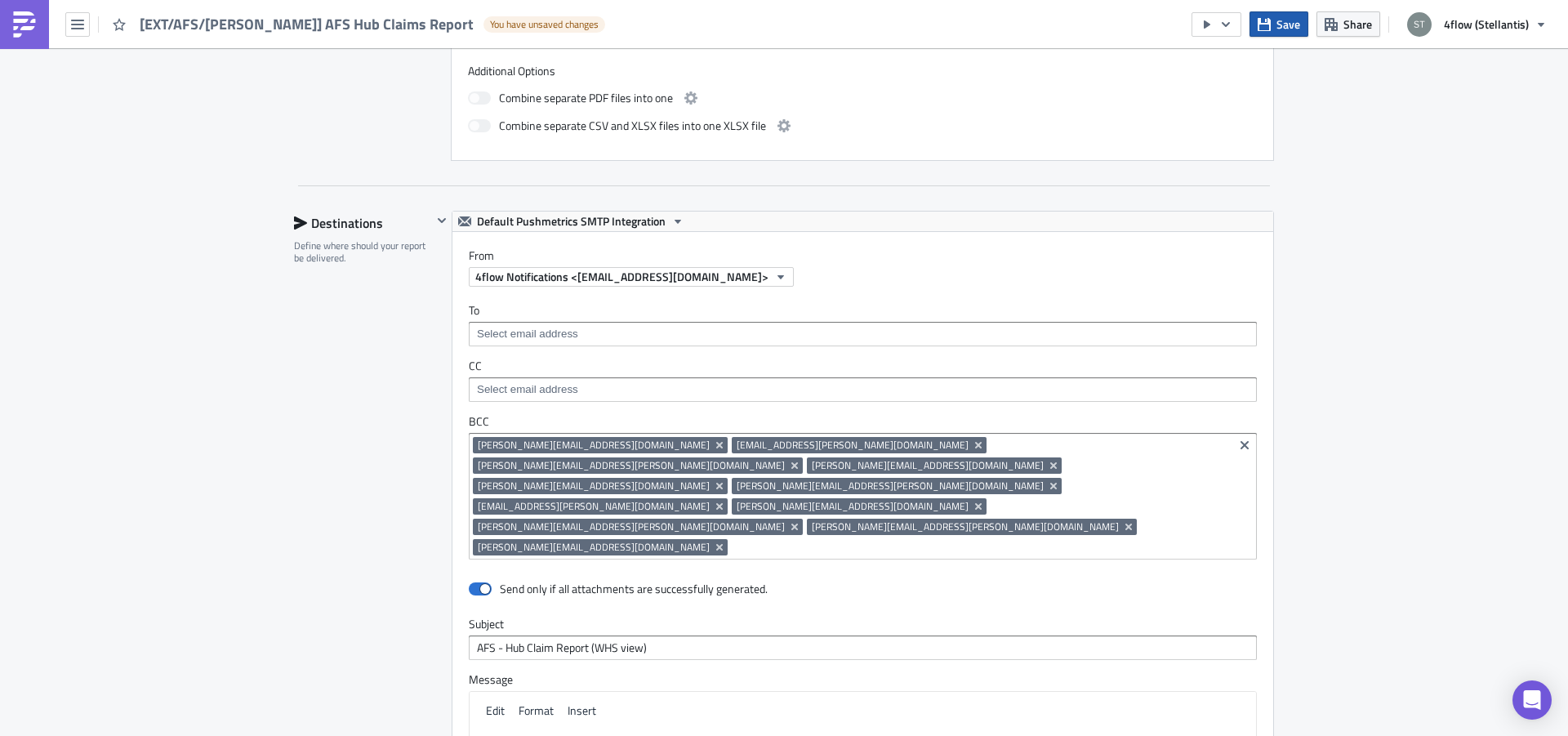
click at [1285, 24] on span "Save" at bounding box center [1288, 24] width 24 height 17
click at [1284, 25] on span "Save" at bounding box center [1288, 24] width 24 height 17
